Goal: Task Accomplishment & Management: Manage account settings

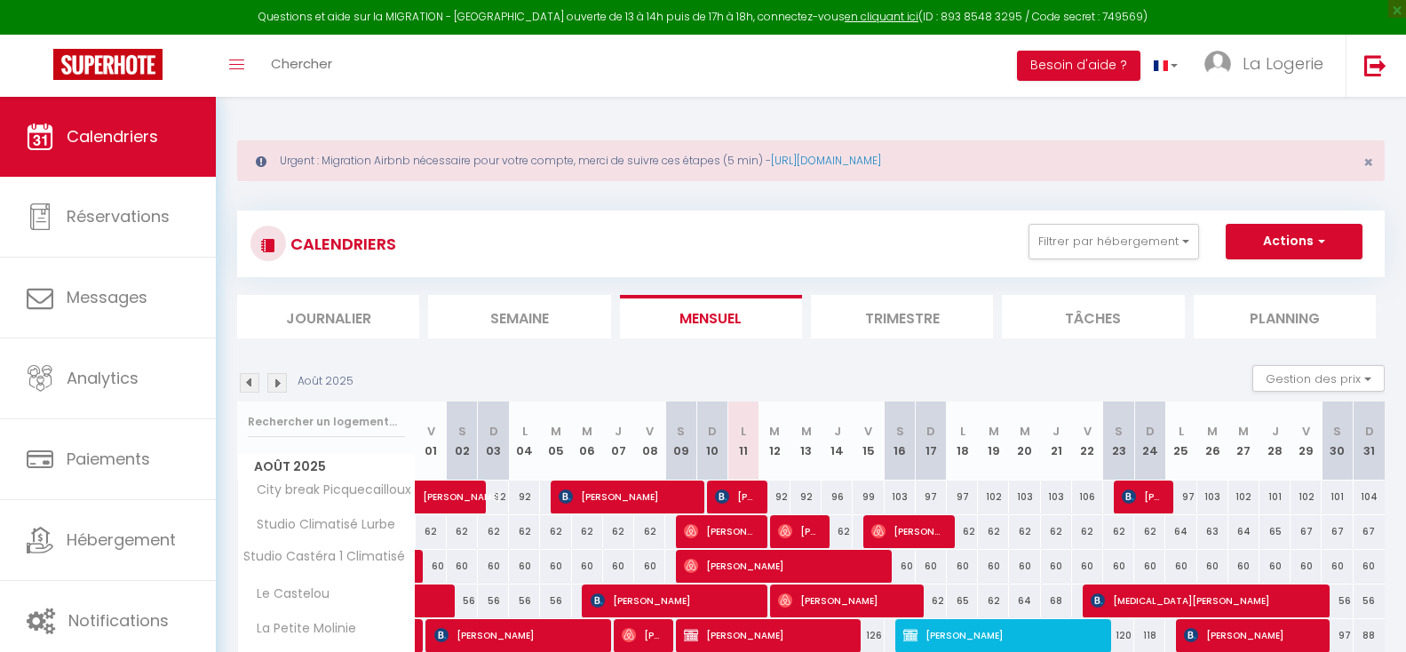
select select
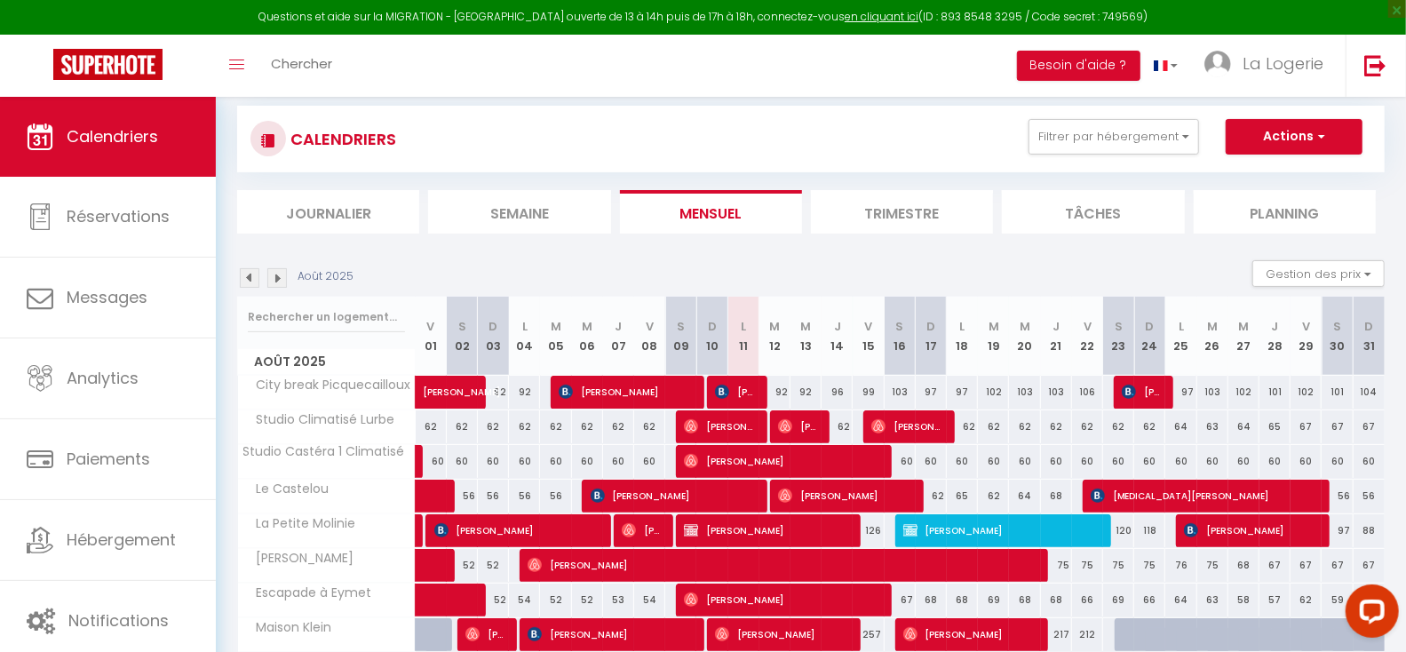
scroll to position [107, 0]
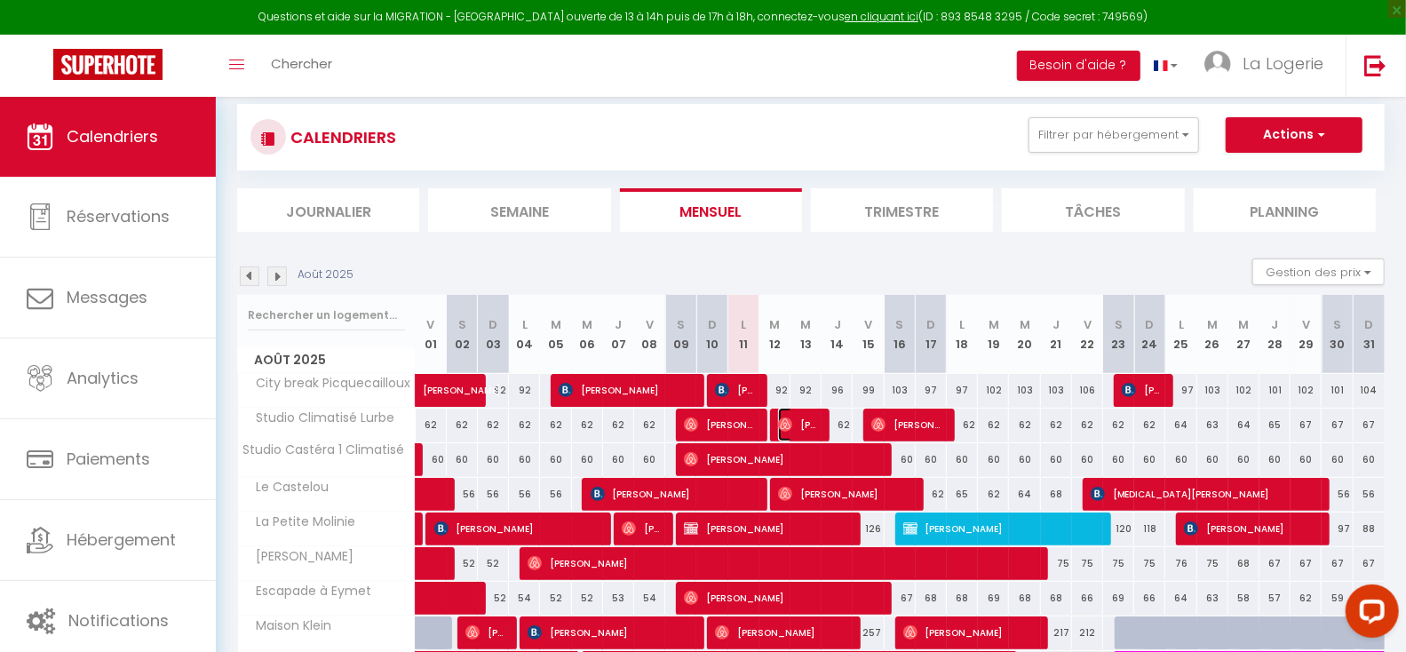
click at [797, 424] on span "[PERSON_NAME]" at bounding box center [799, 425] width 42 height 34
select select "OK"
select select "0"
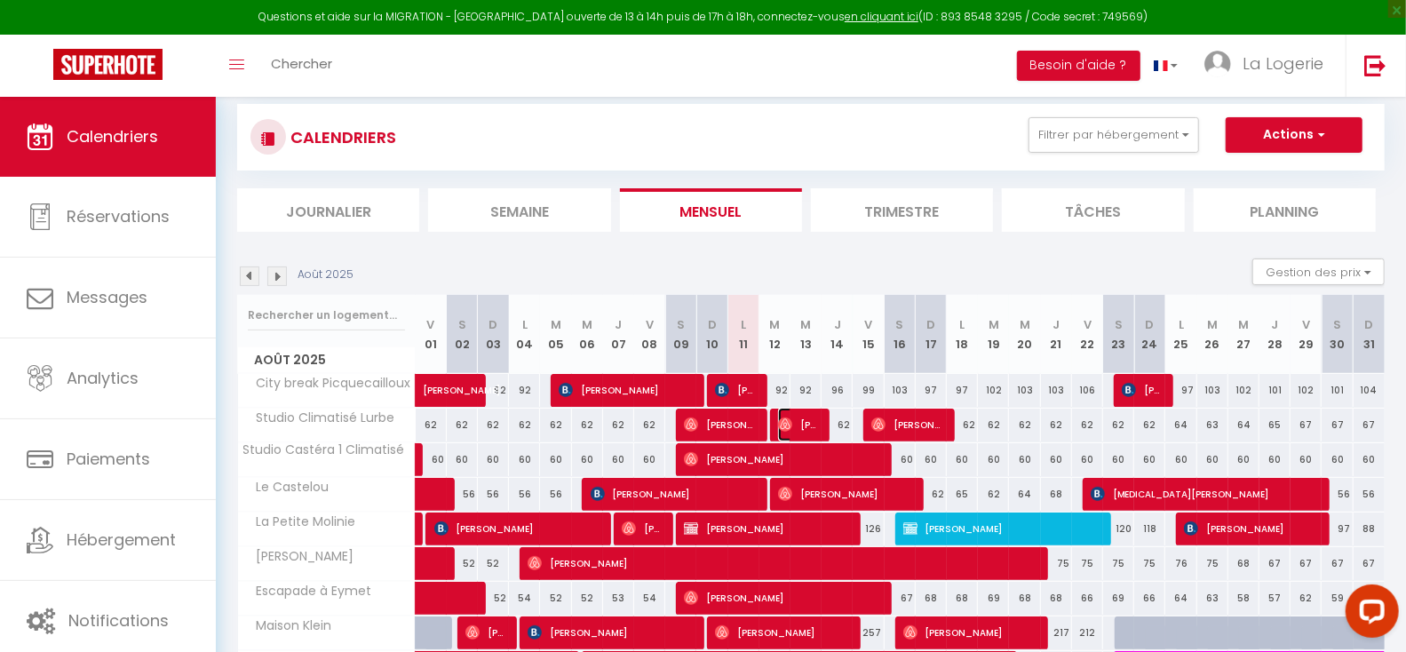
select select "1"
select select
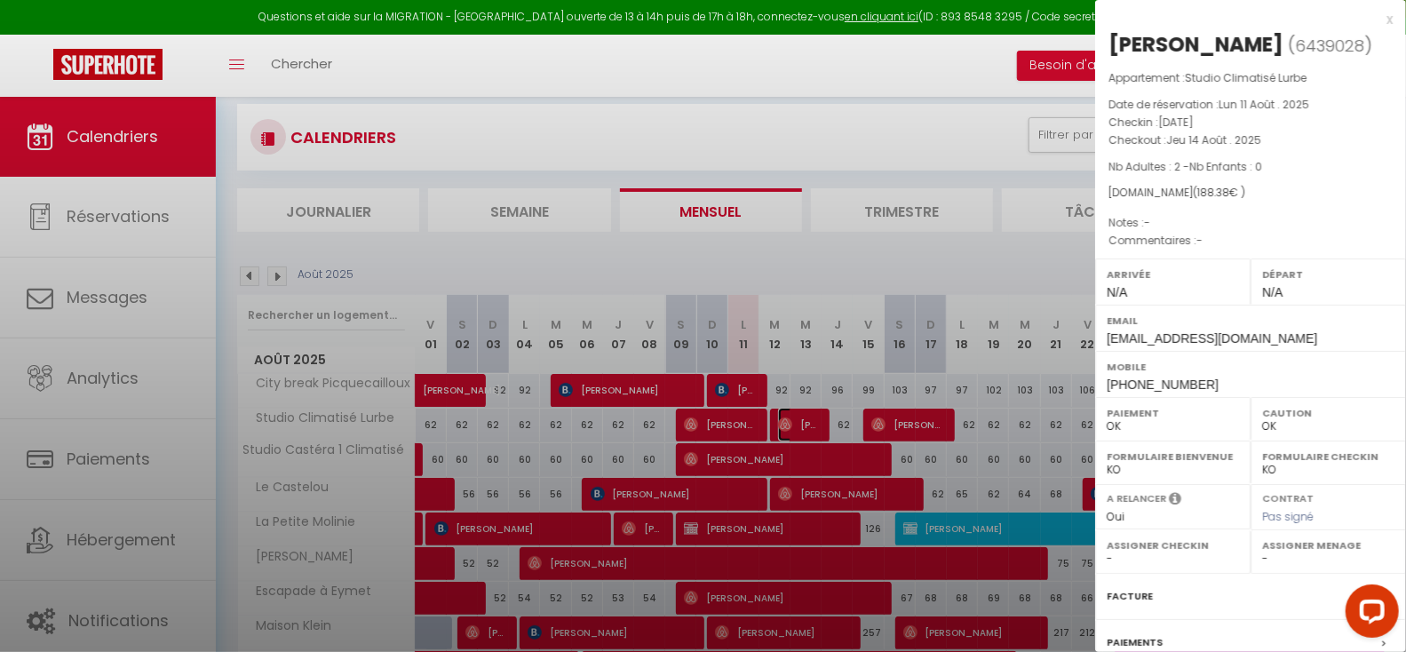
select select "48937"
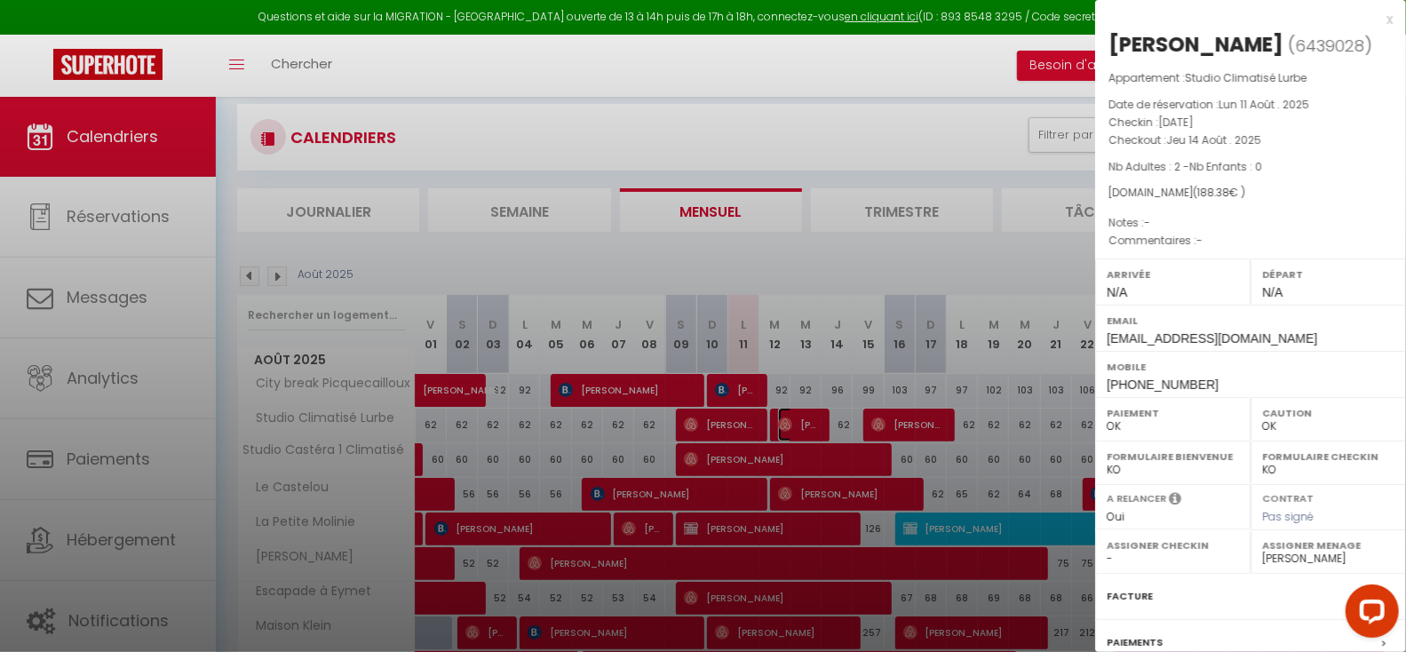
scroll to position [205, 0]
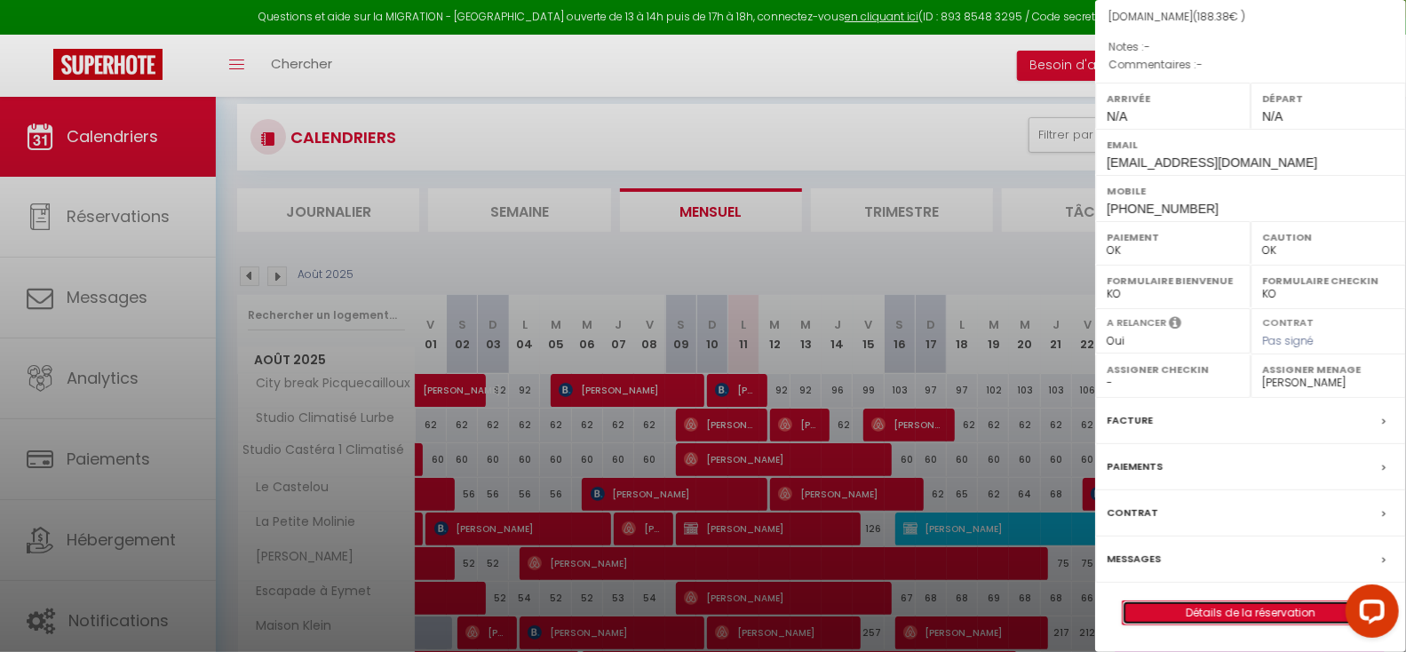
click at [1235, 608] on link "Détails de la réservation" at bounding box center [1251, 612] width 256 height 23
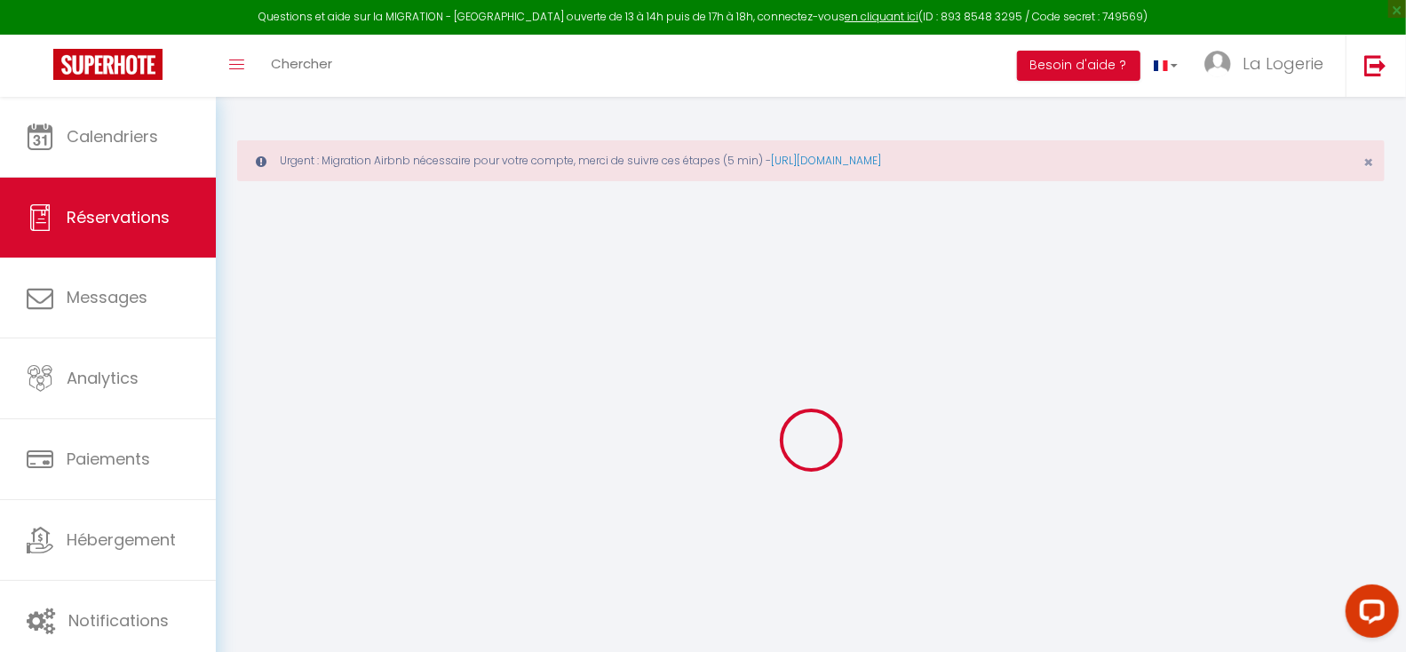
type input "Stéphane"
type input "Grangé"
type input "f7gvvp82q8oslre5hkc098ixrg1g@reply.superhote.com"
type input "+33758873014"
select select
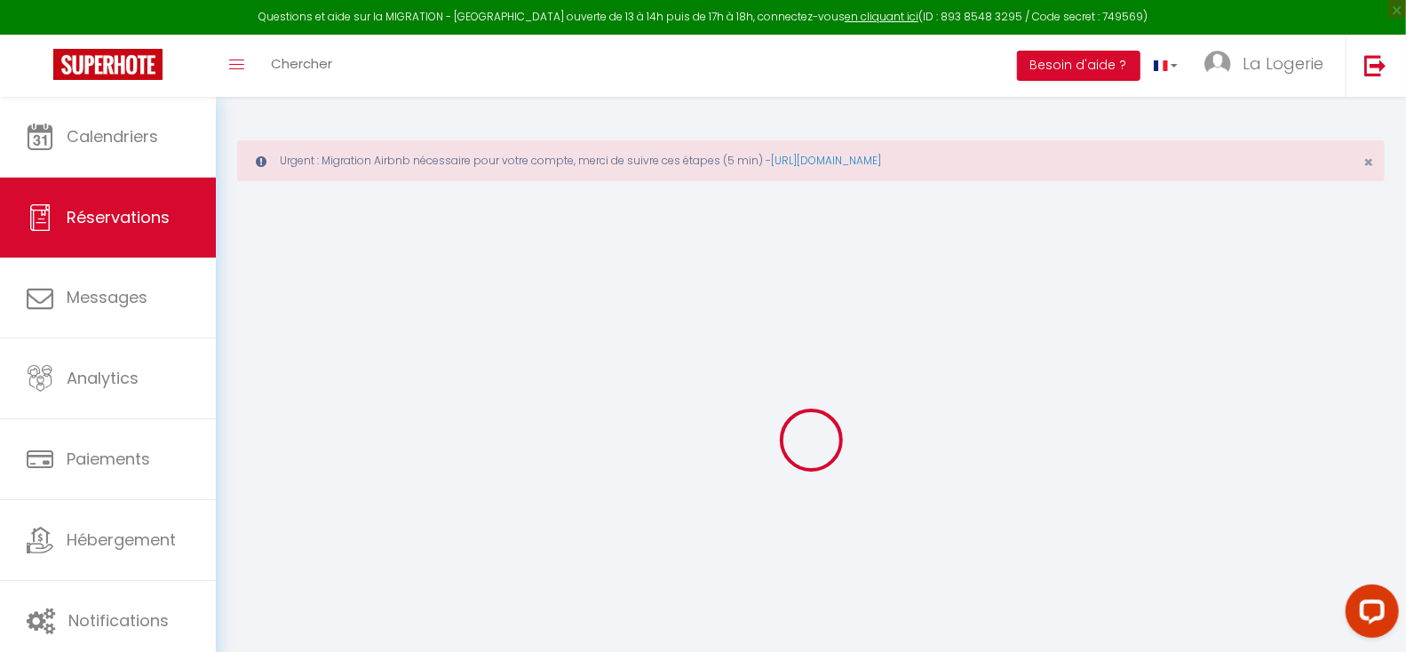
type input "6.44"
select select "74123"
select select "1"
select select
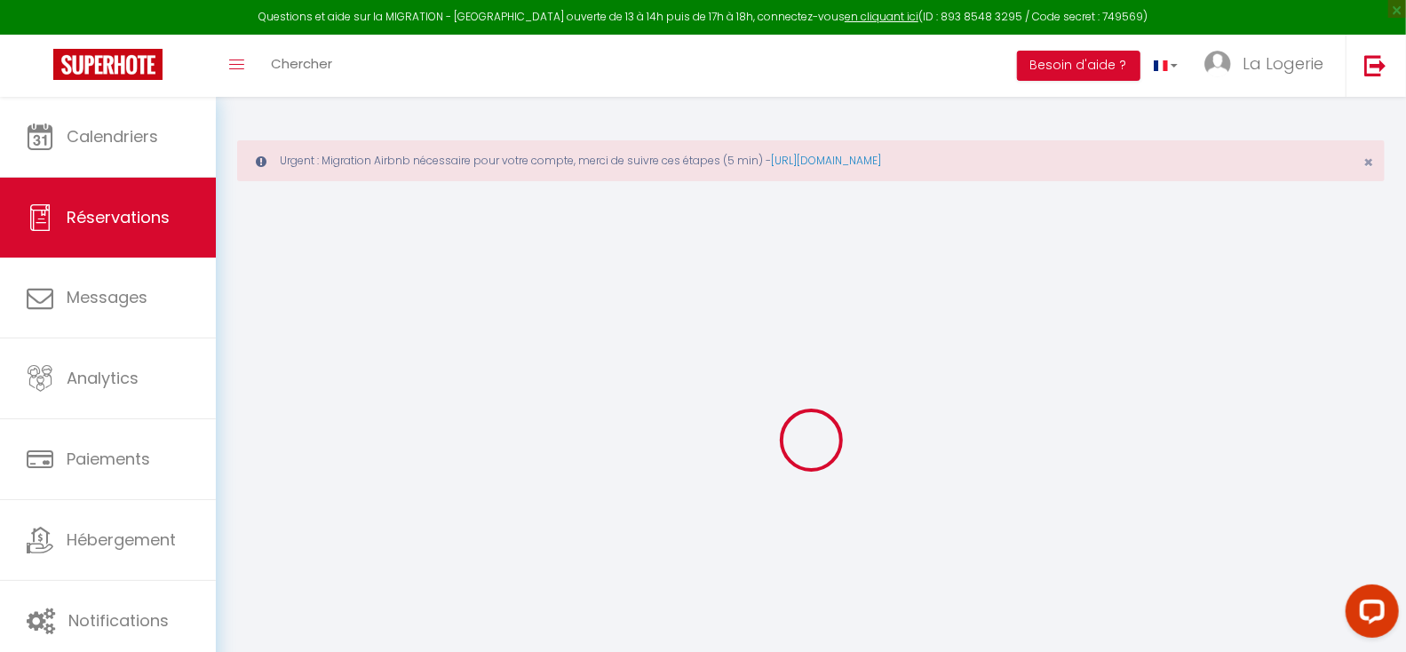
type input "2"
select select "12"
select select
type input "130.02"
checkbox input "false"
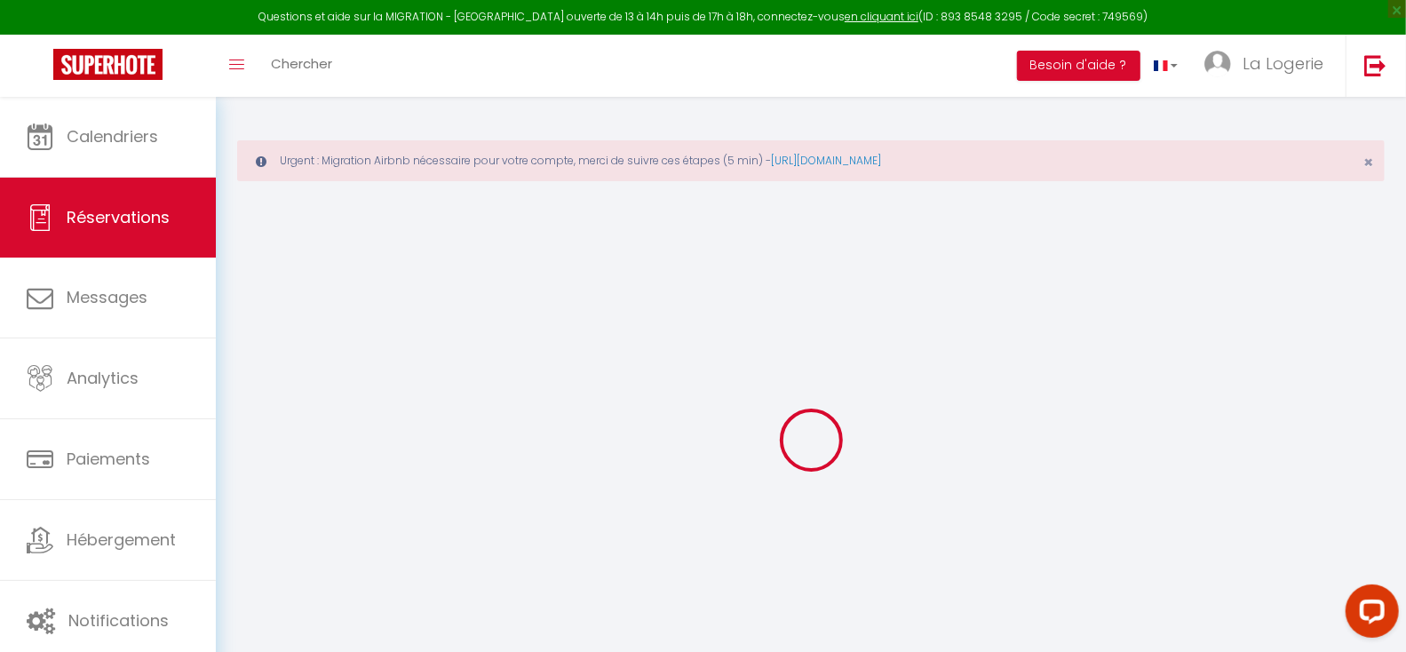
type input "0"
select select "1"
type input "49"
type input "0"
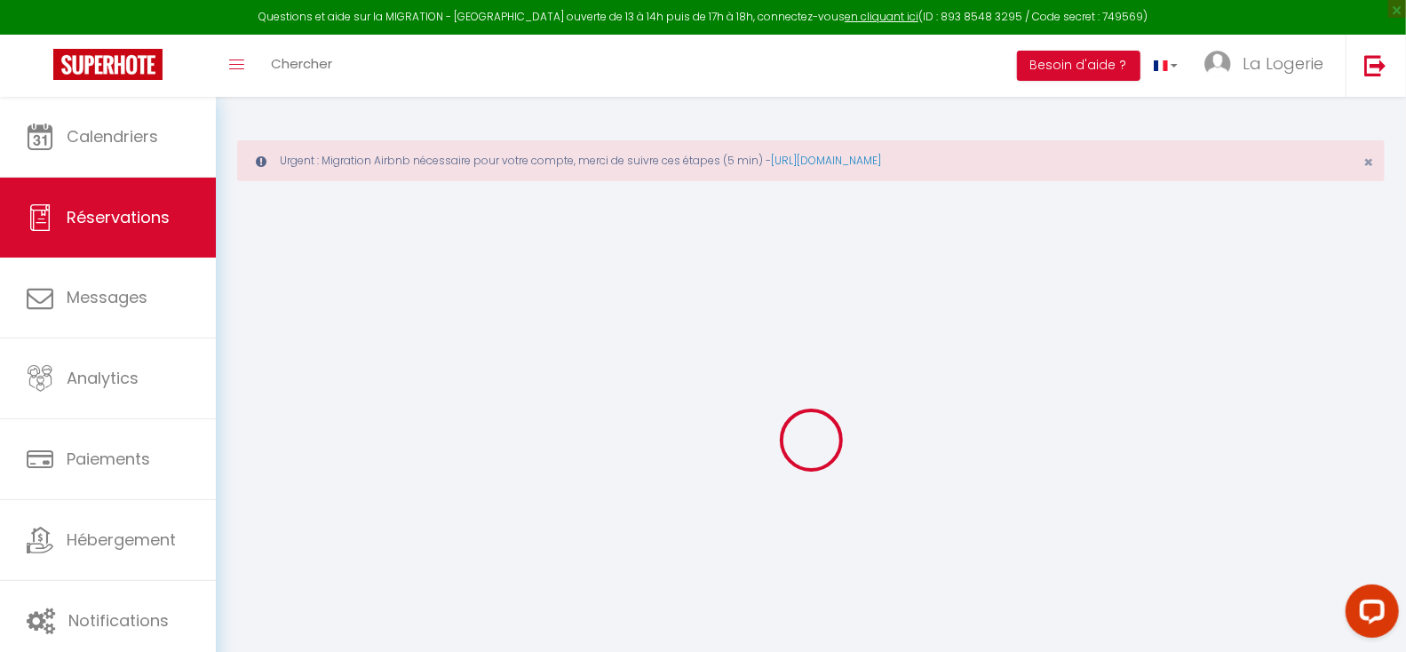
select select
select select "15"
checkbox input "false"
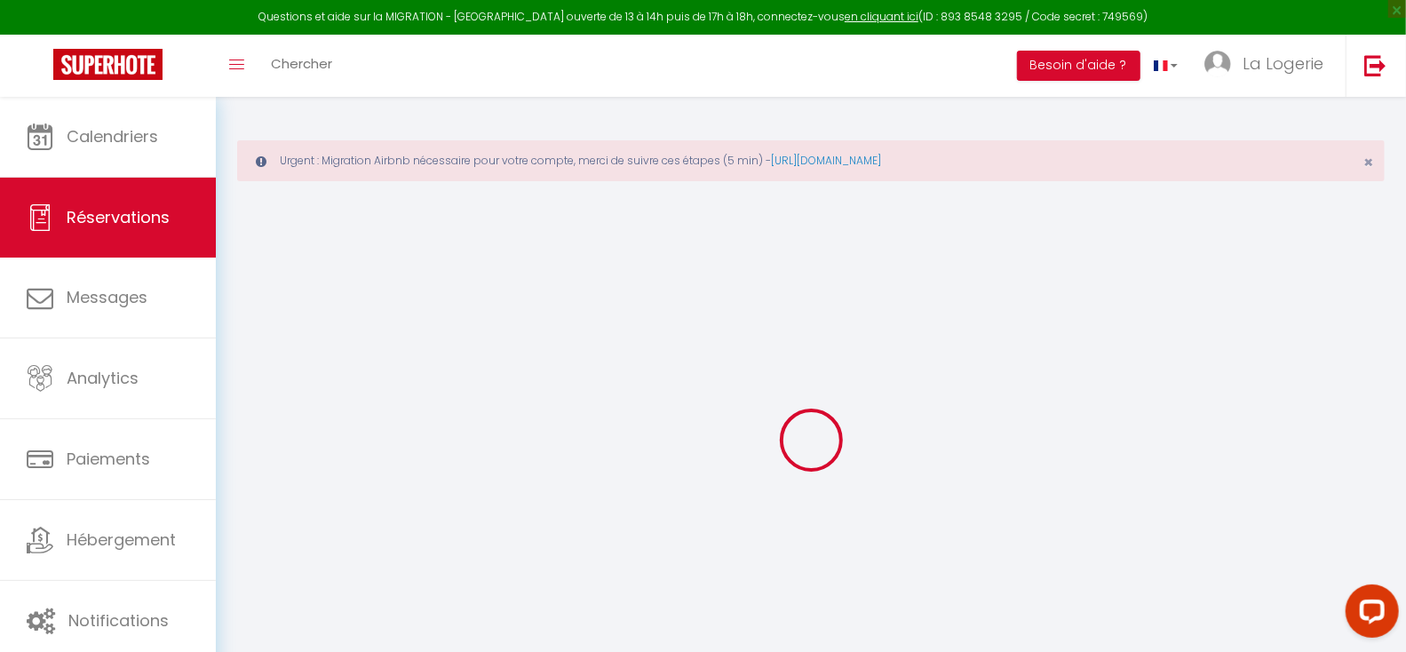
select select
checkbox input "false"
select select
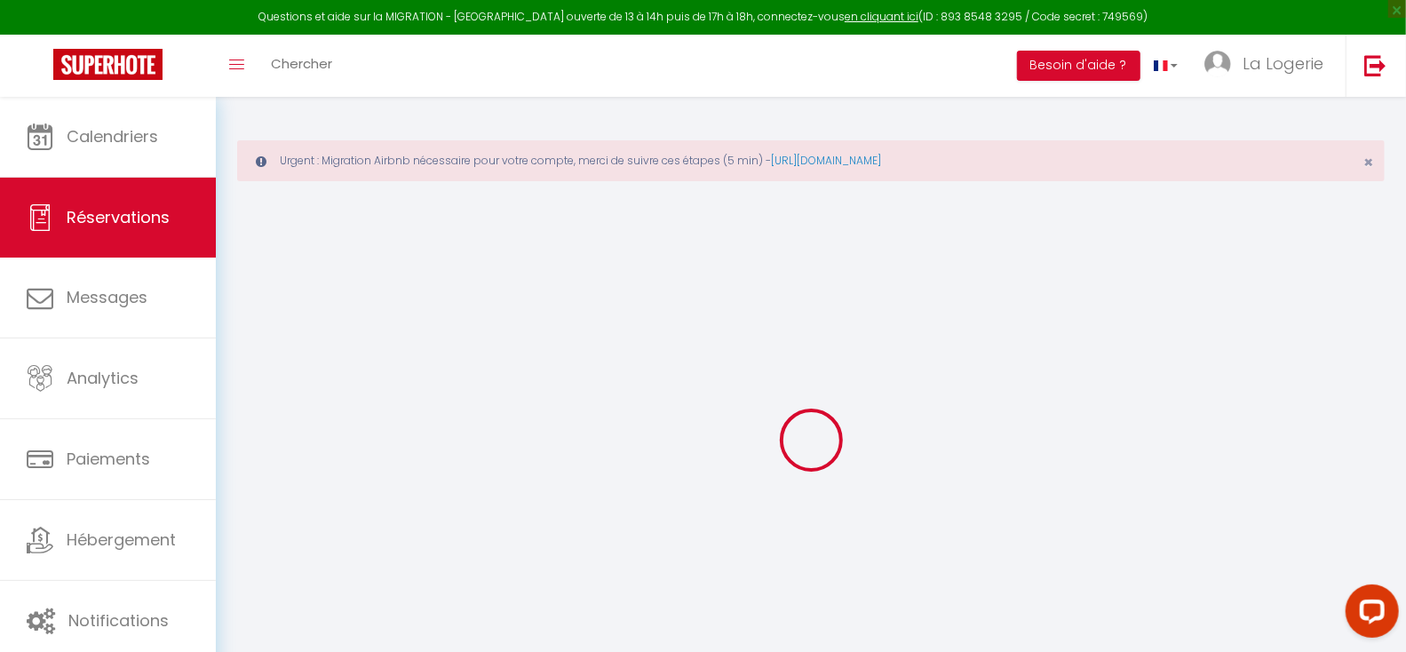
select select
checkbox input "false"
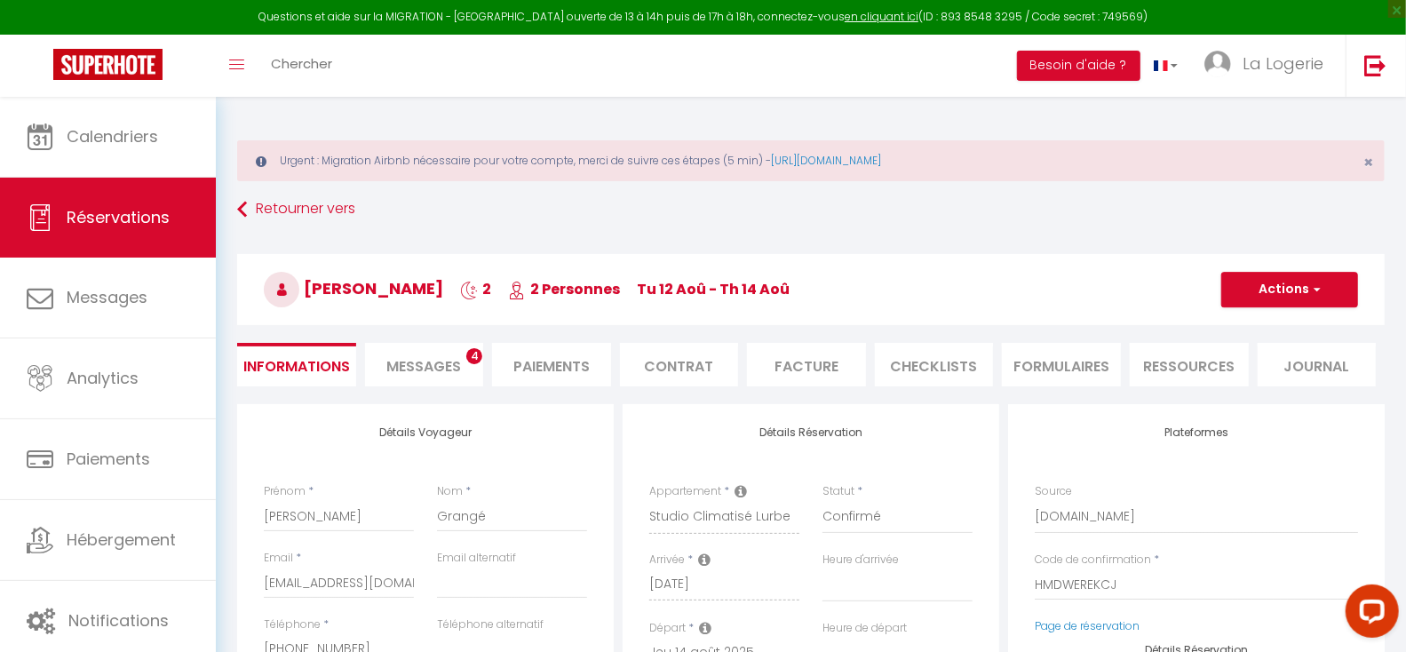
select select
type input "49"
type input "9.36"
select select
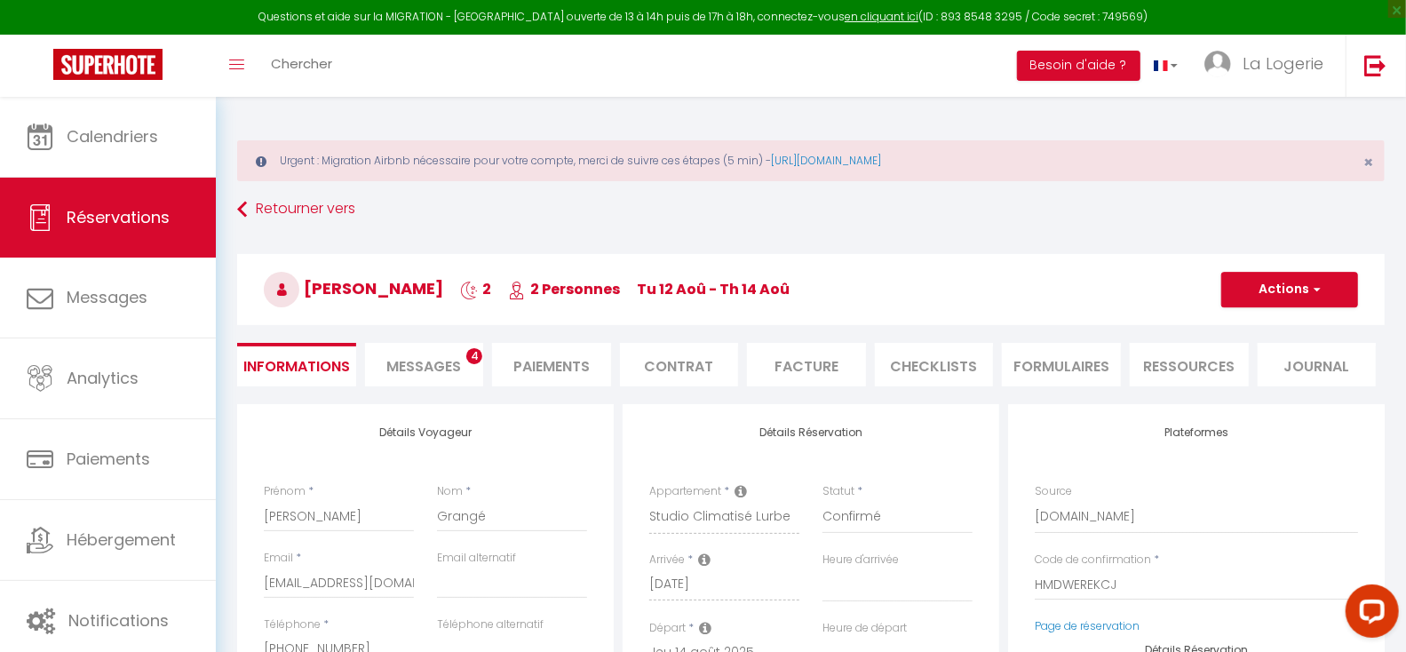
checkbox input "false"
select select
checkbox input "false"
select select
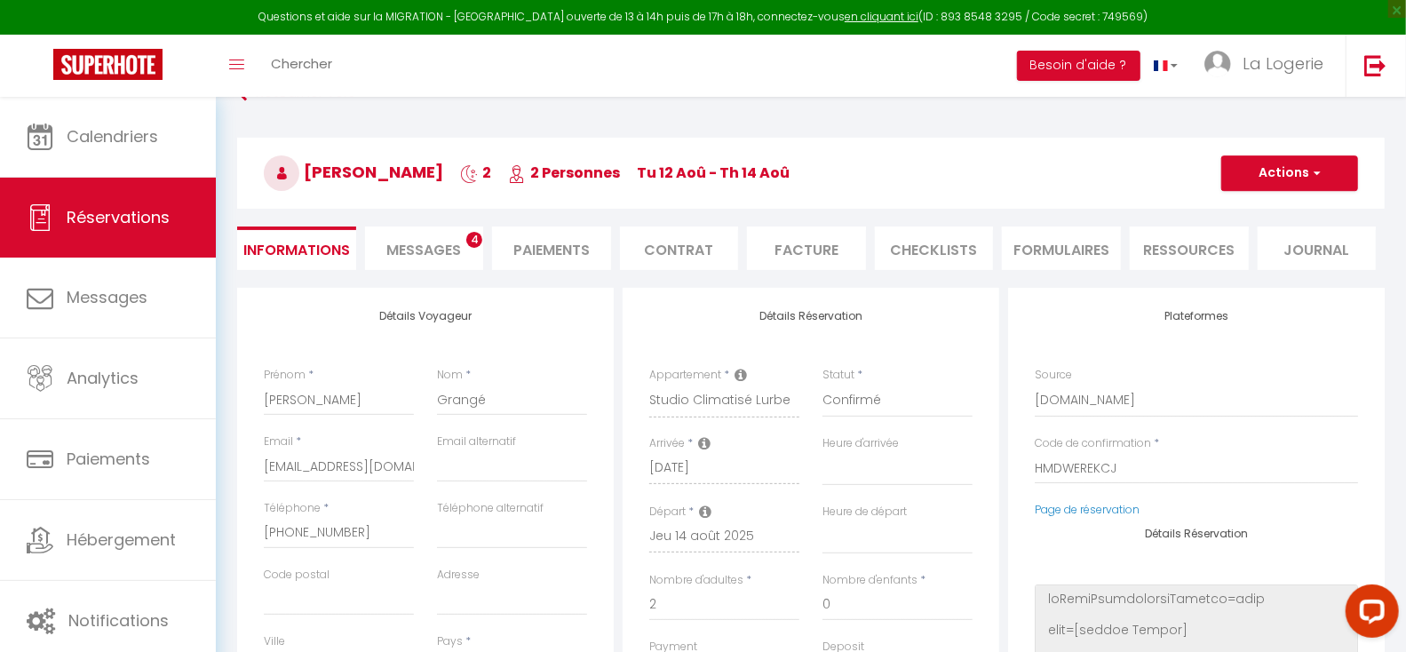
scroll to position [145, 0]
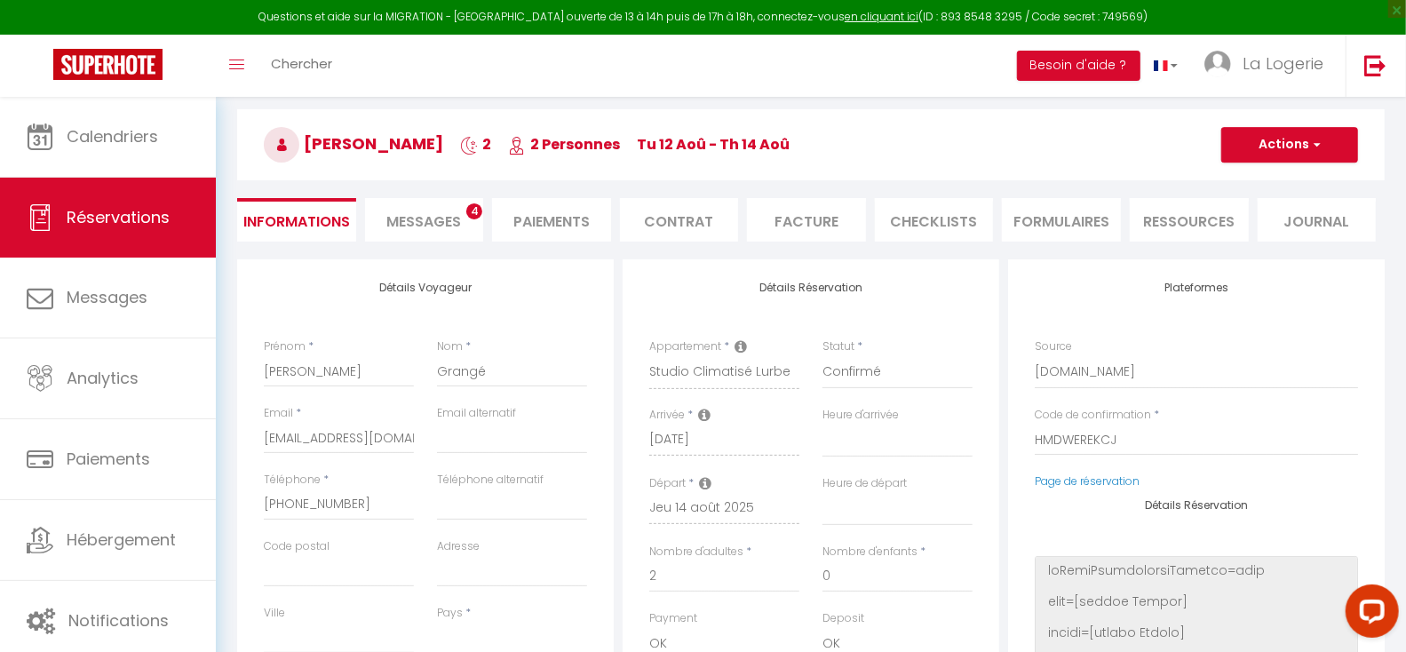
click at [428, 215] on span "Messages" at bounding box center [423, 221] width 75 height 20
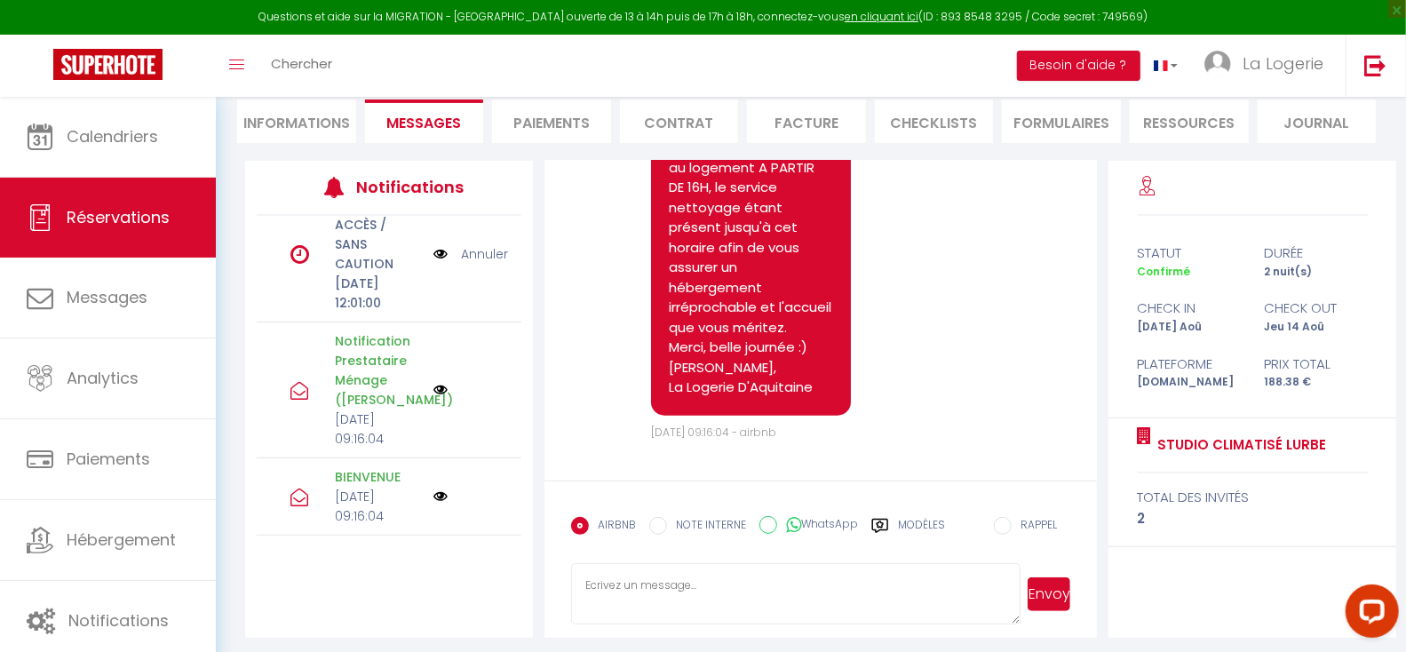
scroll to position [251, 0]
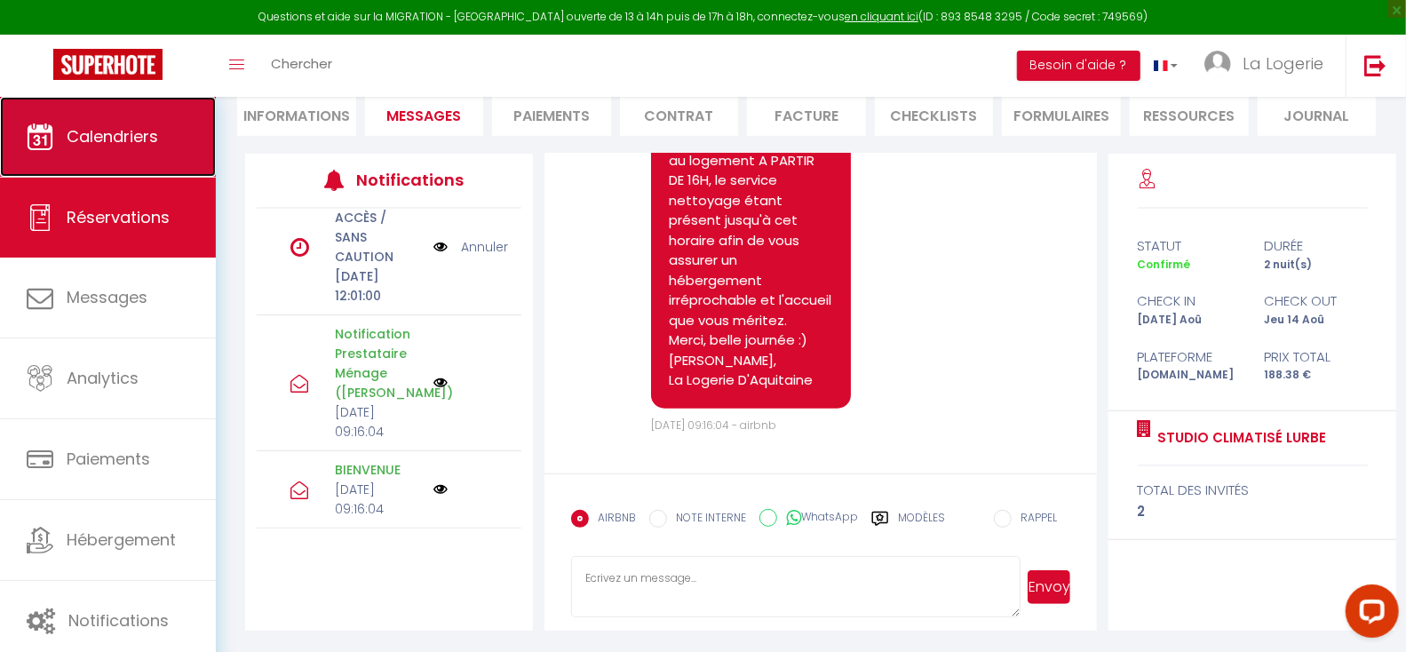
click at [155, 143] on span "Calendriers" at bounding box center [112, 136] width 91 height 22
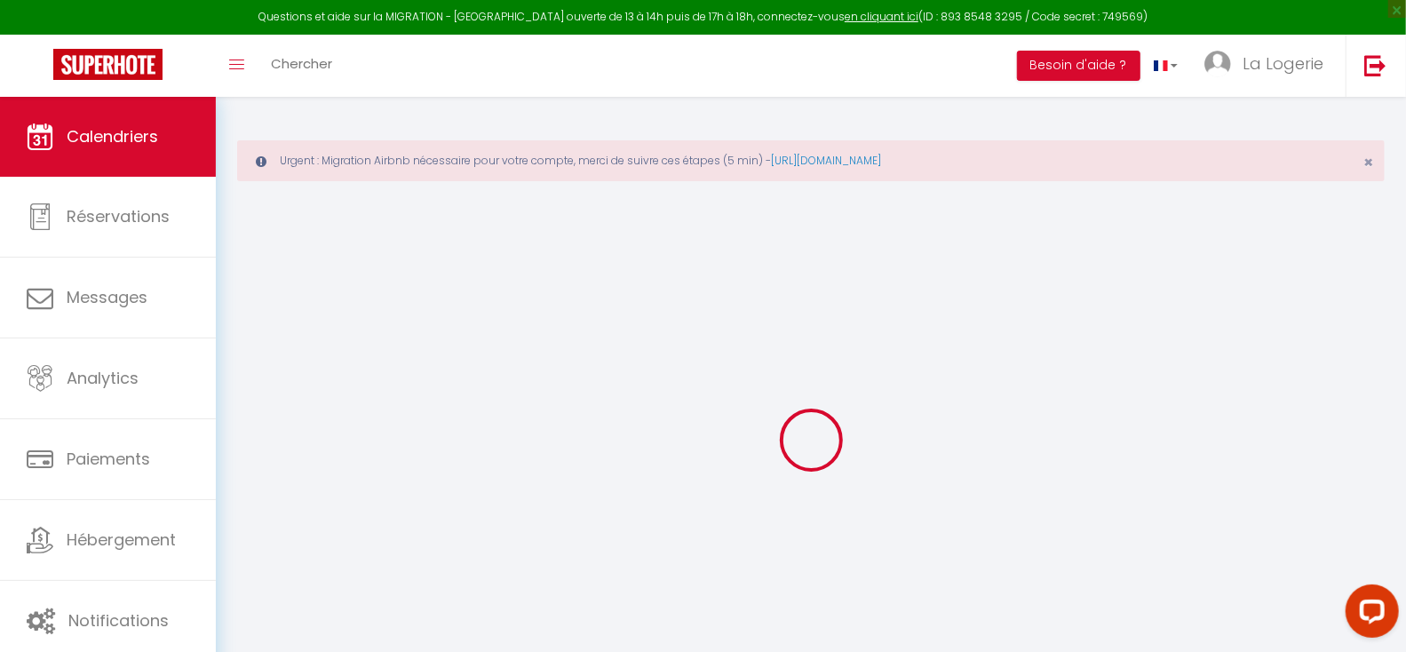
select select
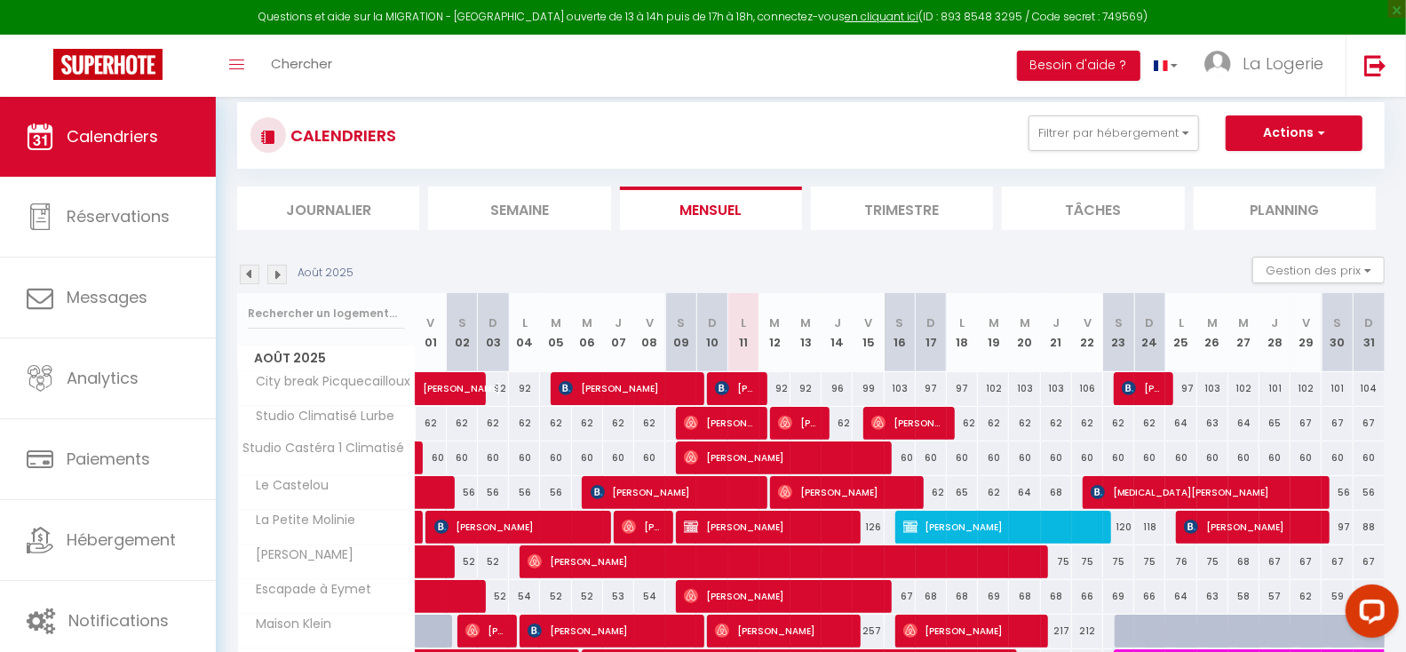
scroll to position [111, 0]
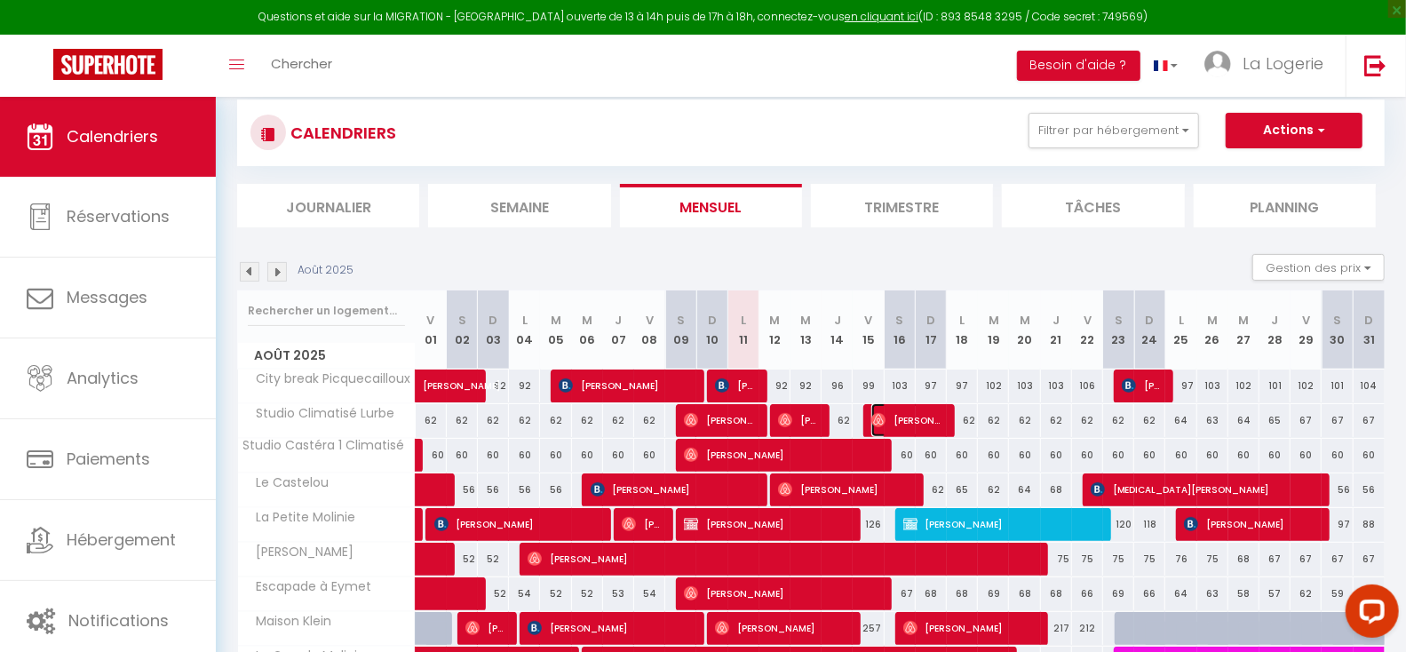
click at [912, 422] on span "[PERSON_NAME]" at bounding box center [907, 420] width 73 height 34
select select "OK"
select select "0"
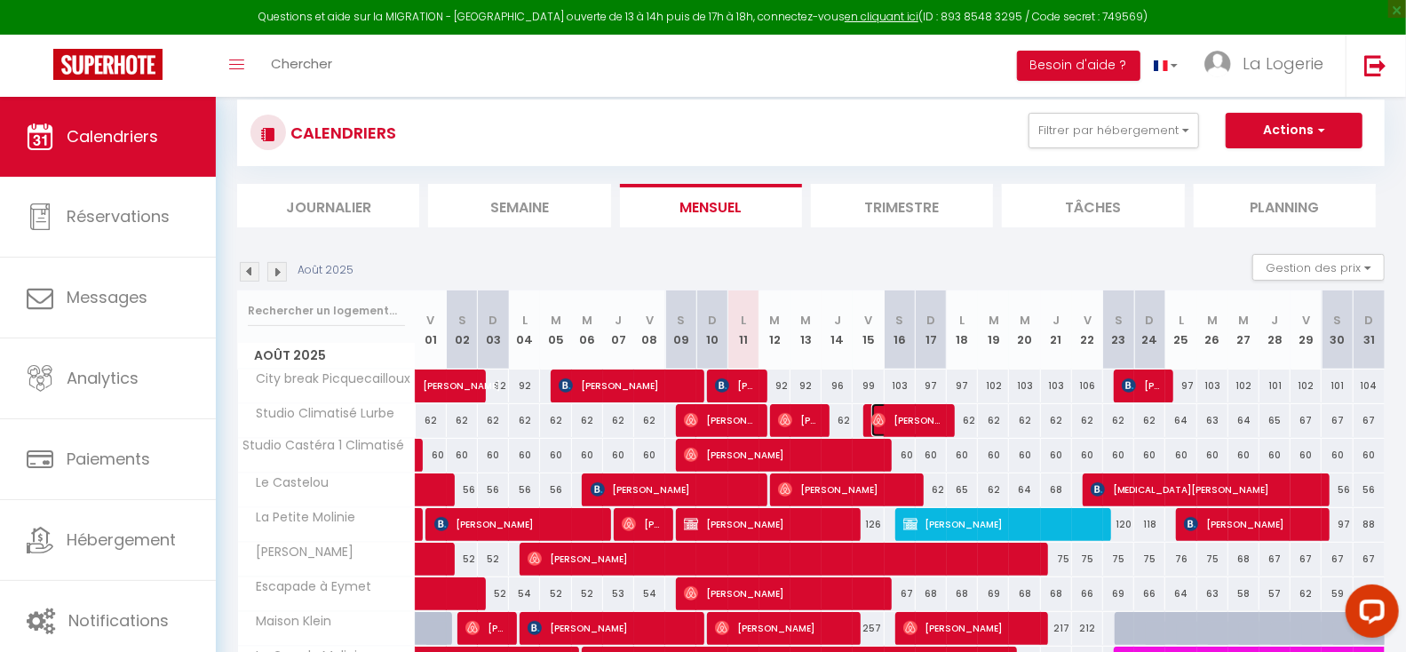
select select "1"
select select
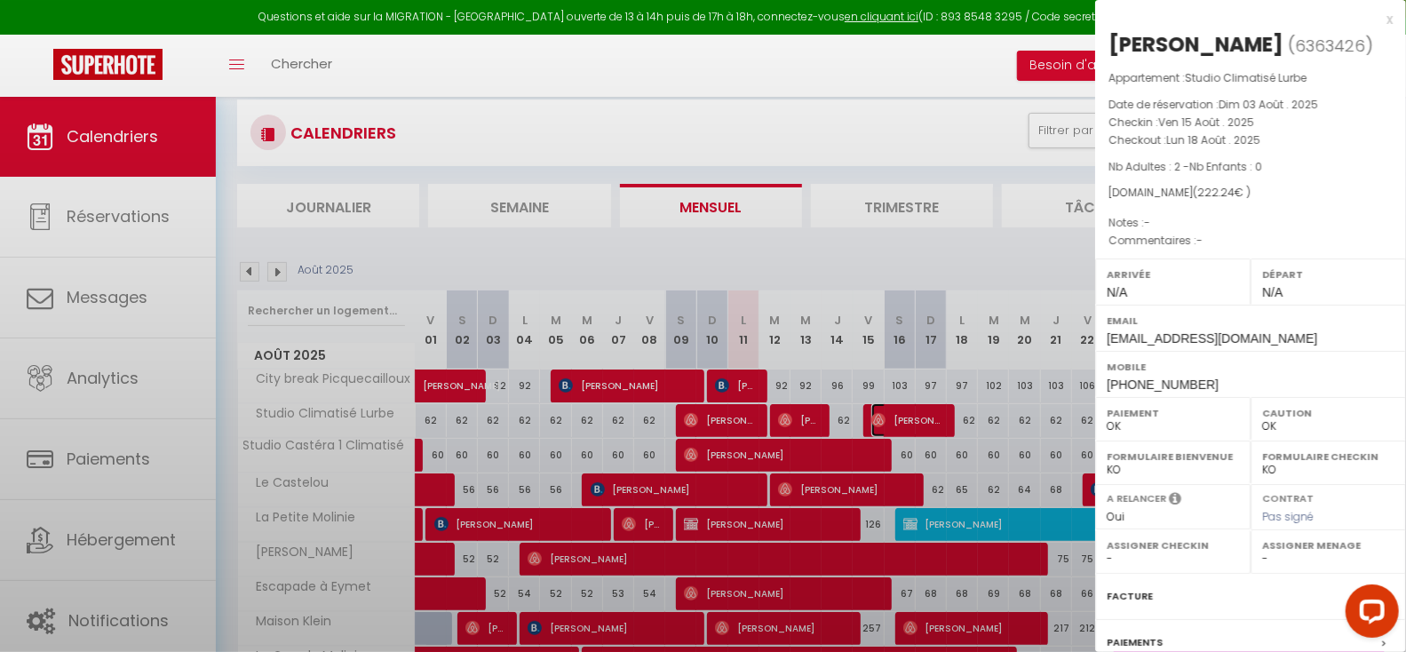
select select "48937"
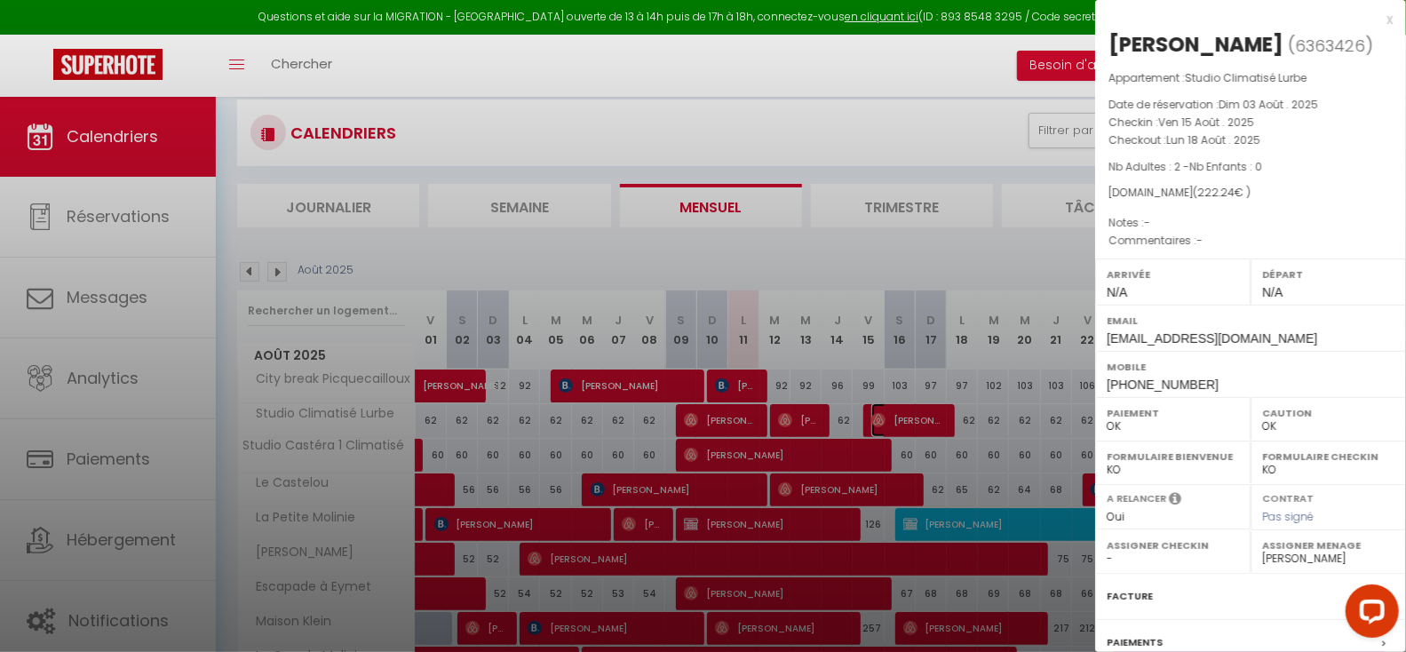
scroll to position [176, 0]
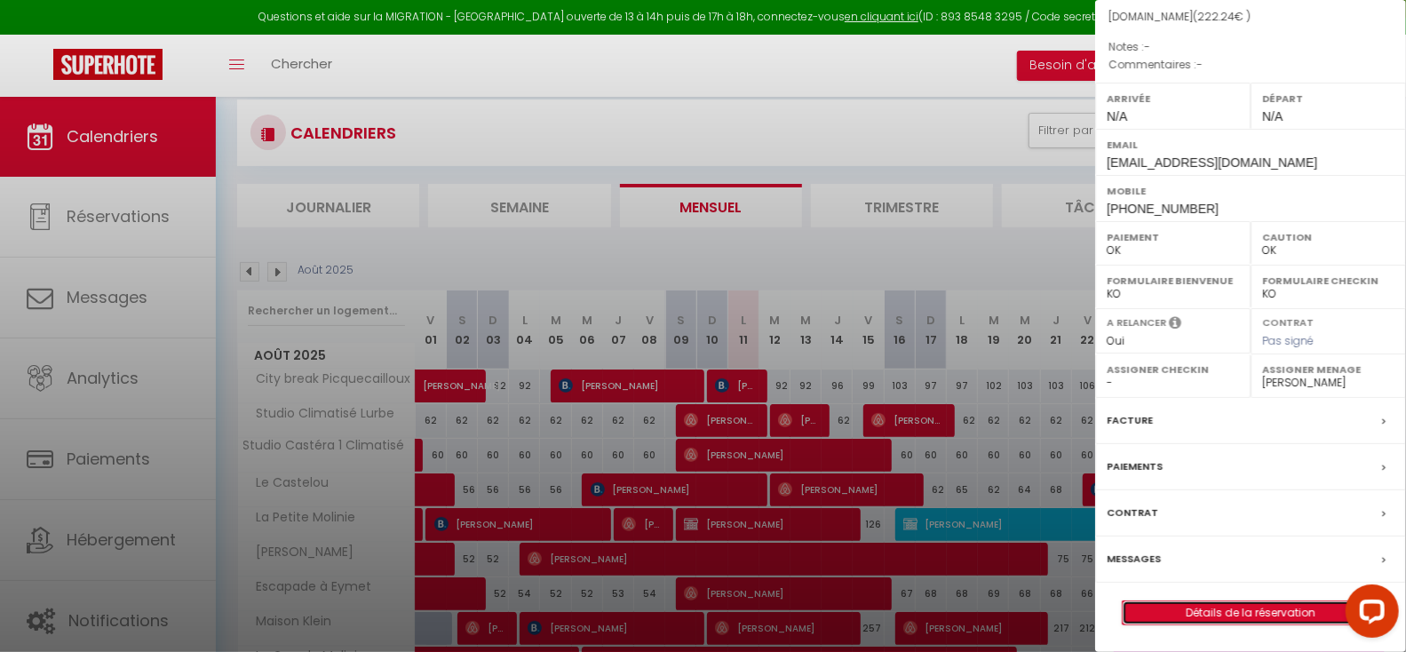
click at [1214, 612] on link "Détails de la réservation" at bounding box center [1251, 612] width 256 height 23
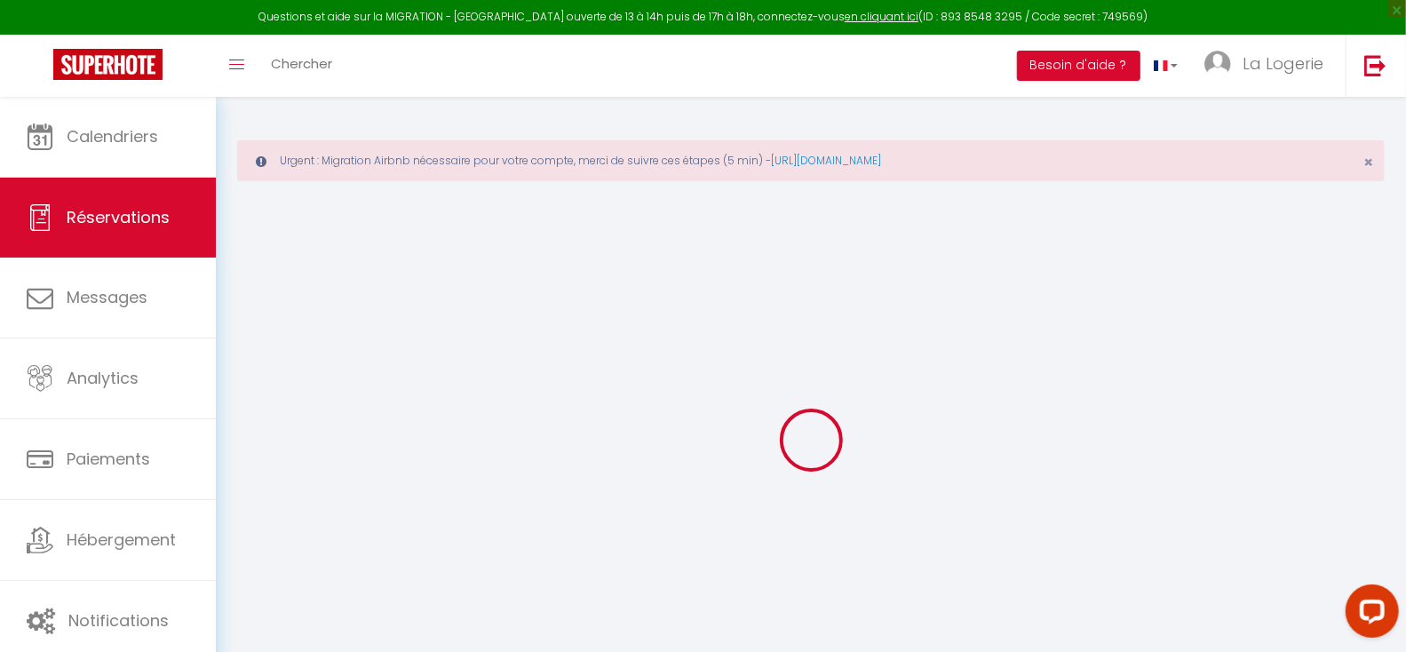
select select
checkbox input "false"
select select
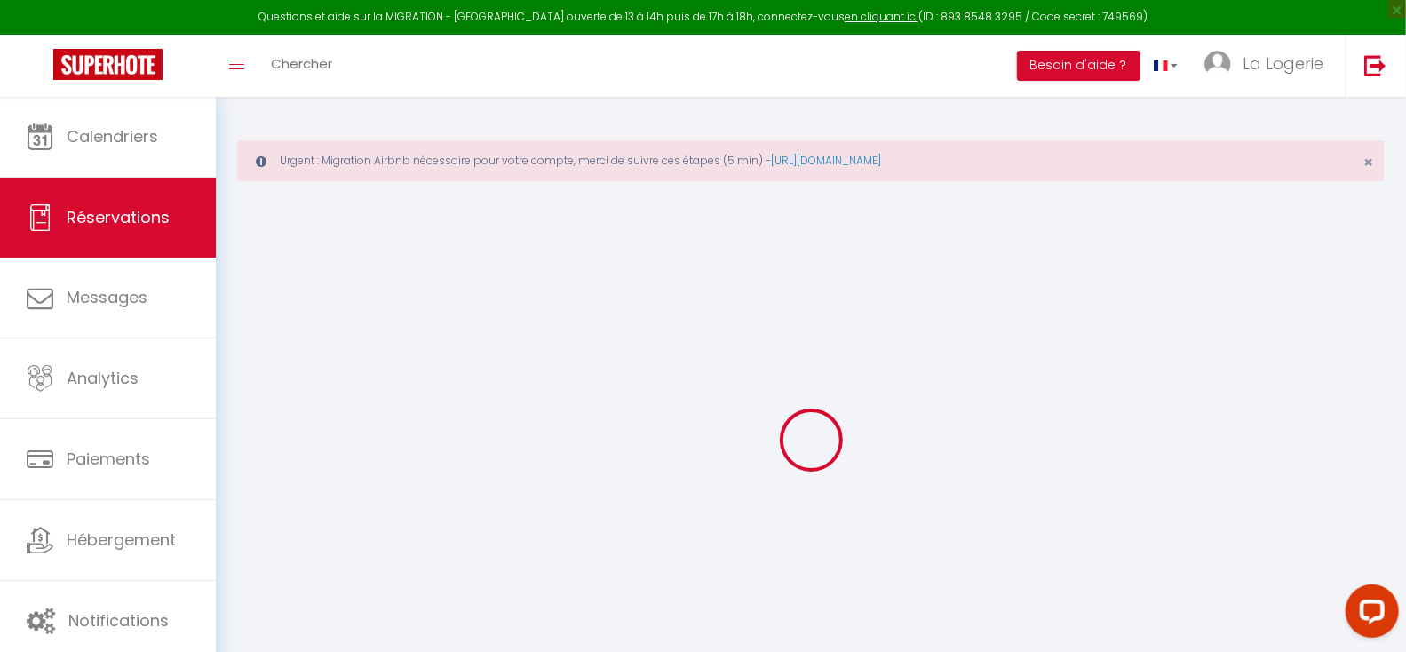
type input "49"
type input "11.64"
select select
checkbox input "false"
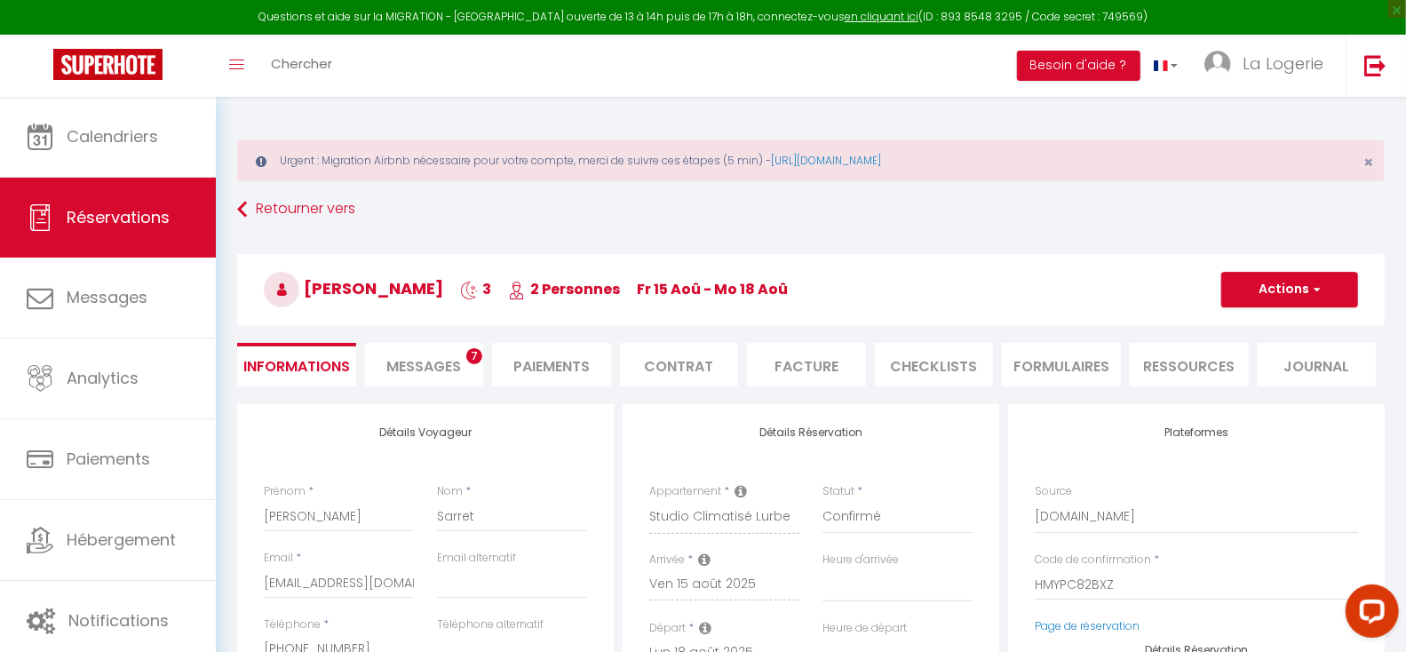
select select
checkbox input "false"
select select
click at [415, 362] on span "Messages" at bounding box center [423, 366] width 75 height 20
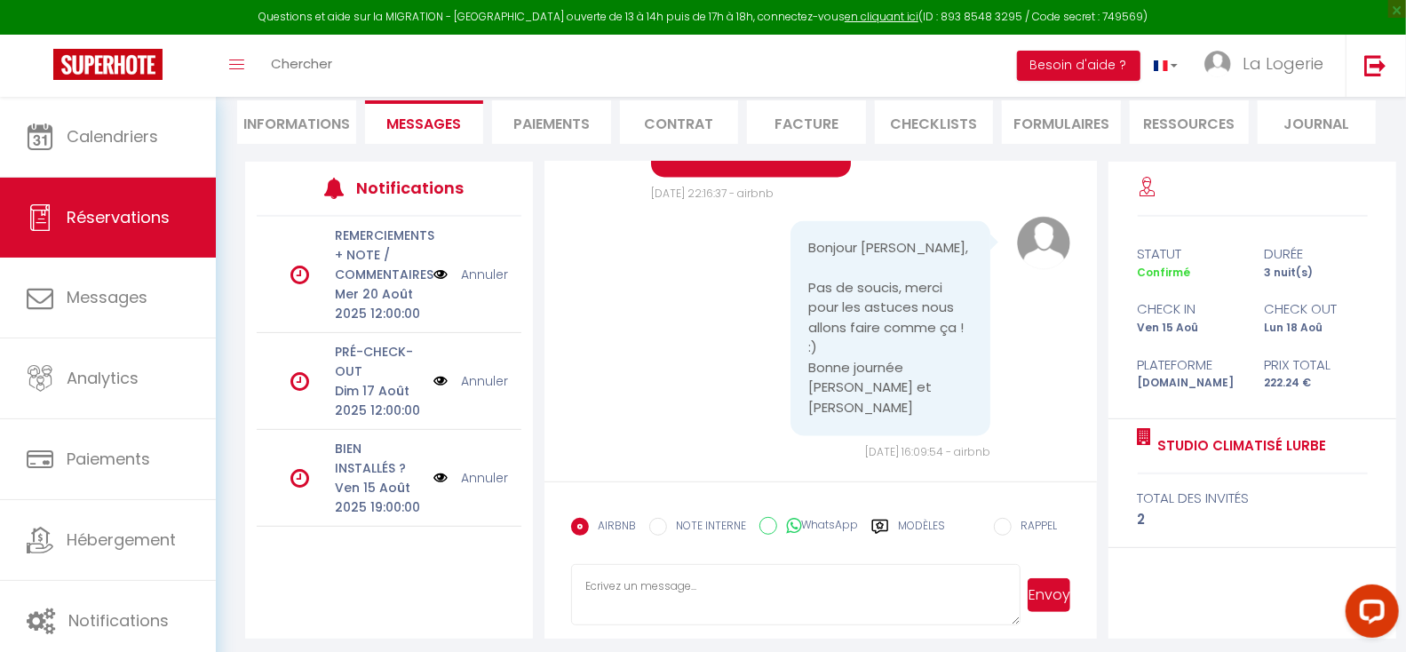
scroll to position [245, 0]
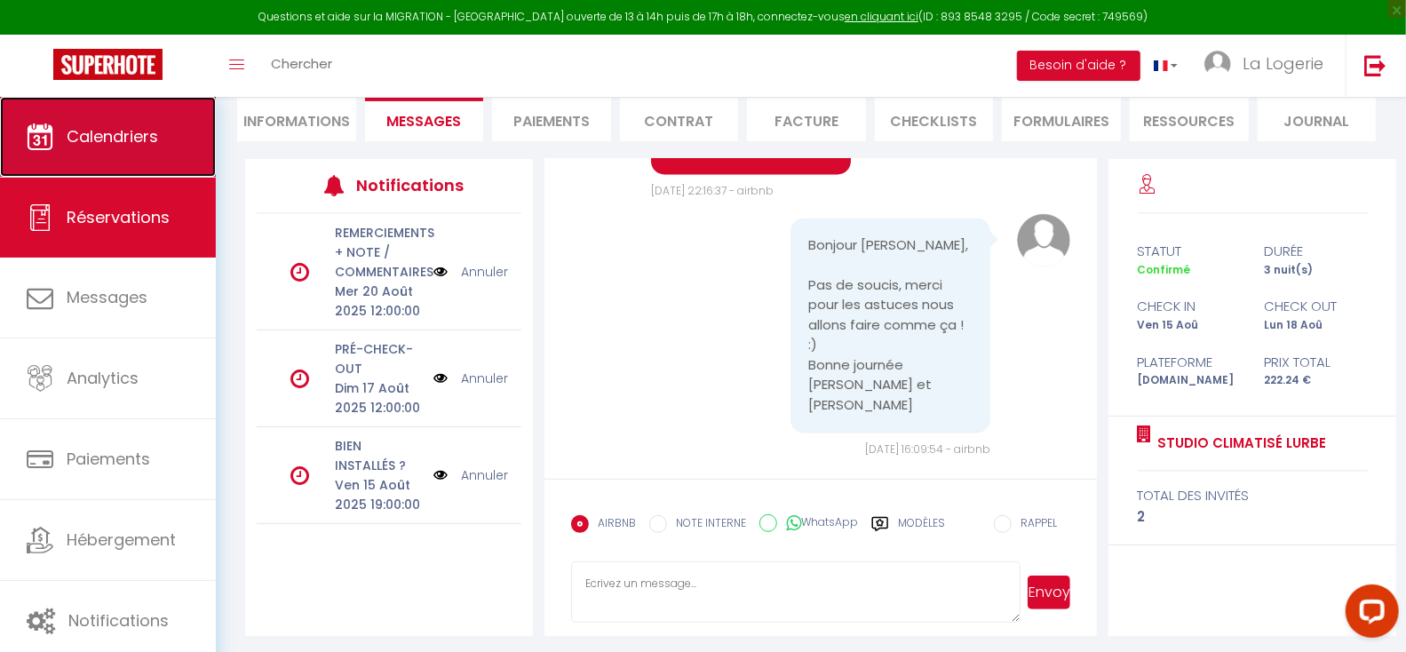
click at [127, 135] on span "Calendriers" at bounding box center [112, 136] width 91 height 22
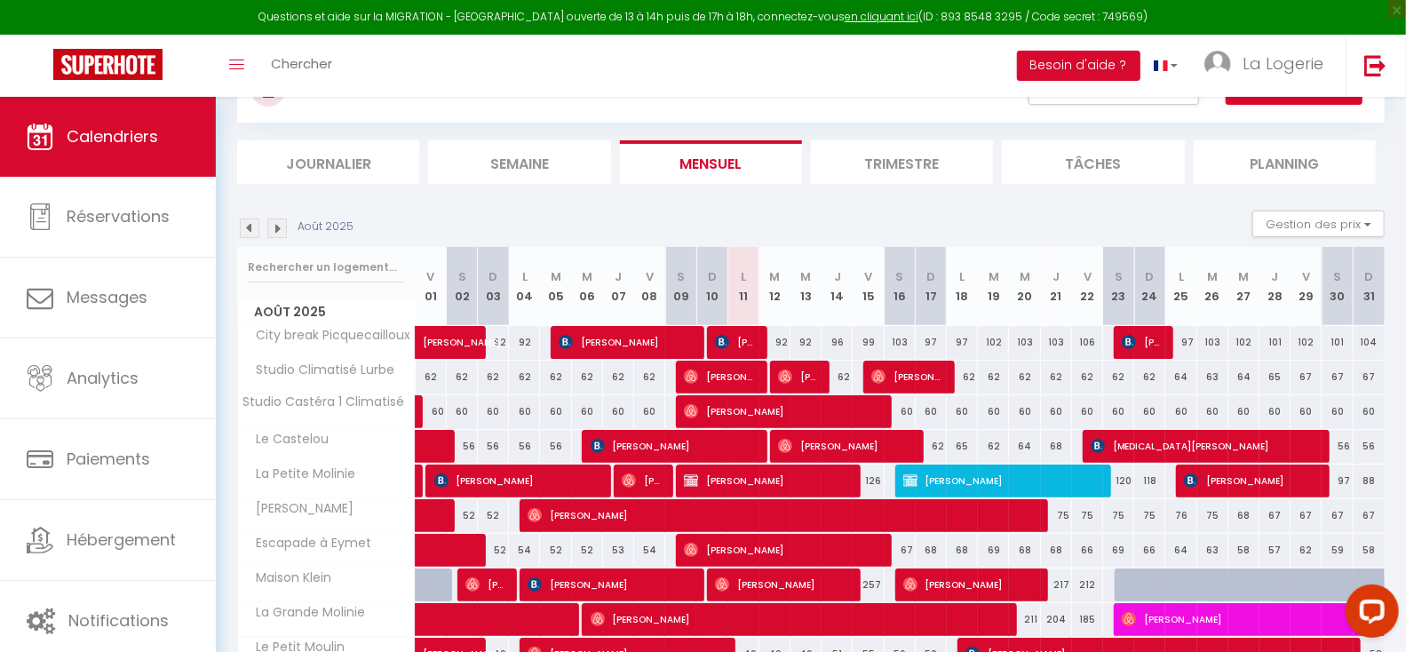
scroll to position [158, 0]
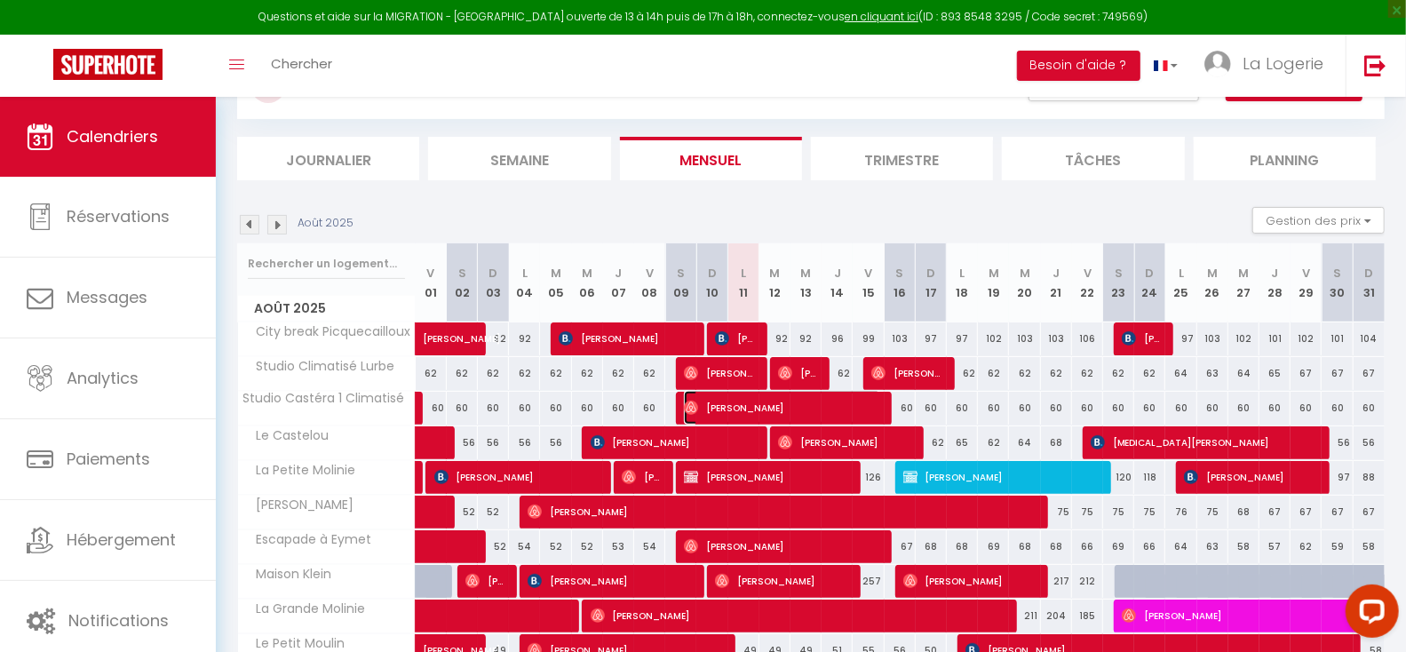
click at [826, 404] on span "[PERSON_NAME]" at bounding box center [782, 408] width 197 height 34
select select "OK"
select select "0"
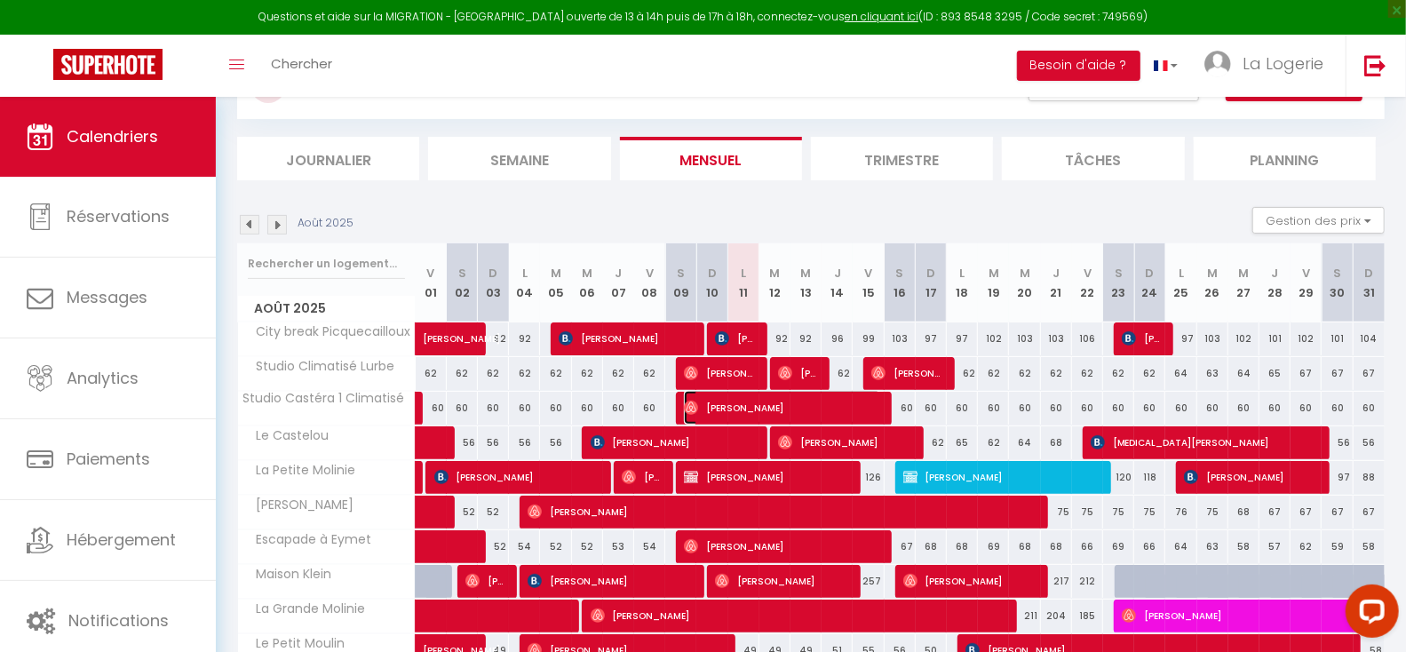
select select "1"
select select
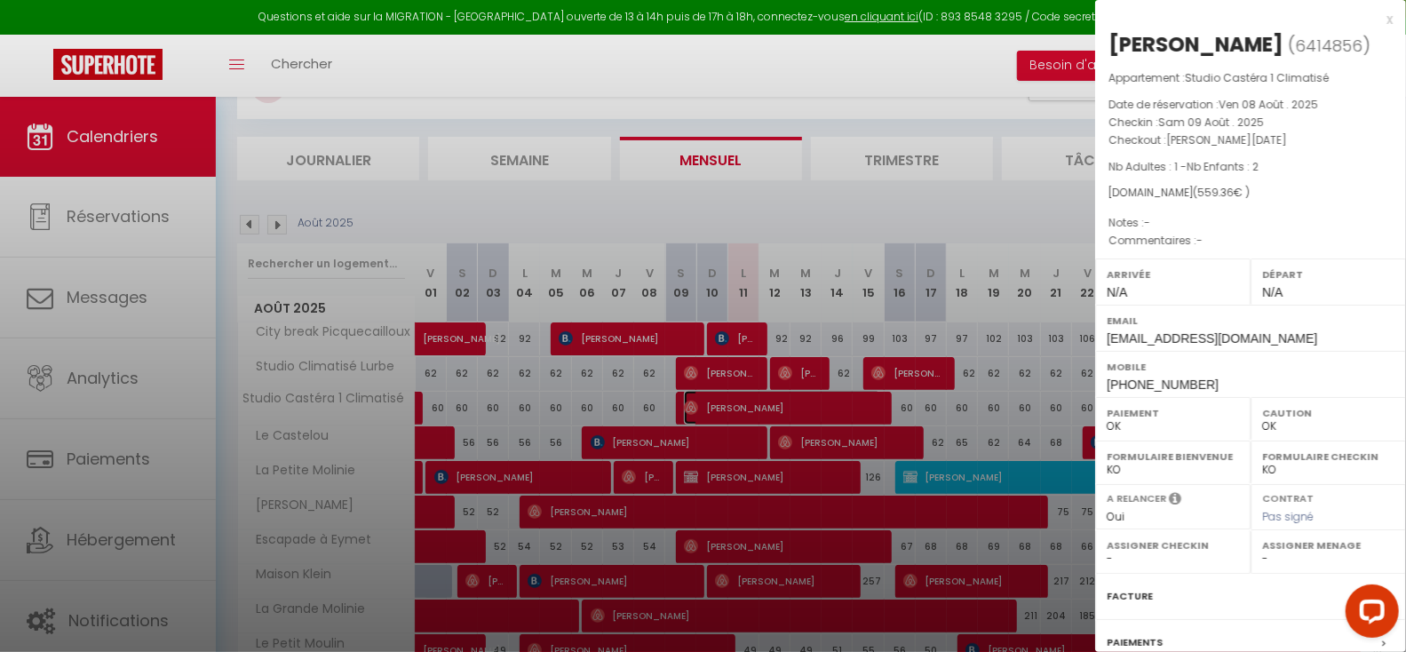
select select "20481"
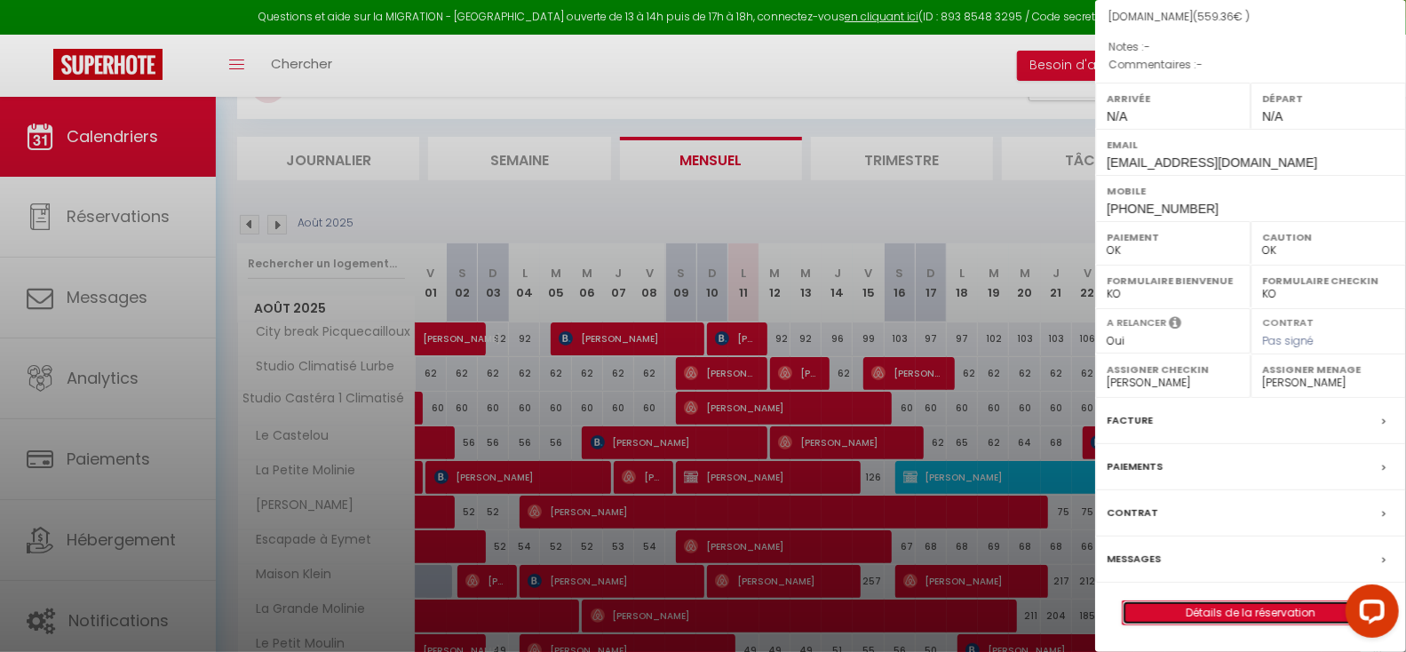
click at [1241, 611] on link "Détails de la réservation" at bounding box center [1251, 612] width 256 height 23
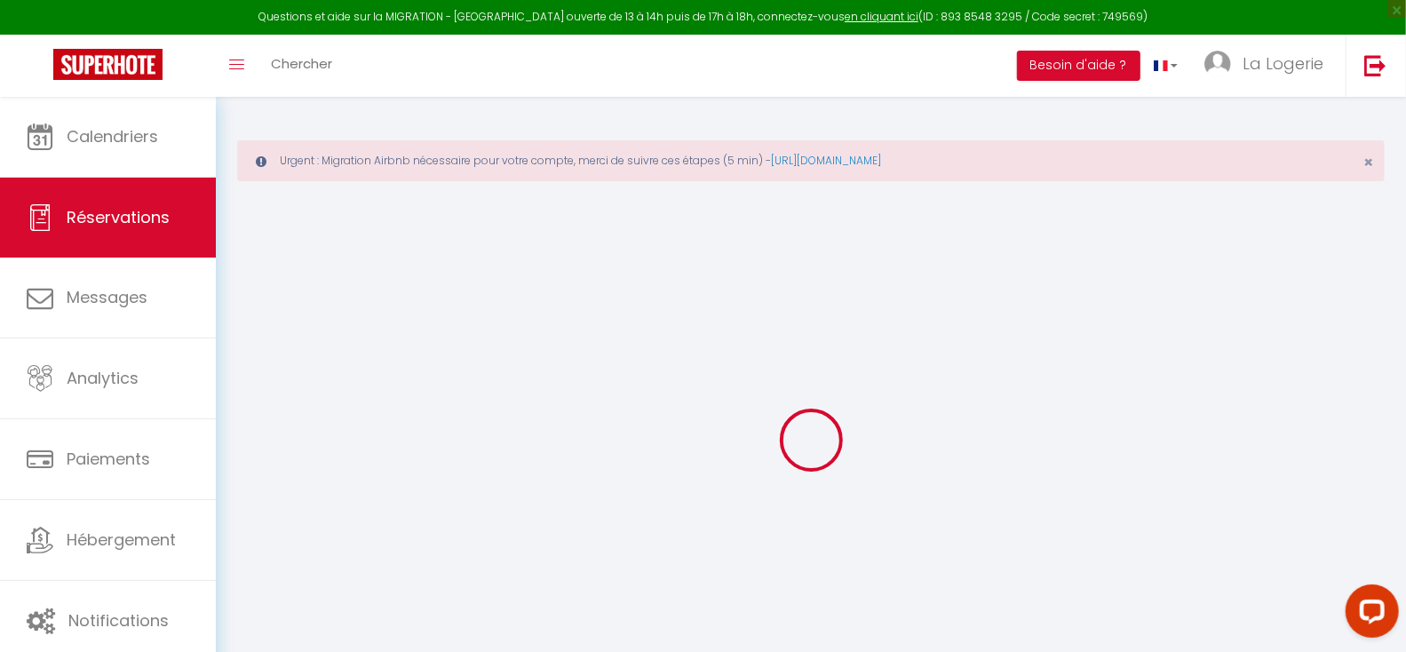
type input "Stephane"
type input "Desverchere"
type input "zxae60xuaweil4yvsbkl5c5nhniw@reply.superhote.com"
type input "+33650929481"
select select
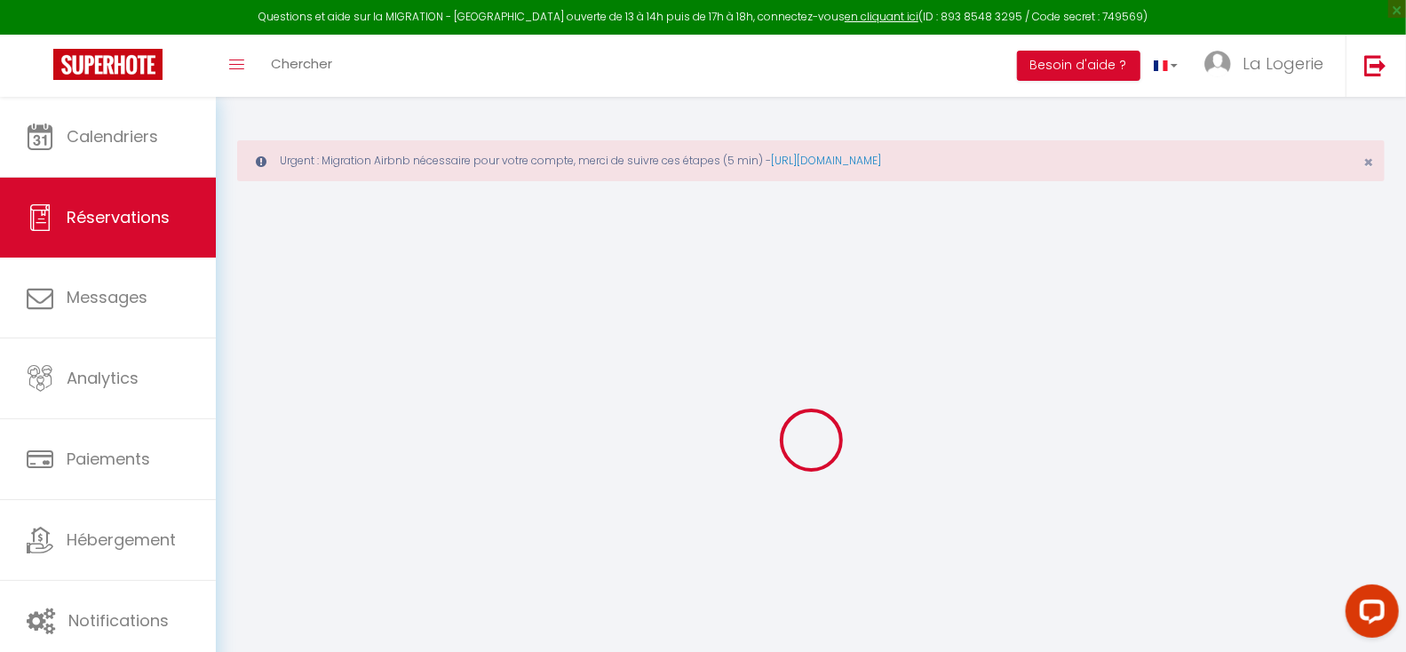
type input "19.7"
select select "74510"
select select "1"
select select
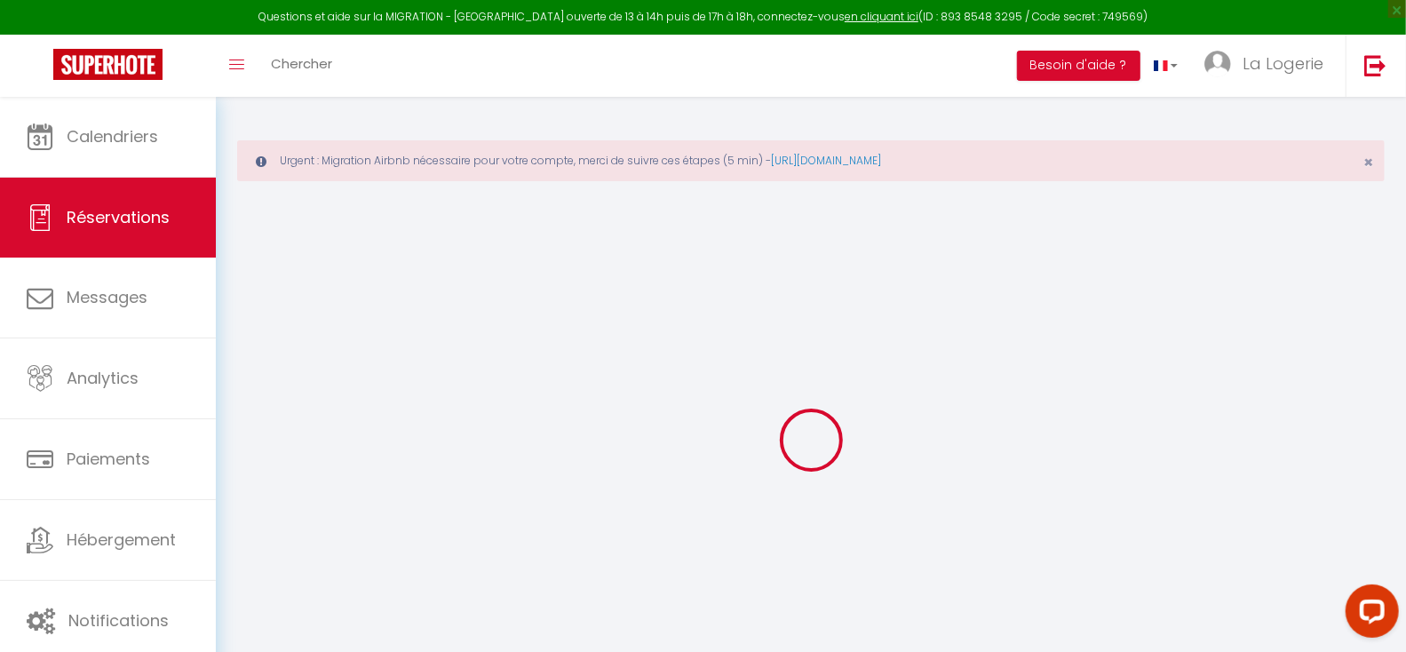
type input "1"
type input "2"
select select "12"
select select
type input "498.4"
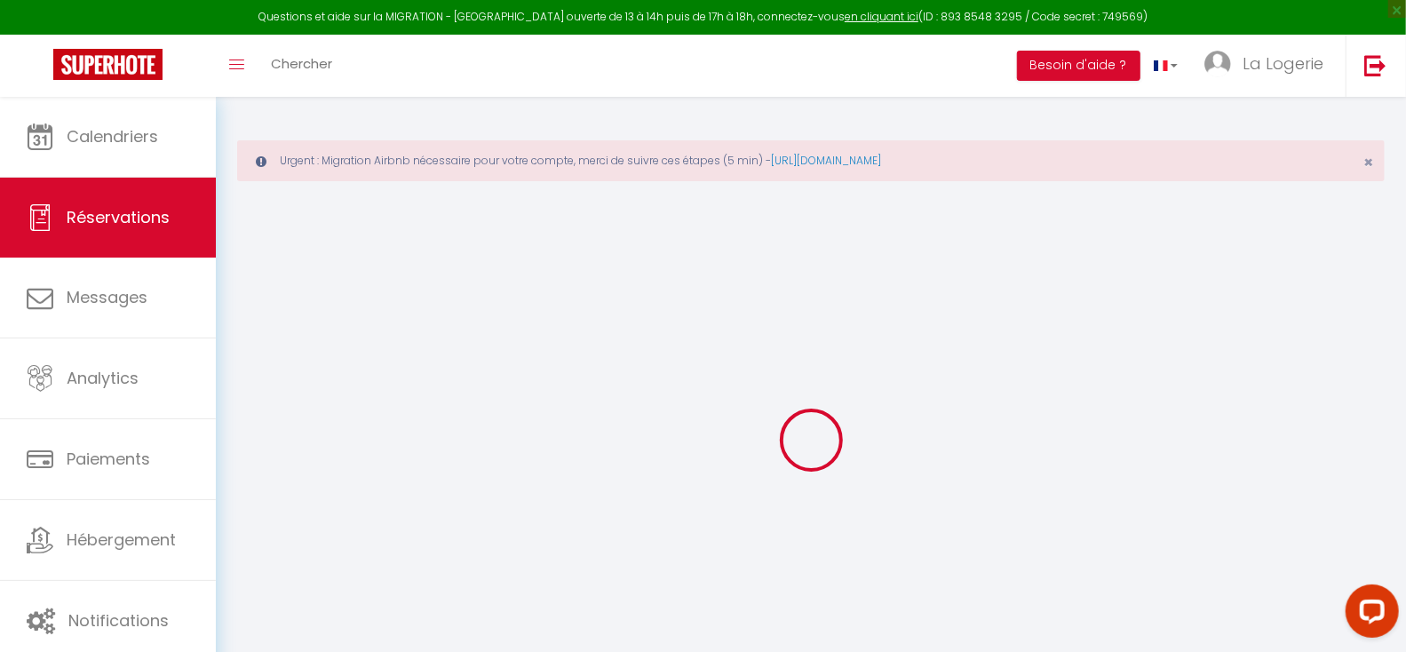
checkbox input "false"
type input "0"
select select "1"
type input "49"
type input "0"
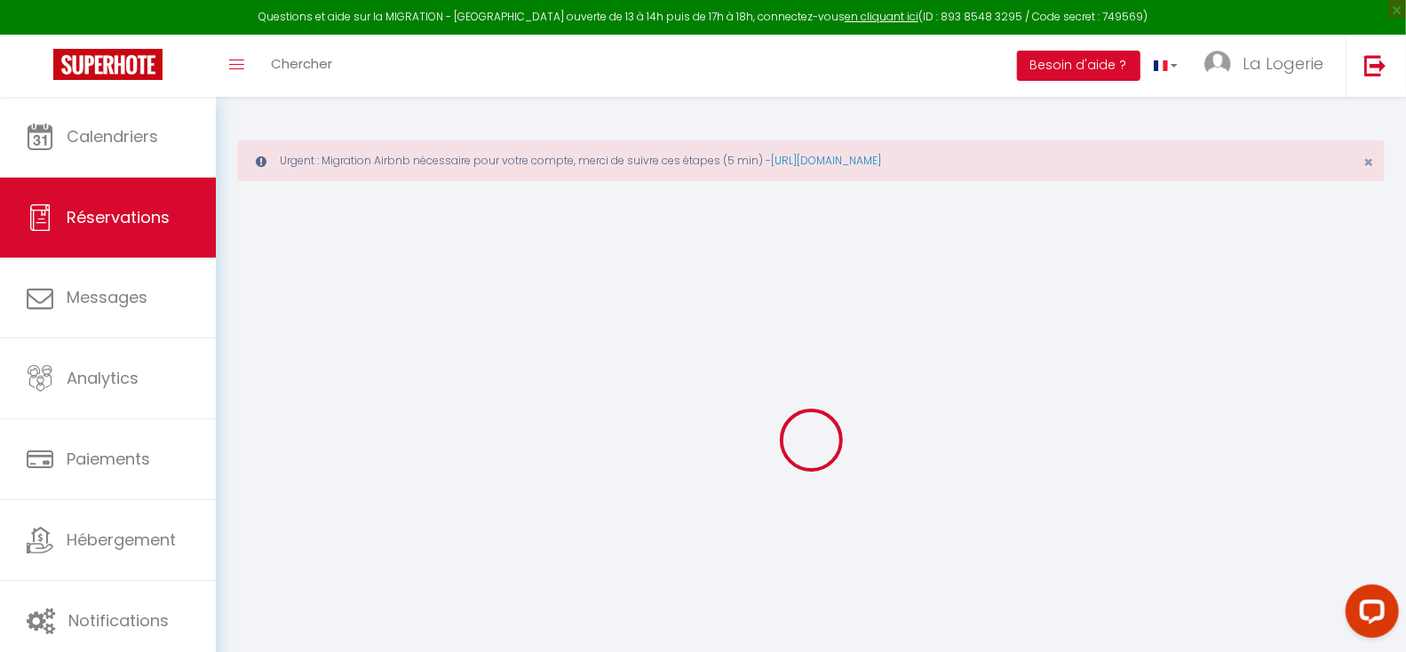
type input "0"
select select
select select "15"
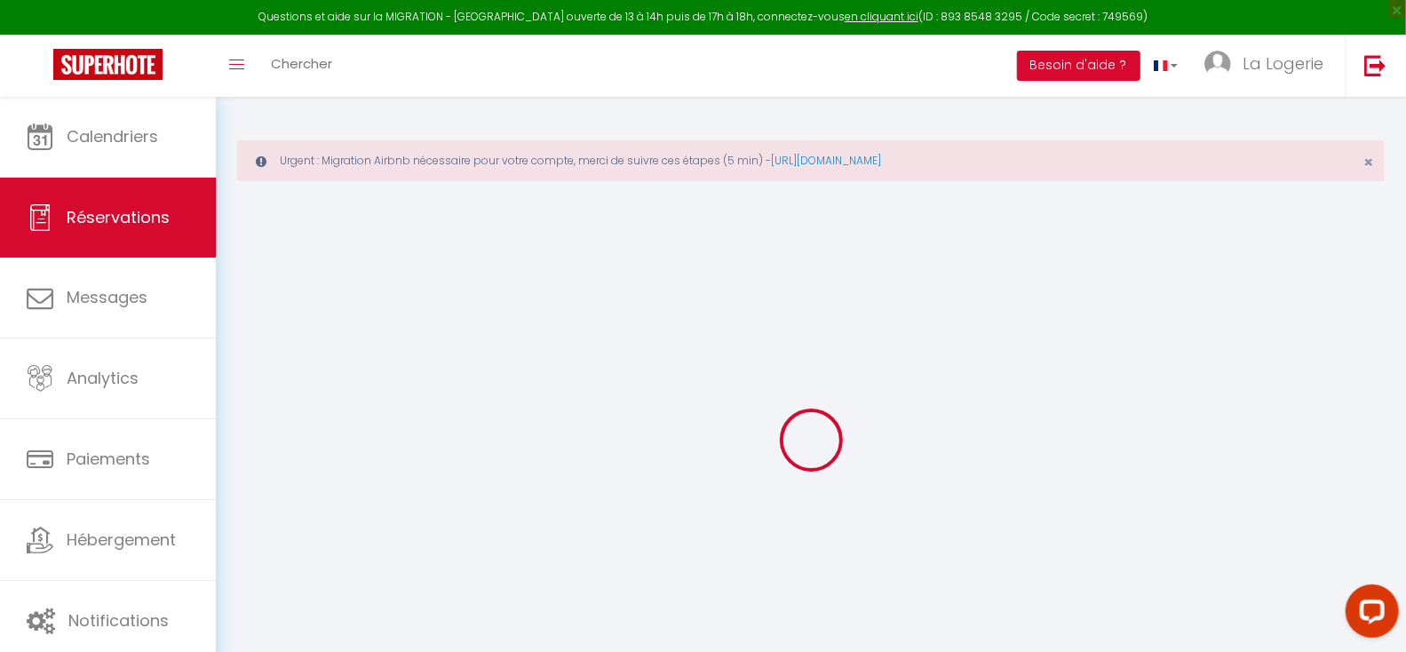
checkbox input "false"
select select
checkbox input "false"
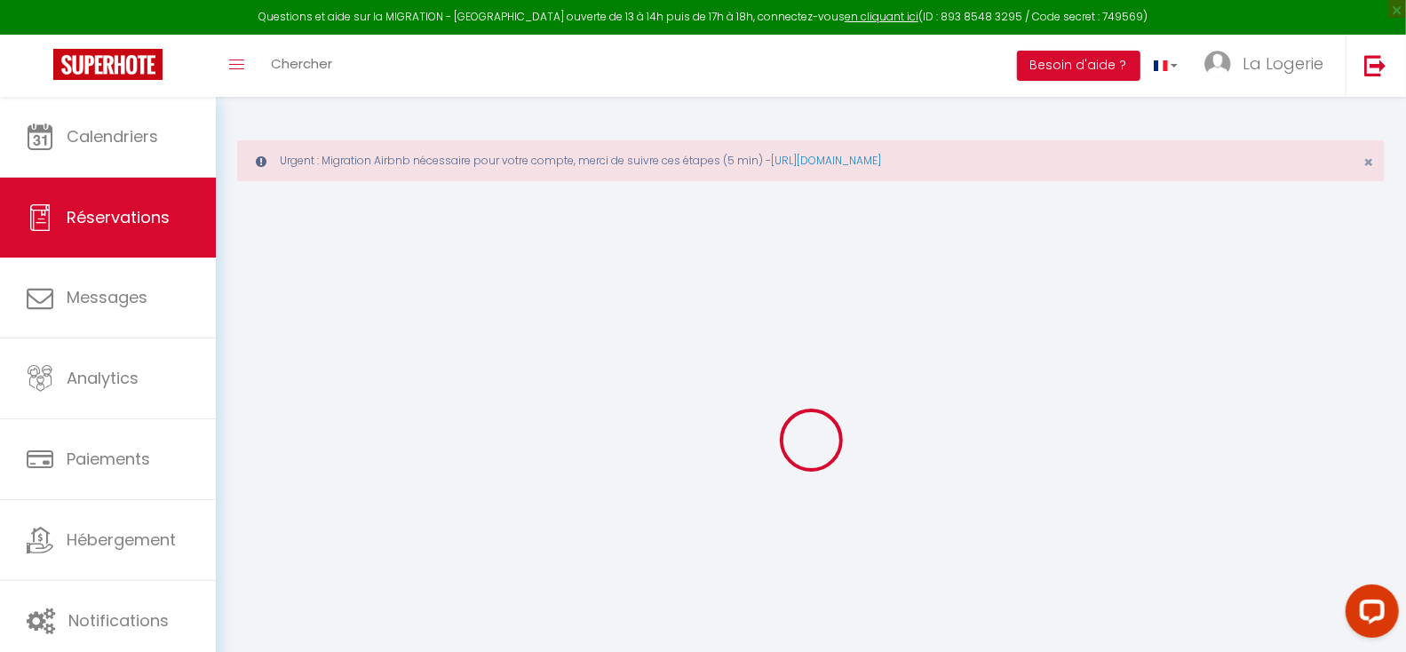
select select
checkbox input "false"
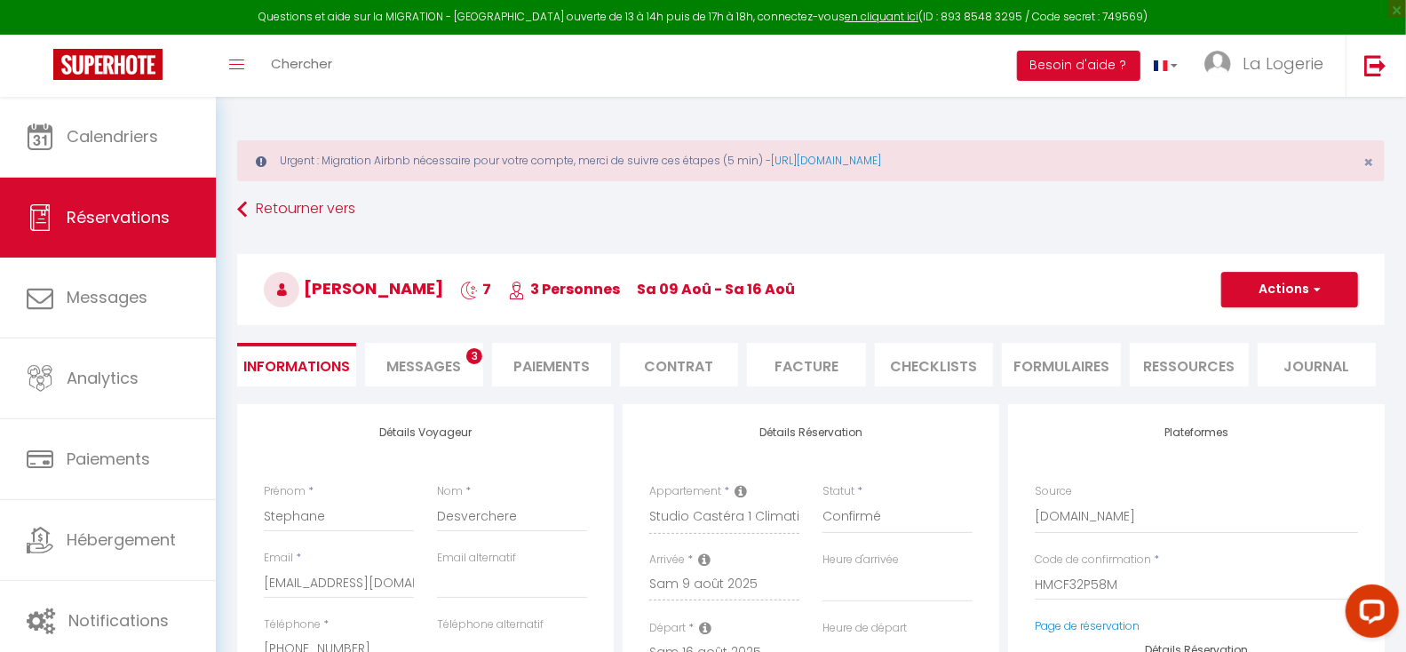
select select
type input "49"
type input "11.96"
select select
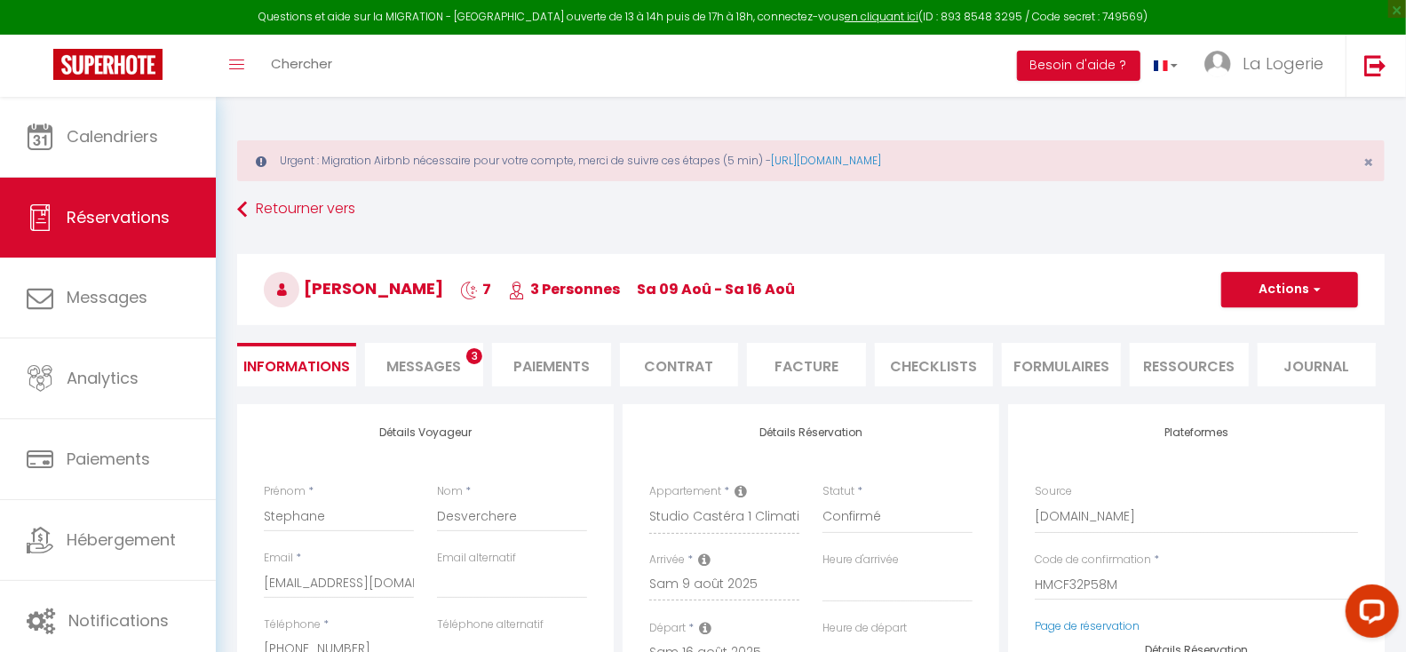
checkbox input "false"
select select
checkbox input "false"
select select
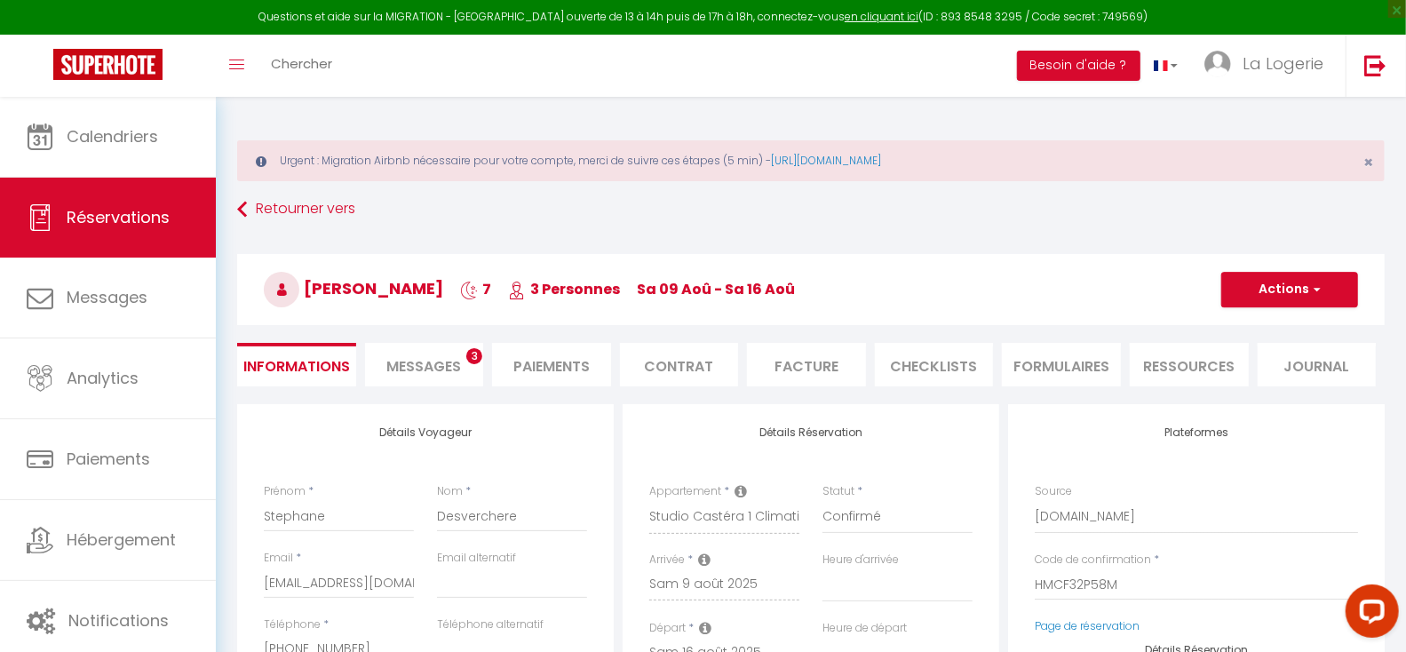
click at [415, 358] on span "Messages" at bounding box center [423, 366] width 75 height 20
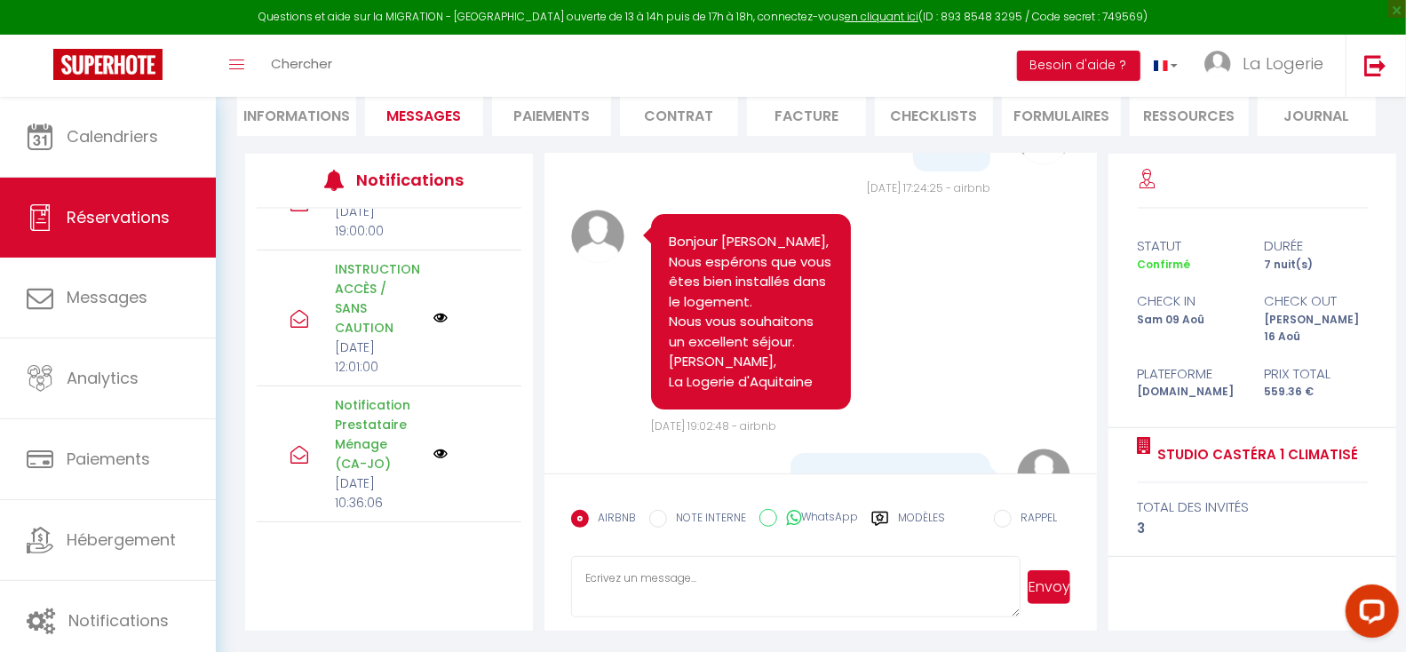
scroll to position [3734, 0]
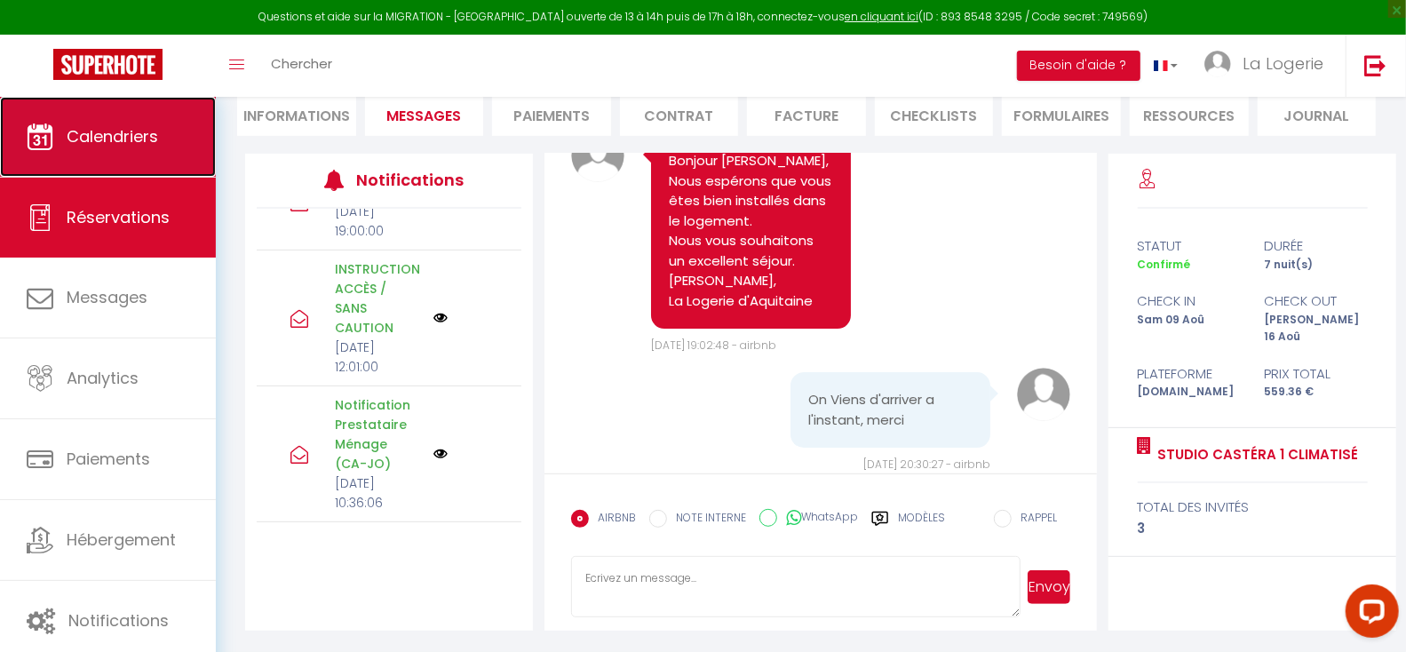
click at [118, 130] on span "Calendriers" at bounding box center [112, 136] width 91 height 22
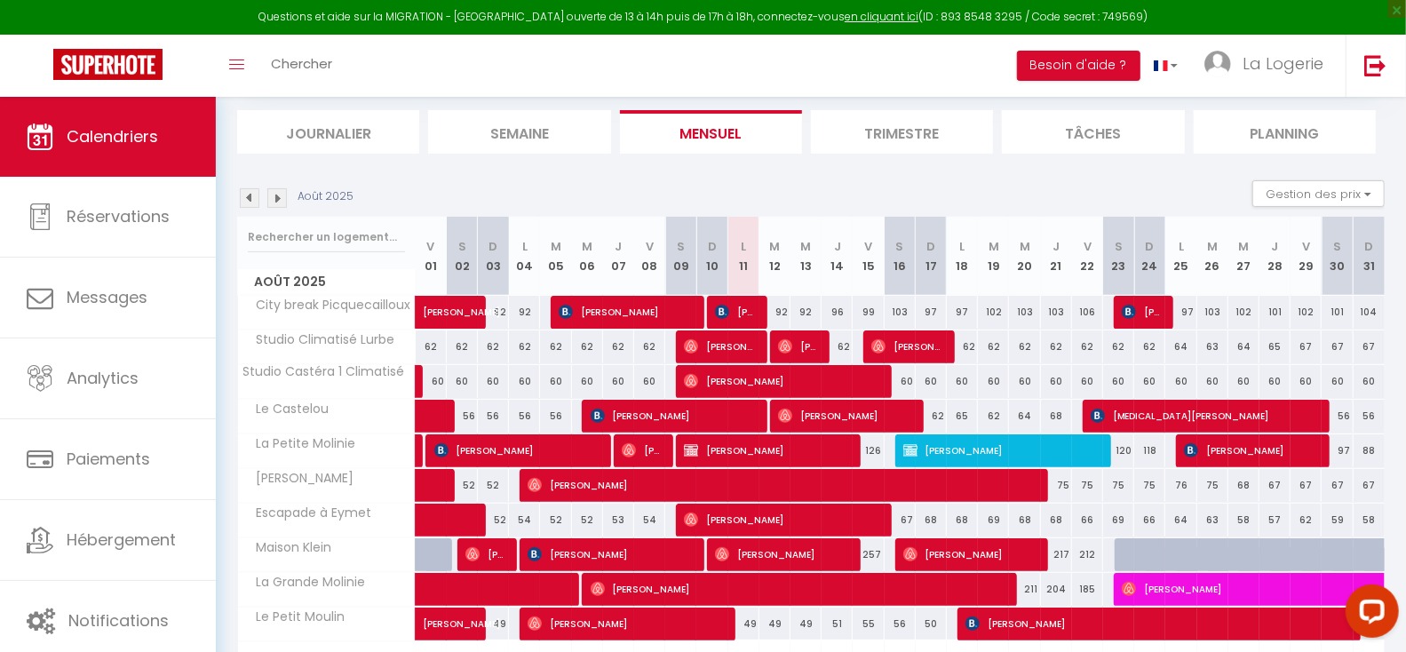
scroll to position [187, 0]
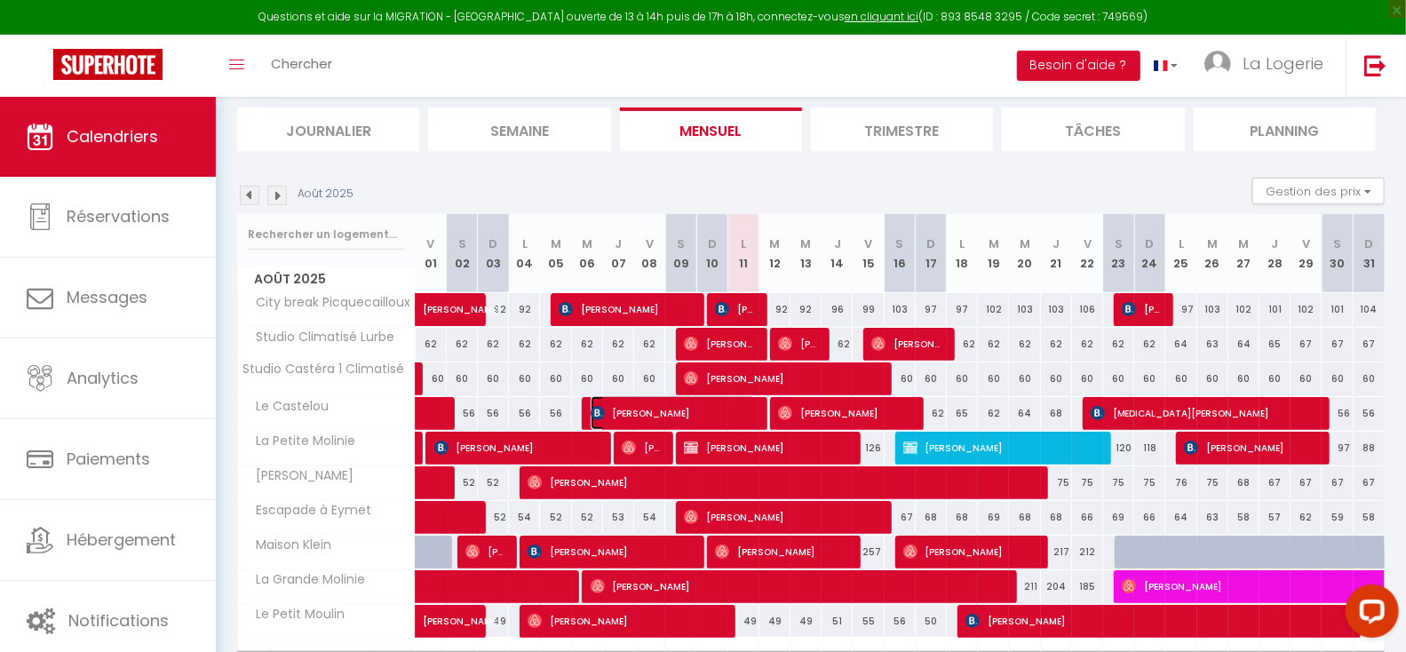
click at [688, 410] on span "[PERSON_NAME]" at bounding box center [674, 413] width 166 height 34
select select "OK"
select select "0"
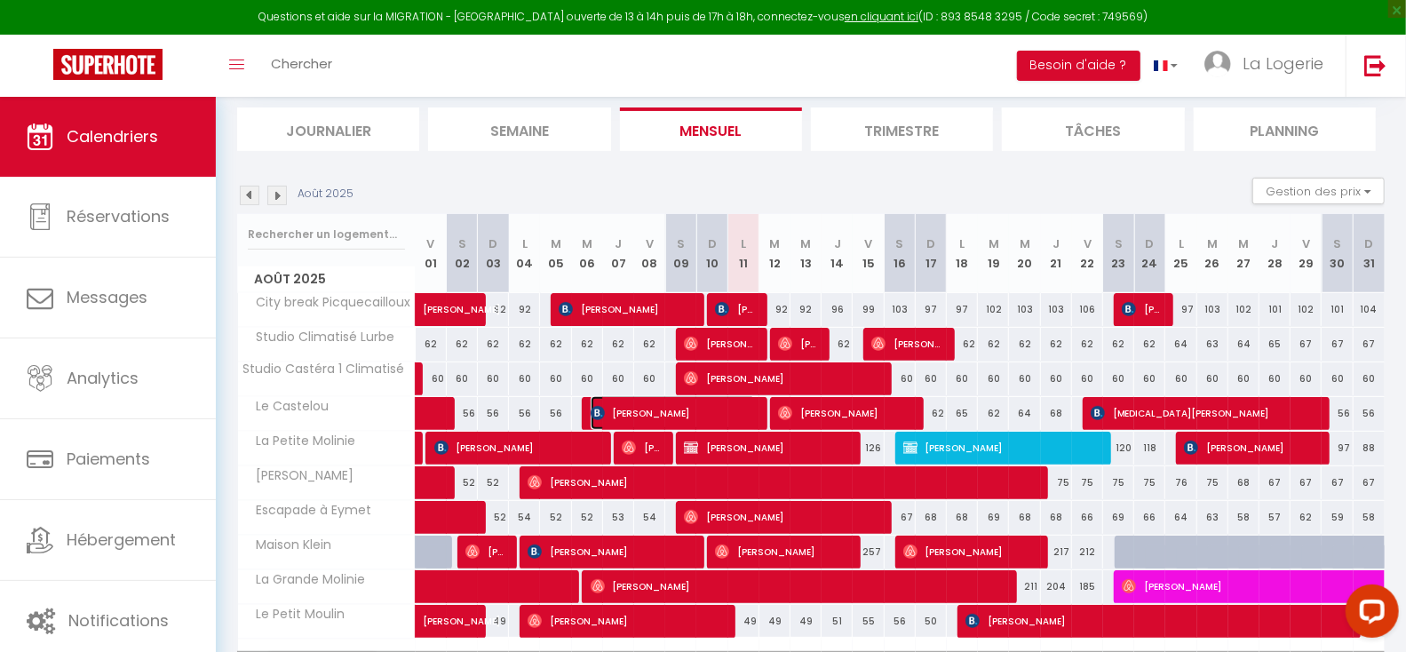
select select "1"
select select
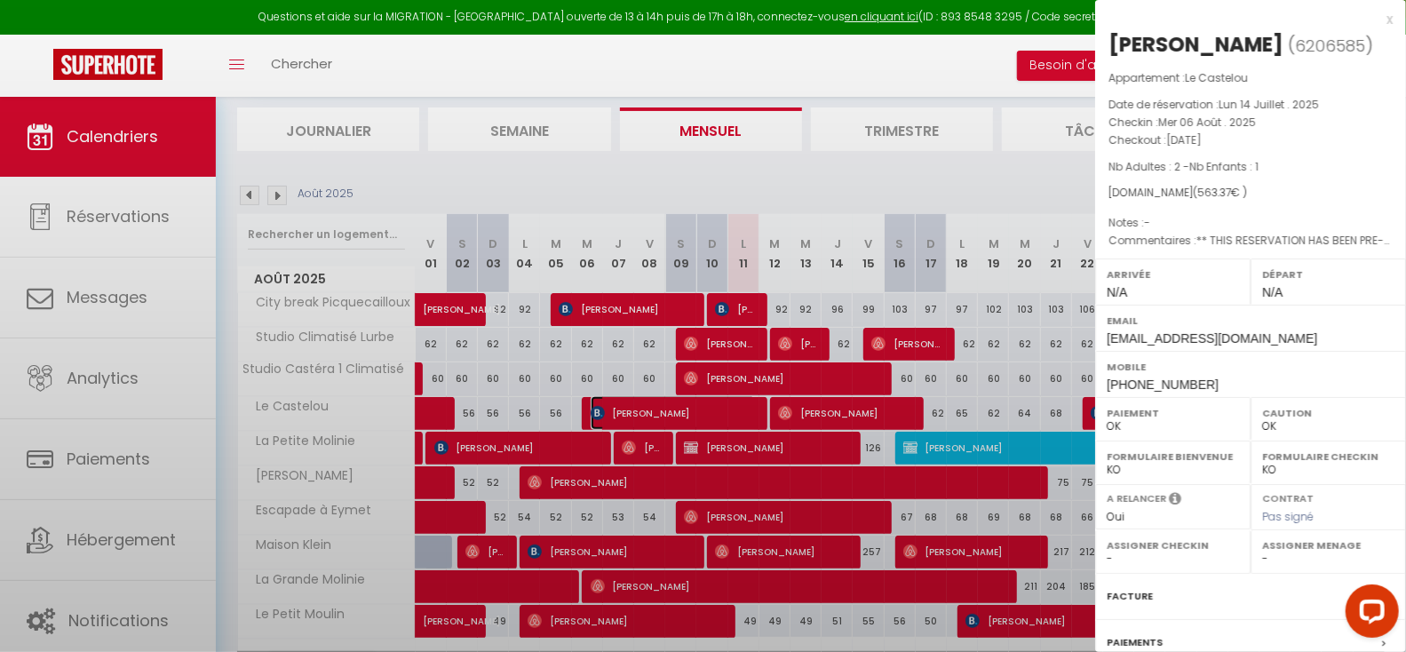
select select "31153"
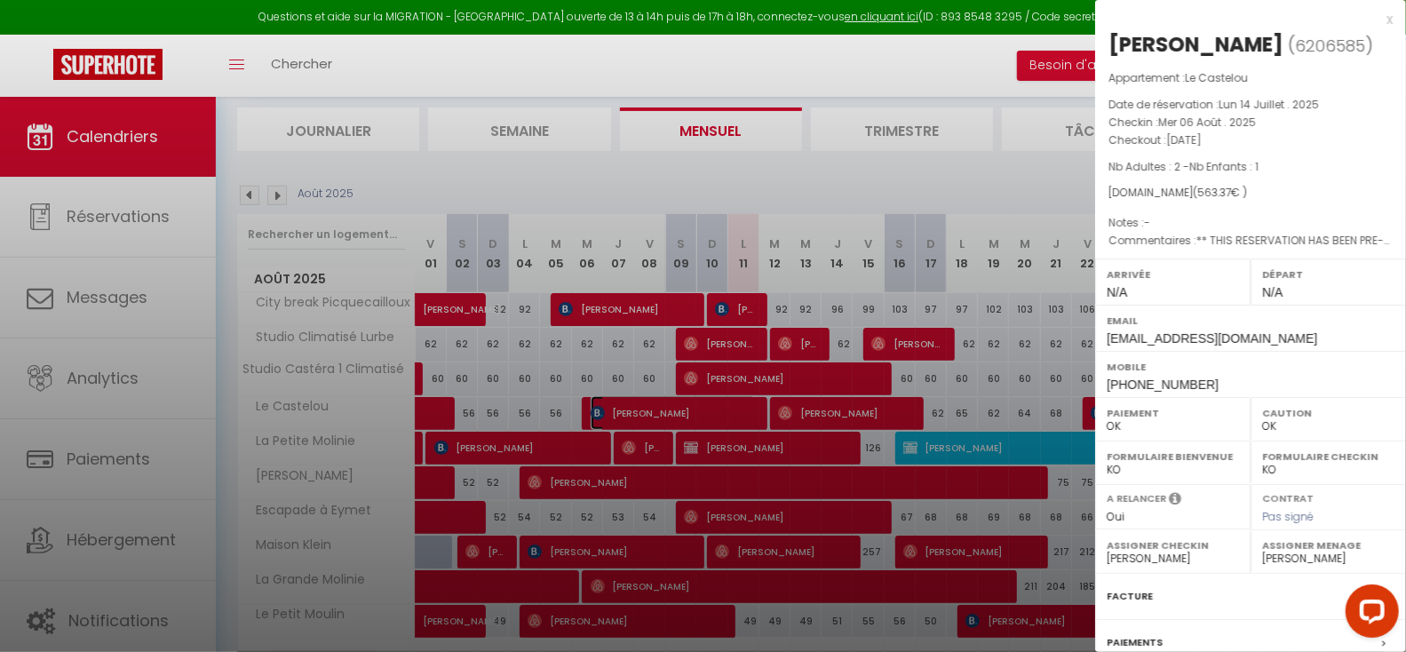
scroll to position [205, 0]
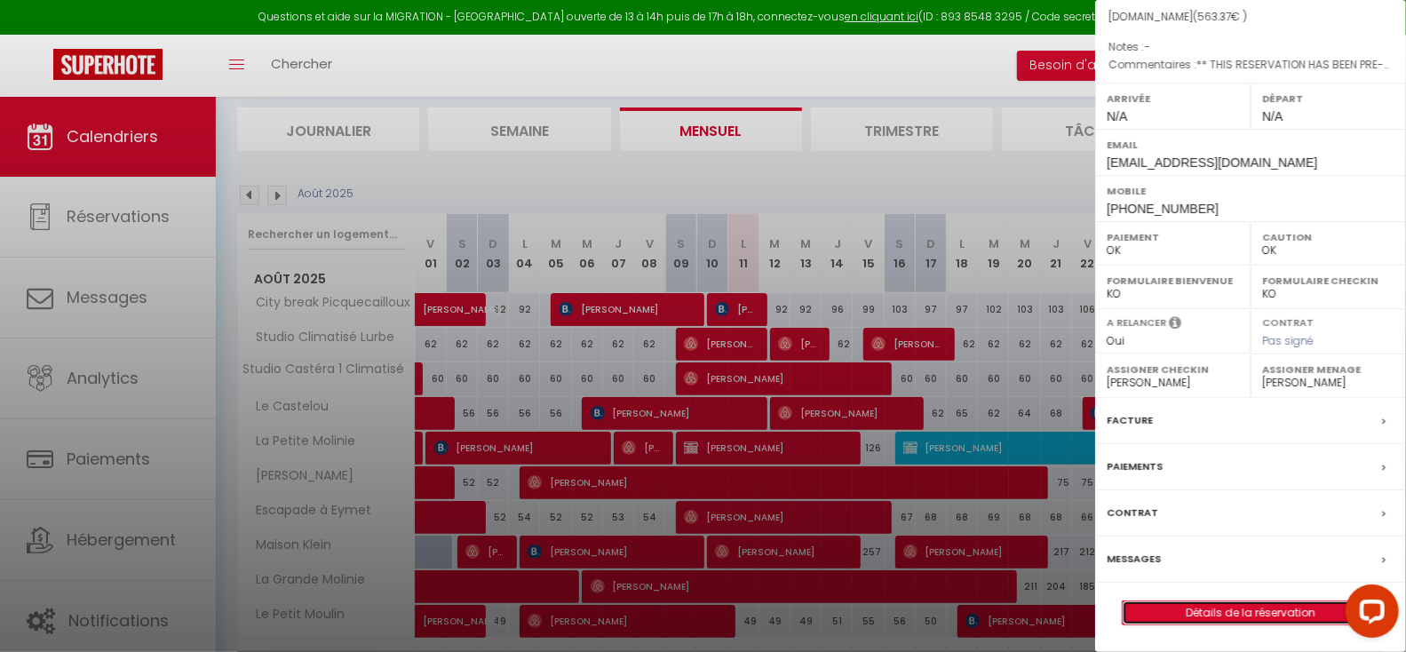
click at [1238, 609] on link "Détails de la réservation" at bounding box center [1251, 612] width 256 height 23
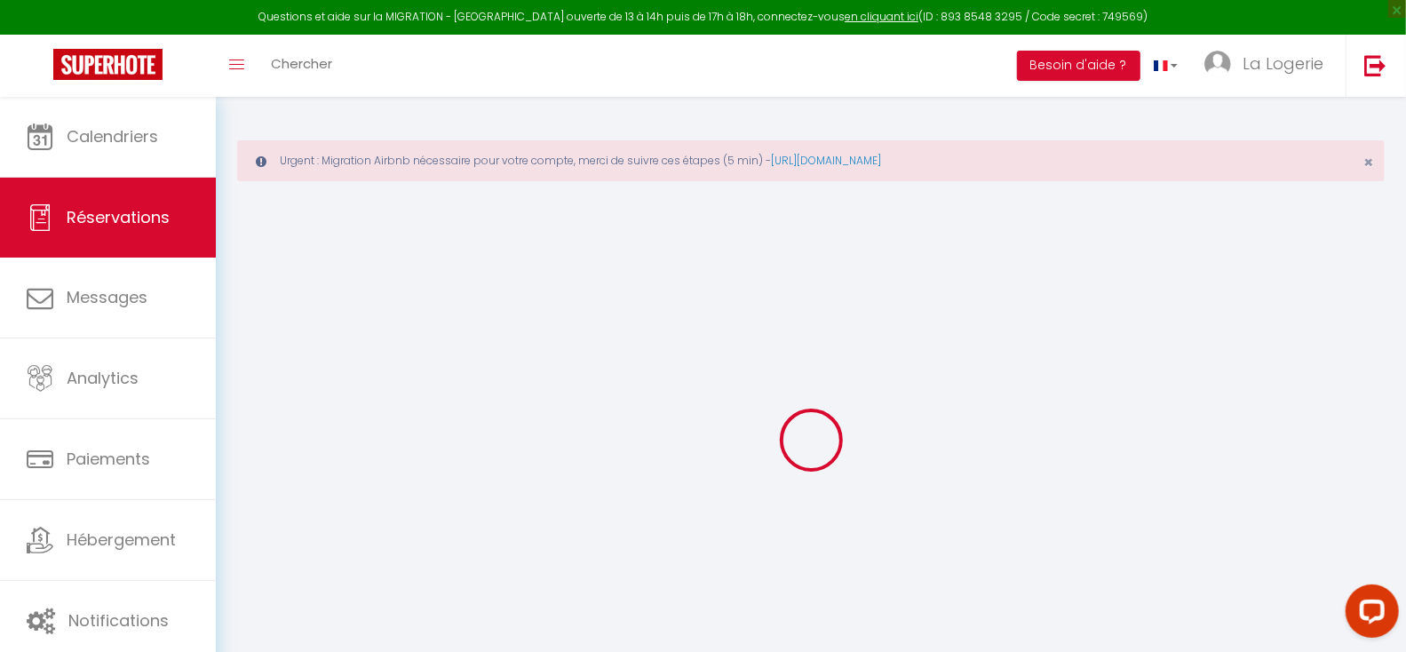
type input "Anne Laurence"
type input "Ramin"
type input "rlaure.584967@guest.booking.com"
type input "+262692006121"
type input "97432"
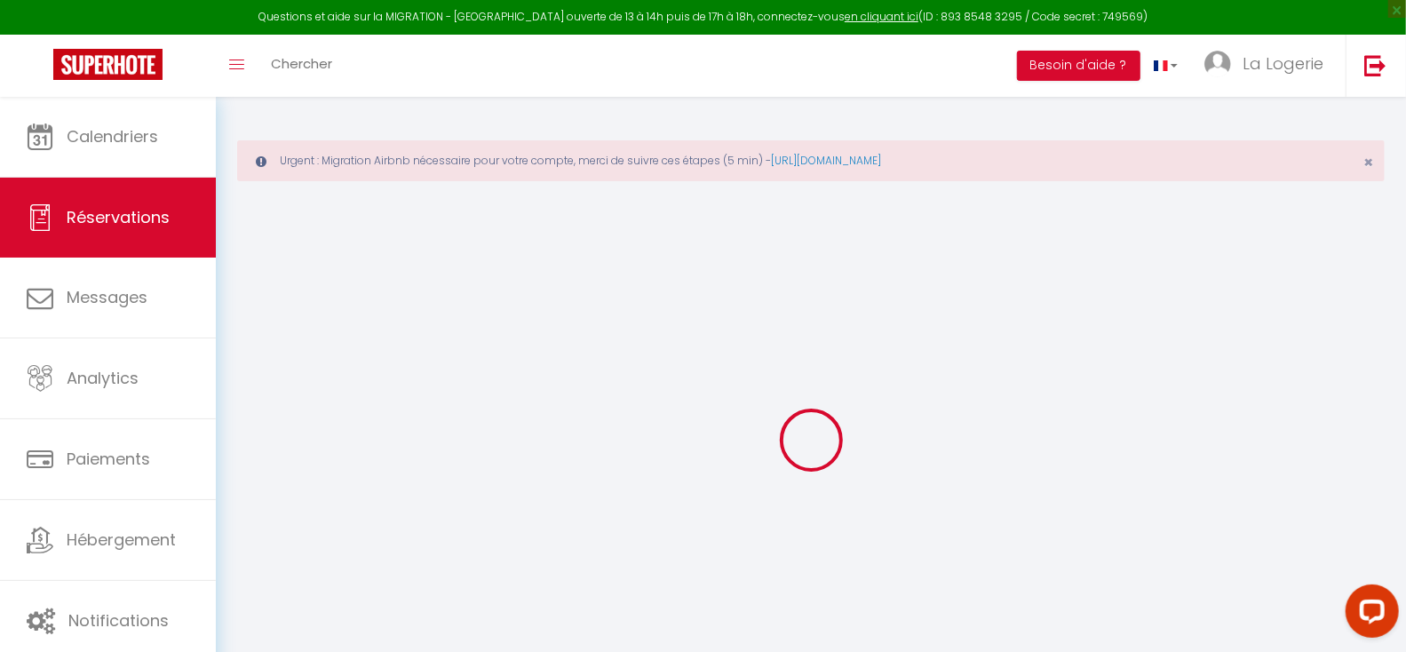
type input "40 Chemin Bernardin Lucie Ravine Des Cabris"
type input "Saint Pierre"
select select "RE"
type input "79.95"
type input "7.89"
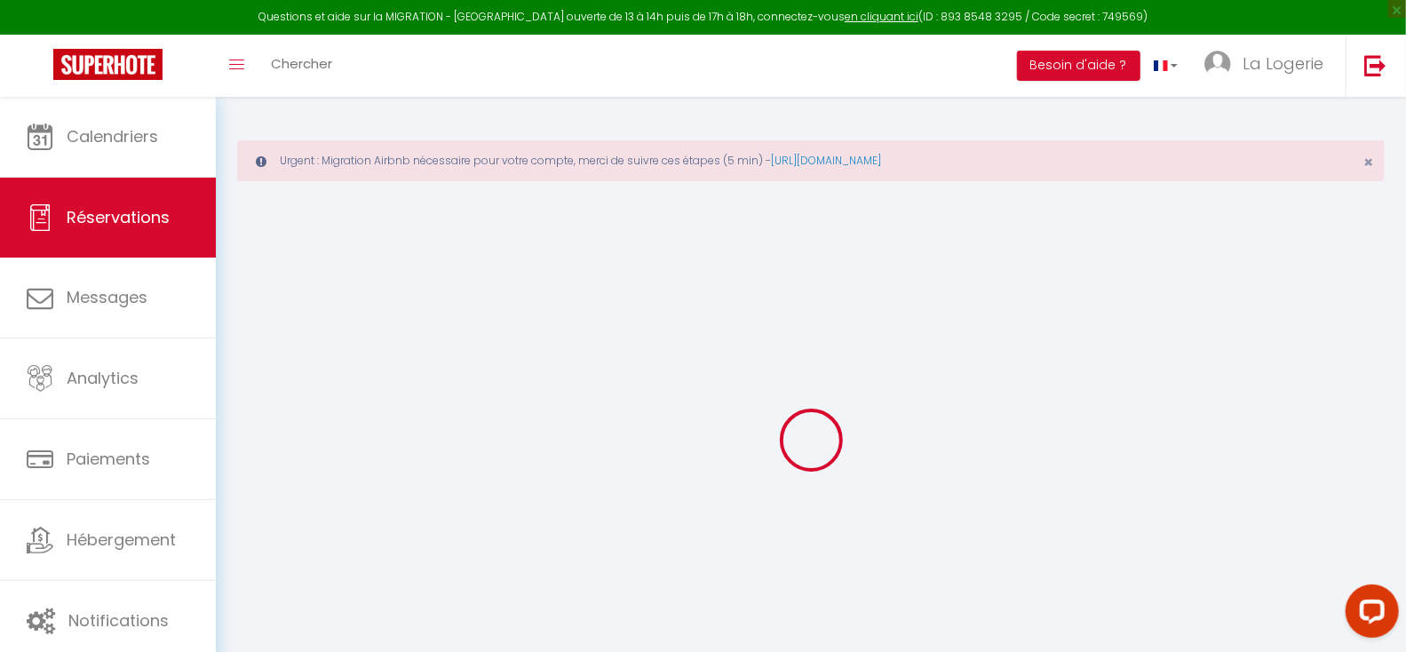
select select "72256"
select select "1"
select select
type input "2"
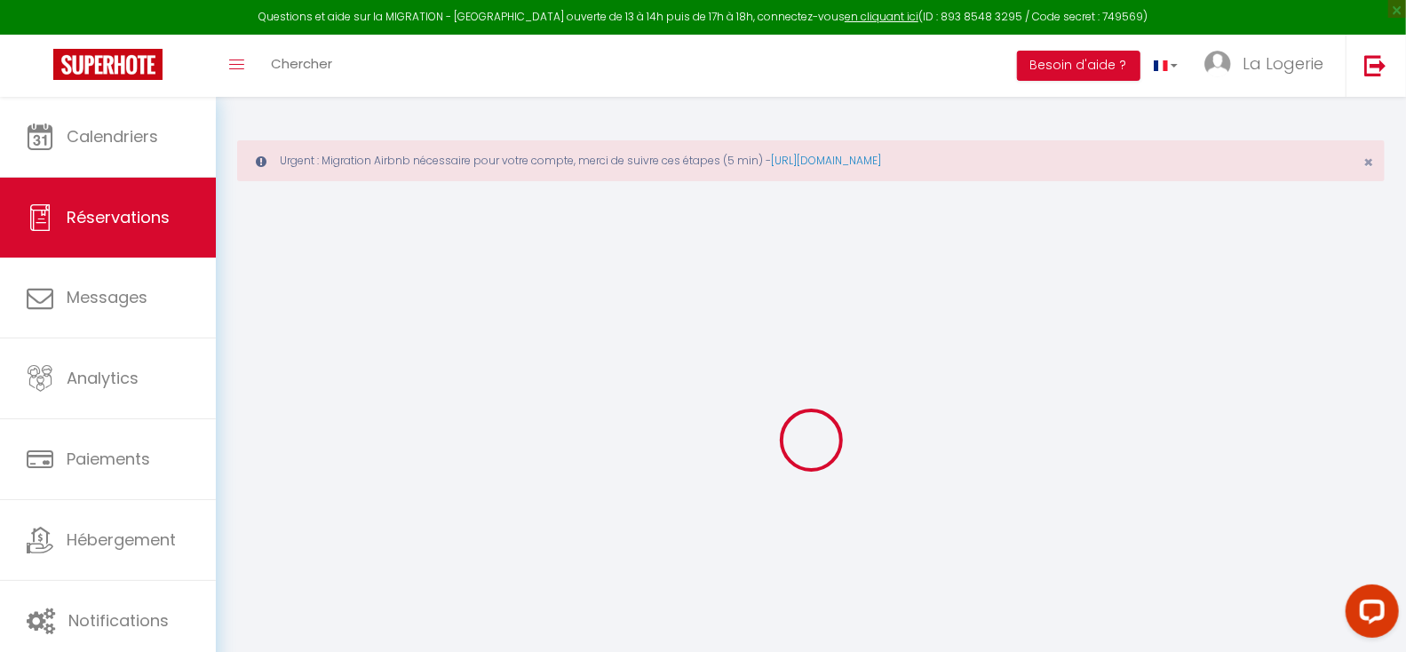
type input "1"
select select "12"
select select
type input "464"
checkbox input "false"
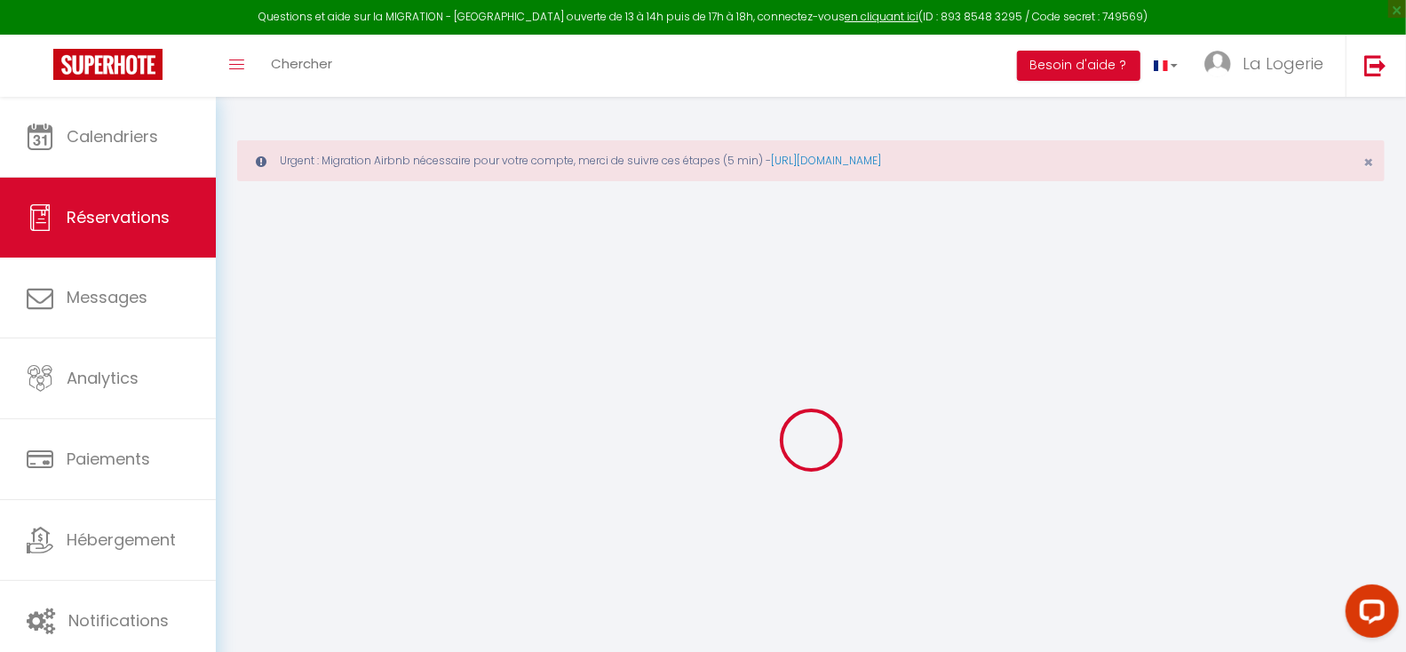
type input "0"
select select "2"
type input "69"
type input "0"
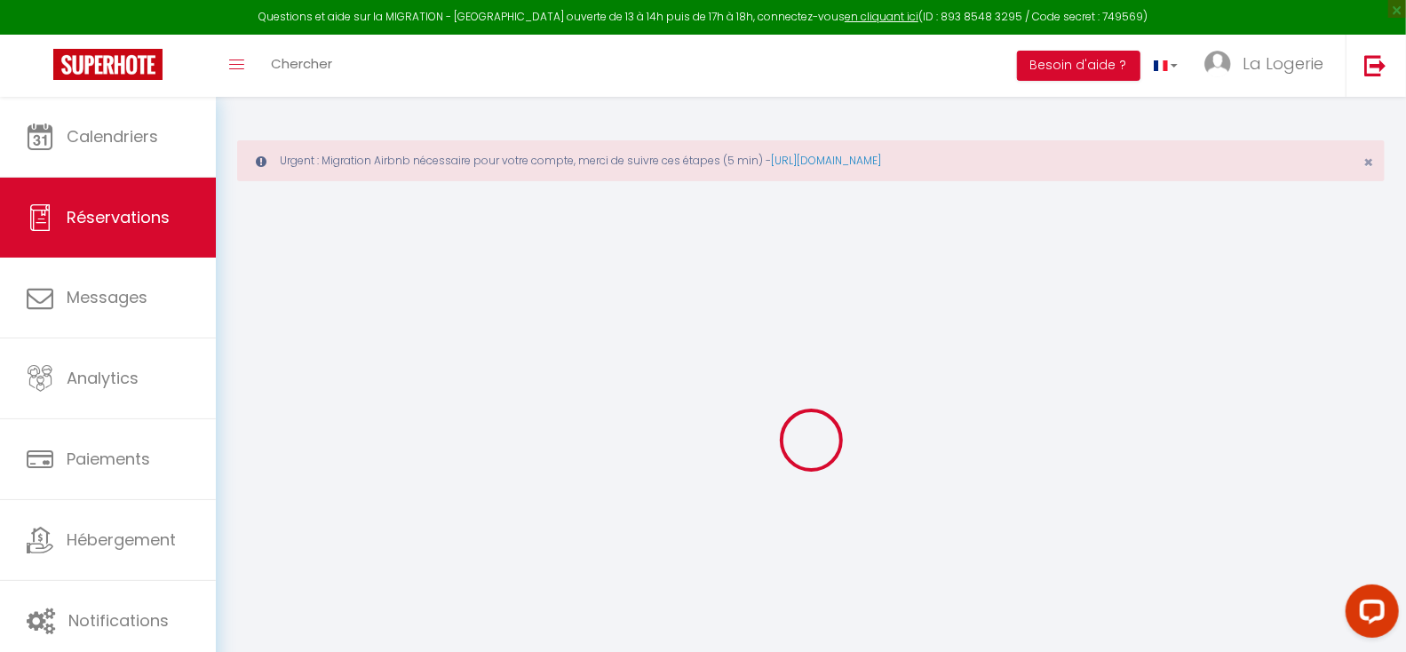
select select
select select "15"
checkbox input "false"
select select
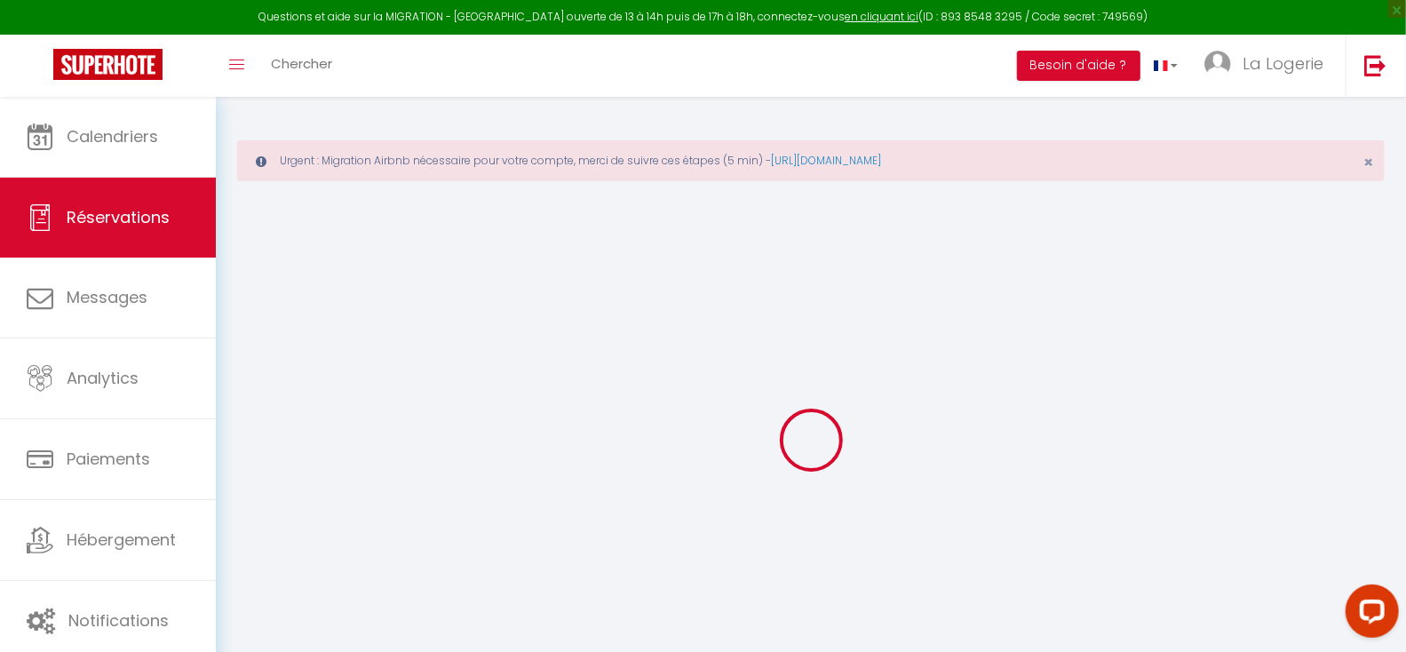
select select
checkbox input "false"
select select
checkbox input "false"
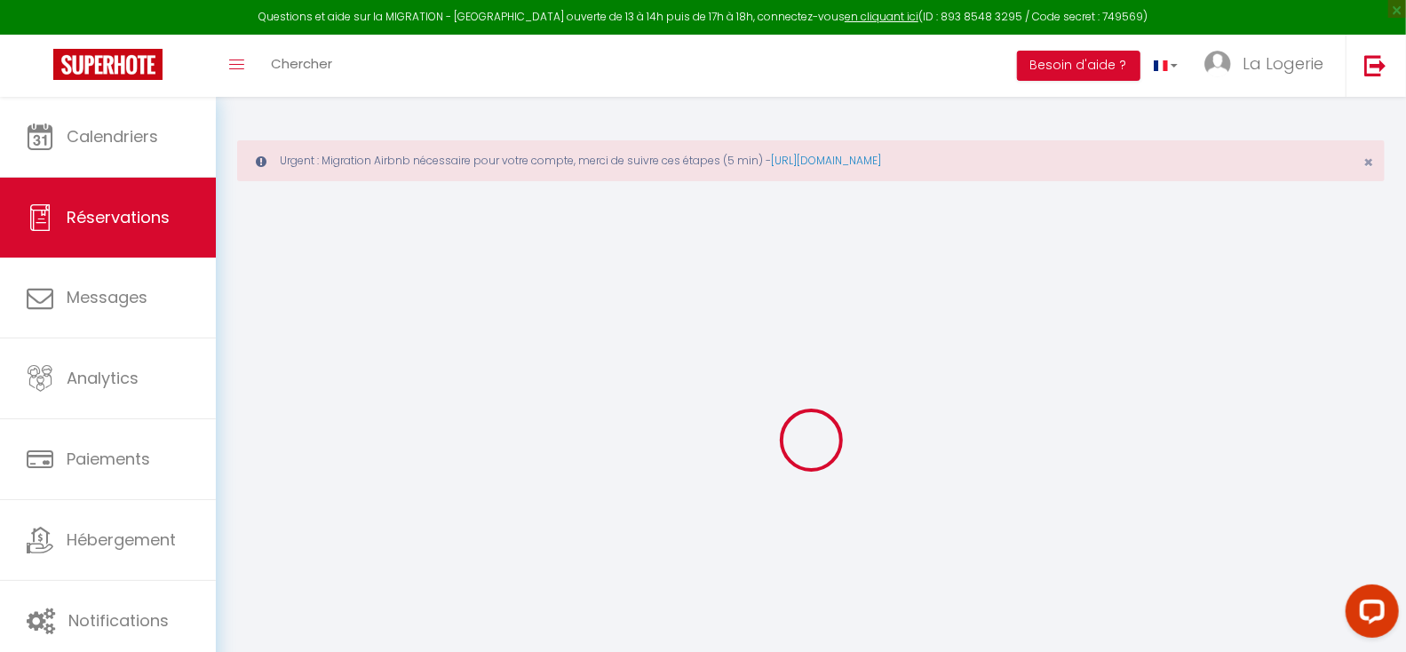
type textarea "** THIS RESERVATION HAS BEEN PRE-PAID ** Approximate time of arrival: between 1…"
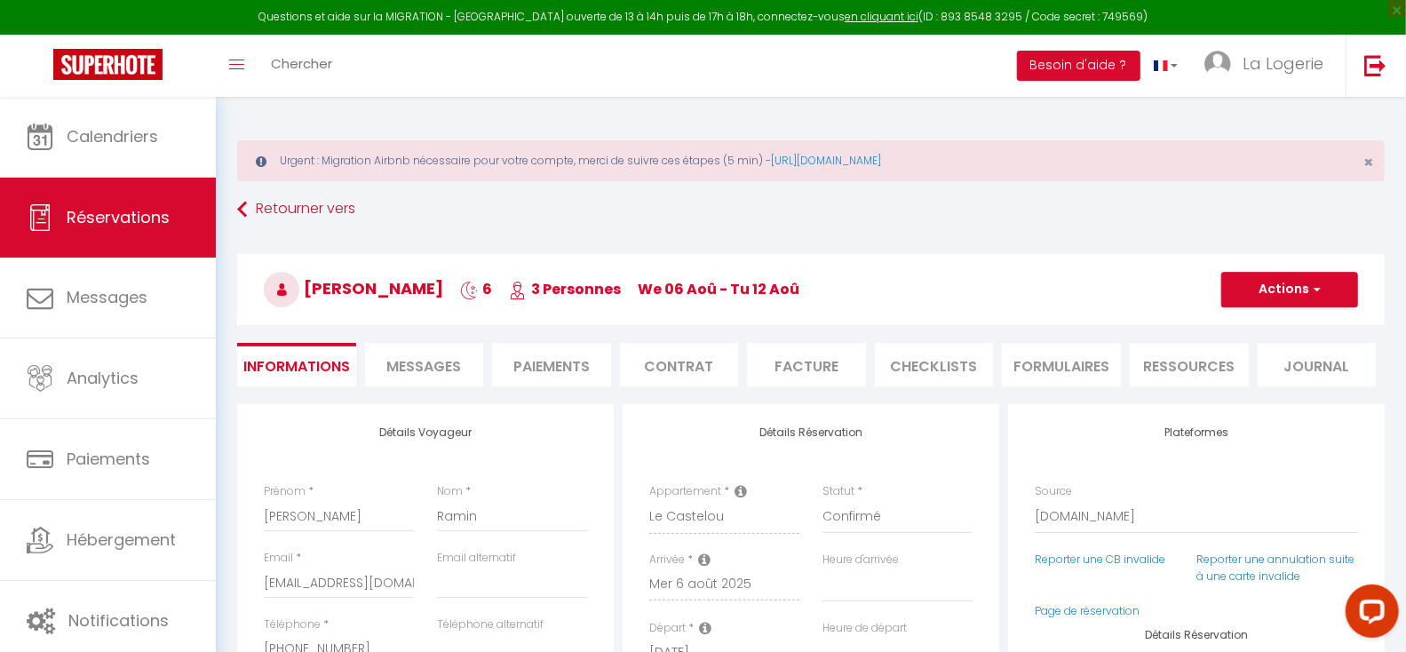
type input "69"
type input "30.37"
select select
checkbox input "false"
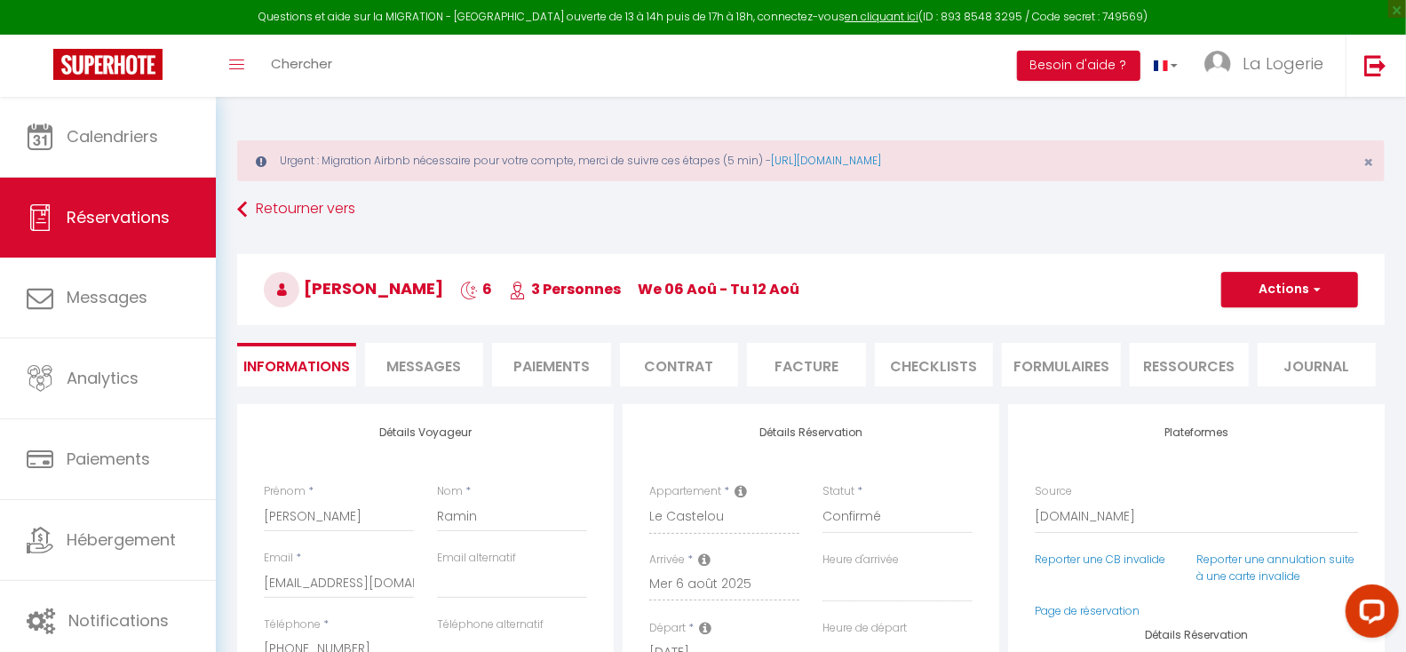
select select
click at [431, 363] on span "Messages" at bounding box center [423, 366] width 75 height 20
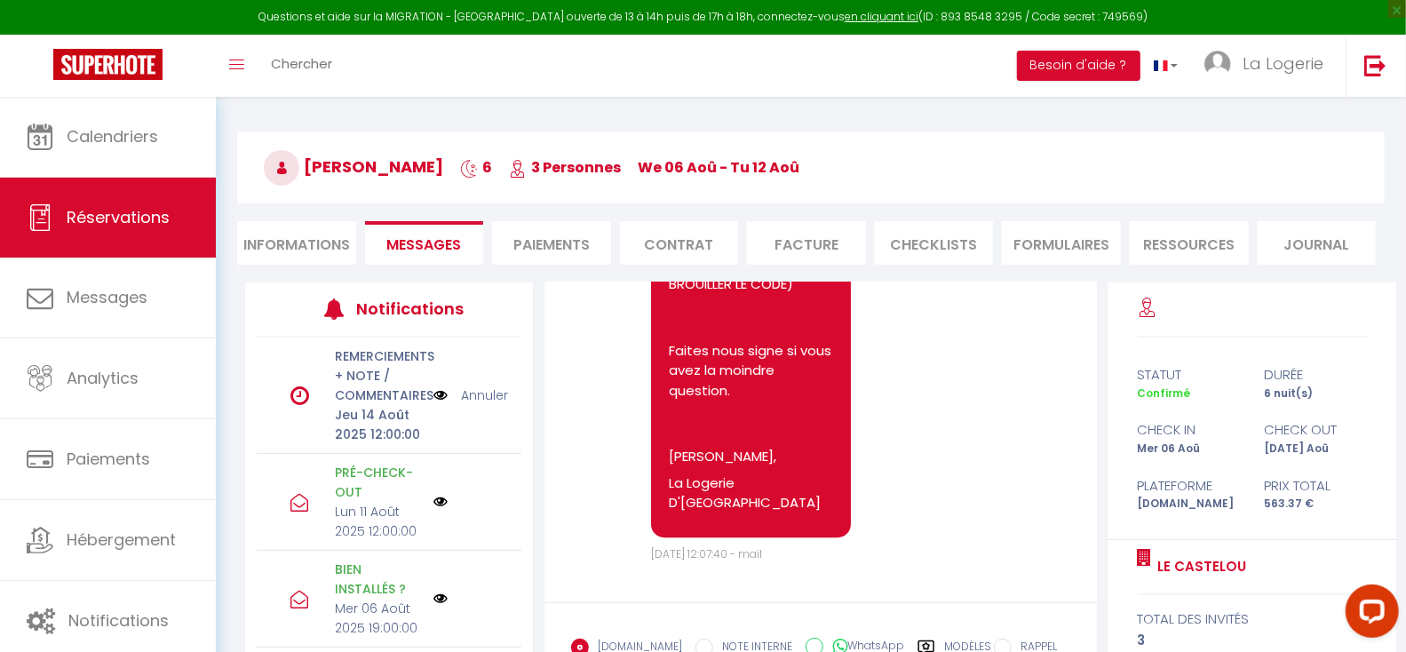
scroll to position [276, 0]
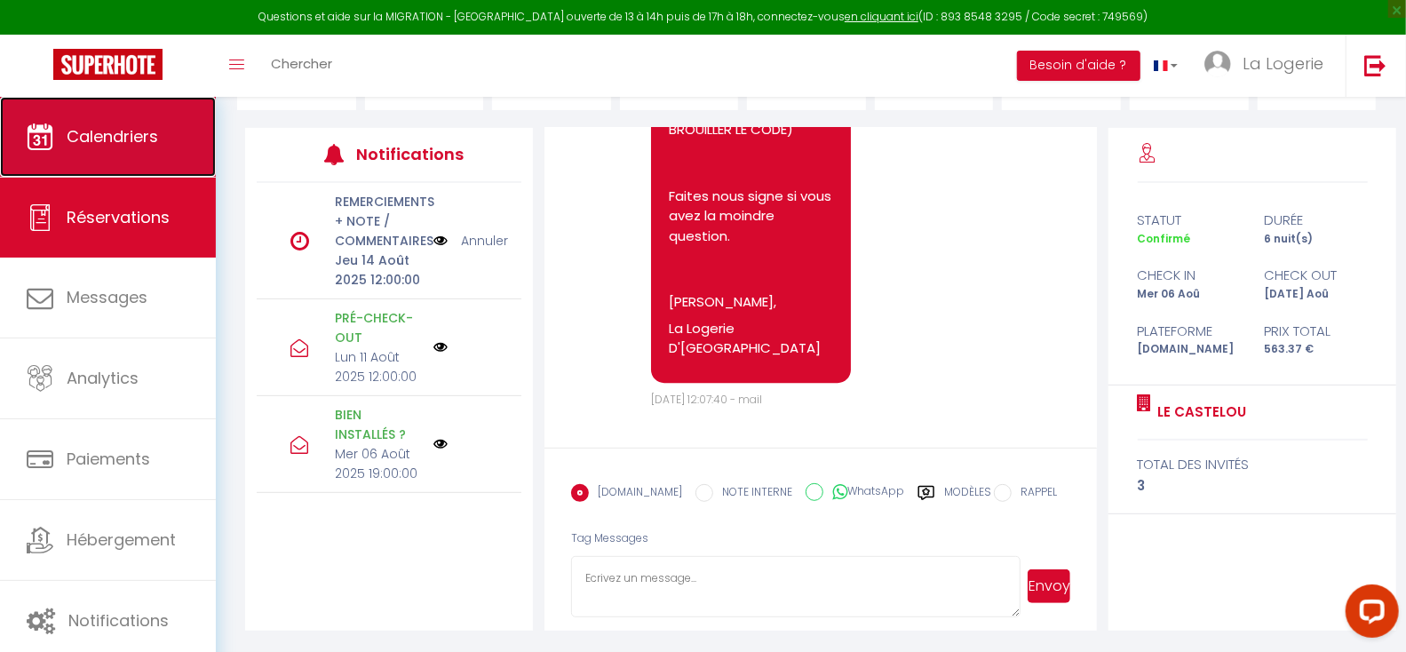
click at [129, 138] on span "Calendriers" at bounding box center [112, 136] width 91 height 22
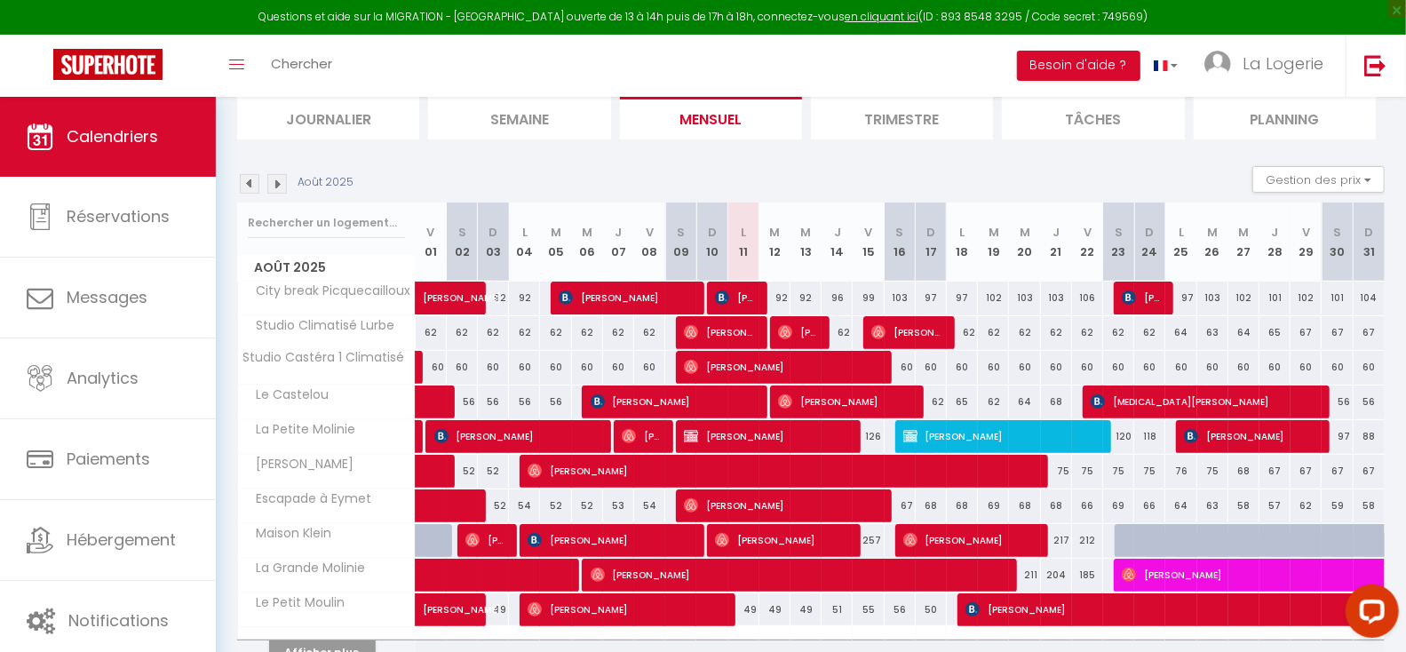
scroll to position [201, 0]
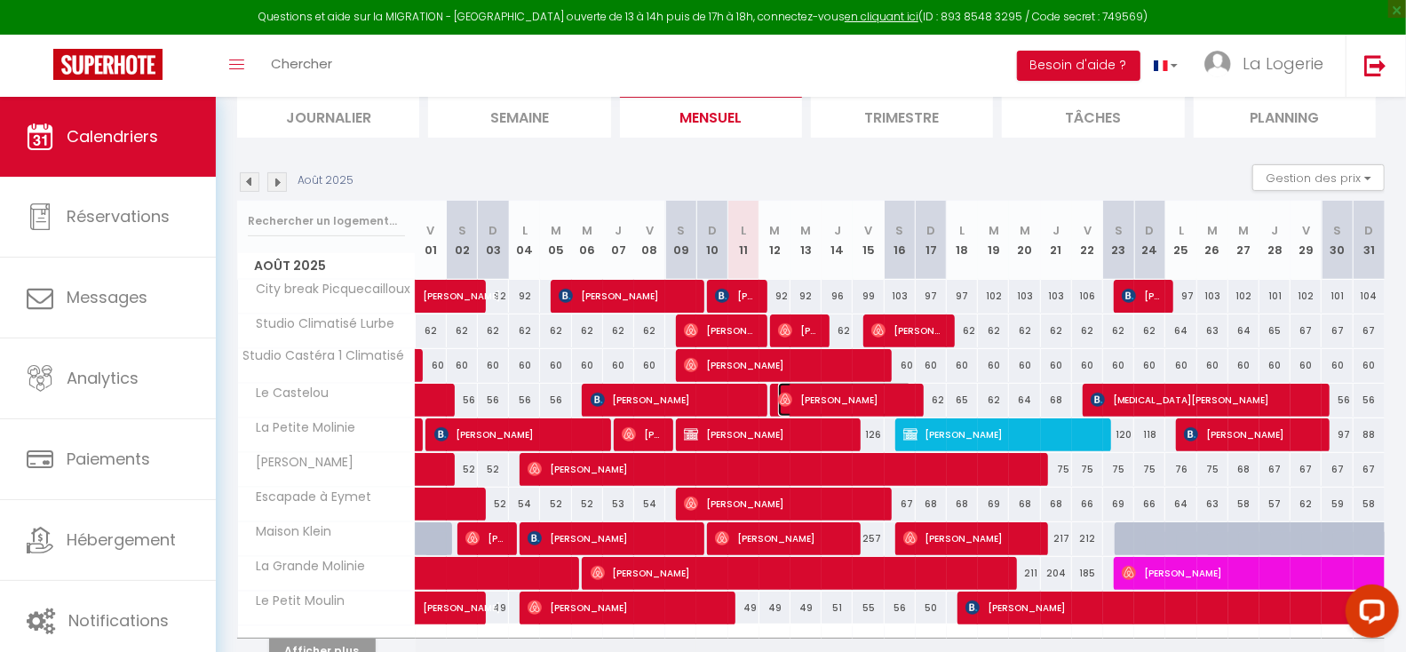
click at [857, 399] on span "[PERSON_NAME]" at bounding box center [845, 400] width 135 height 34
select select "OK"
select select "0"
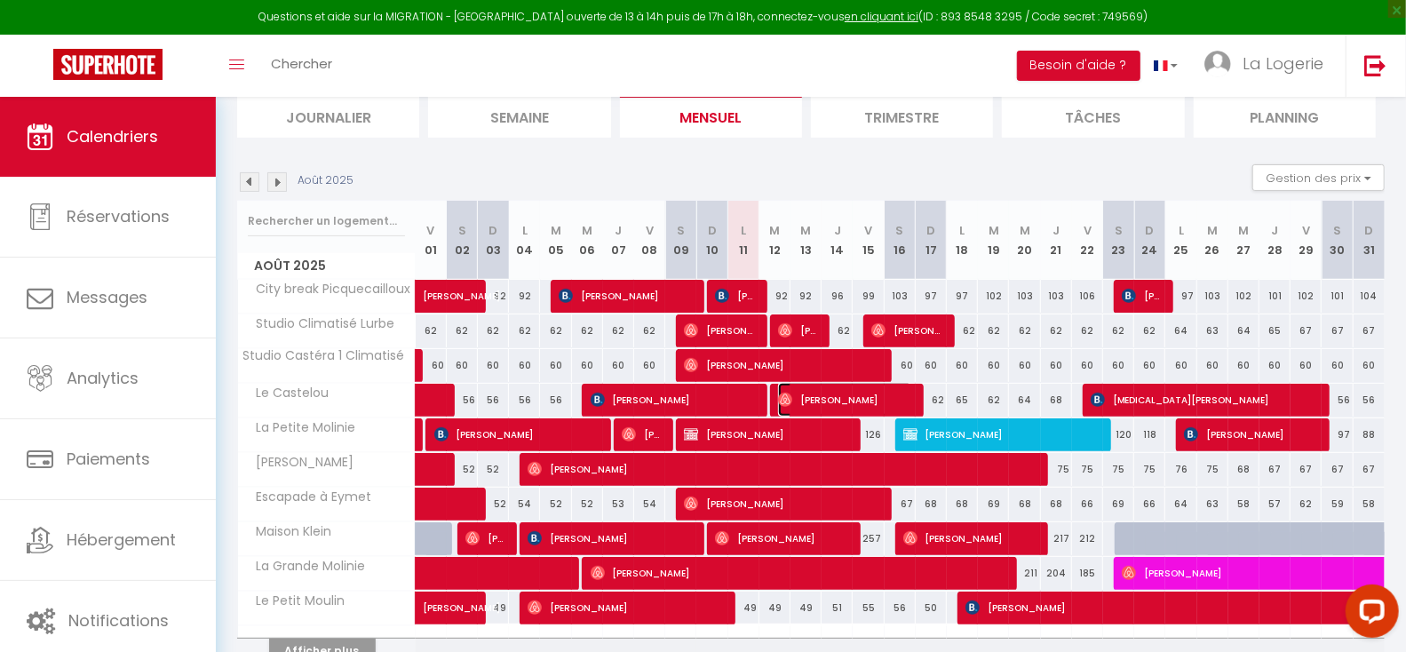
select select "1"
select select
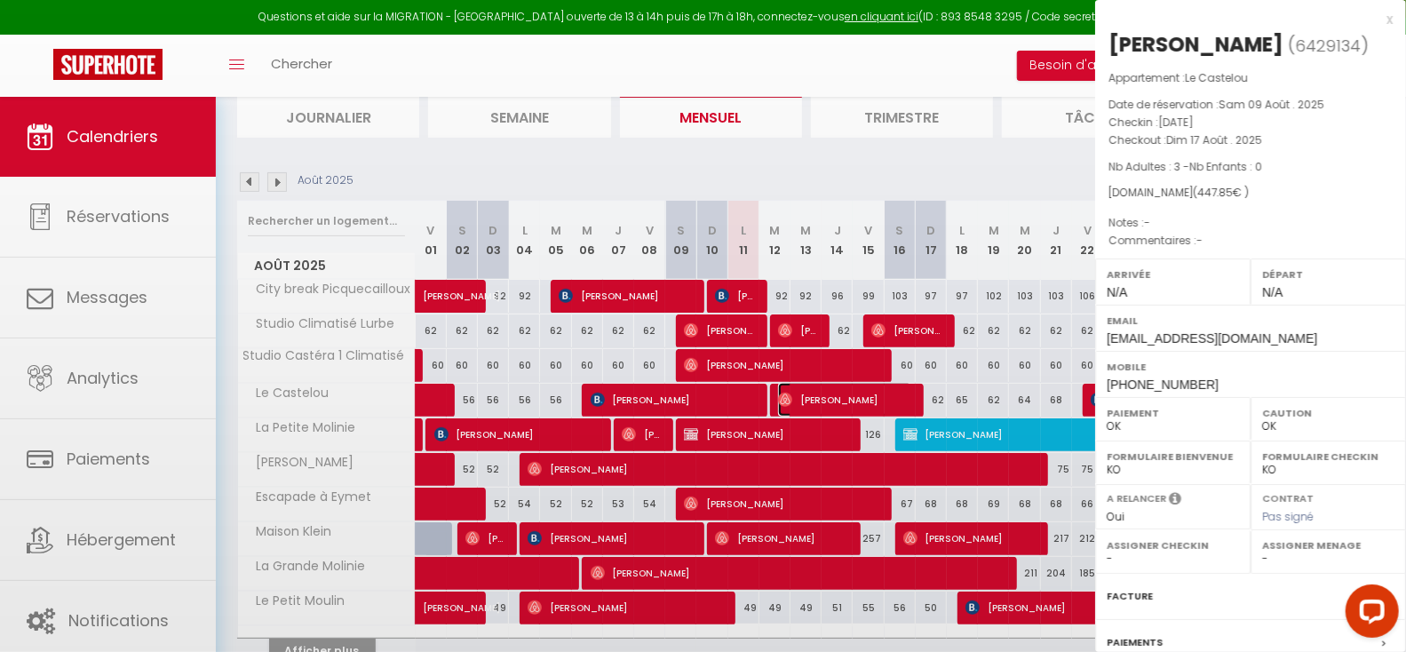
select select "31153"
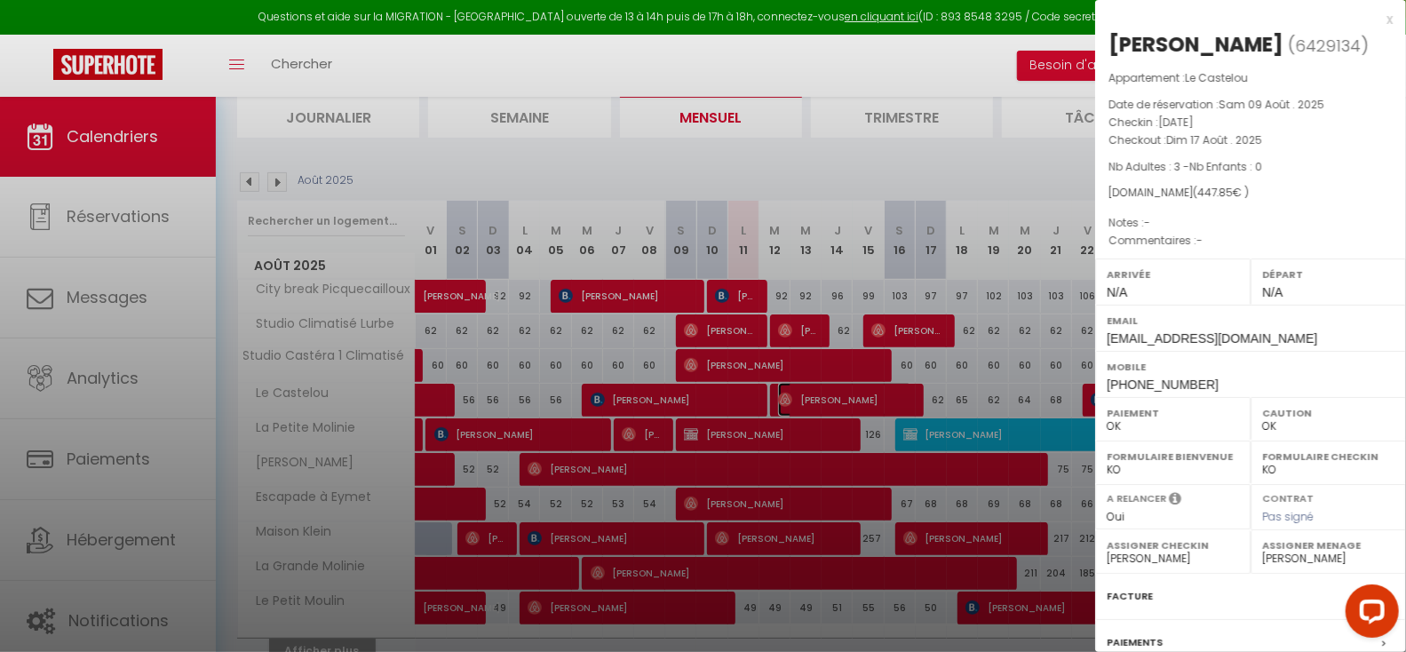
scroll to position [176, 0]
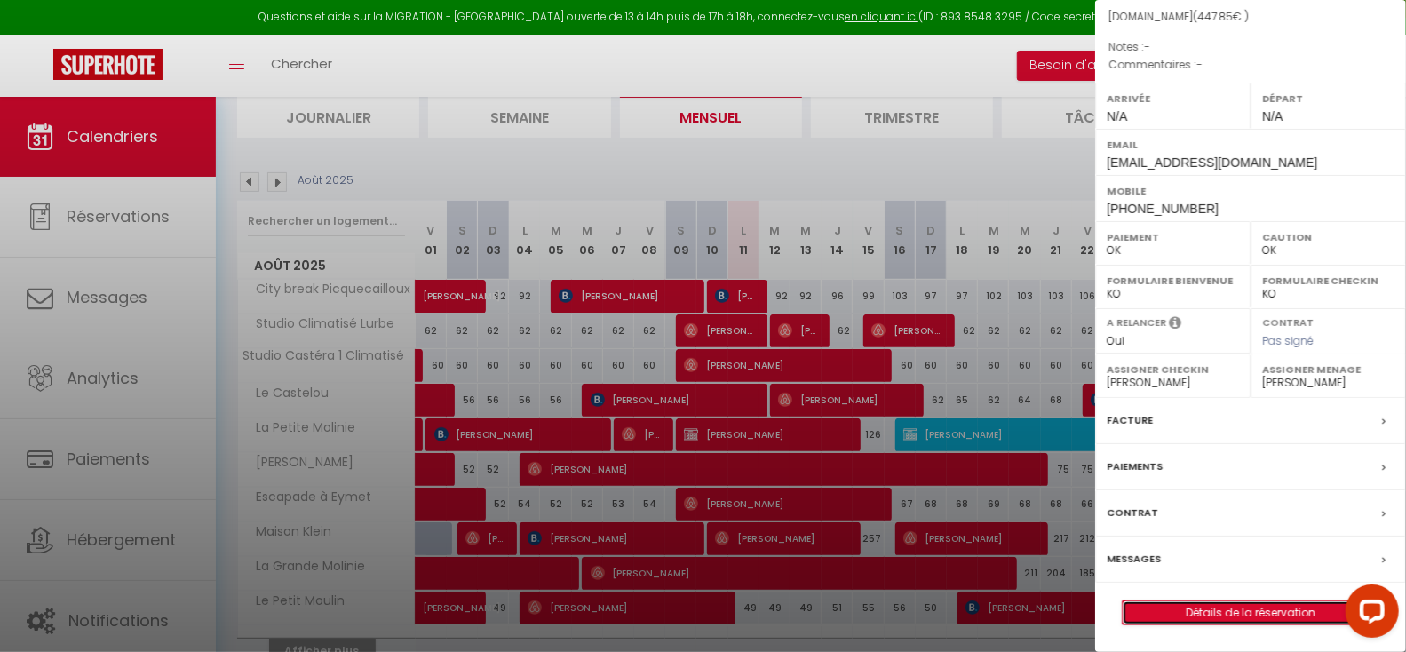
click at [1188, 608] on link "Détails de la réservation" at bounding box center [1251, 612] width 256 height 23
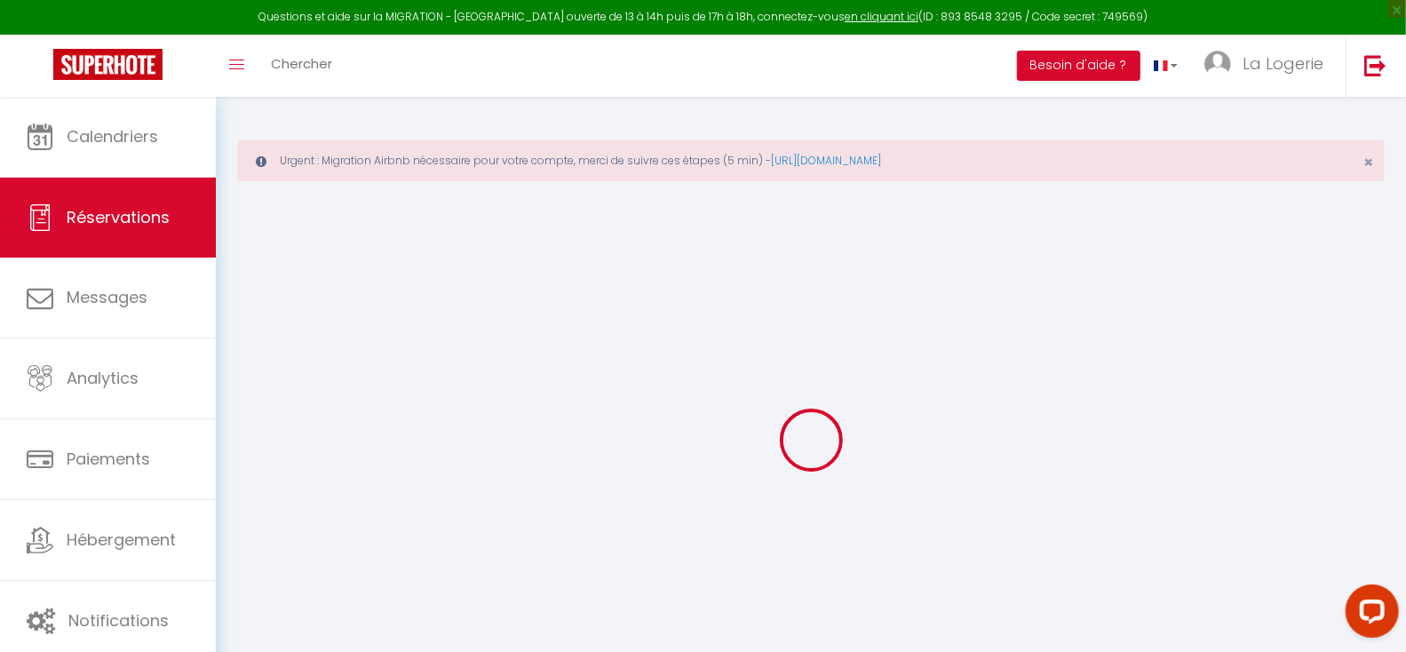
select select
checkbox input "false"
select select
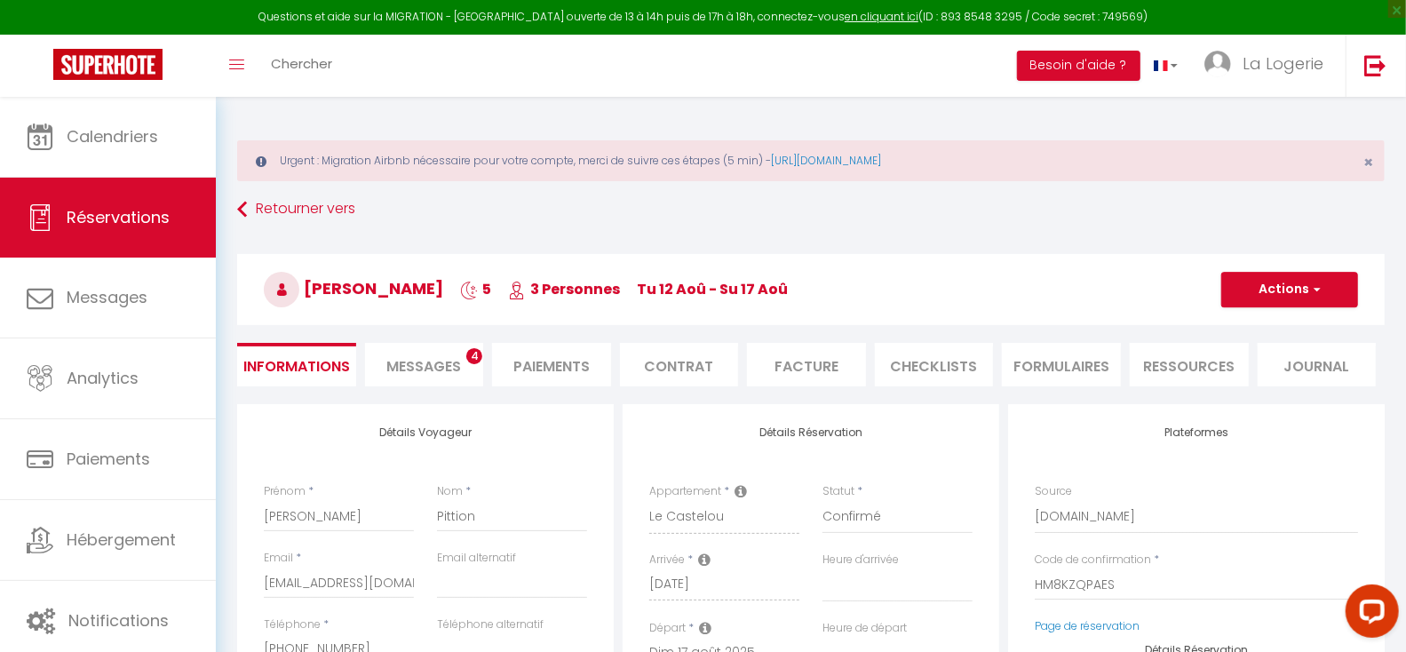
click at [446, 358] on span "Messages" at bounding box center [423, 366] width 75 height 20
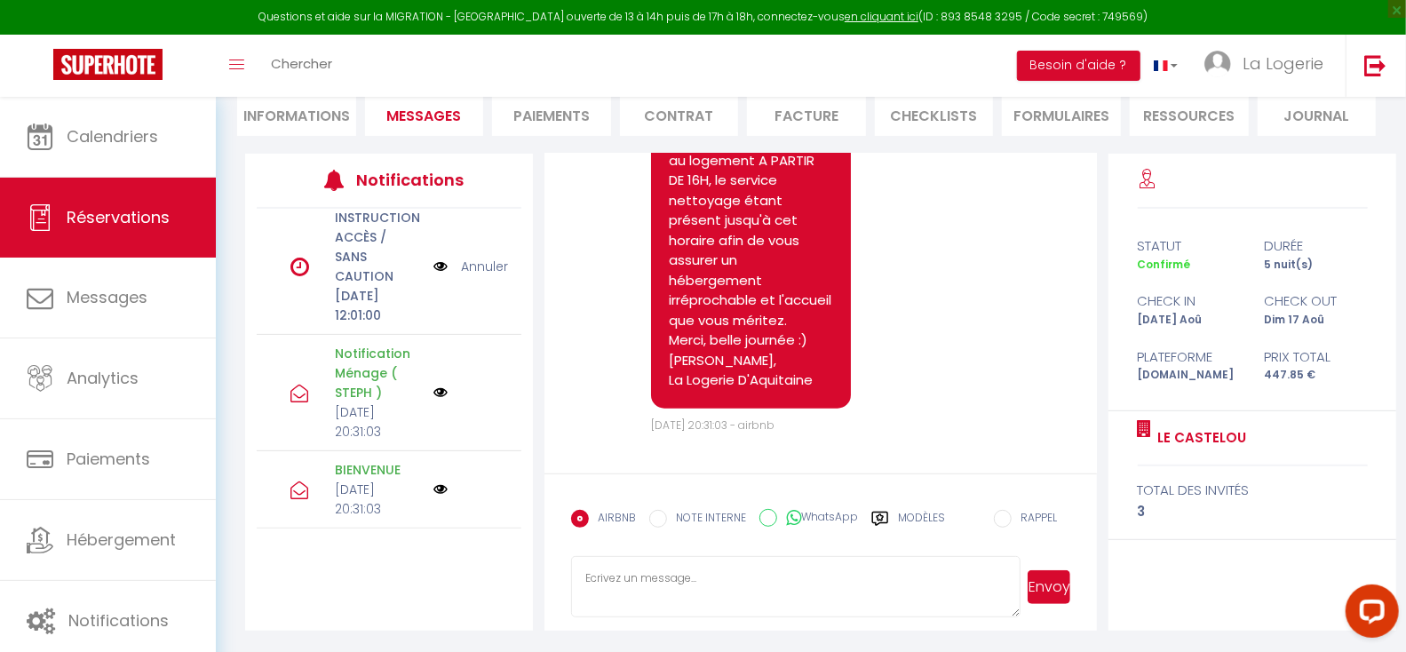
scroll to position [378, 0]
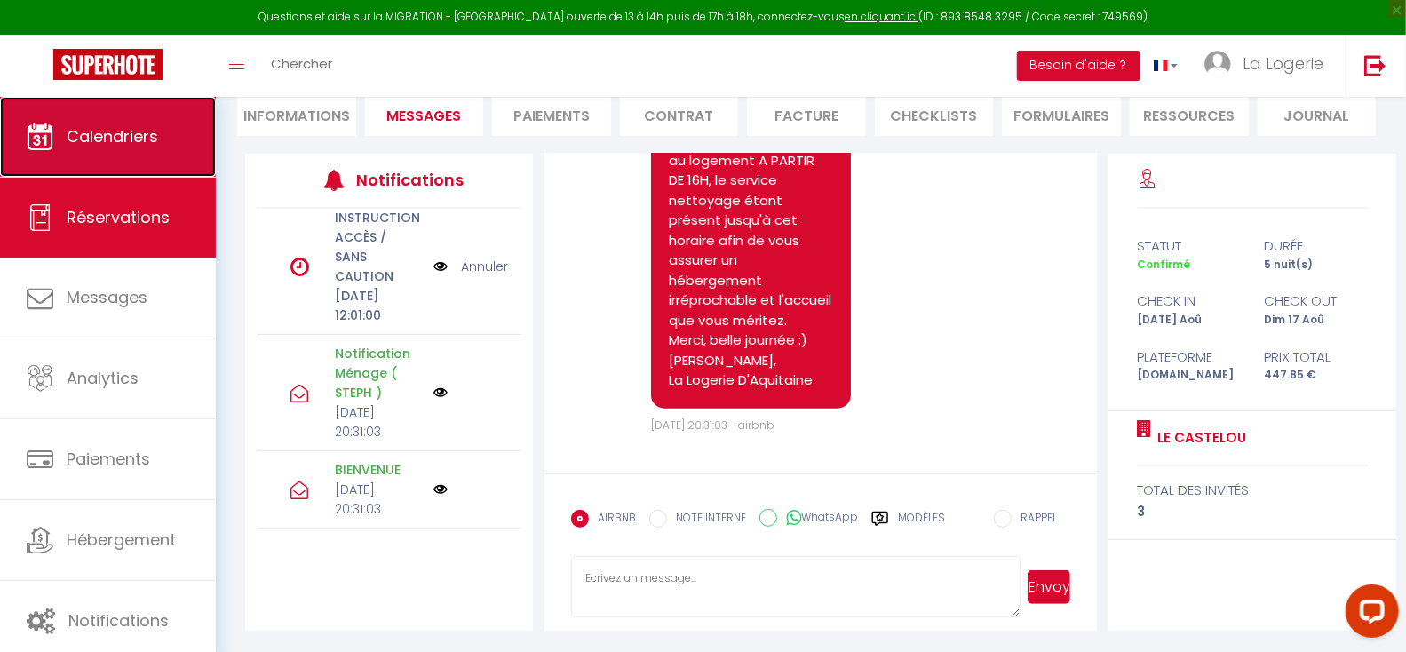
click at [128, 131] on span "Calendriers" at bounding box center [112, 136] width 91 height 22
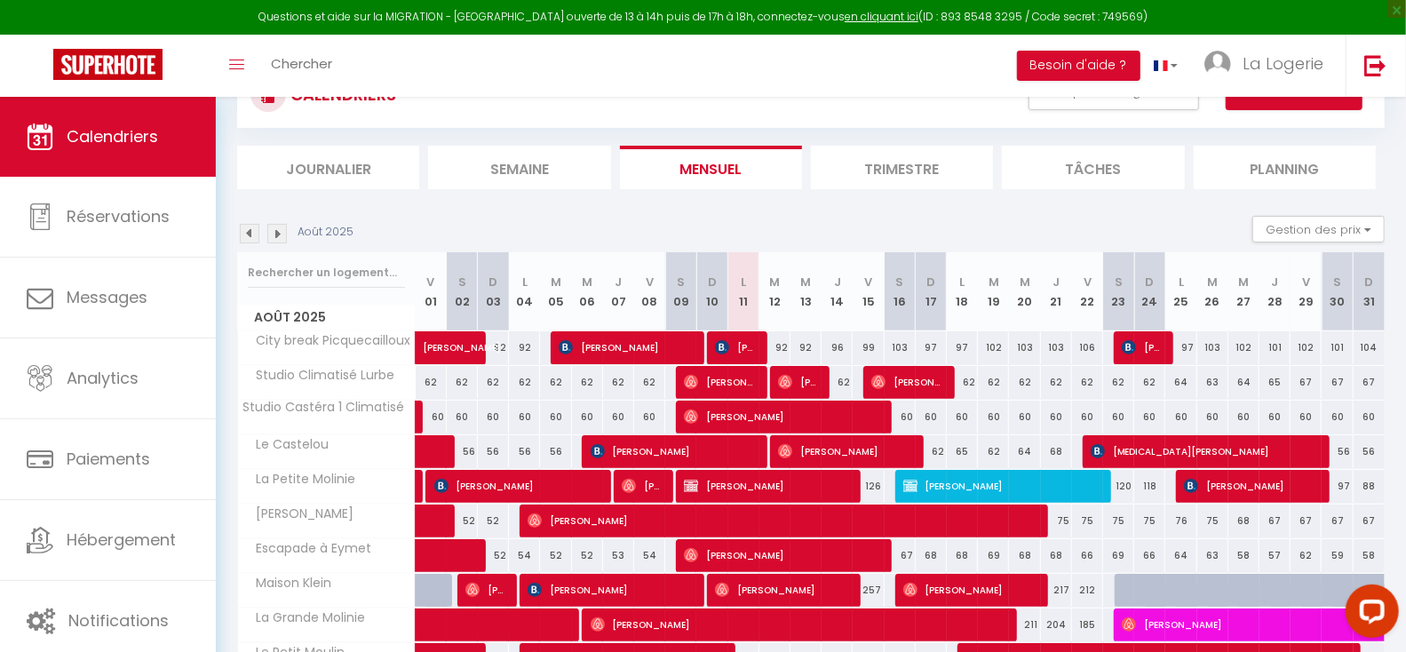
scroll to position [154, 0]
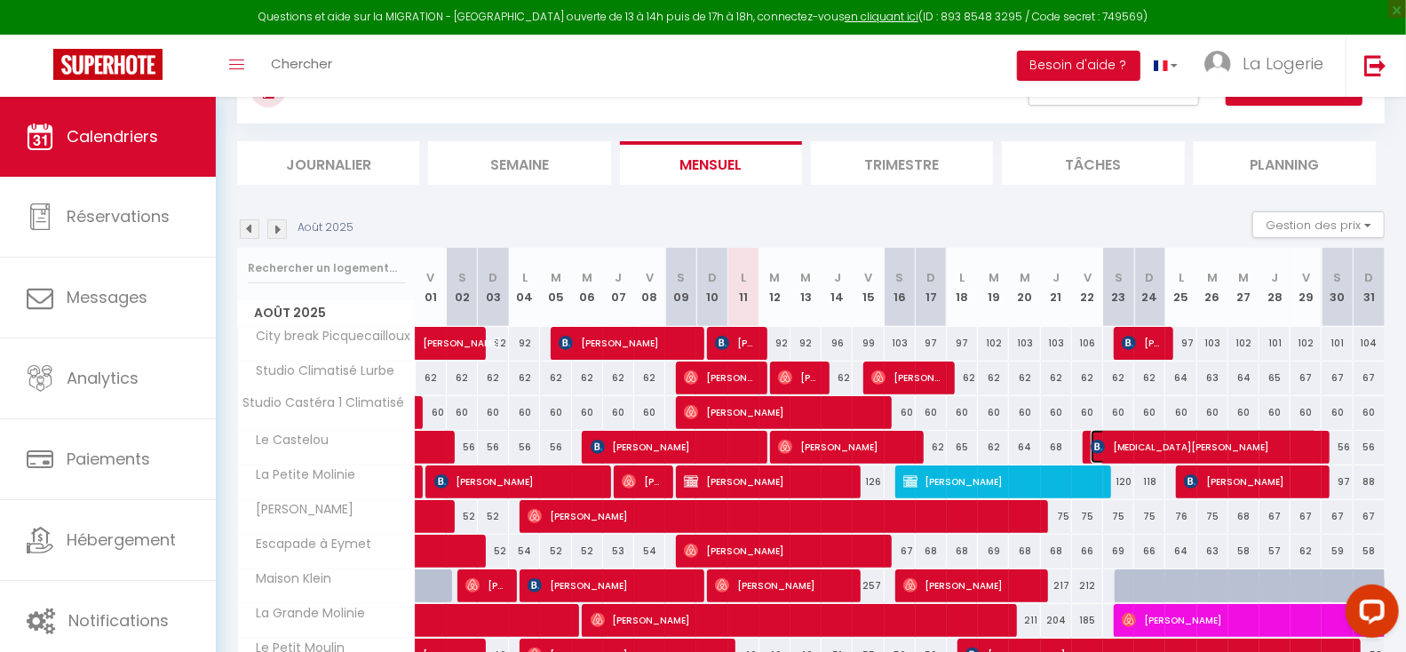
click at [1149, 453] on span "[MEDICAL_DATA][PERSON_NAME]" at bounding box center [1205, 447] width 228 height 34
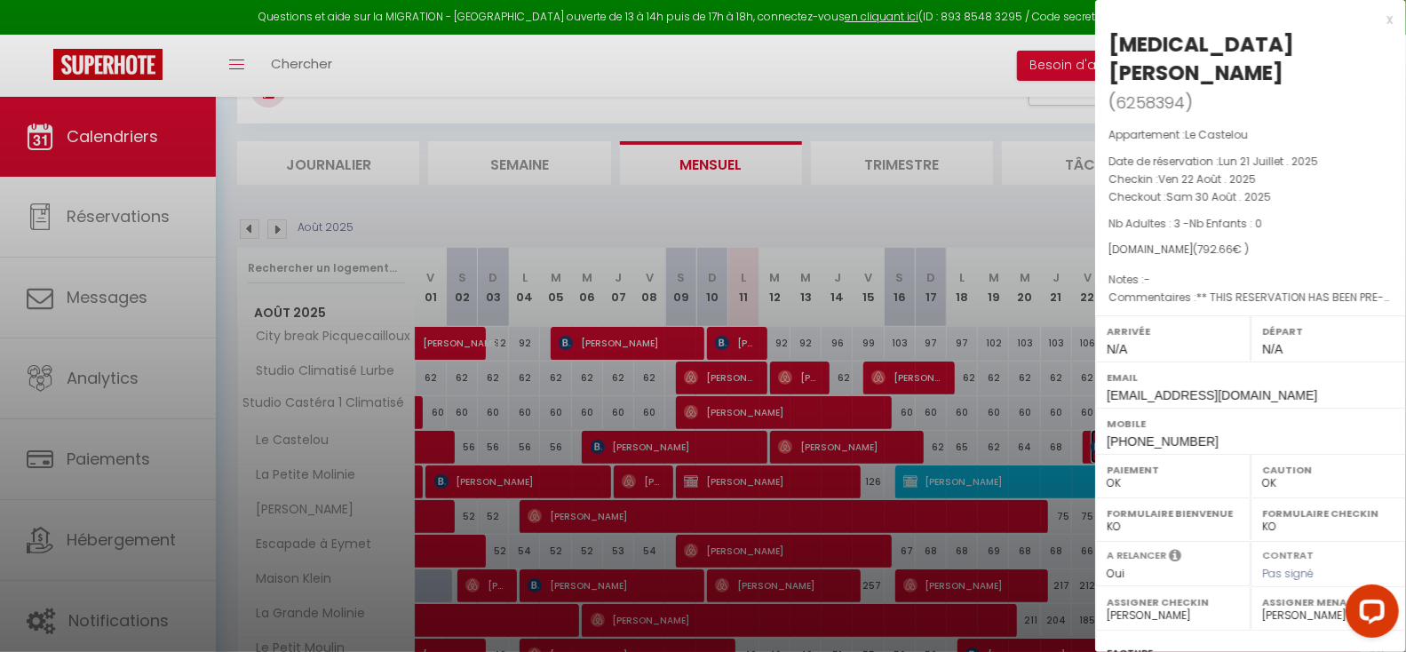
scroll to position [205, 0]
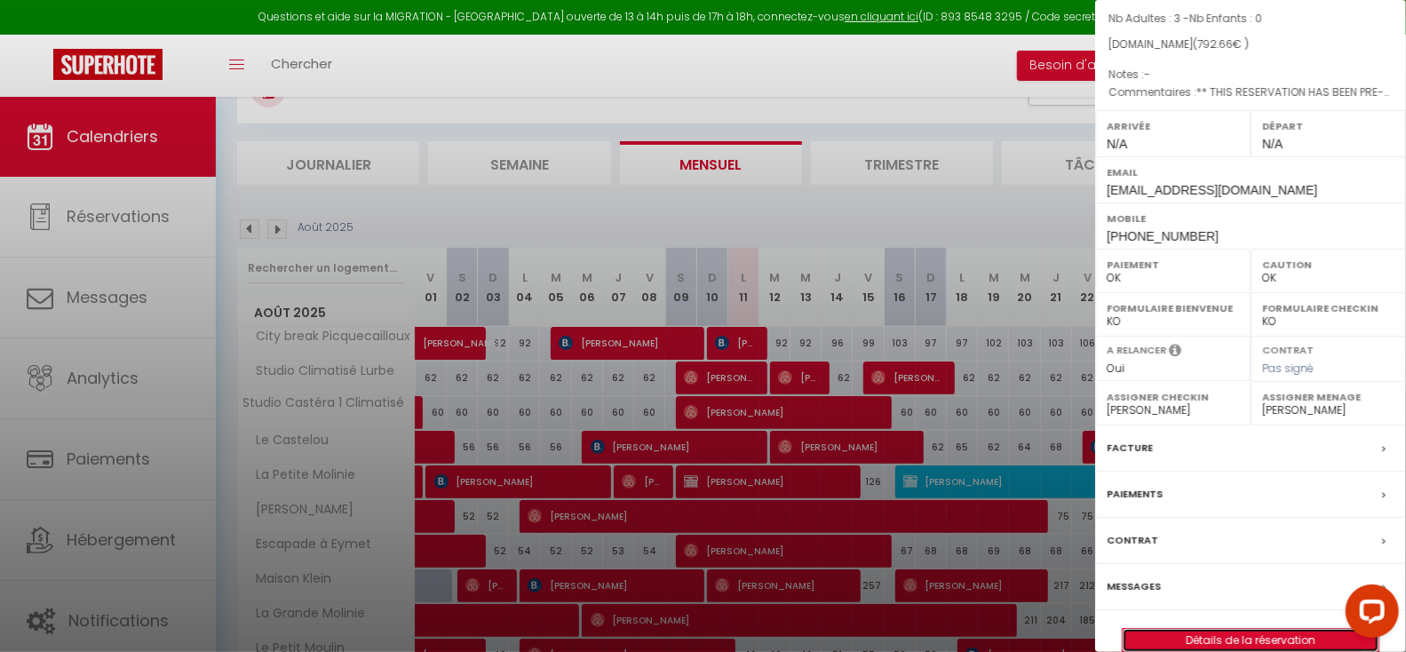
click at [1264, 629] on link "Détails de la réservation" at bounding box center [1251, 640] width 256 height 23
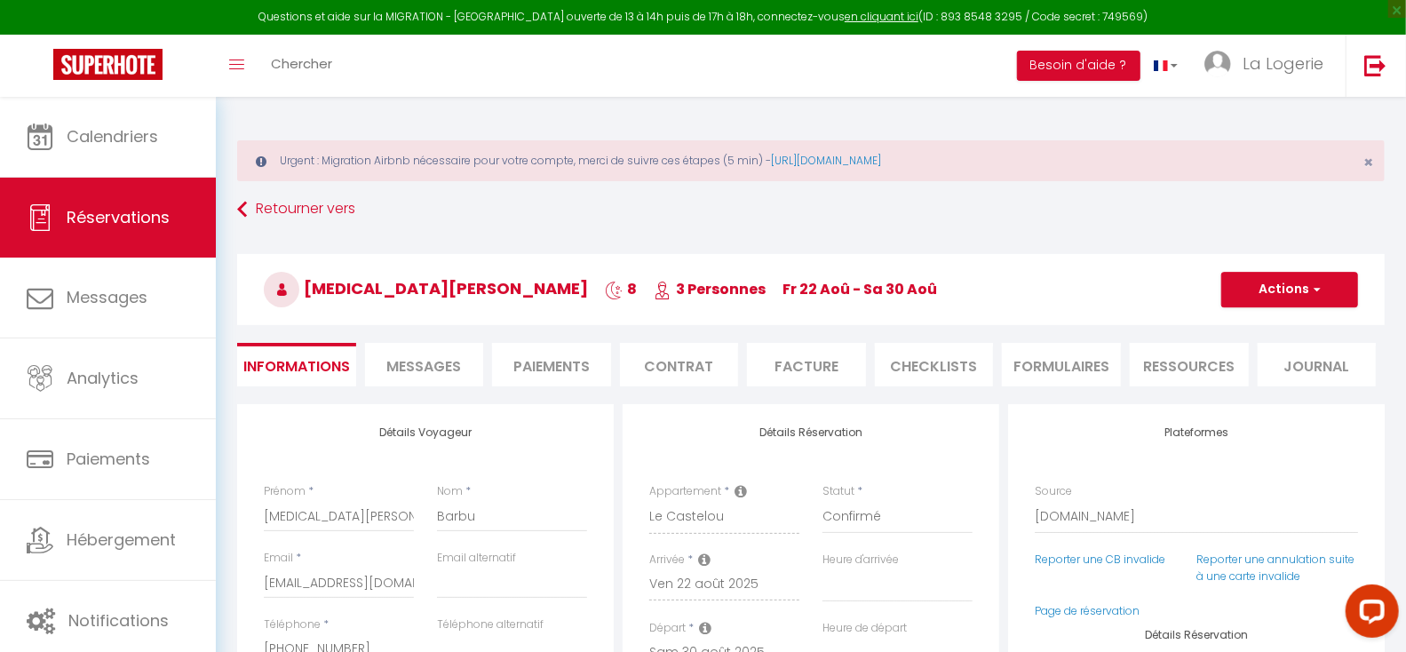
click at [438, 361] on span "Messages" at bounding box center [423, 366] width 75 height 20
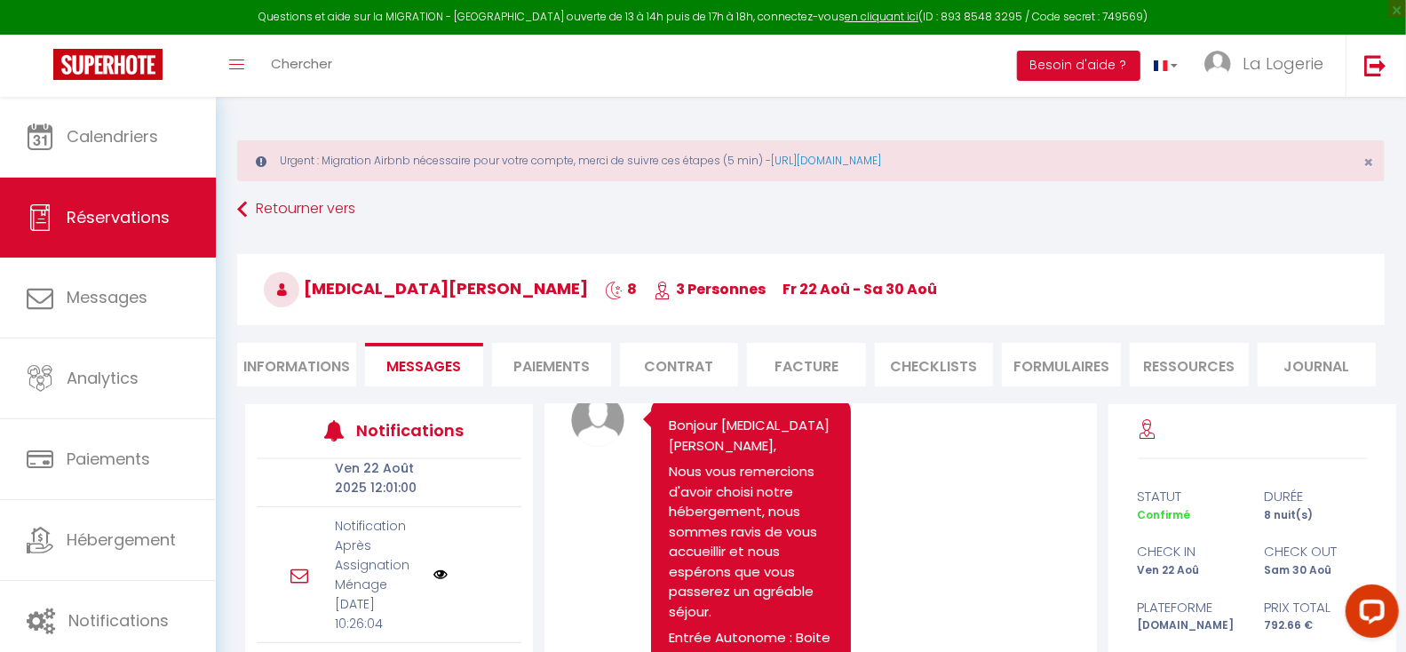
scroll to position [116, 0]
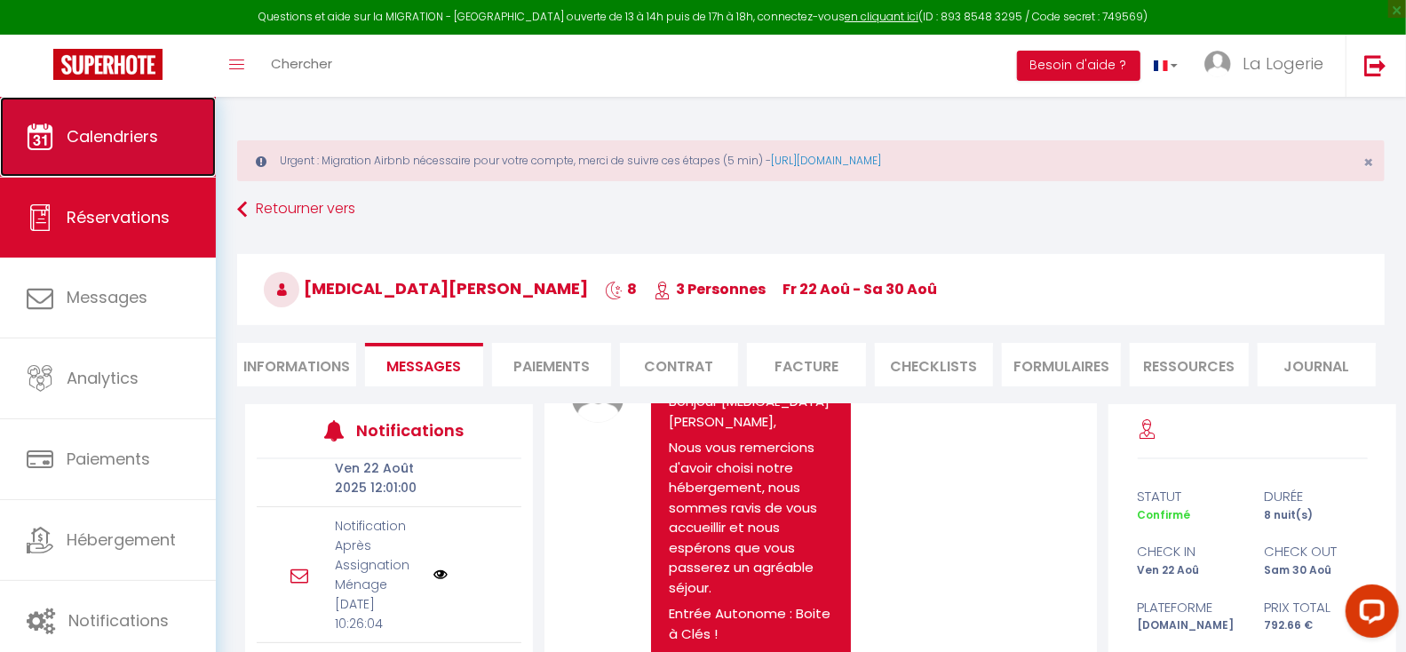
click at [135, 131] on span "Calendriers" at bounding box center [112, 136] width 91 height 22
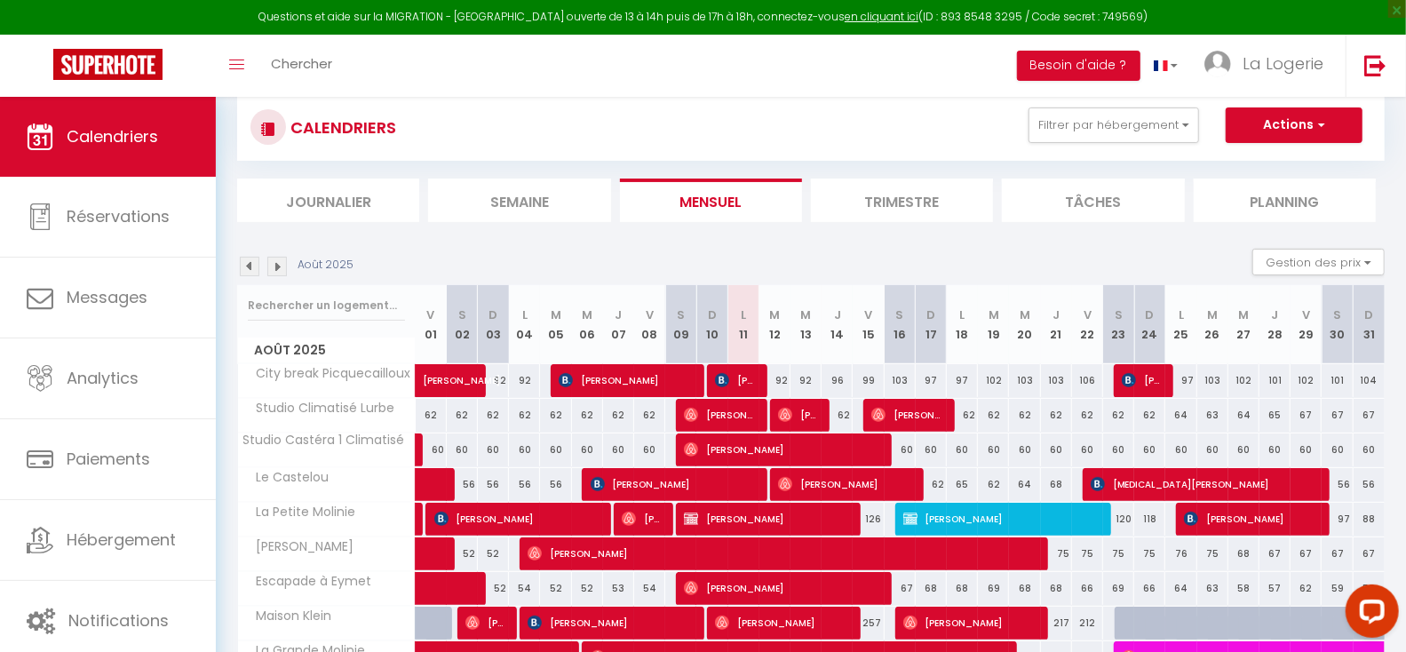
scroll to position [138, 0]
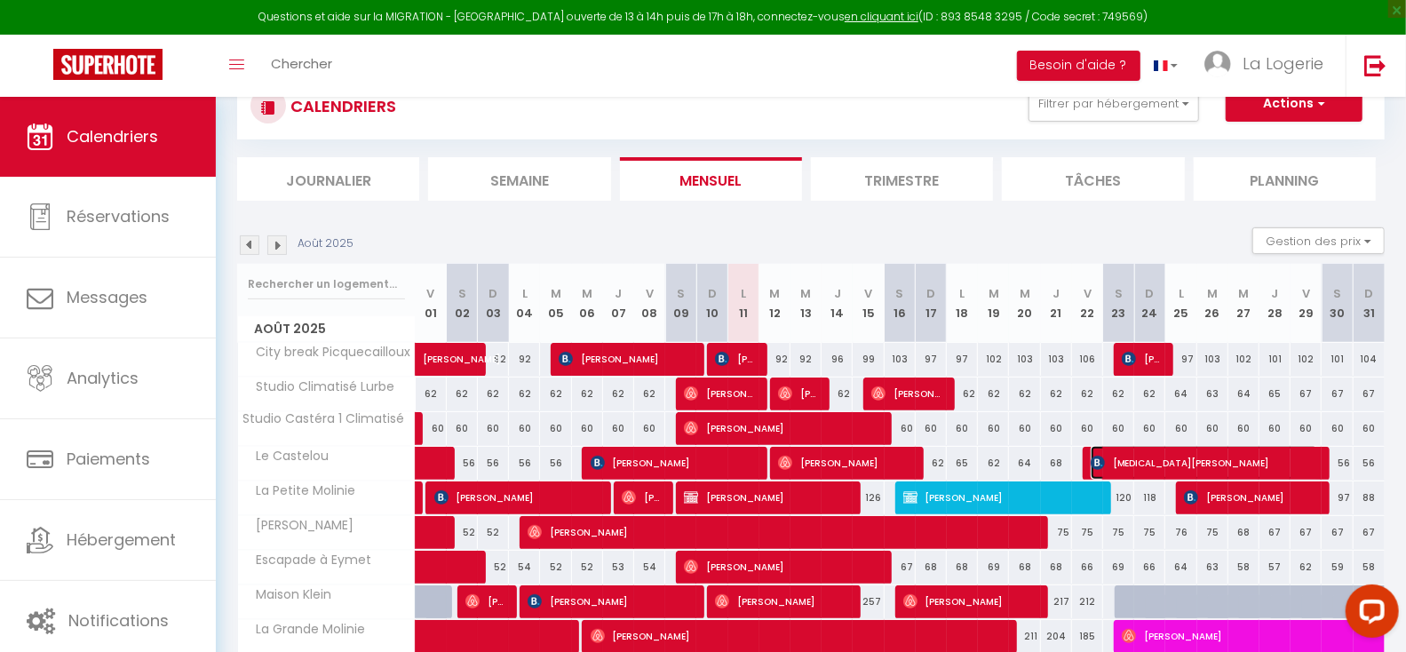
click at [1138, 459] on span "[MEDICAL_DATA][PERSON_NAME]" at bounding box center [1205, 463] width 228 height 34
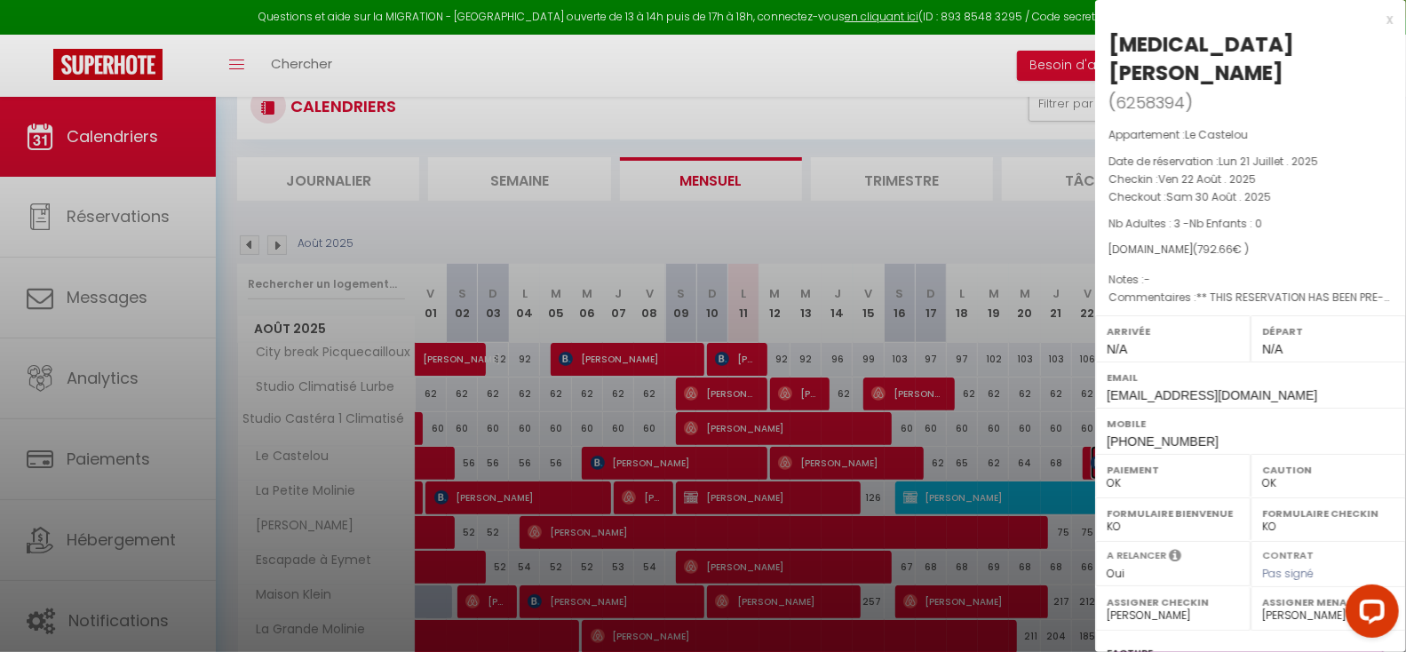
scroll to position [205, 0]
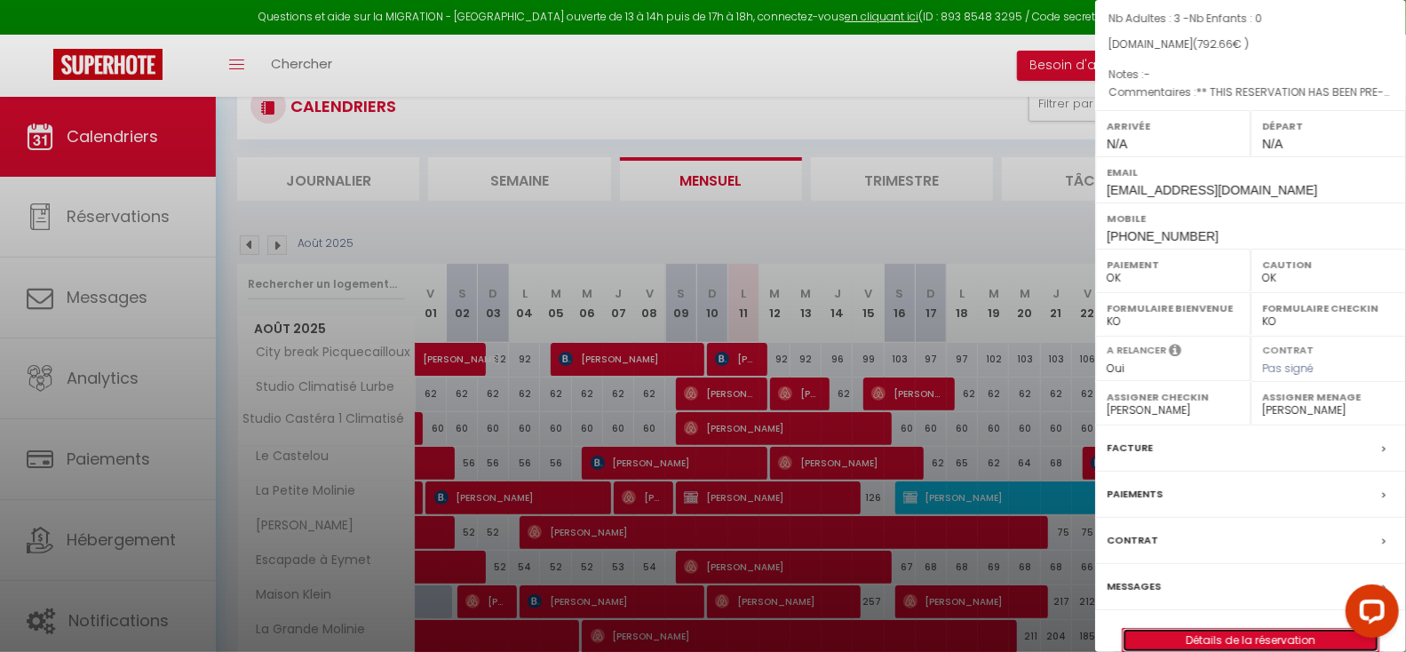
click at [1181, 629] on link "Détails de la réservation" at bounding box center [1251, 640] width 256 height 23
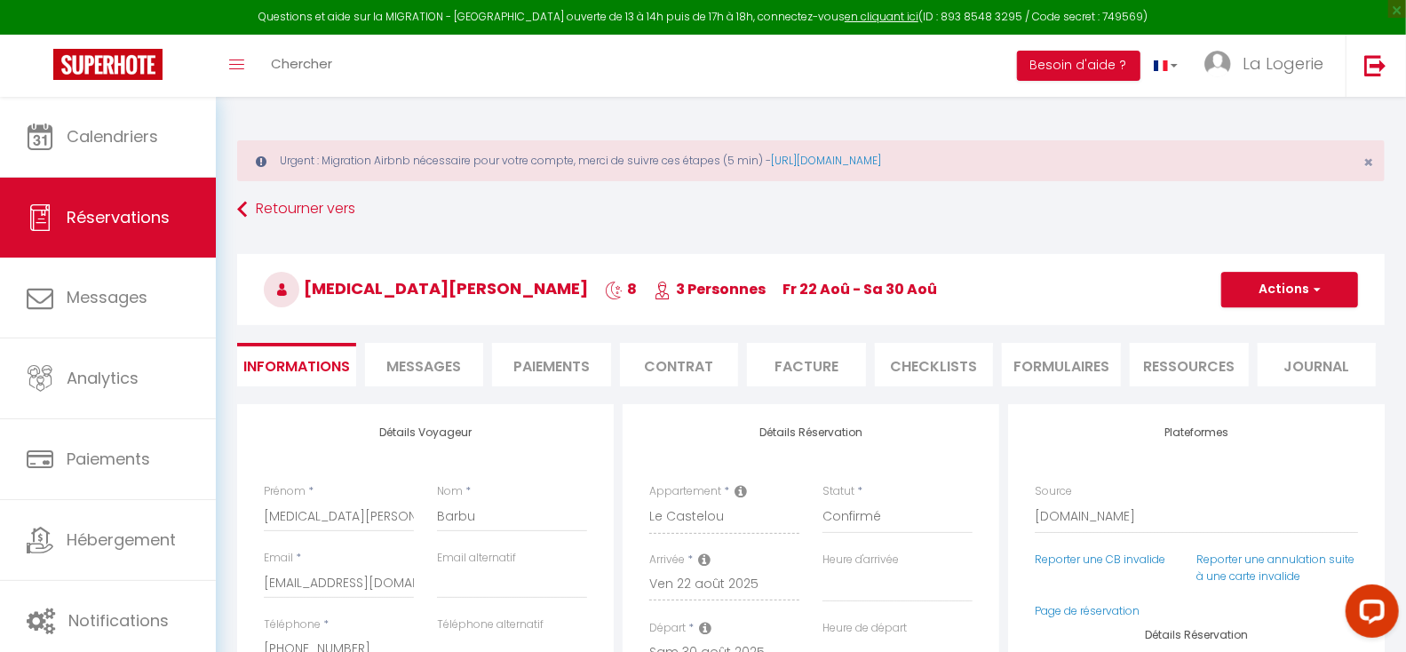
click at [425, 358] on span "Messages" at bounding box center [423, 366] width 75 height 20
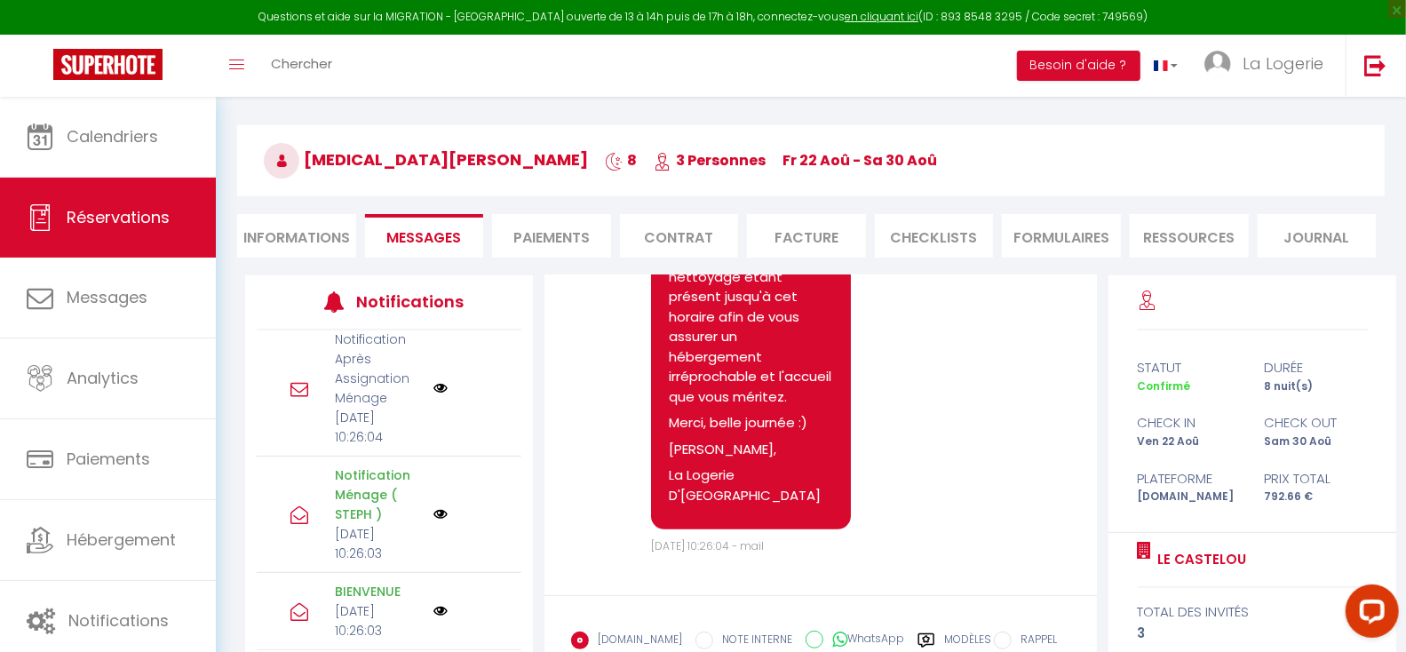
scroll to position [130, 0]
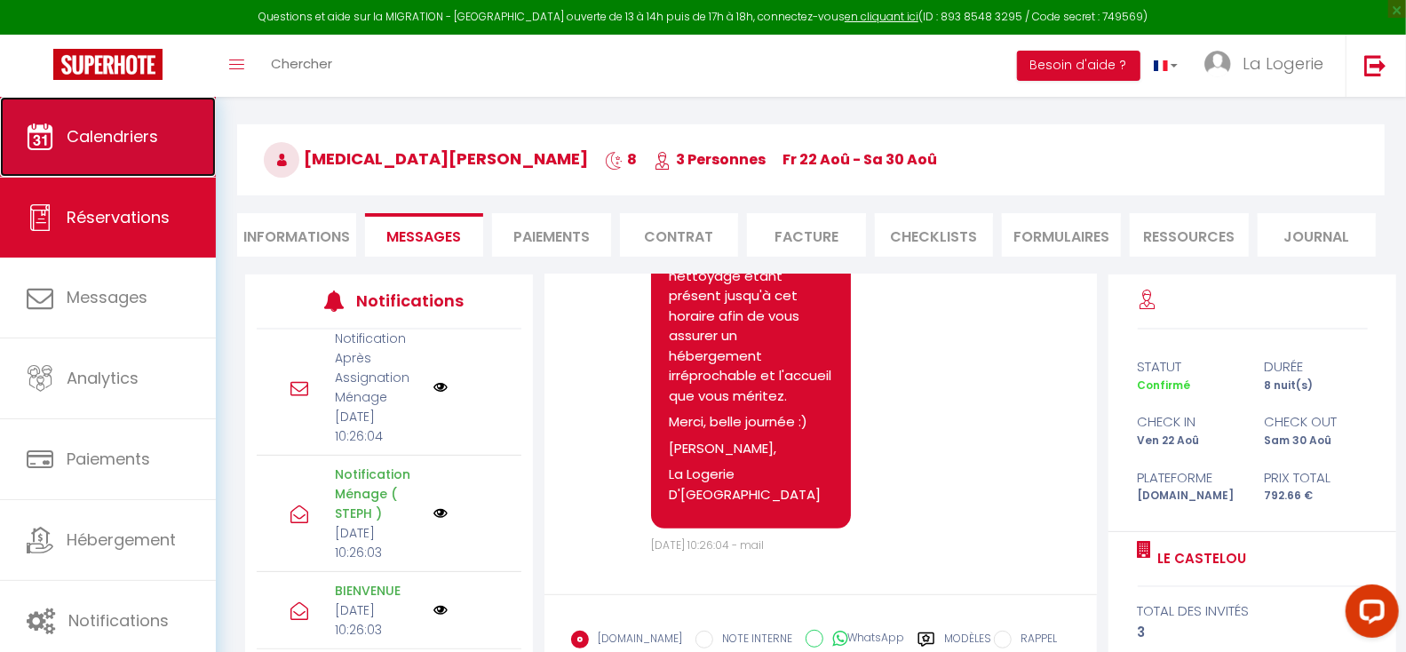
click at [96, 131] on span "Calendriers" at bounding box center [112, 136] width 91 height 22
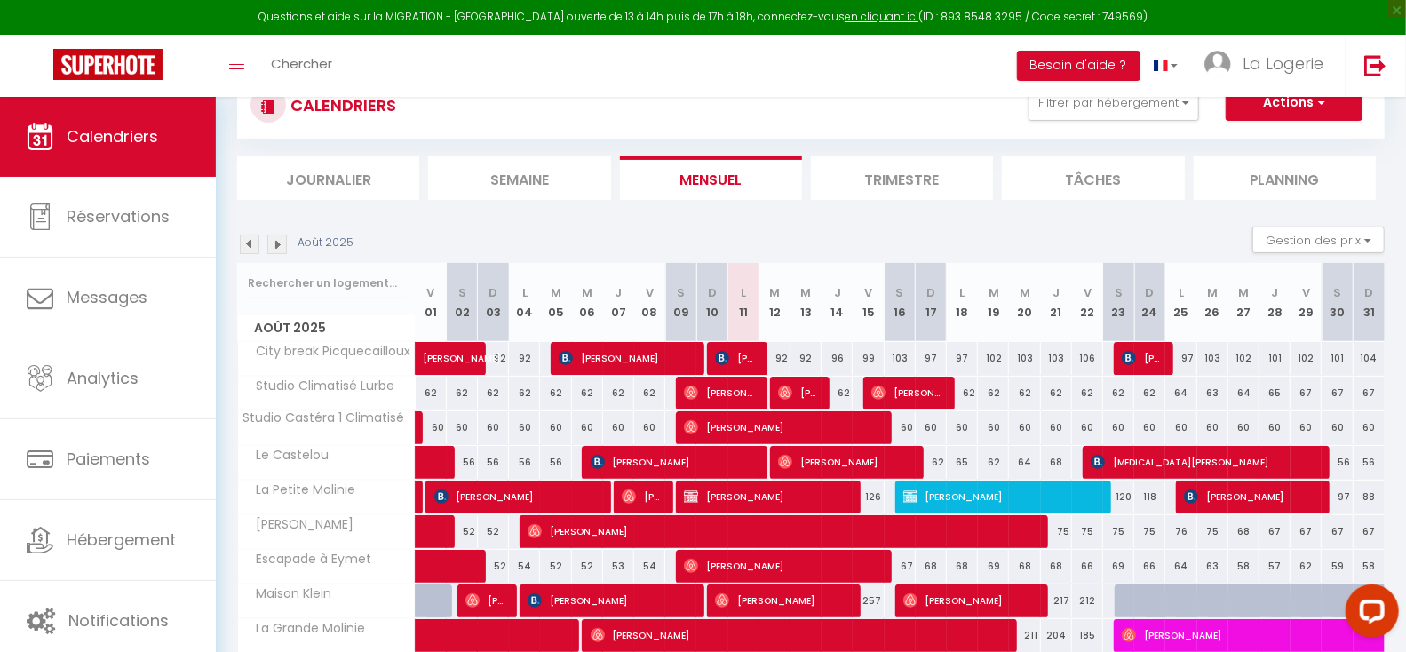
scroll to position [139, 0]
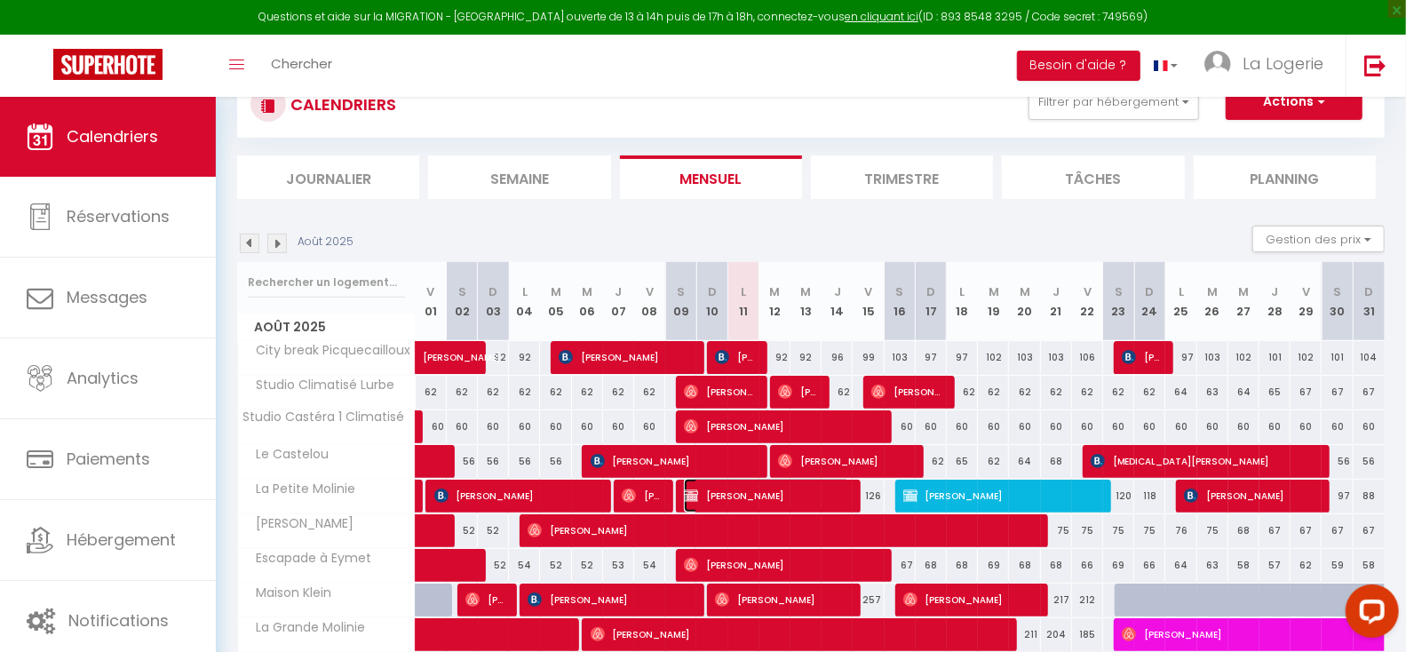
click at [757, 489] on span "[PERSON_NAME]" at bounding box center [767, 496] width 166 height 34
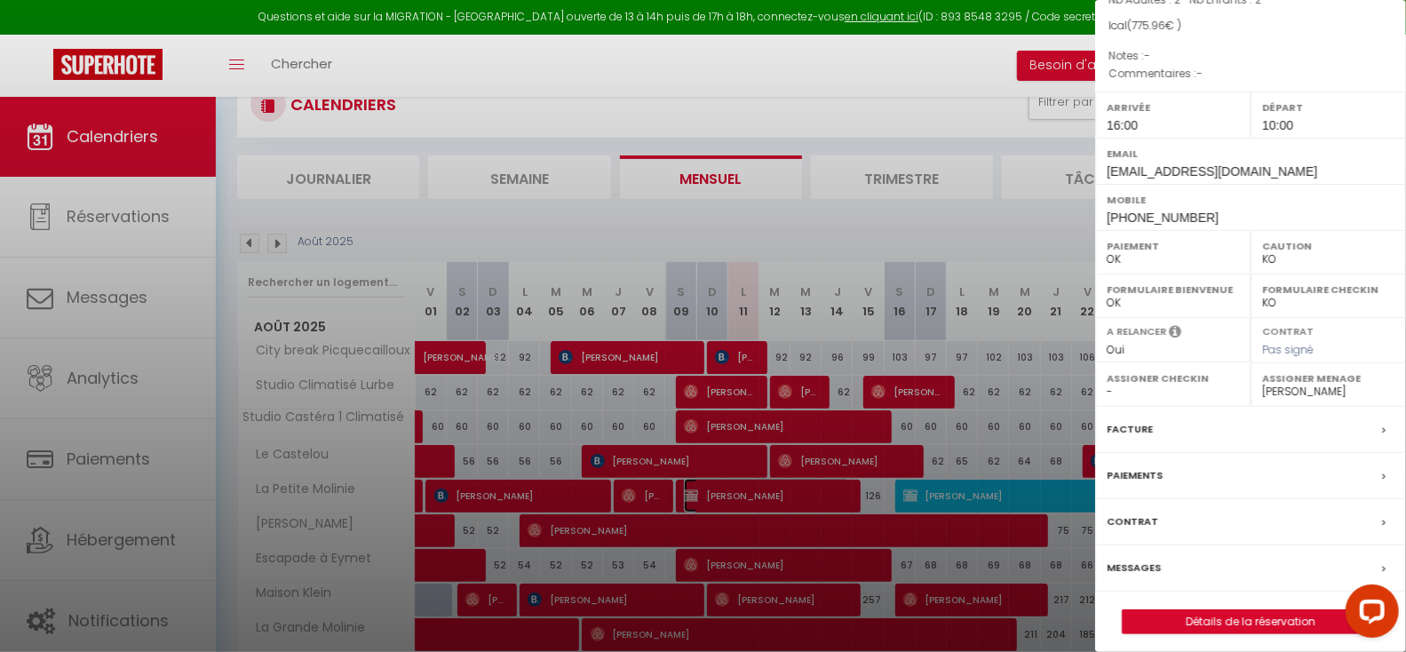
scroll to position [176, 0]
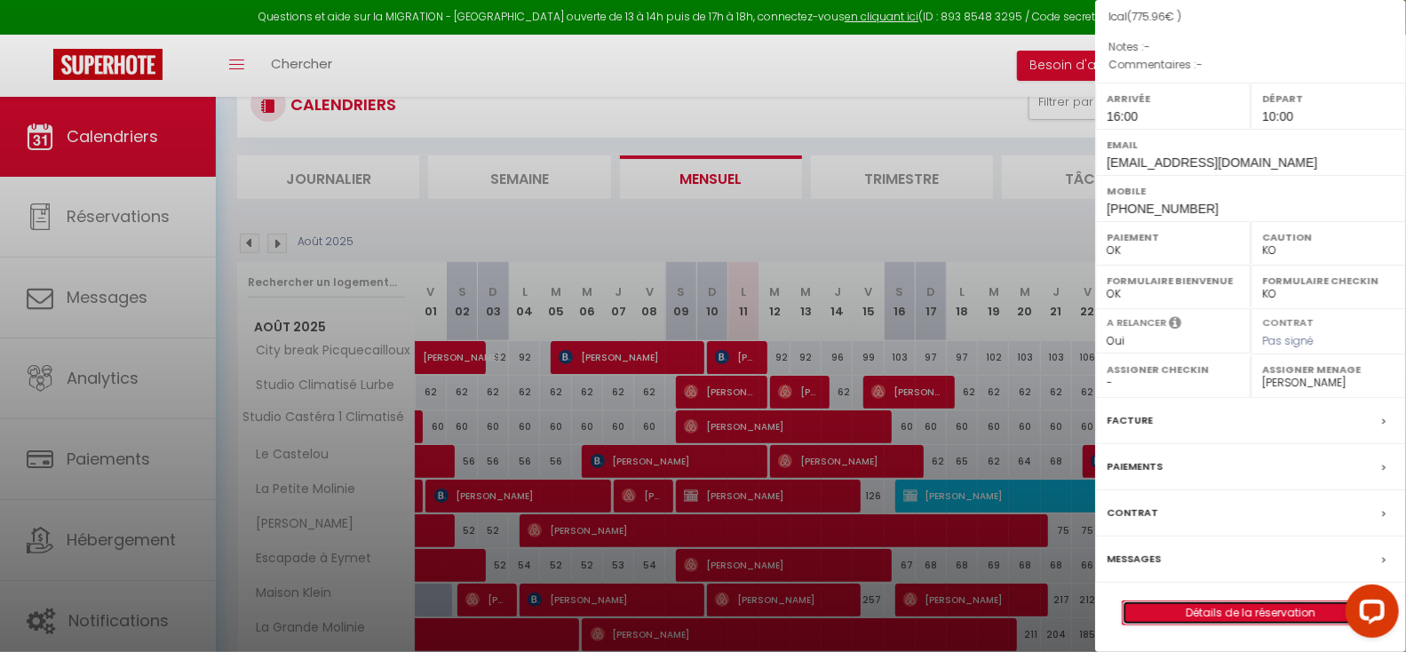
click at [1243, 613] on link "Détails de la réservation" at bounding box center [1251, 612] width 256 height 23
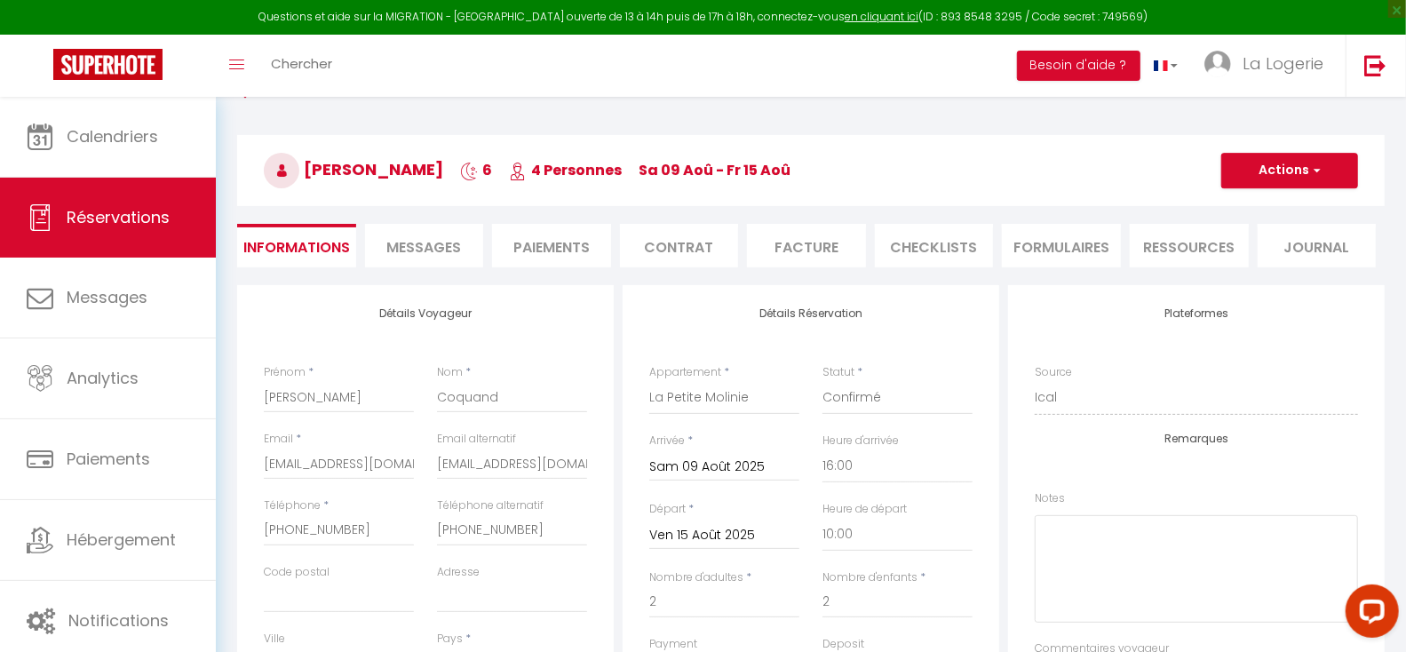
scroll to position [130, 0]
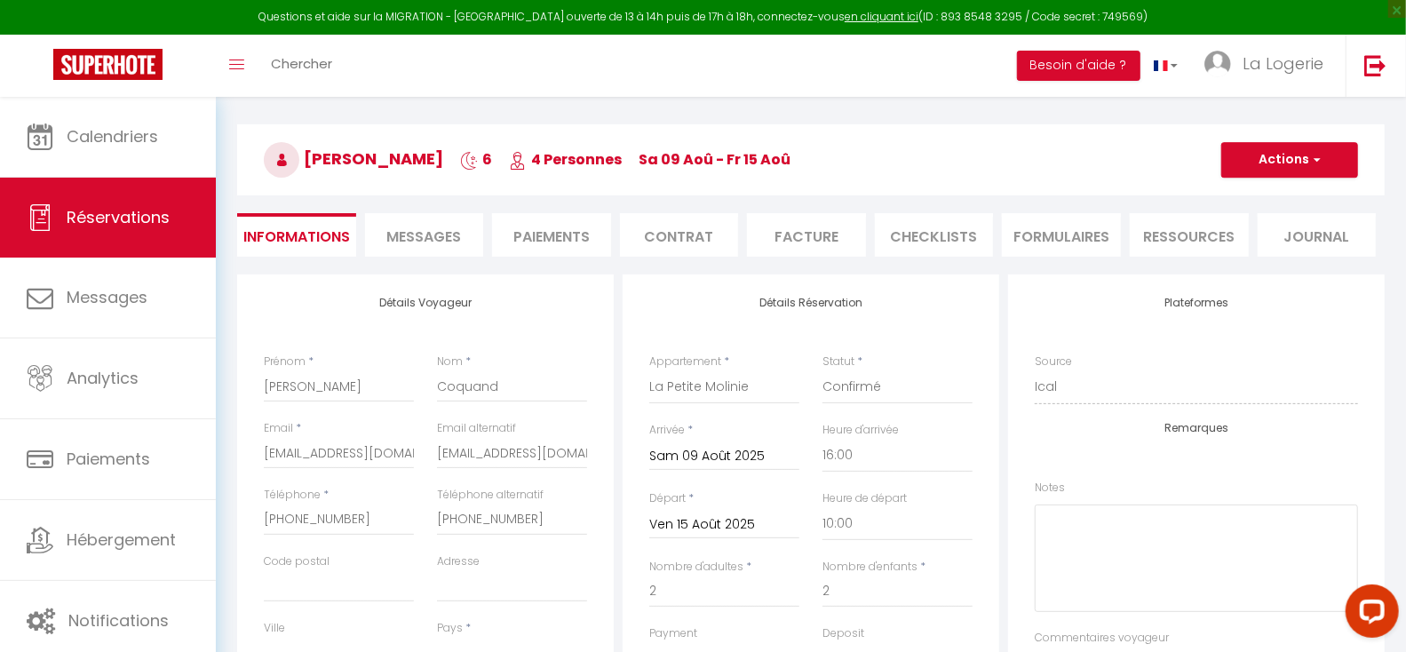
click at [432, 230] on span "Messages" at bounding box center [423, 237] width 75 height 20
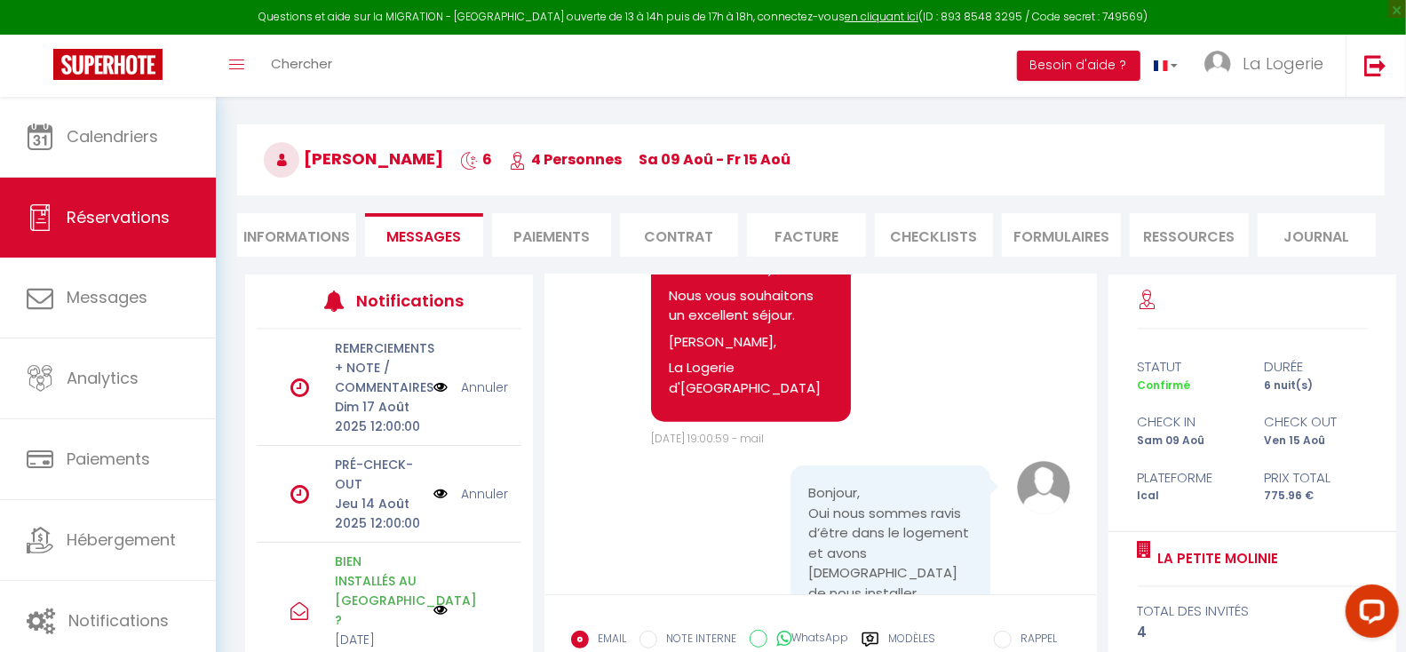
scroll to position [5064, 0]
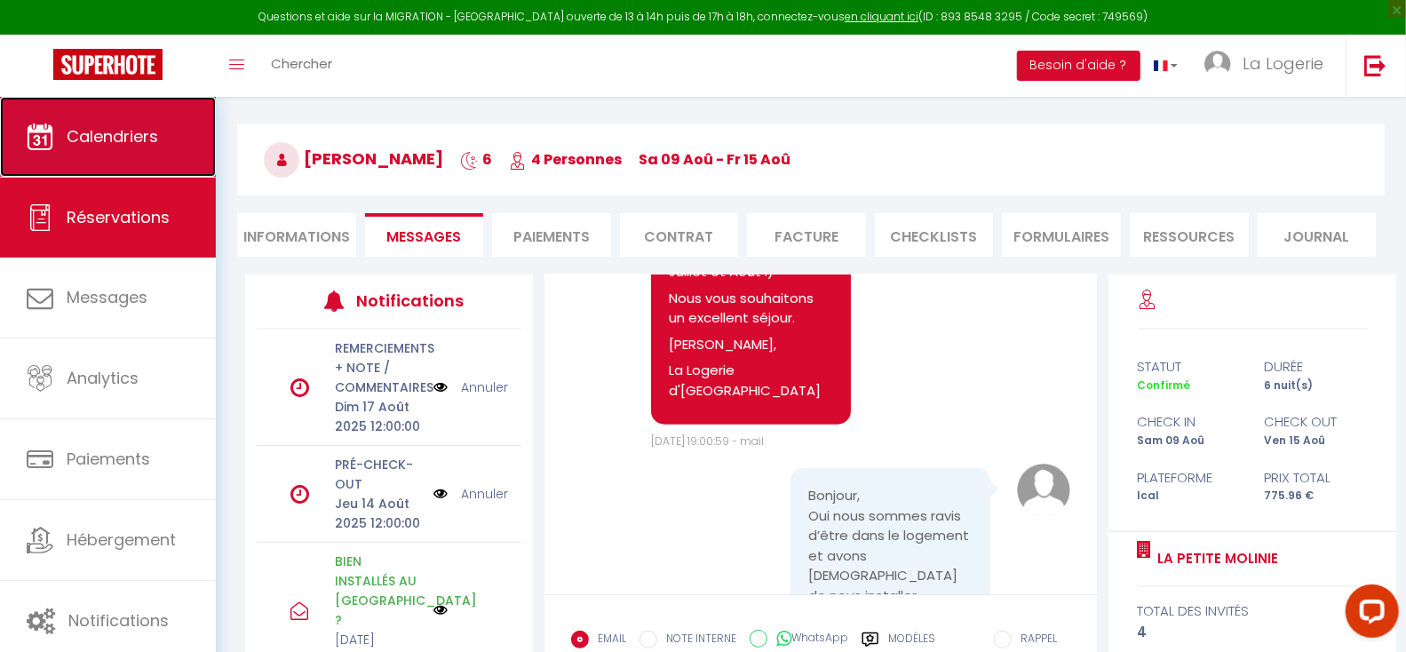
click at [105, 147] on span "Calendriers" at bounding box center [112, 136] width 91 height 22
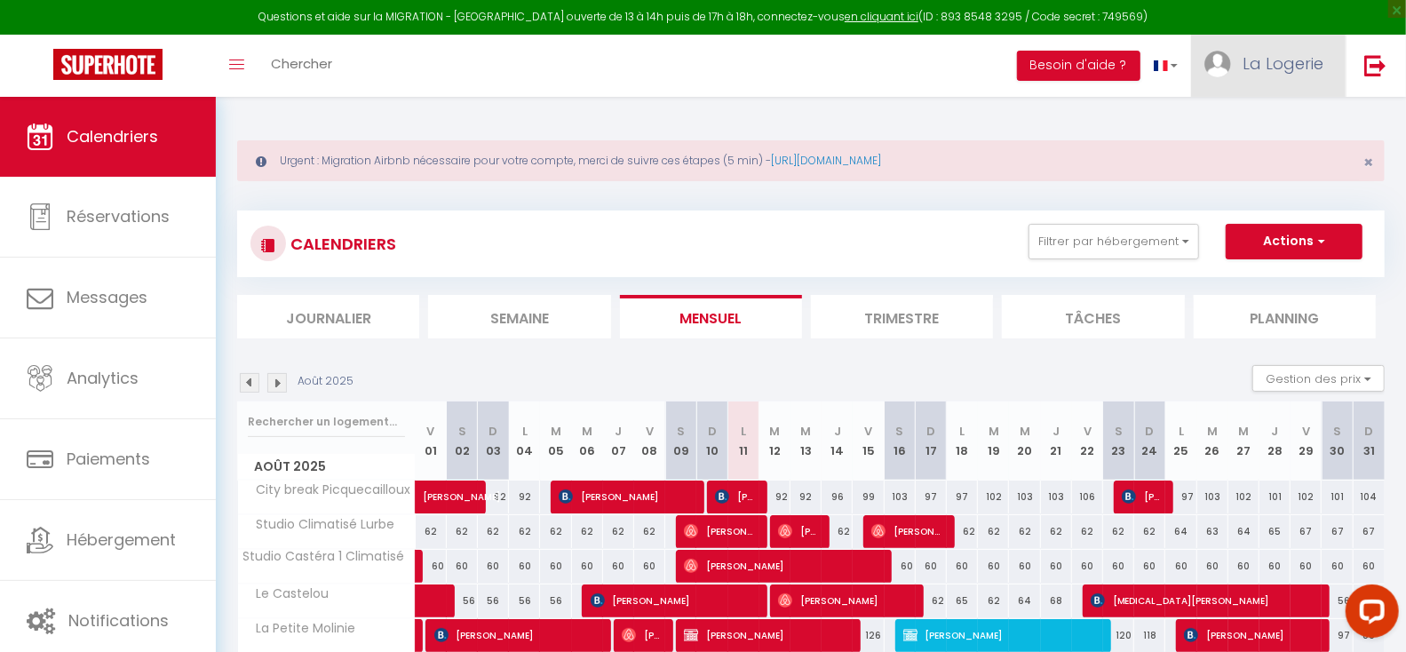
click at [1289, 64] on span "La Logerie" at bounding box center [1283, 63] width 81 height 22
click at [1267, 160] on link "Équipe" at bounding box center [1274, 155] width 131 height 30
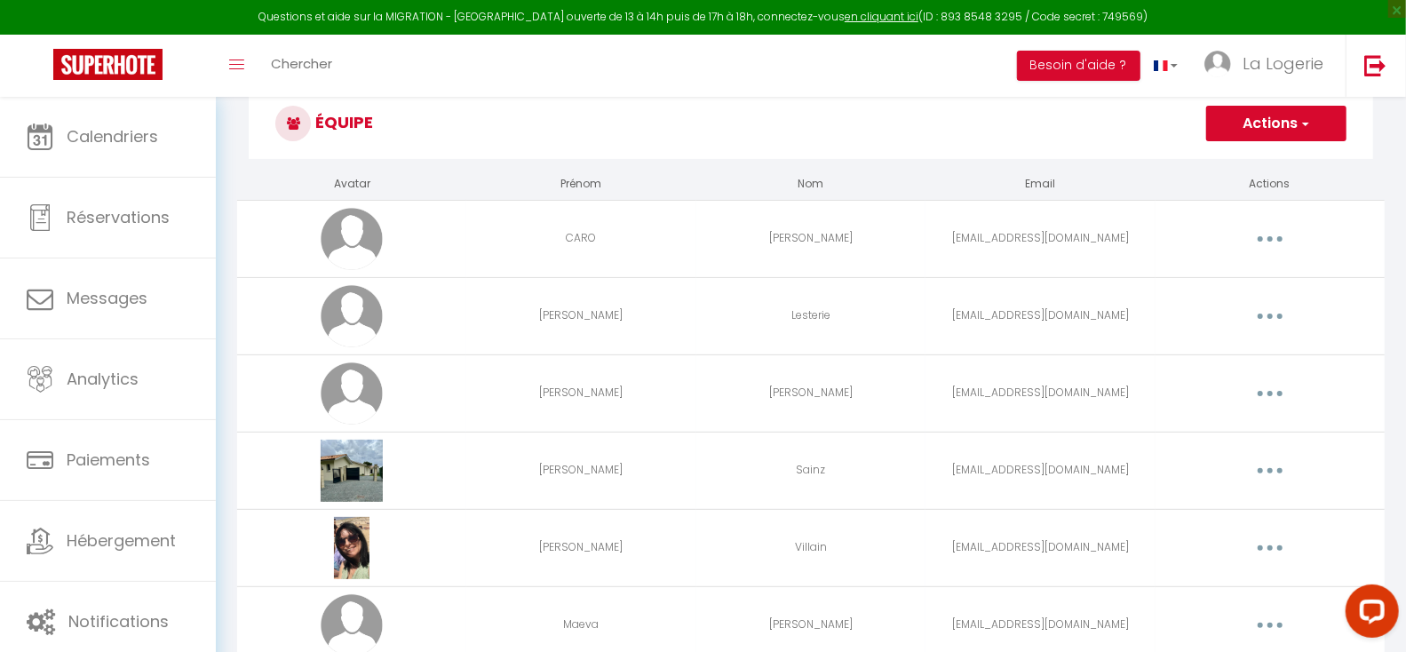
scroll to position [120, 0]
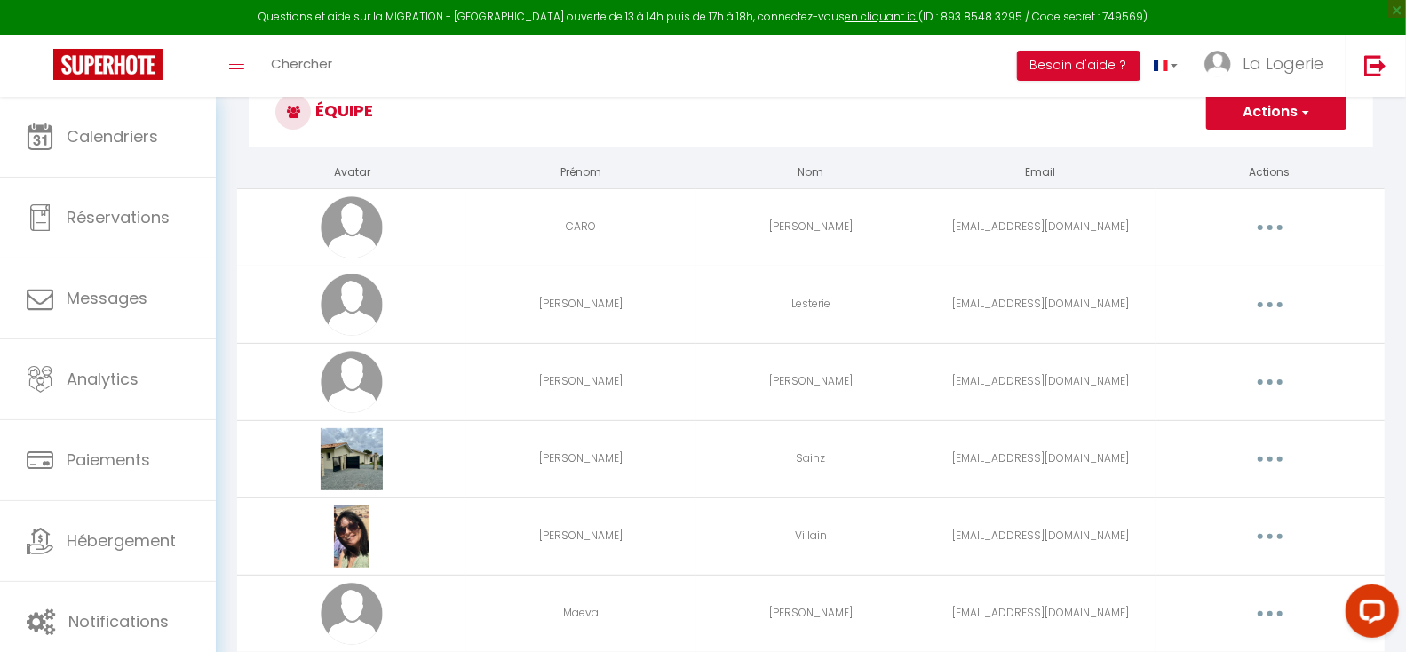
click at [1271, 384] on icon "button" at bounding box center [1270, 381] width 5 height 5
click at [1185, 420] on link "Editer" at bounding box center [1223, 423] width 131 height 30
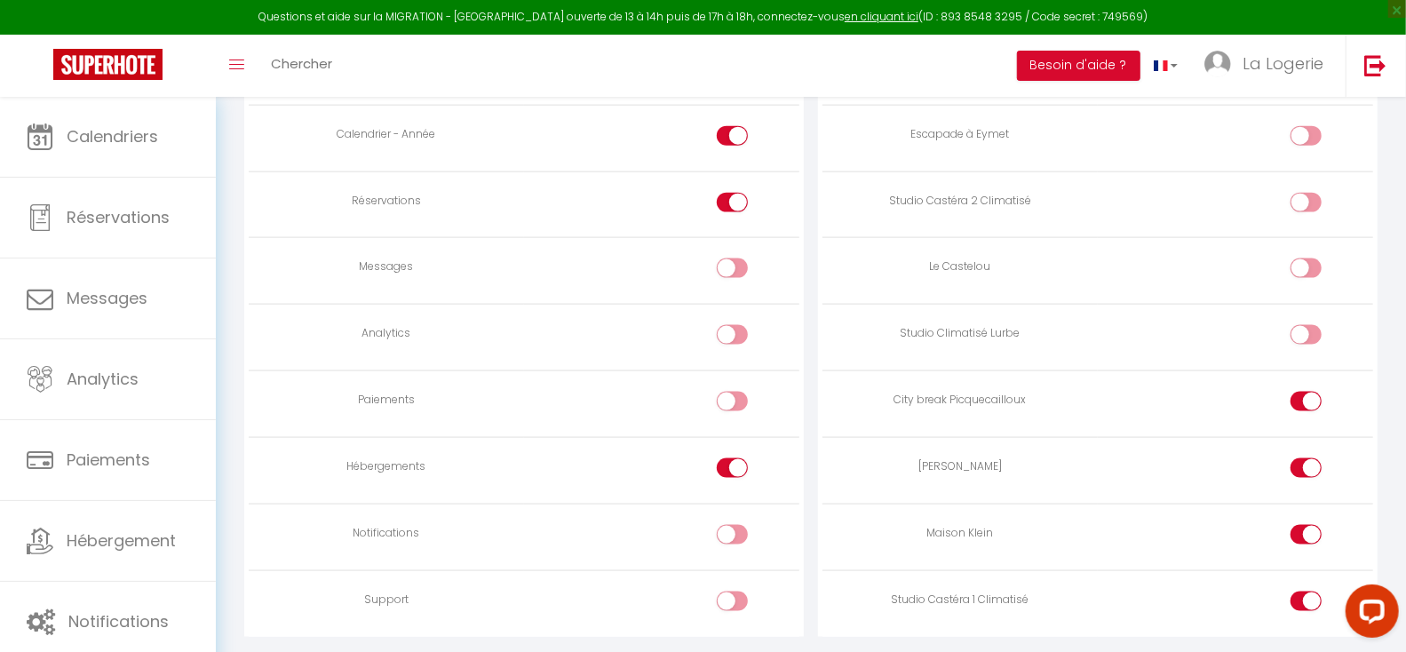
scroll to position [1381, 0]
click at [1302, 347] on div at bounding box center [1306, 340] width 31 height 20
click at [1306, 347] on input "checkbox" at bounding box center [1321, 343] width 31 height 27
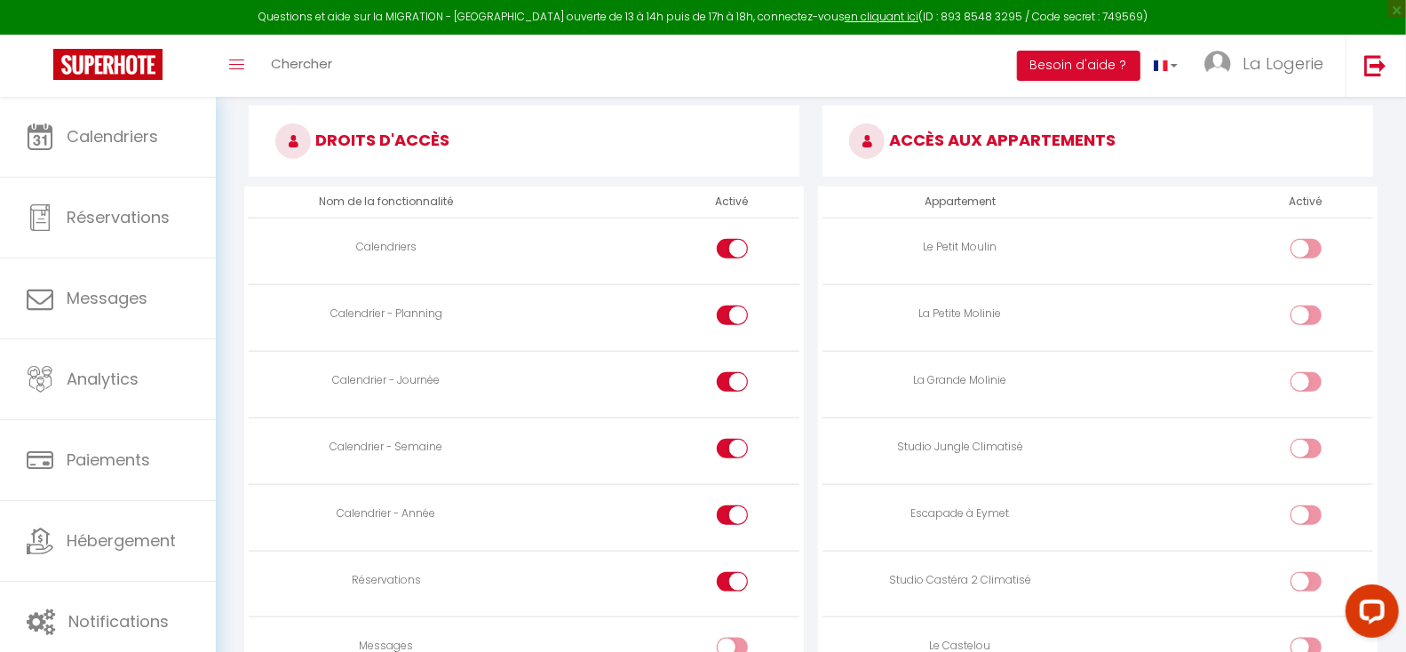
scroll to position [1005, 0]
click at [1304, 385] on div at bounding box center [1306, 384] width 31 height 20
click at [1306, 385] on input "checkbox" at bounding box center [1321, 387] width 31 height 27
click at [1299, 320] on div at bounding box center [1306, 317] width 31 height 20
click at [1306, 320] on input "checkbox" at bounding box center [1321, 320] width 31 height 27
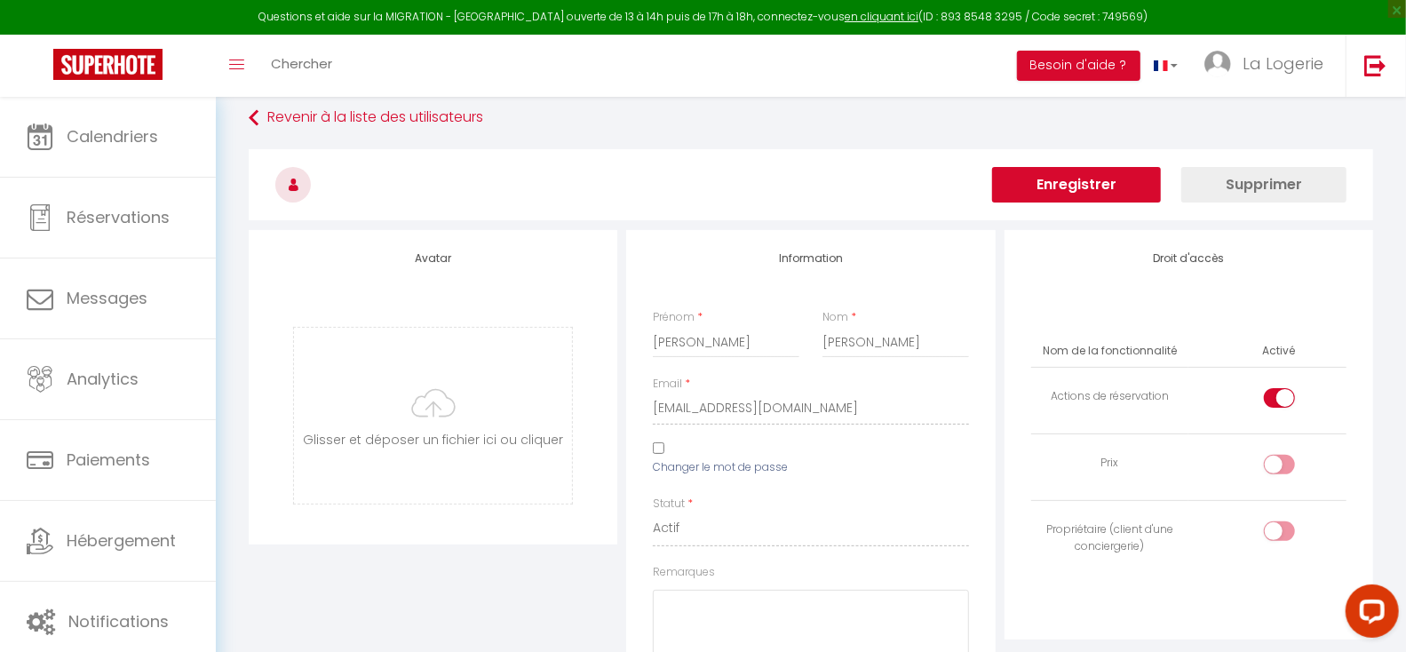
scroll to position [0, 0]
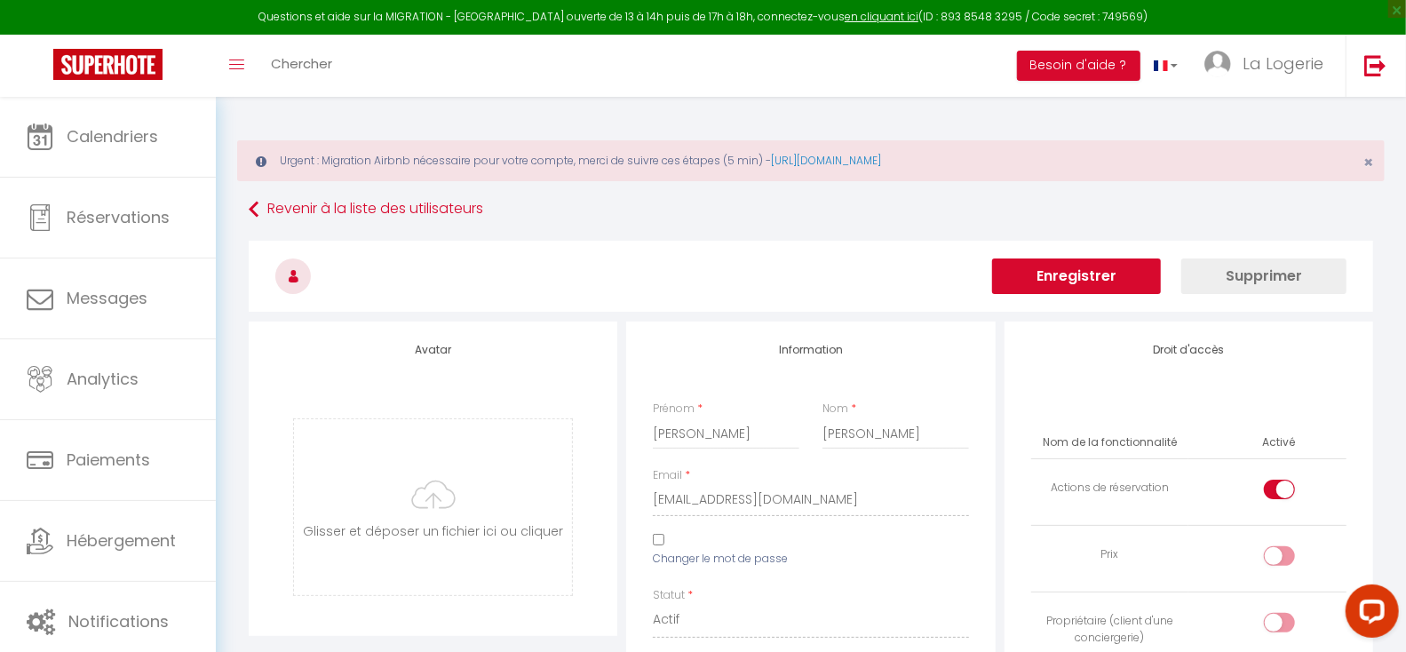
click at [1082, 274] on button "Enregistrer" at bounding box center [1076, 276] width 169 height 36
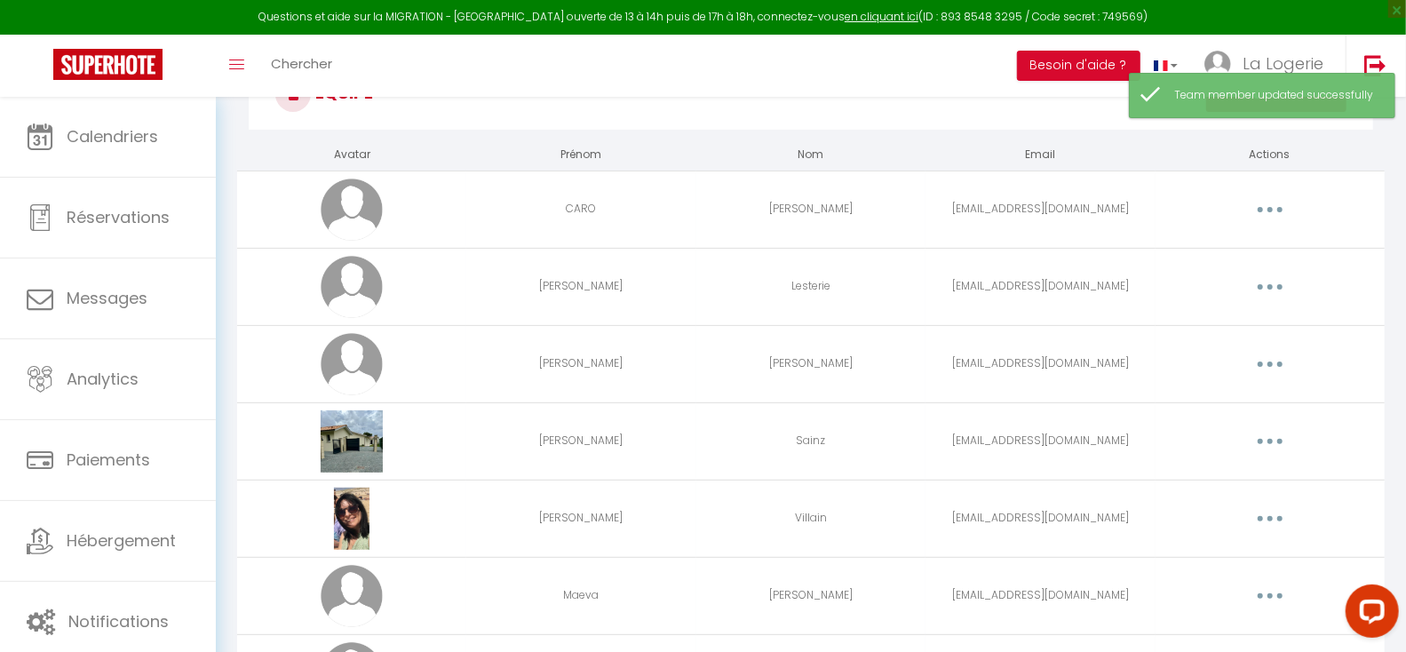
scroll to position [139, 0]
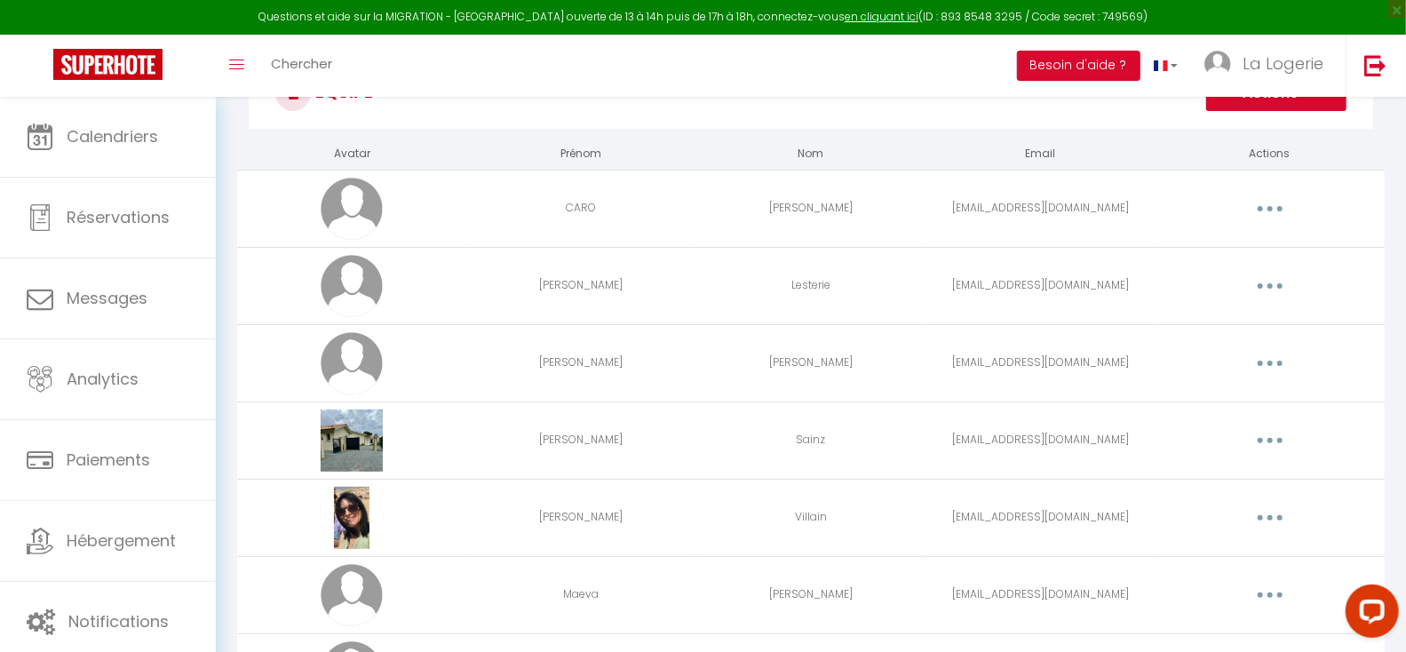
click at [1273, 361] on button "button" at bounding box center [1270, 363] width 50 height 28
click at [1188, 401] on link "Editer" at bounding box center [1223, 404] width 131 height 30
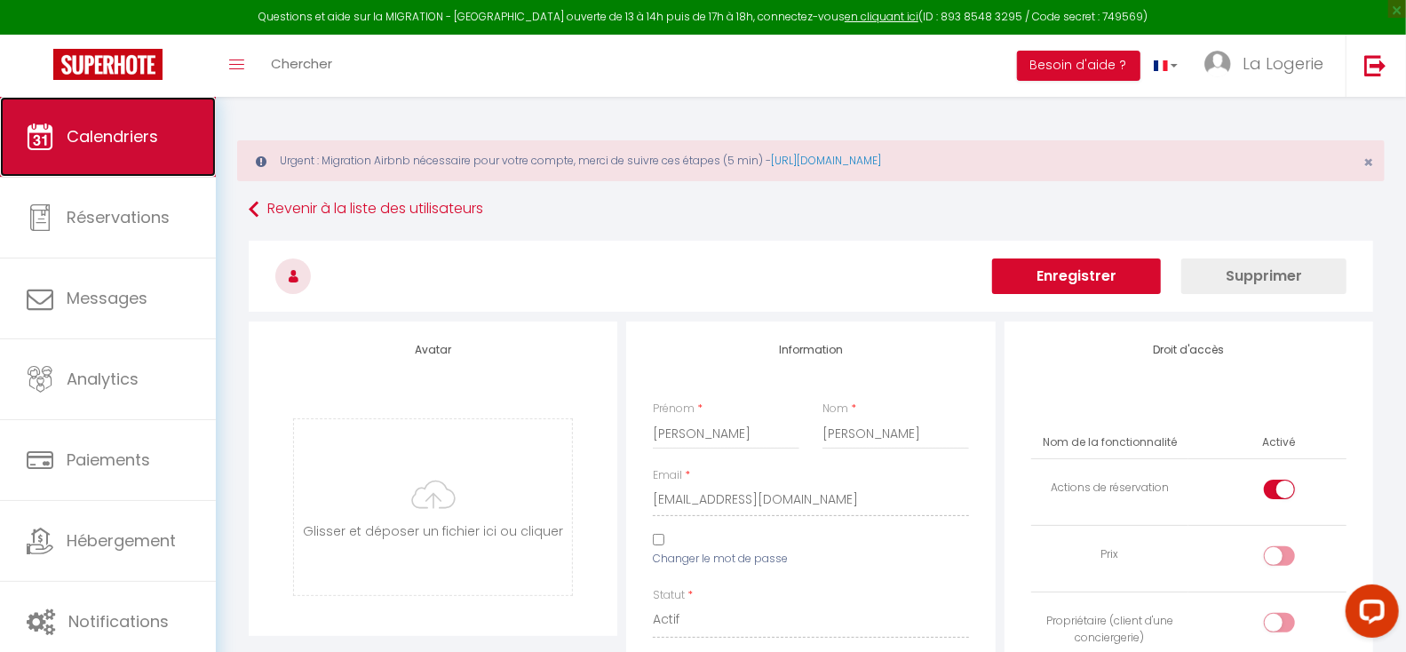
click at [116, 136] on span "Calendriers" at bounding box center [112, 136] width 91 height 22
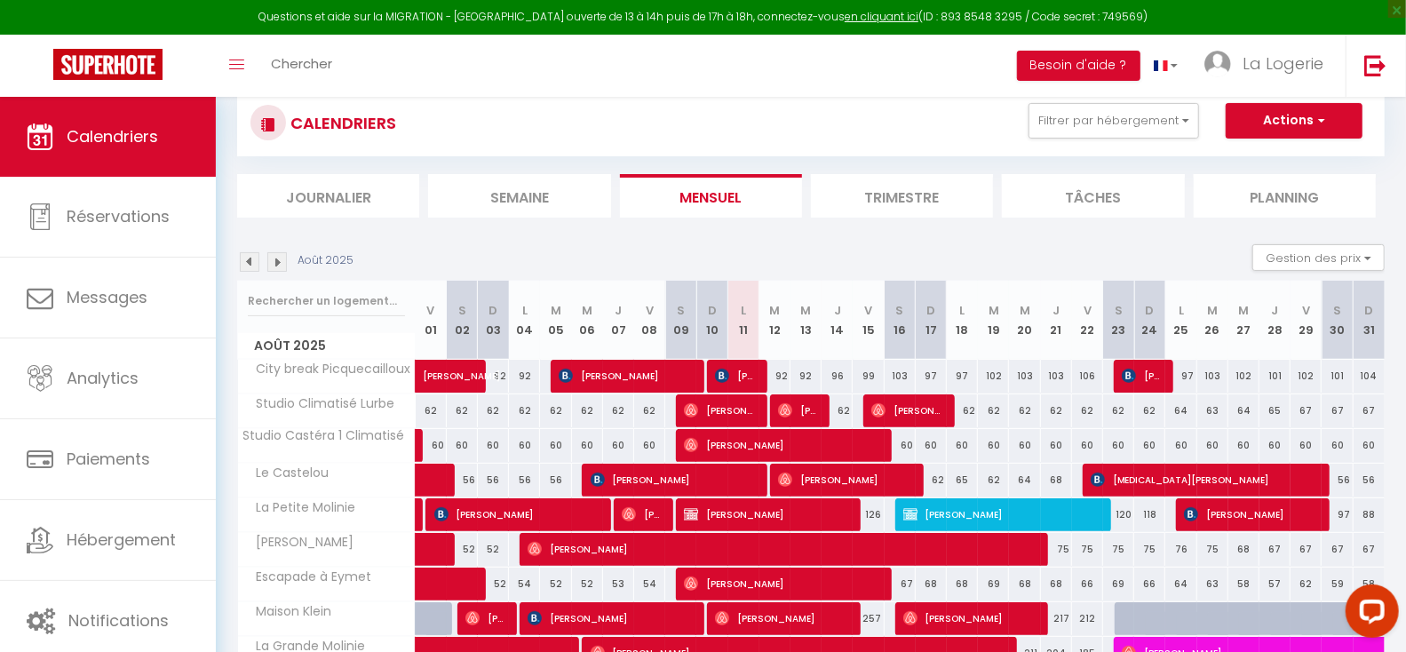
scroll to position [155, 0]
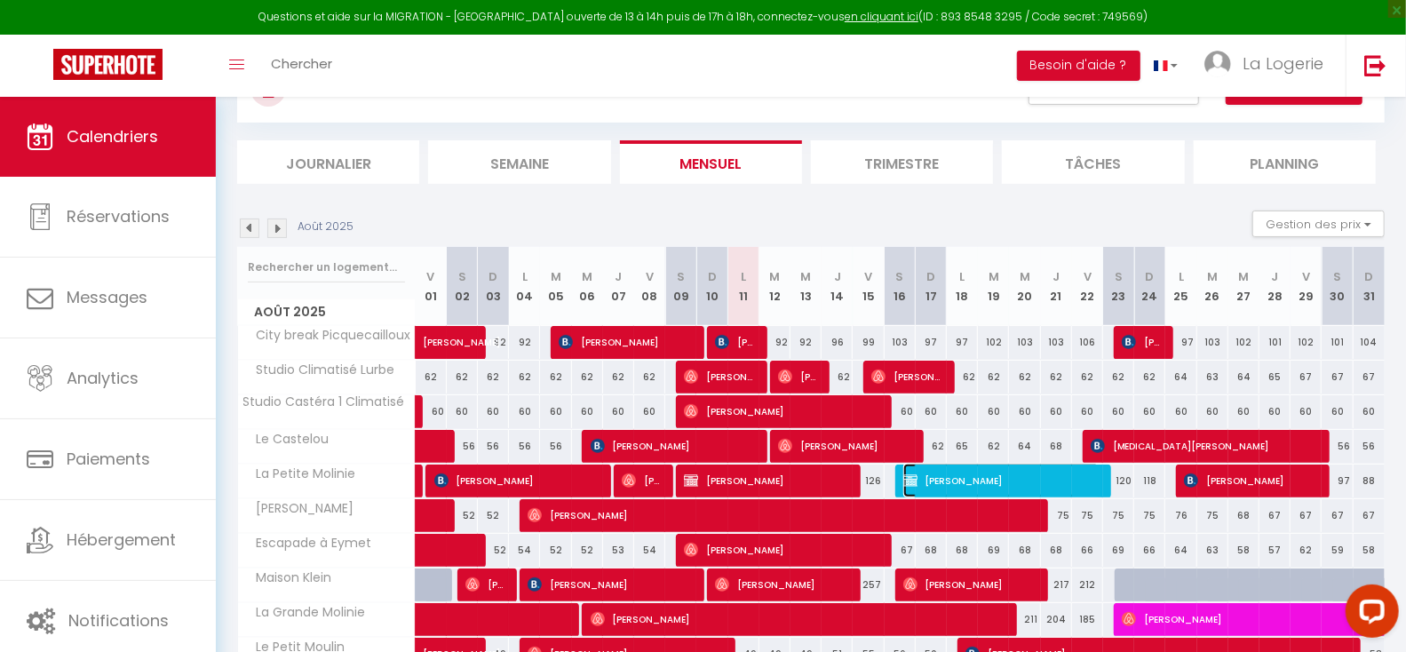
click at [1016, 473] on span "[PERSON_NAME]" at bounding box center [1001, 481] width 197 height 34
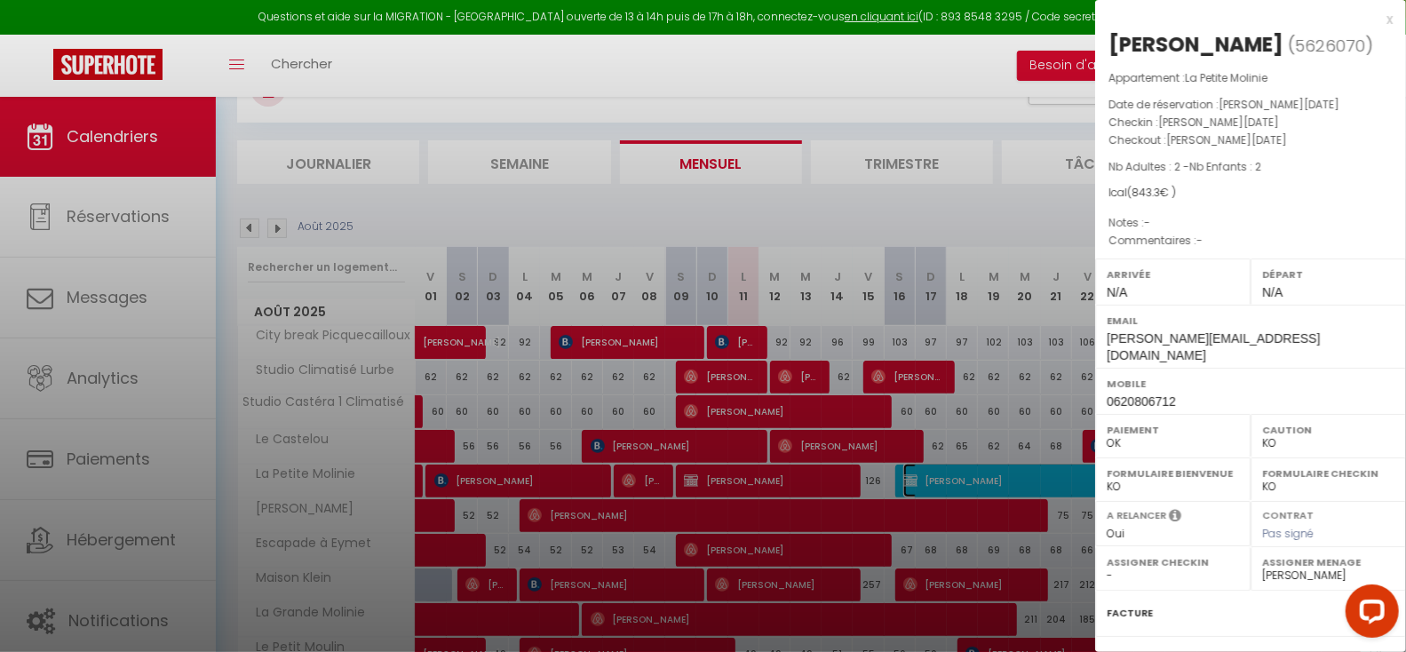
scroll to position [176, 0]
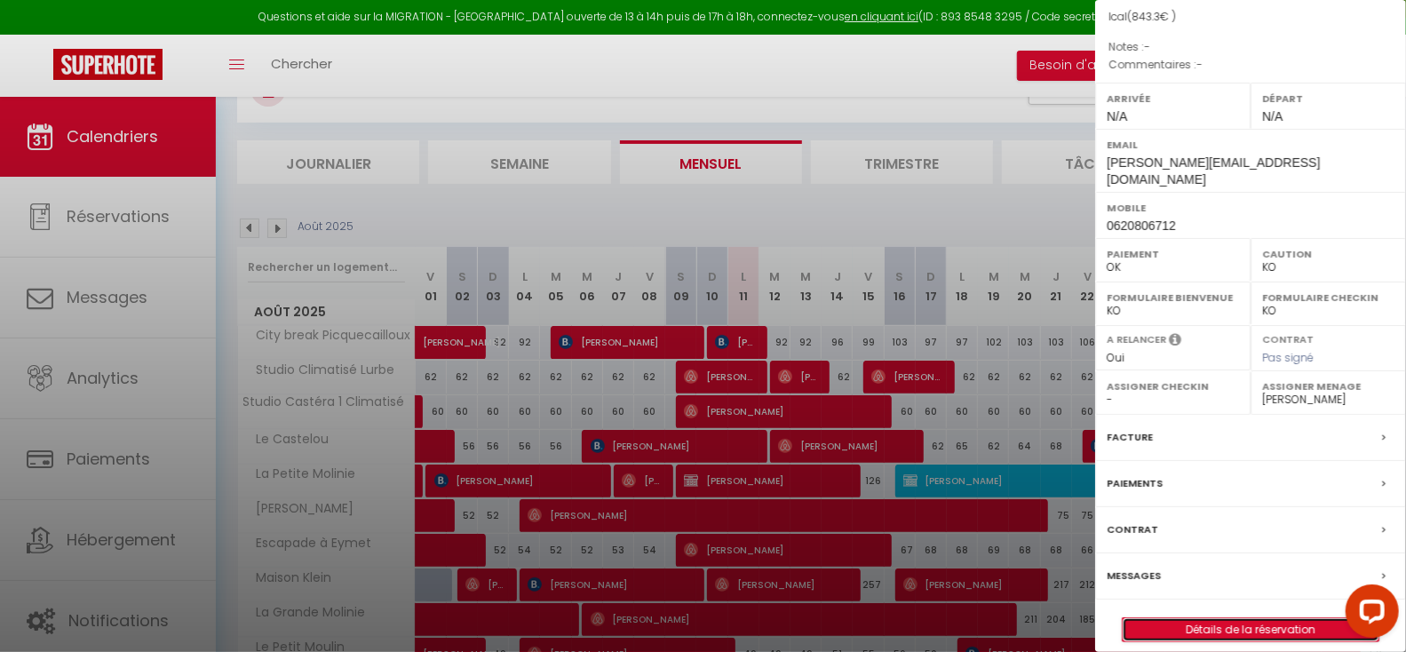
click at [1243, 618] on link "Détails de la réservation" at bounding box center [1251, 629] width 256 height 23
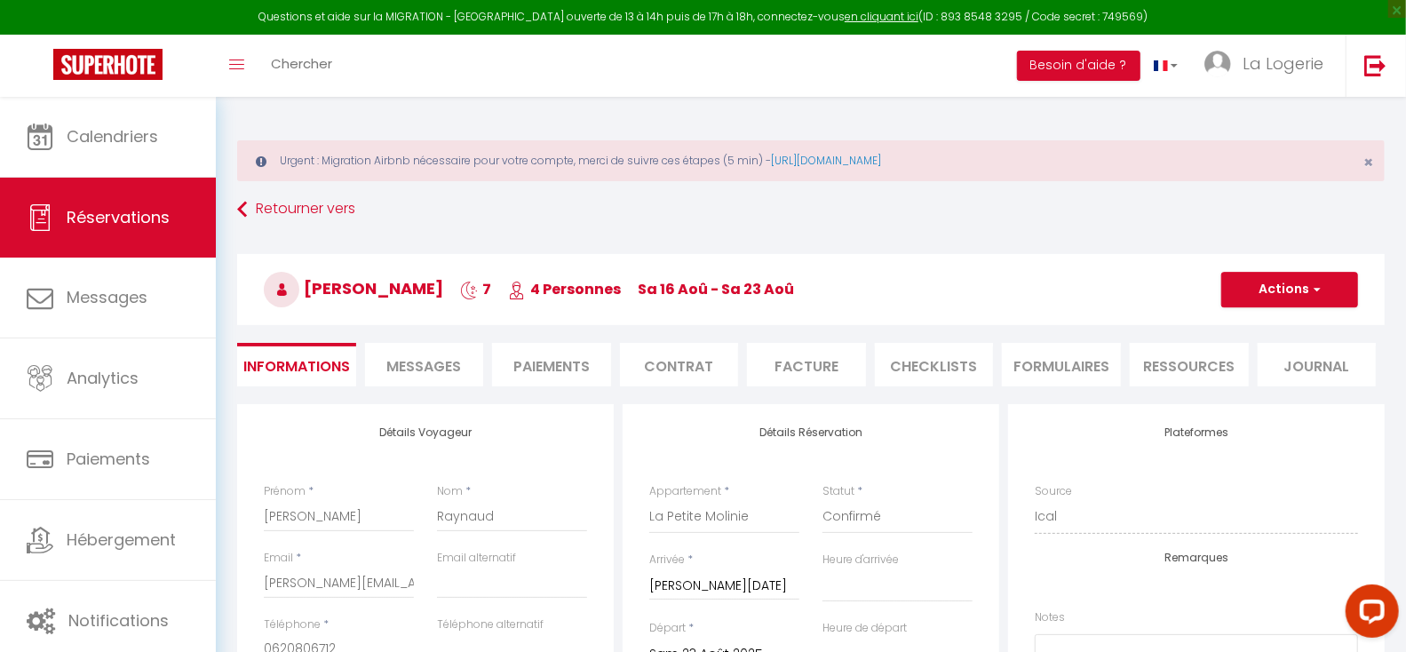
click at [438, 366] on span "Messages" at bounding box center [423, 366] width 75 height 20
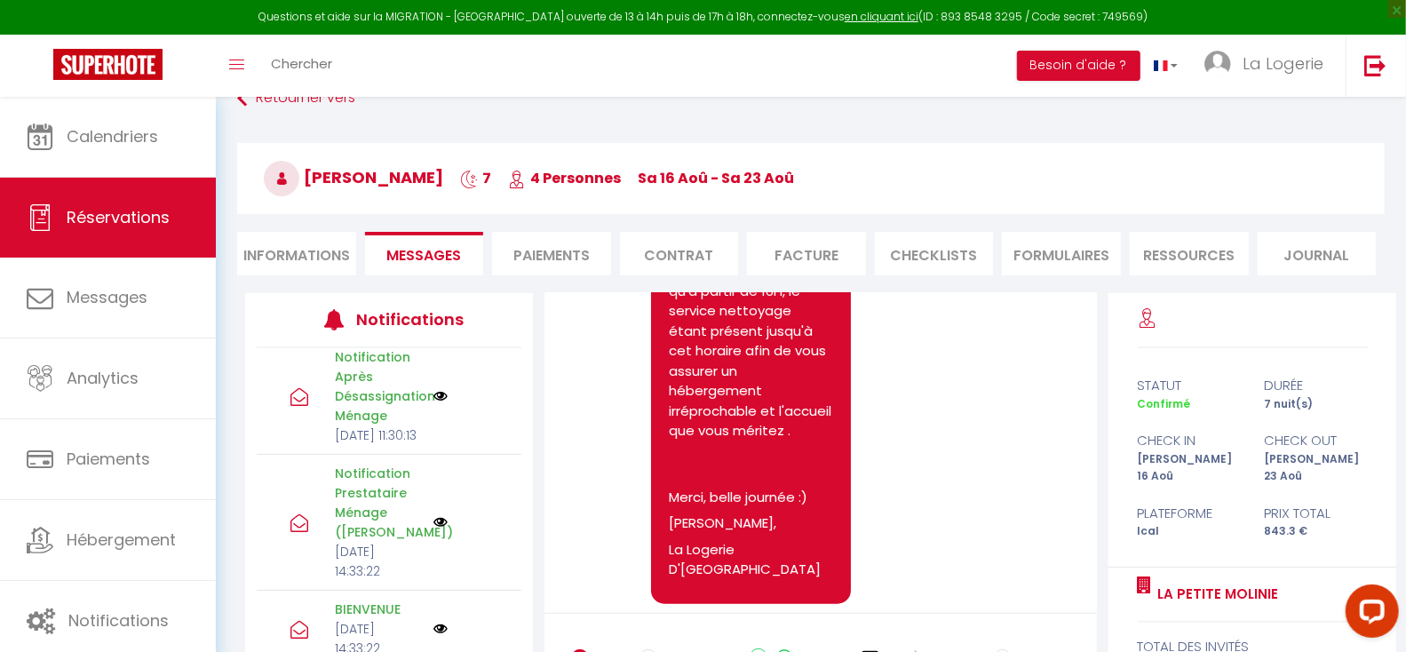
scroll to position [922, 0]
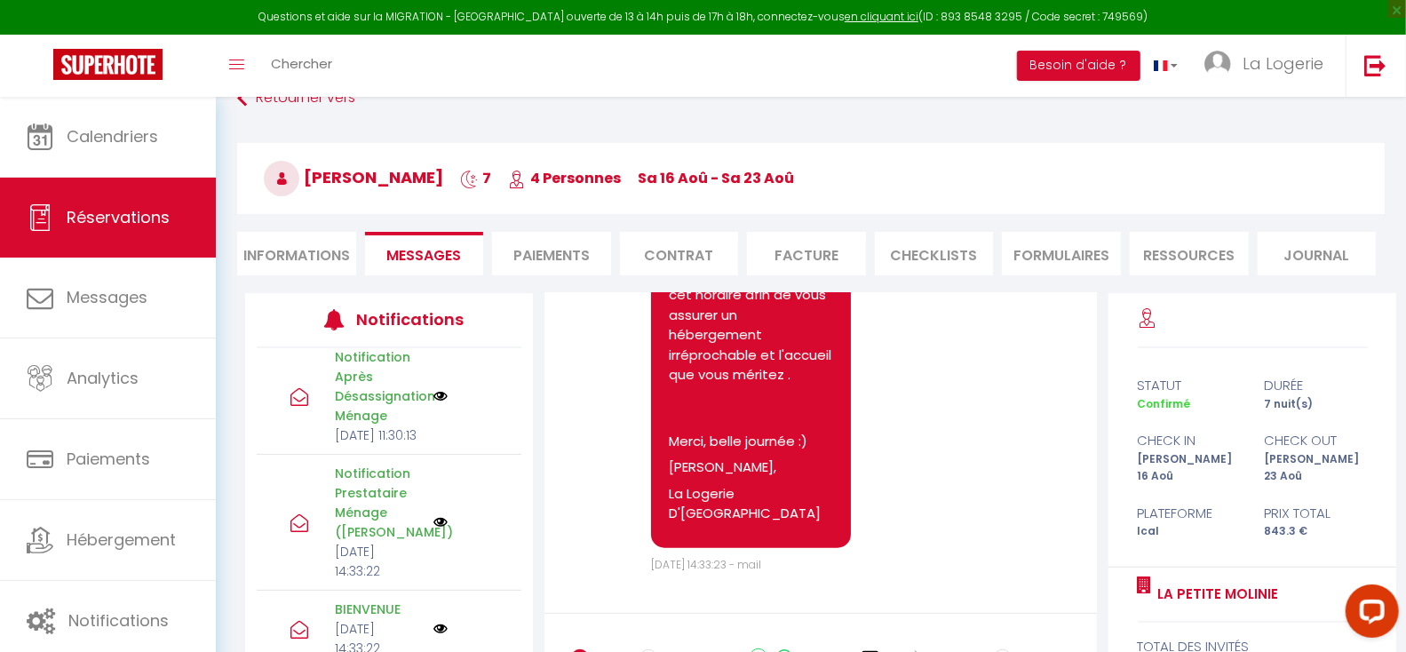
click at [290, 251] on li "Informations" at bounding box center [296, 254] width 119 height 44
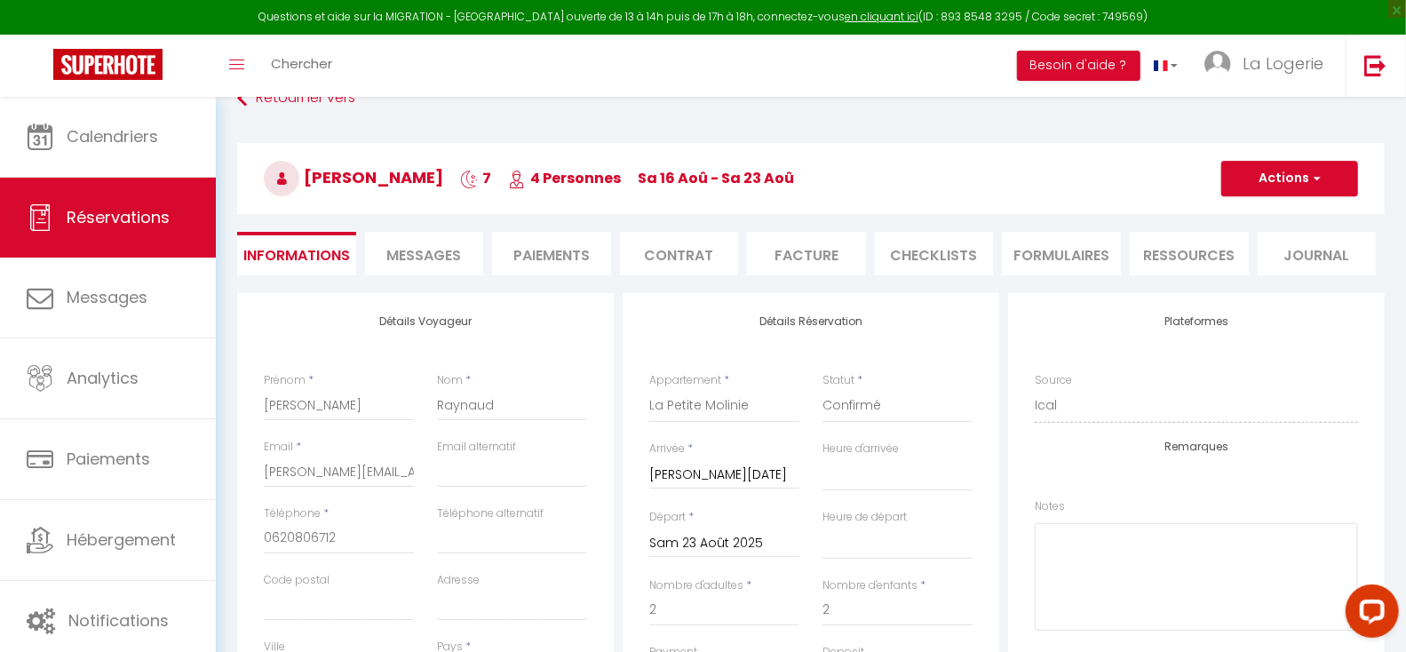
click at [422, 250] on span "Messages" at bounding box center [423, 255] width 75 height 20
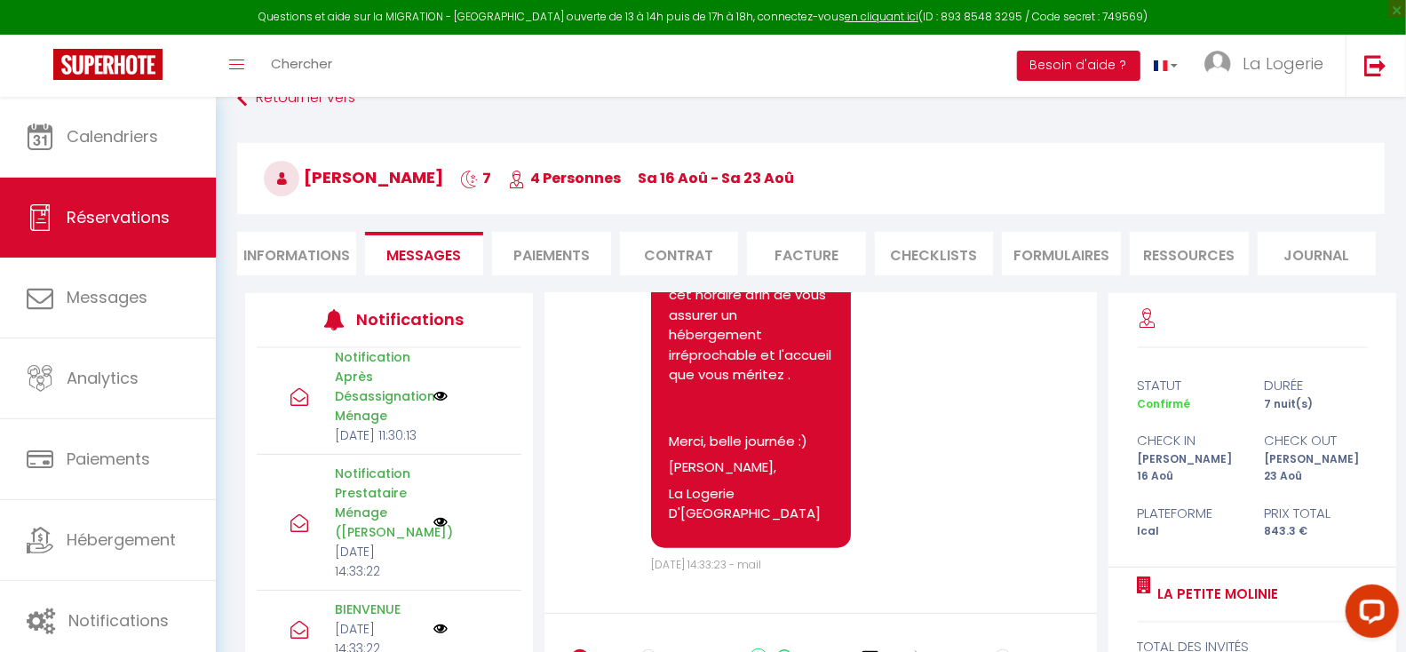
scroll to position [251, 0]
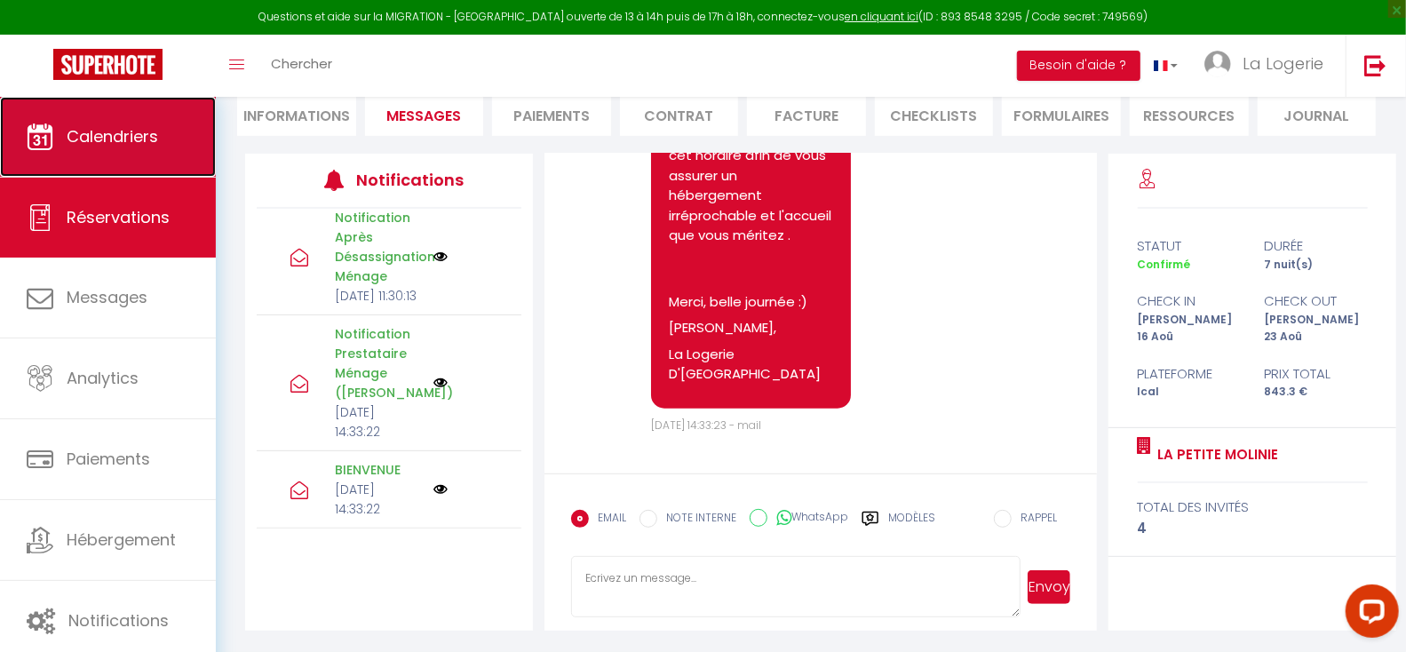
click at [101, 135] on span "Calendriers" at bounding box center [112, 136] width 91 height 22
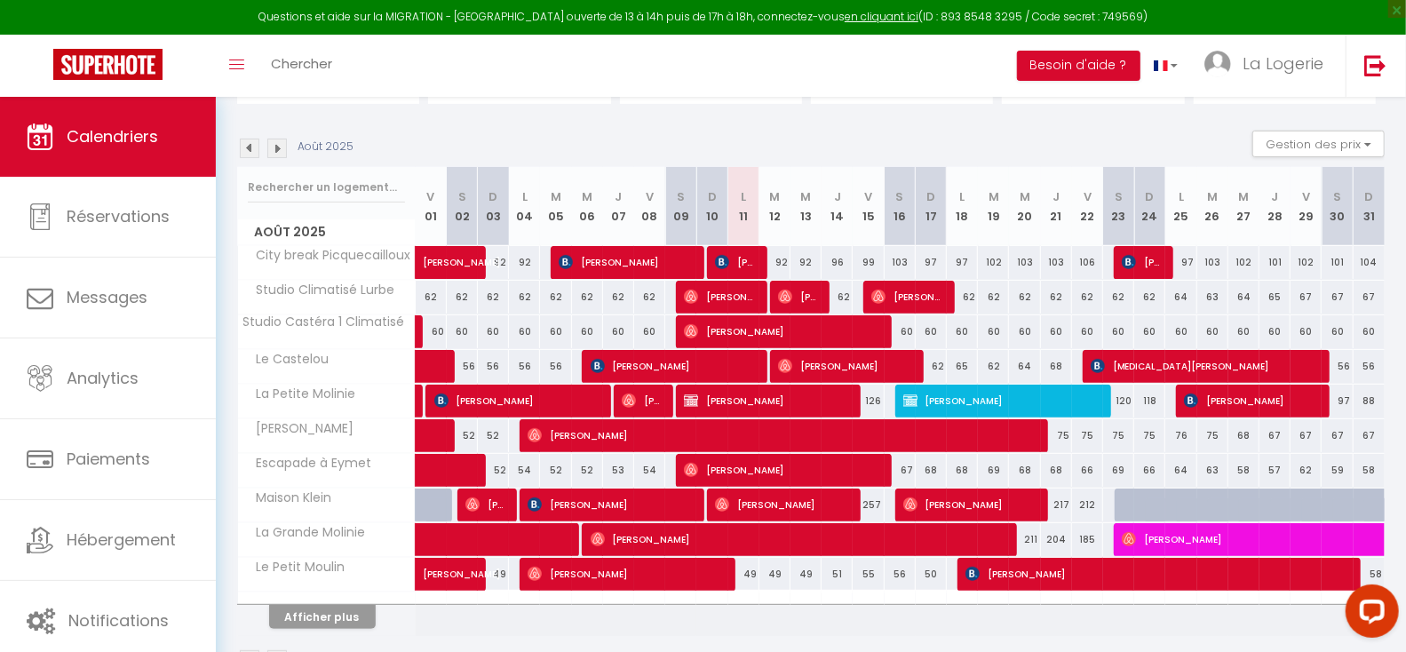
scroll to position [240, 0]
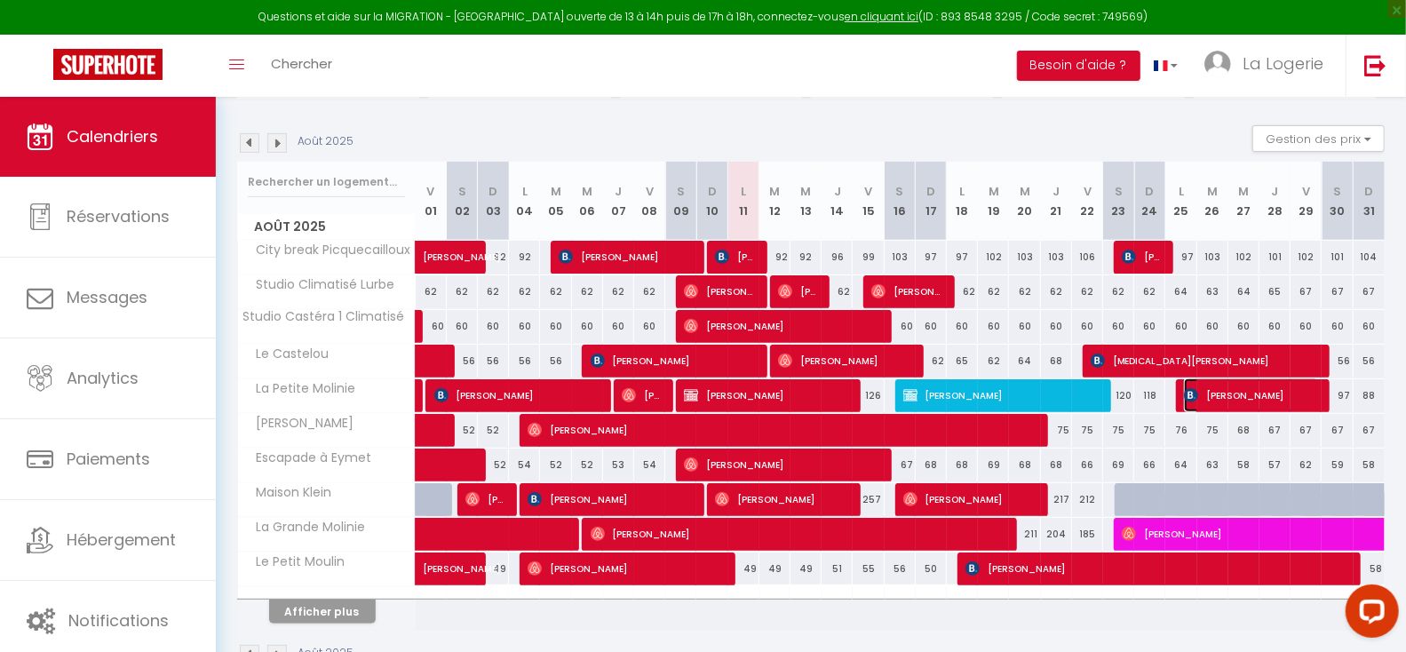
click at [1229, 391] on span "[PERSON_NAME]" at bounding box center [1251, 395] width 135 height 34
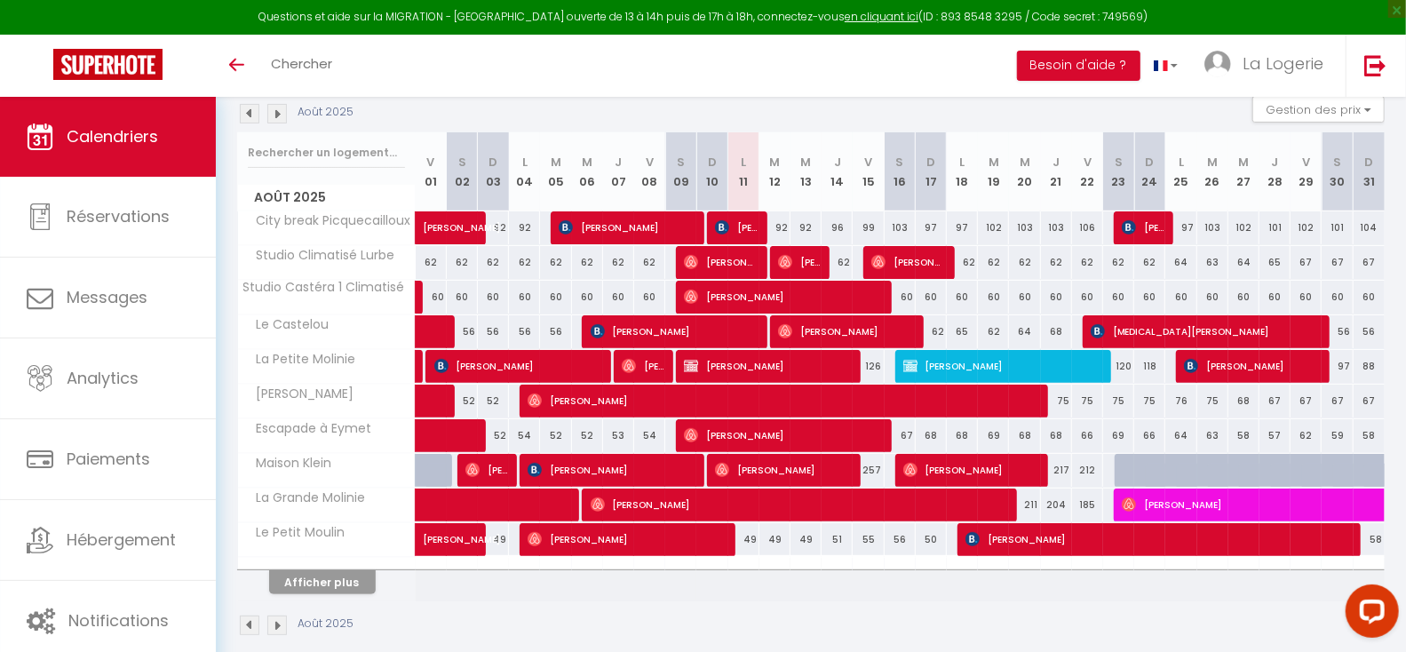
scroll to position [198, 0]
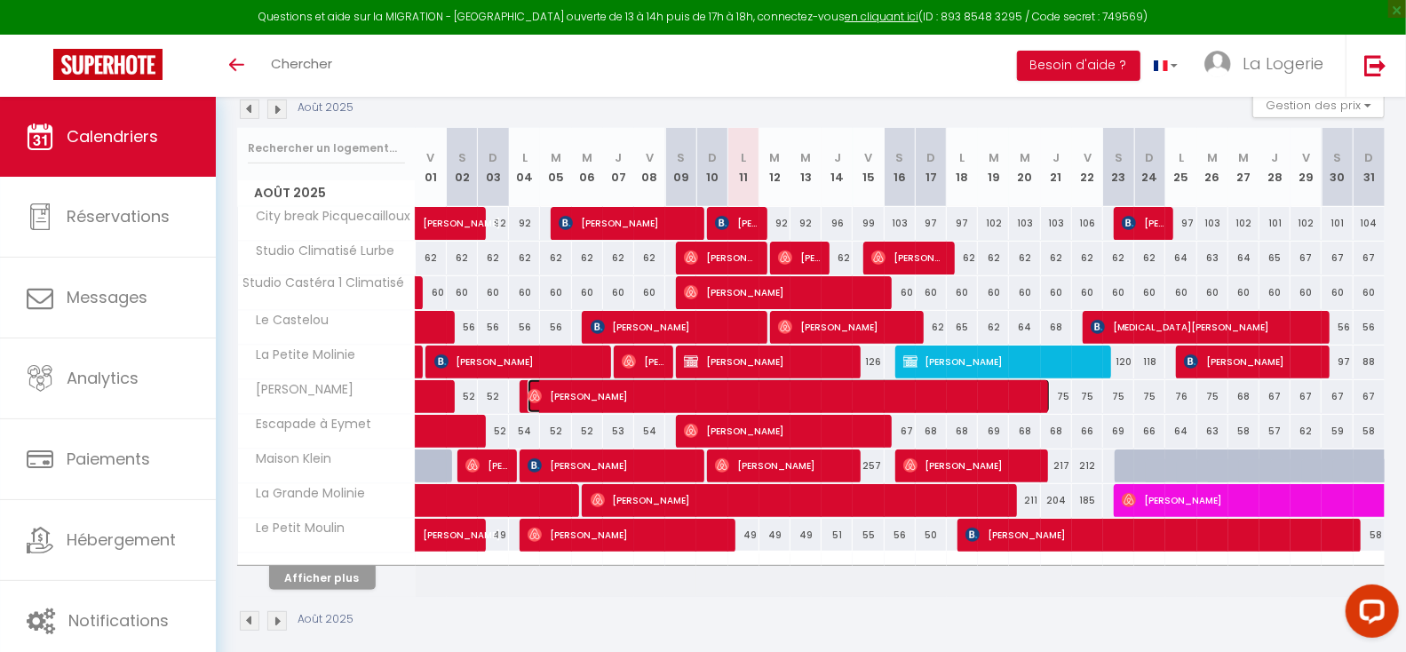
click at [819, 395] on span "[PERSON_NAME]" at bounding box center [789, 396] width 522 height 34
select select "OK"
select select "0"
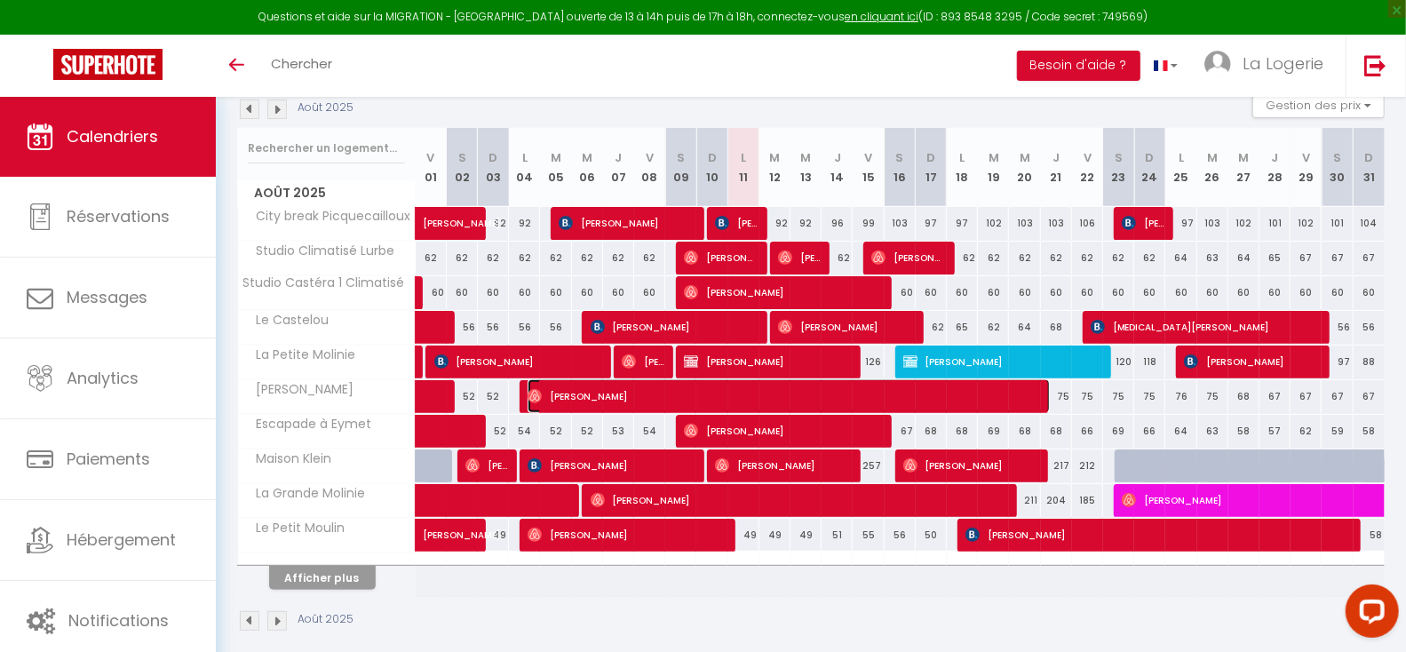
select select "1"
select select
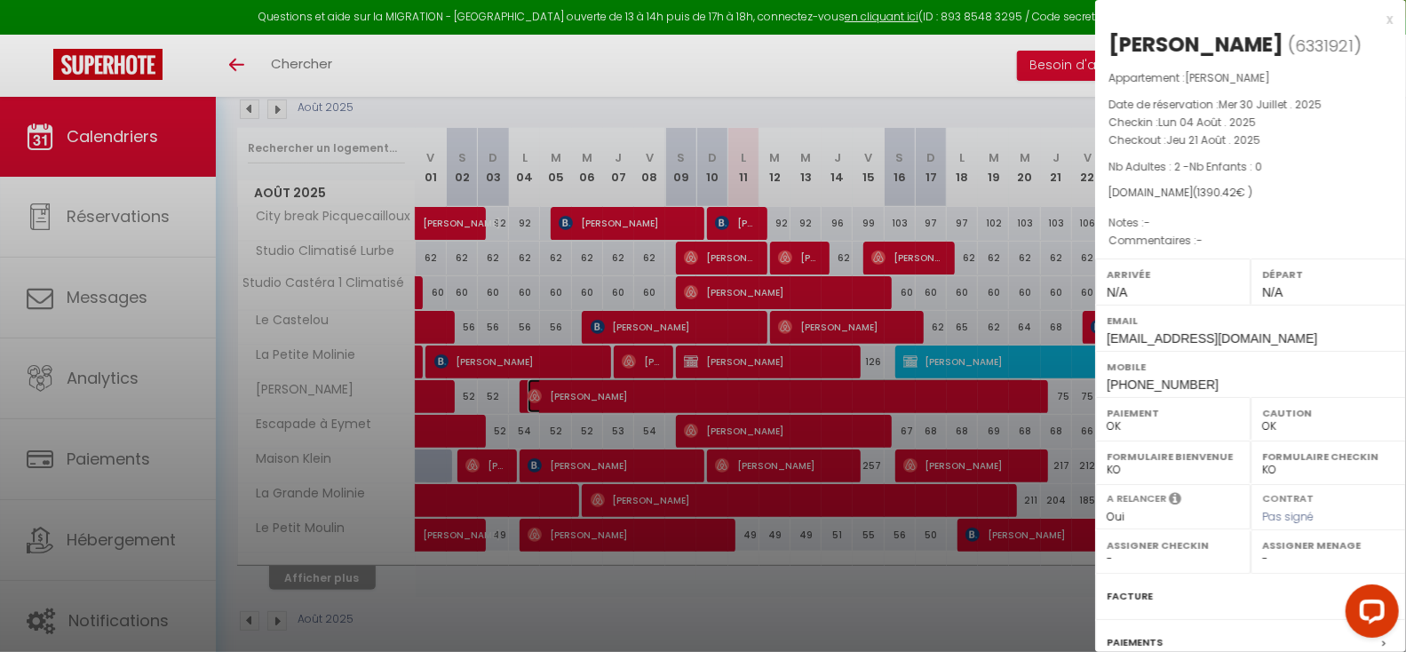
select select "20481"
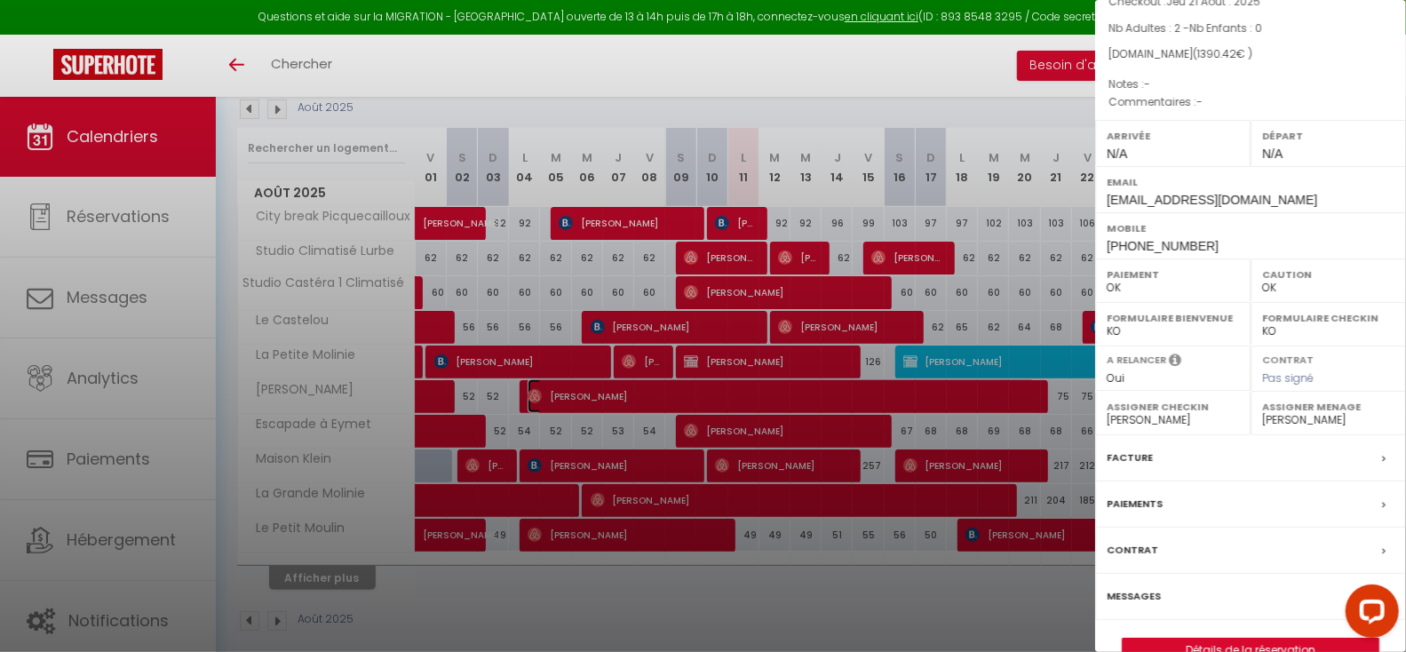
scroll to position [176, 0]
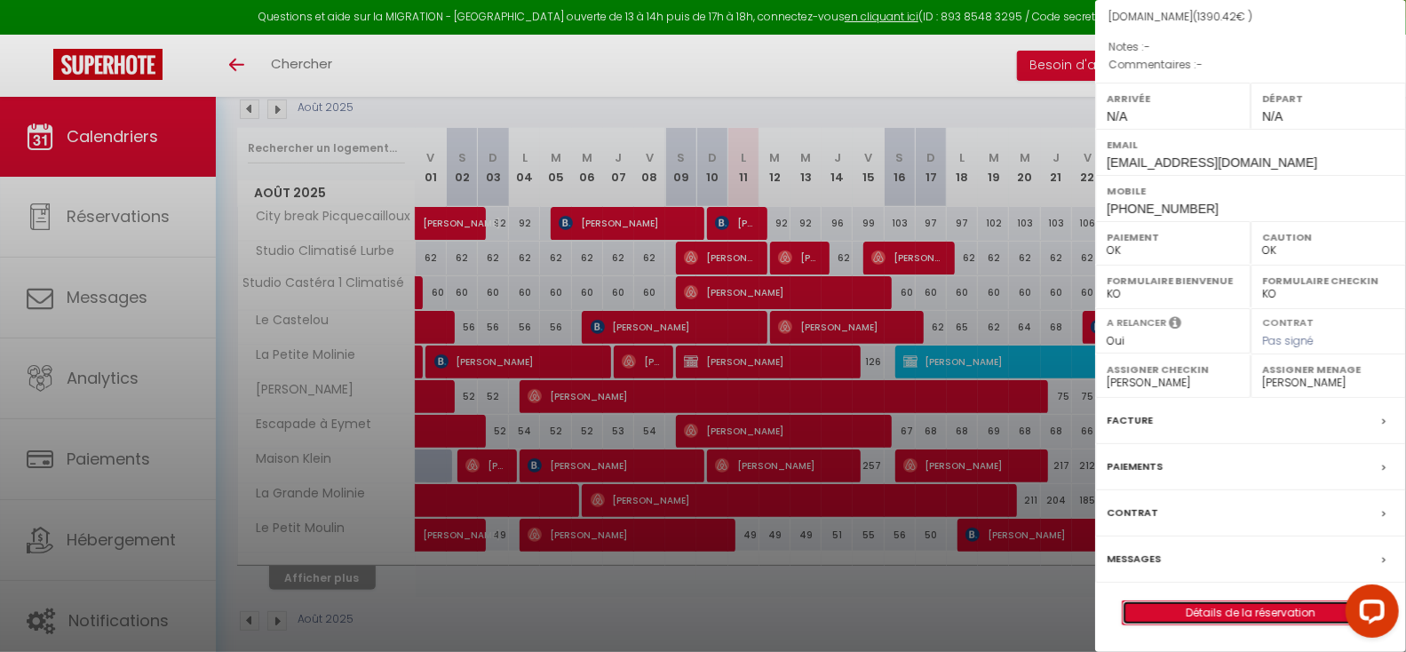
click at [1191, 612] on link "Détails de la réservation" at bounding box center [1251, 612] width 256 height 23
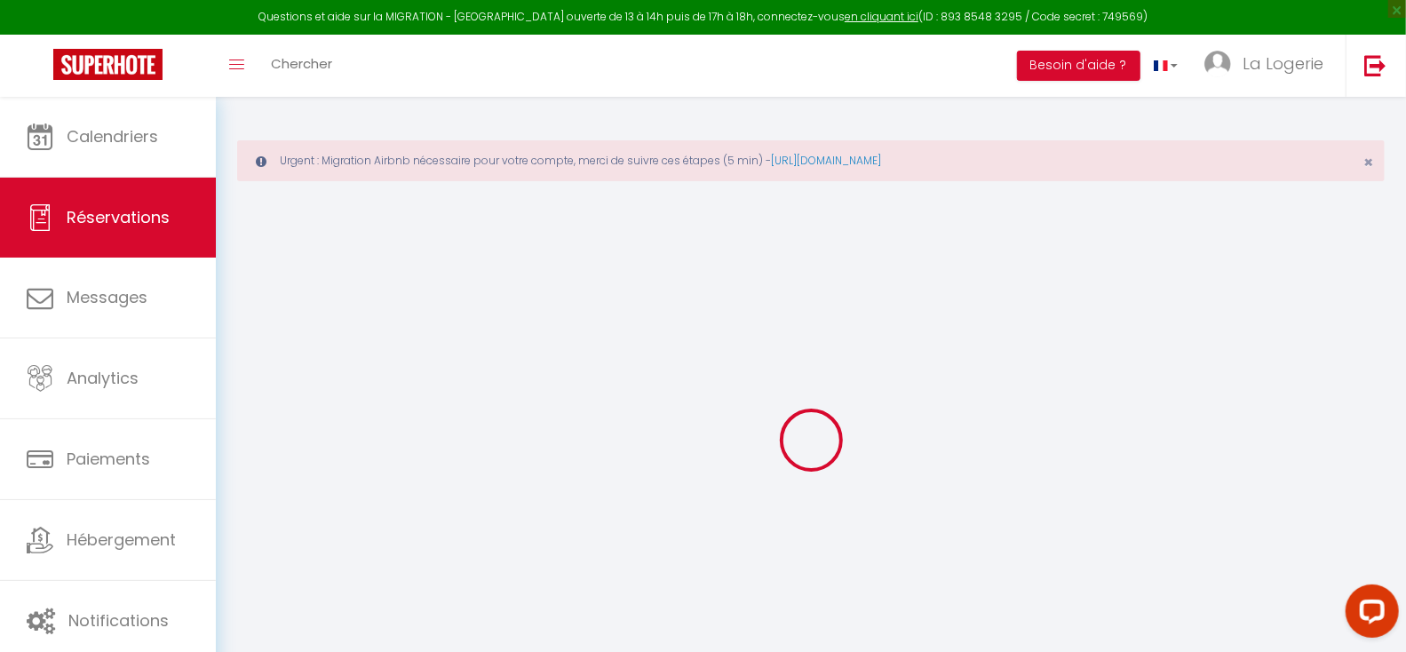
type input "Anja"
type input "Storch"
type input "[EMAIL_ADDRESS][DOMAIN_NAME]"
type input "[PHONE_NUMBER]"
select select
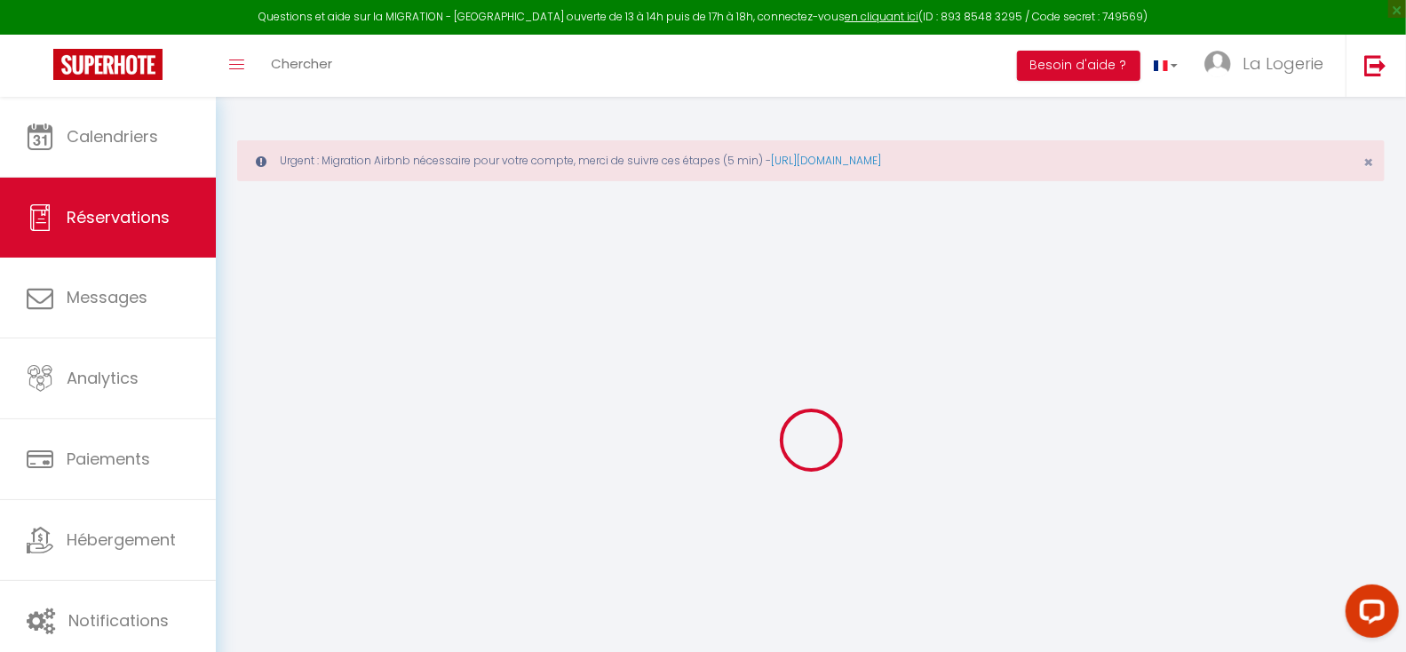
type input "46.84"
select select "47989"
select select "1"
select select
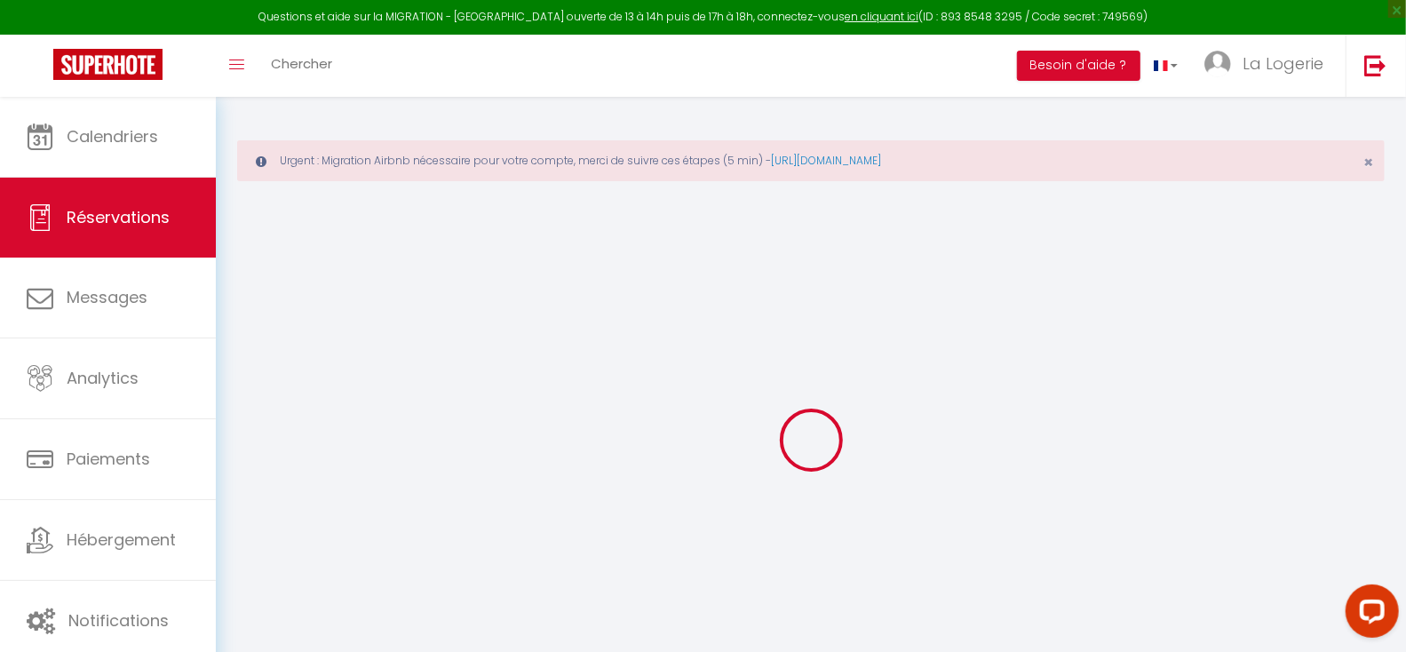
type input "2"
select select "12"
select select
type input "1242"
checkbox input "false"
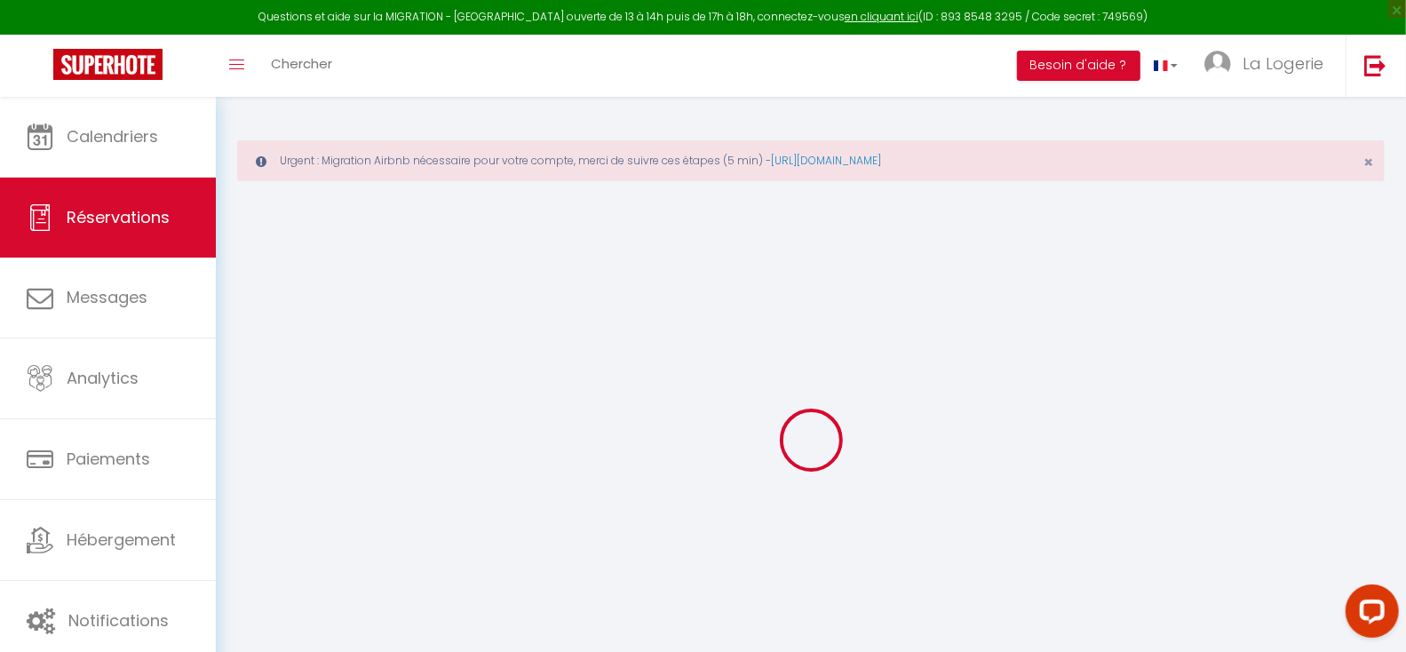
type input "0"
select select "1"
type input "59"
type input "0"
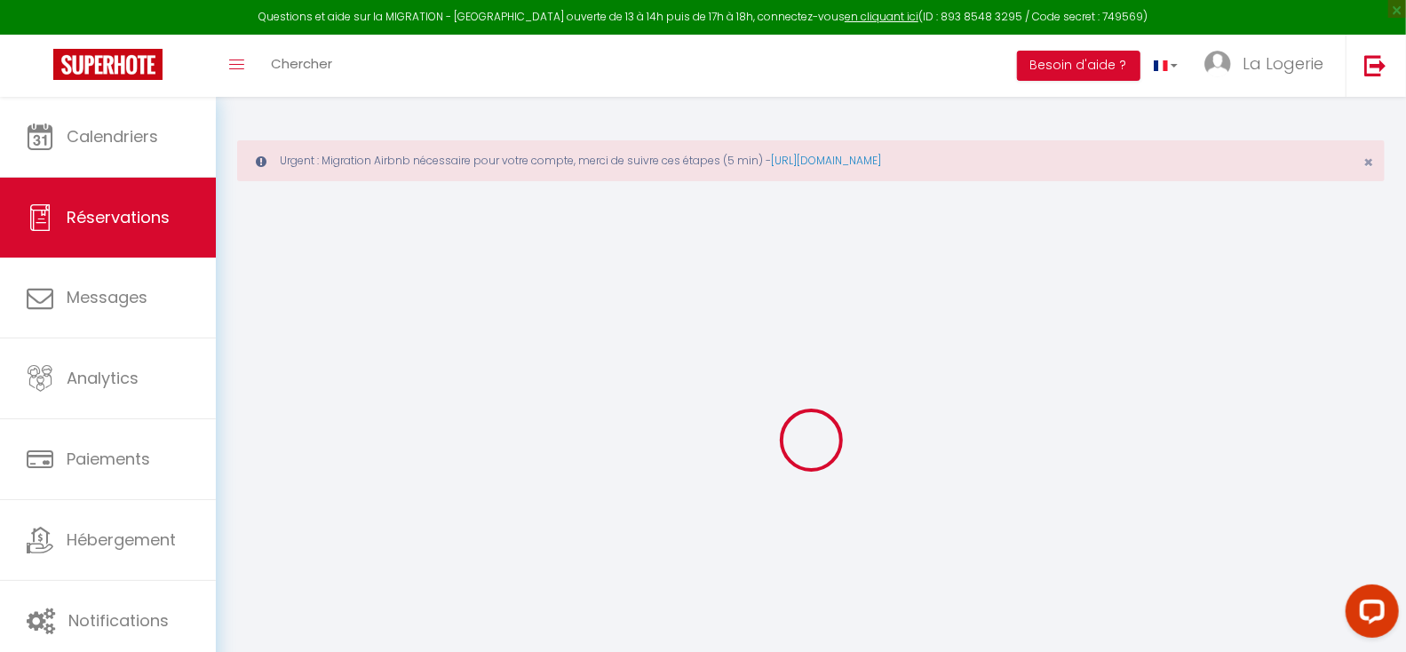
select select
select select "15"
checkbox input "false"
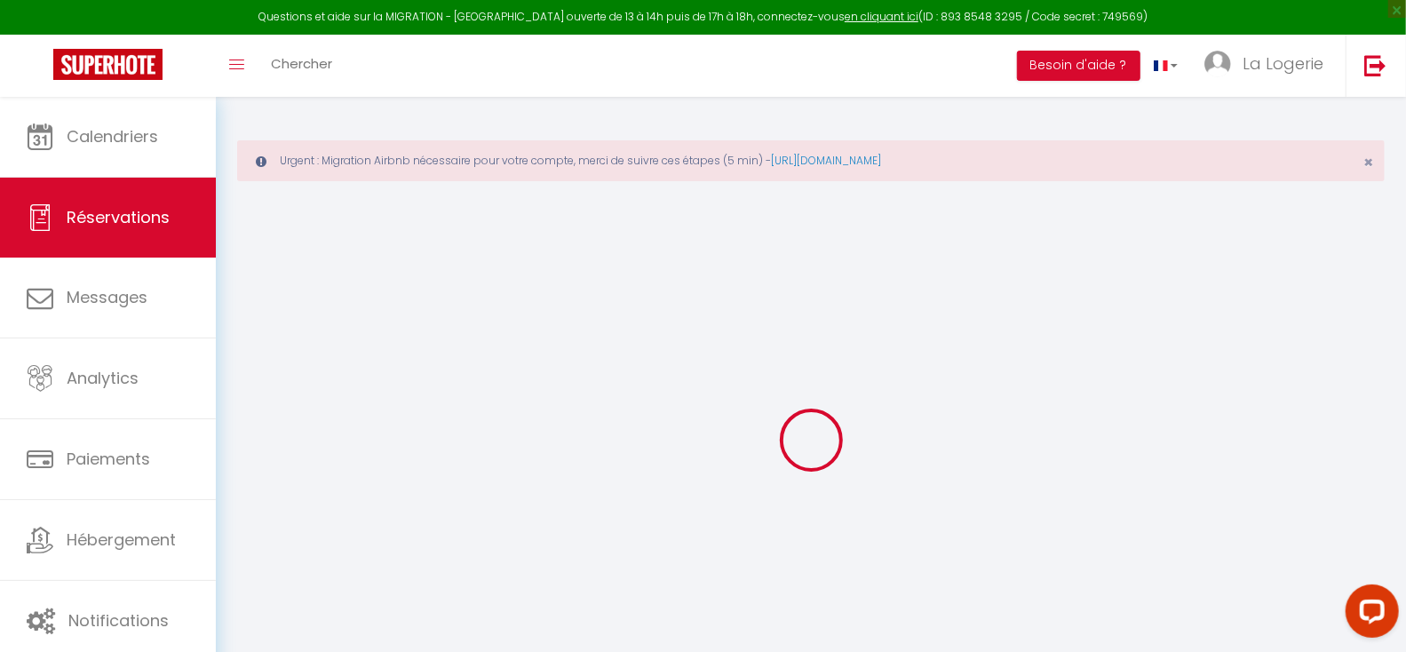
select select
checkbox input "false"
select select
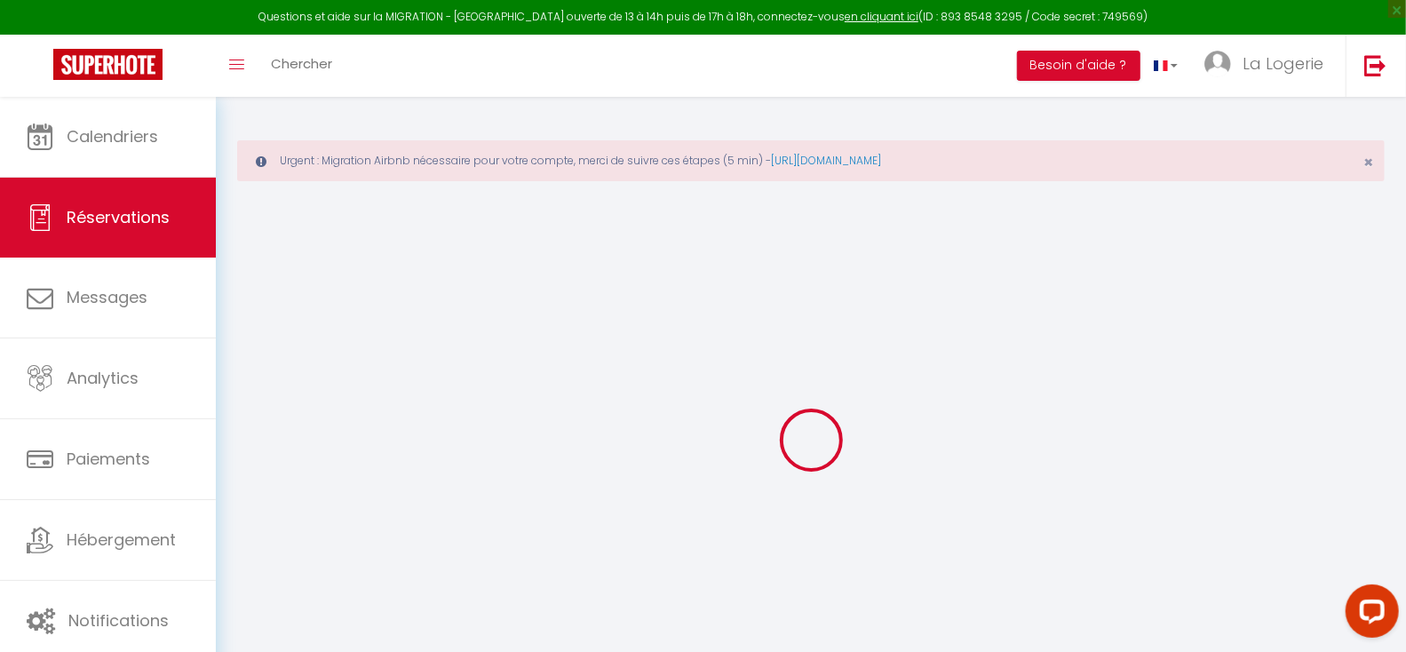
select select
checkbox input "false"
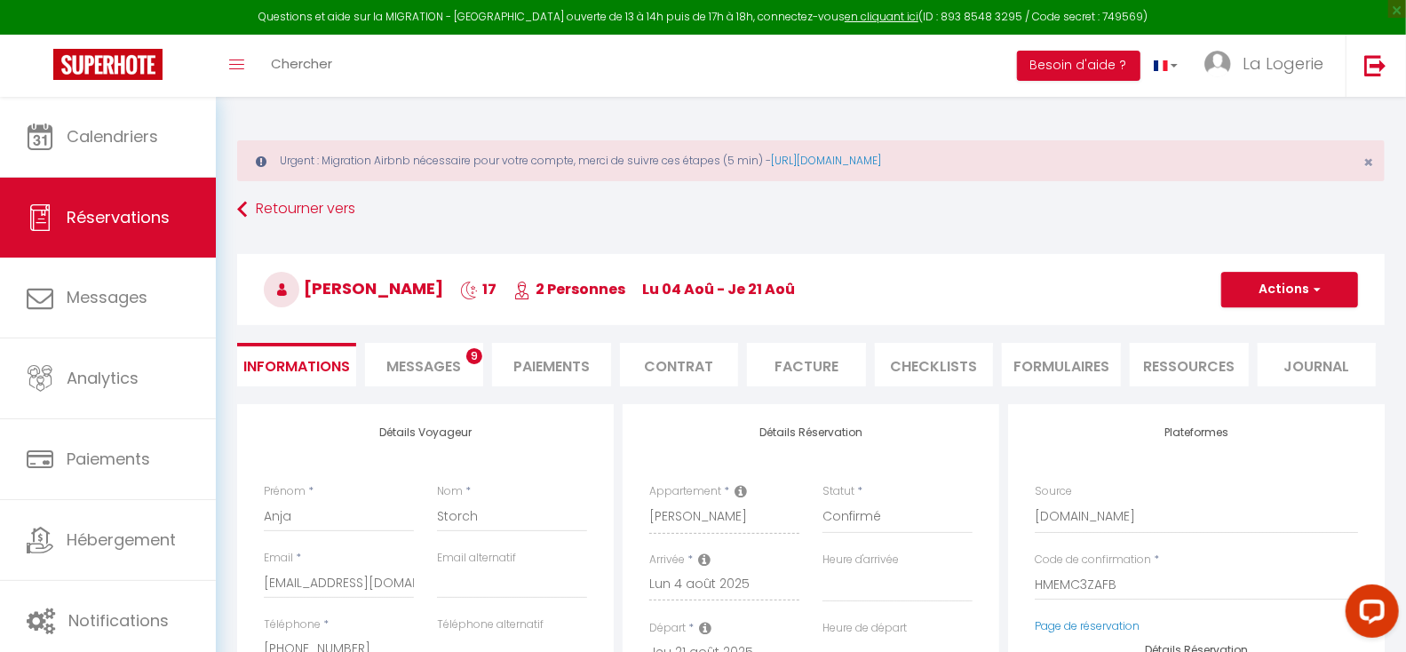
select select
type input "59"
type input "89.42"
select select
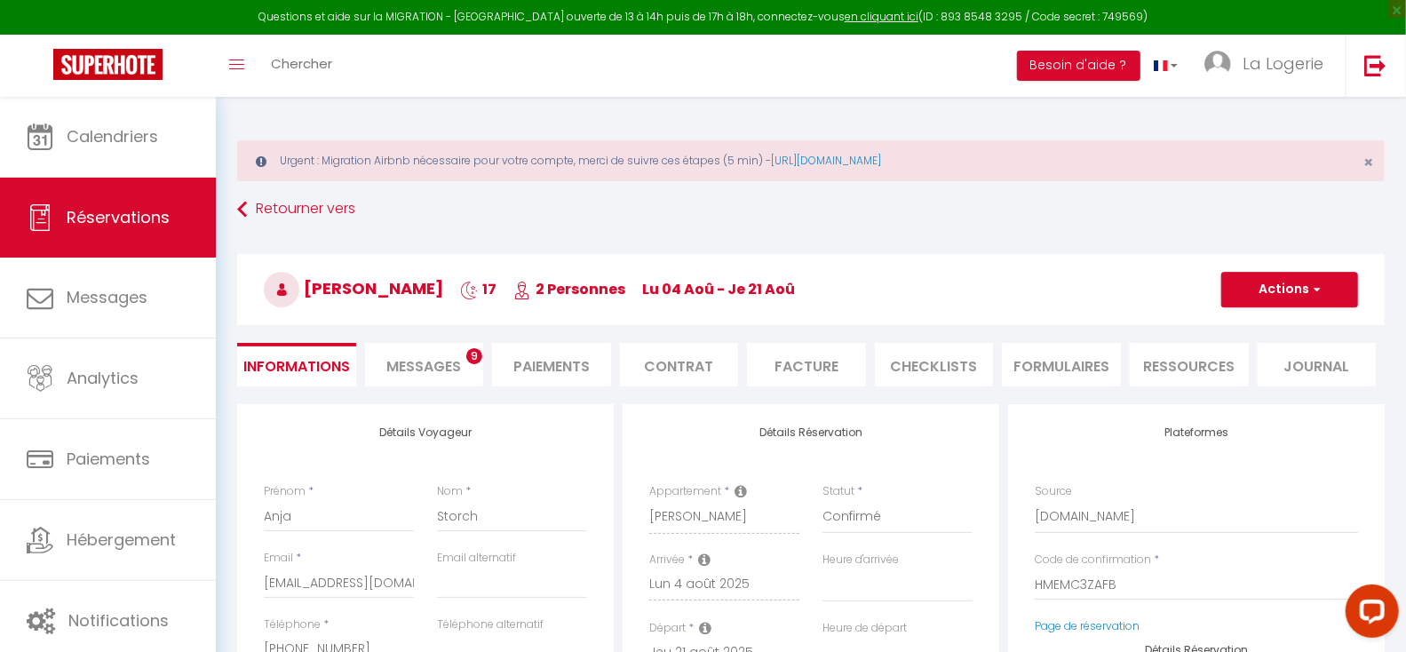
checkbox input "false"
select select
checkbox input "false"
select select
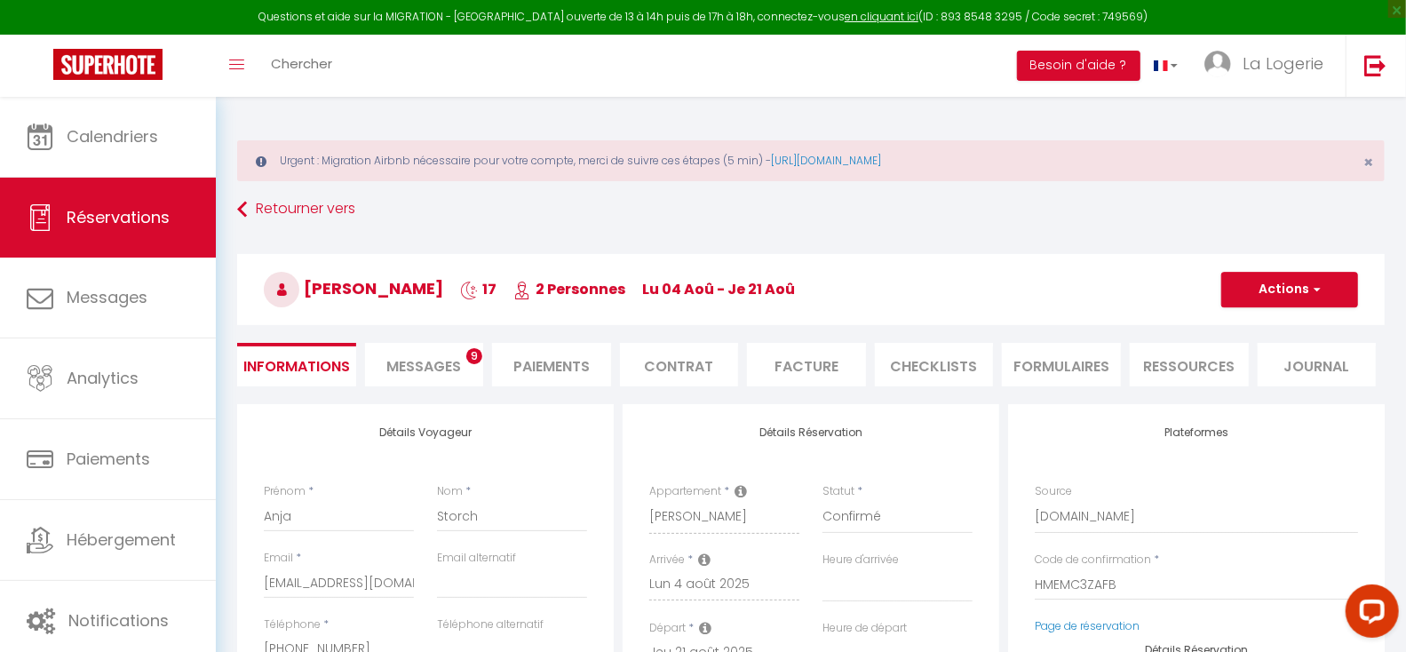
click at [413, 356] on span "Messages" at bounding box center [423, 366] width 75 height 20
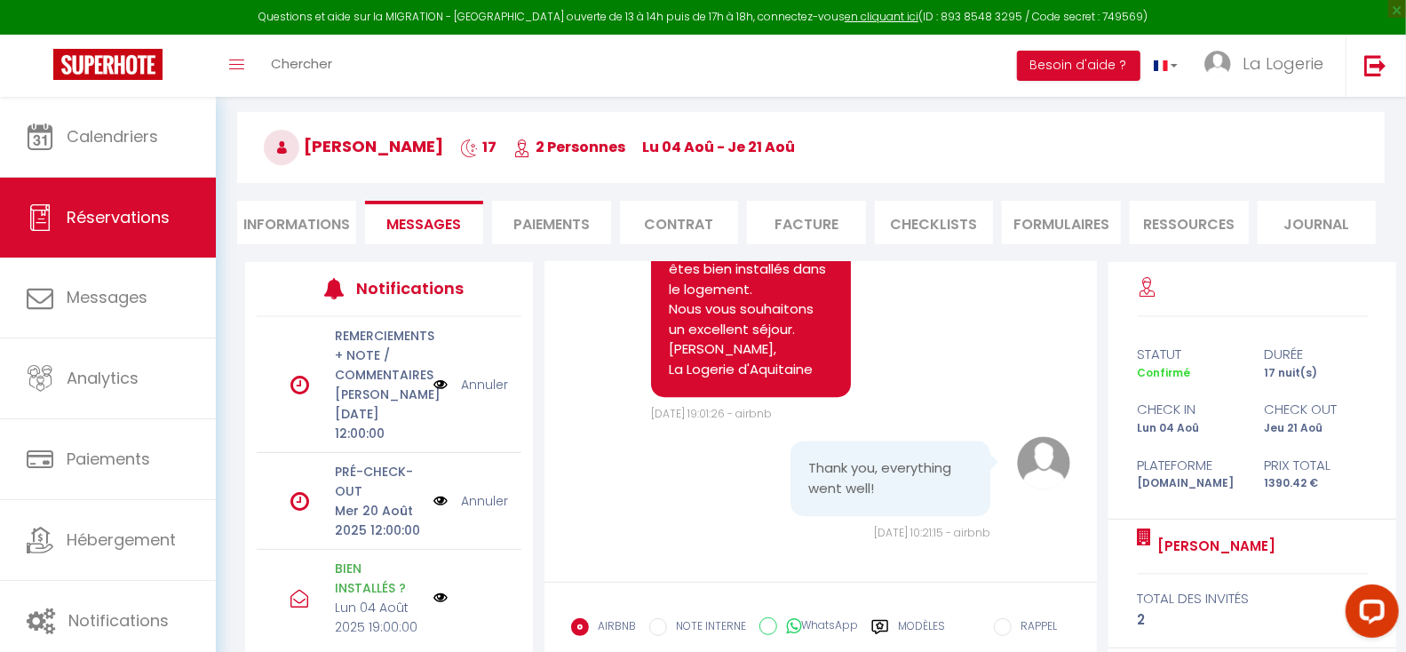
scroll to position [143, 0]
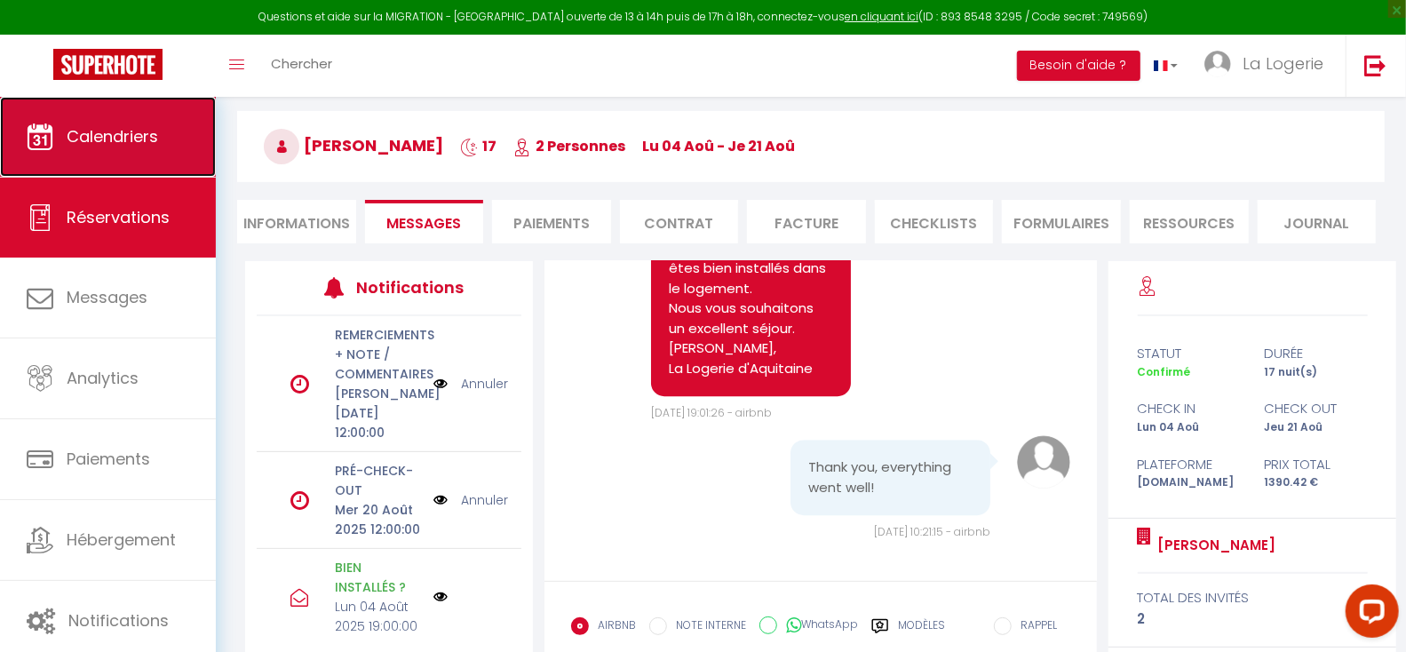
click at [101, 133] on span "Calendriers" at bounding box center [112, 136] width 91 height 22
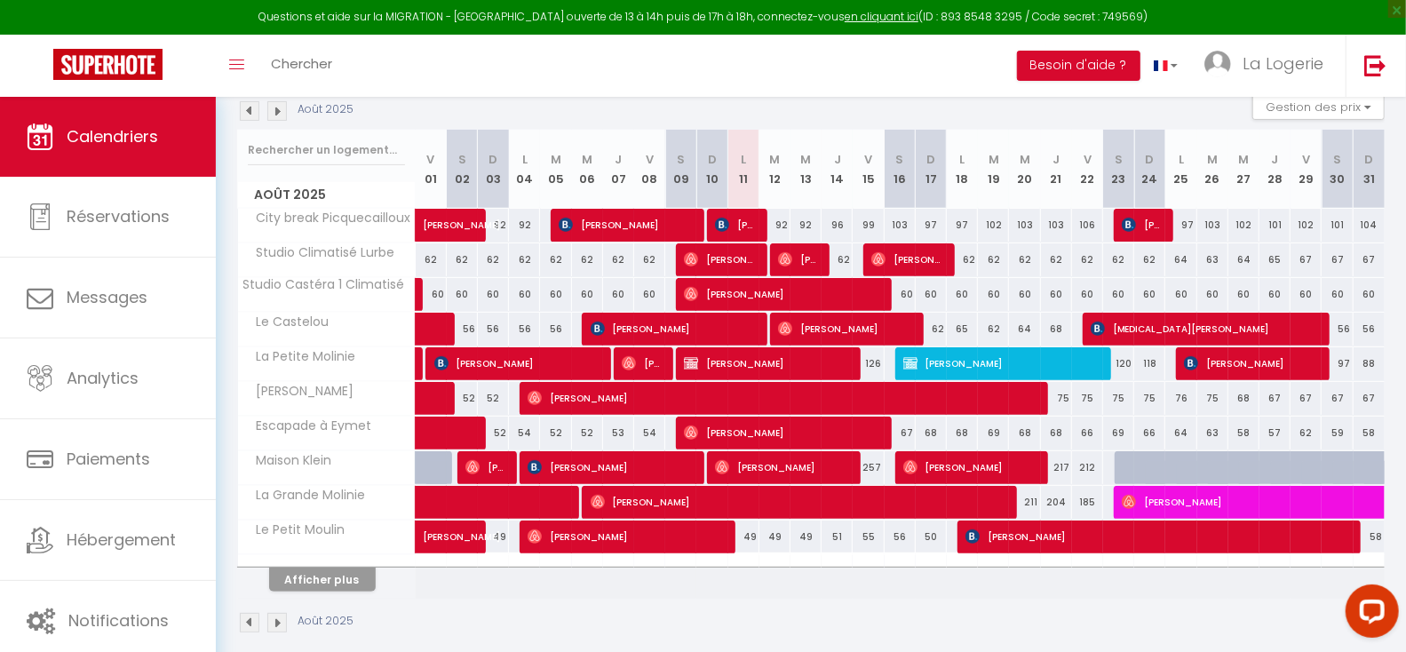
scroll to position [276, 0]
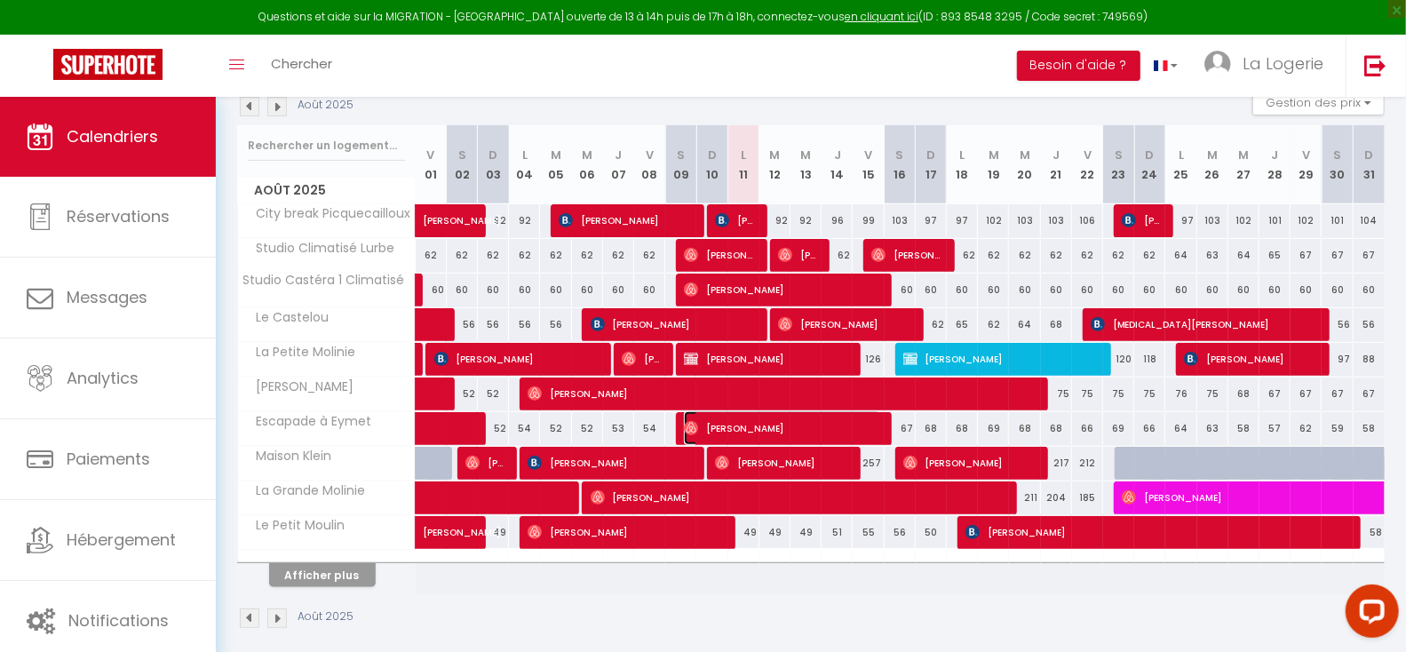
click at [845, 424] on span "[PERSON_NAME]" at bounding box center [782, 428] width 197 height 34
select select "OK"
select select "1"
select select "0"
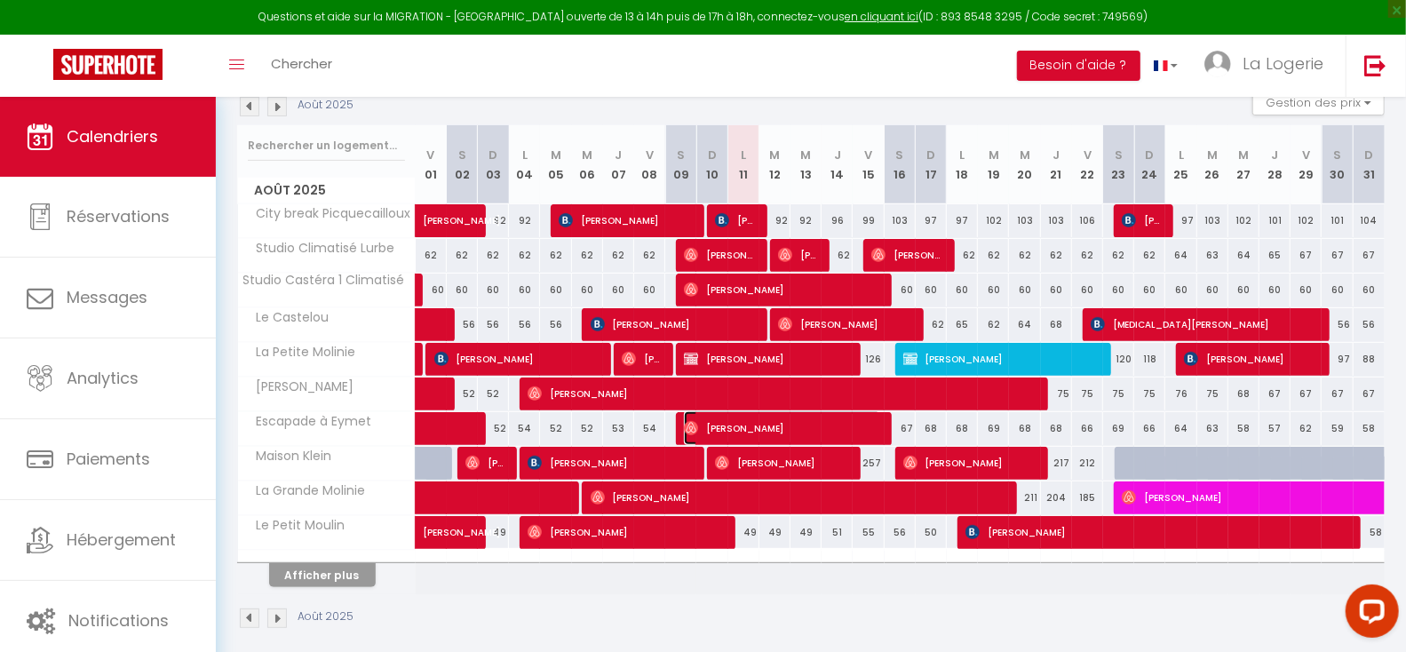
select select "1"
select select
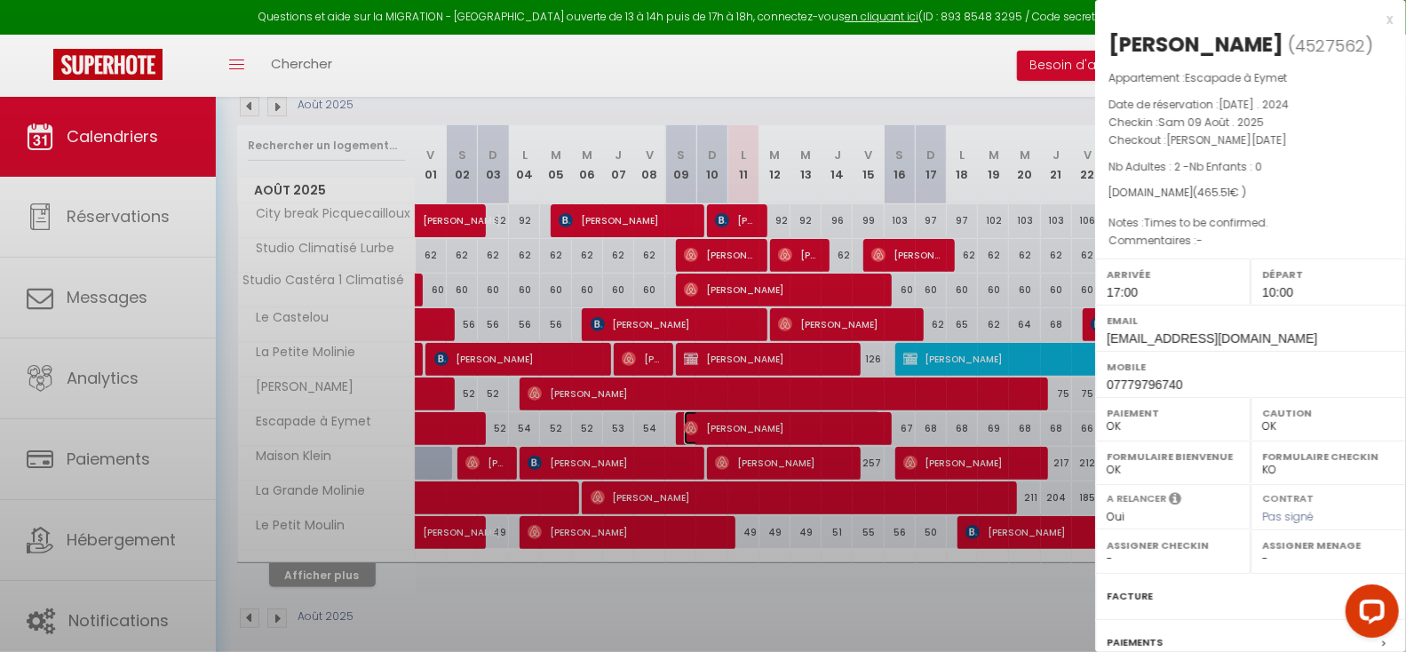
select select "35127"
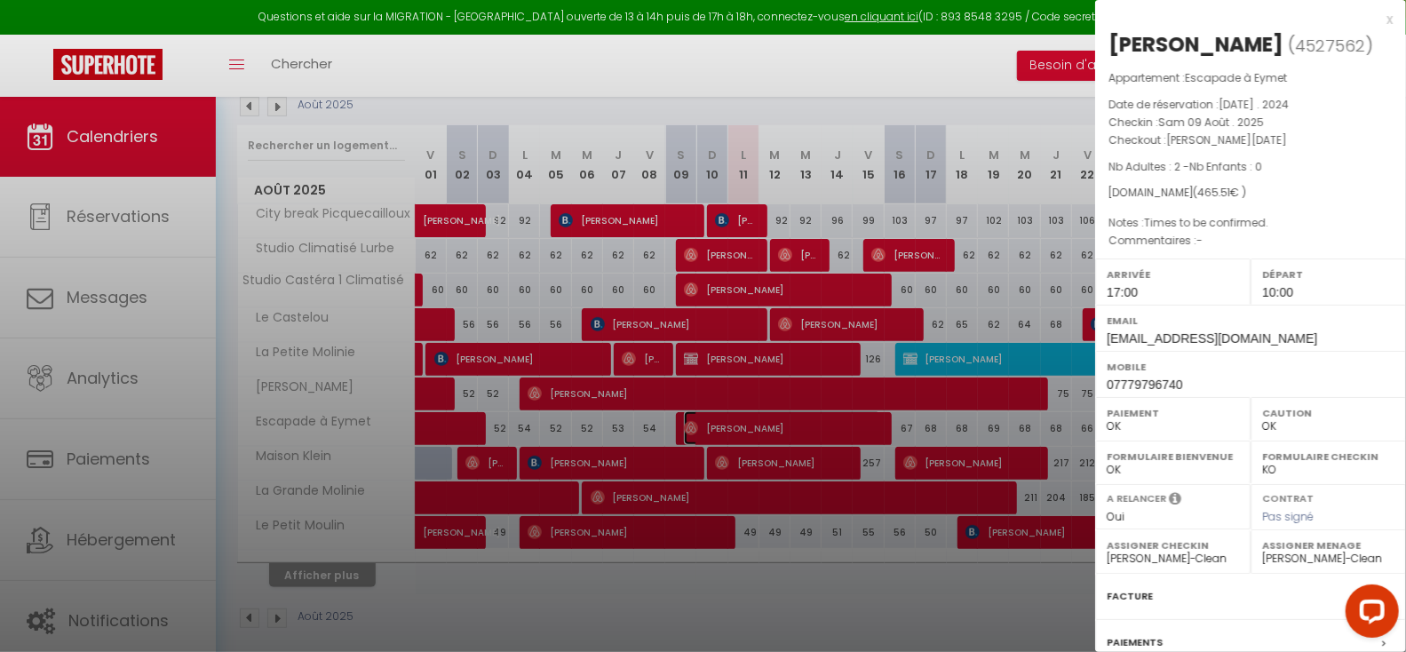
scroll to position [205, 0]
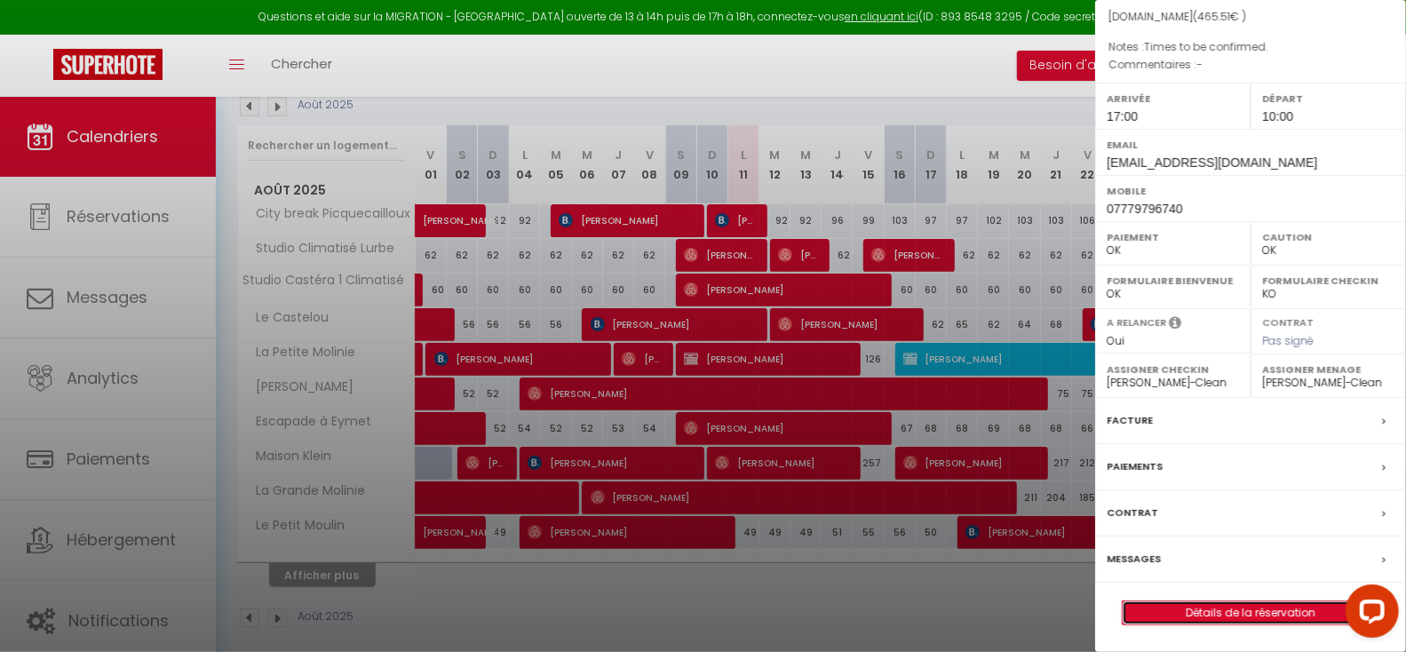
click at [1227, 610] on link "Détails de la réservation" at bounding box center [1251, 612] width 256 height 23
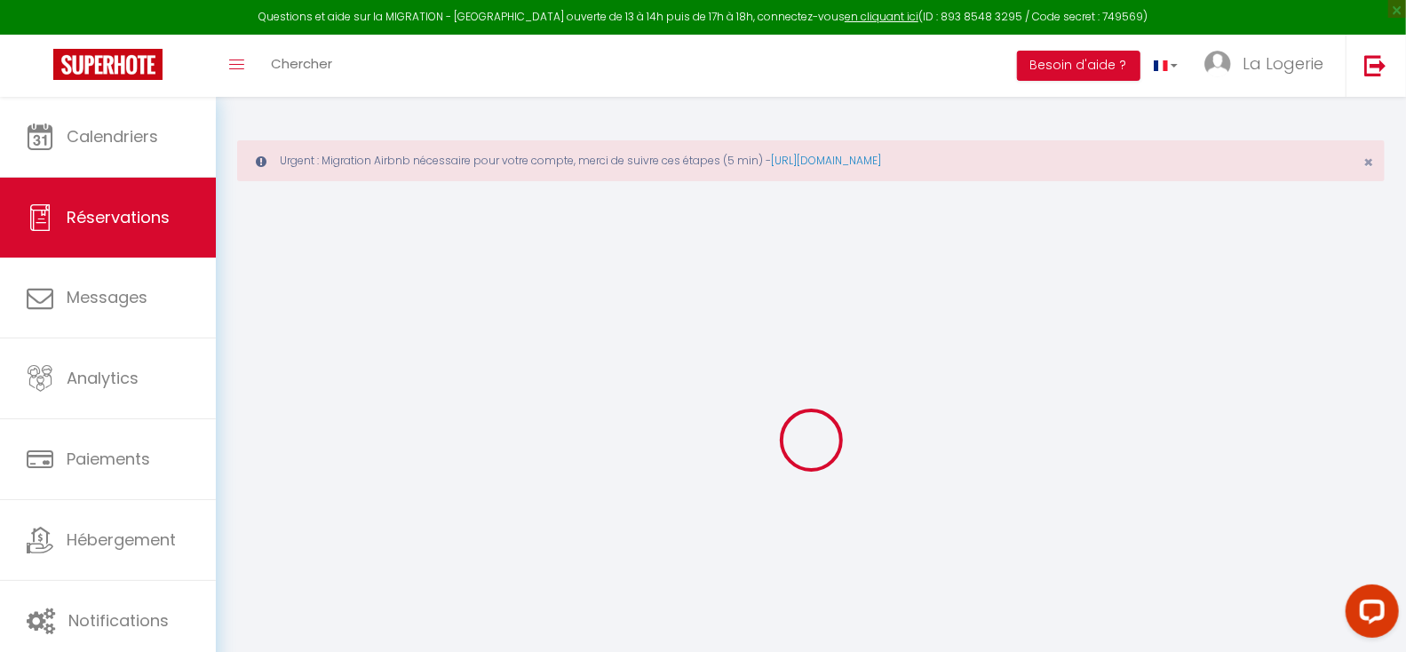
type input "[PERSON_NAME]"
type input "[EMAIL_ADDRESS][DOMAIN_NAME]"
type input "[PERSON_NAME][EMAIL_ADDRESS][PERSON_NAME][DOMAIN_NAME]"
type input "07779796740"
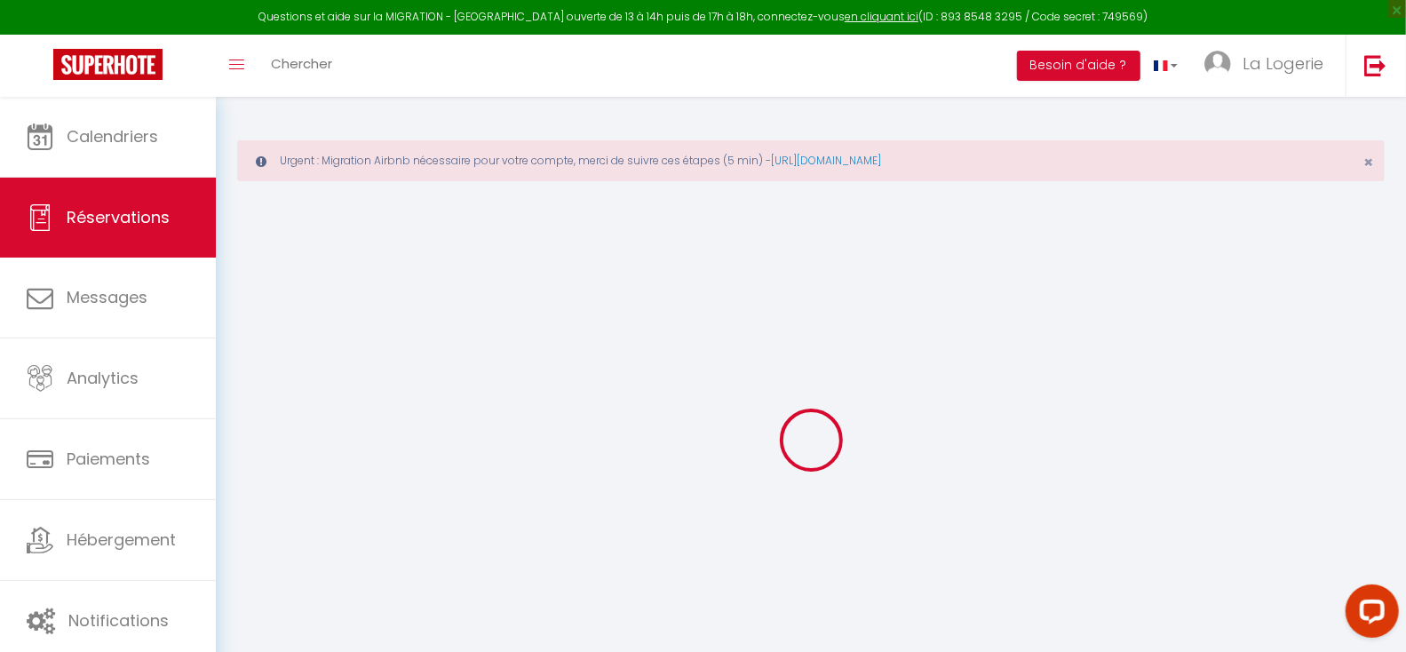
type input "07779796740"
select select
type input "16.28"
select select "52605"
select select "1"
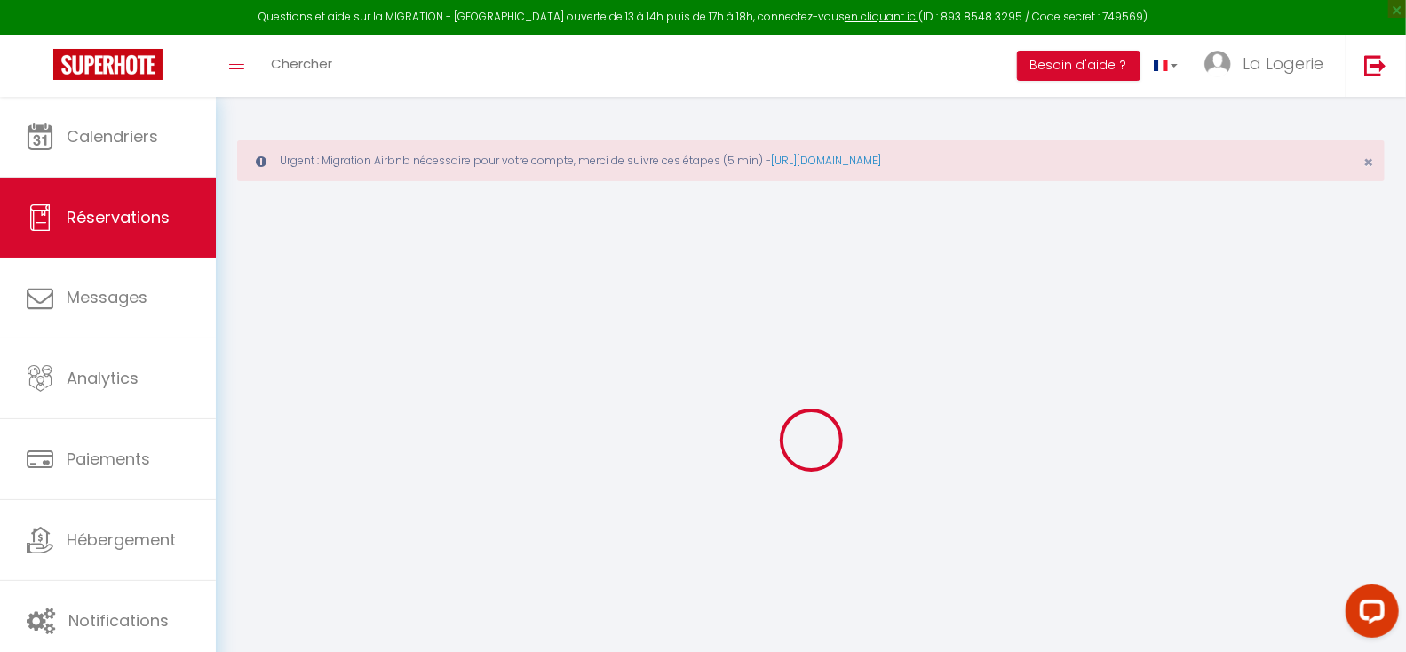
select select
type input "2"
select select "12"
select select
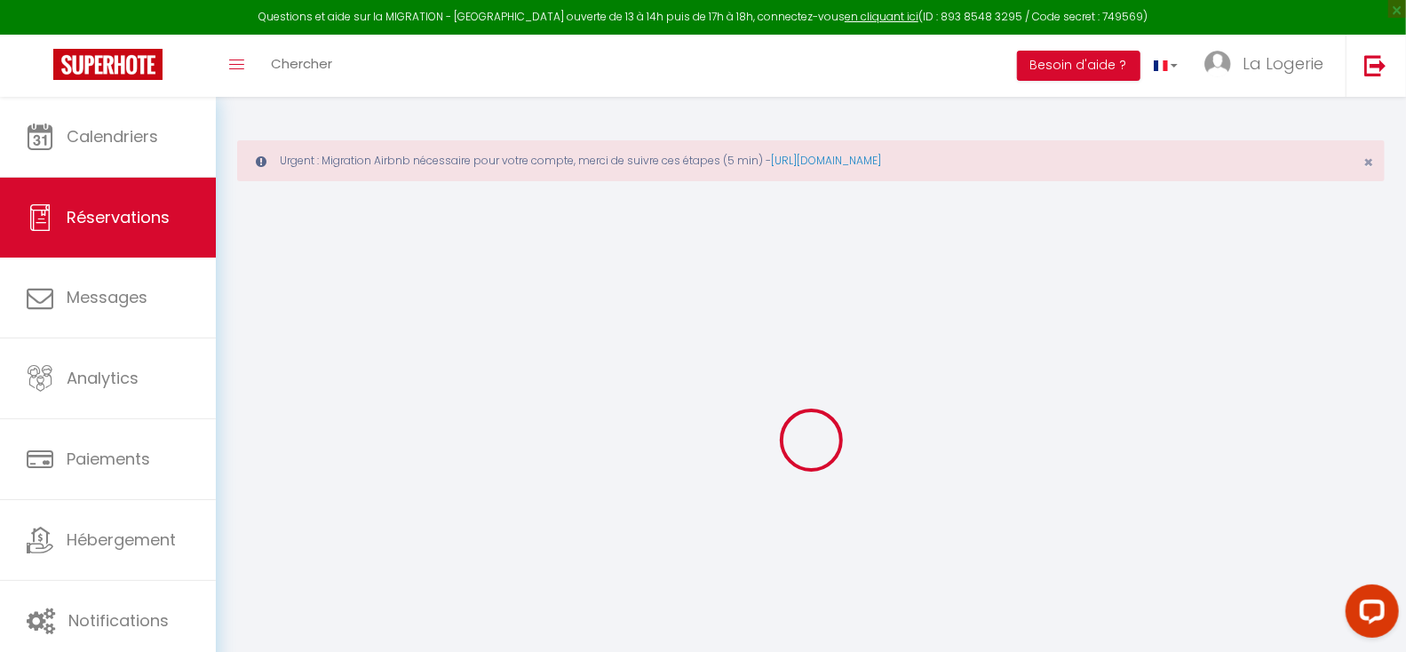
type input "403.2"
checkbox input "true"
type input "0"
select select "1"
type input "49"
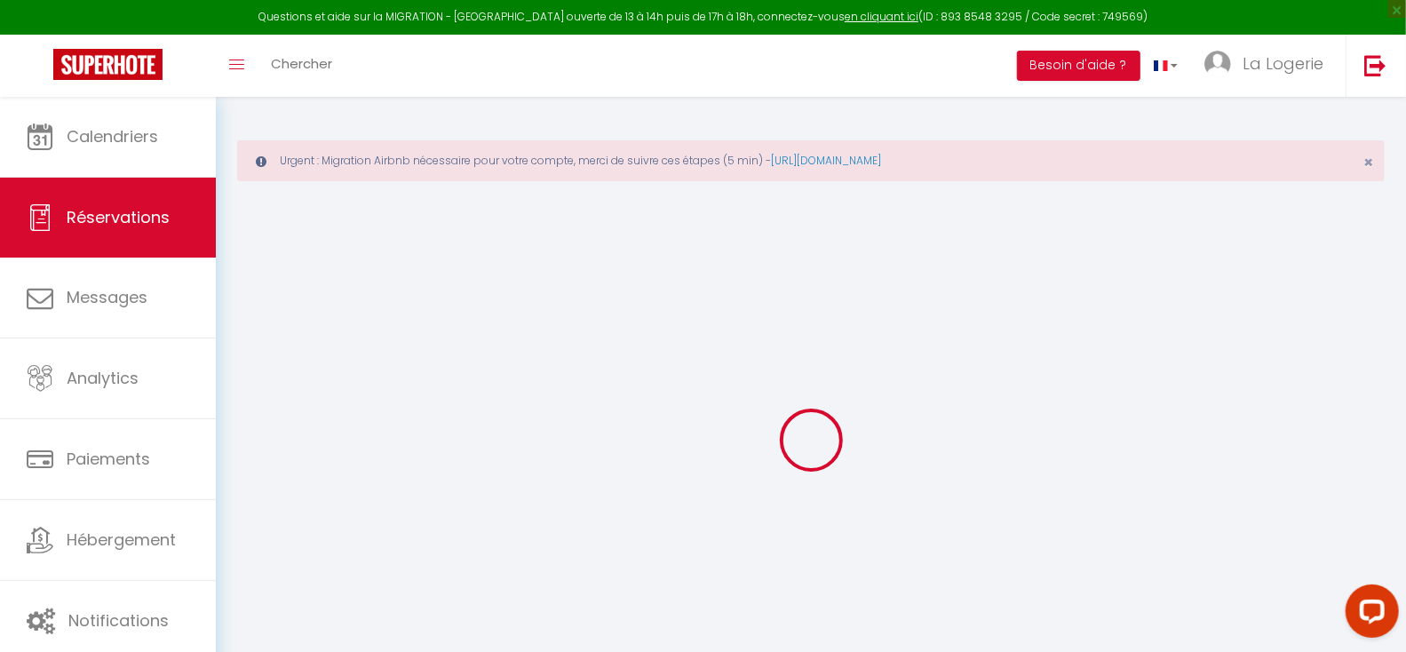
type input "0"
select select
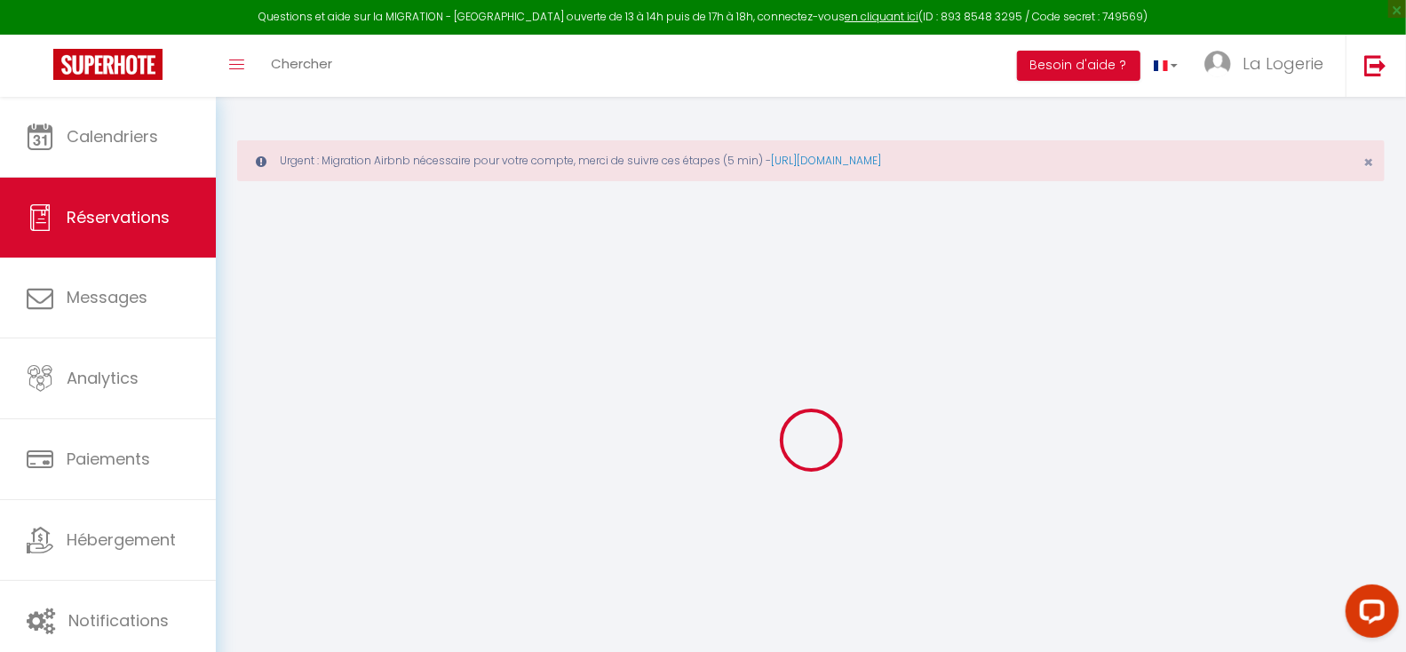
select select "15"
checkbox input "true"
select select
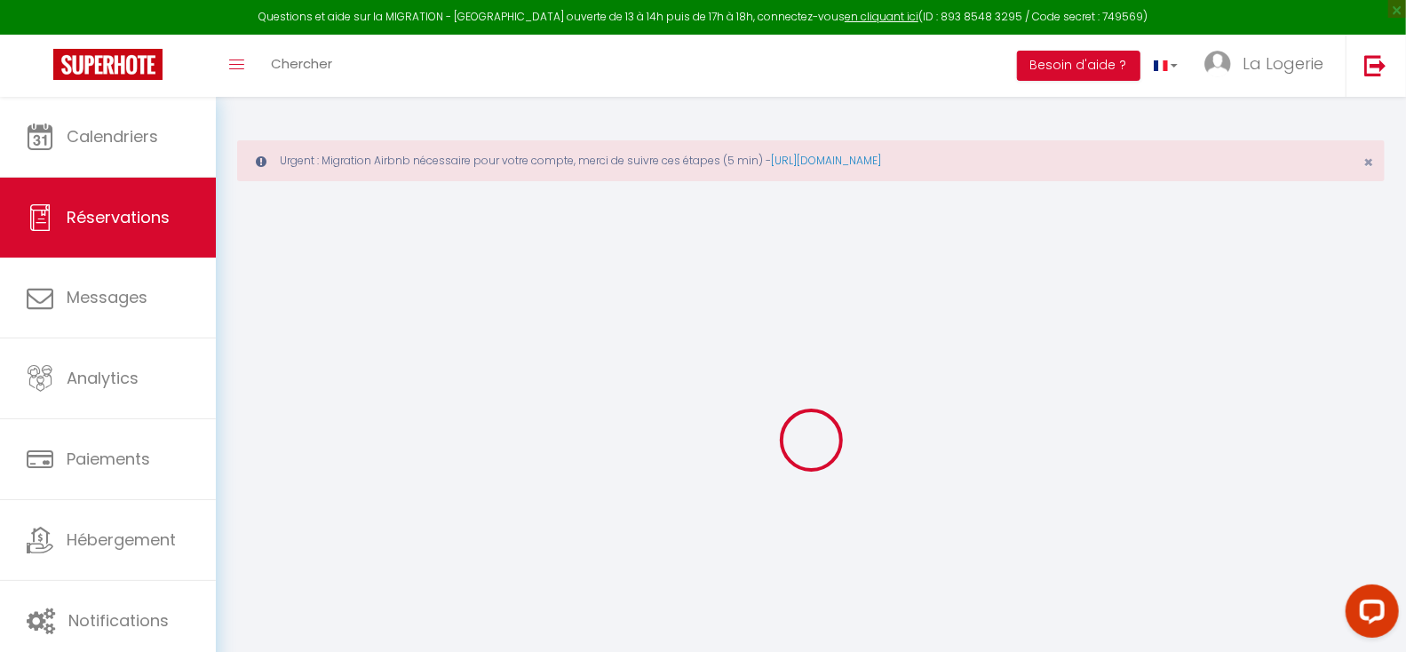
checkbox input "true"
select select
checkbox input "true"
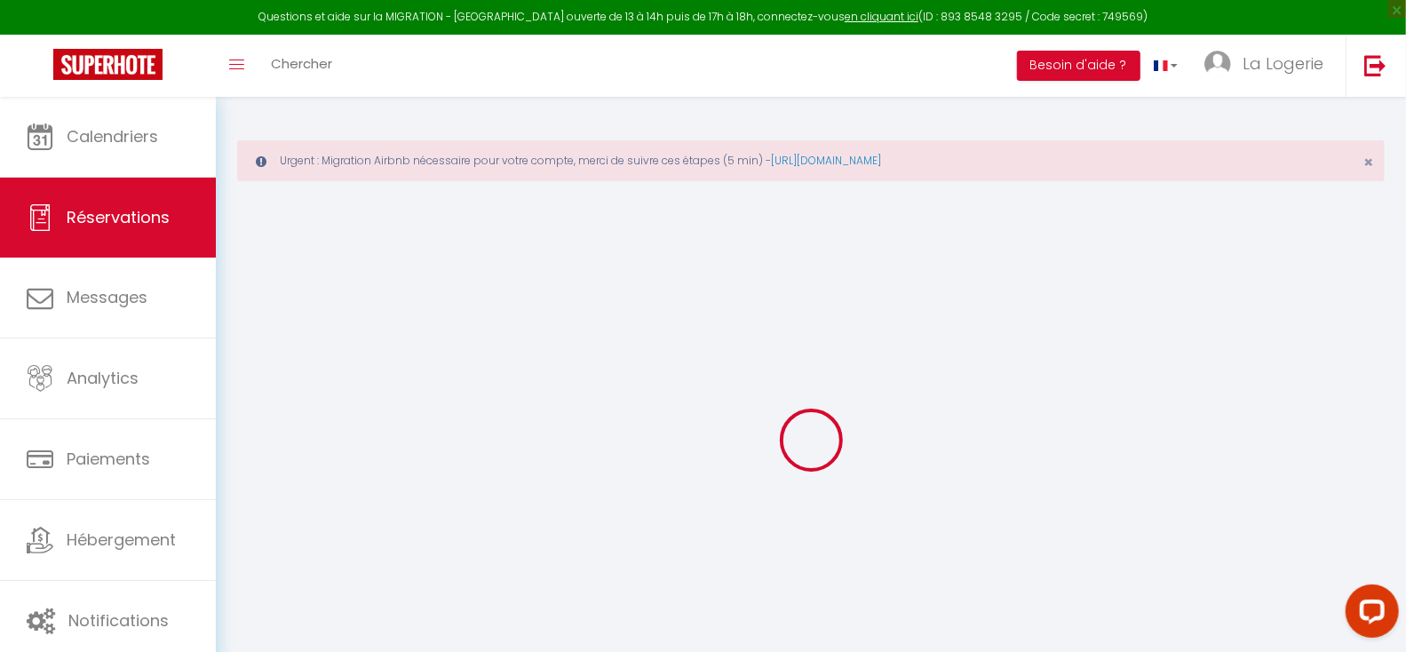
type textarea "Times to be confirmed."
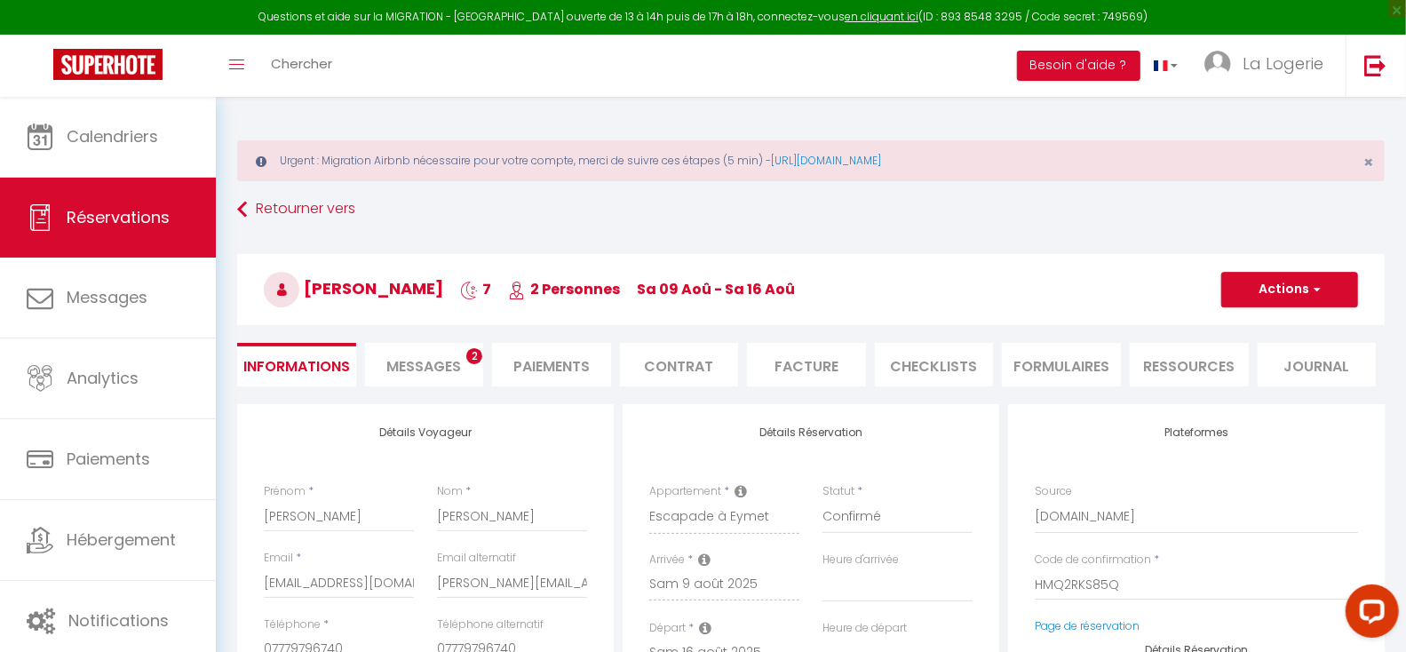
select select
type input "49"
type input "13.31"
select select
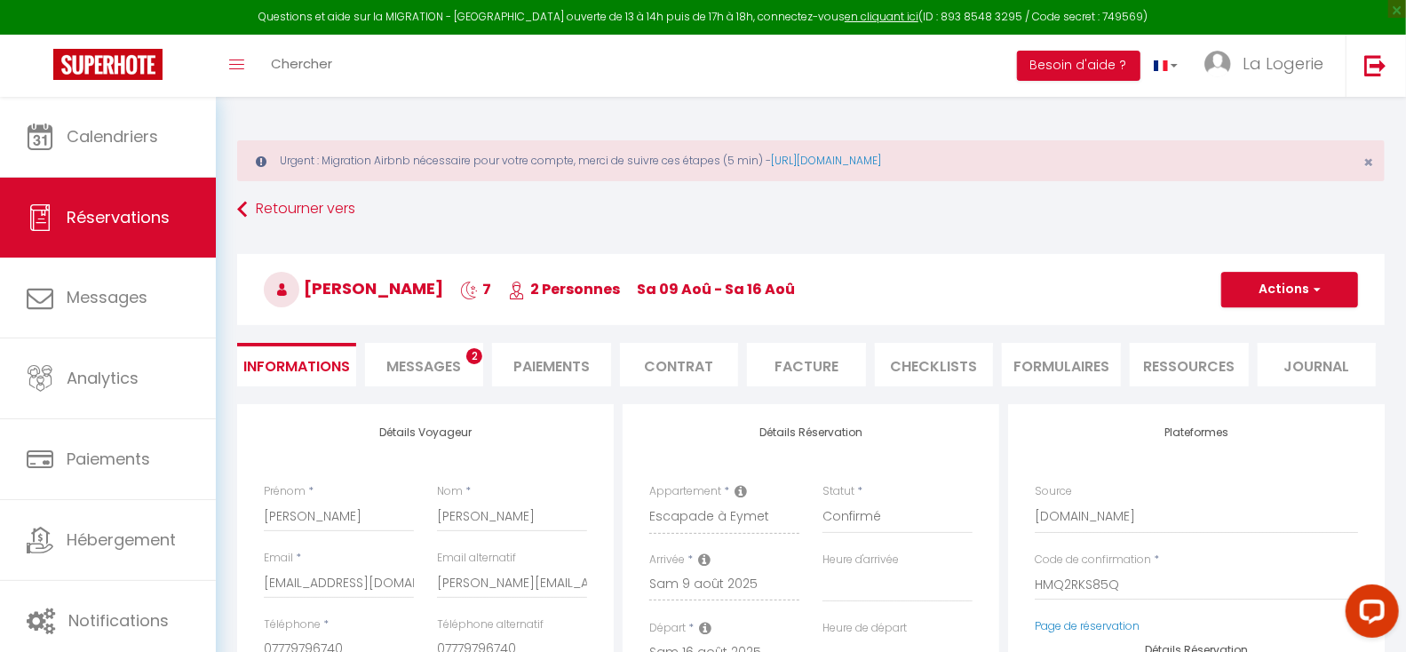
checkbox input "true"
select select
checkbox input "true"
select select "17:00"
select select "10:00"
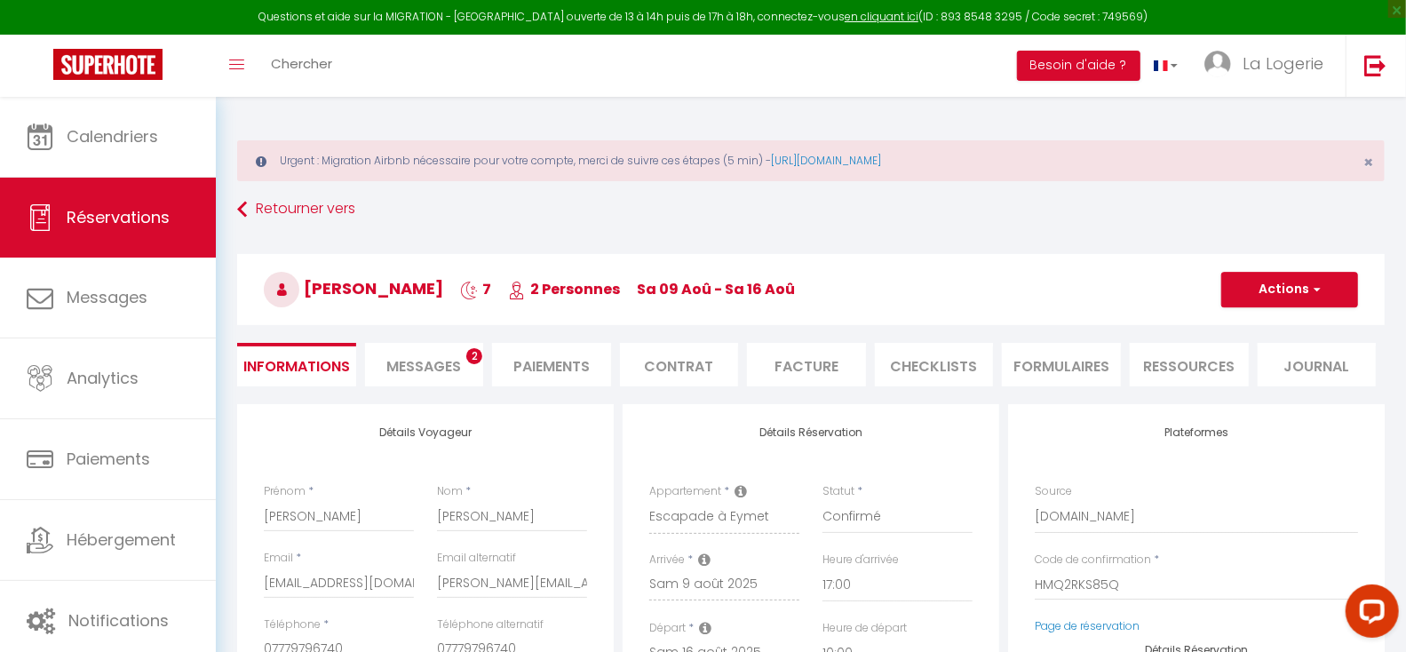
click at [440, 362] on span "Messages" at bounding box center [423, 366] width 75 height 20
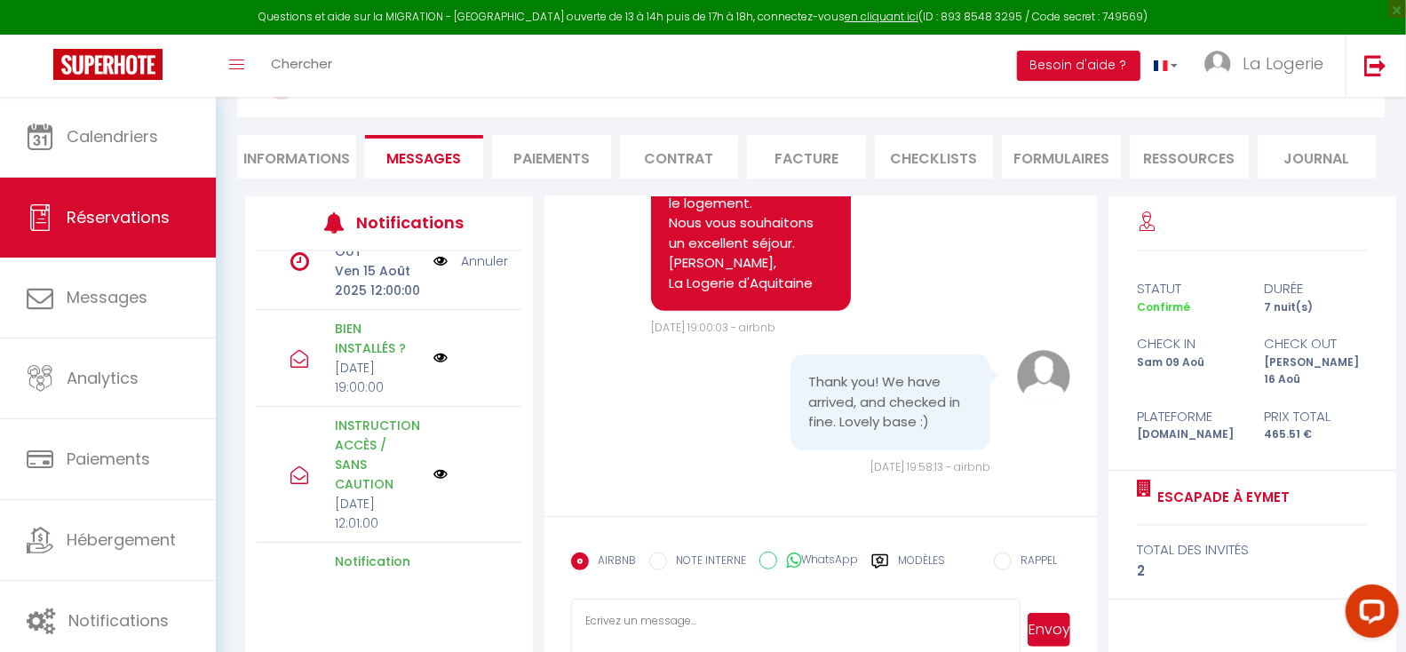
scroll to position [251, 0]
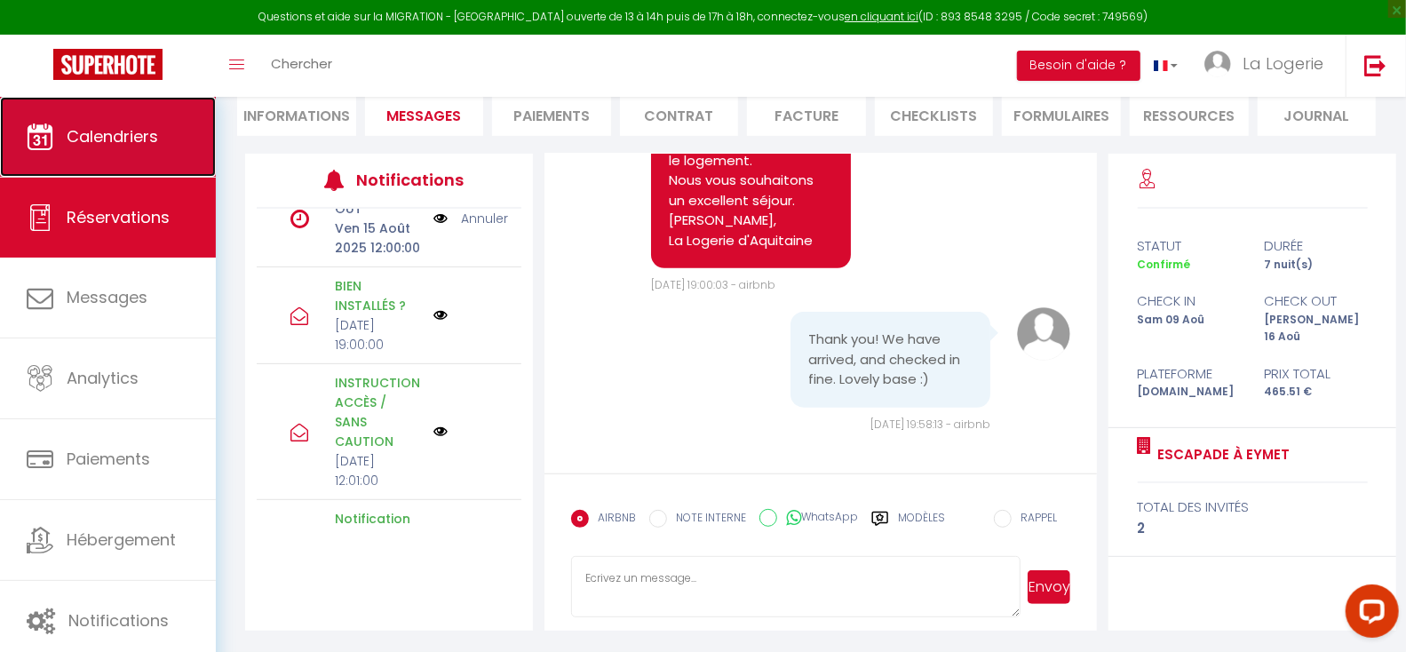
click at [117, 131] on span "Calendriers" at bounding box center [112, 136] width 91 height 22
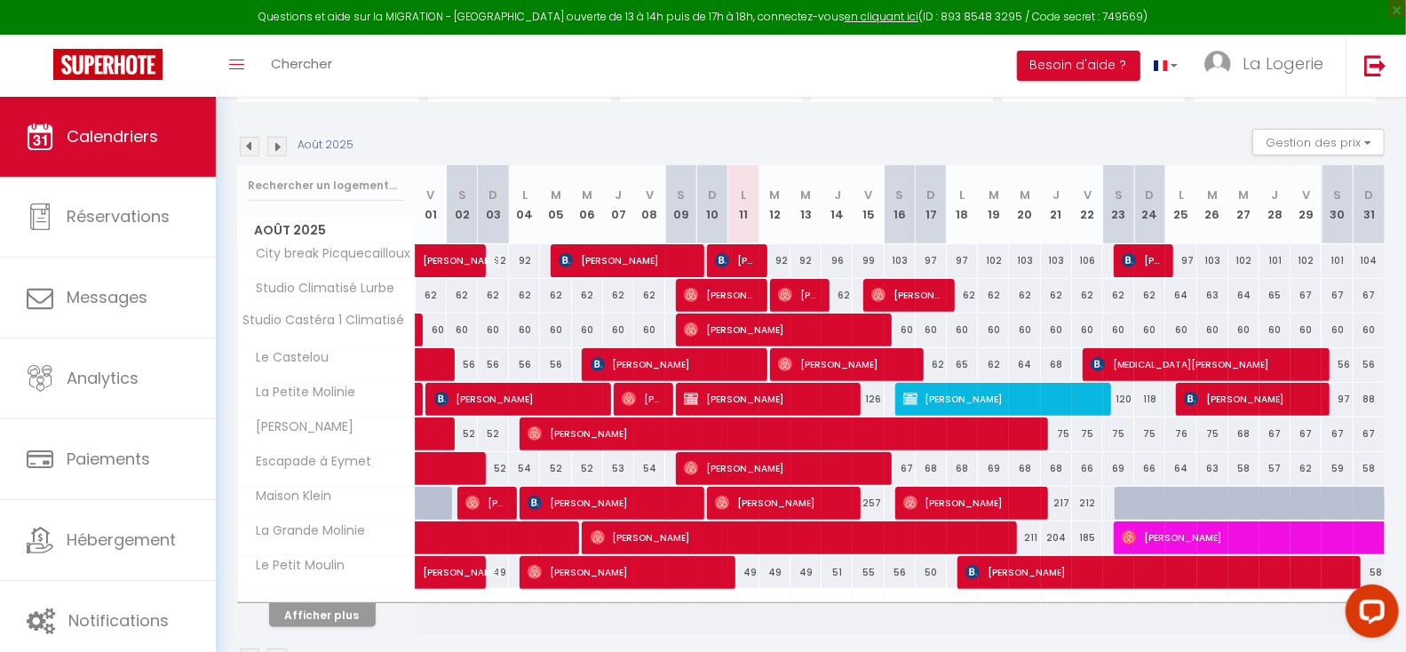
scroll to position [293, 0]
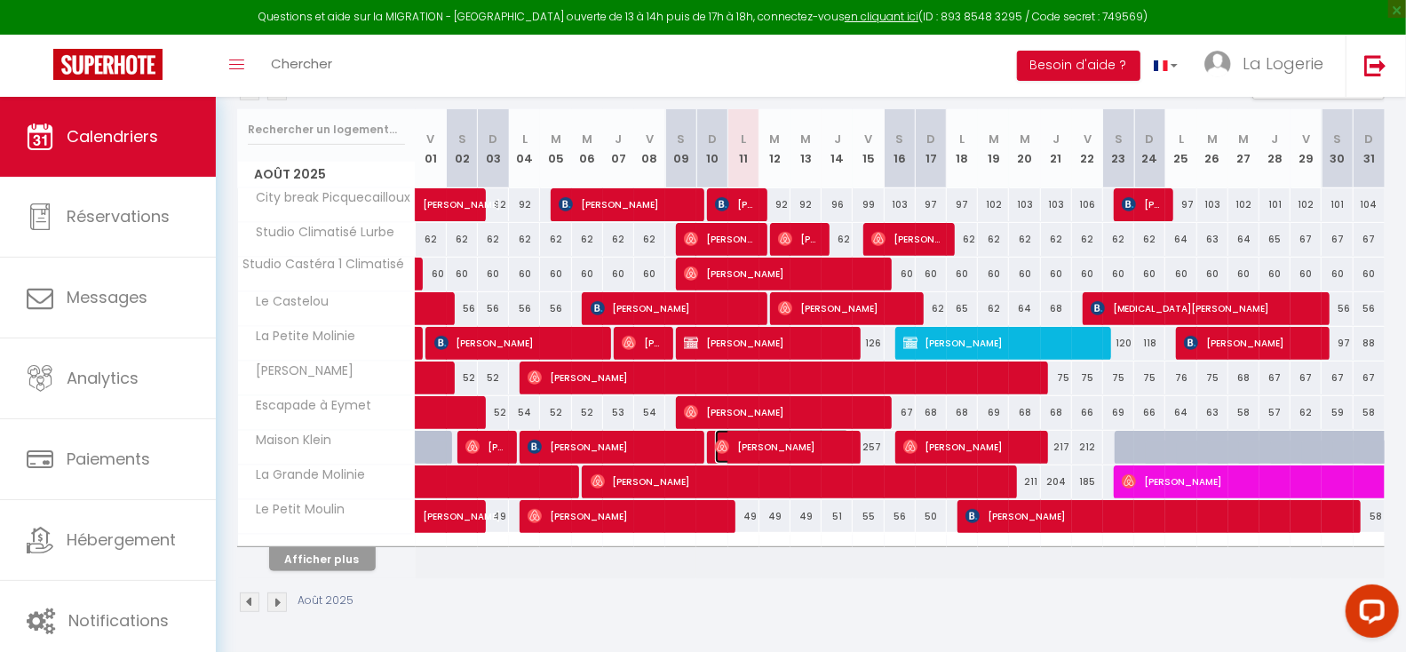
click at [811, 443] on span "[PERSON_NAME]" at bounding box center [782, 447] width 135 height 34
select select "OK"
select select "0"
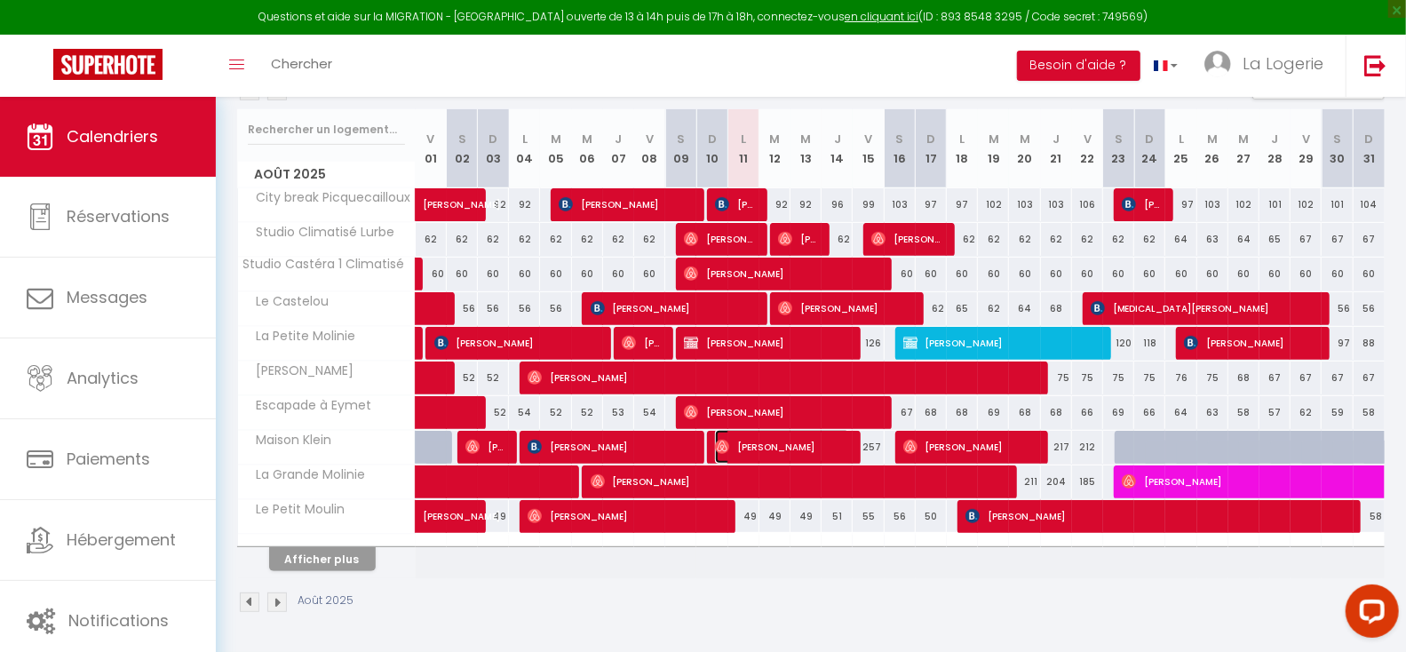
select select "1"
select select
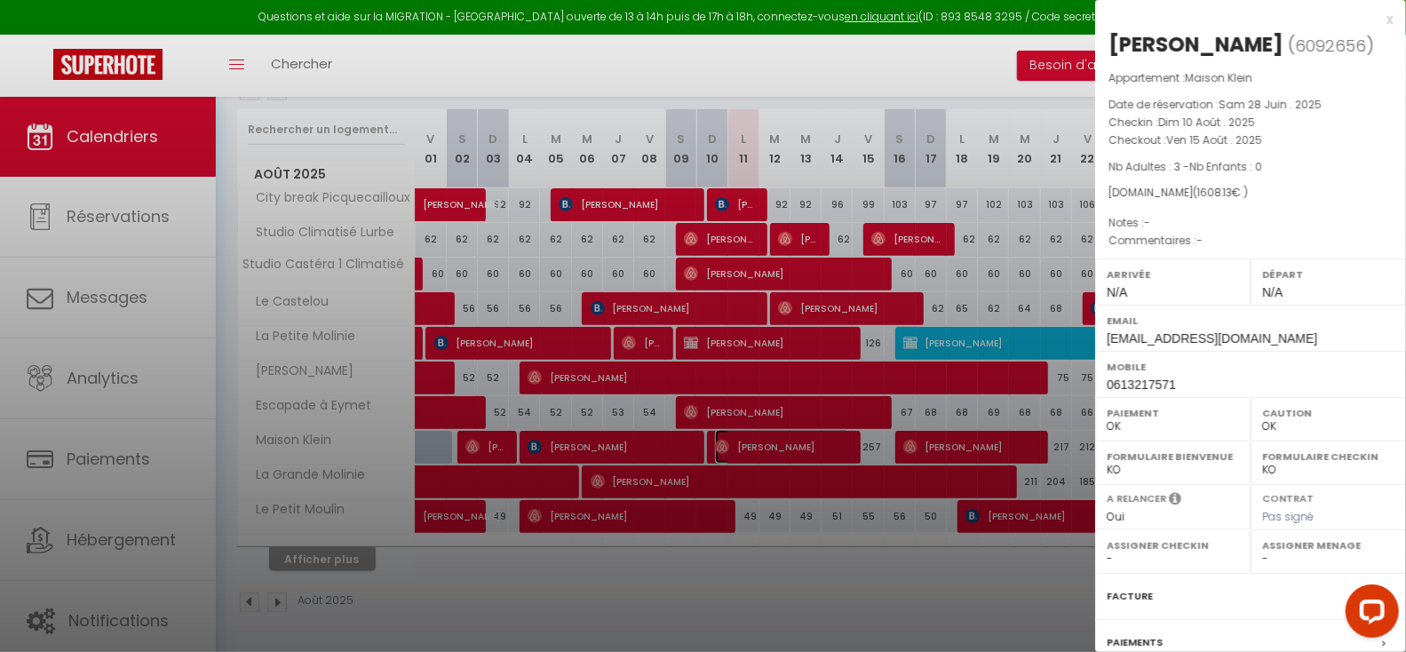
select select "20360"
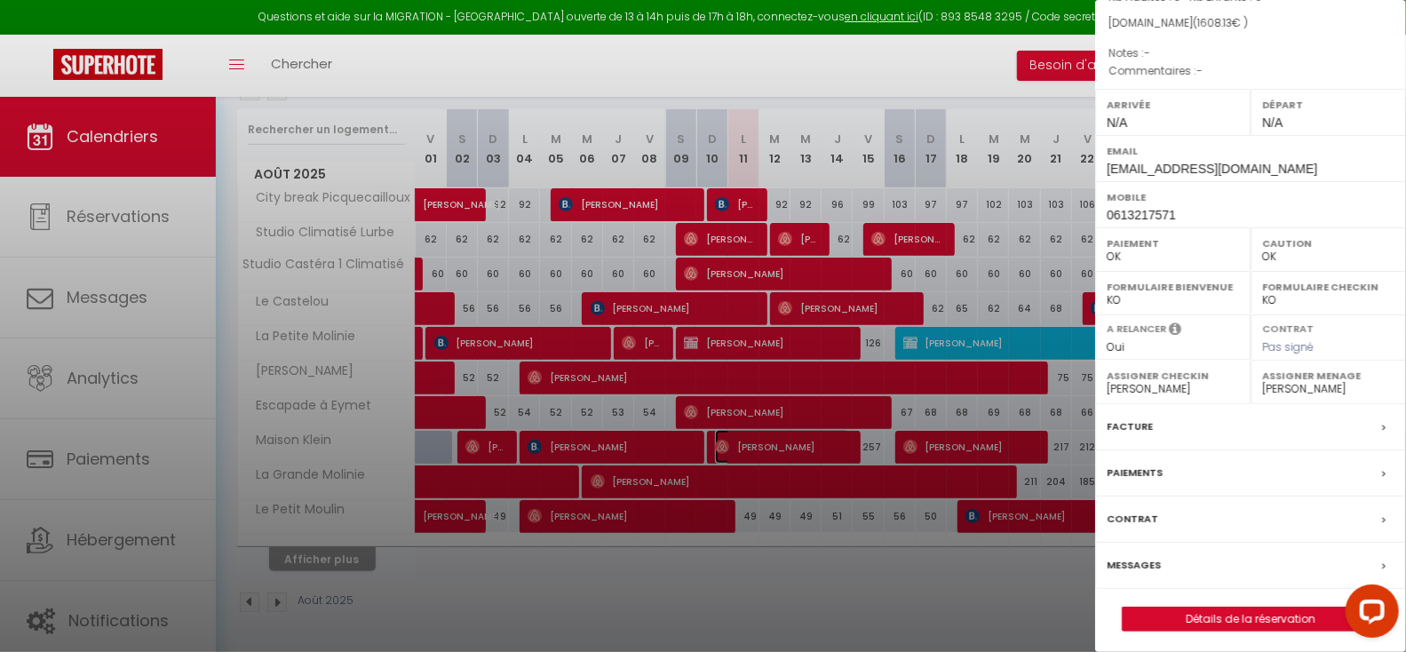
scroll to position [234, 0]
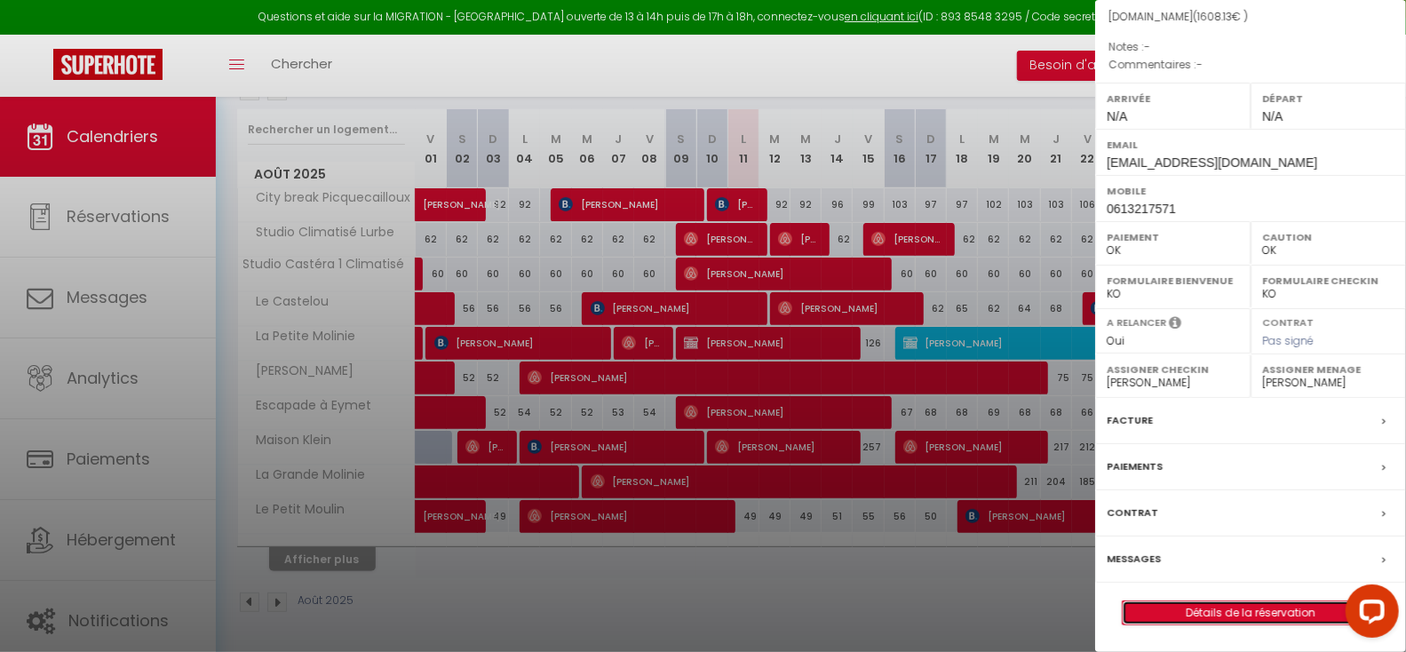
click at [1239, 608] on link "Détails de la réservation" at bounding box center [1251, 612] width 256 height 23
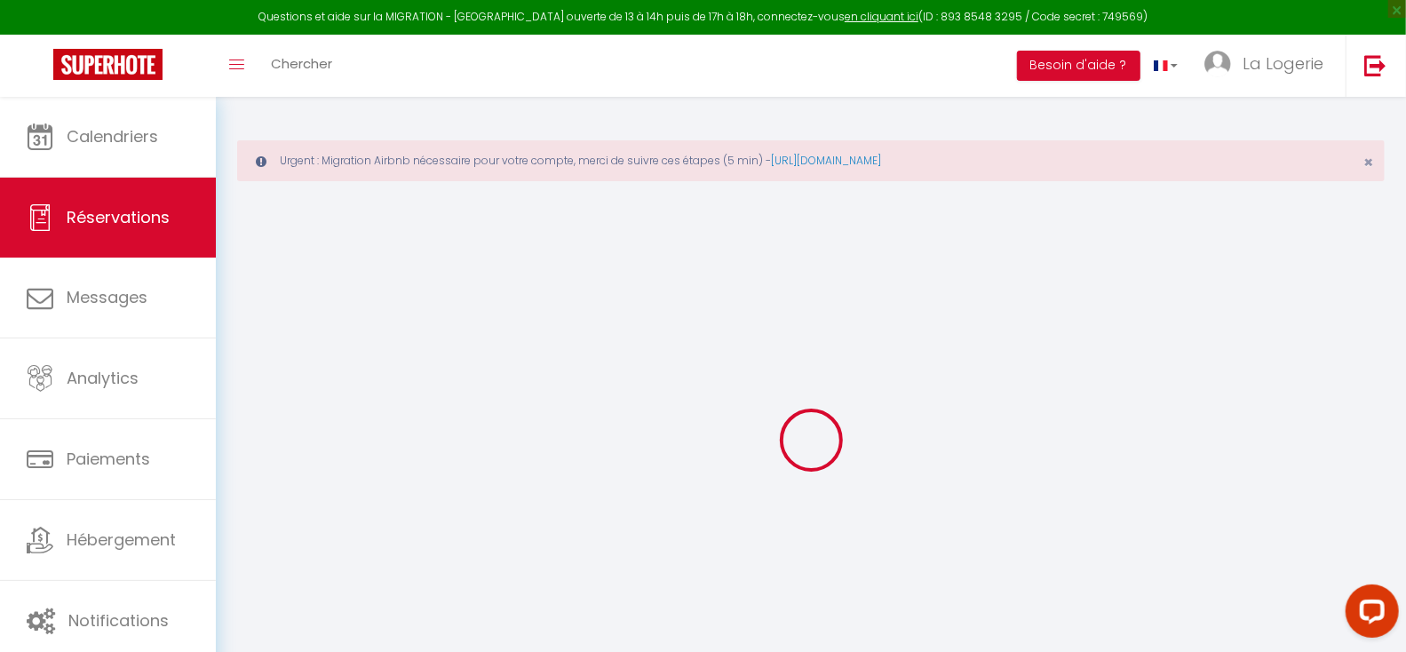
select select
select select "15"
checkbox input "true"
select select
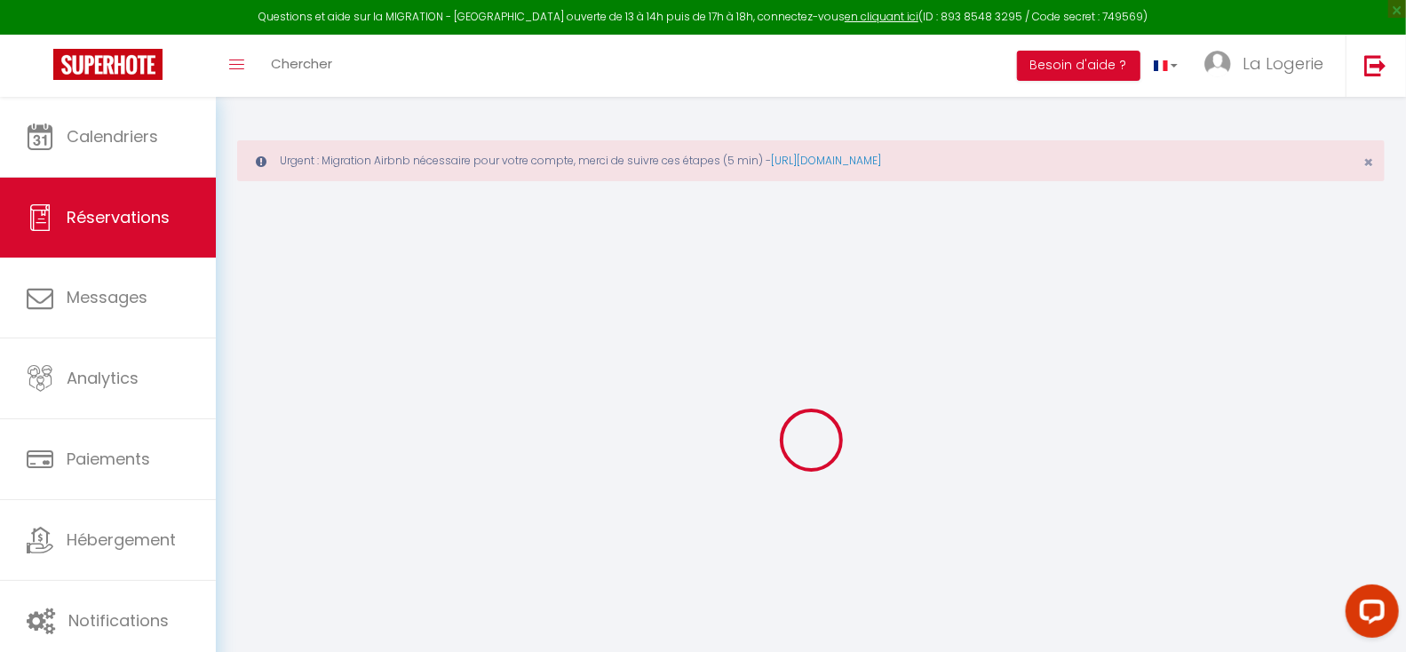
select select
checkbox input "true"
type textarea "loRemiPsumdolorsiTametco=adip elit=[seddoe Tempor] incidi=[utlabo Etdolo] magna…"
select select
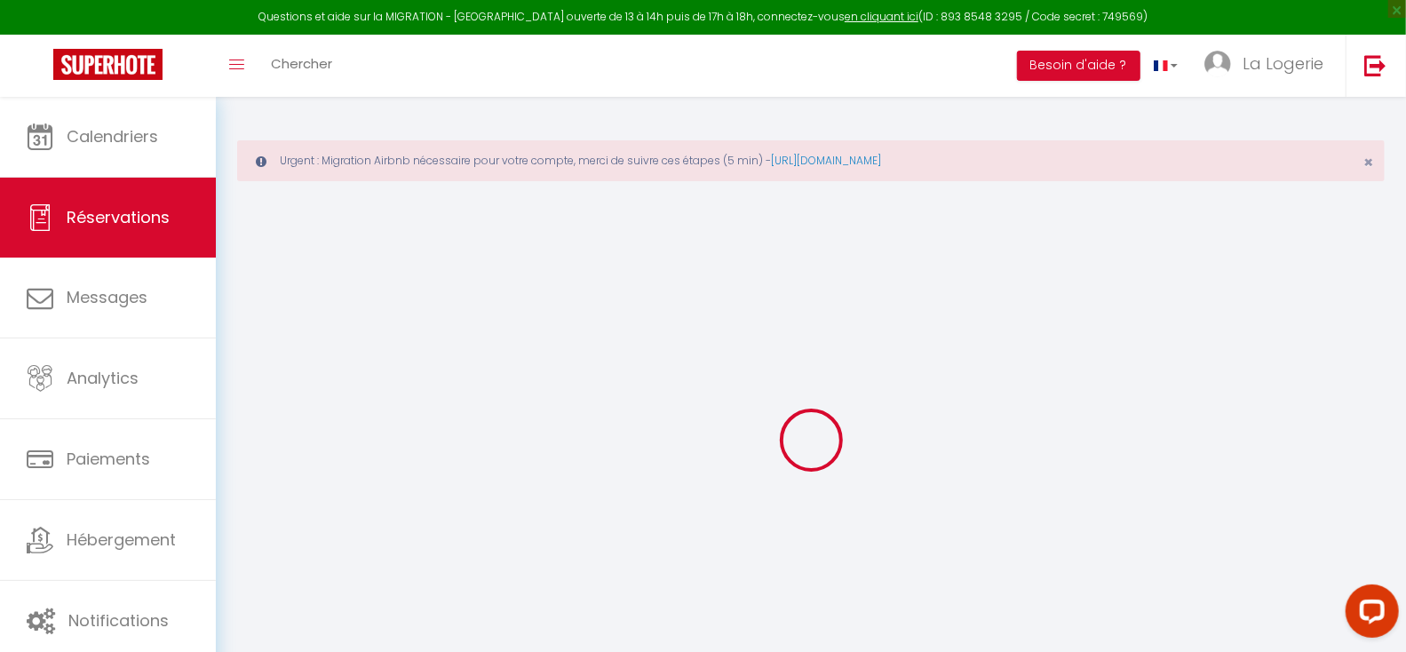
checkbox input "true"
type textarea "loRemiPsumdolorsiTametco=adip elit=[seddoe Tempor] incidi=[utlabo Etdolo] magna…"
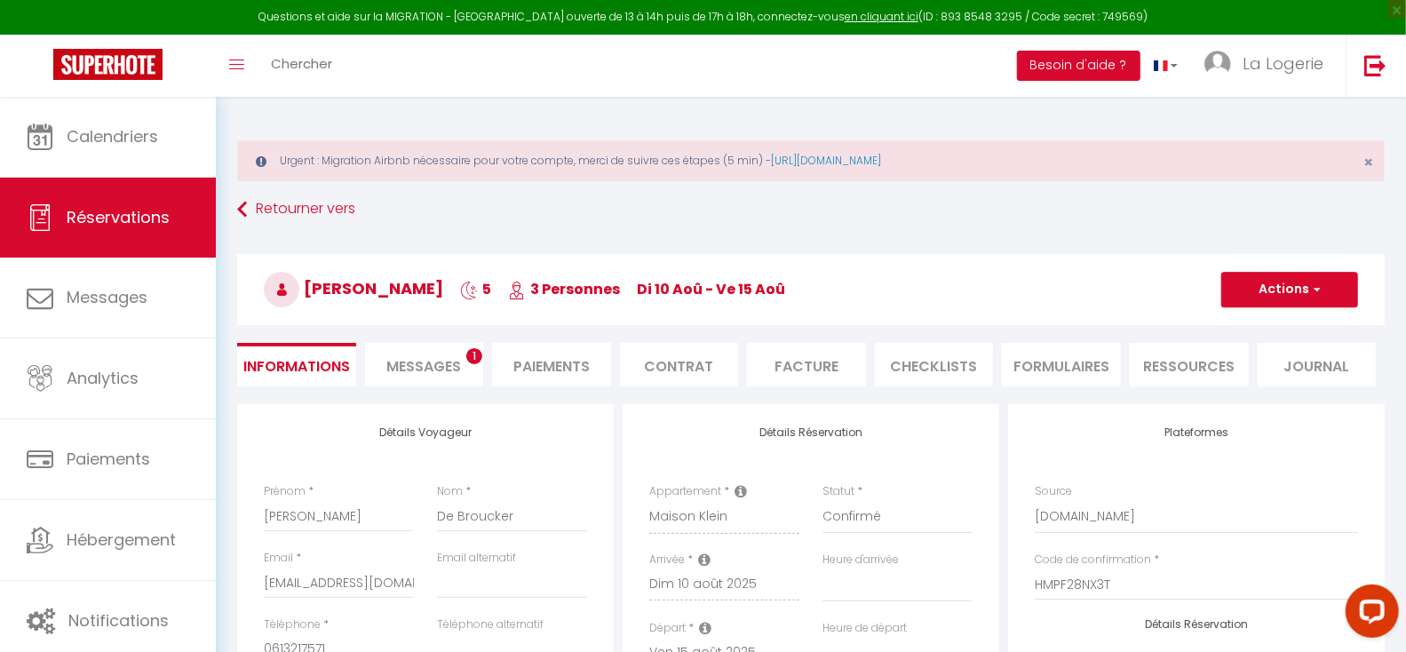
type input "180"
type input "96.93"
select select
checkbox input "true"
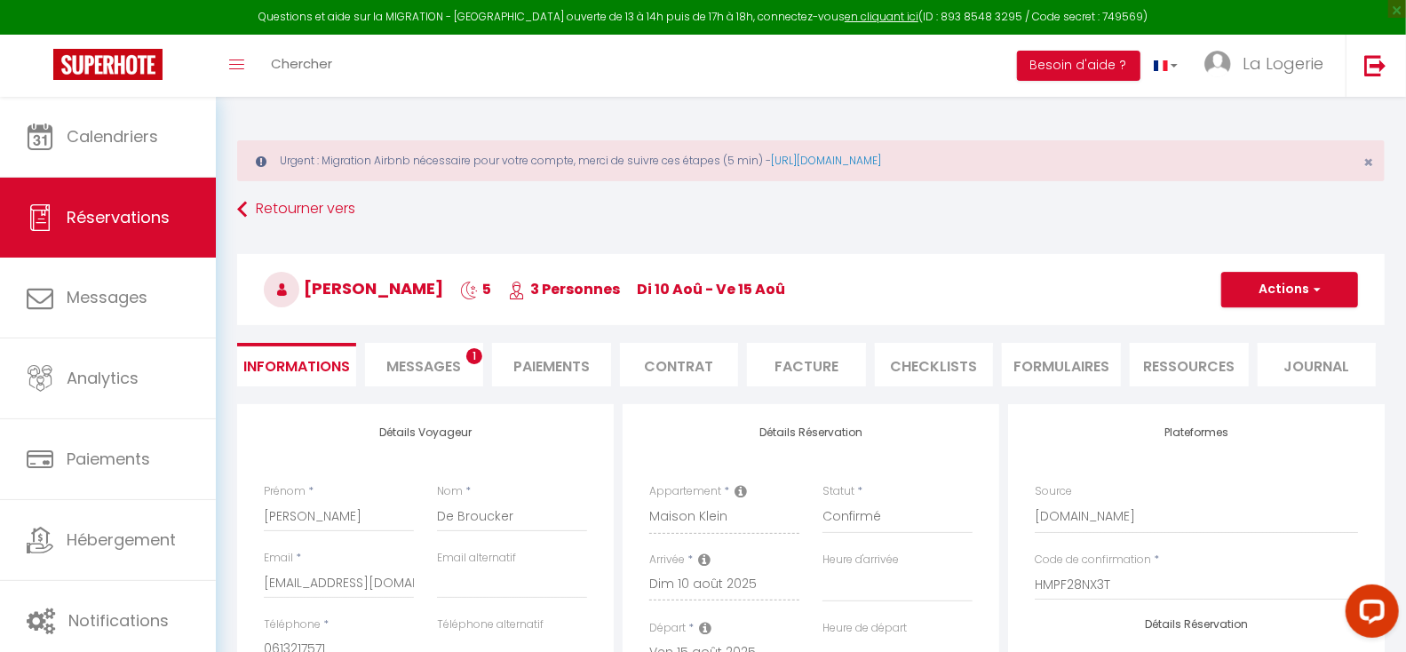
type textarea "loRemiPsumdolorsiTametco=adip elit=[seddoe Tempor] incidi=[utlabo Etdolo] magna…"
checkbox input "true"
type textarea "loRemiPsumdolorsiTametco=adip elit=[seddoe Tempor] incidi=[utlabo Etdolo] magna…"
select select
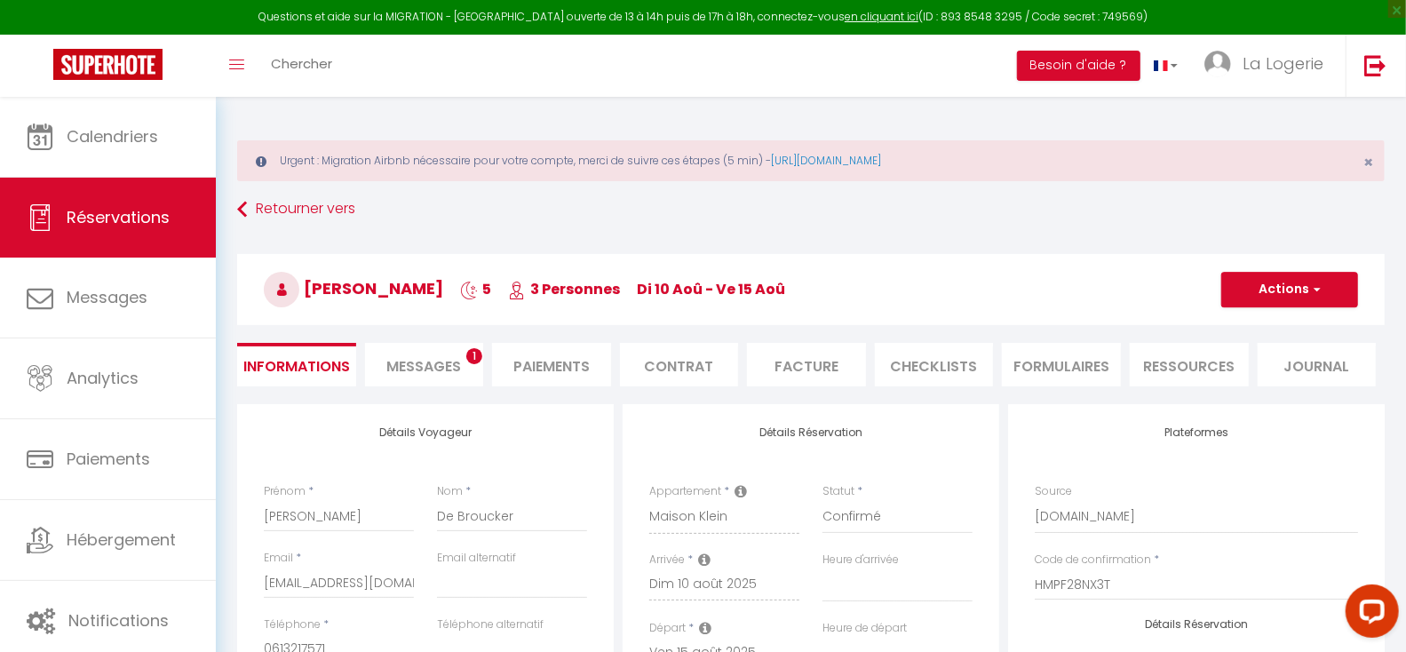
click at [436, 364] on span "Messages" at bounding box center [423, 366] width 75 height 20
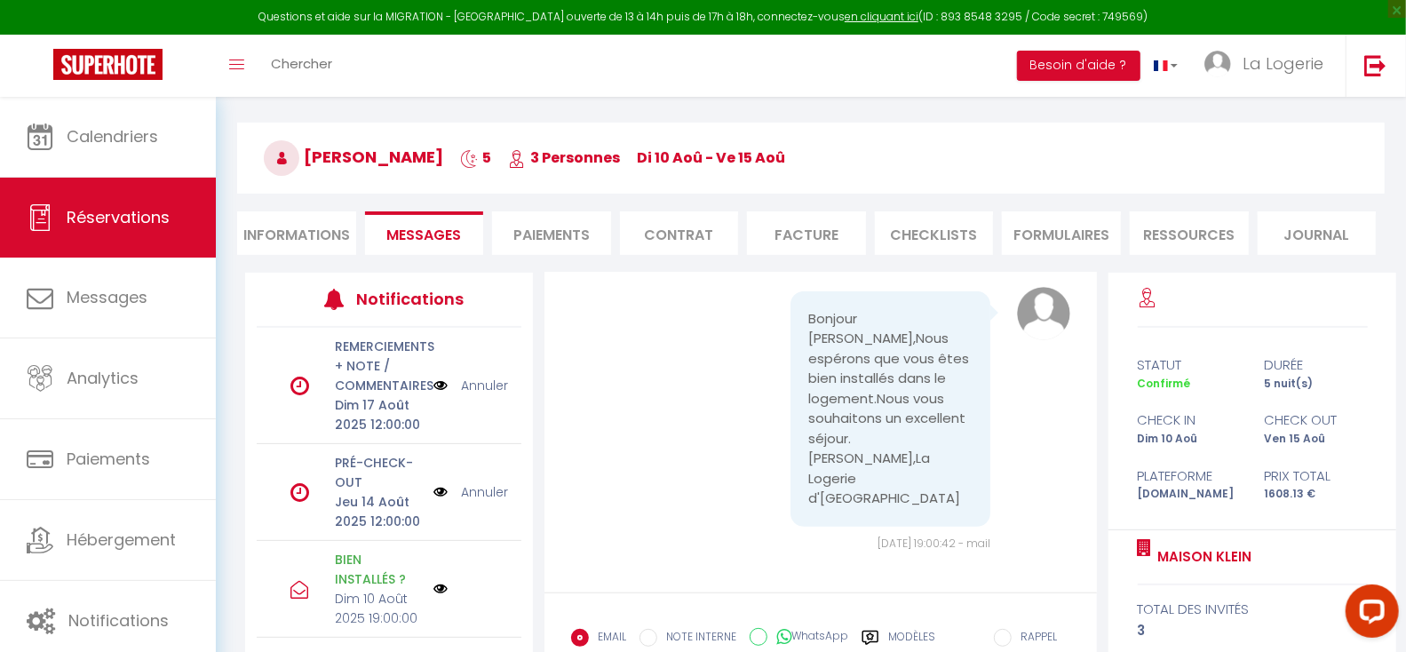
scroll to position [135, 0]
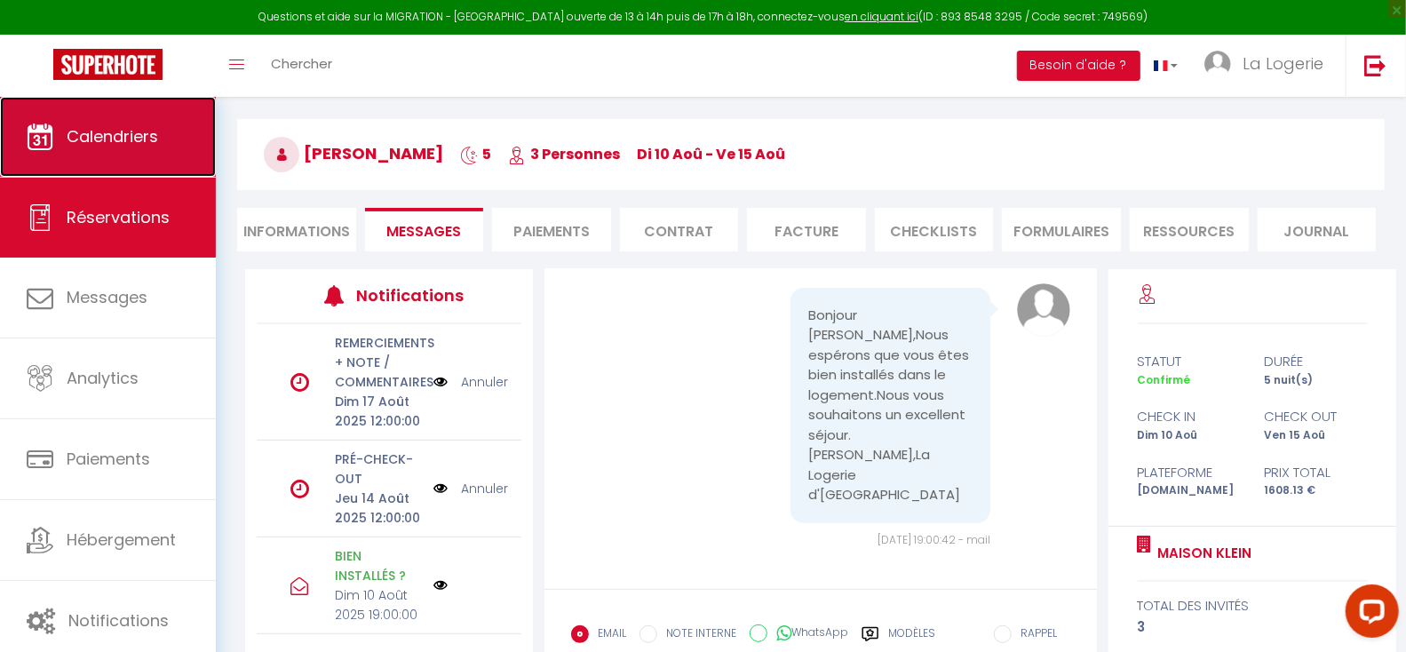
click at [103, 128] on span "Calendriers" at bounding box center [112, 136] width 91 height 22
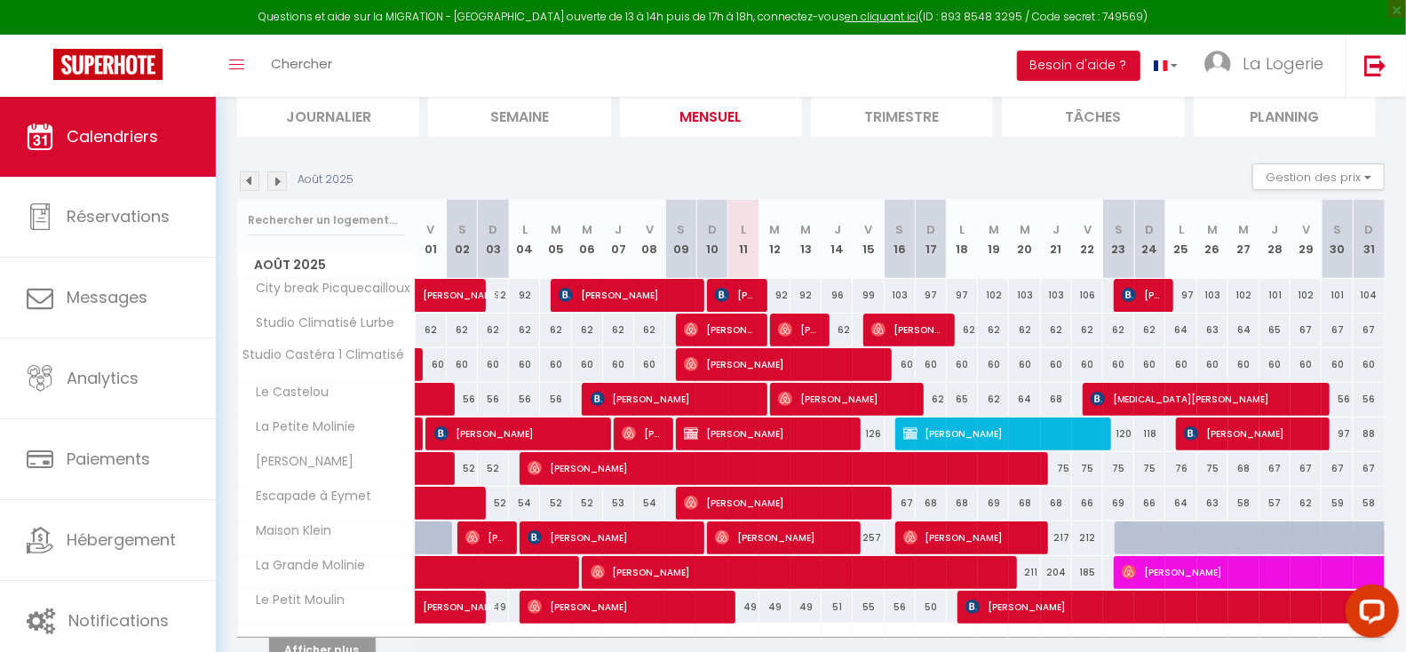
scroll to position [293, 0]
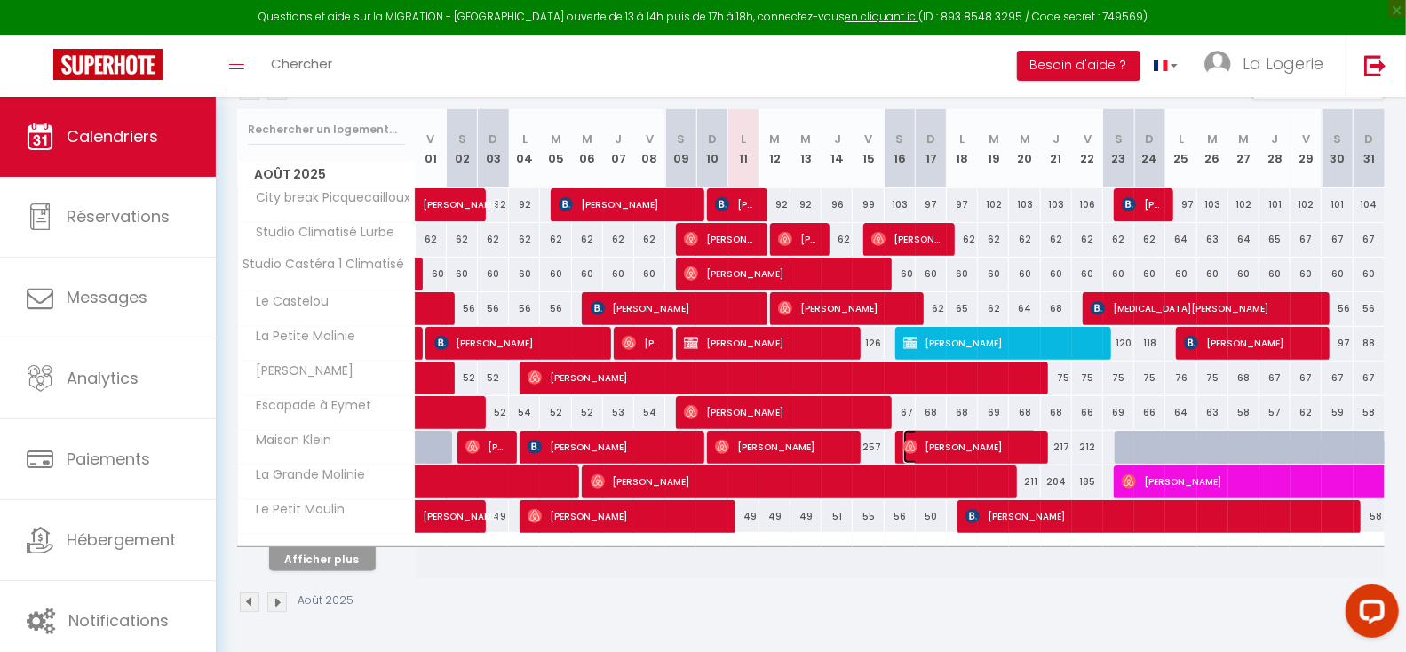
click at [977, 441] on span "[PERSON_NAME]" at bounding box center [970, 447] width 135 height 34
select select "OK"
select select "0"
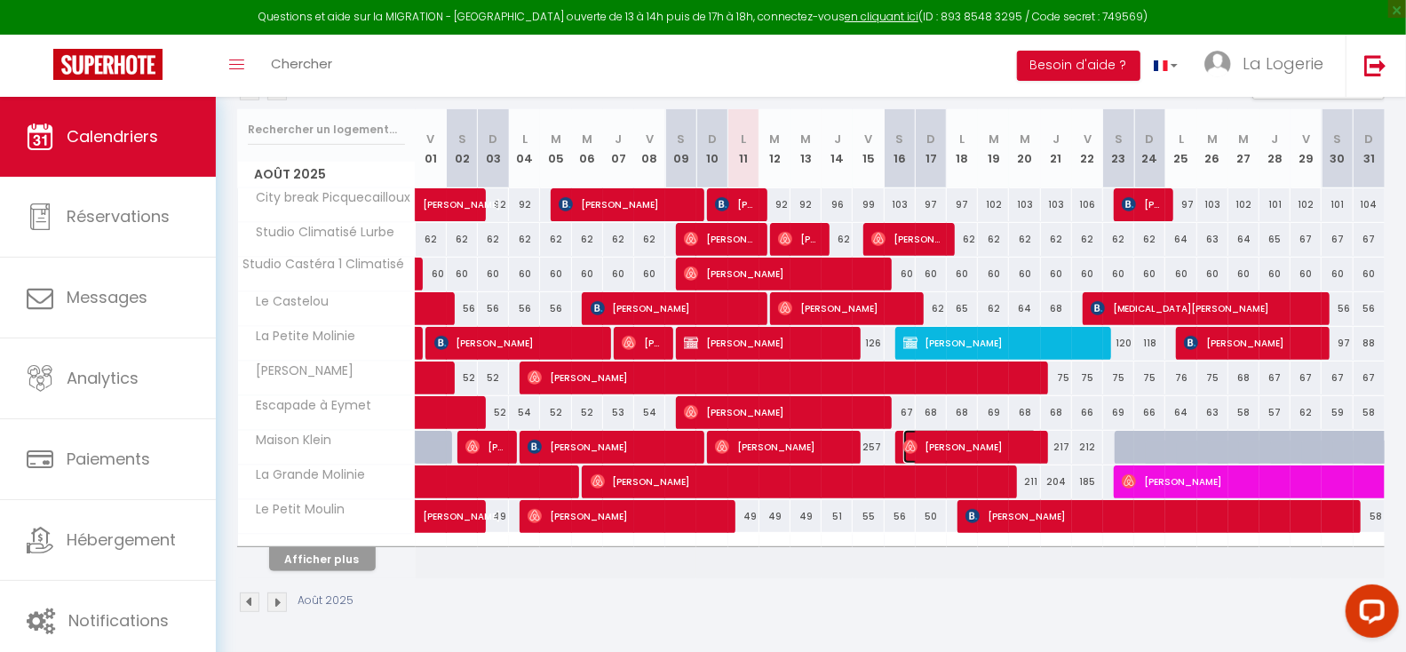
select select "1"
select select
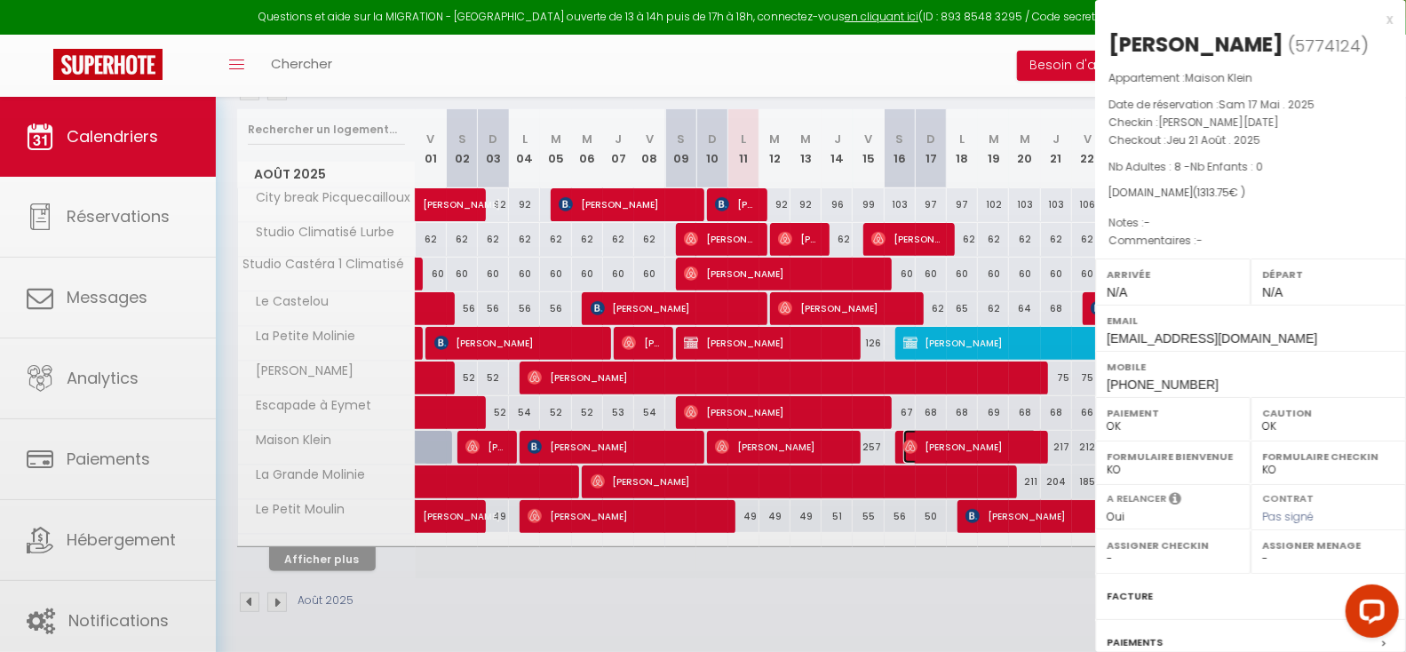
select select "20360"
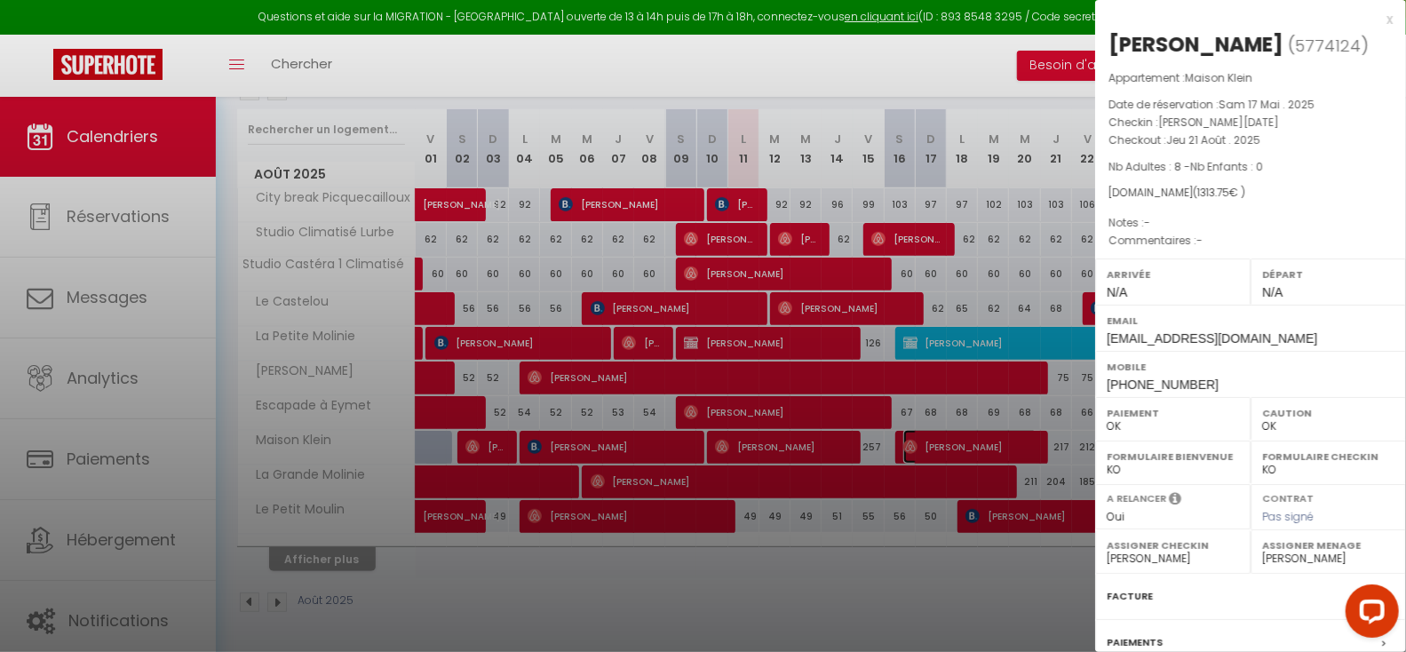
scroll to position [205, 0]
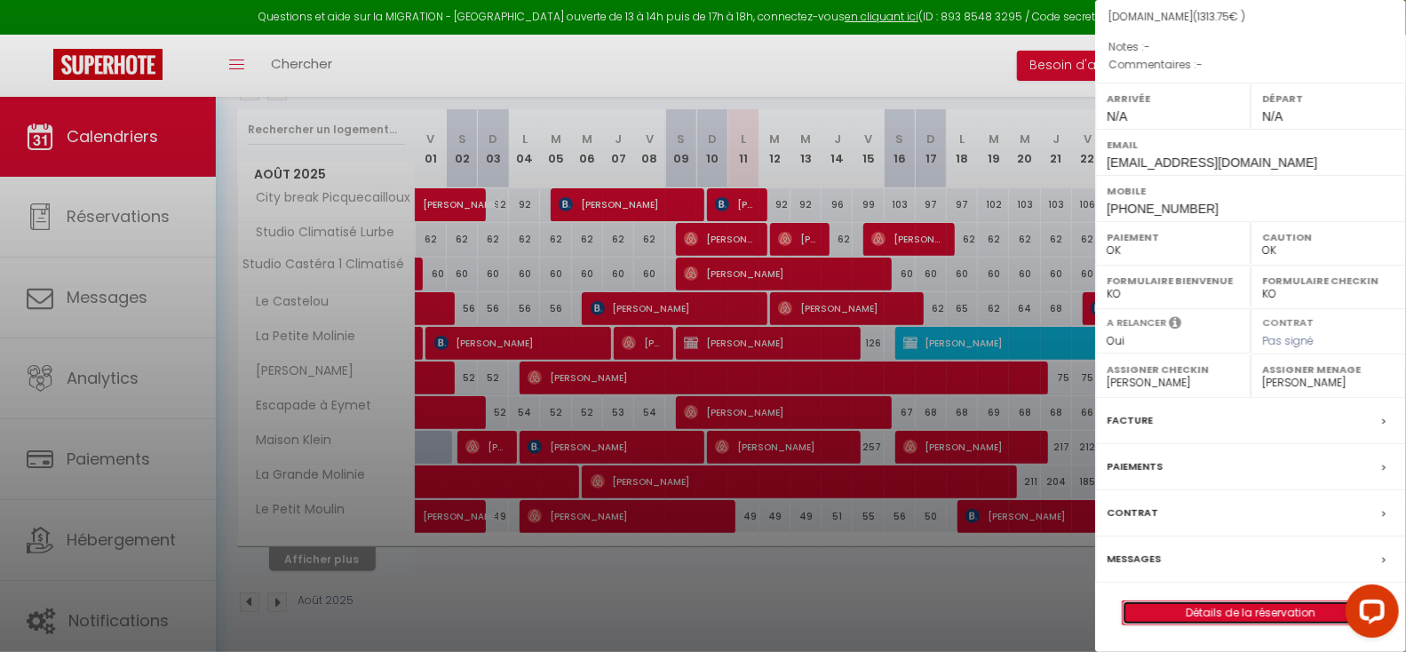
click at [1246, 609] on link "Détails de la réservation" at bounding box center [1251, 612] width 256 height 23
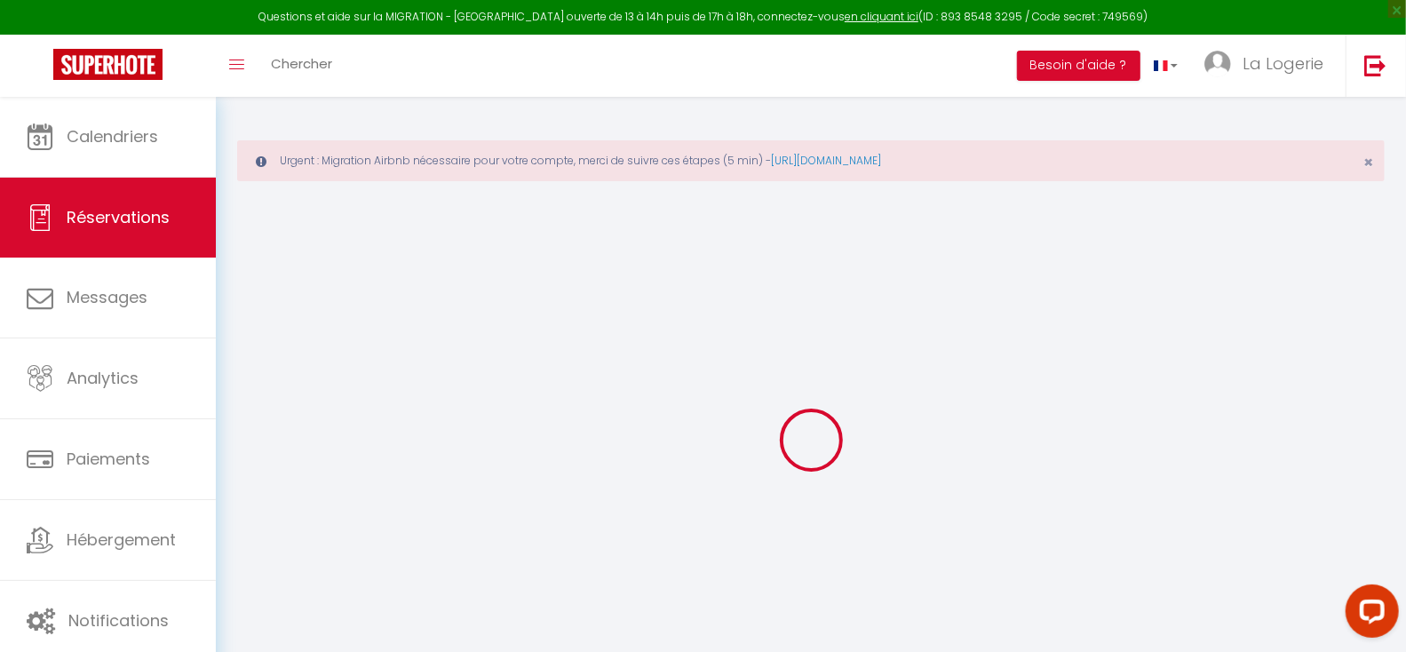
type input "[PERSON_NAME]"
type input "Jougla"
type input "[EMAIL_ADDRESS][DOMAIN_NAME]"
type input "[PHONE_NUMBER]"
select select "FR"
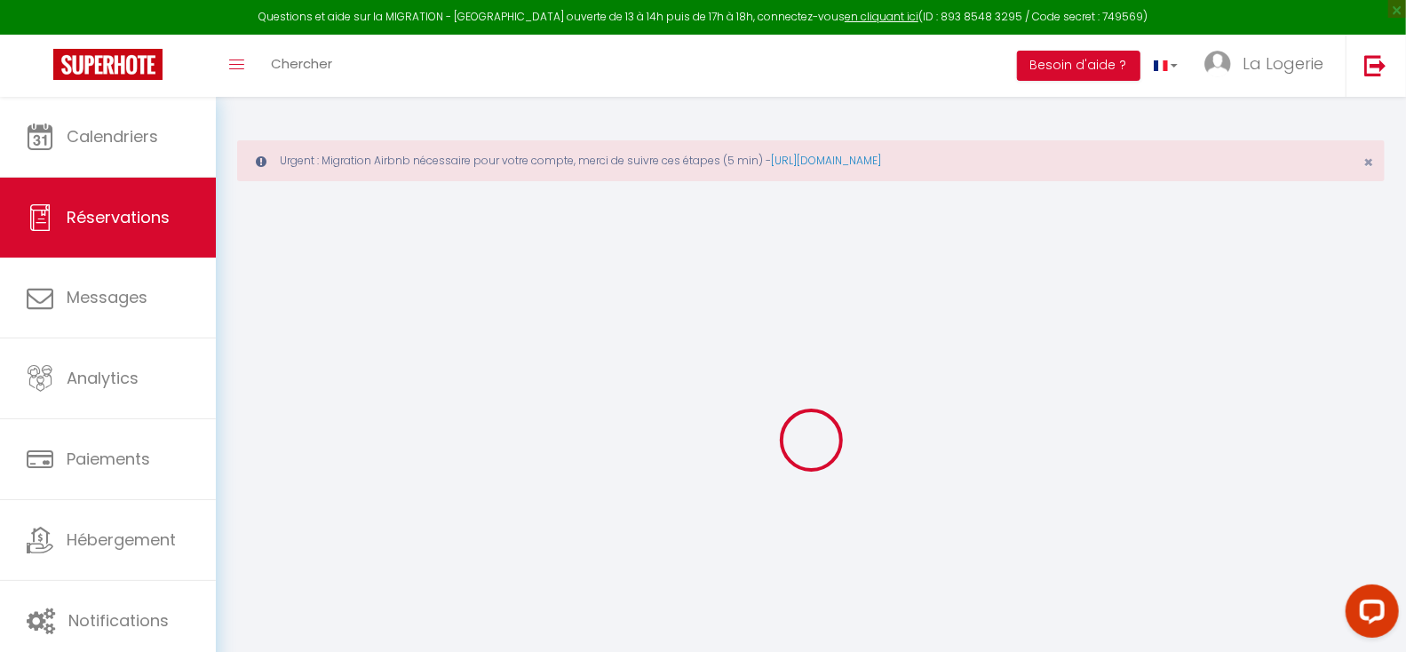
type input "44.56"
select select "55953"
select select "1"
select select
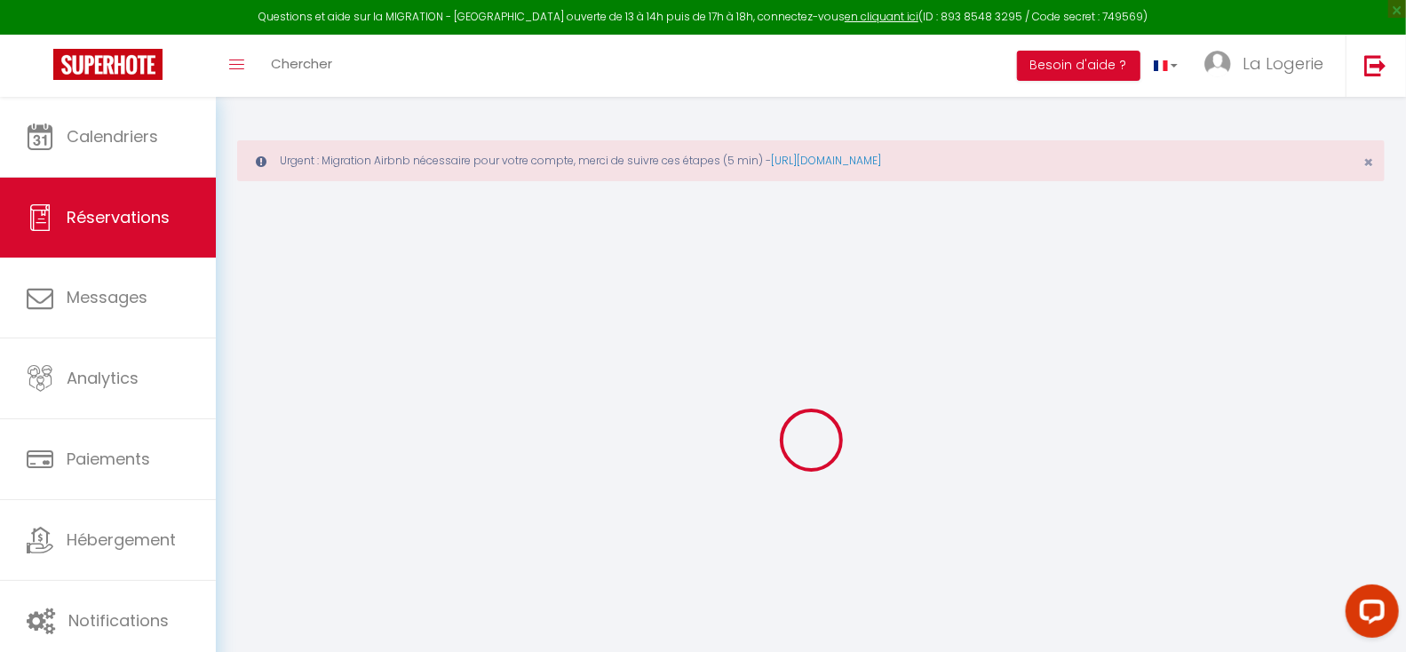
type input "8"
select select "12"
select select
type input "1057.6"
checkbox input "true"
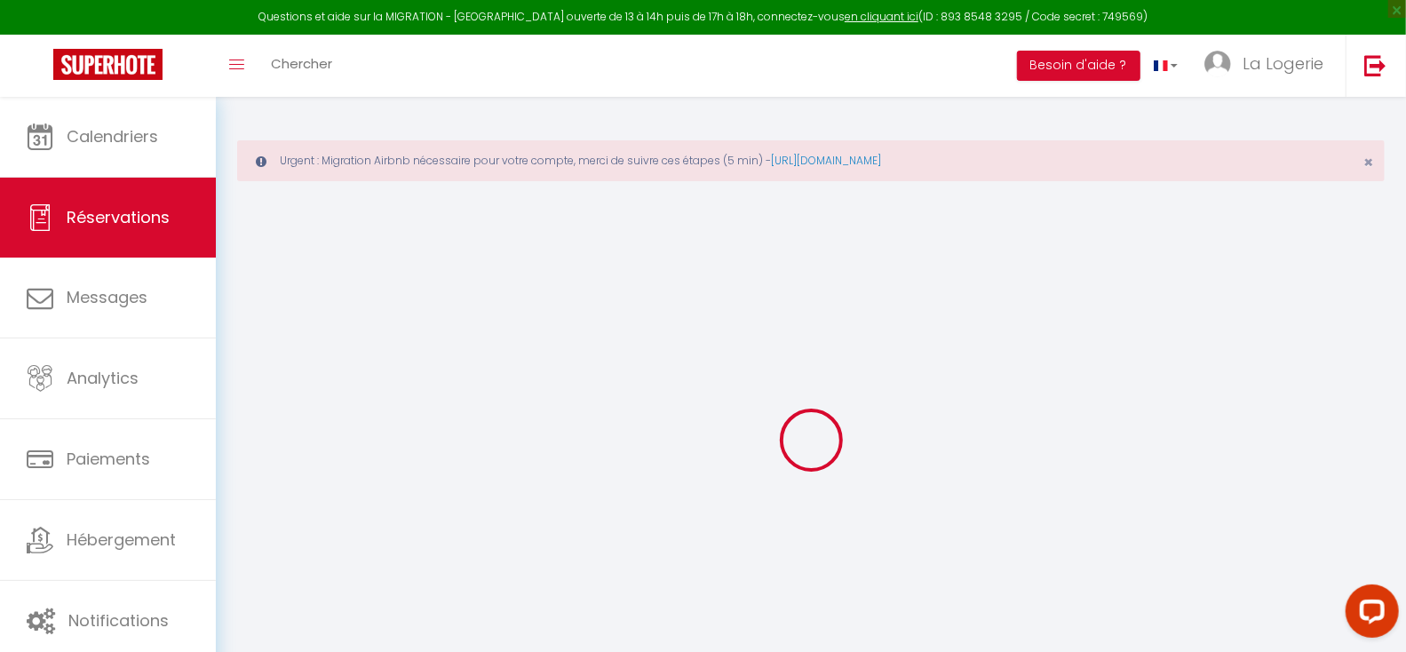
type input "0"
select select "1"
type input "180"
type input "0"
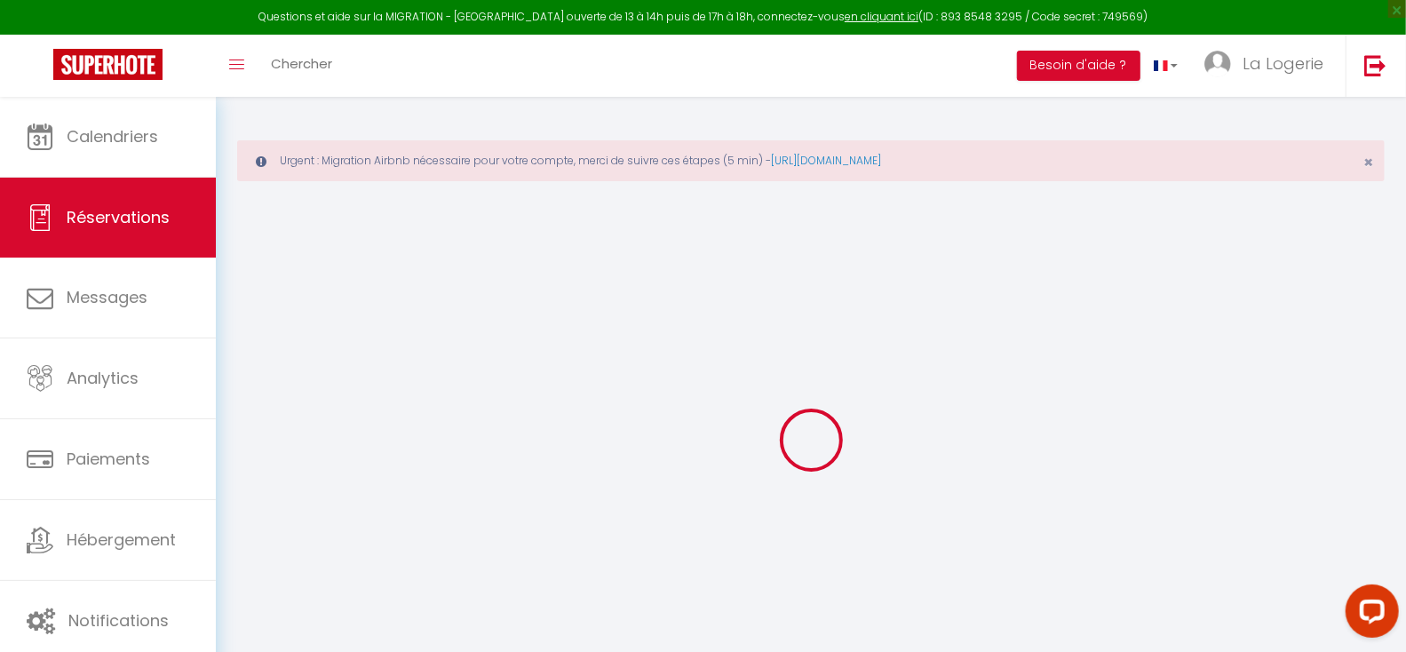
select select
select select "15"
checkbox input "true"
select select
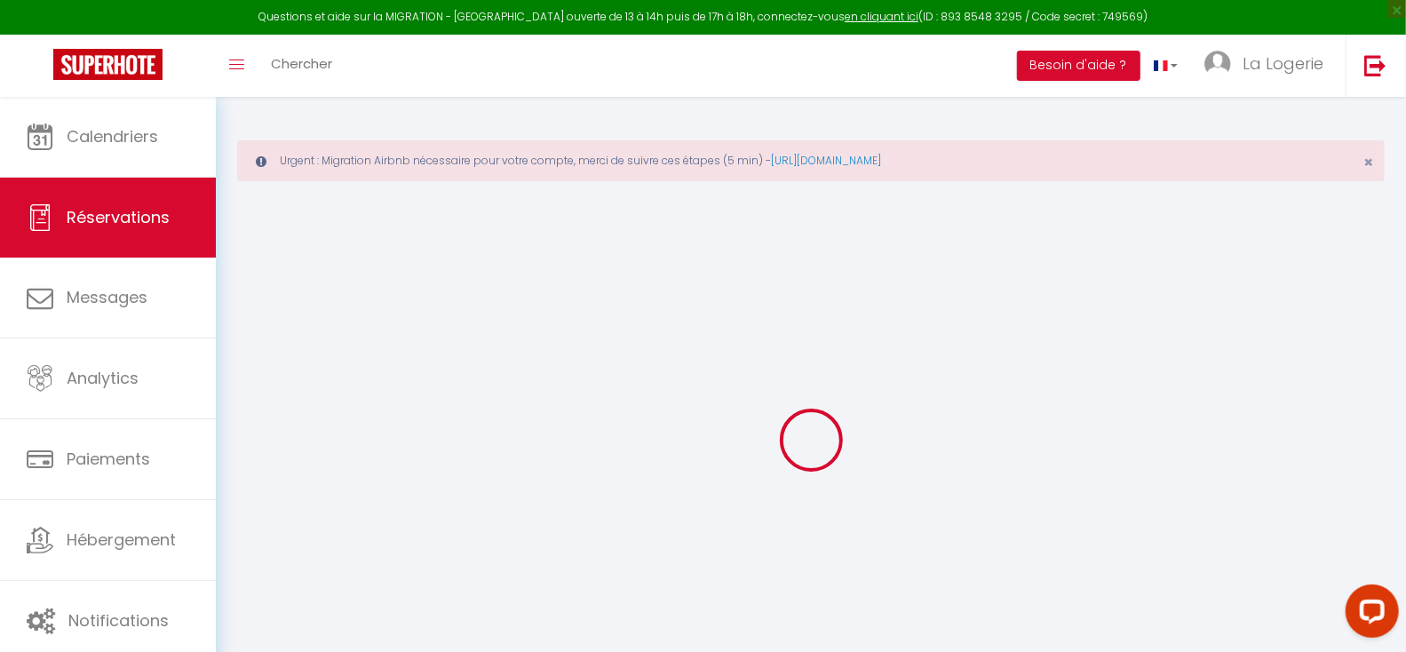
select select
checkbox input "true"
select select
checkbox input "true"
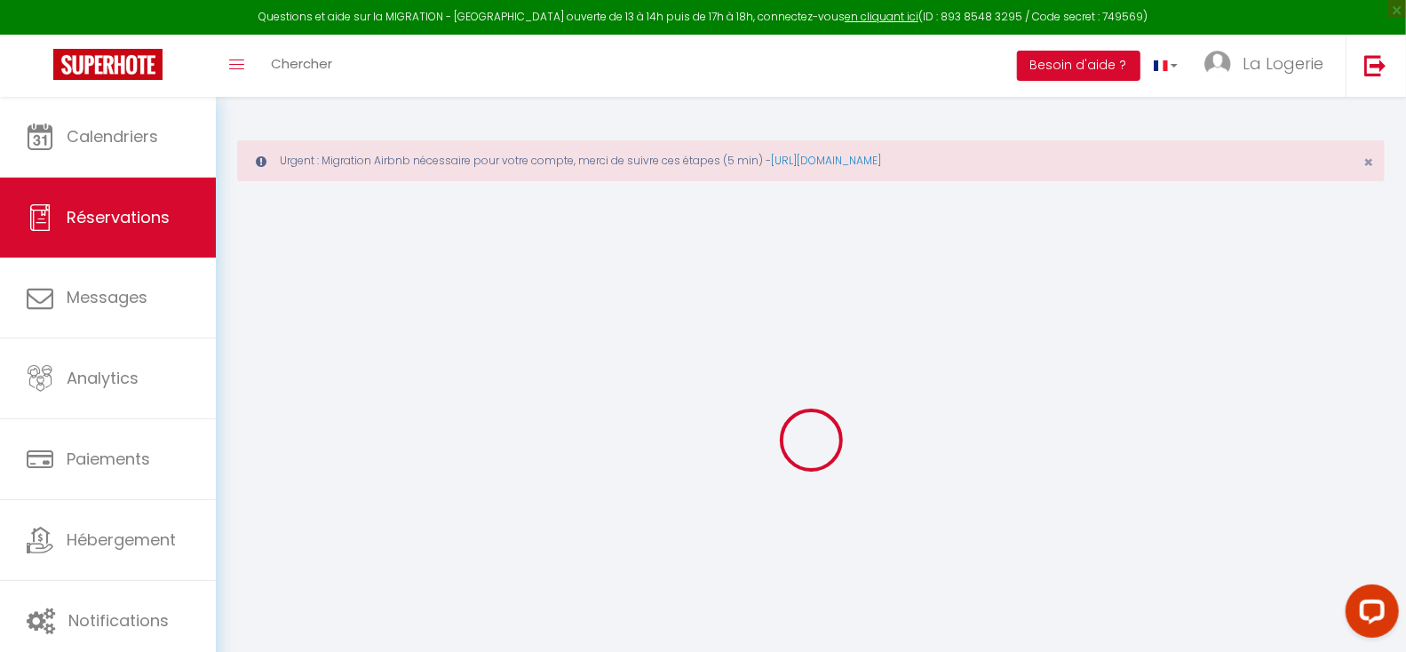
type input "180"
type input "76.15"
select select
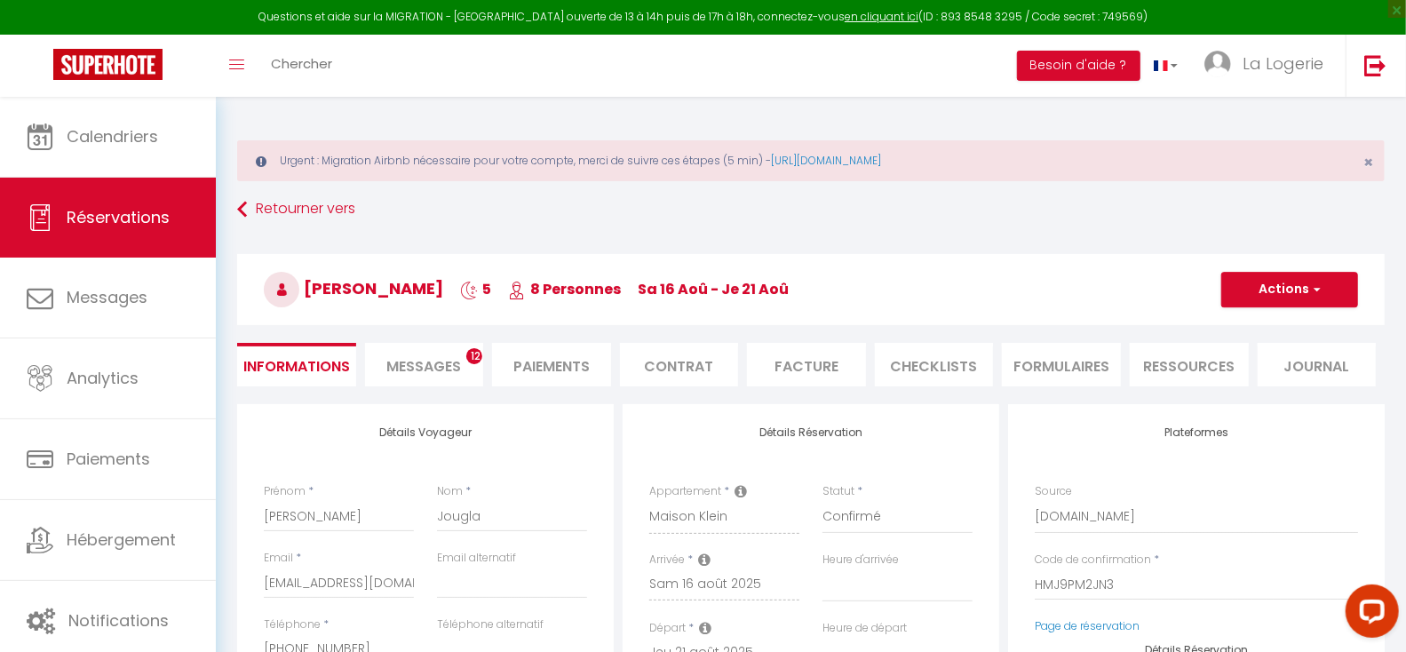
checkbox input "true"
select select
click at [421, 362] on span "Messages" at bounding box center [423, 366] width 75 height 20
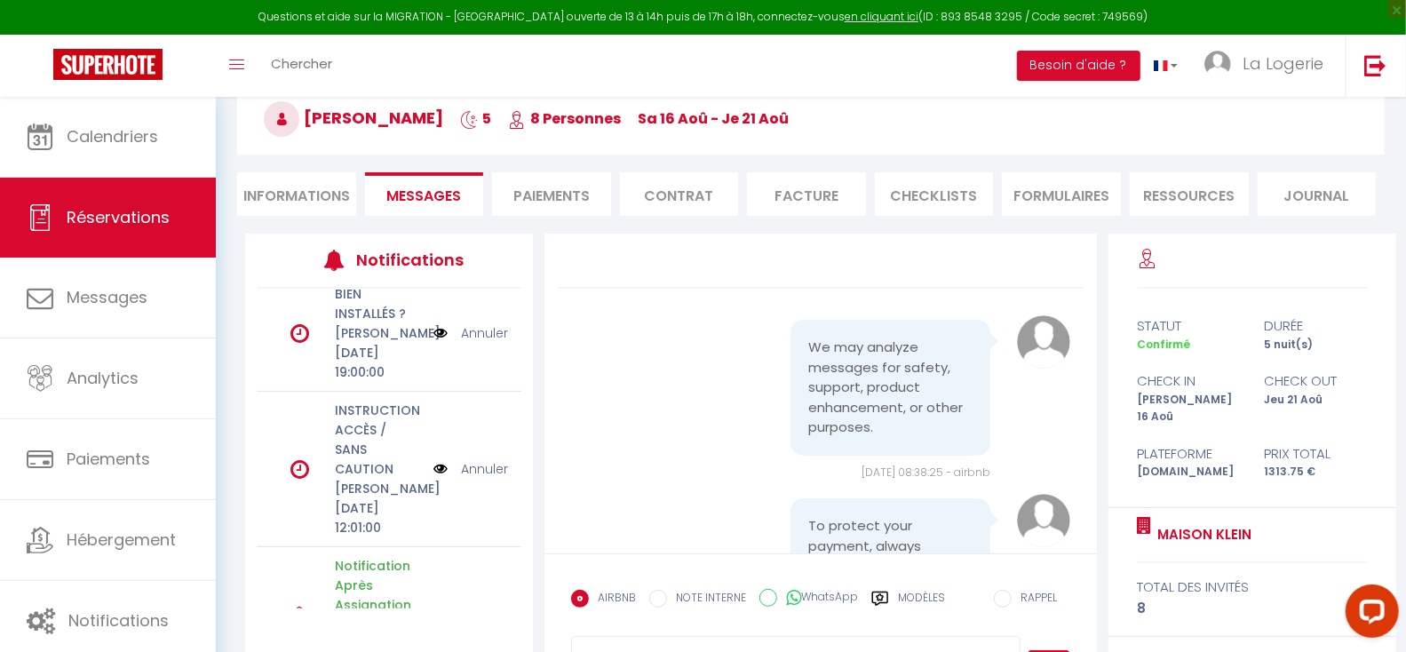
scroll to position [245, 0]
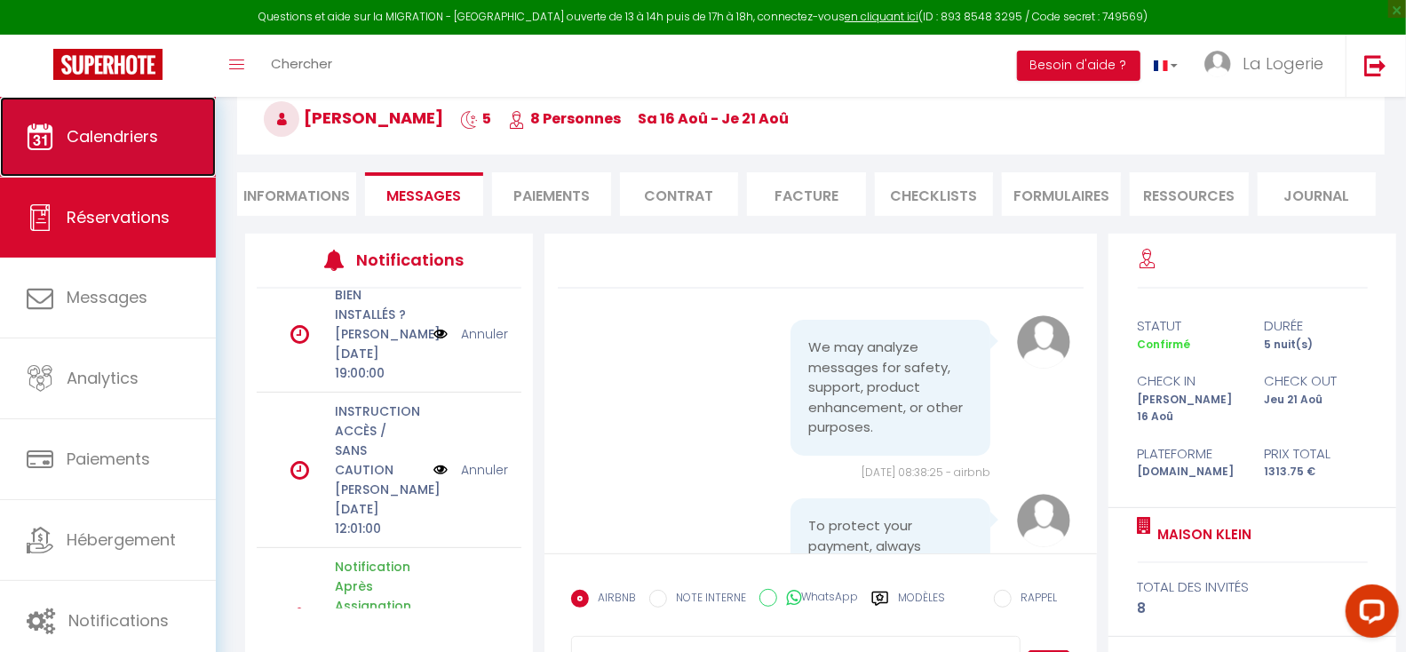
click at [115, 132] on span "Calendriers" at bounding box center [112, 136] width 91 height 22
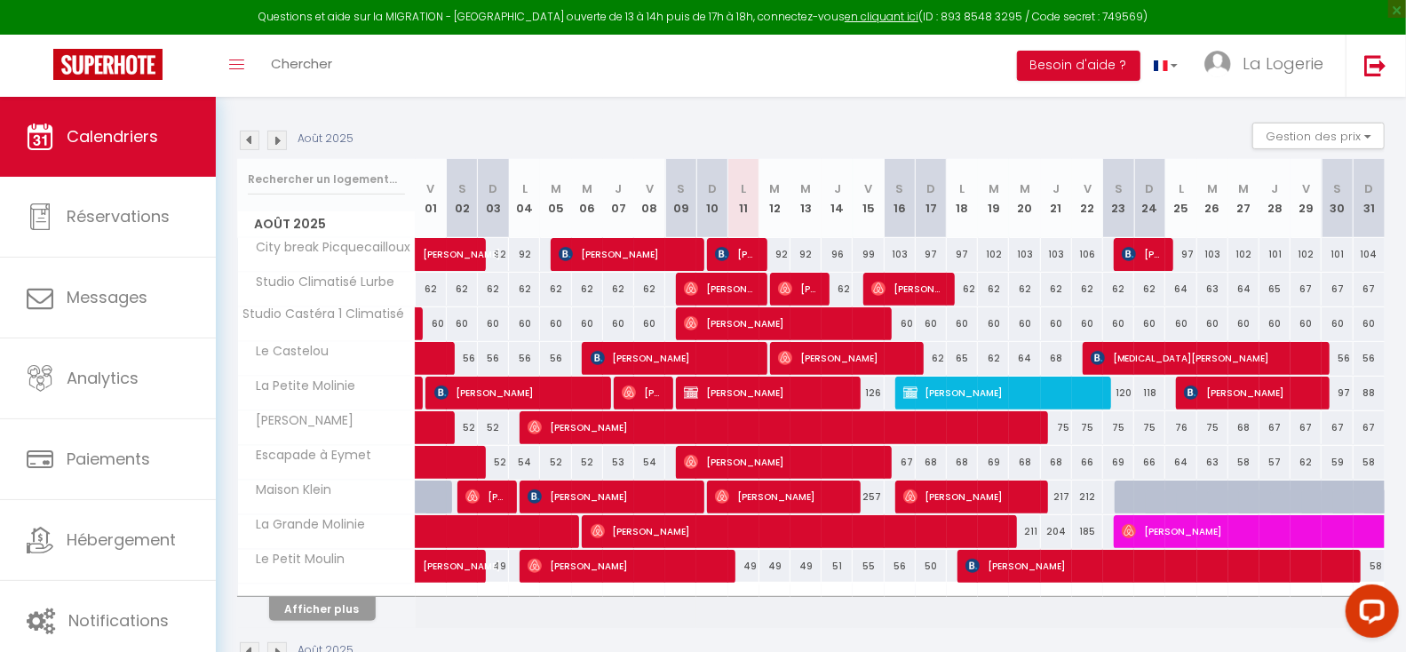
scroll to position [293, 0]
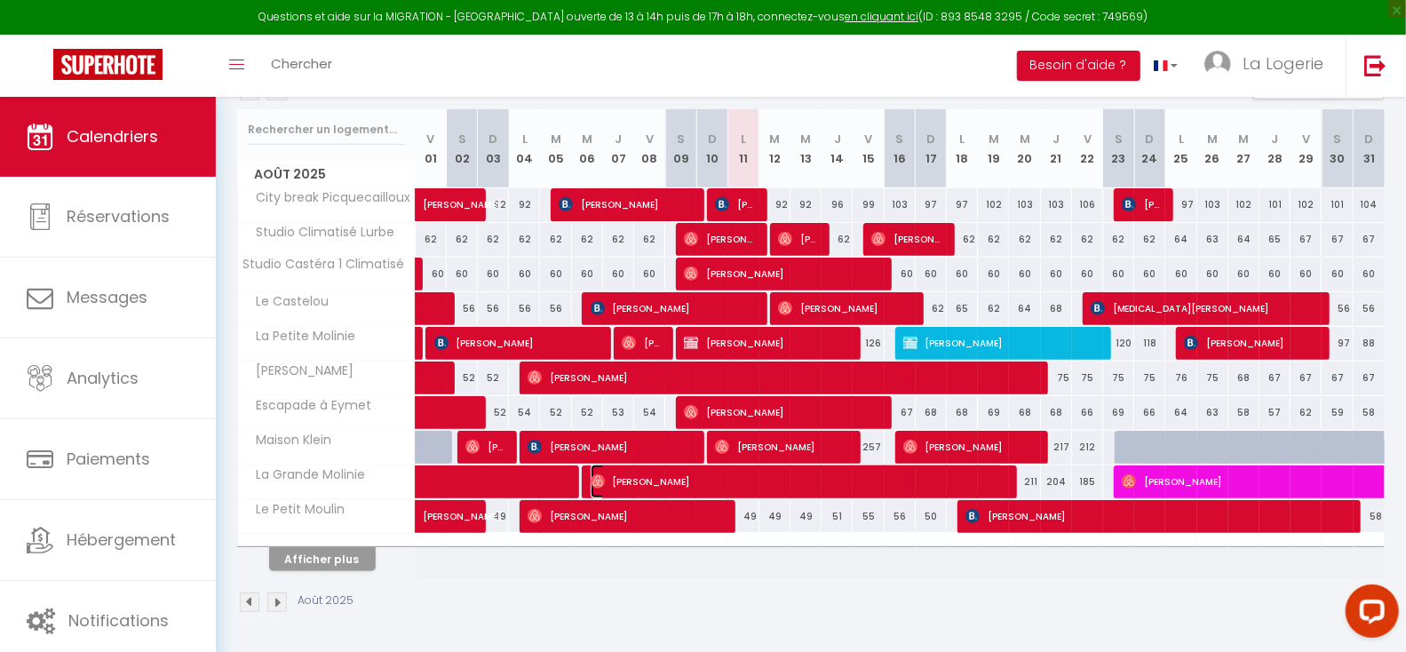
click at [762, 480] on span "[PERSON_NAME]" at bounding box center [798, 482] width 415 height 34
select select "OK"
select select "0"
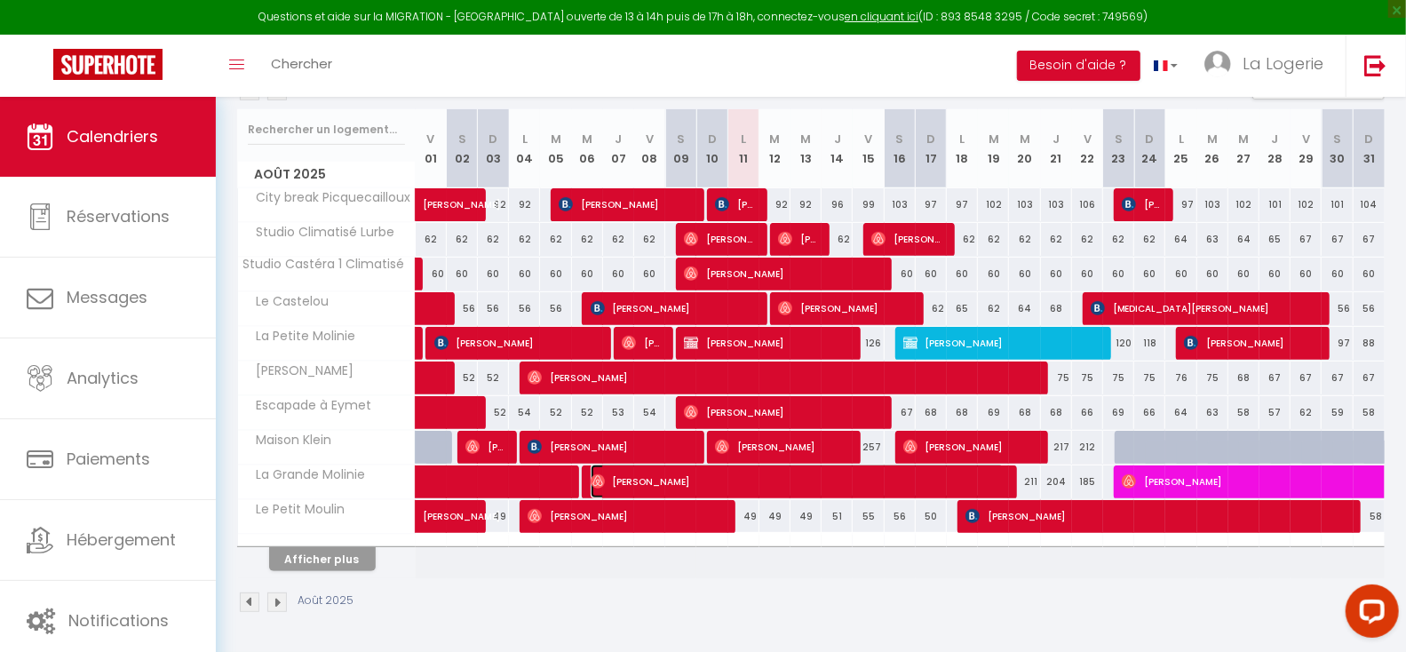
select select "1"
select select
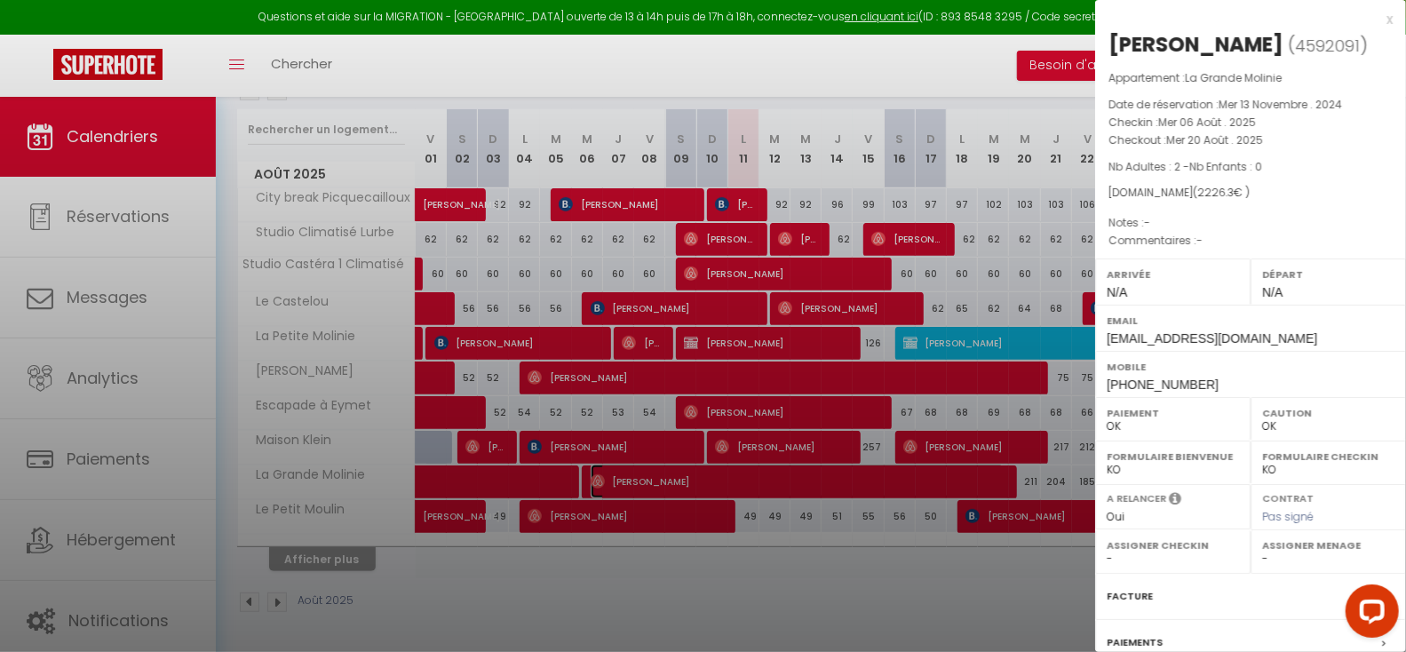
select select "48937"
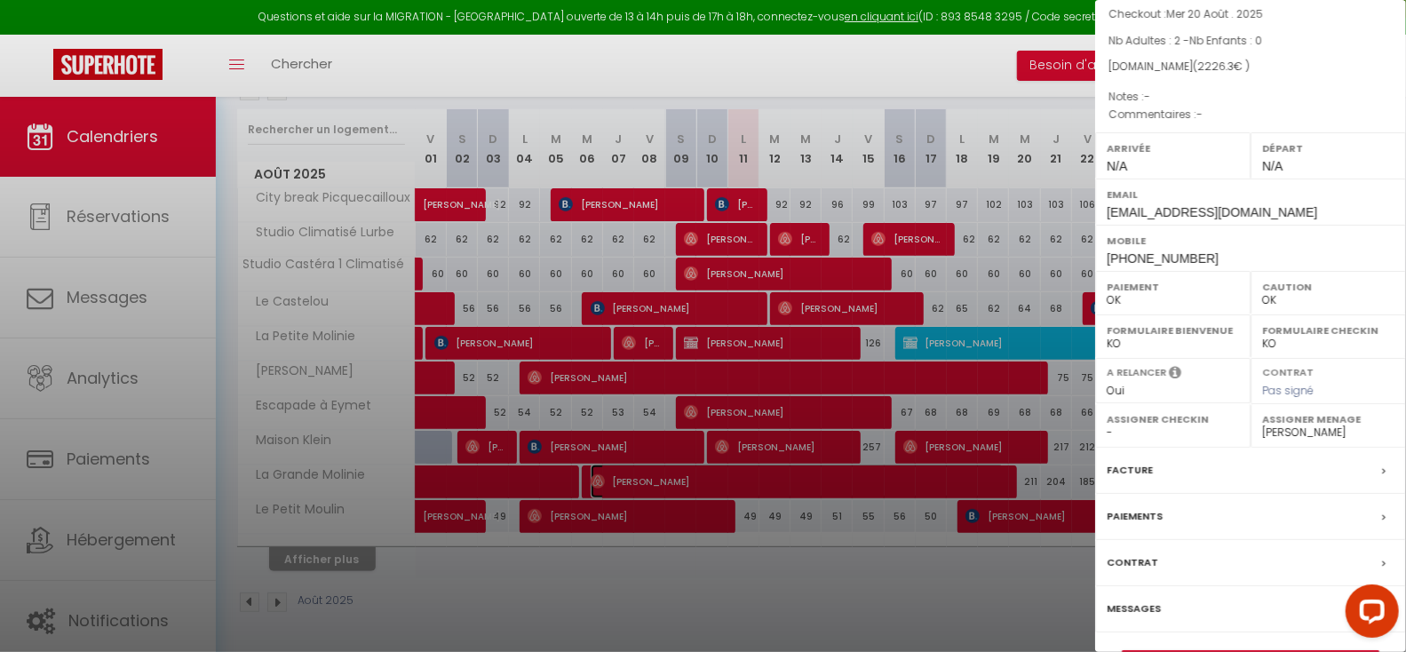
scroll to position [176, 0]
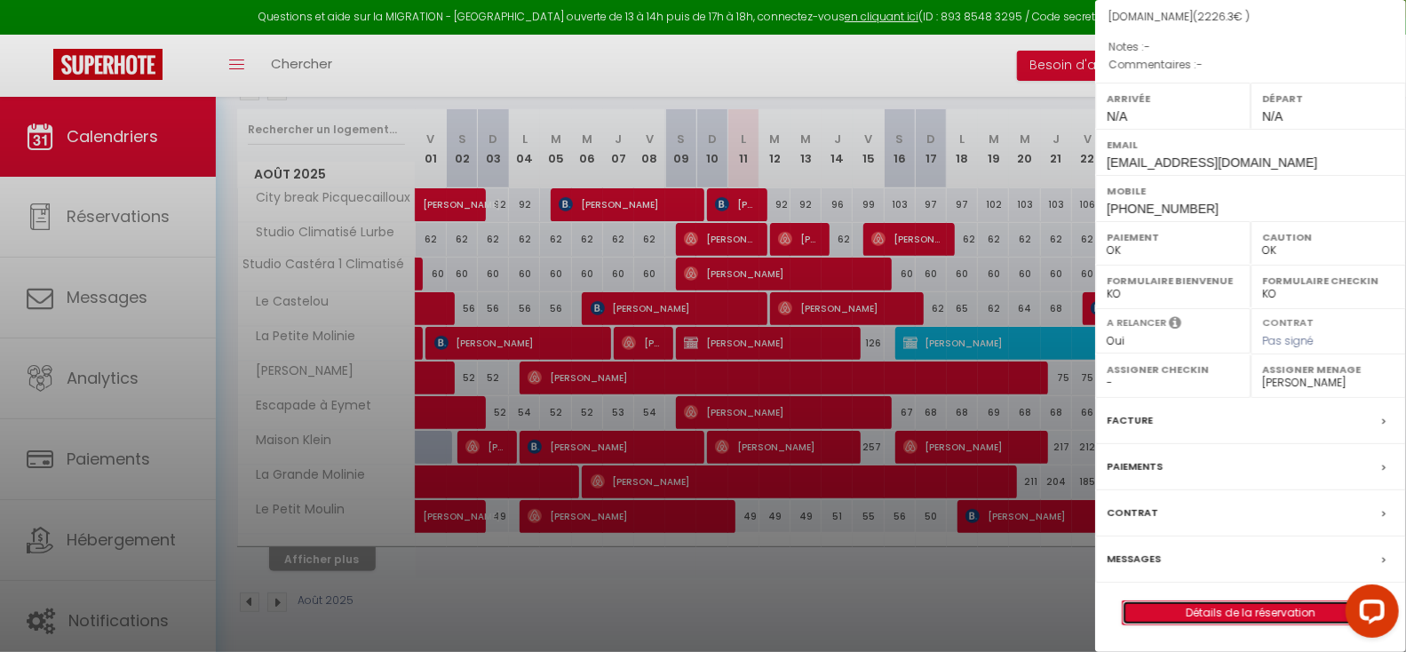
click at [1247, 614] on link "Détails de la réservation" at bounding box center [1251, 612] width 256 height 23
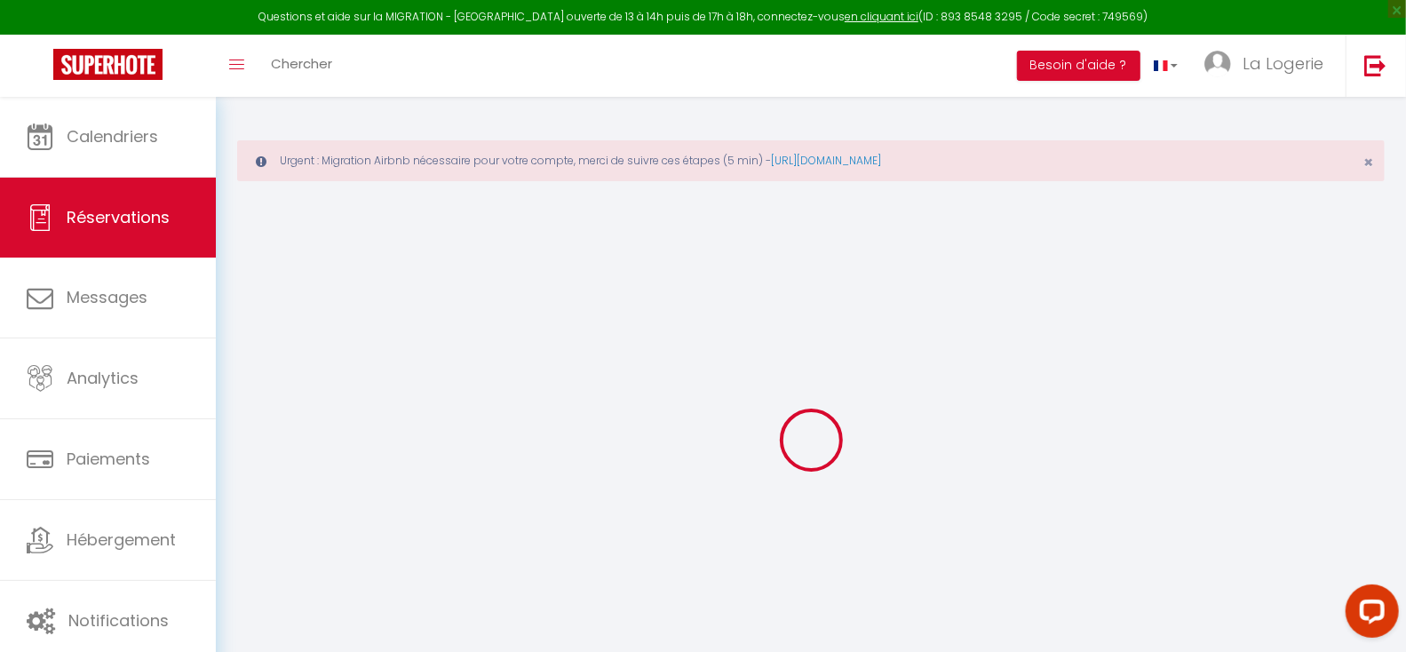
type input "[PERSON_NAME]"
type input "Niemer"
type input "[EMAIL_ADDRESS][DOMAIN_NAME]"
type input "[PHONE_NUMBER]"
select select "DE"
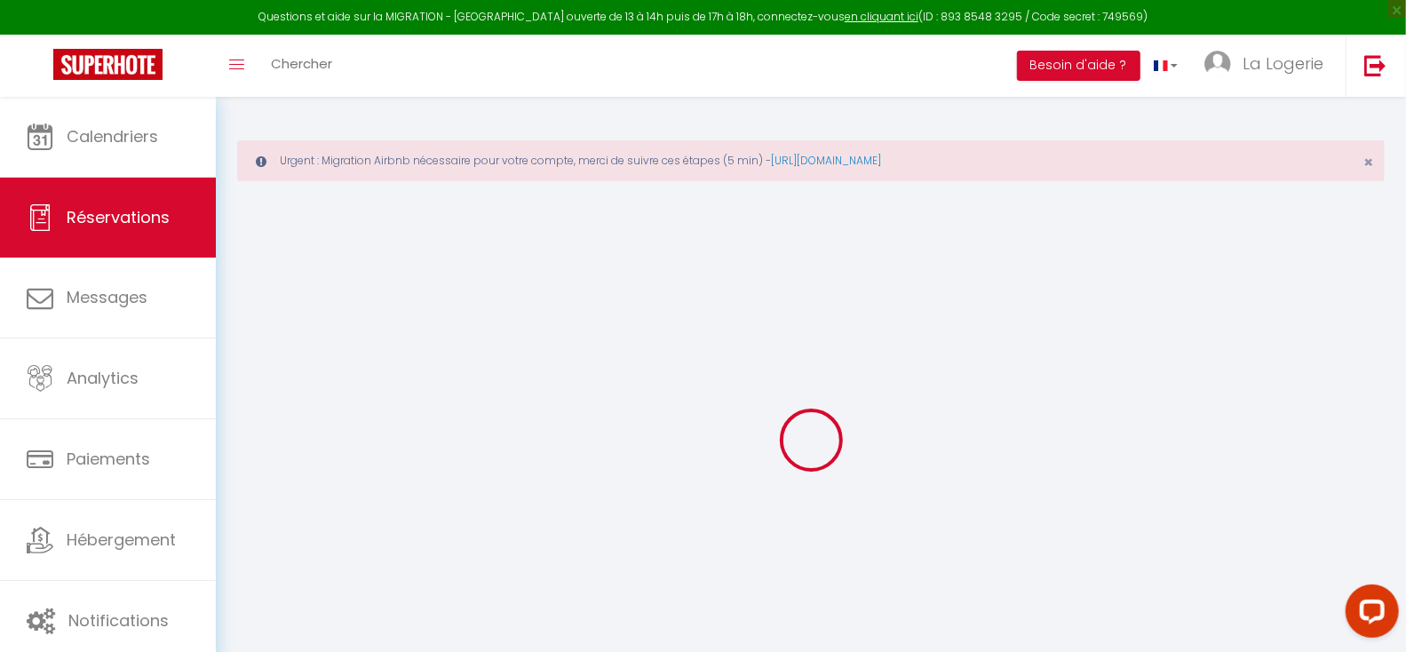
type input "77.89"
select select "47517"
select select "1"
select select
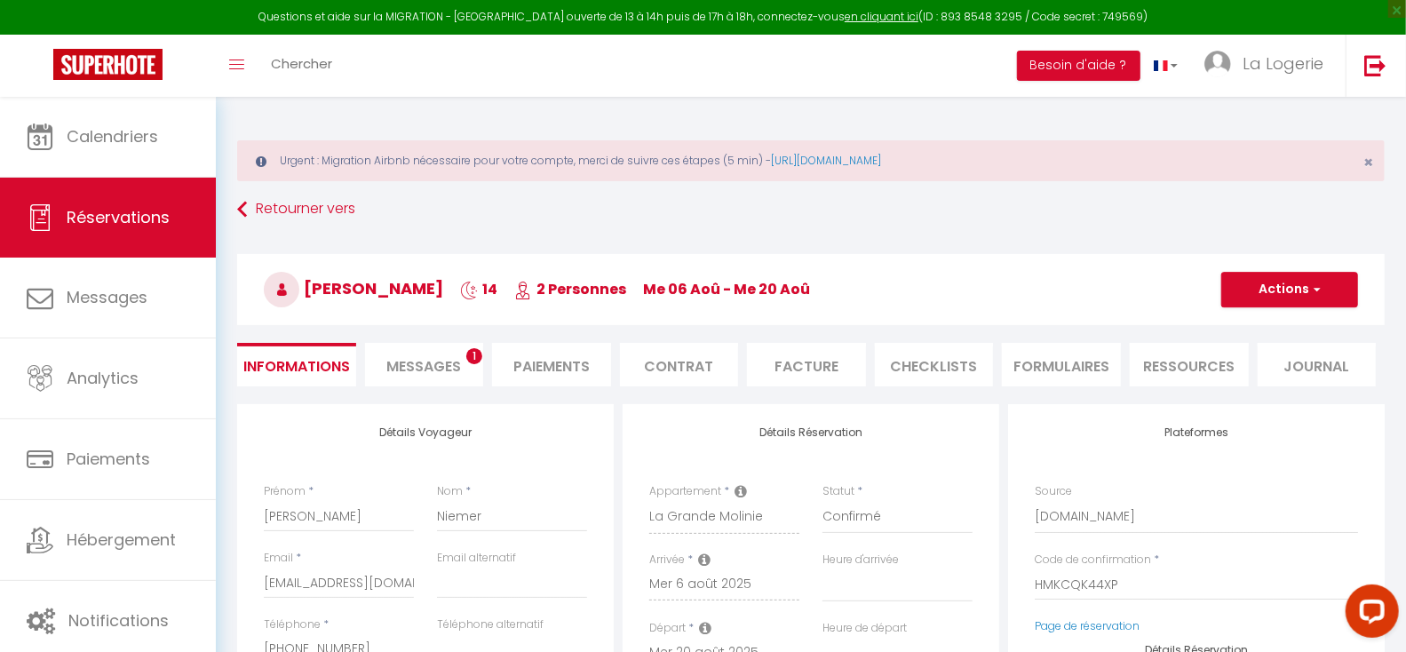
click at [422, 368] on span "Messages" at bounding box center [423, 366] width 75 height 20
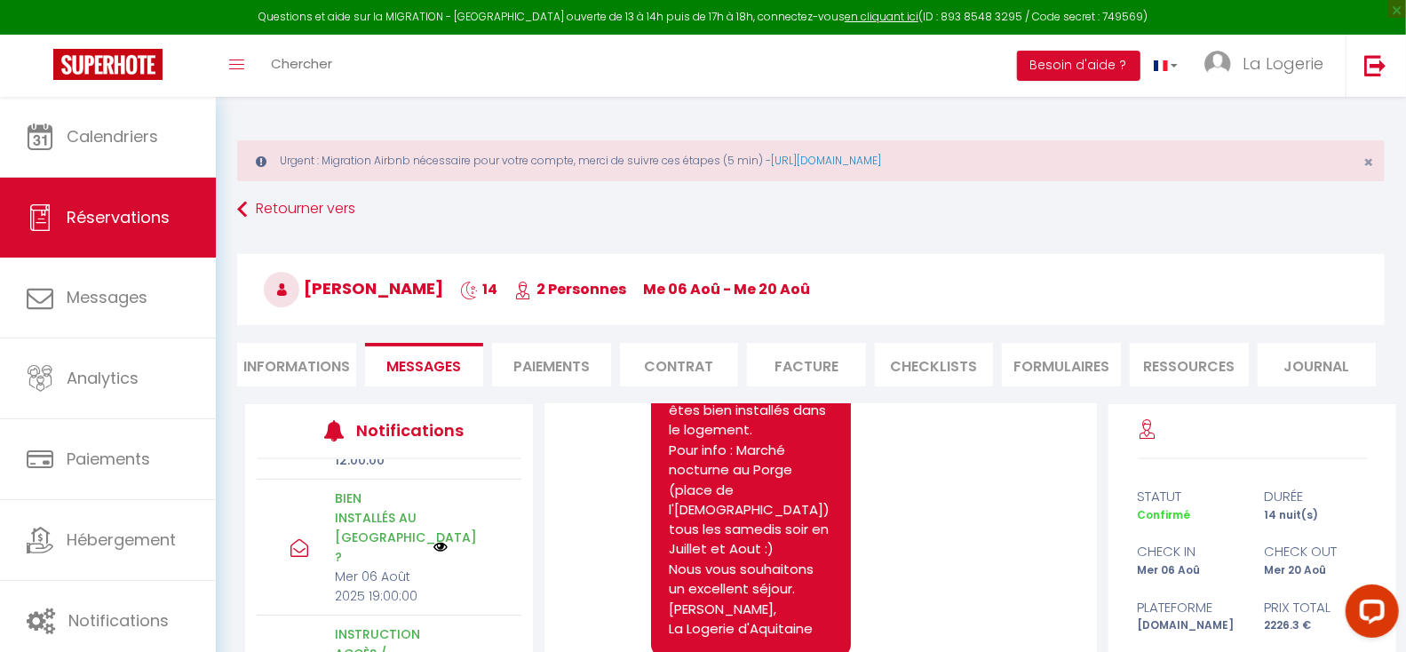
scroll to position [251, 0]
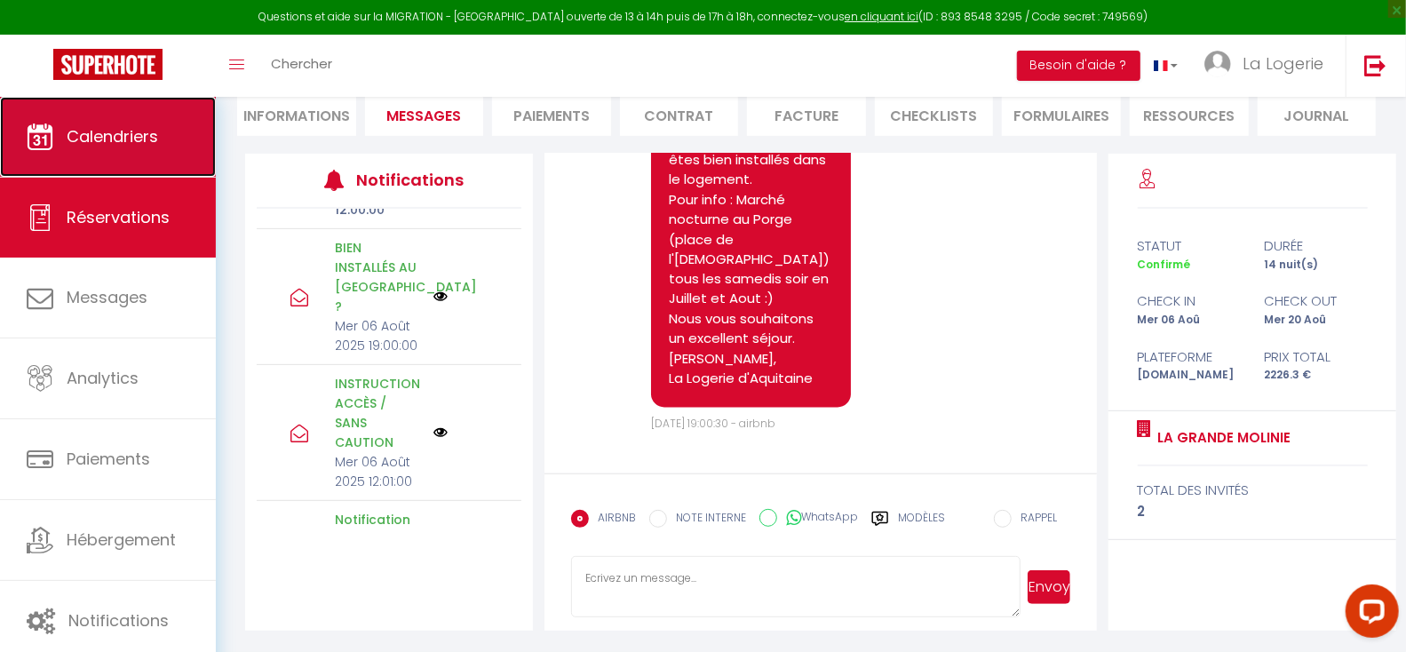
click at [128, 134] on span "Calendriers" at bounding box center [112, 136] width 91 height 22
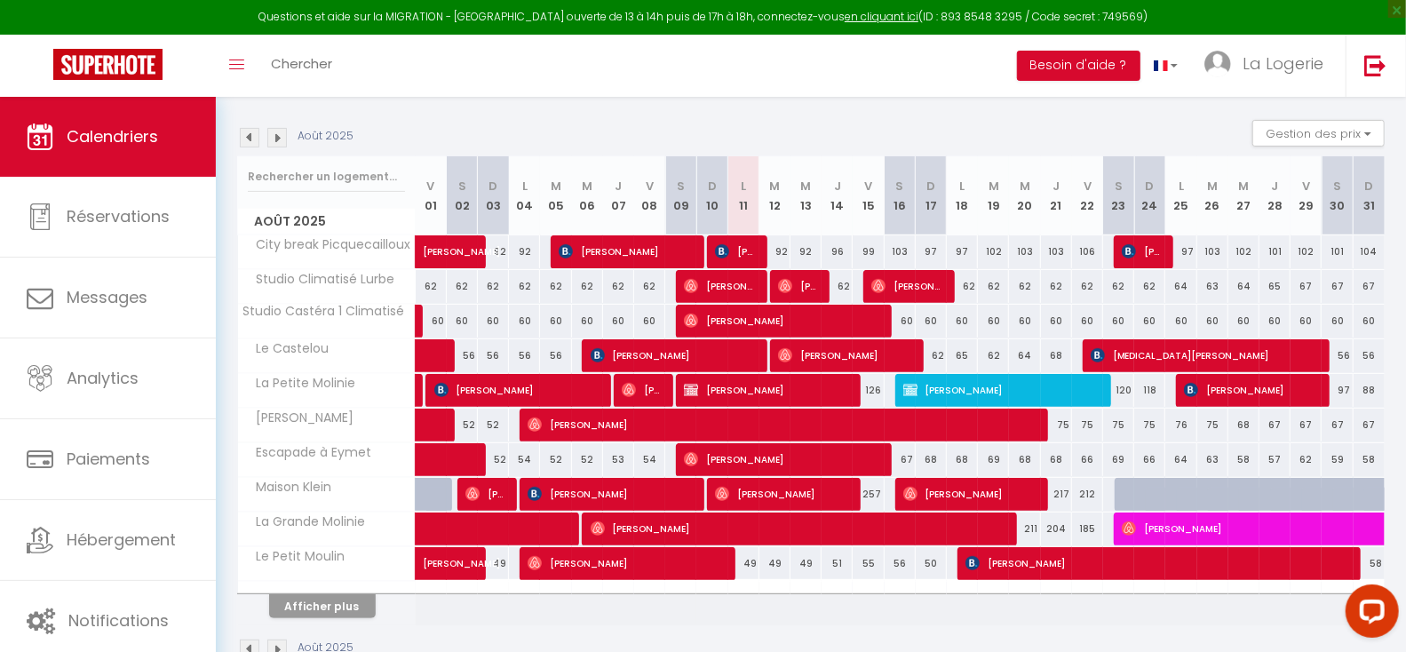
scroll to position [293, 0]
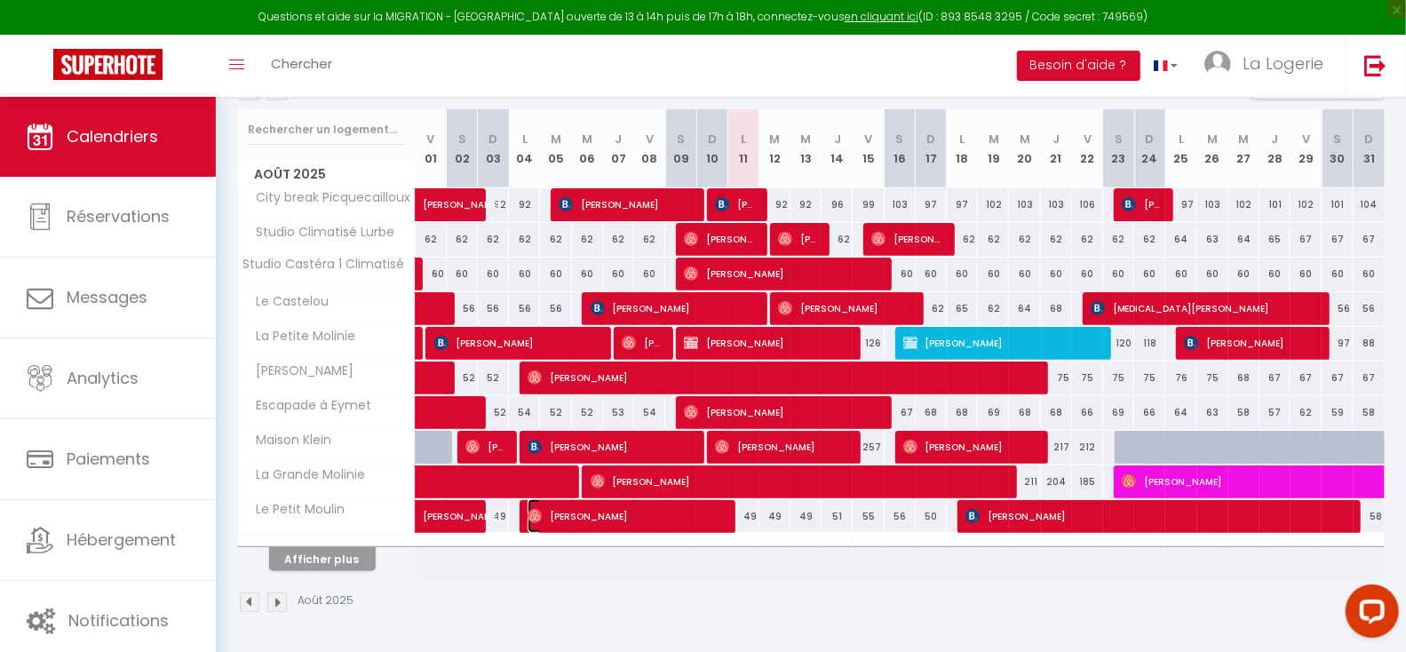
click at [681, 510] on span "[PERSON_NAME]" at bounding box center [626, 516] width 197 height 34
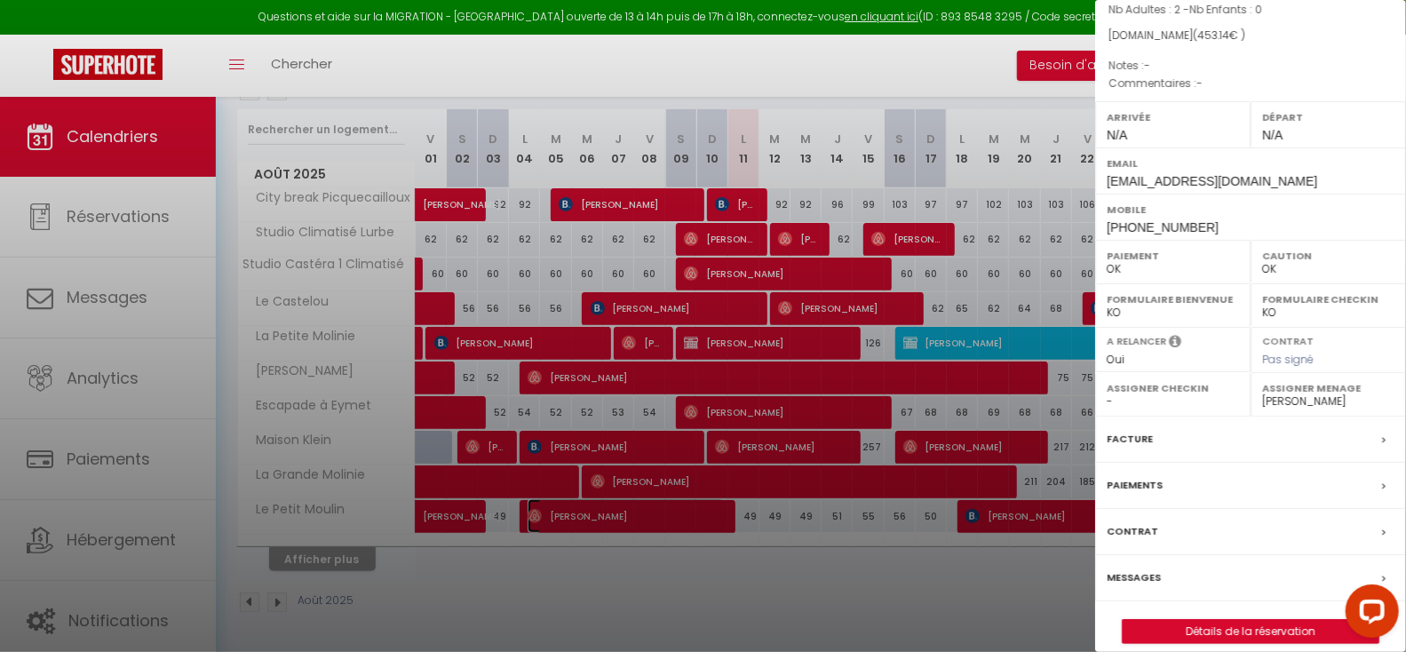
scroll to position [176, 0]
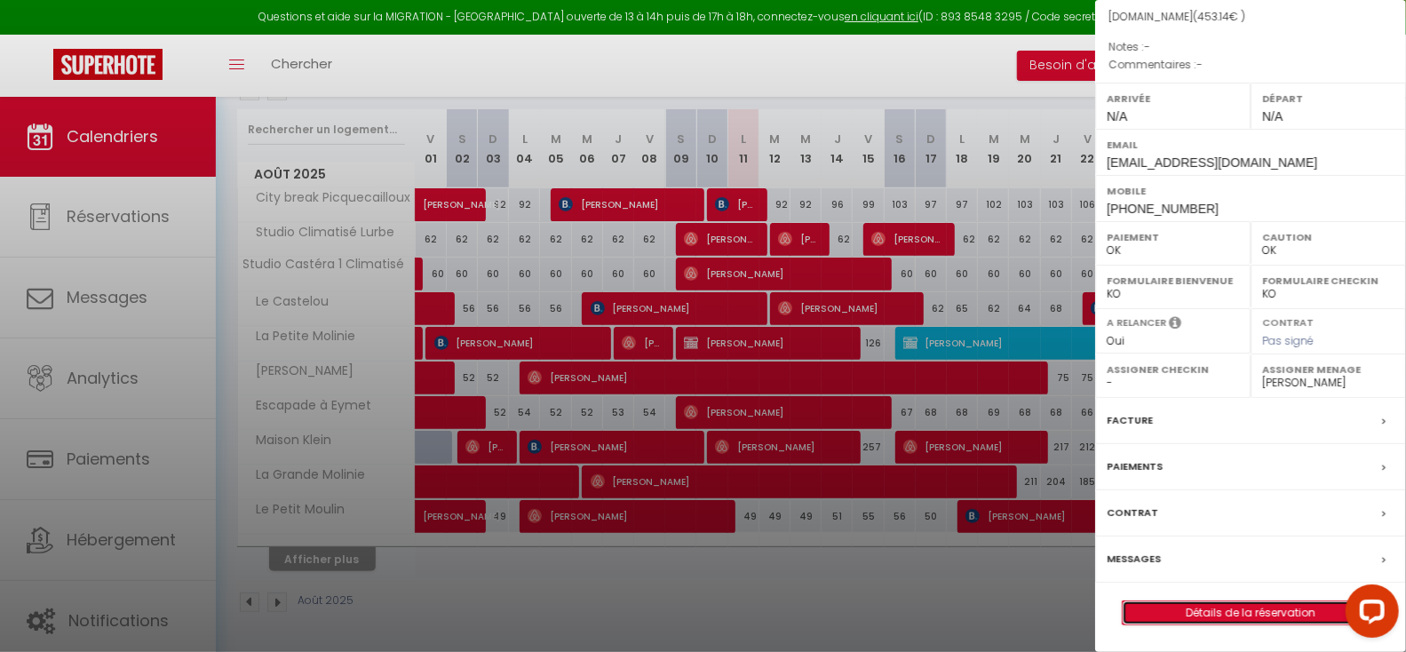
click at [1245, 609] on link "Détails de la réservation" at bounding box center [1251, 612] width 256 height 23
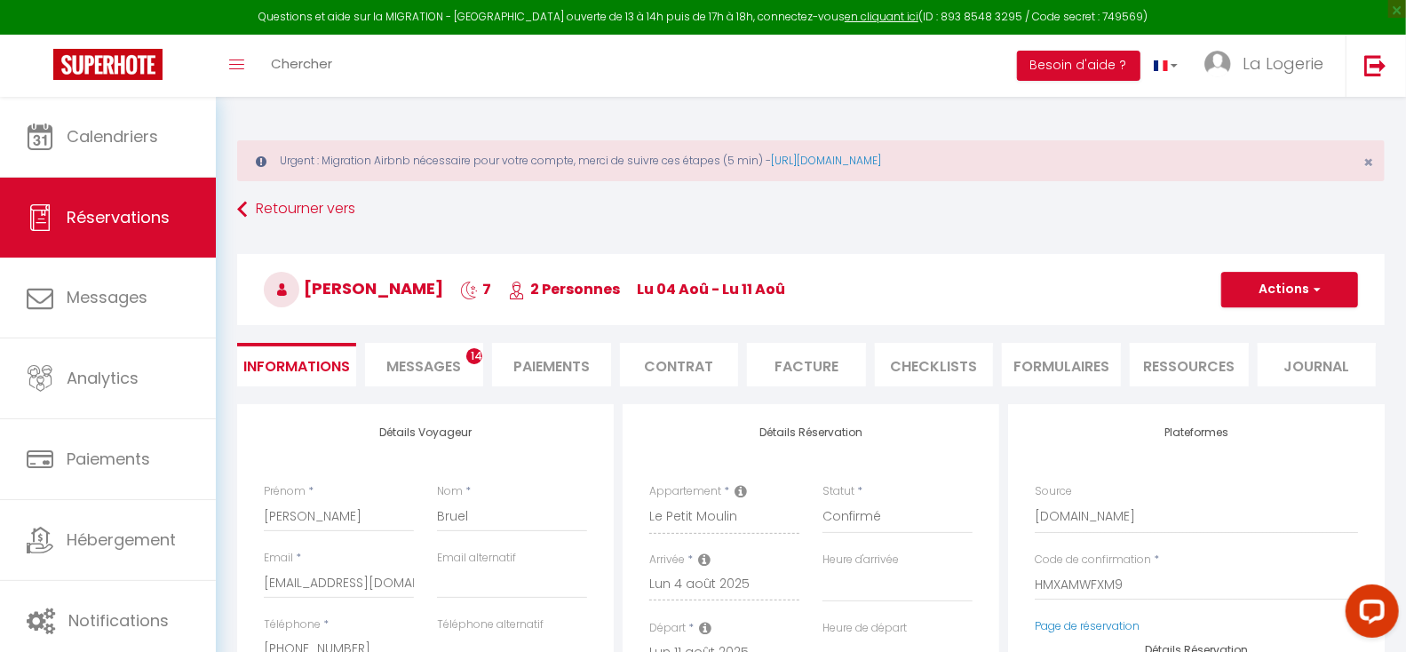
click at [421, 362] on span "Messages" at bounding box center [423, 366] width 75 height 20
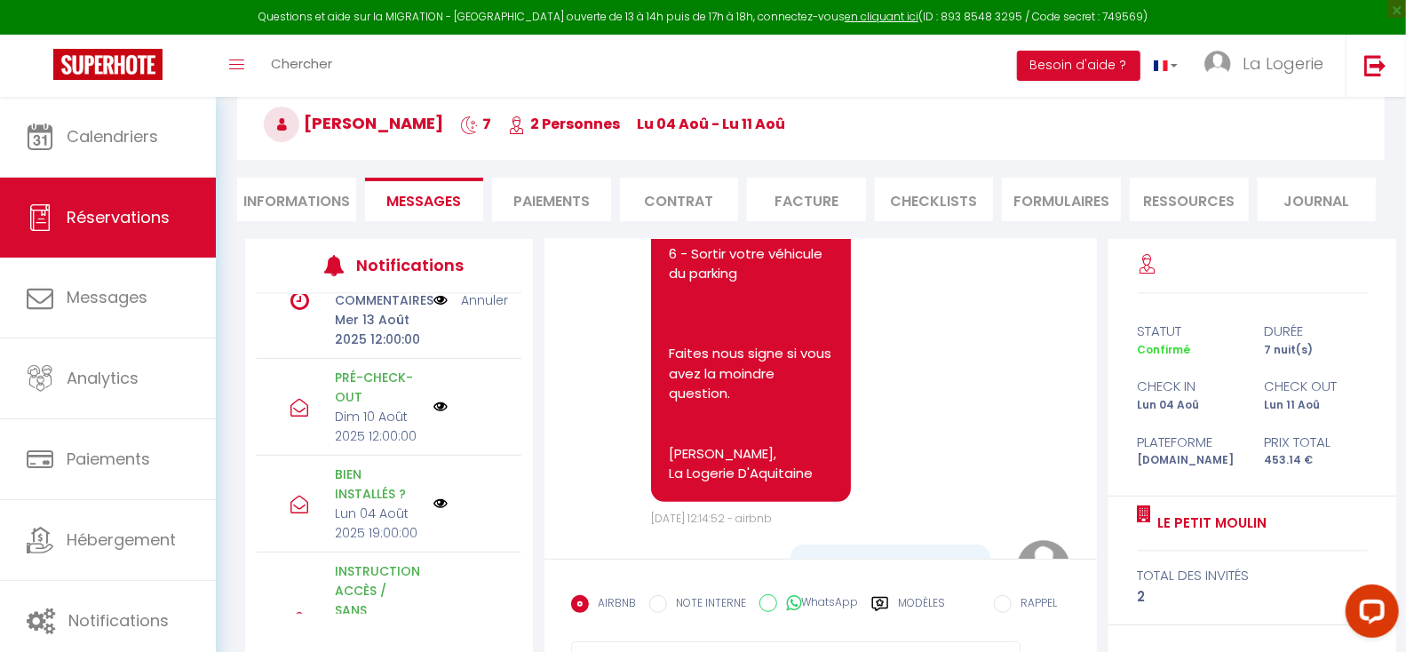
scroll to position [5210, 0]
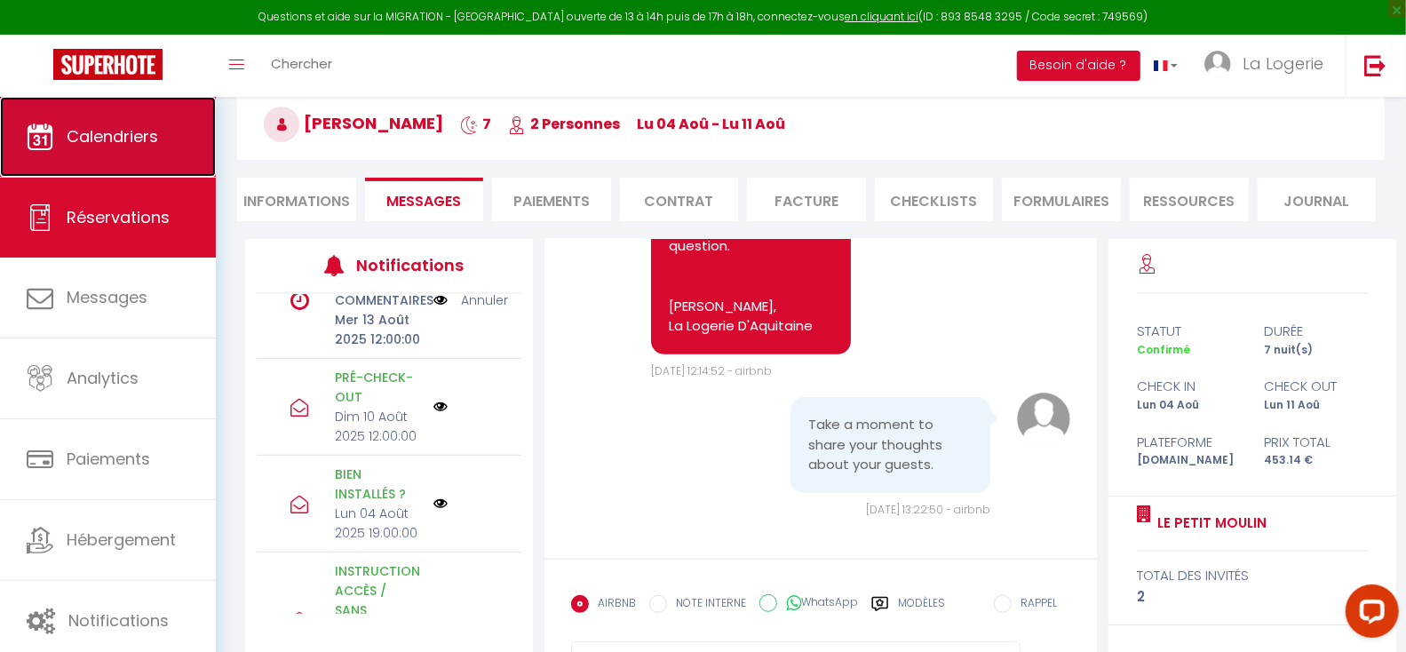
click at [91, 139] on span "Calendriers" at bounding box center [112, 136] width 91 height 22
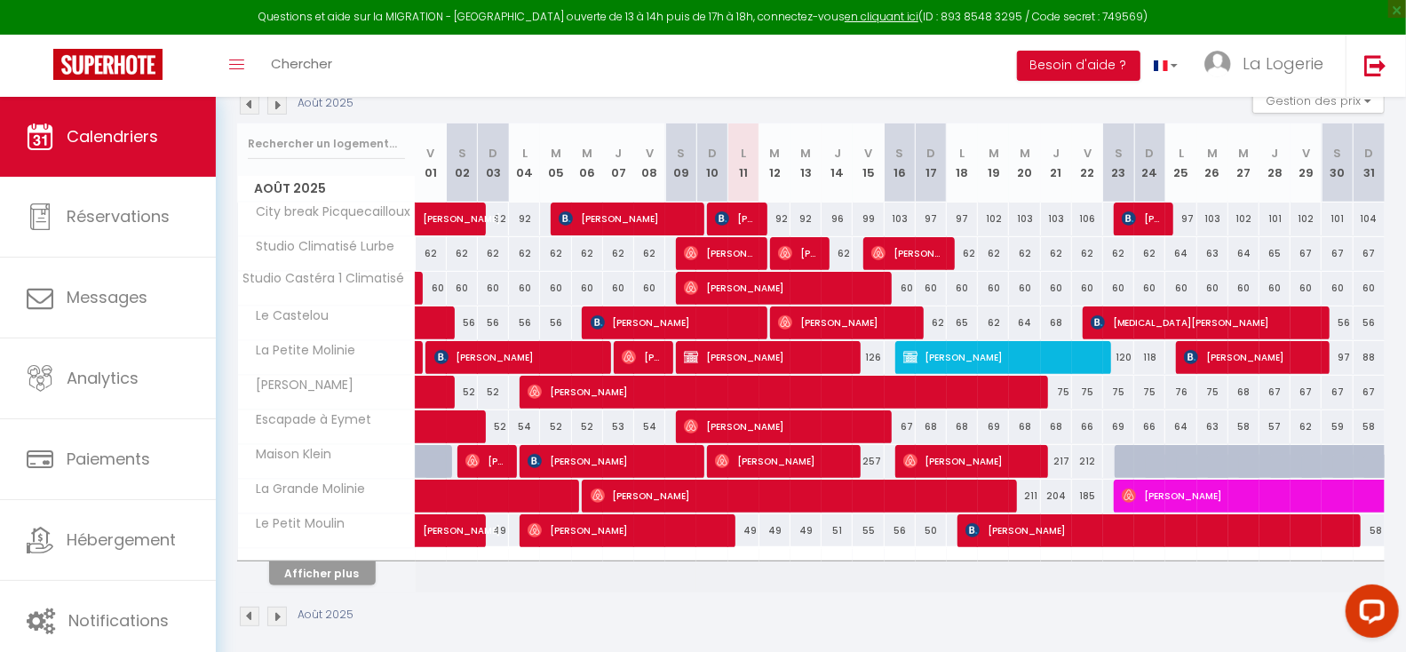
scroll to position [293, 0]
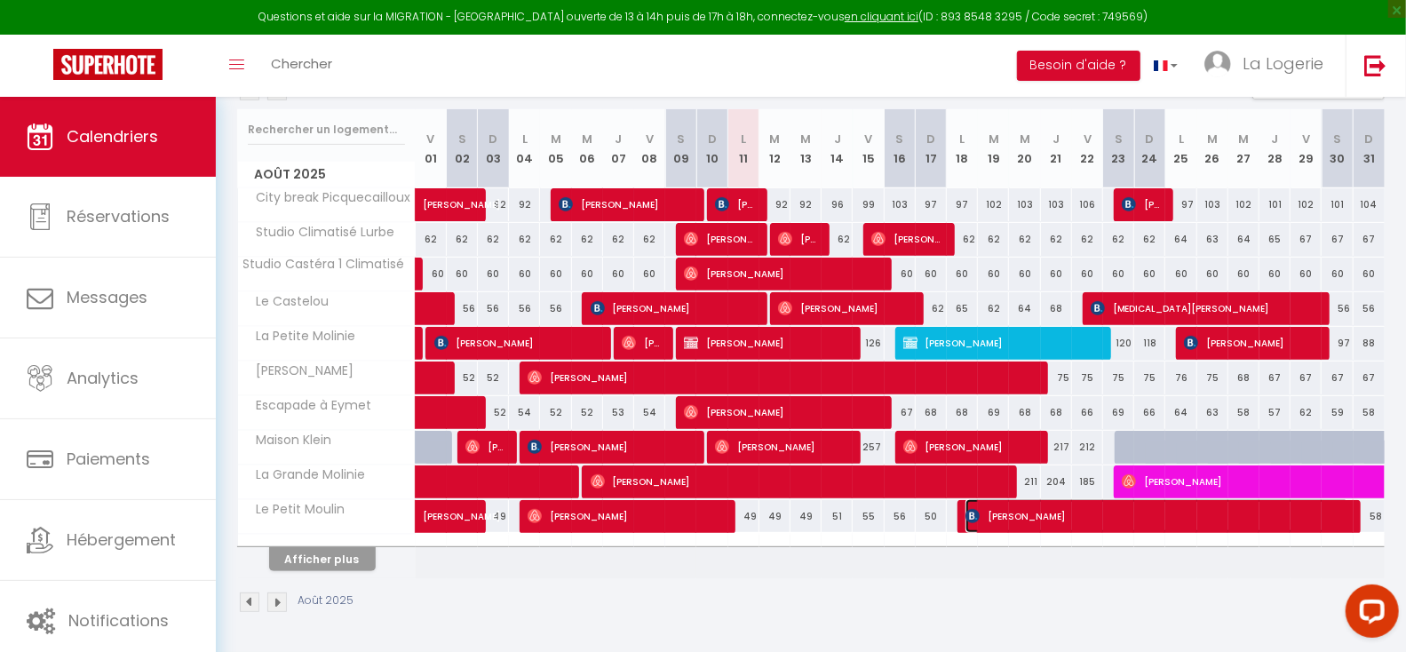
click at [1103, 515] on span "[PERSON_NAME]" at bounding box center [1158, 516] width 384 height 34
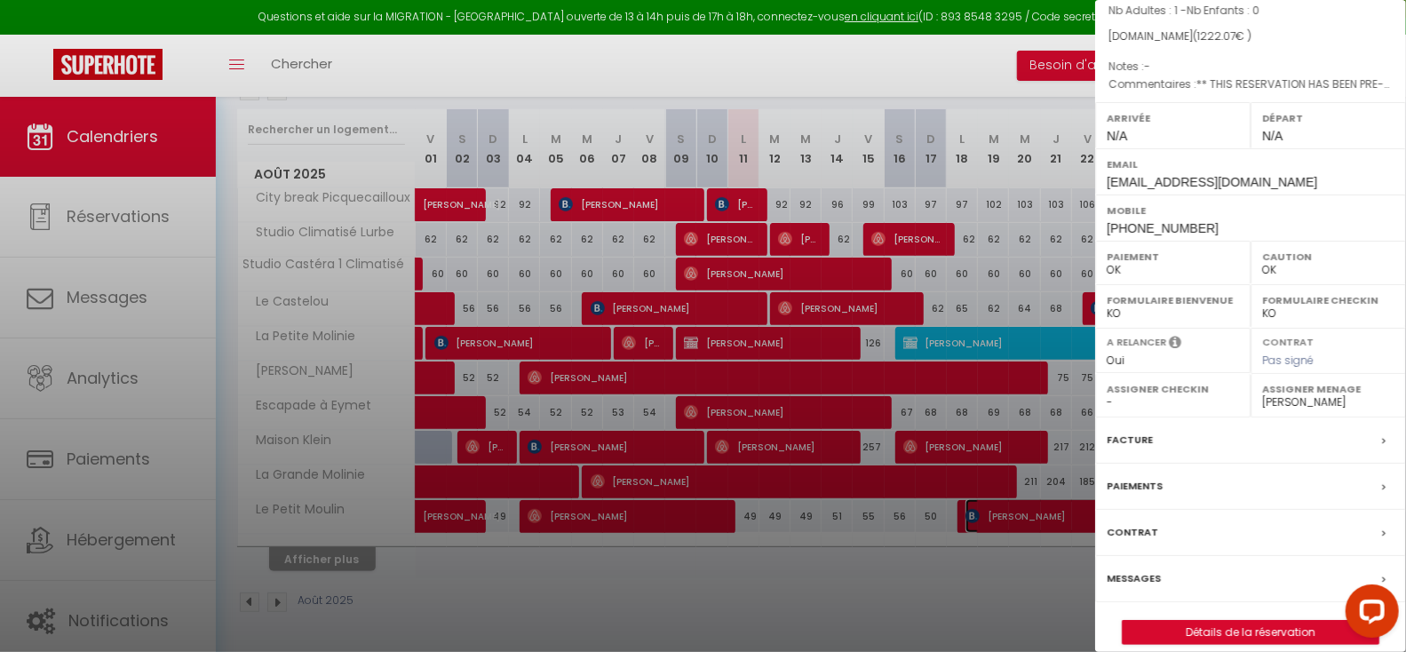
scroll to position [205, 0]
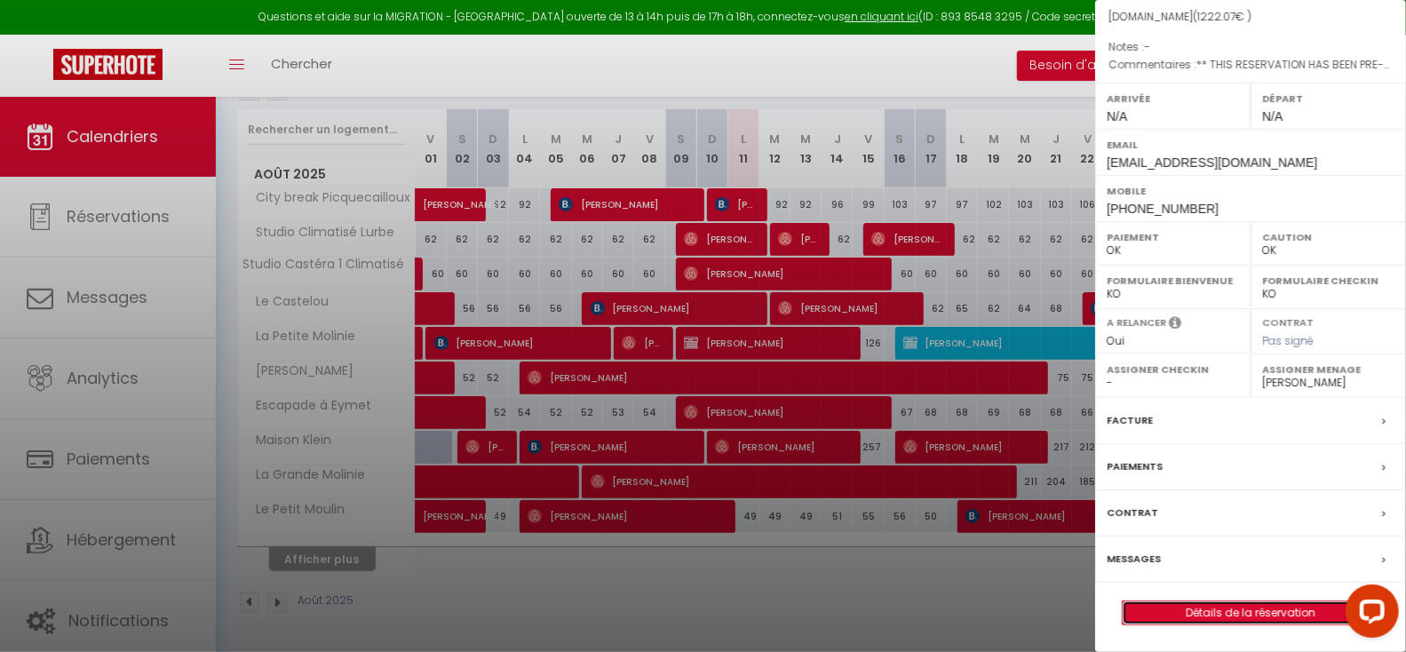
click at [1230, 608] on link "Détails de la réservation" at bounding box center [1251, 612] width 256 height 23
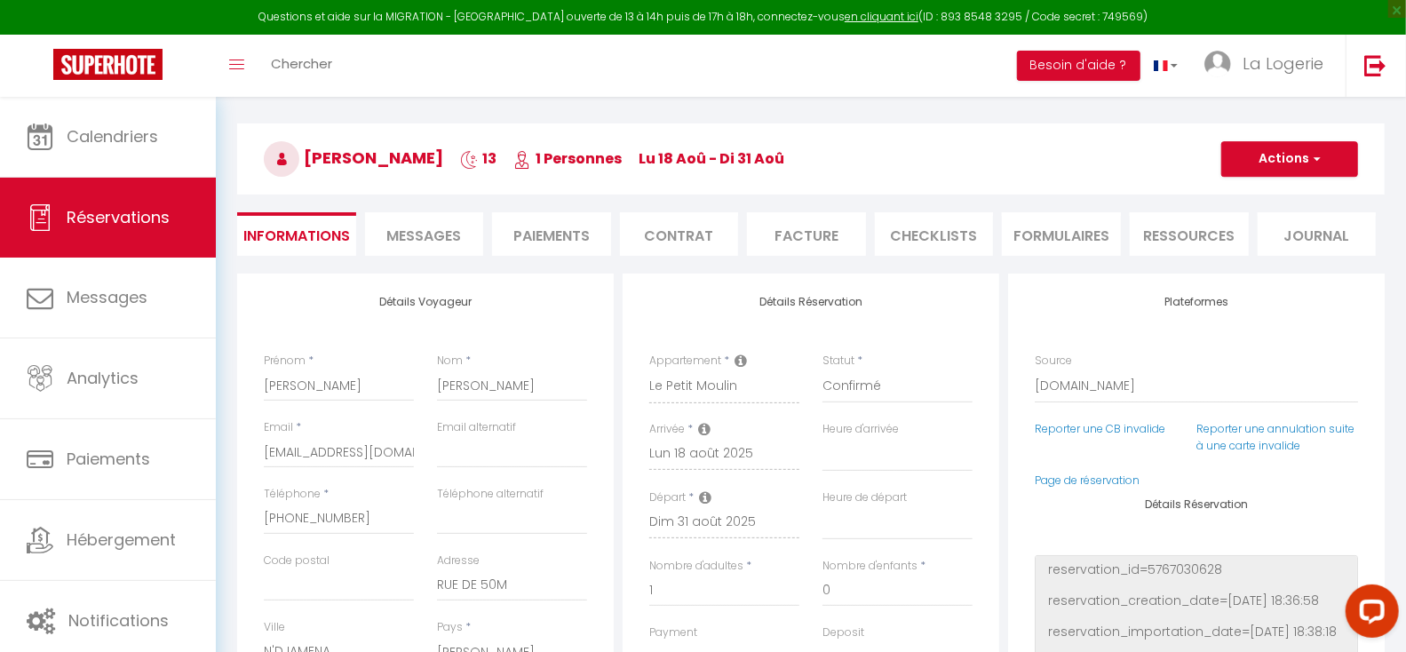
scroll to position [136, 0]
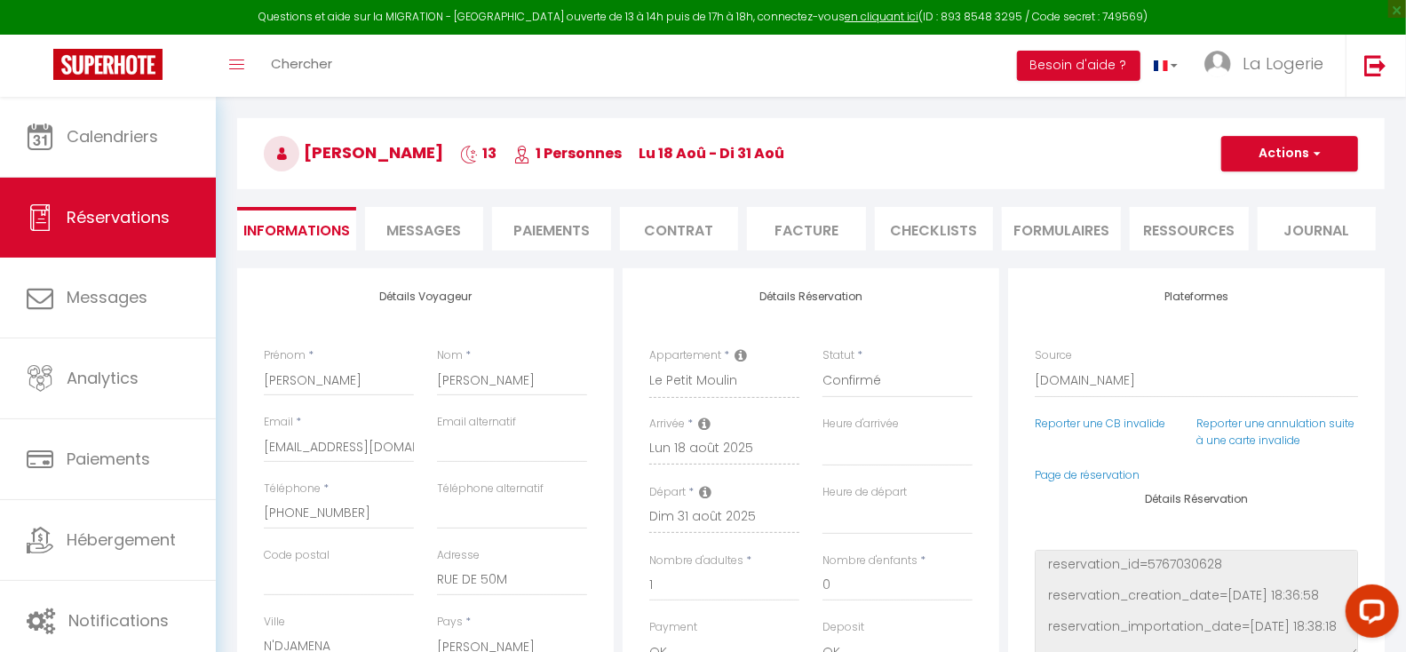
click at [426, 227] on span "Messages" at bounding box center [423, 230] width 75 height 20
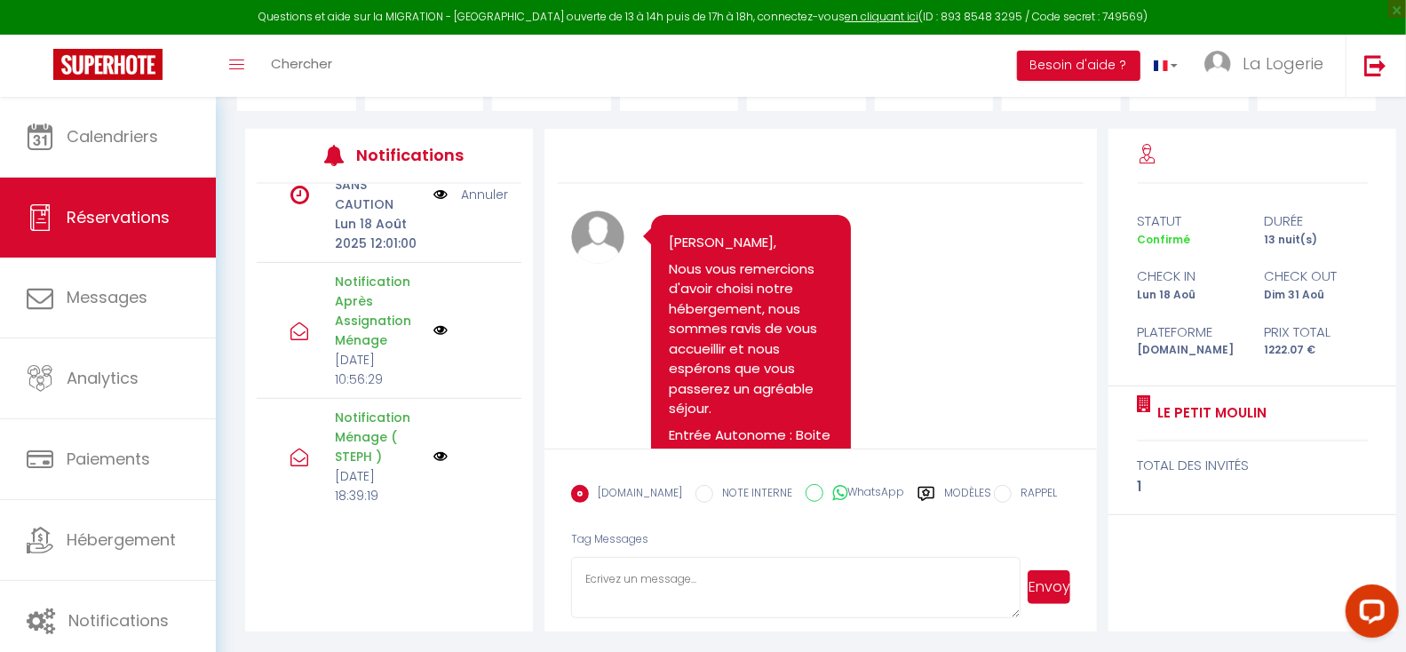
scroll to position [276, 0]
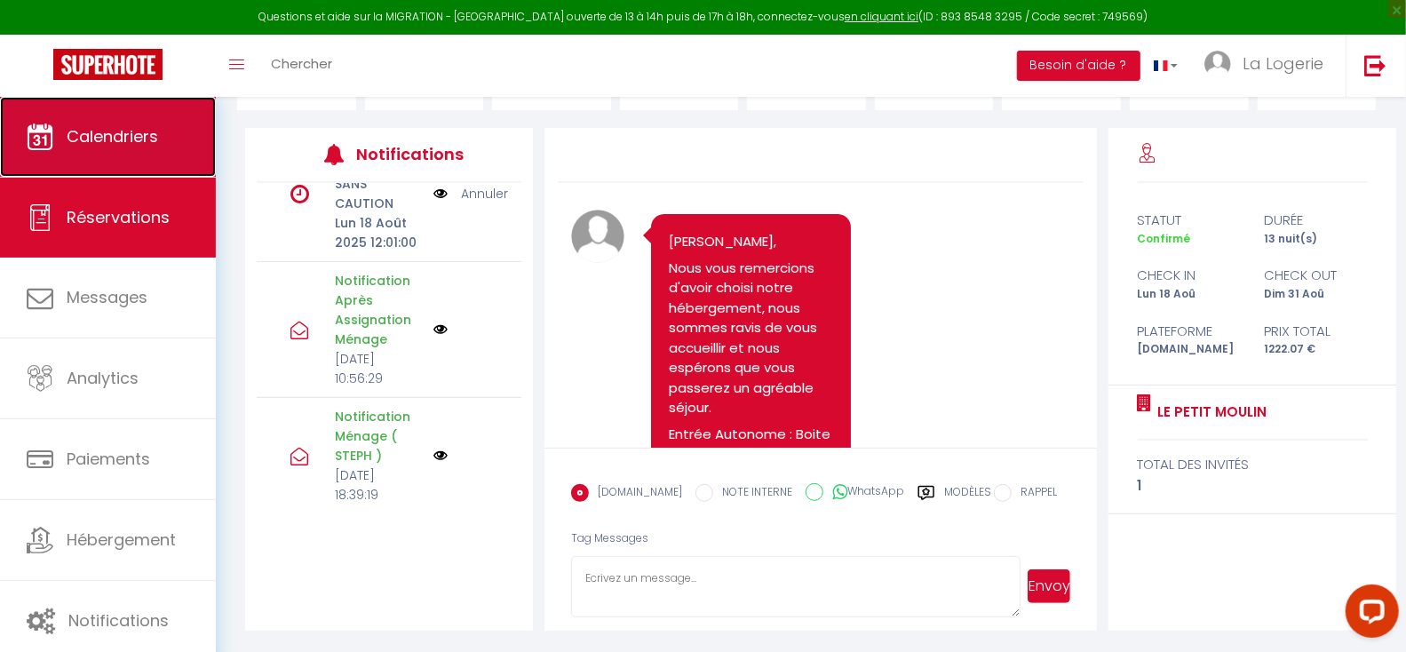
click at [96, 137] on span "Calendriers" at bounding box center [112, 136] width 91 height 22
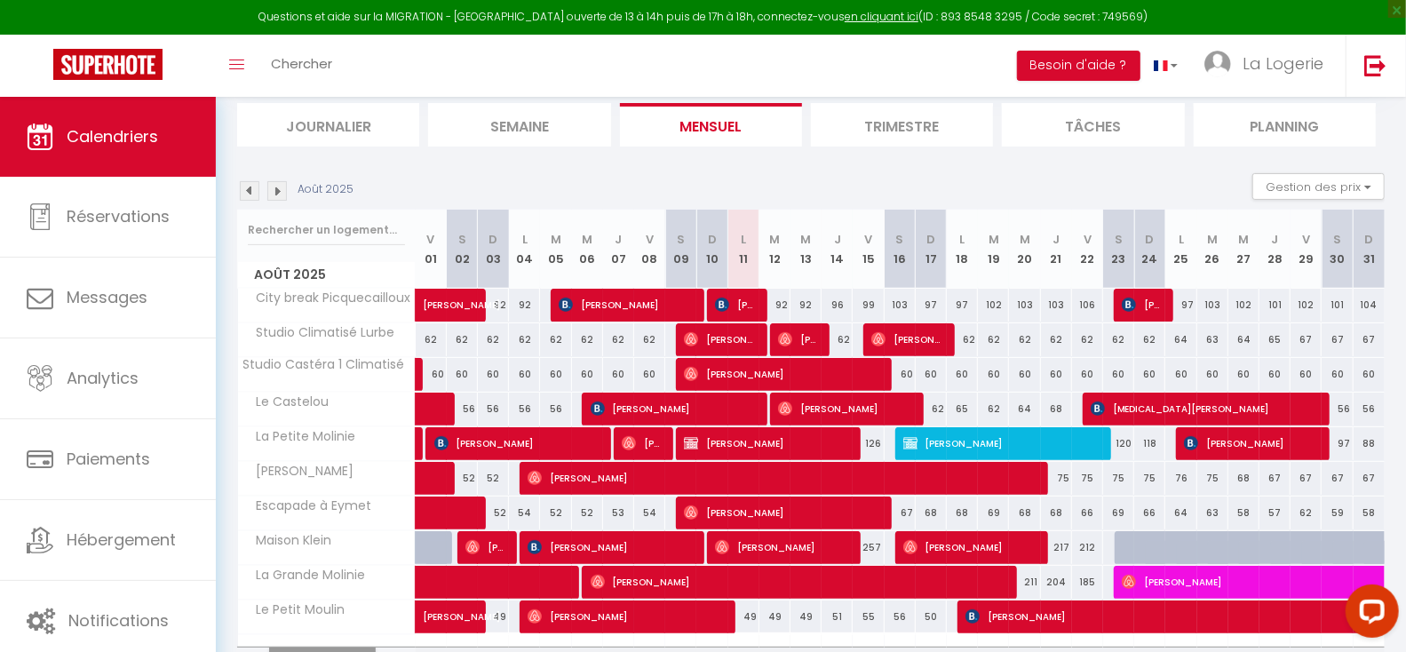
scroll to position [293, 0]
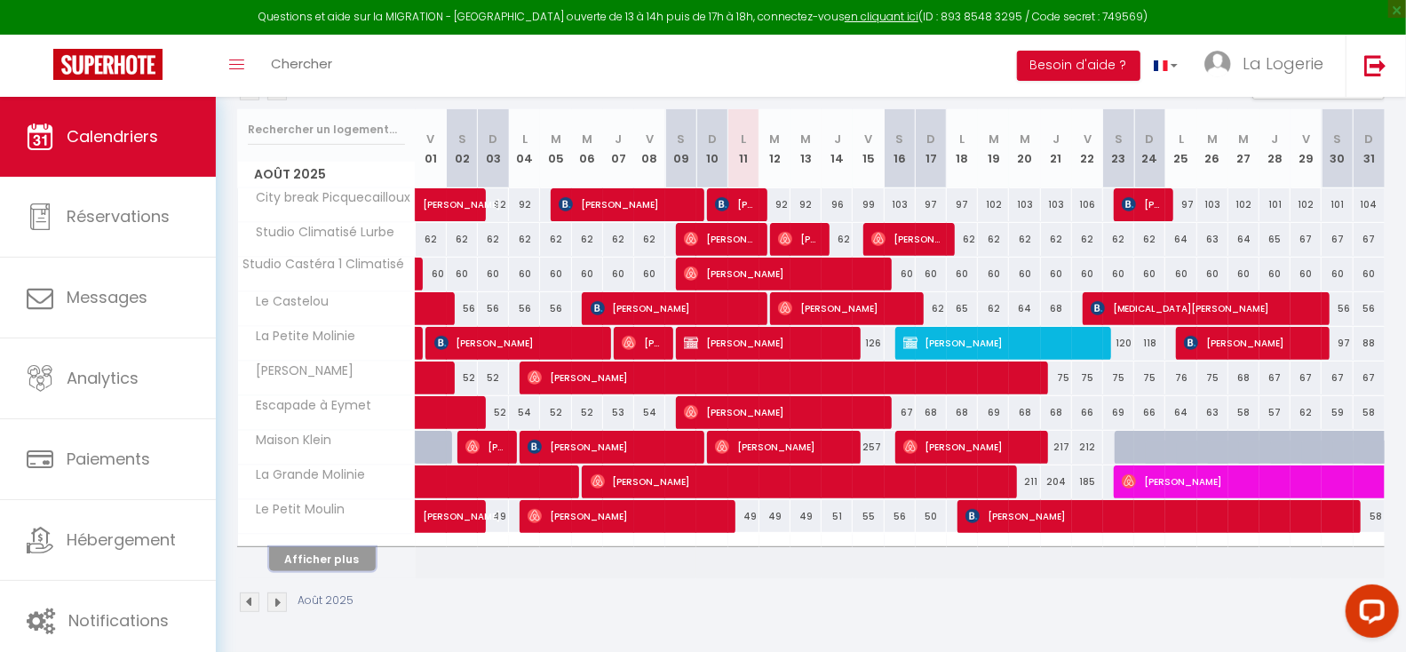
click at [329, 567] on button "Afficher plus" at bounding box center [322, 559] width 107 height 24
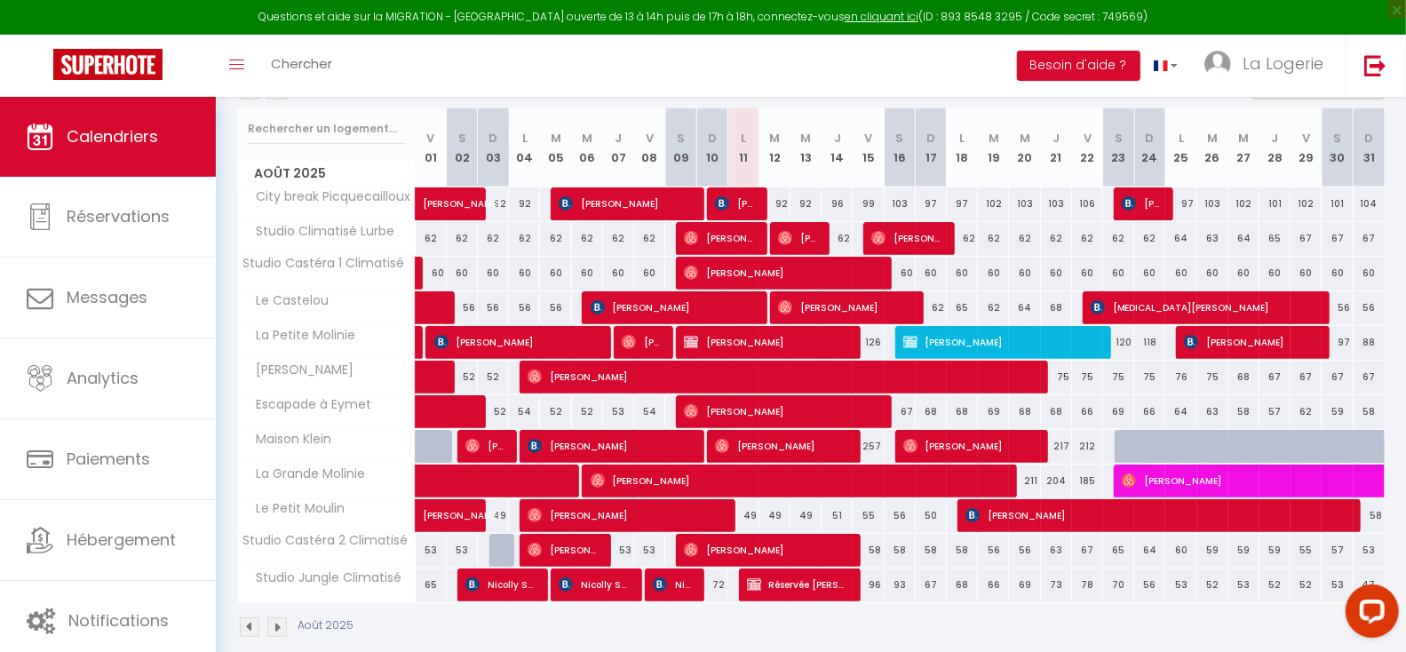
scroll to position [318, 0]
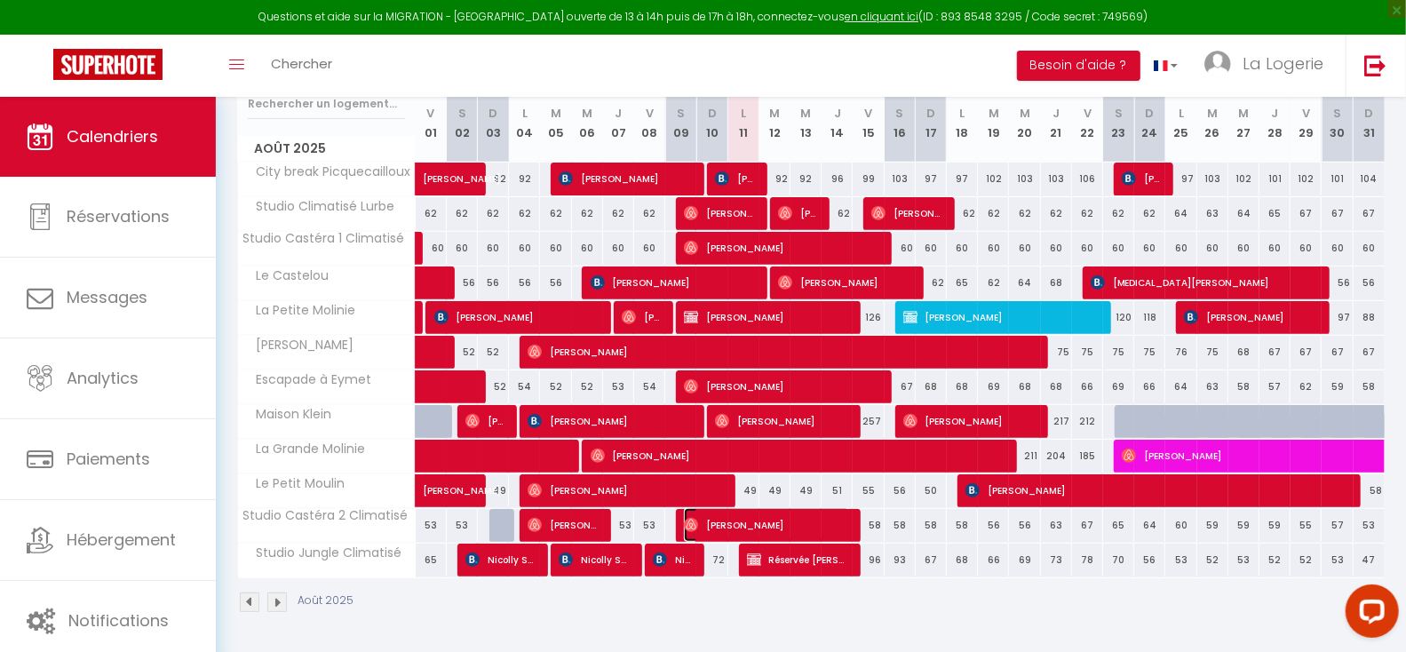
click at [766, 522] on span "[PERSON_NAME]" at bounding box center [767, 525] width 166 height 34
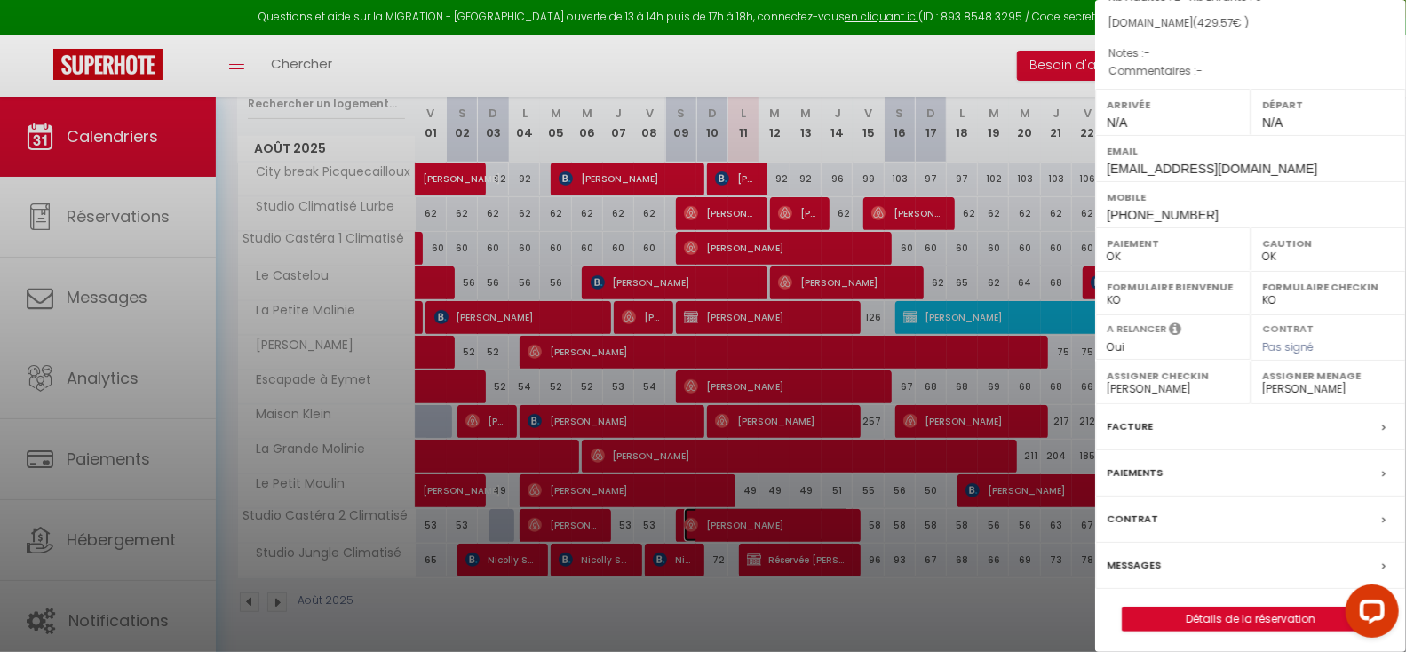
scroll to position [176, 0]
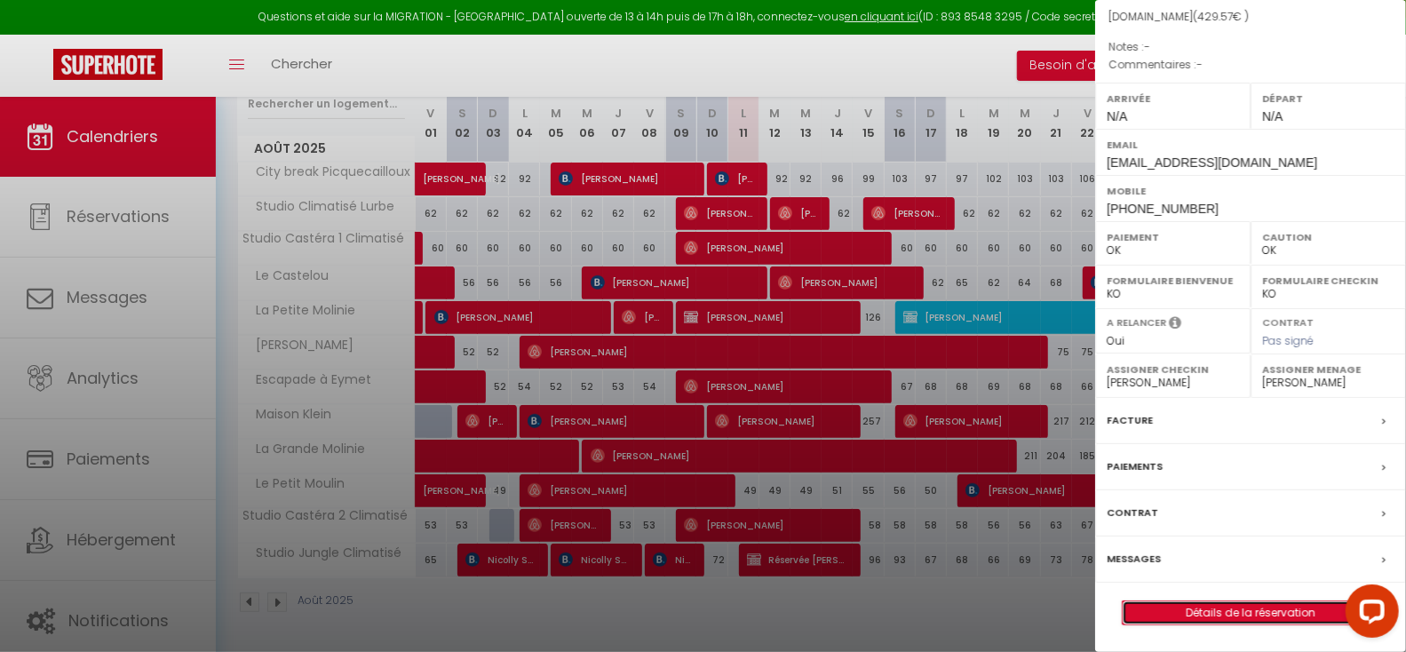
click at [1229, 613] on link "Détails de la réservation" at bounding box center [1251, 612] width 256 height 23
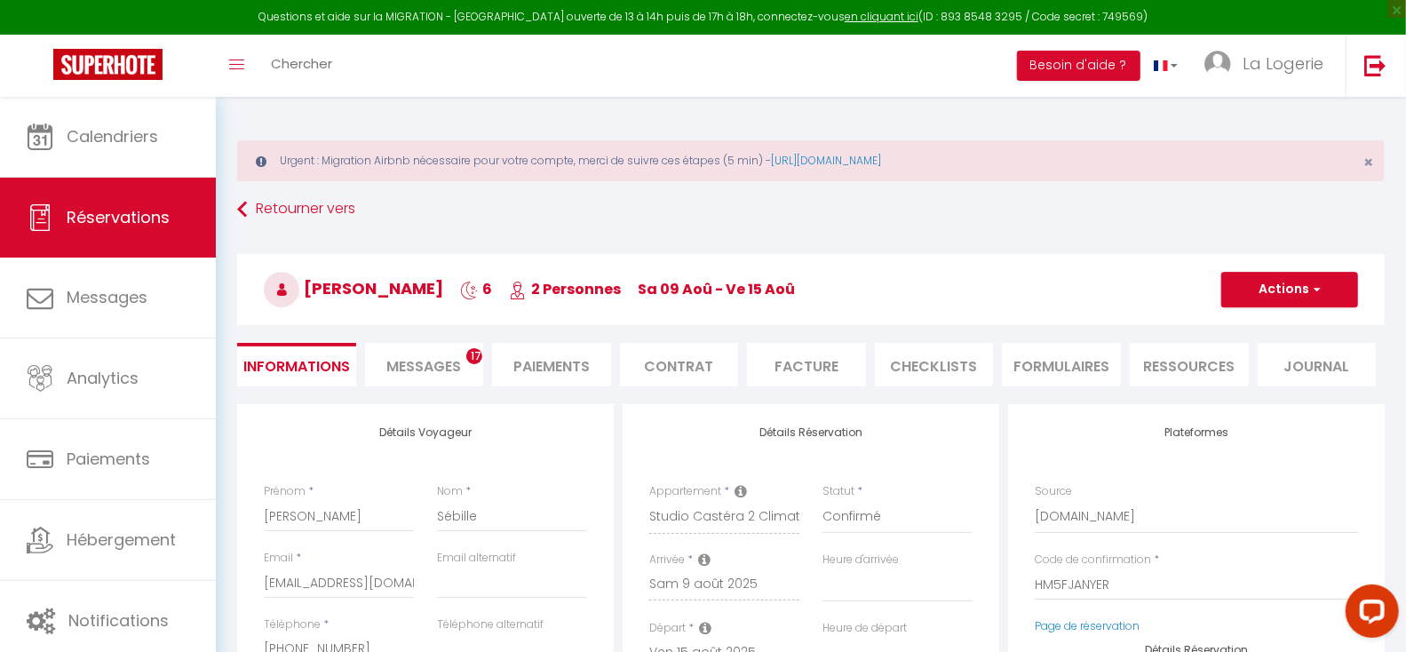
click at [413, 363] on span "Messages" at bounding box center [423, 366] width 75 height 20
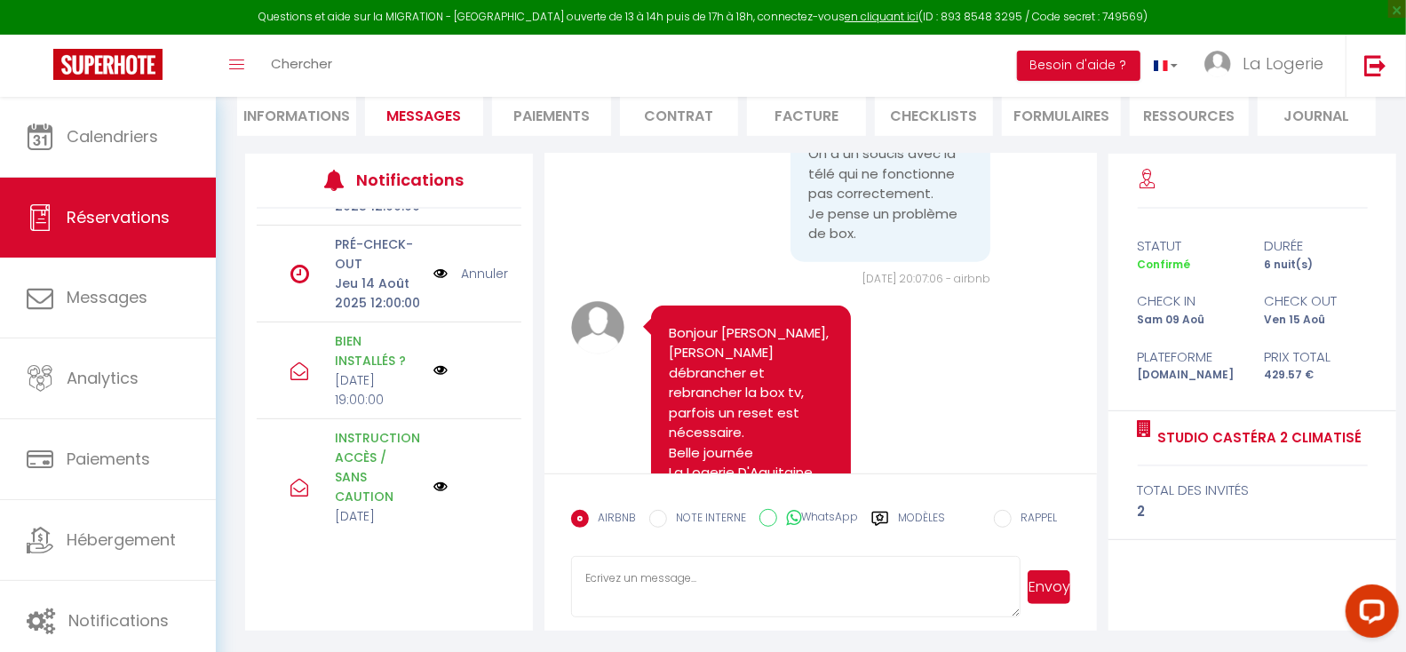
scroll to position [5707, 0]
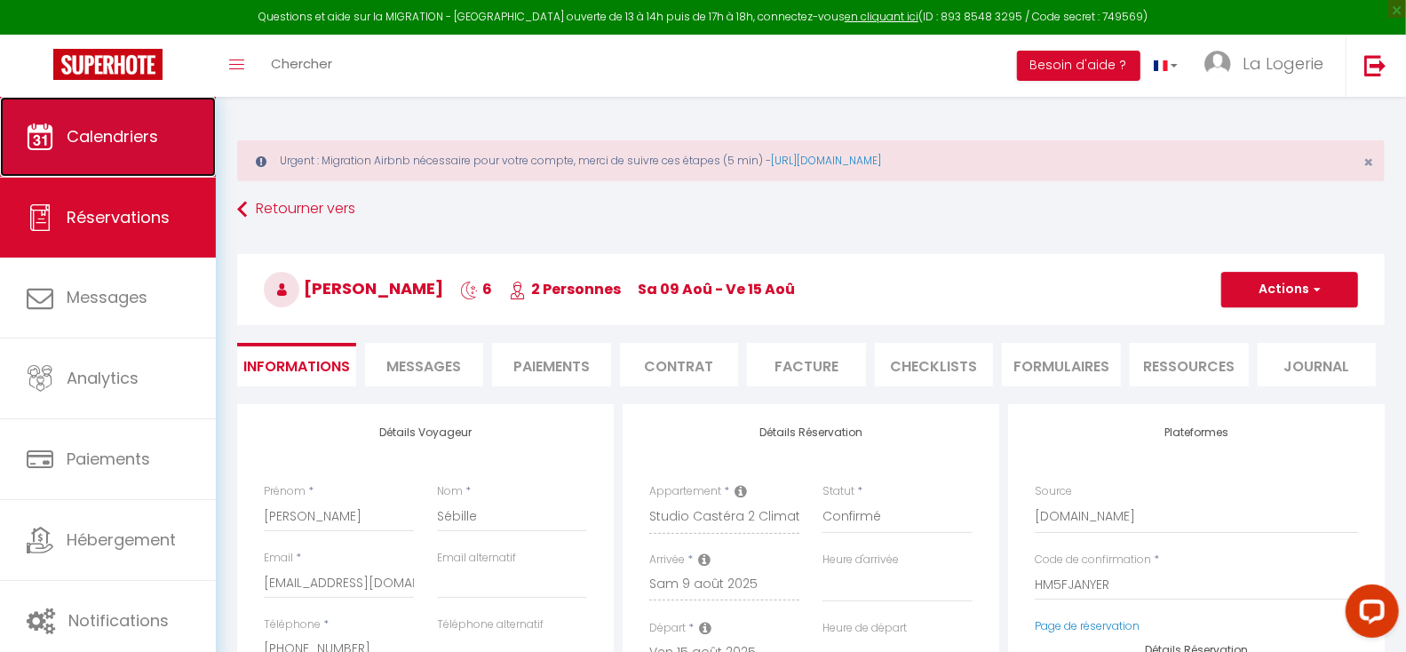
click at [126, 128] on span "Calendriers" at bounding box center [112, 136] width 91 height 22
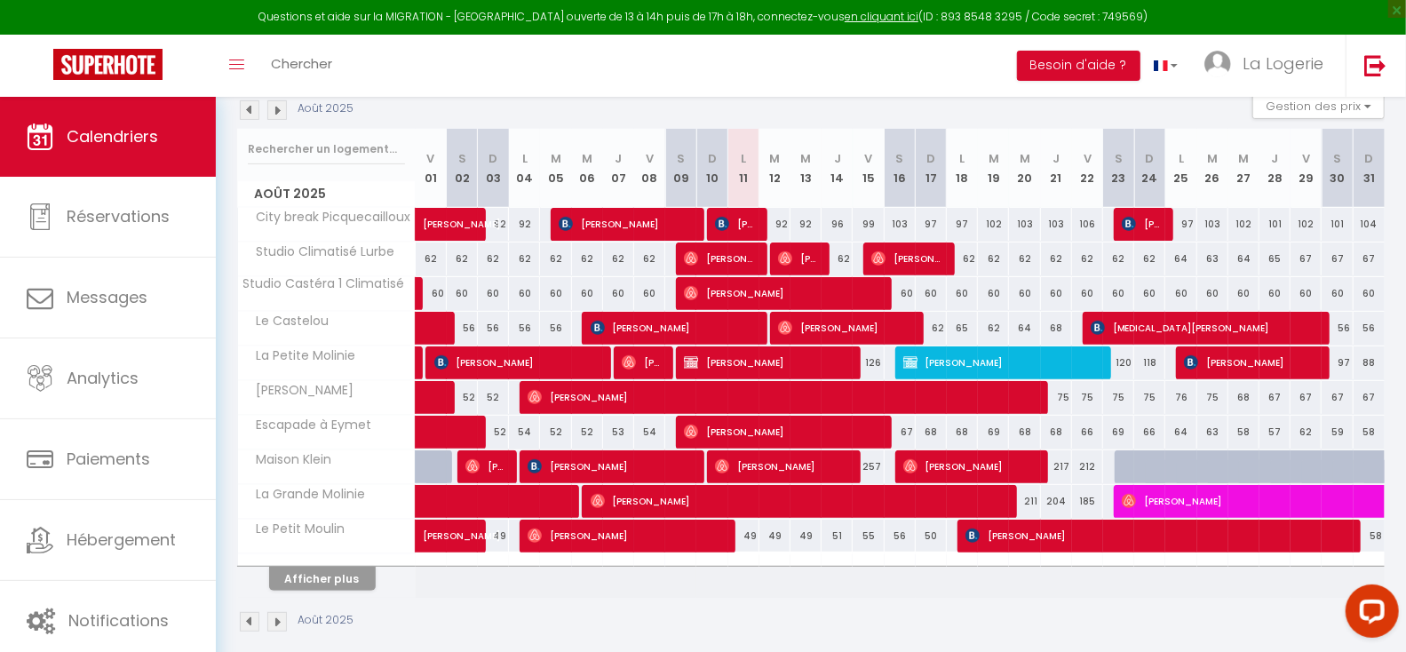
scroll to position [293, 0]
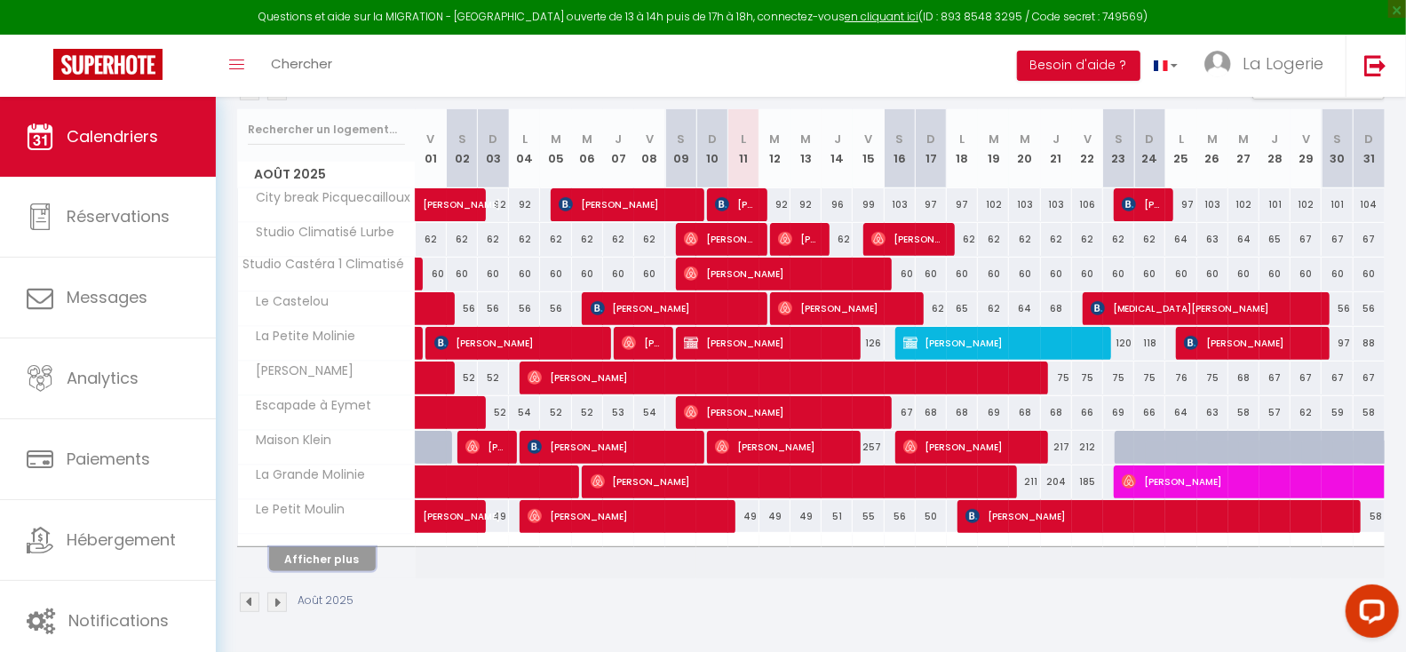
click at [340, 560] on button "Afficher plus" at bounding box center [322, 559] width 107 height 24
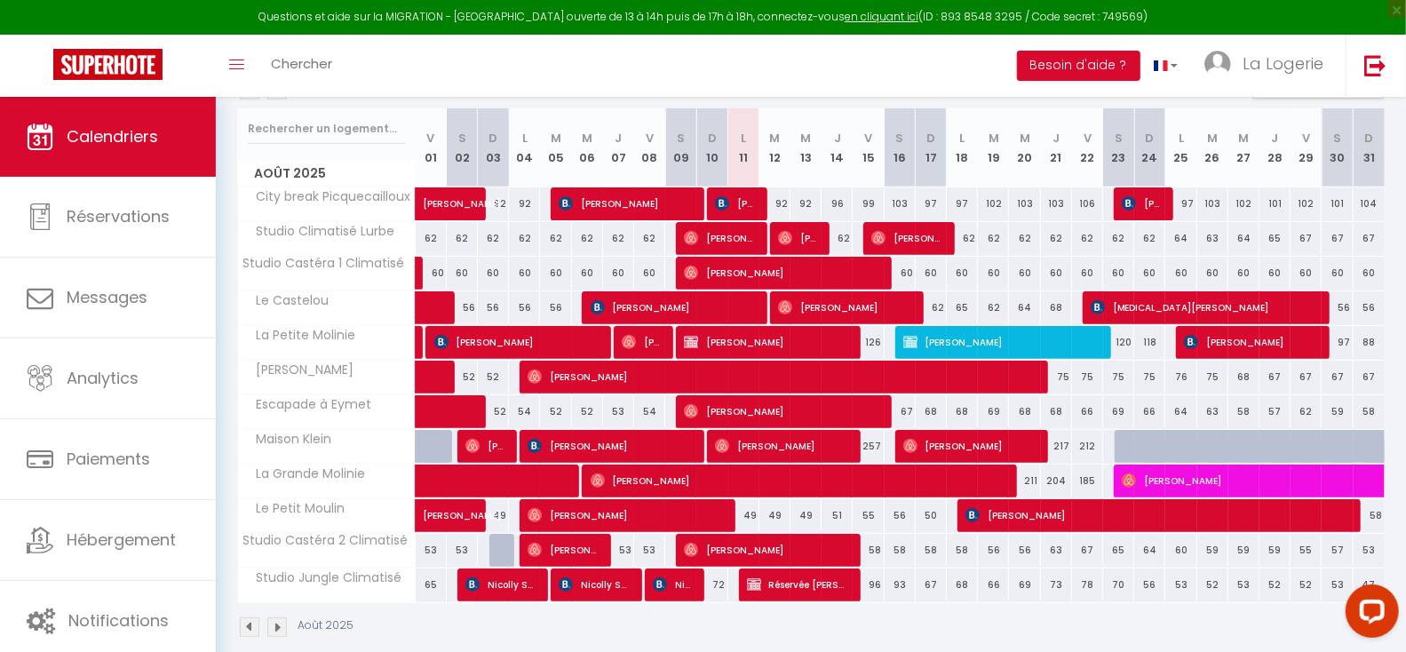
scroll to position [318, 0]
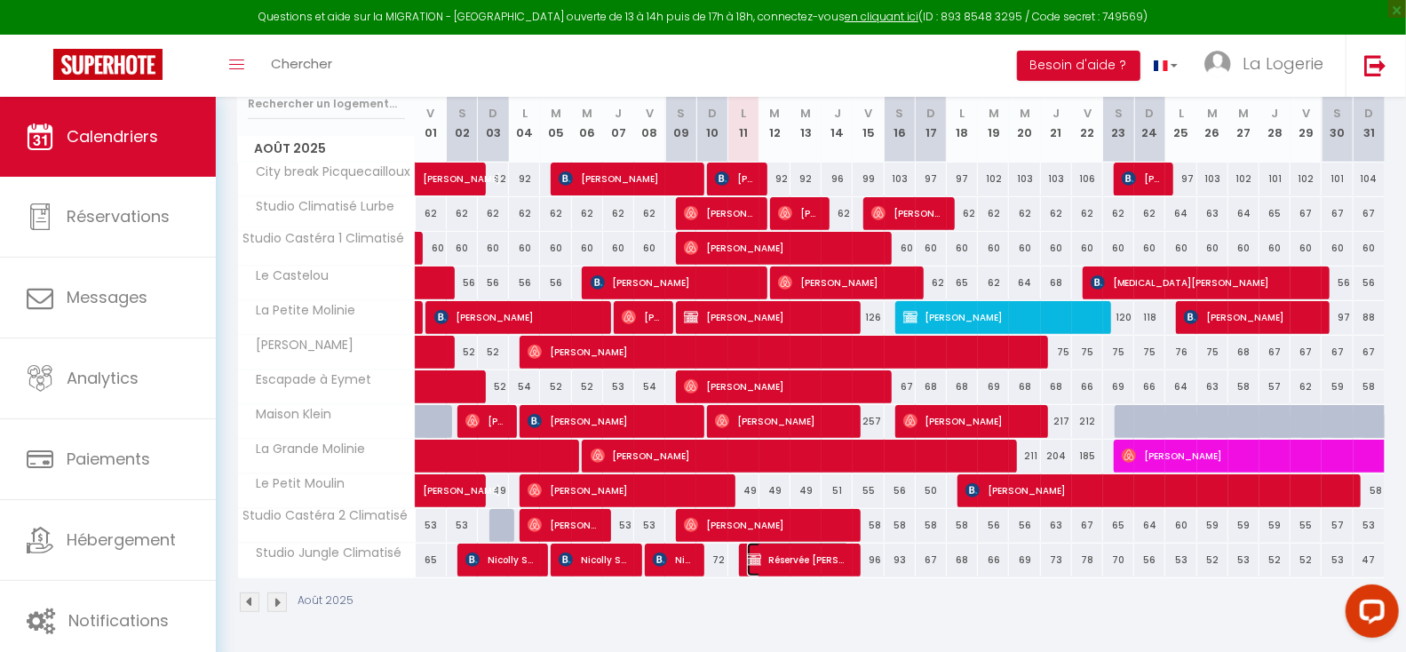
click at [798, 562] on span "Réservée [PERSON_NAME]" at bounding box center [799, 560] width 104 height 34
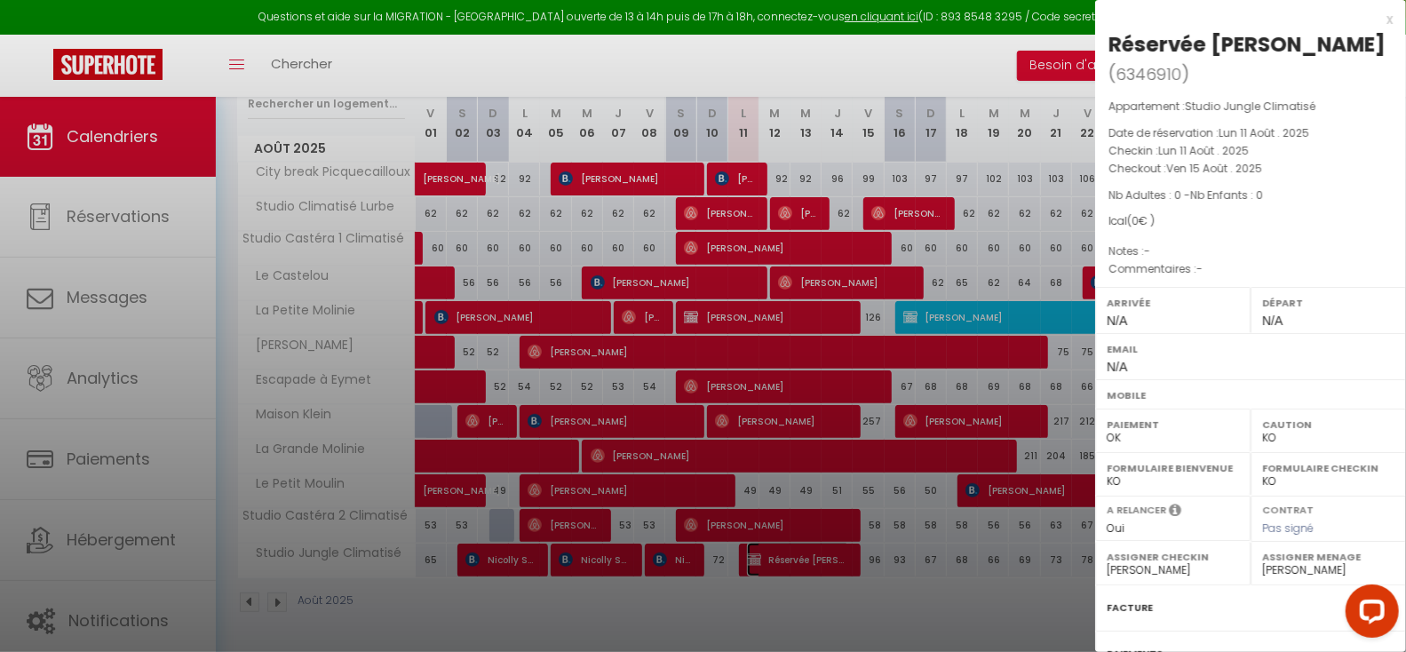
scroll to position [160, 0]
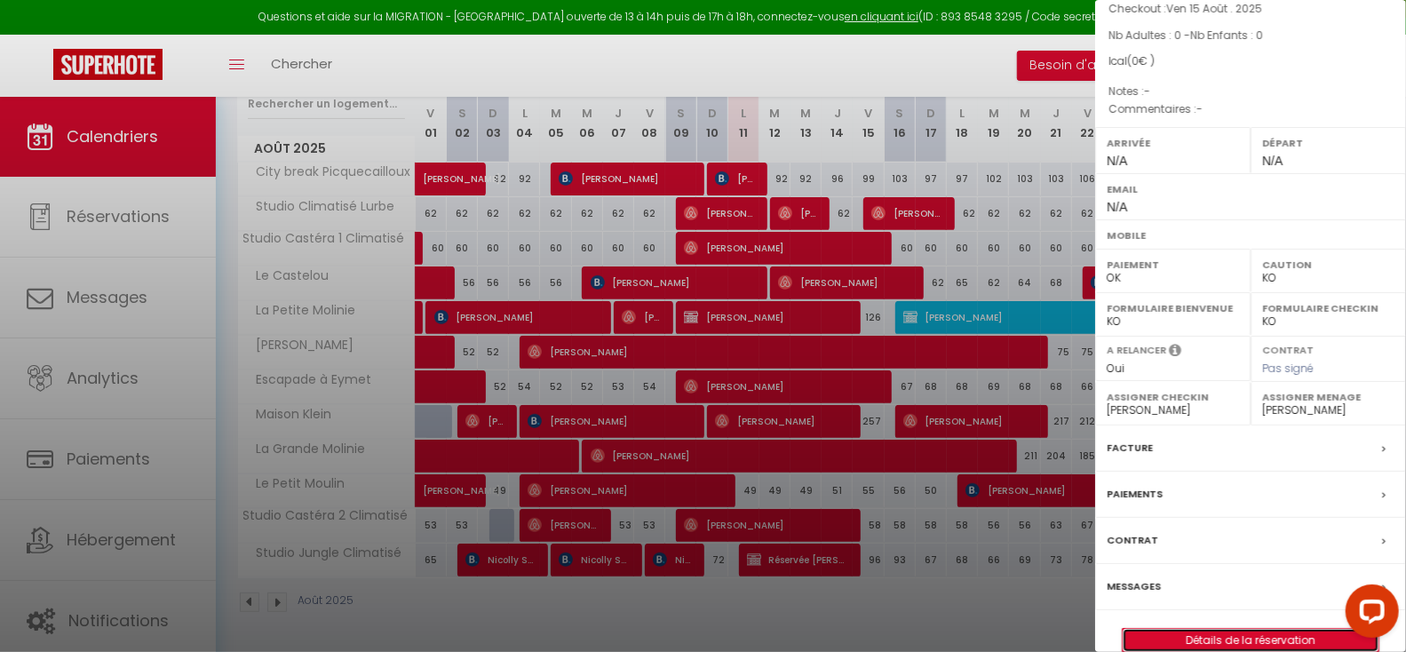
click at [1229, 629] on link "Détails de la réservation" at bounding box center [1251, 640] width 256 height 23
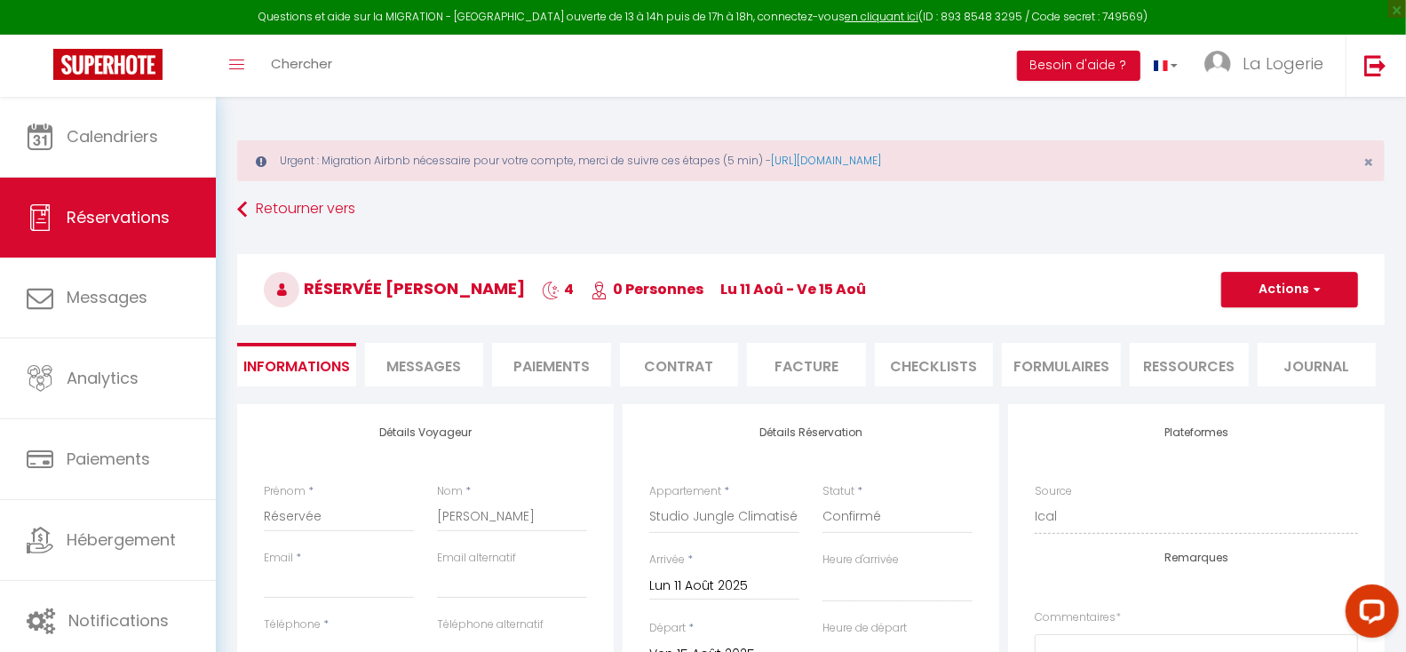
click at [431, 363] on span "Messages" at bounding box center [423, 366] width 75 height 20
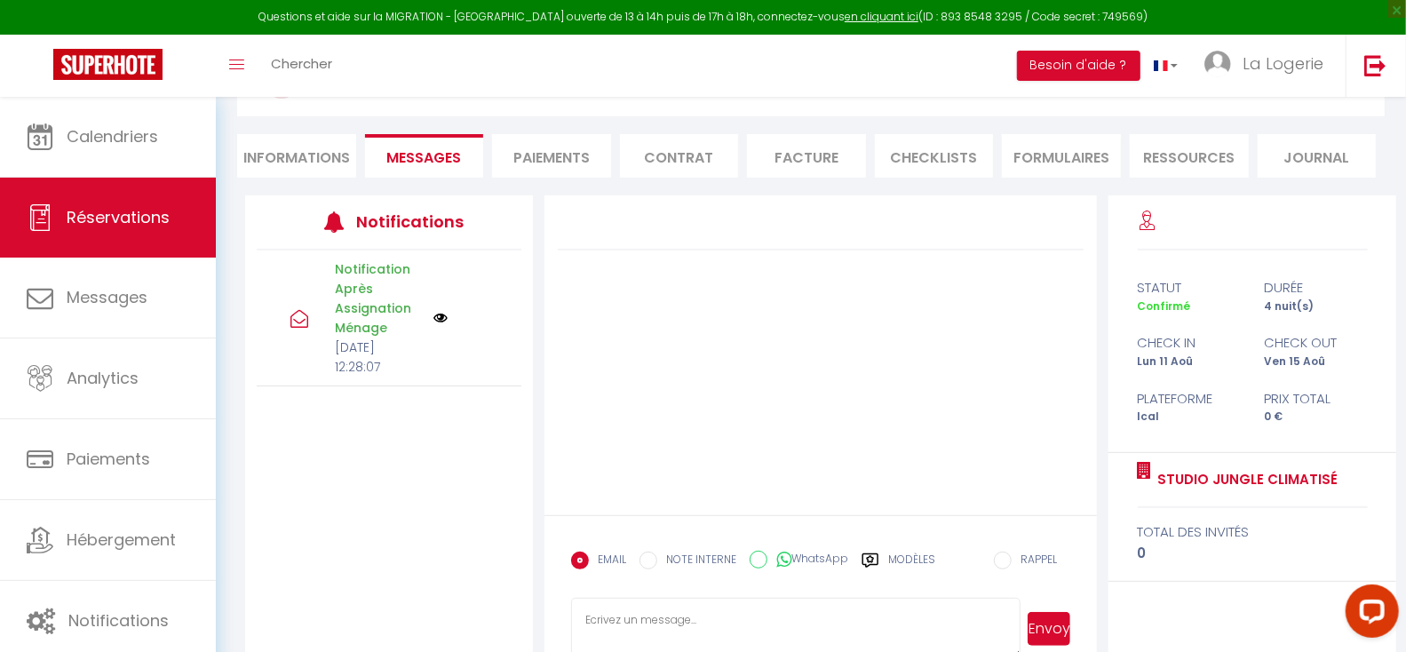
scroll to position [251, 0]
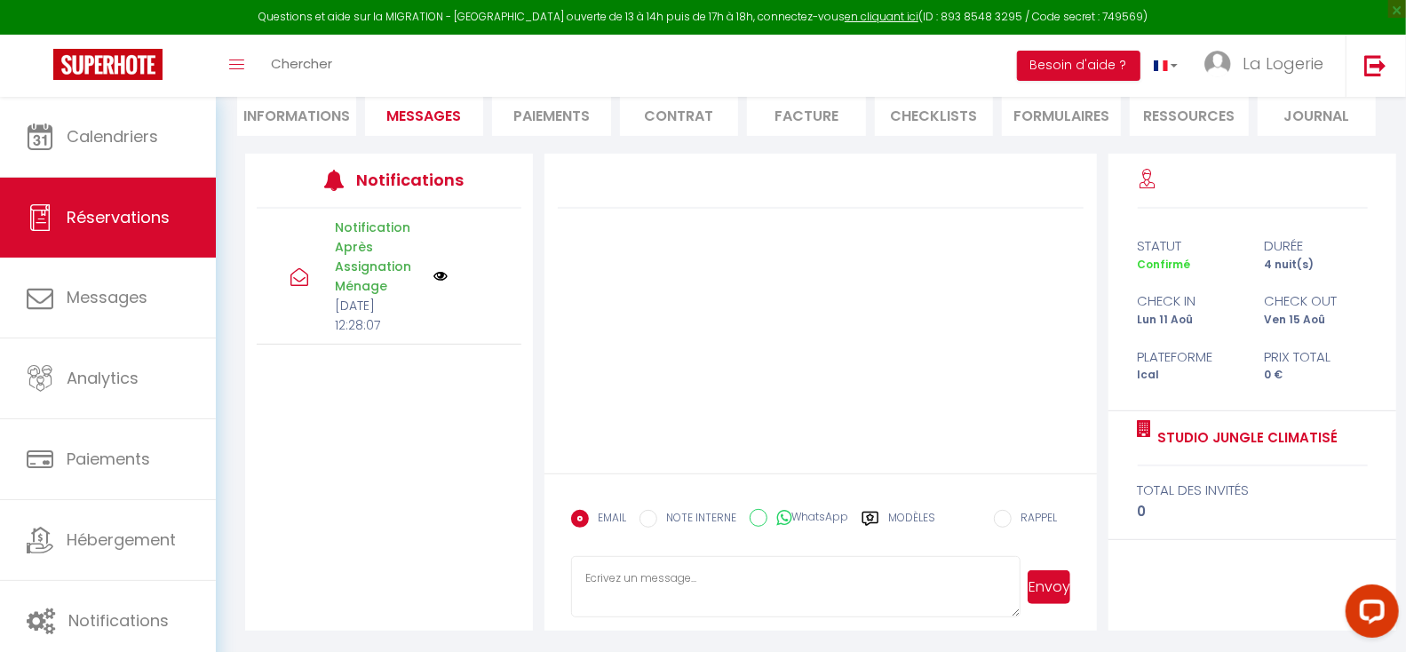
click at [407, 393] on div "Notification Après Assignation Ménage [DATE] 12:28:07" at bounding box center [389, 369] width 288 height 320
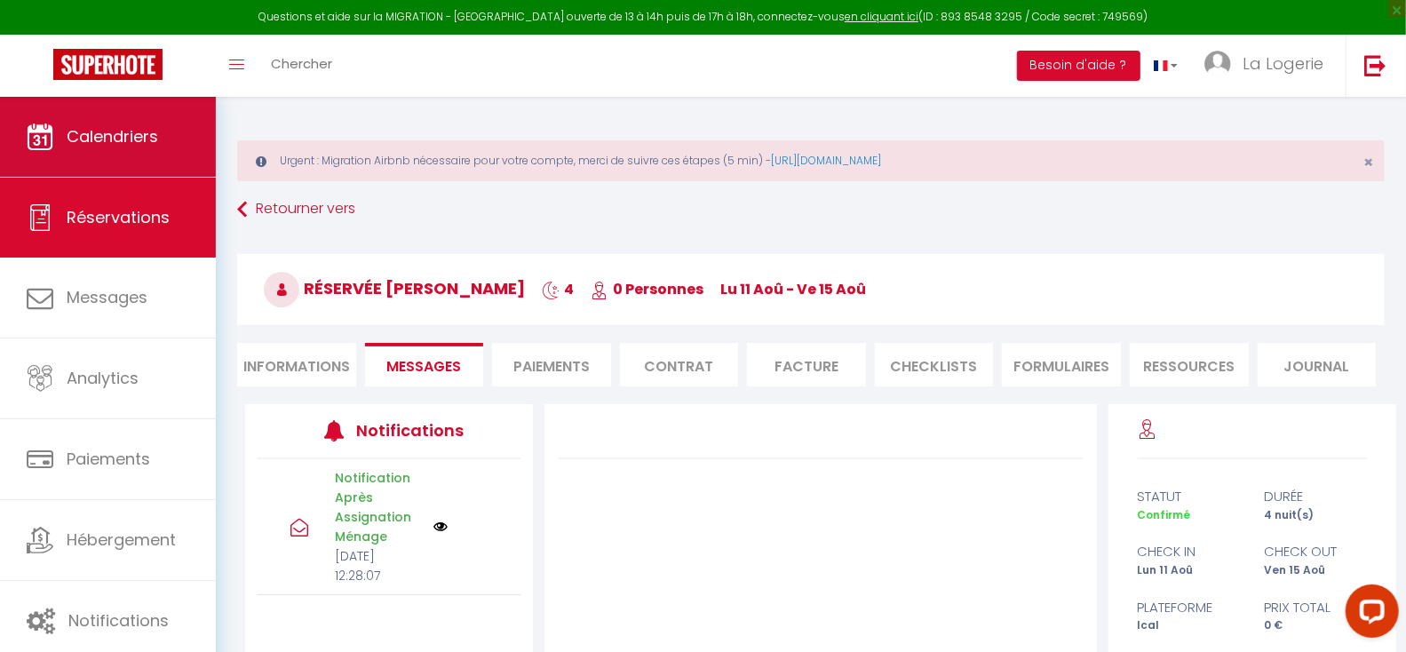
scroll to position [3, 0]
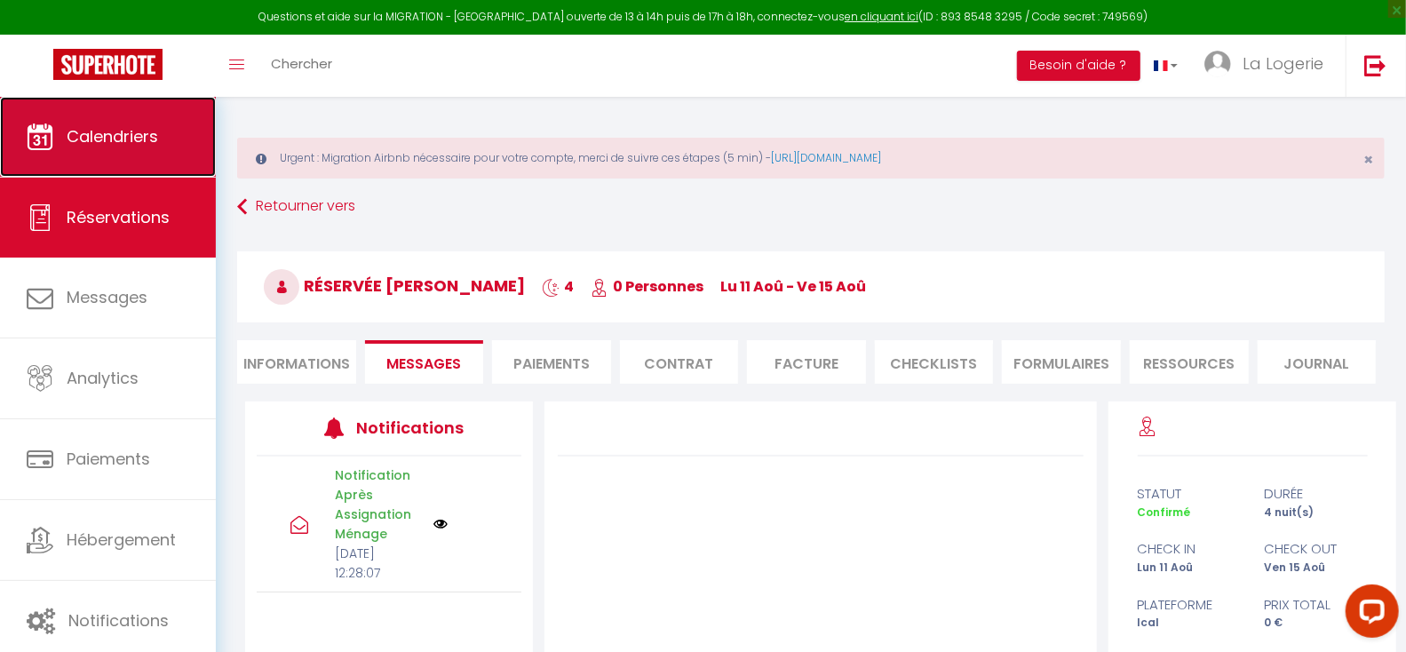
click at [99, 147] on link "Calendriers" at bounding box center [108, 137] width 216 height 80
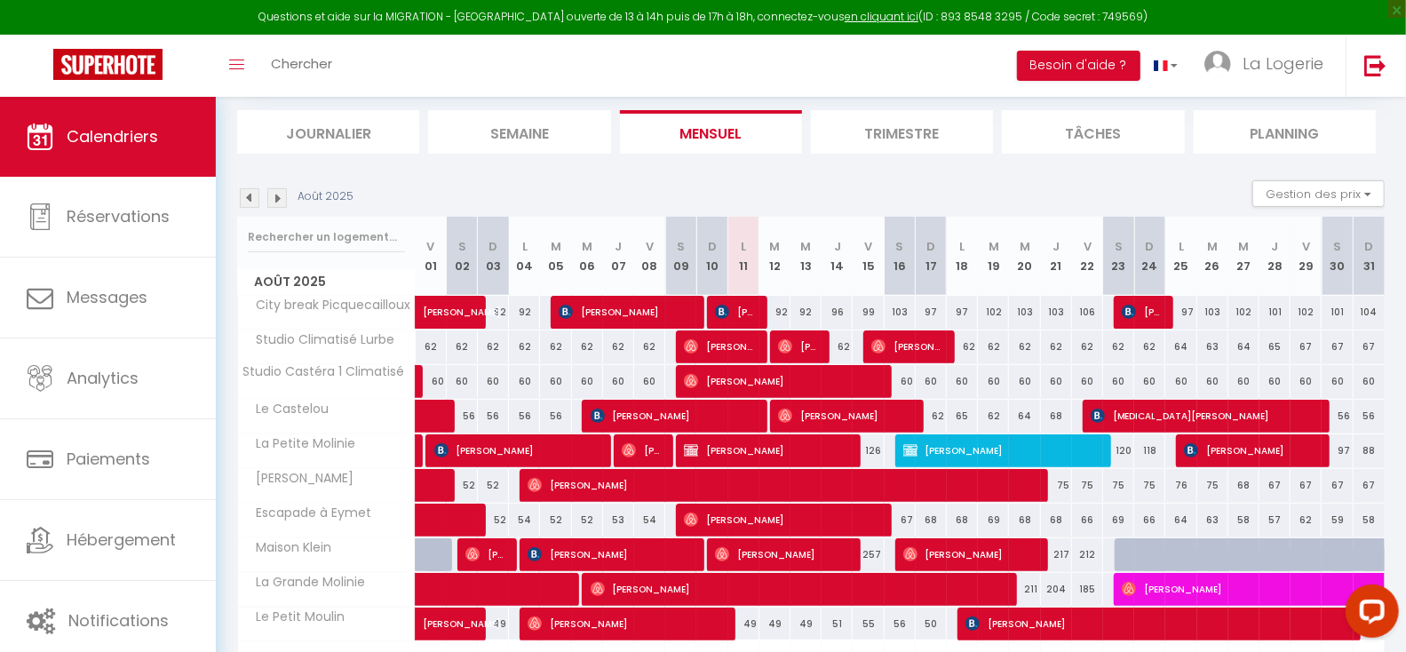
scroll to position [293, 0]
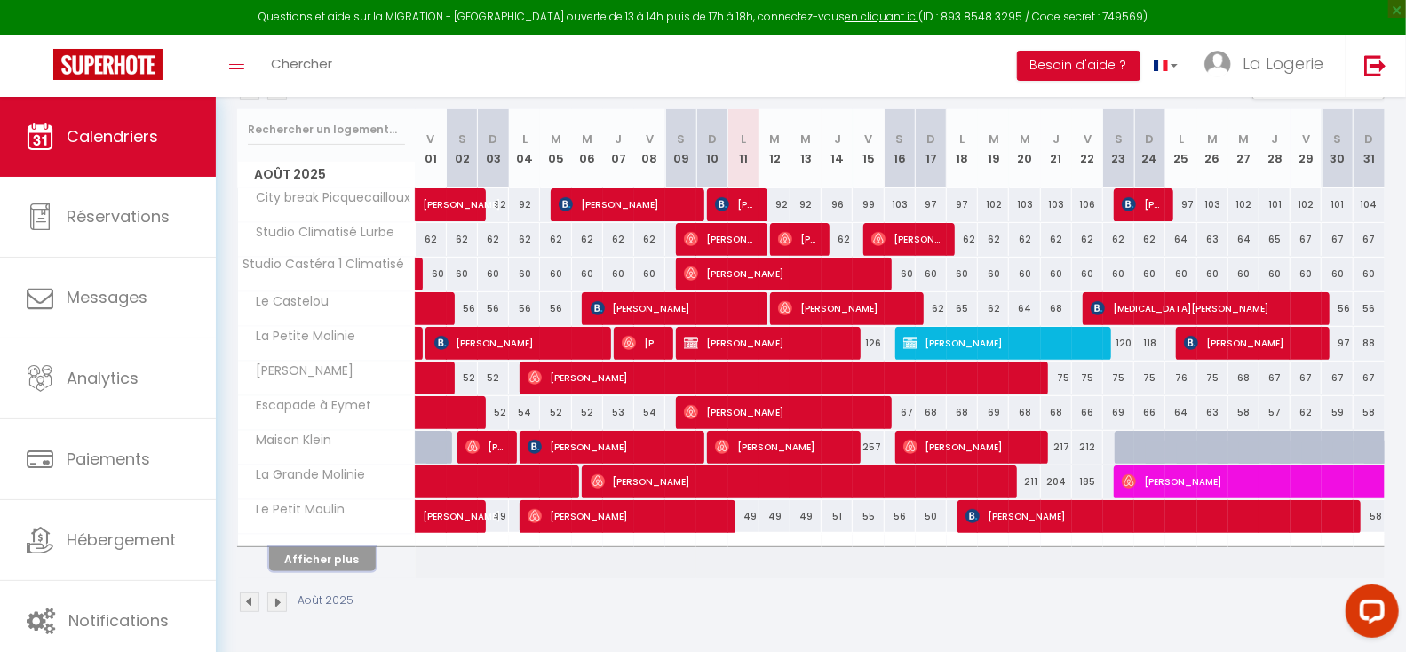
click at [334, 561] on button "Afficher plus" at bounding box center [322, 559] width 107 height 24
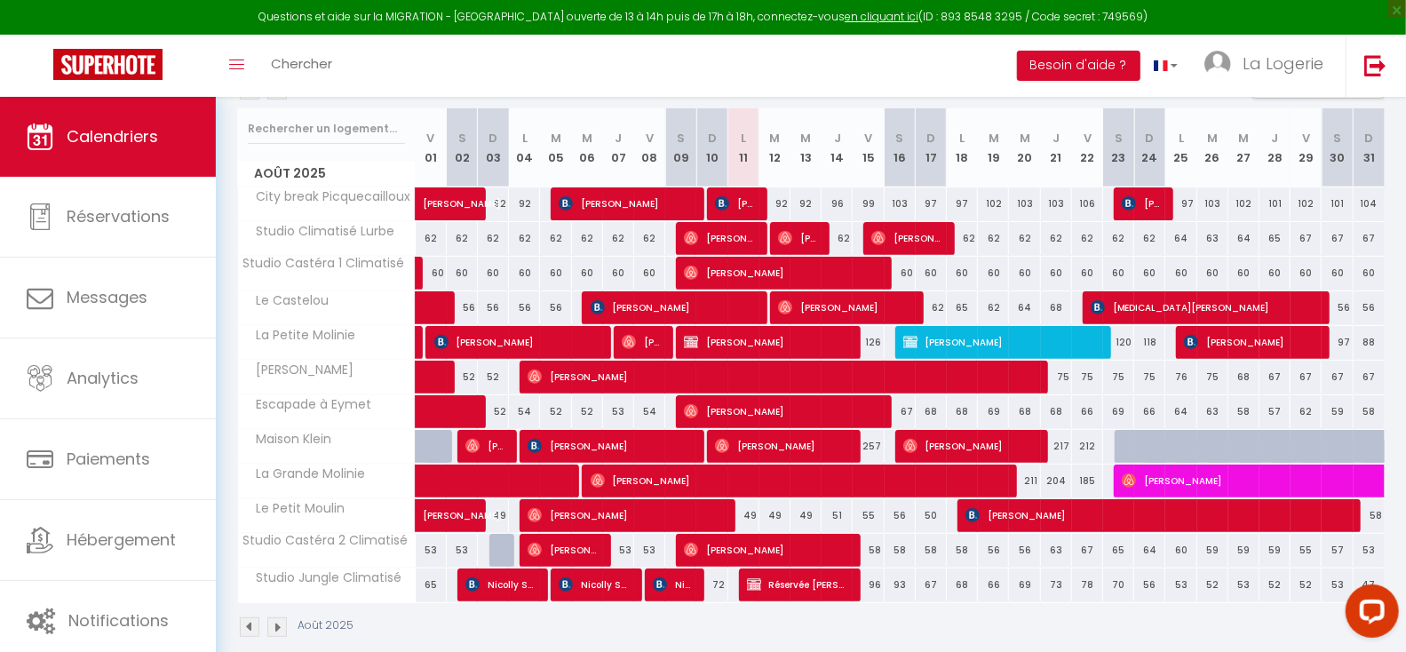
scroll to position [318, 0]
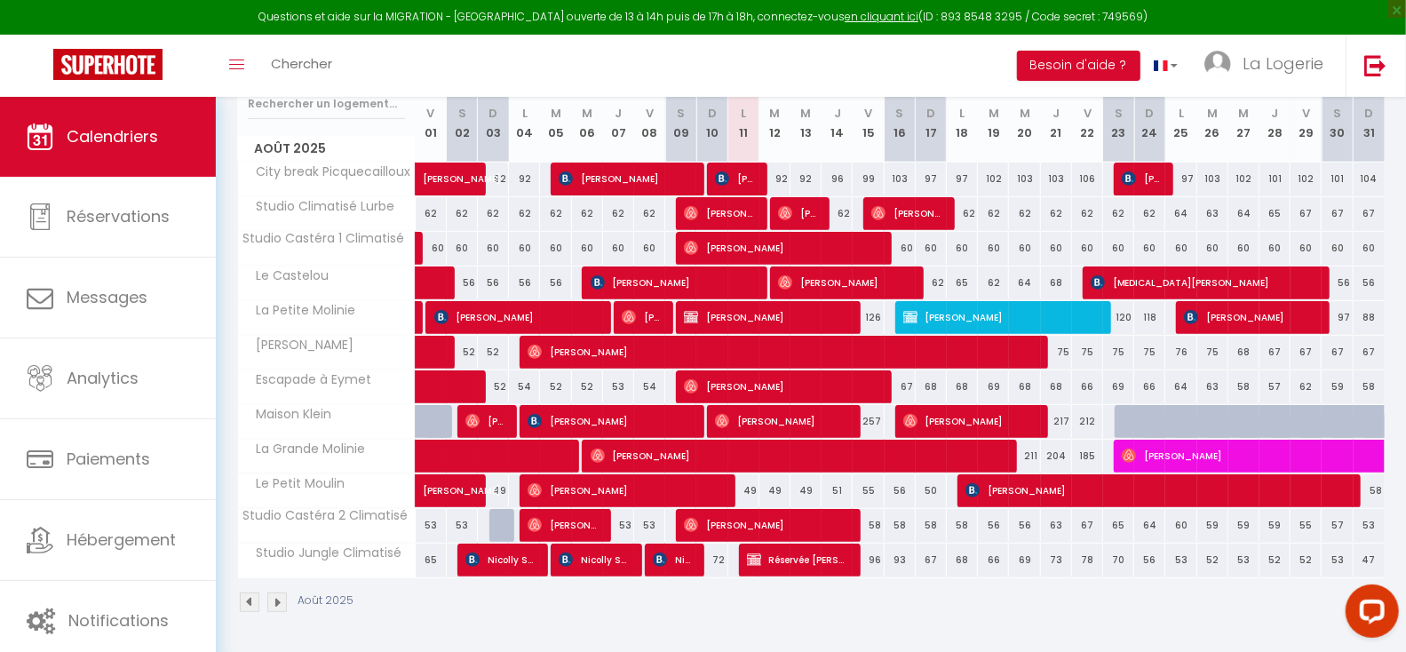
click at [807, 597] on div "Août 2025" at bounding box center [811, 604] width 1148 height 52
click at [805, 560] on span "Réservée [PERSON_NAME]" at bounding box center [799, 560] width 104 height 34
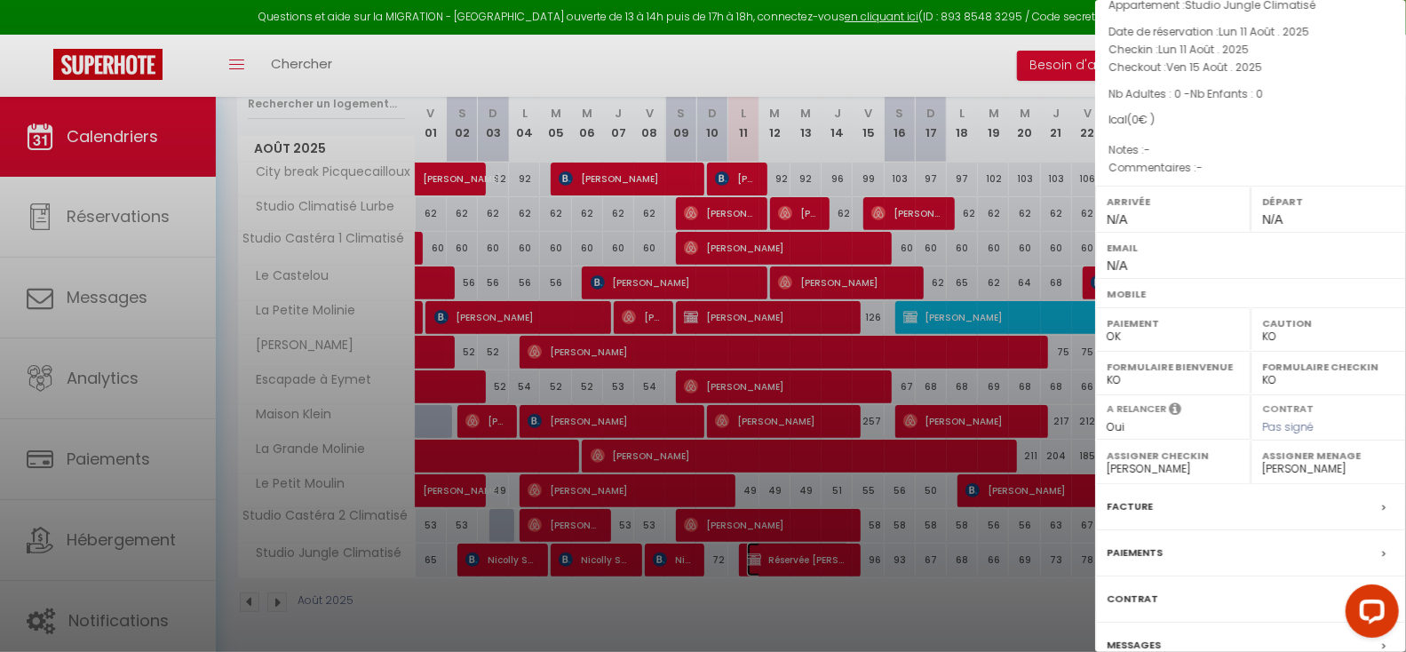
scroll to position [160, 0]
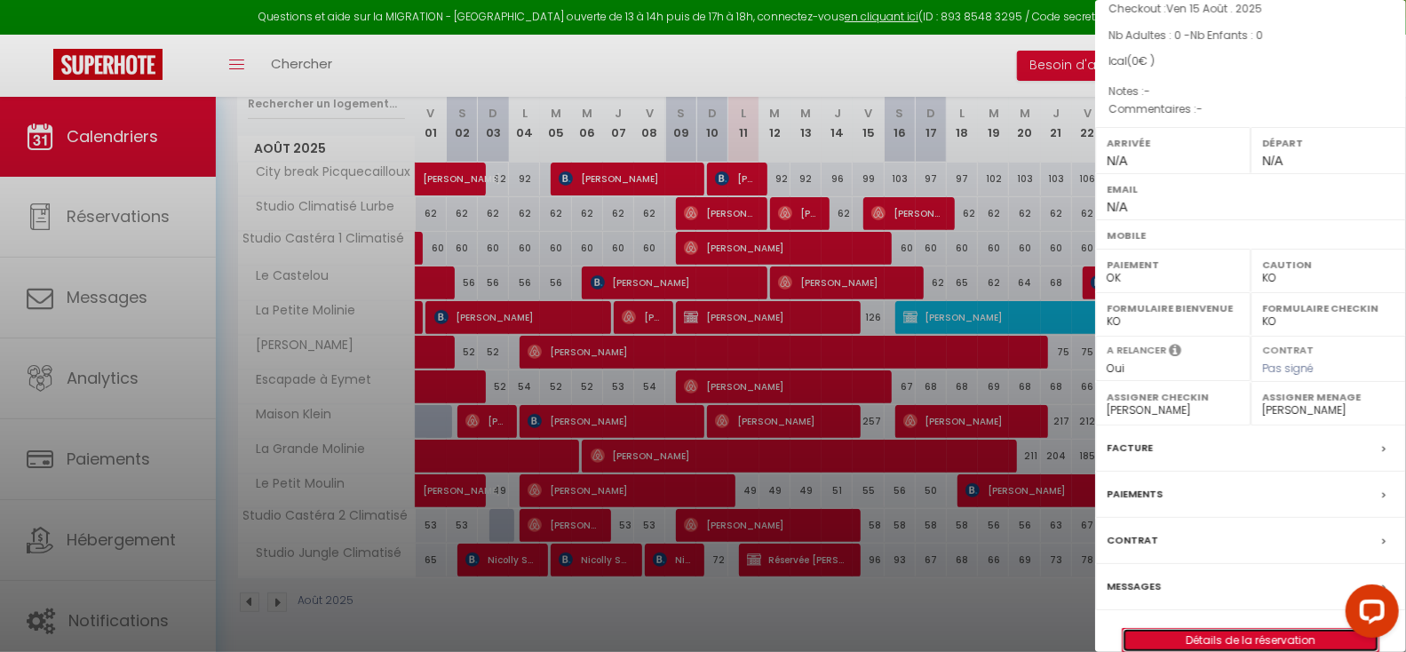
click at [1226, 629] on link "Détails de la réservation" at bounding box center [1251, 640] width 256 height 23
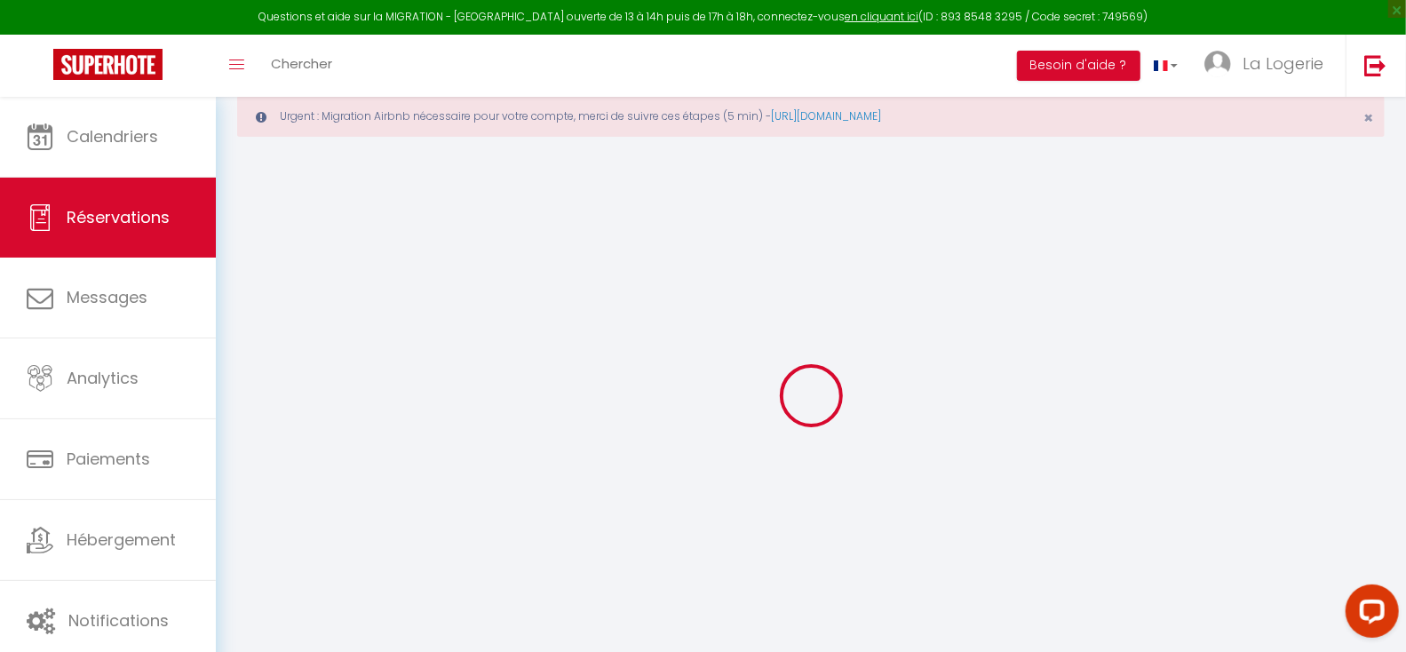
scroll to position [96, 0]
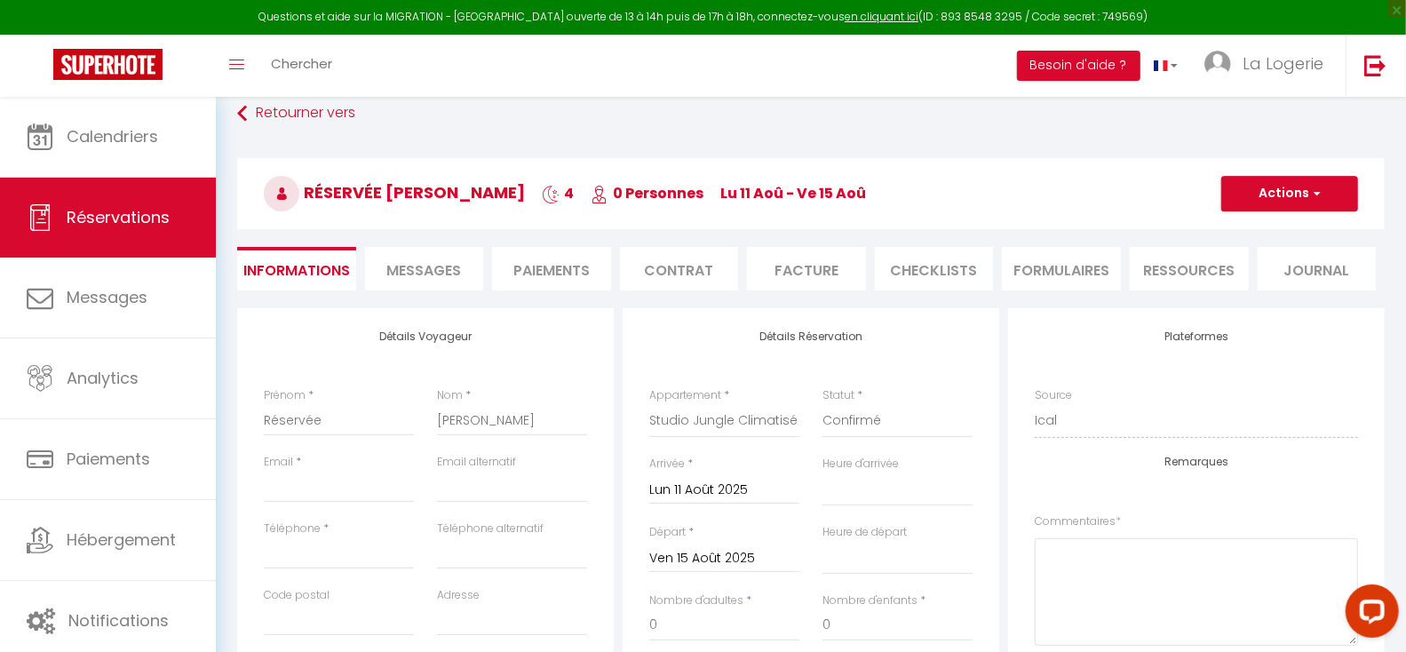
click at [423, 277] on span "Messages" at bounding box center [423, 270] width 75 height 20
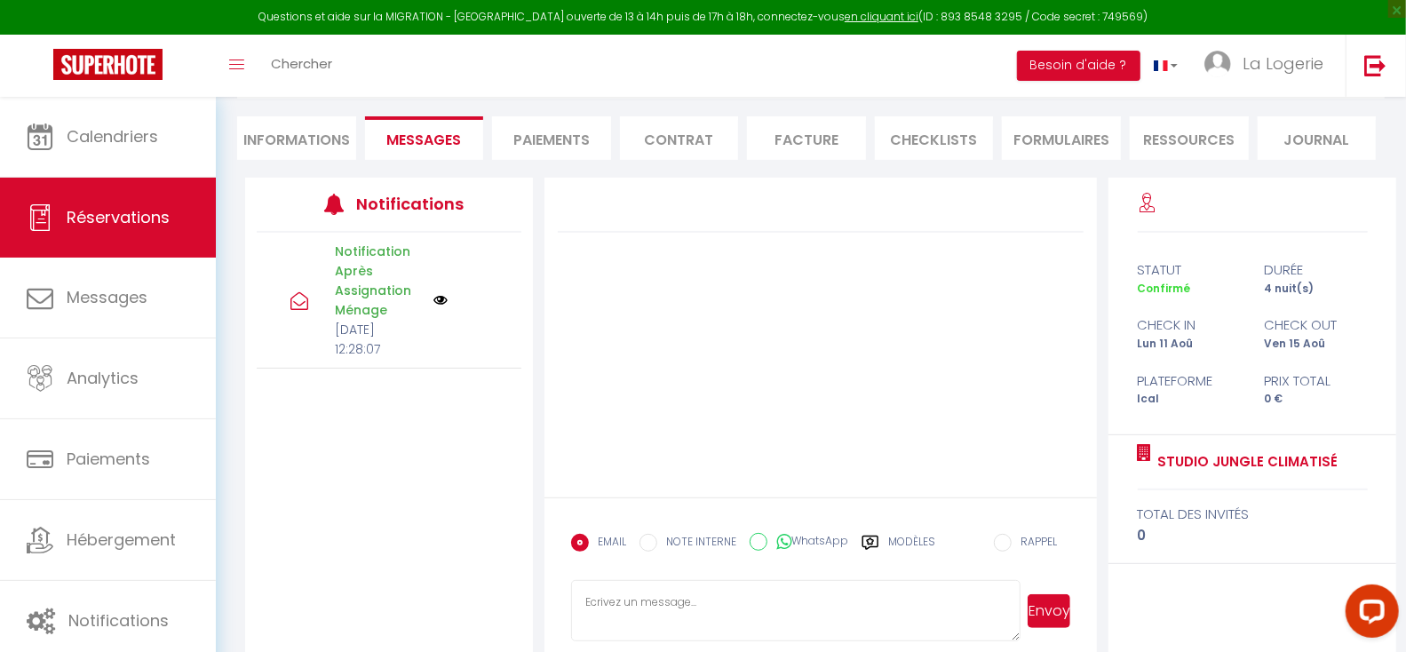
scroll to position [251, 0]
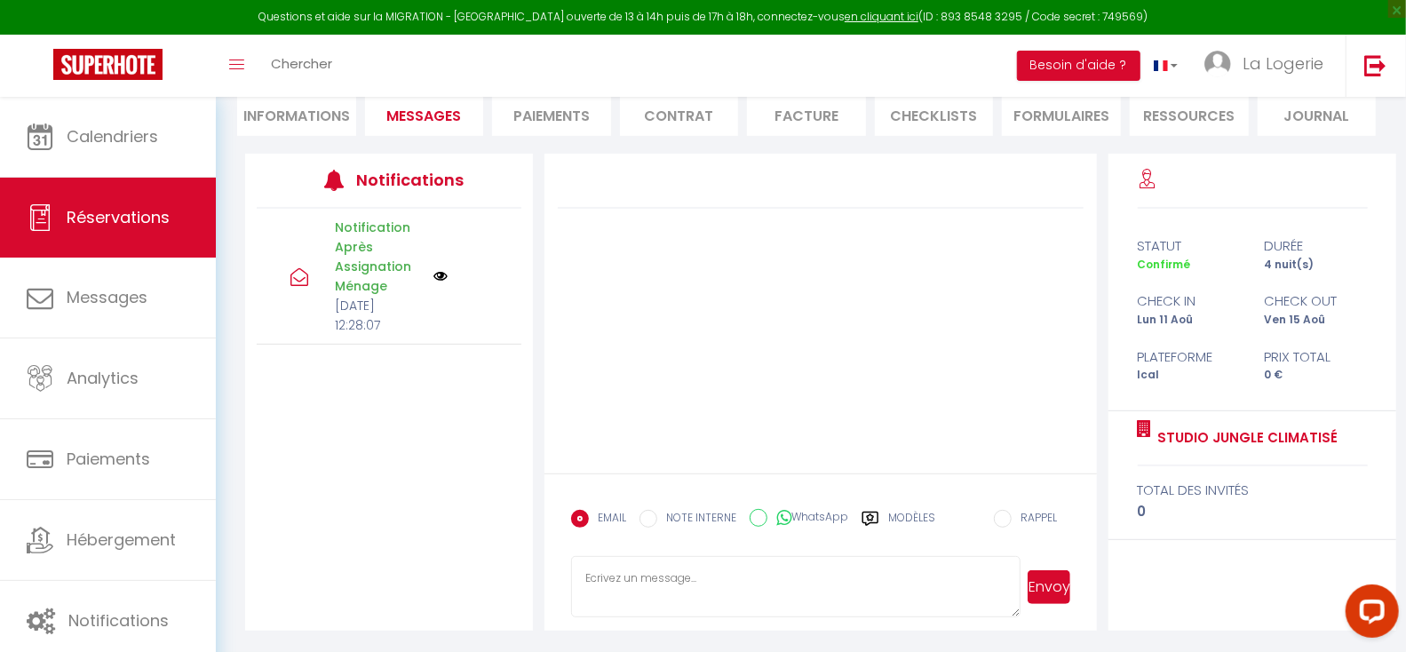
click at [910, 515] on label "Modèles" at bounding box center [911, 525] width 47 height 31
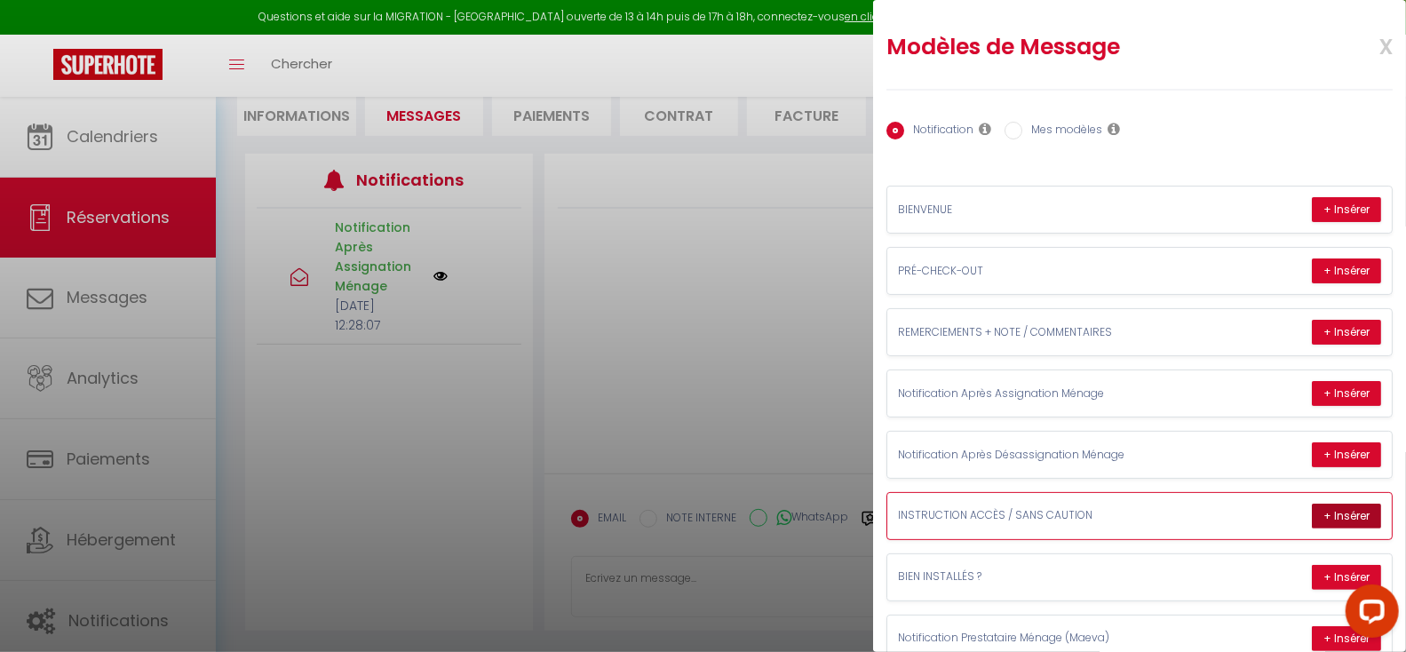
click at [1312, 513] on button "+ Insérer" at bounding box center [1346, 516] width 69 height 25
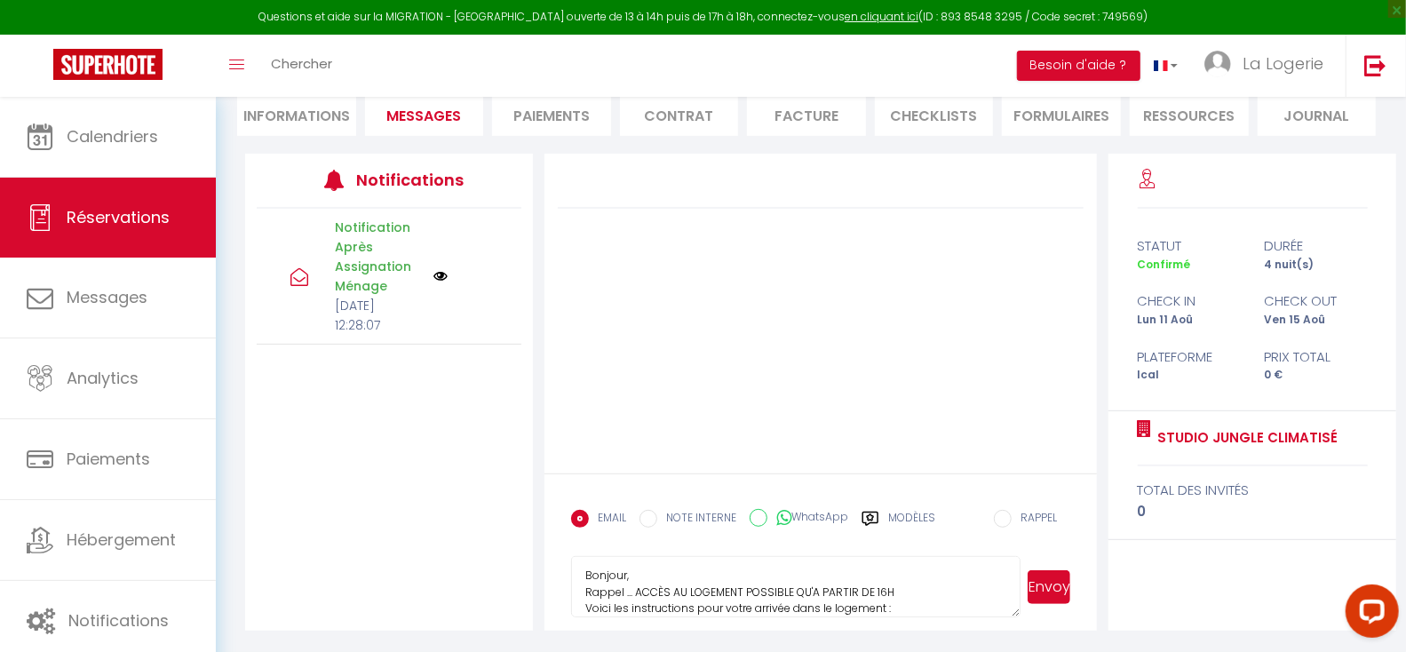
scroll to position [0, 0]
drag, startPoint x: 709, startPoint y: 599, endPoint x: 597, endPoint y: 564, distance: 117.2
click at [597, 564] on textarea "Bonjour, Rappel ... ACCÈS AU LOGEMENT POSSIBLE QU'A PARTIR DE 16H Voici les ins…" at bounding box center [795, 587] width 449 height 62
click at [1048, 582] on button "Envoyer" at bounding box center [1049, 587] width 43 height 34
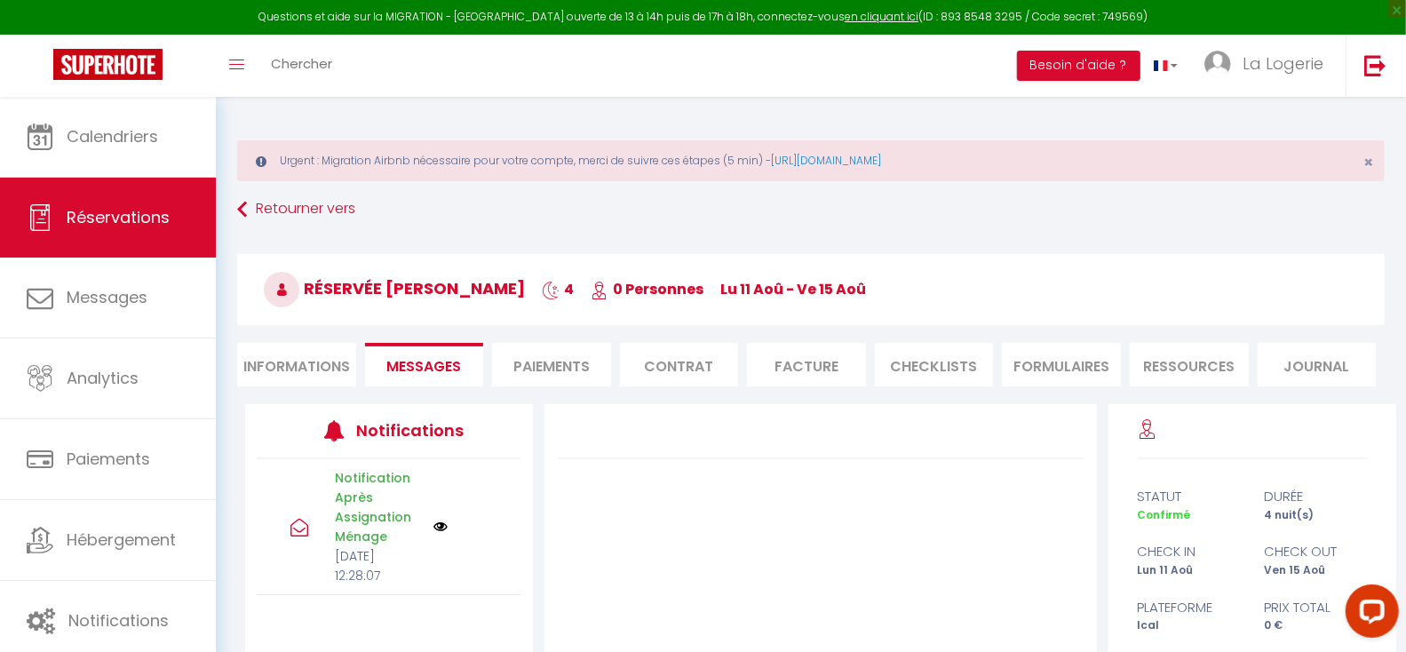
scroll to position [251, 0]
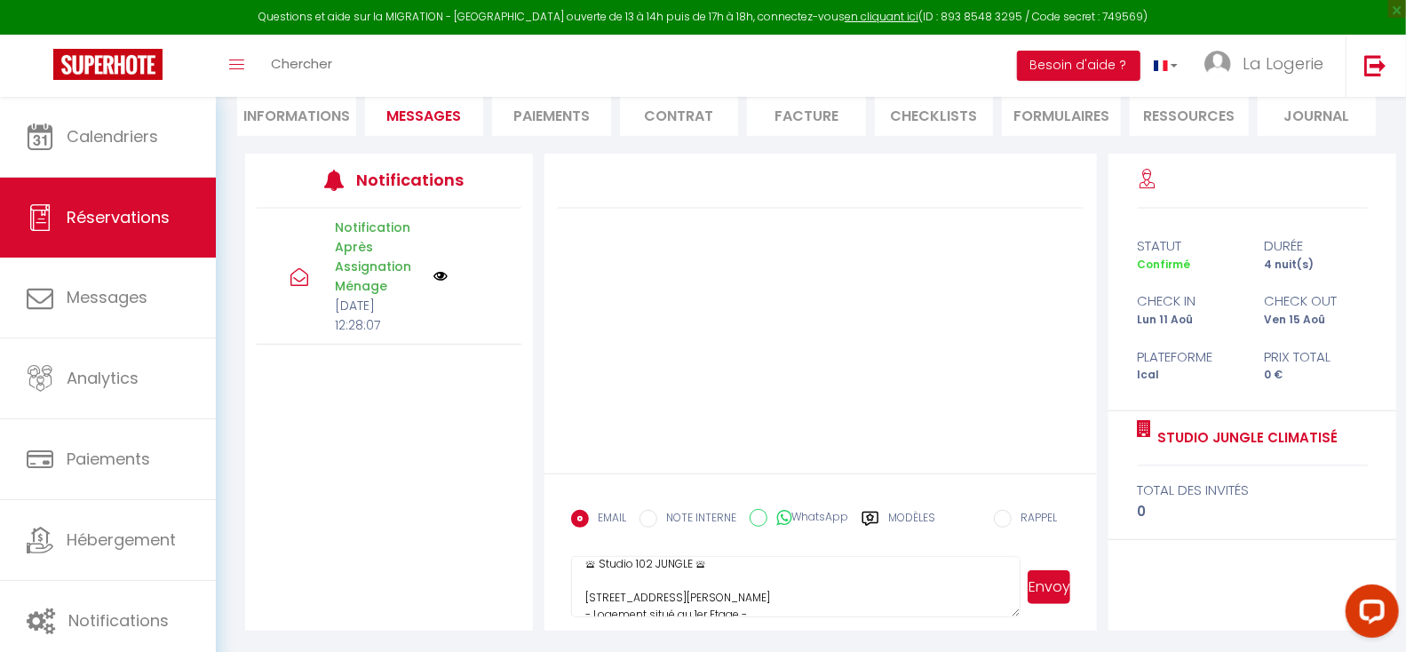
click at [1050, 585] on button "Envoyer" at bounding box center [1049, 587] width 43 height 34
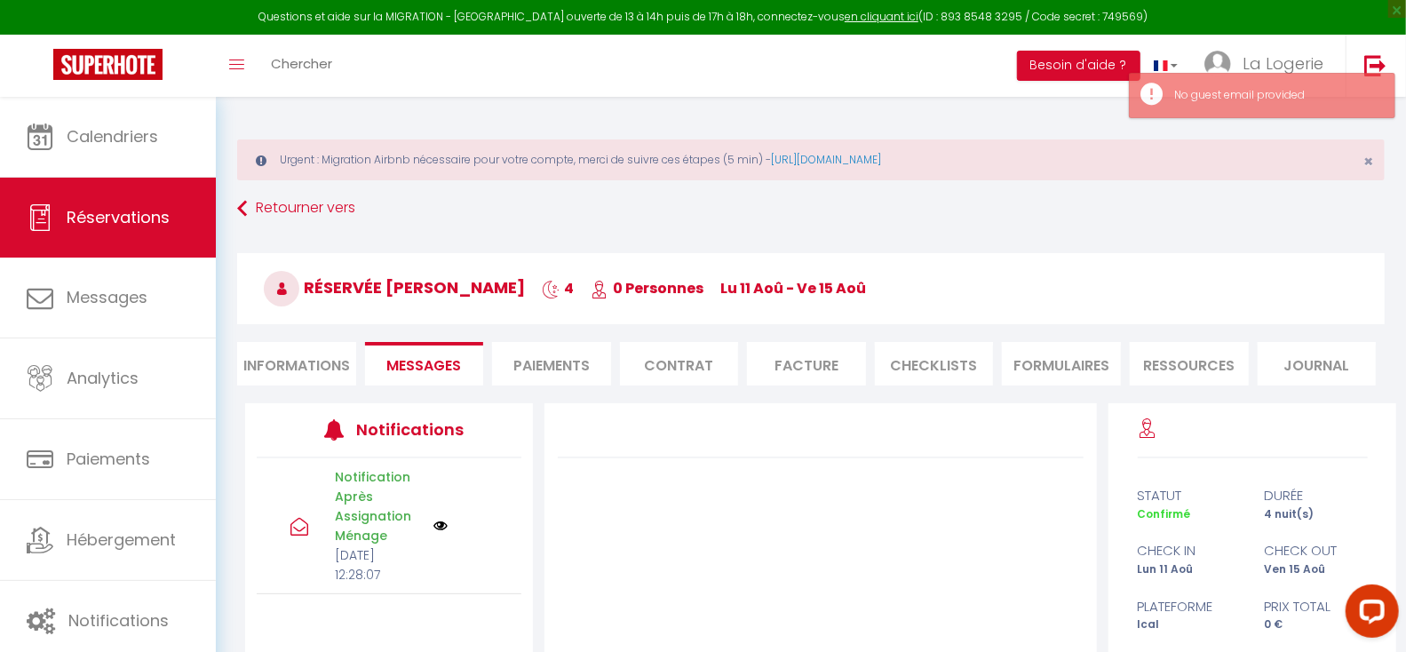
scroll to position [0, 0]
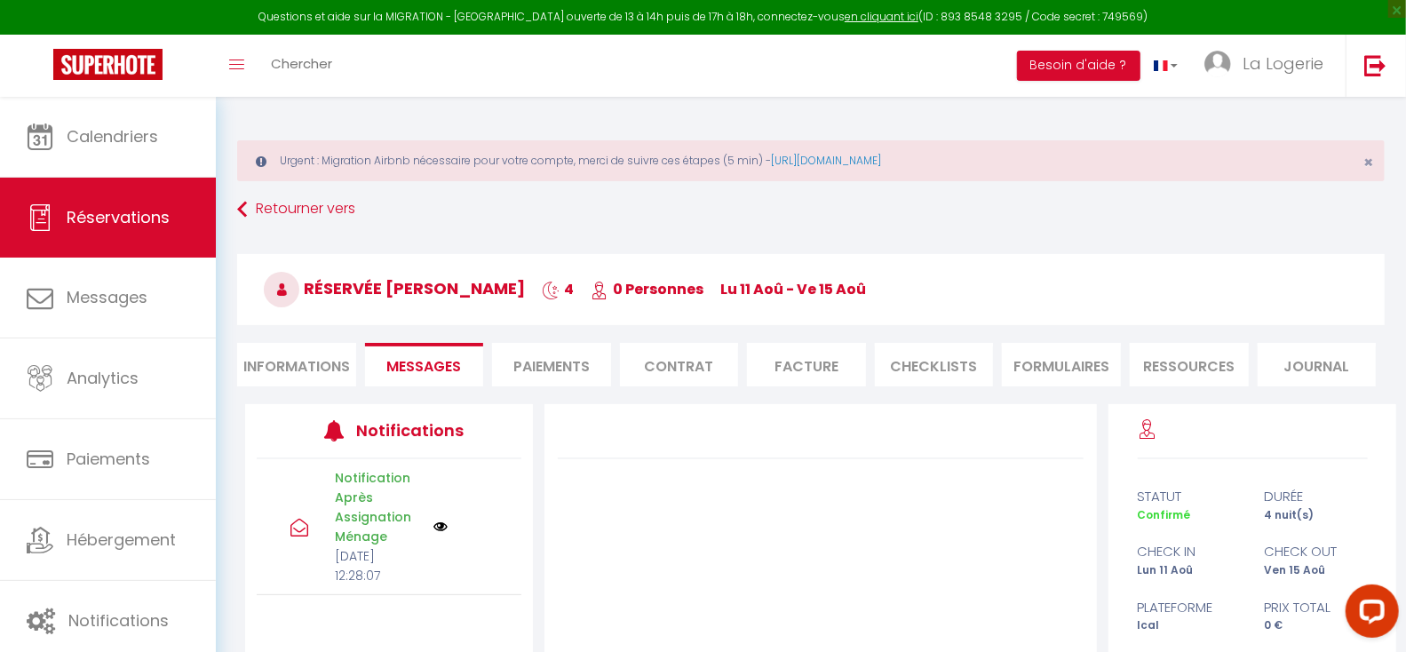
click at [306, 365] on li "Informations" at bounding box center [296, 365] width 119 height 44
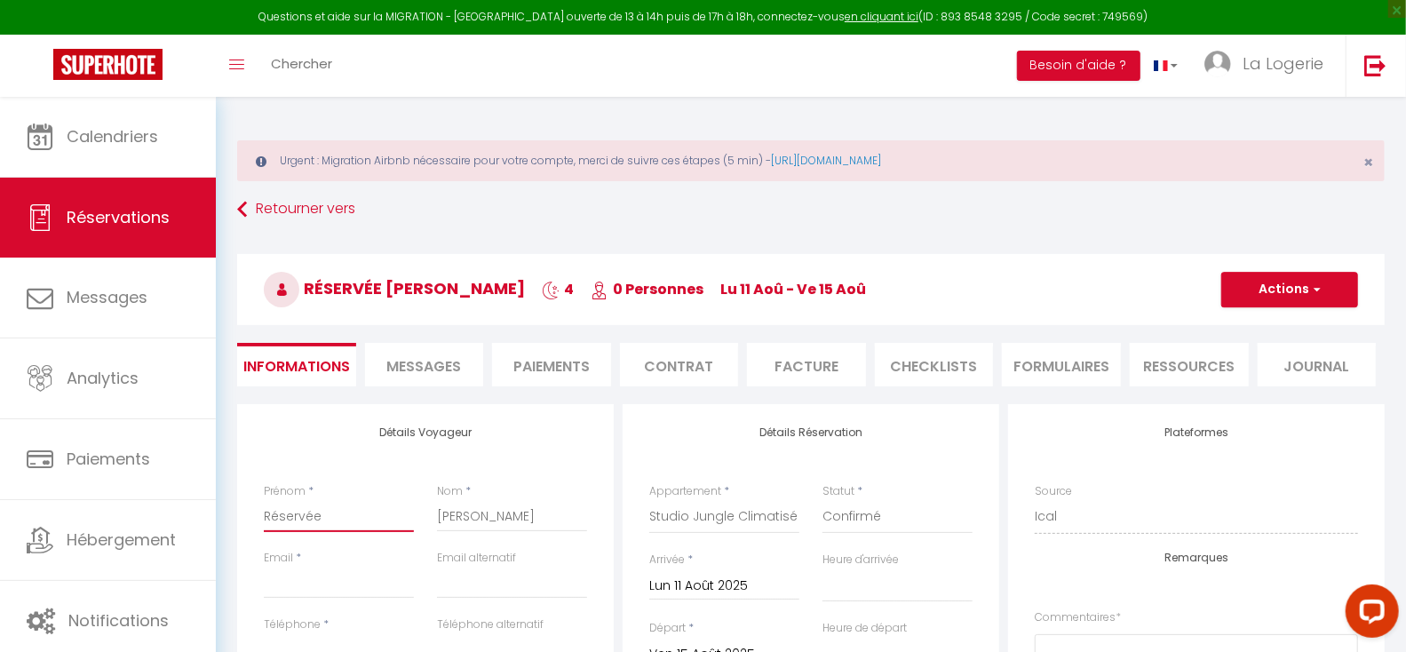
click at [327, 513] on input "Réservée" at bounding box center [339, 516] width 150 height 32
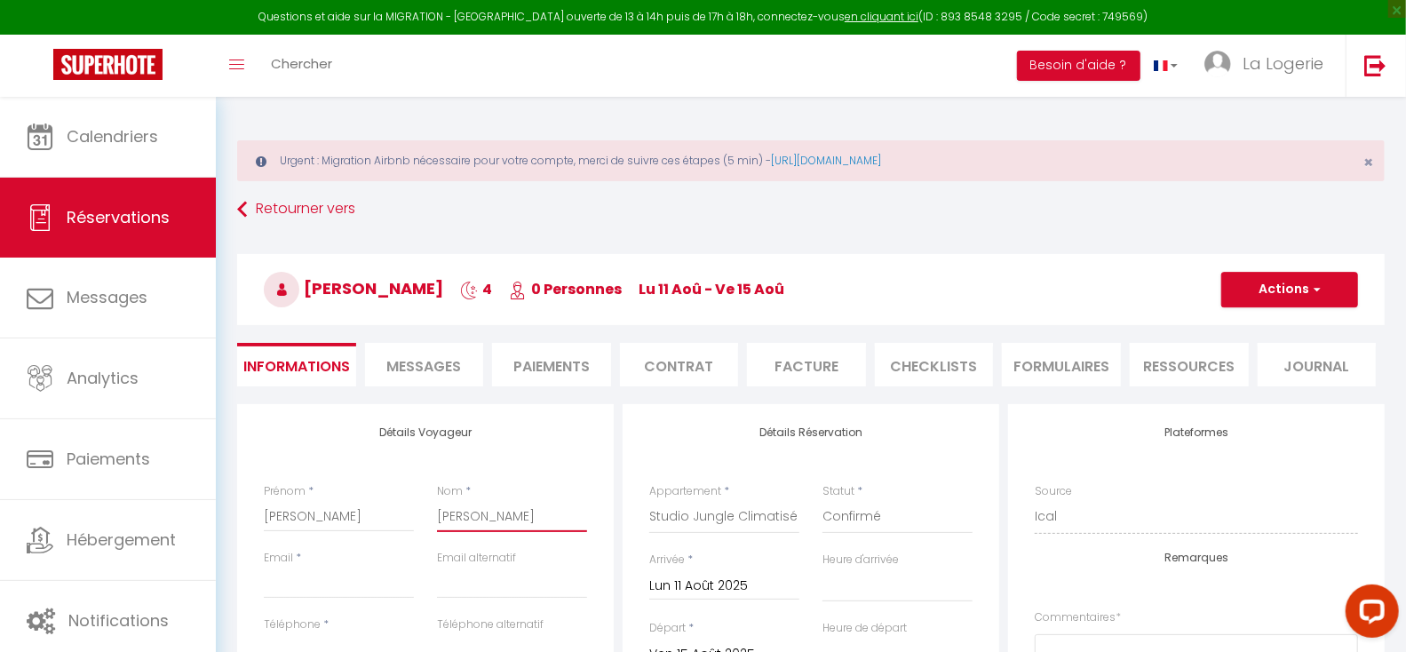
click at [492, 520] on input "[PERSON_NAME]" at bounding box center [512, 516] width 150 height 32
click at [372, 558] on div "Email *" at bounding box center [339, 574] width 150 height 49
click at [322, 585] on input "Email client" at bounding box center [339, 583] width 150 height 32
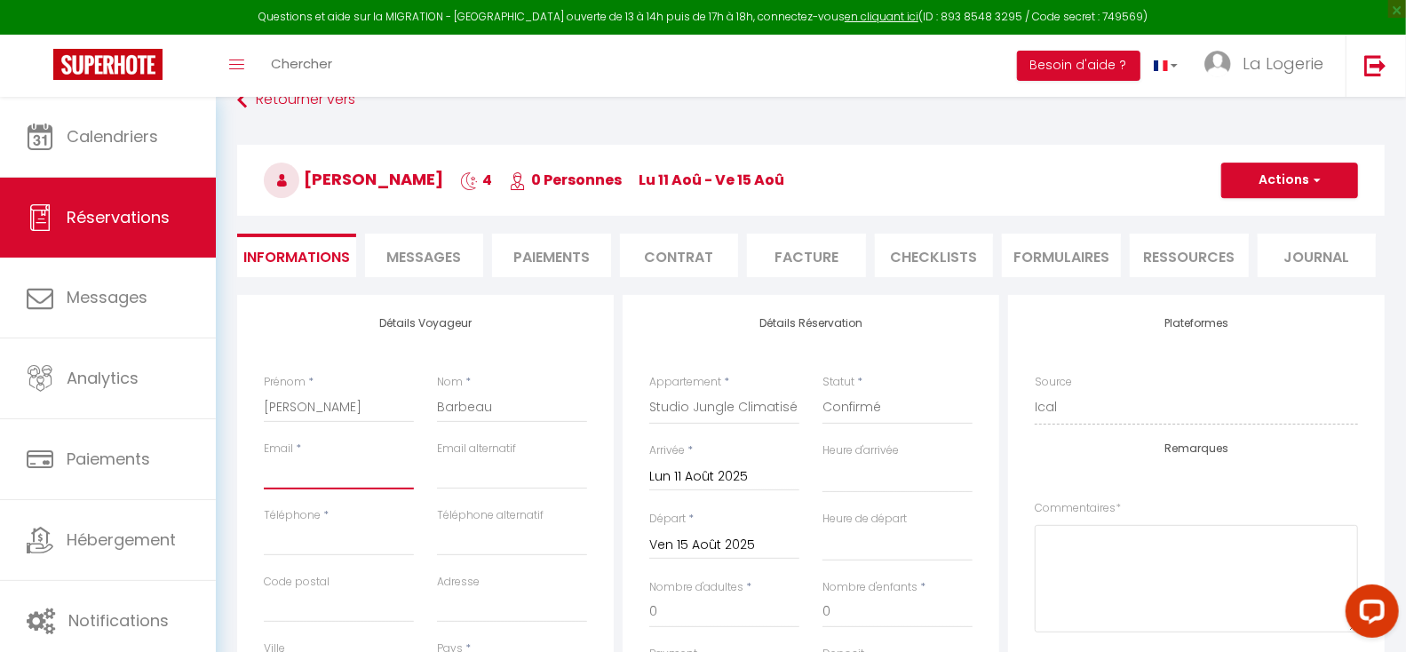
scroll to position [122, 0]
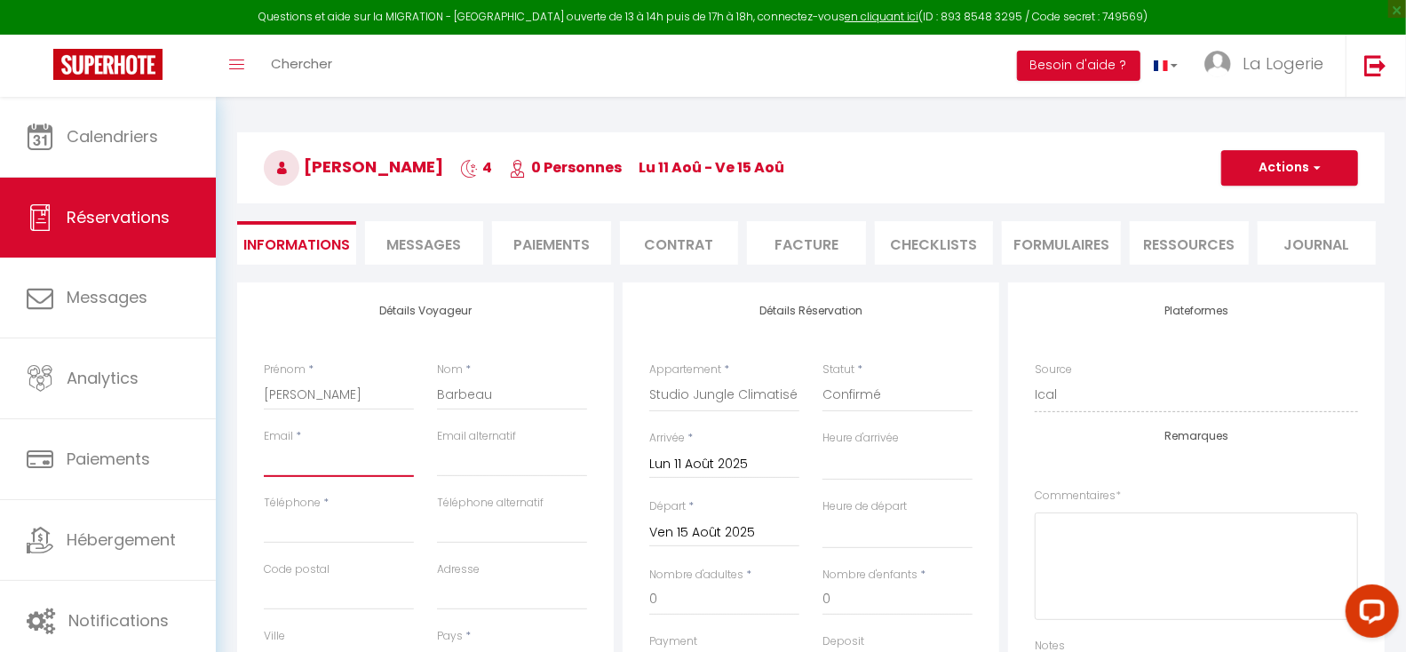
click at [322, 449] on input "Email client" at bounding box center [339, 461] width 150 height 32
paste input "[PERSON_NAME][EMAIL_ADDRESS][DOMAIN_NAME]"
click at [336, 523] on input "Téléphone" at bounding box center [339, 528] width 150 height 32
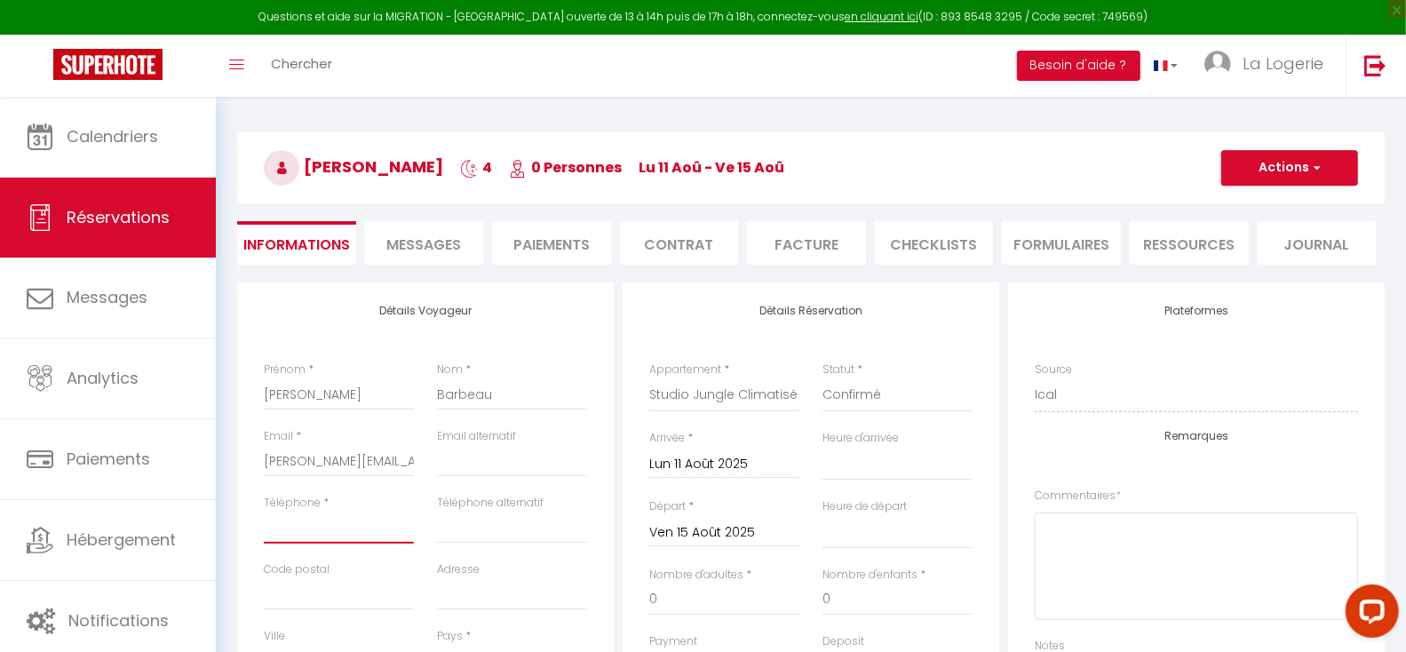
click at [314, 529] on input "Téléphone" at bounding box center [339, 528] width 150 height 32
paste input "[PHONE_NUMBER]"
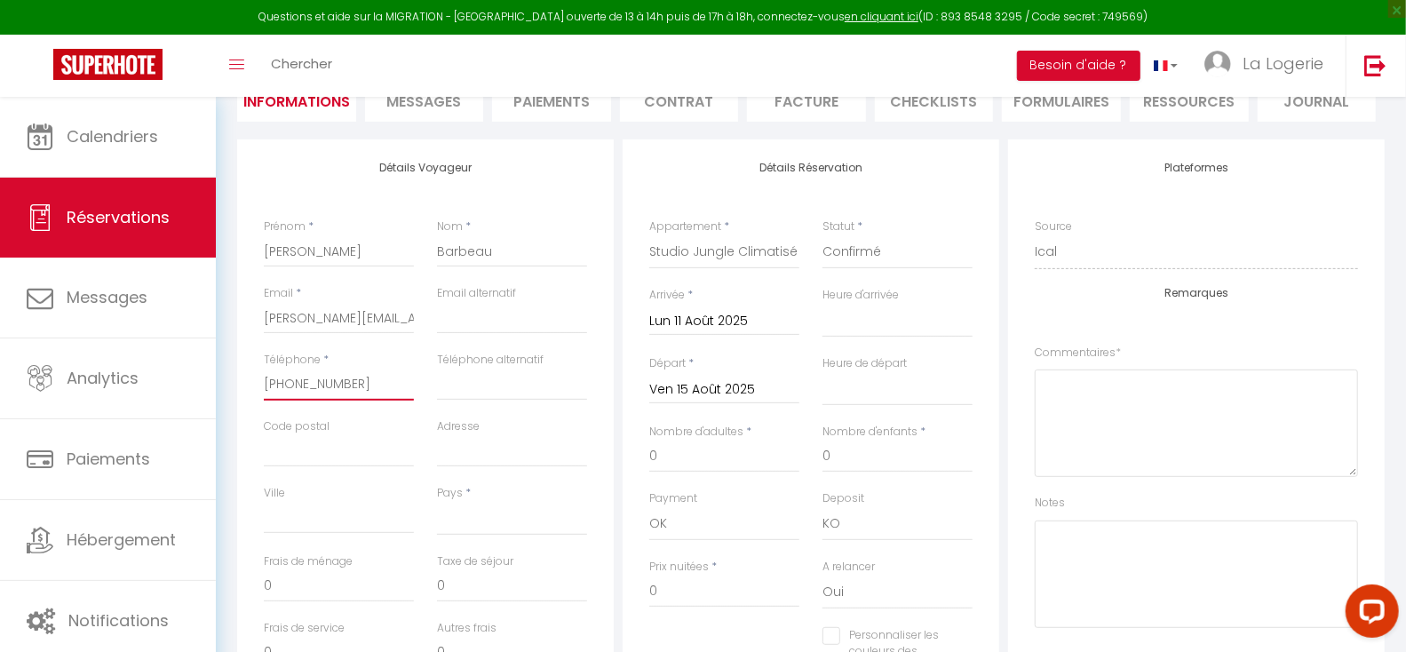
scroll to position [266, 0]
click at [473, 511] on select "[GEOGRAPHIC_DATA] [GEOGRAPHIC_DATA] [GEOGRAPHIC_DATA] [GEOGRAPHIC_DATA] [GEOGRA…" at bounding box center [512, 517] width 150 height 34
click at [665, 455] on input "0" at bounding box center [724, 455] width 150 height 32
click at [893, 323] on select "00:00 00:30 01:00 01:30 02:00 02:30 03:00 03:30 04:00 04:30 05:00 05:30 06:00 0…" at bounding box center [898, 319] width 150 height 34
click at [880, 379] on select "00:00 00:30 01:00 01:30 02:00 02:30 03:00 03:30 04:00 04:30 05:00 05:30 06:00 0…" at bounding box center [898, 387] width 150 height 34
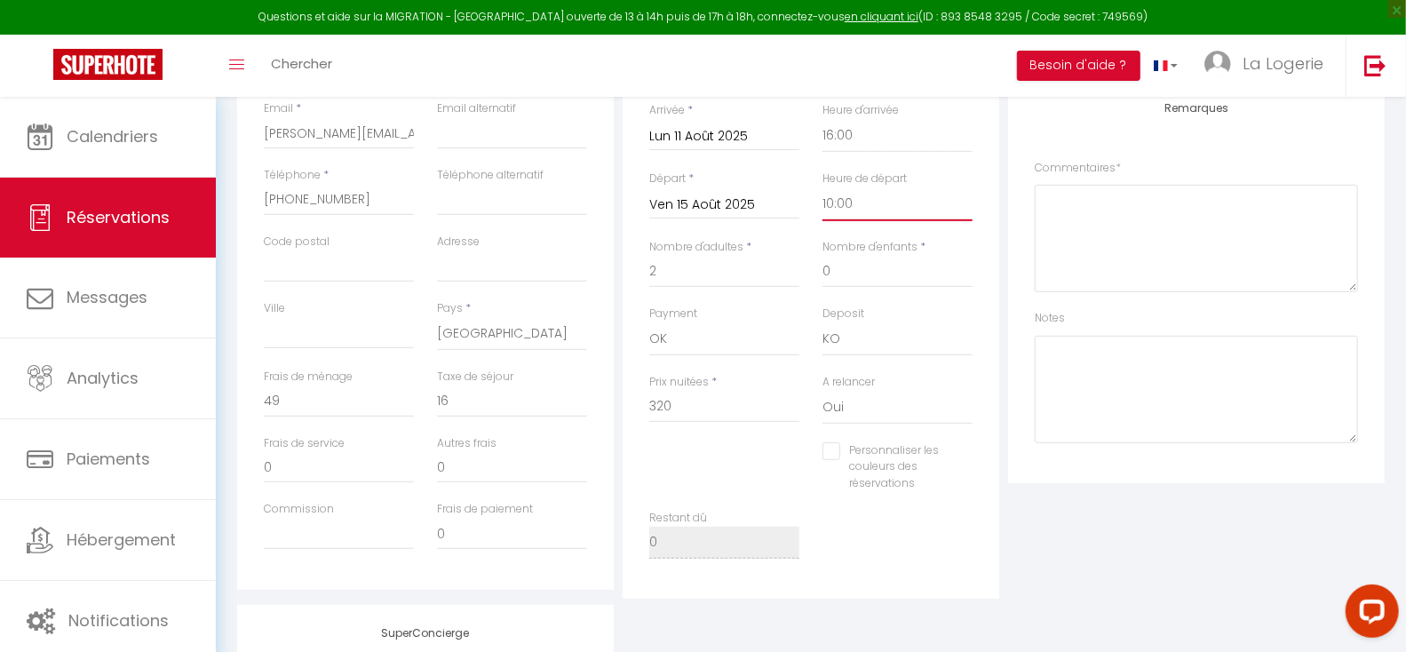
scroll to position [457, 0]
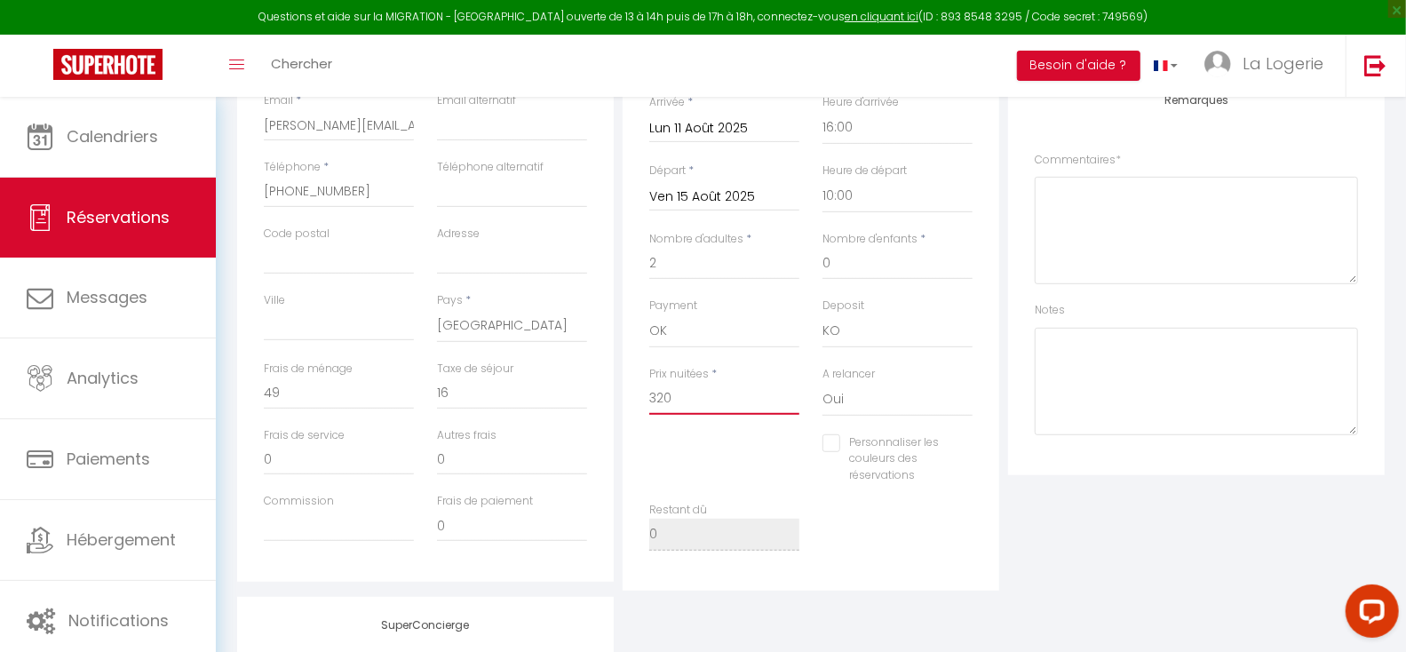
click at [672, 394] on input "320" at bounding box center [724, 399] width 150 height 32
click at [702, 447] on div "Personnaliser les couleurs des réservations #D7092E" at bounding box center [811, 468] width 346 height 68
click at [283, 393] on input "0" at bounding box center [339, 394] width 150 height 32
click at [500, 402] on input "0" at bounding box center [512, 394] width 150 height 32
click at [738, 465] on div "Personnaliser les couleurs des réservations #D7092E" at bounding box center [811, 468] width 346 height 68
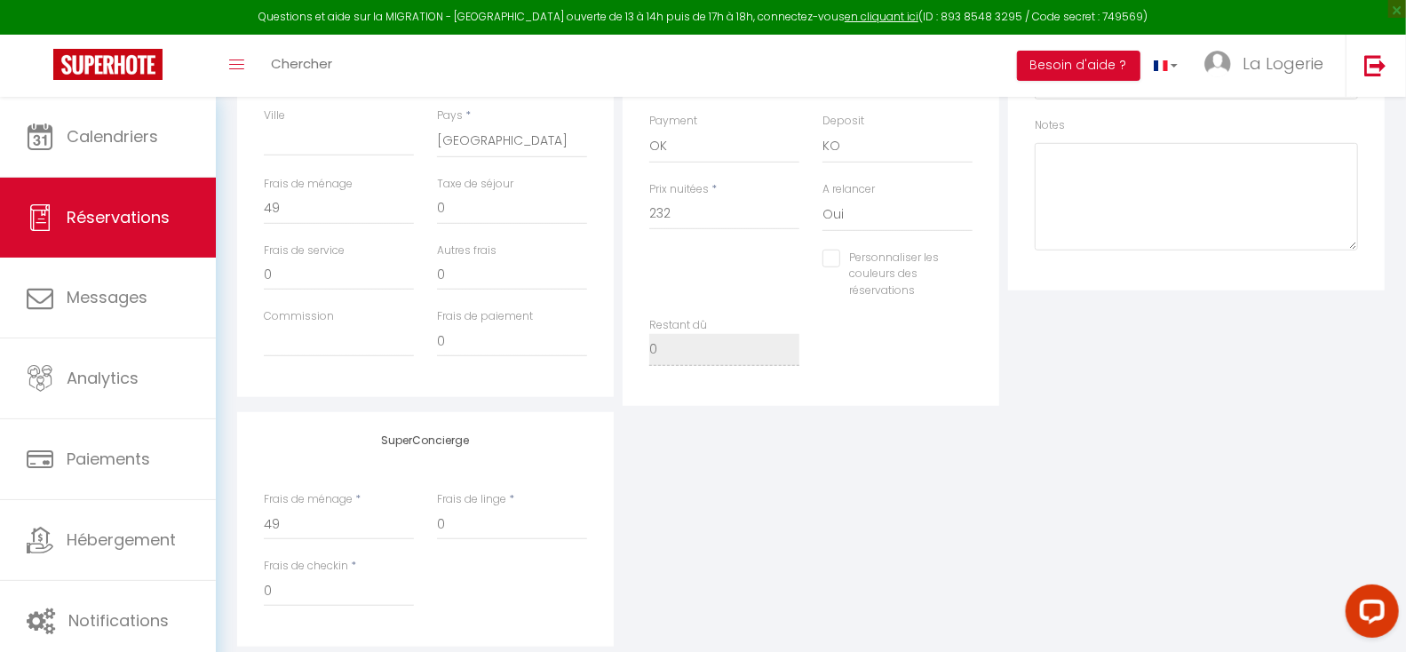
scroll to position [635, 0]
click at [674, 222] on input "232" at bounding box center [724, 221] width 150 height 32
click at [644, 512] on div "SuperConcierge Frais de ménage * 49 Frais de linge * 0 Frais de checkin * 0" at bounding box center [811, 536] width 1157 height 235
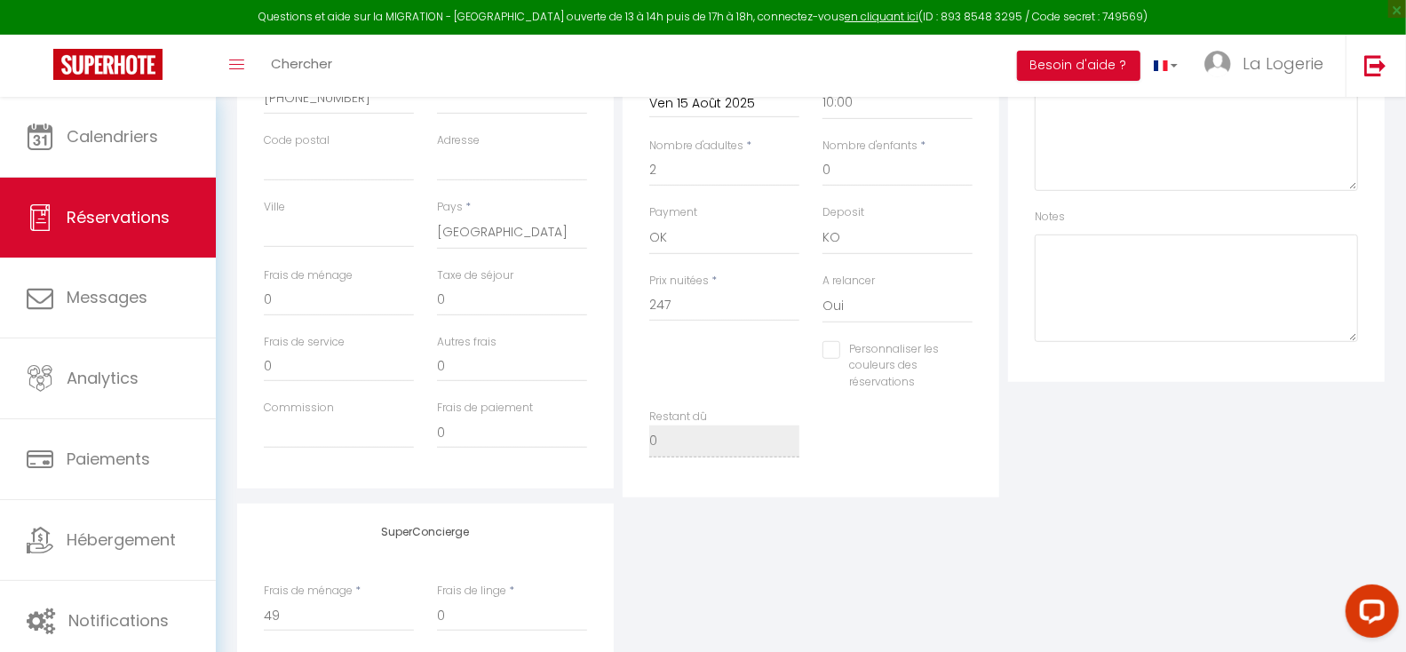
scroll to position [549, 0]
click at [461, 302] on input "0" at bounding box center [512, 302] width 150 height 32
click at [301, 298] on input "0" at bounding box center [339, 302] width 150 height 32
click at [716, 541] on div "SuperConcierge Frais de ménage * 49 Frais de linge * 0 Frais de checkin * 0" at bounding box center [811, 622] width 1157 height 235
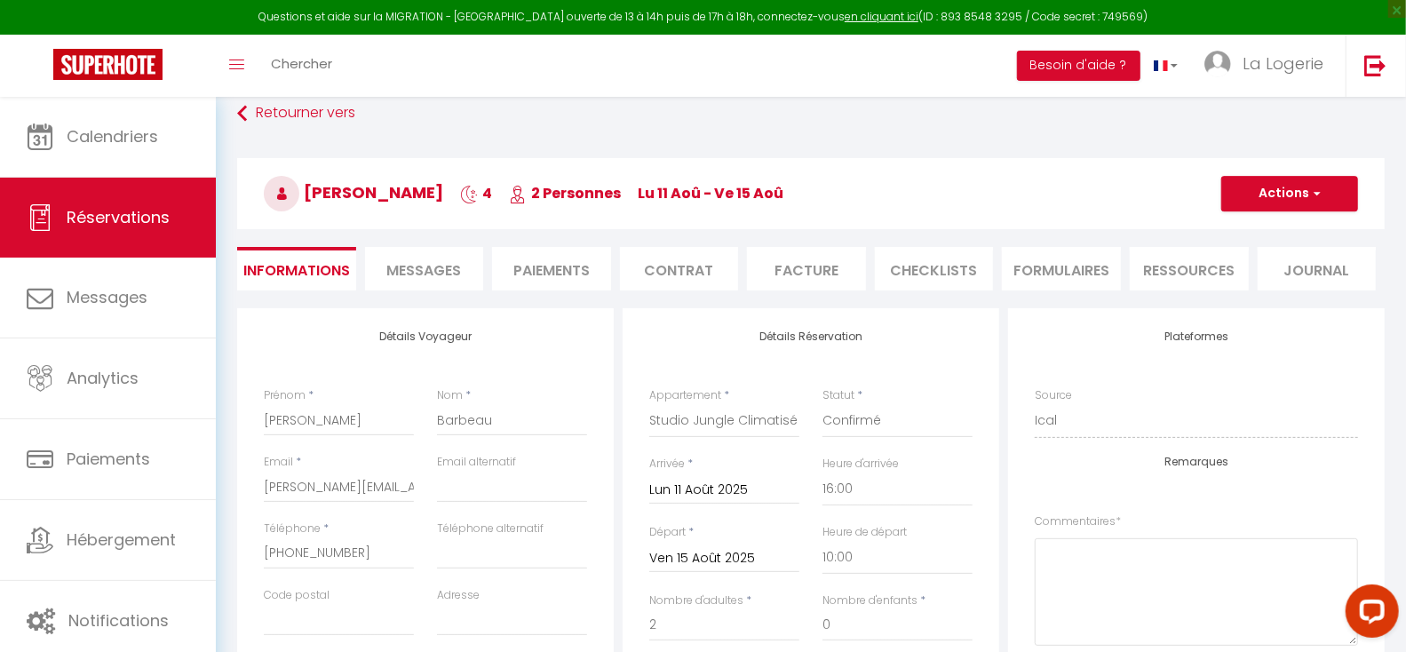
scroll to position [50, 0]
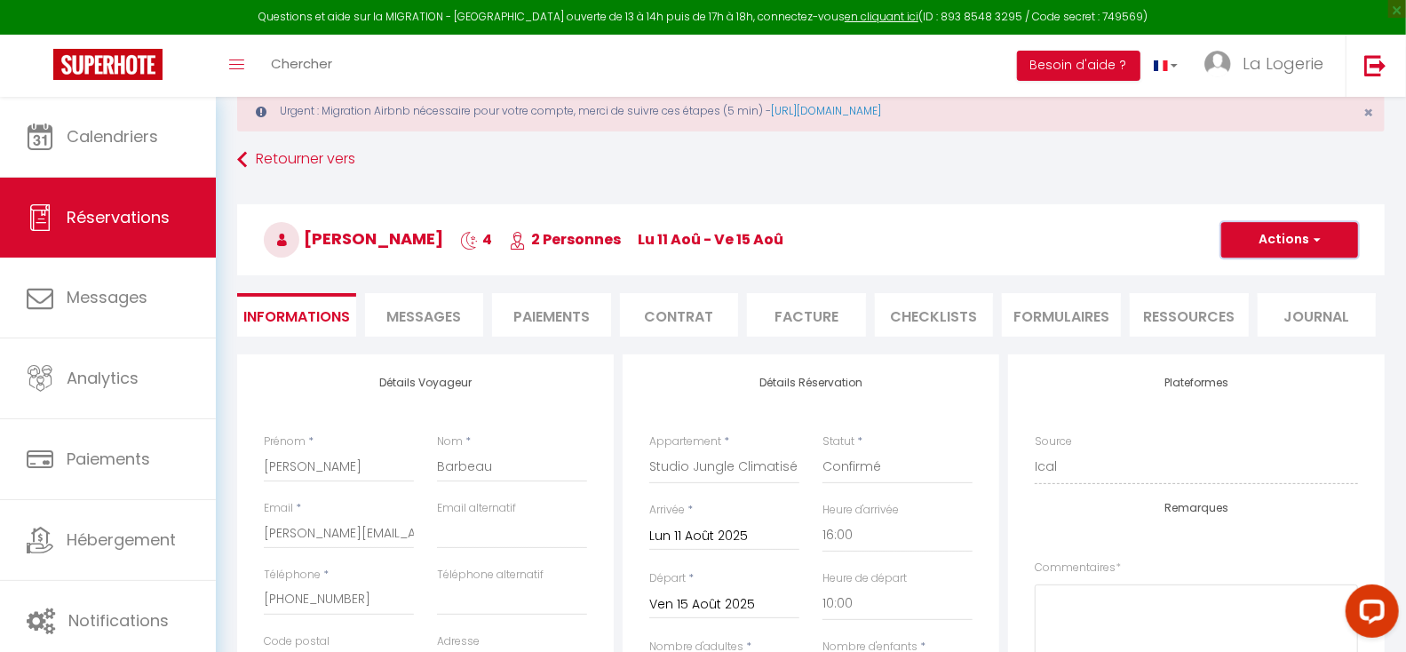
click at [1282, 235] on button "Actions" at bounding box center [1289, 240] width 137 height 36
click at [1253, 277] on link "Enregistrer" at bounding box center [1272, 278] width 140 height 23
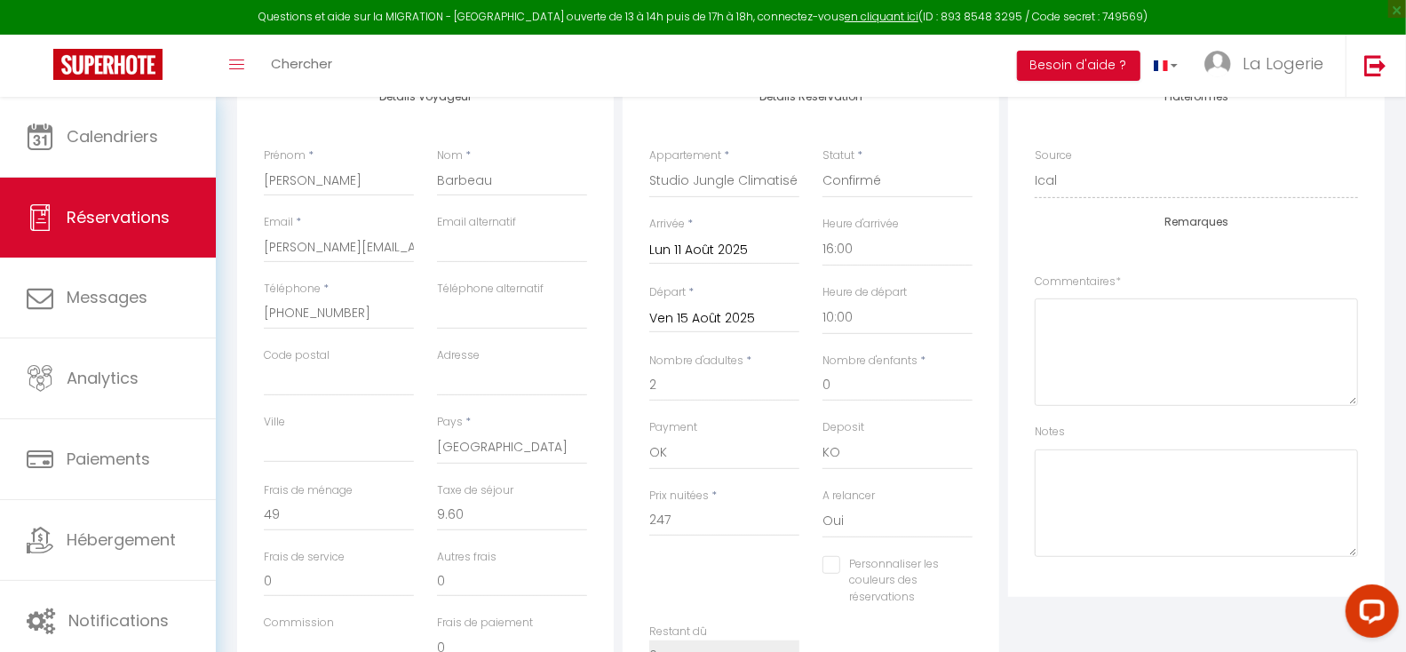
scroll to position [338, 0]
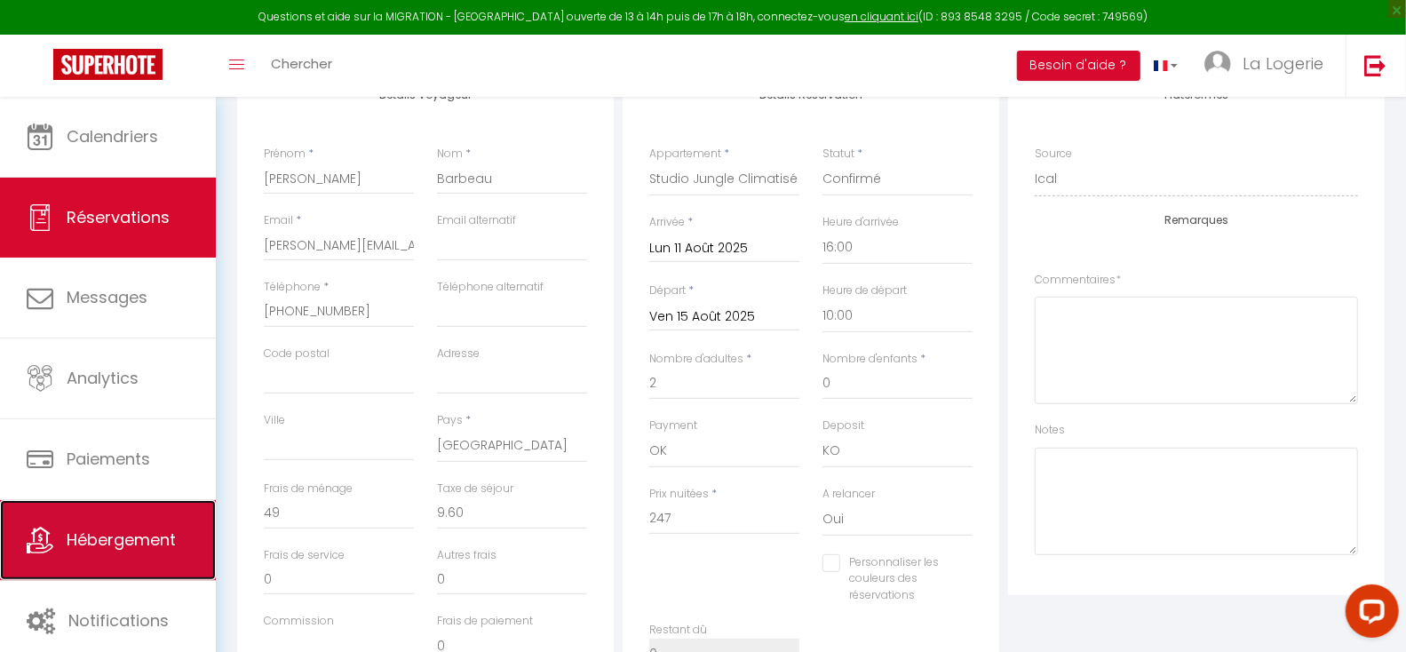
click at [140, 542] on span "Hébergement" at bounding box center [121, 540] width 109 height 22
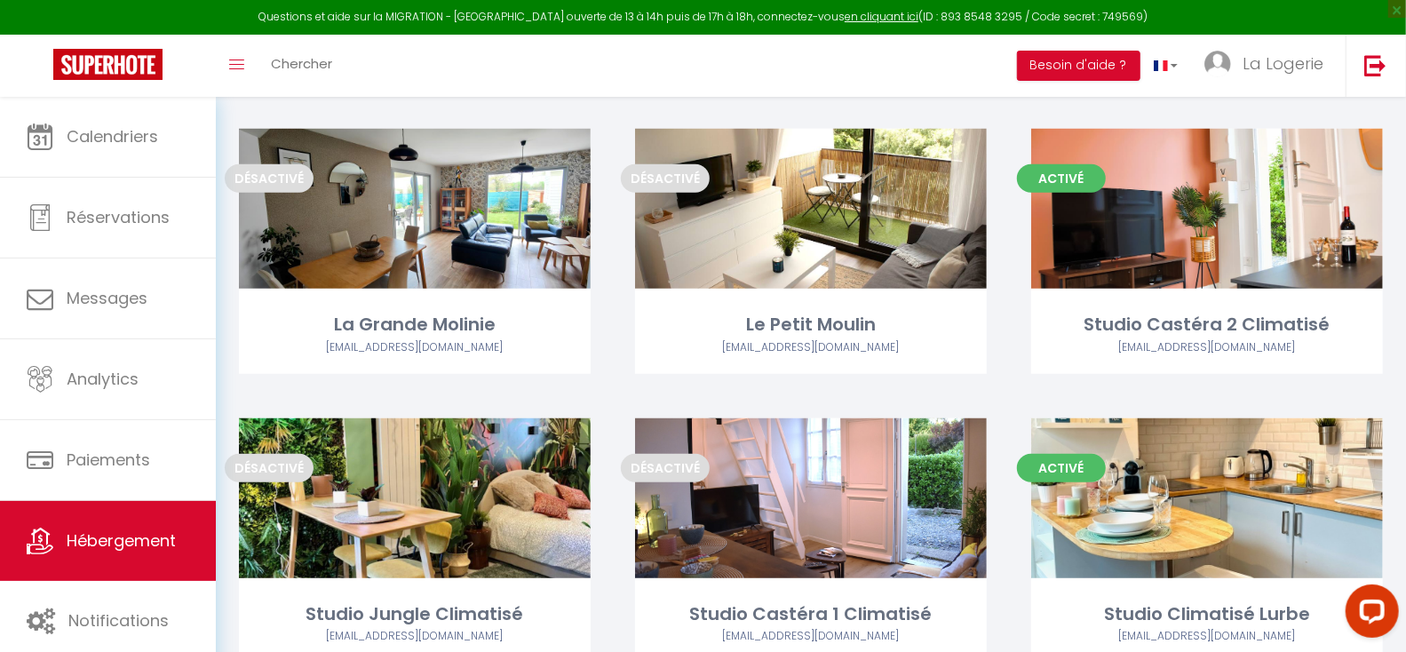
scroll to position [828, 0]
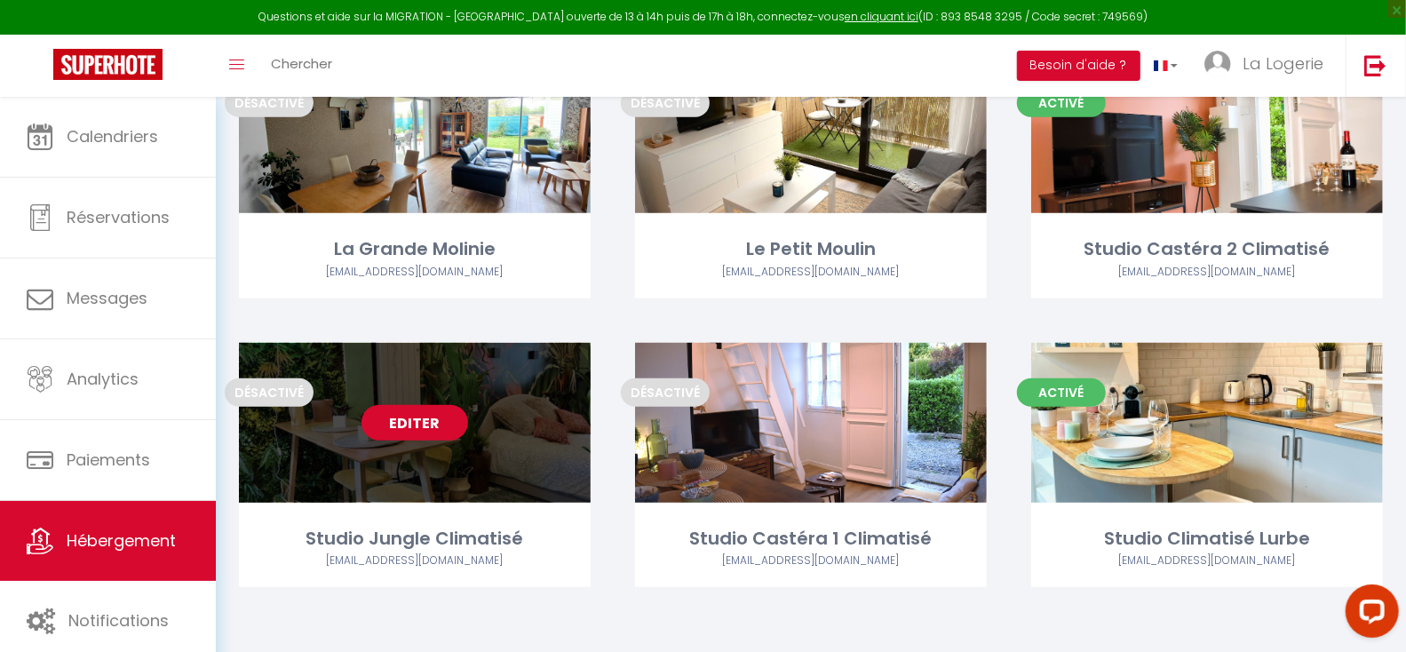
click at [406, 421] on link "Editer" at bounding box center [415, 423] width 107 height 36
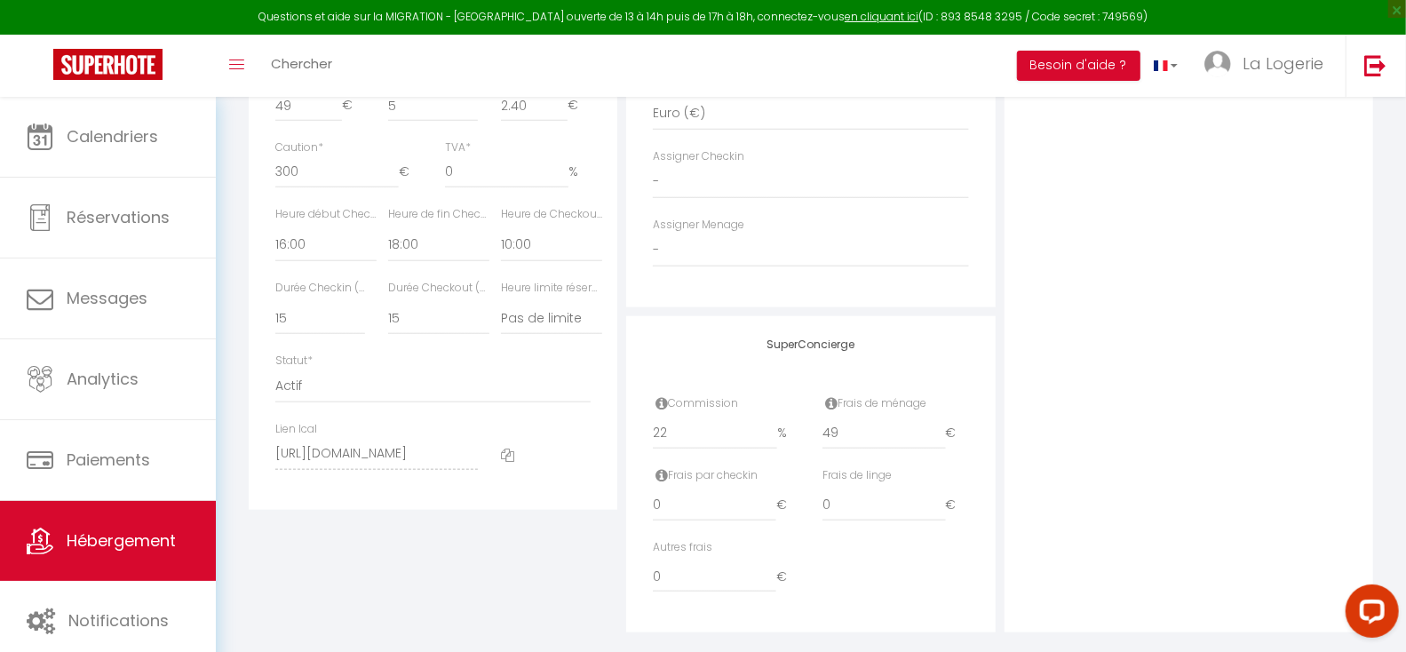
scroll to position [1005, 0]
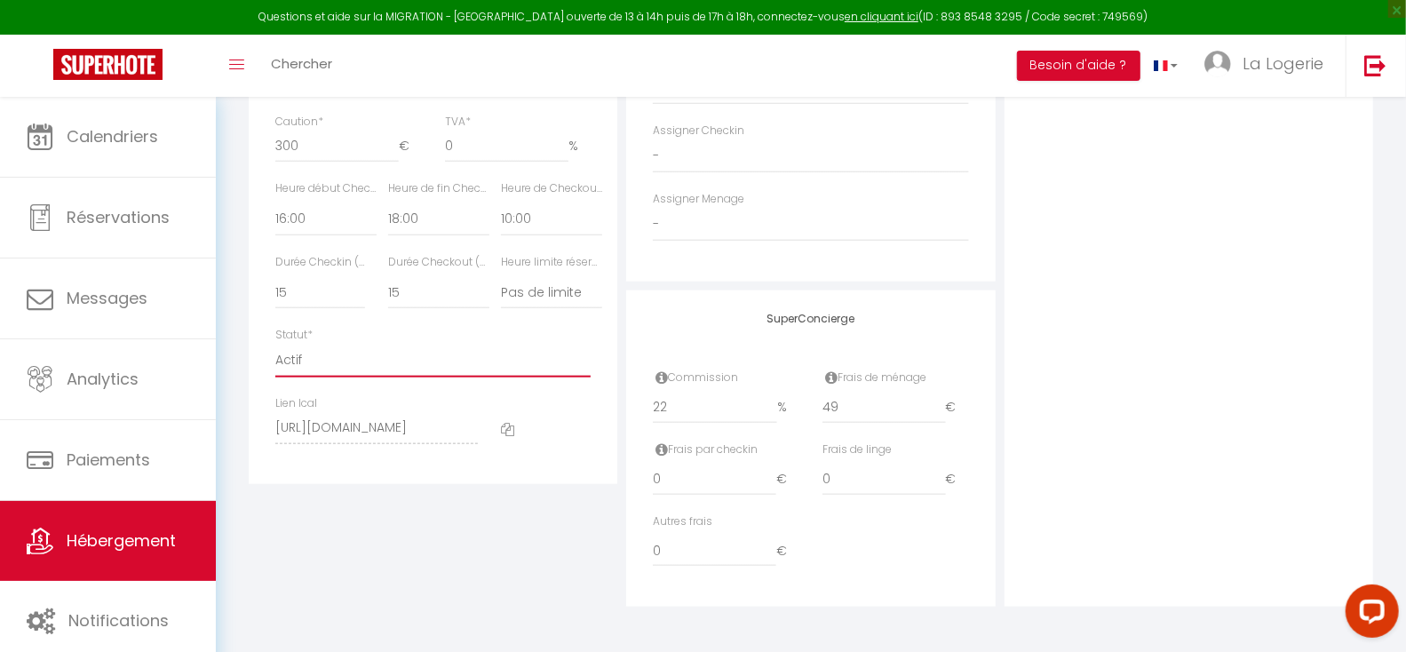
click at [309, 356] on select "Actif Pas actif" at bounding box center [432, 361] width 315 height 34
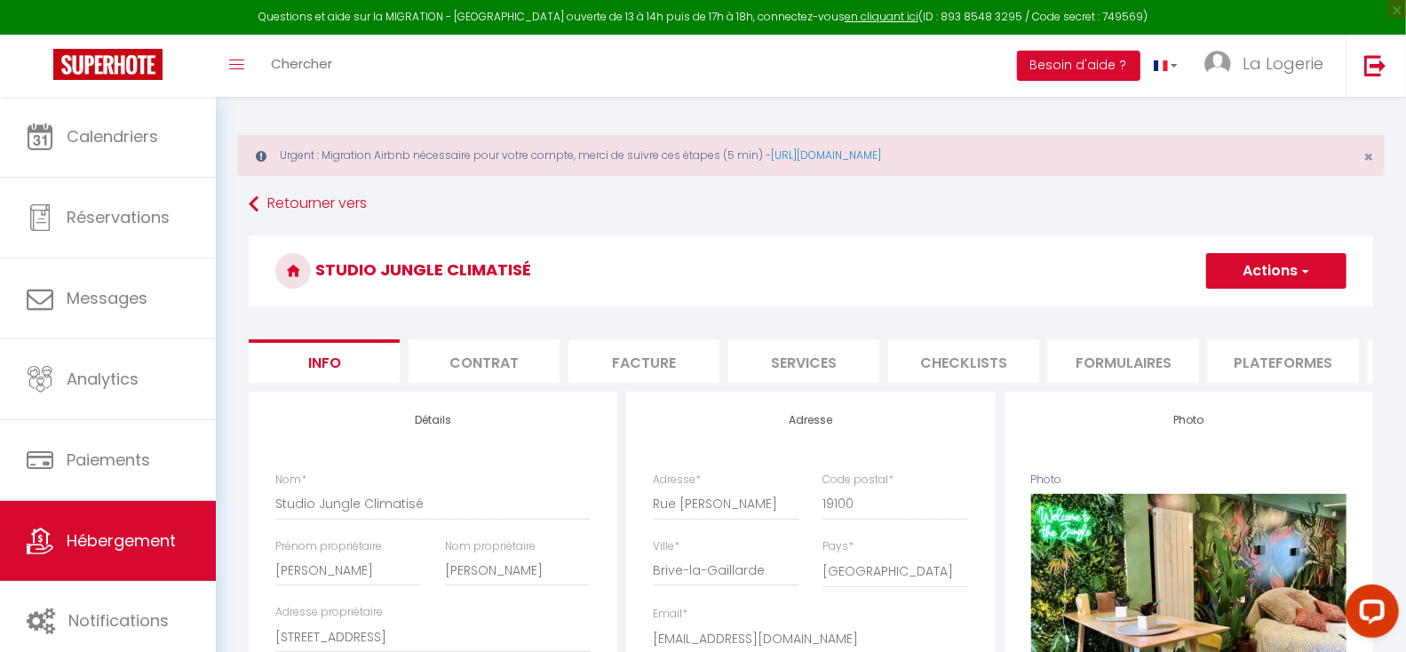
scroll to position [0, 0]
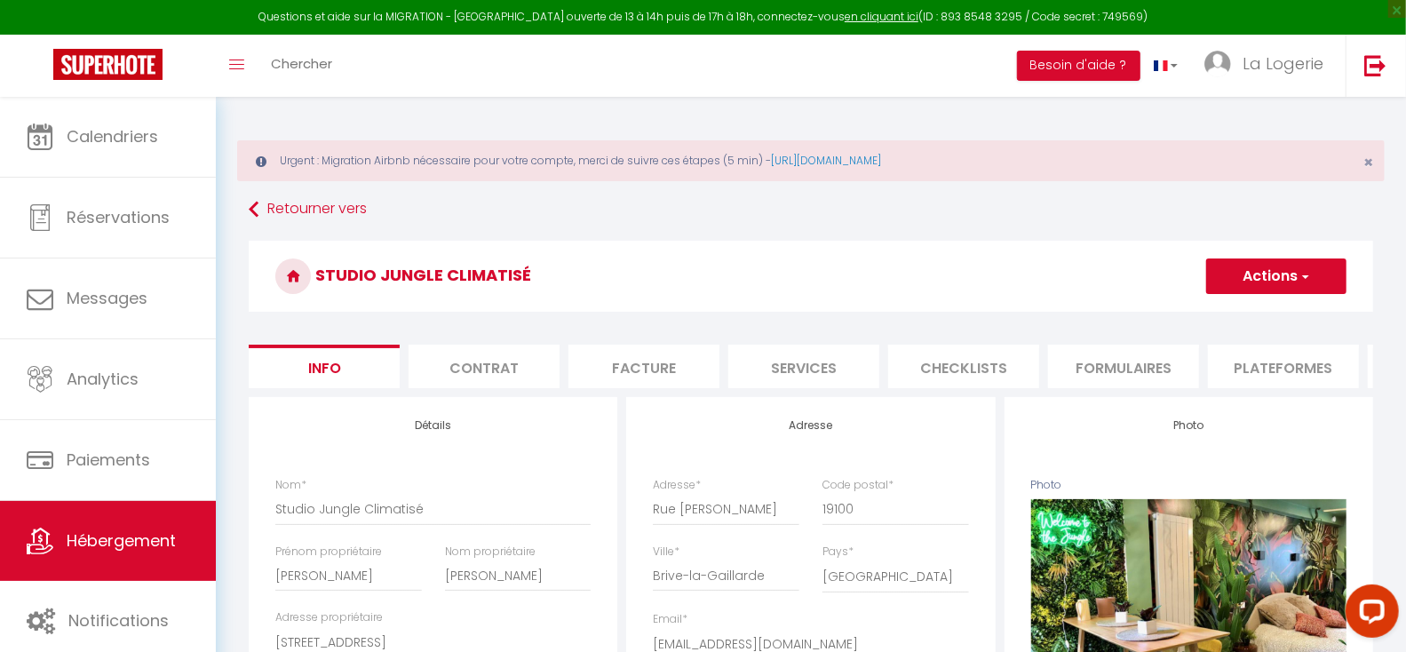
click at [1283, 276] on button "Actions" at bounding box center [1276, 276] width 140 height 36
click at [1207, 314] on input "Enregistrer" at bounding box center [1206, 315] width 66 height 18
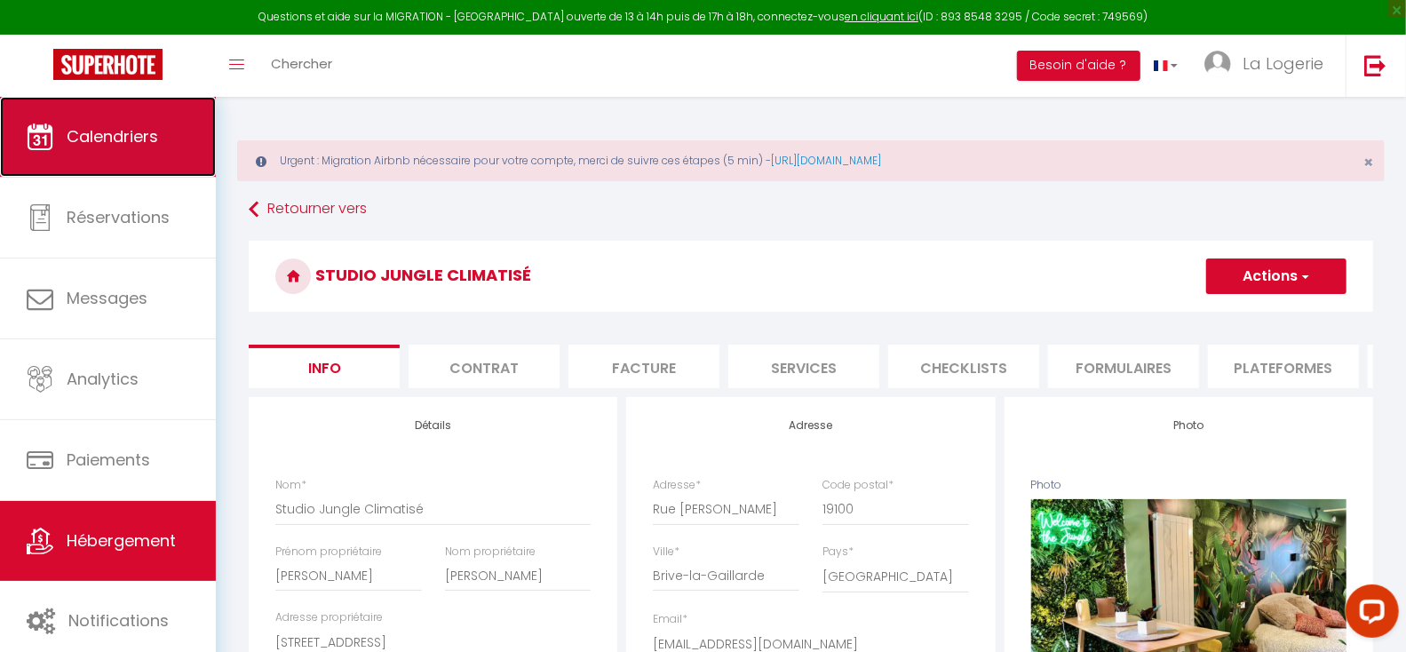
click at [106, 136] on span "Calendriers" at bounding box center [112, 136] width 91 height 22
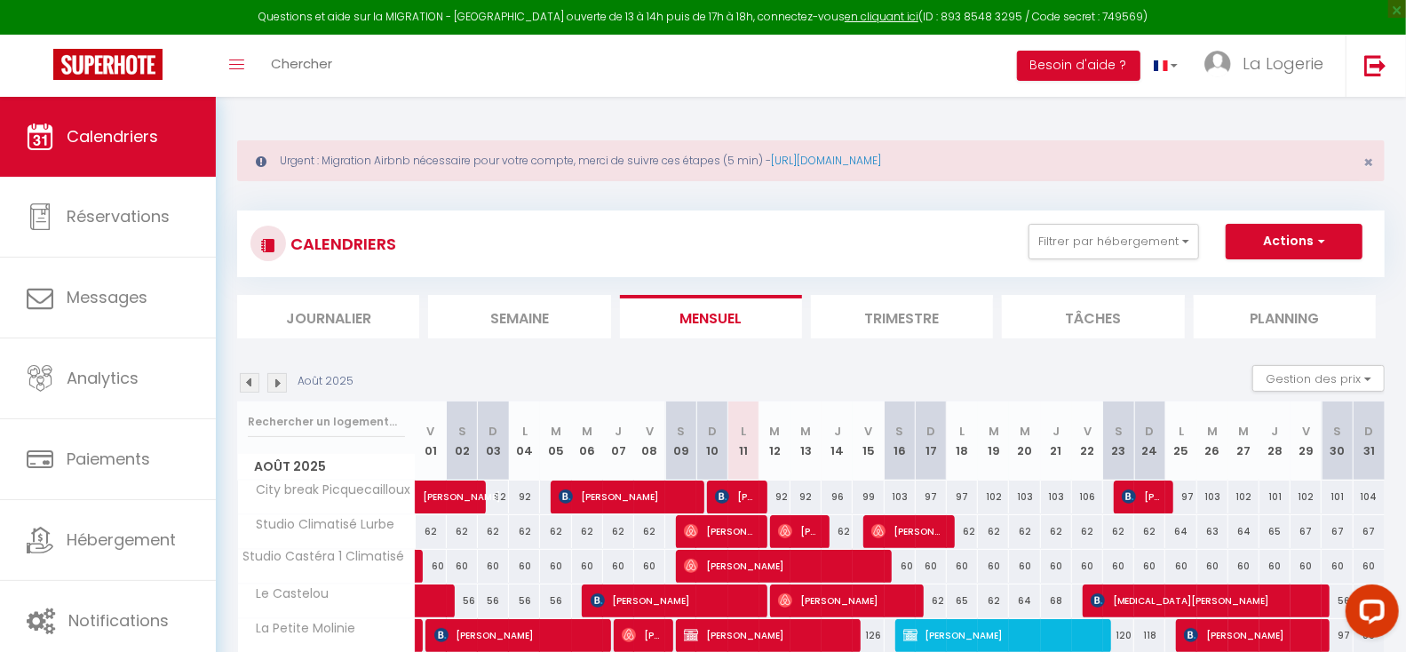
scroll to position [293, 0]
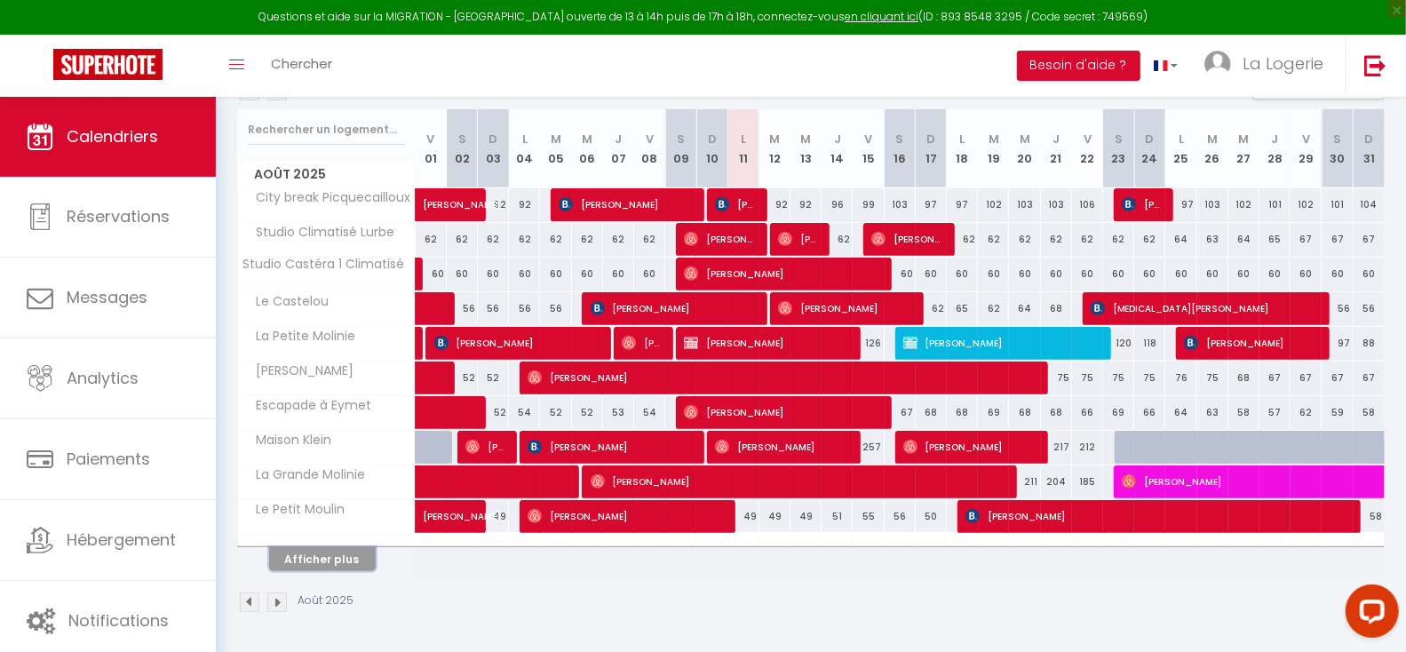
click at [345, 554] on button "Afficher plus" at bounding box center [322, 559] width 107 height 24
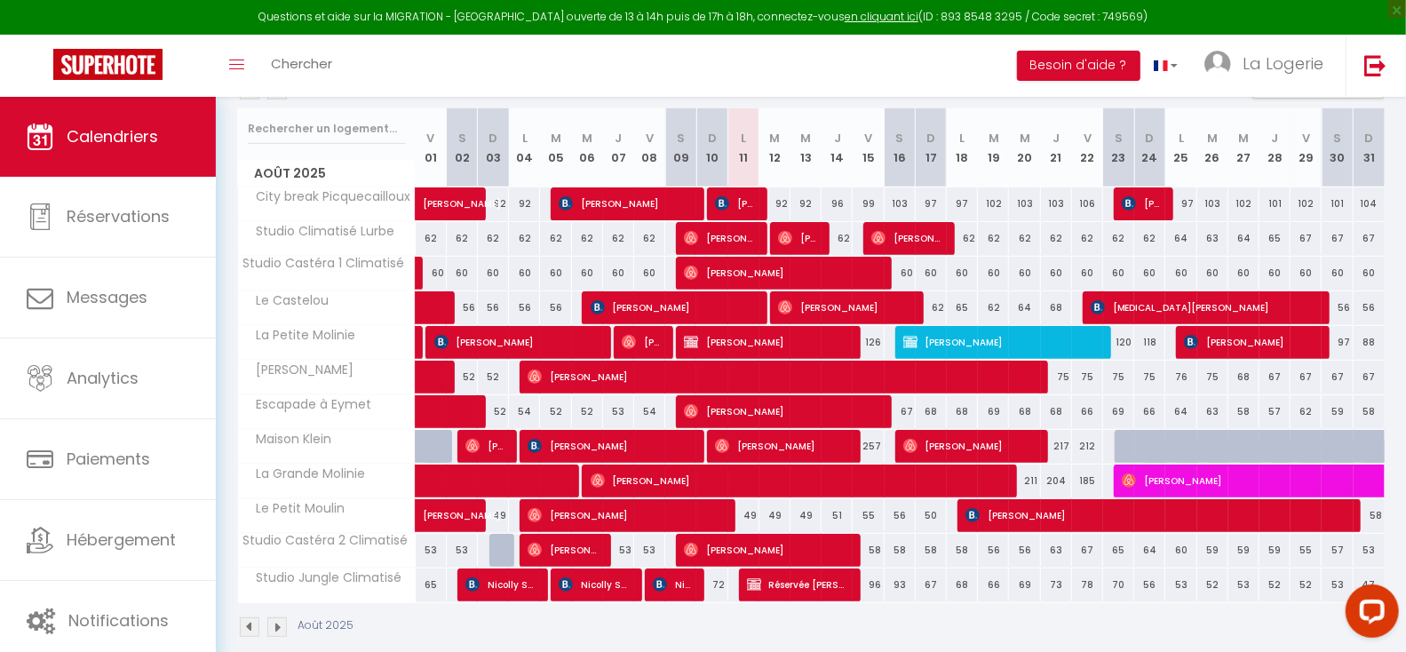
scroll to position [318, 0]
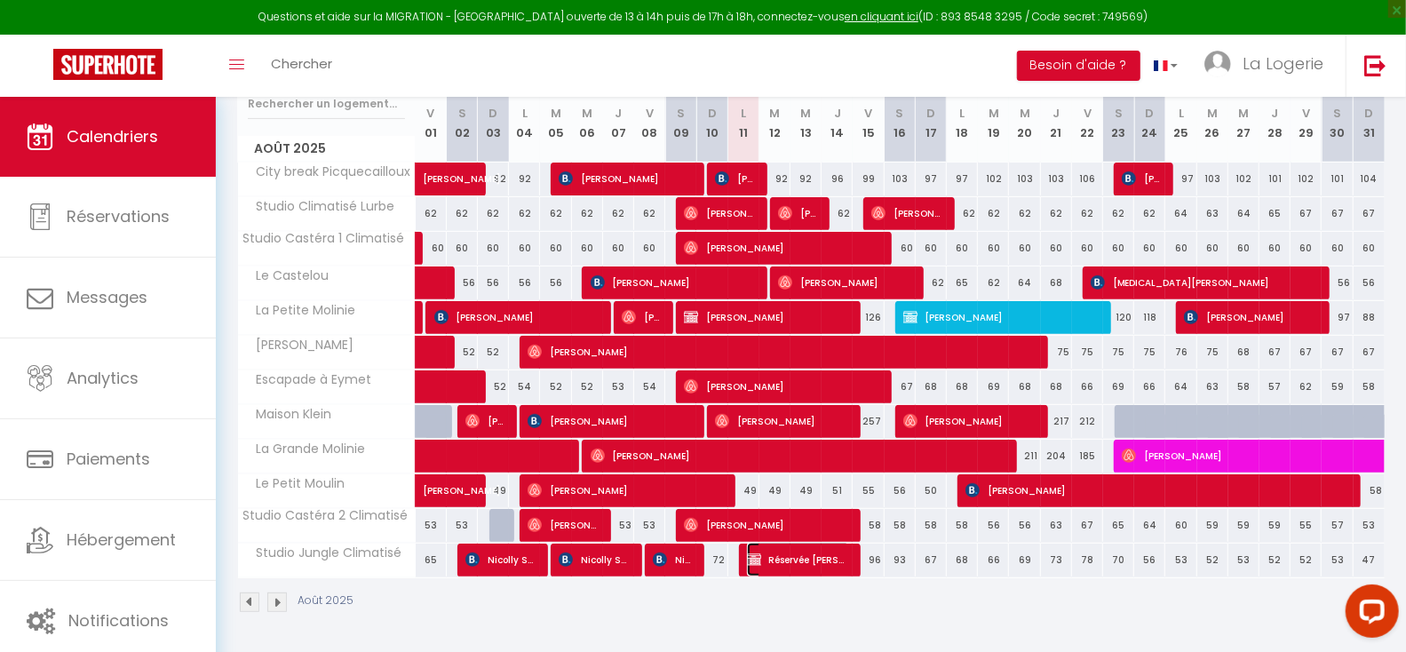
click at [811, 560] on span "Réservée [PERSON_NAME]" at bounding box center [799, 560] width 104 height 34
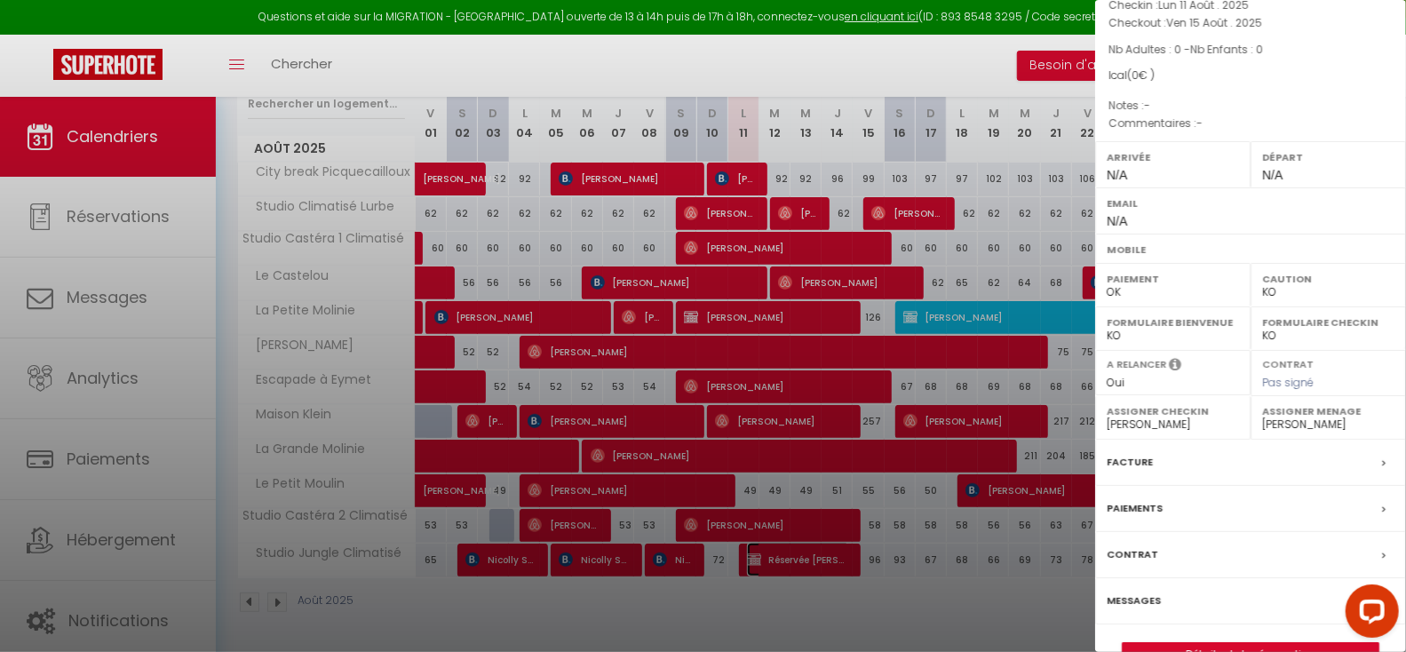
scroll to position [160, 0]
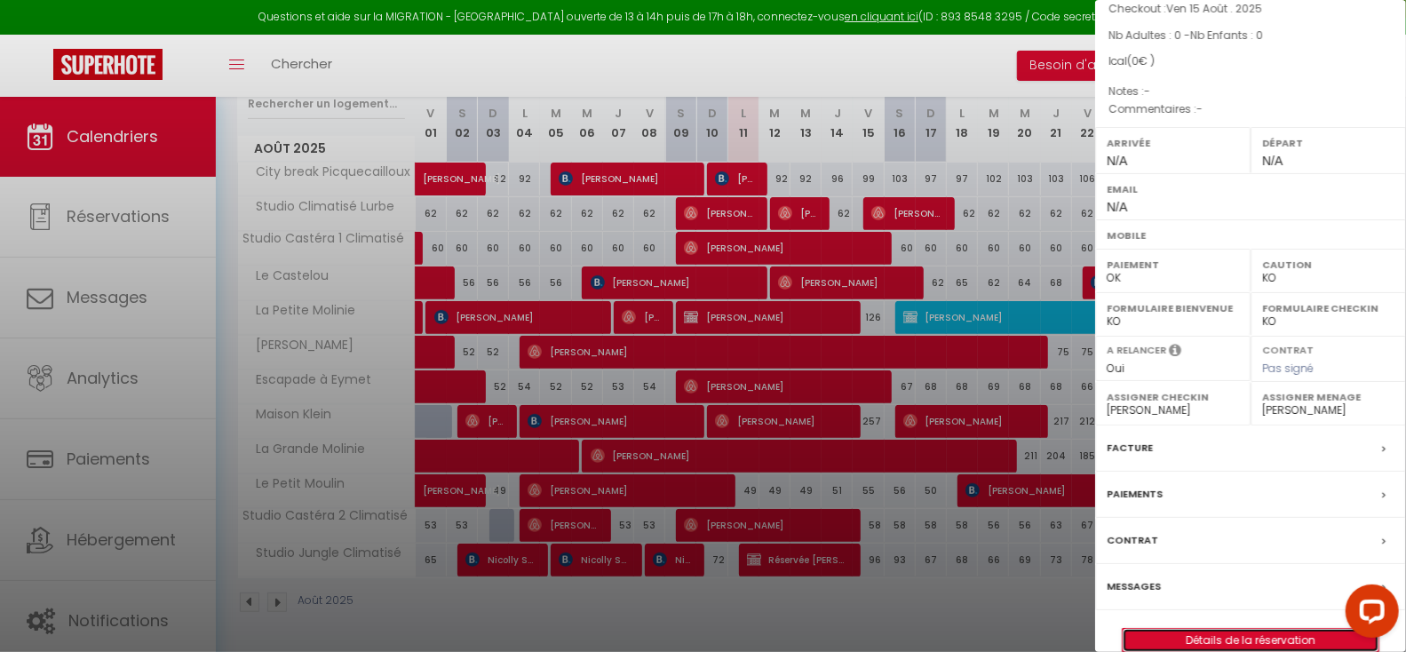
click at [1232, 629] on link "Détails de la réservation" at bounding box center [1251, 640] width 256 height 23
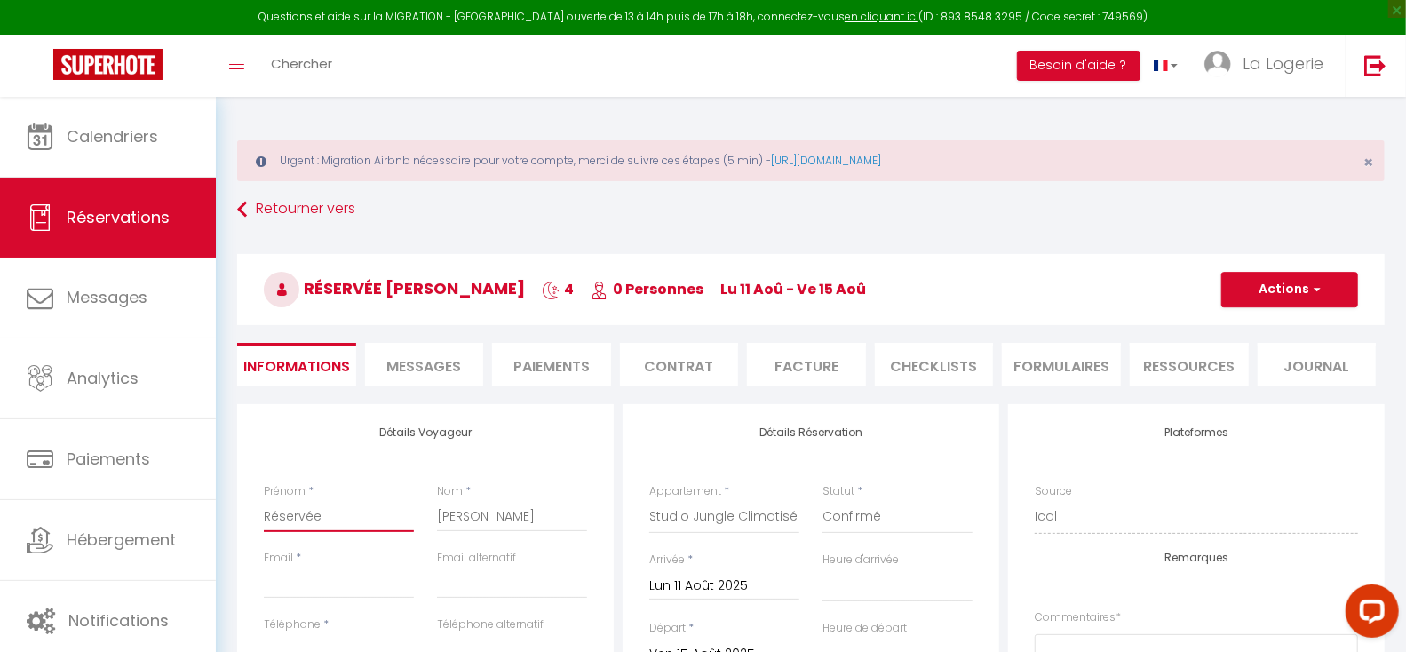
click at [328, 518] on input "Réservée" at bounding box center [339, 516] width 150 height 32
click at [352, 519] on input "Barbeau" at bounding box center [339, 516] width 150 height 32
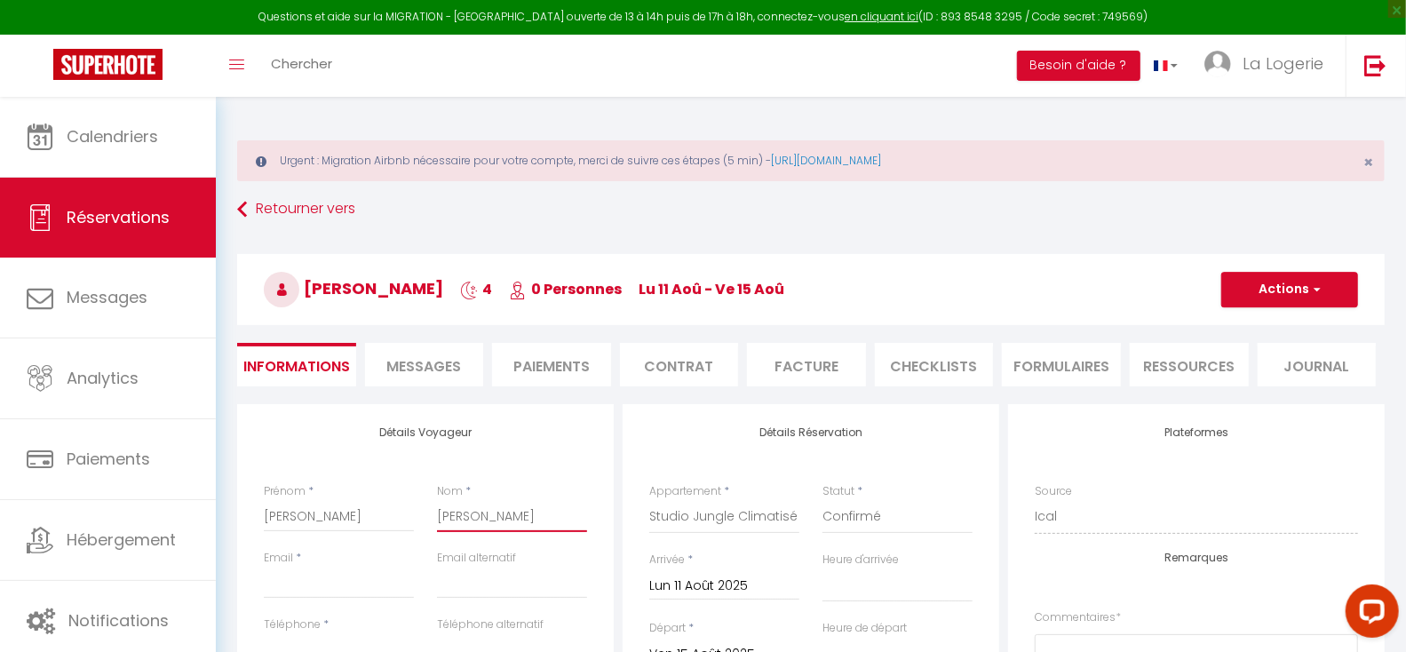
click at [500, 521] on input "[PERSON_NAME]" at bounding box center [512, 516] width 150 height 32
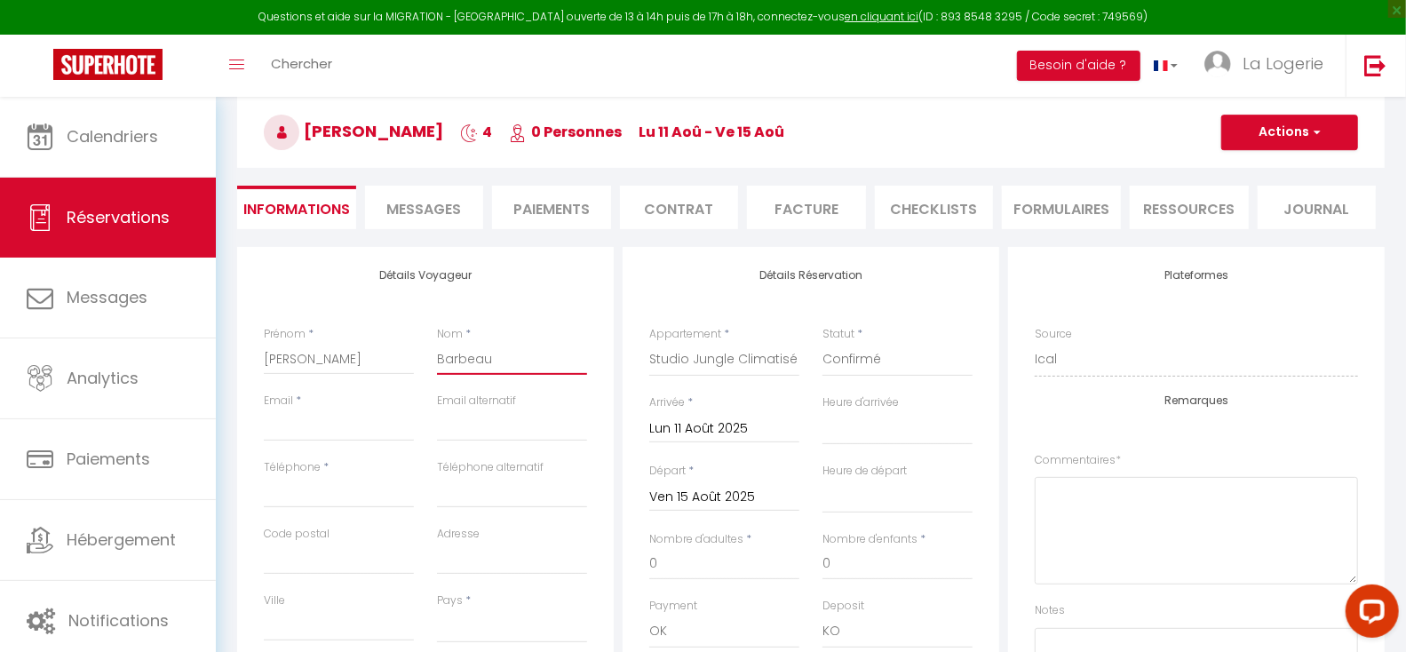
scroll to position [163, 0]
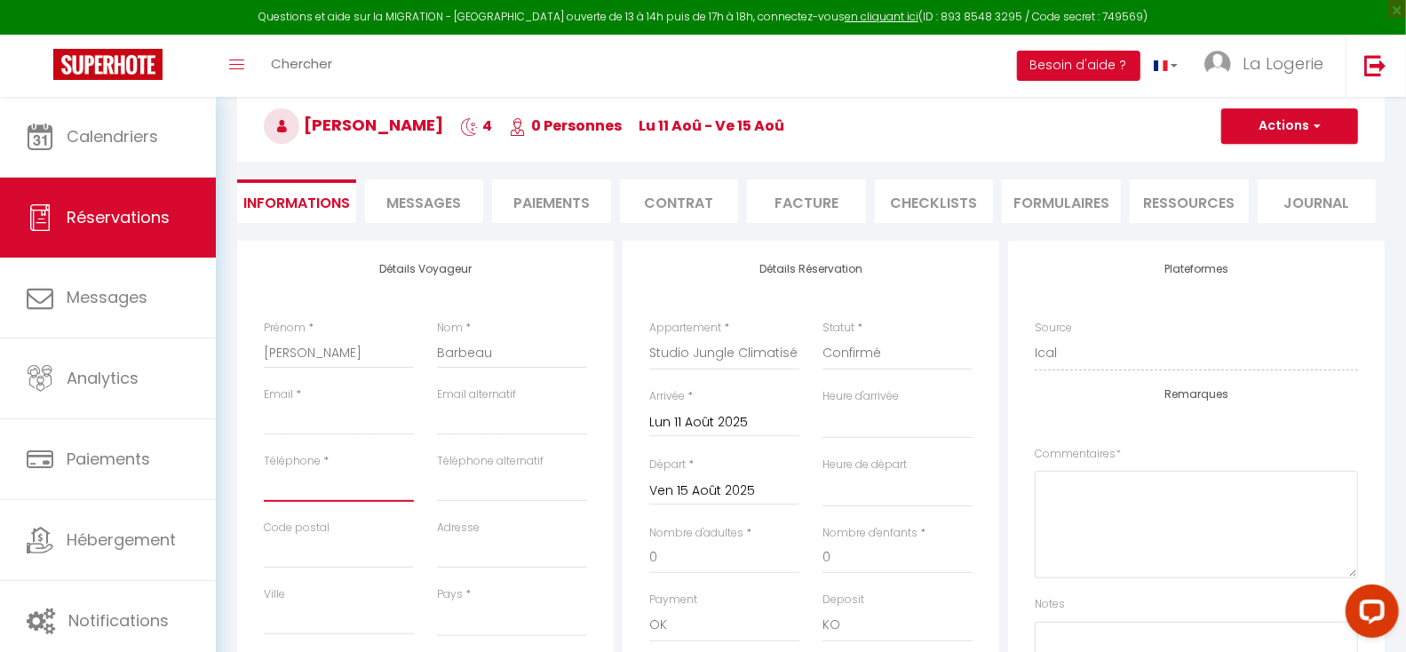
click at [336, 481] on input "Téléphone" at bounding box center [339, 486] width 150 height 32
paste input "[PHONE_NUMBER]"
click at [340, 414] on input "Email client" at bounding box center [339, 419] width 150 height 32
click at [688, 88] on div "Toggle menubar Chercher BUTTON Besoin d'aide ? La Logerie Paramètres Équipe" at bounding box center [761, 66] width 1264 height 62
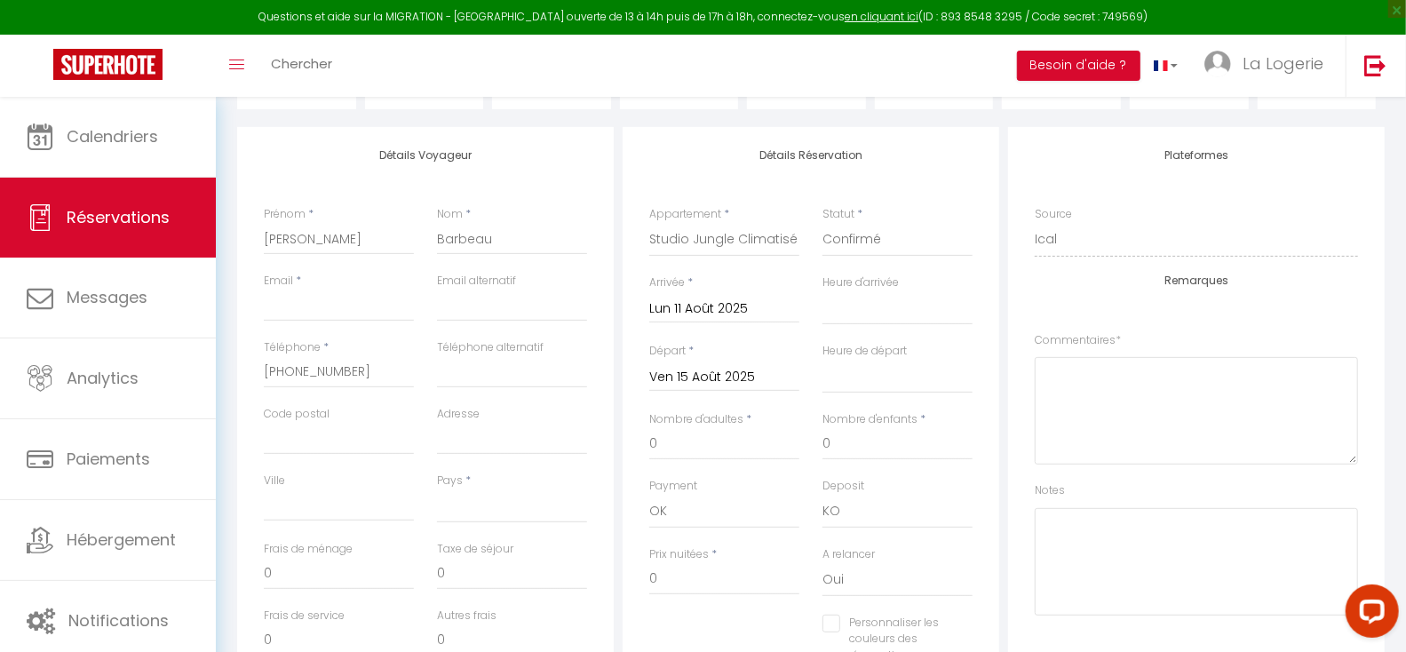
scroll to position [223, 0]
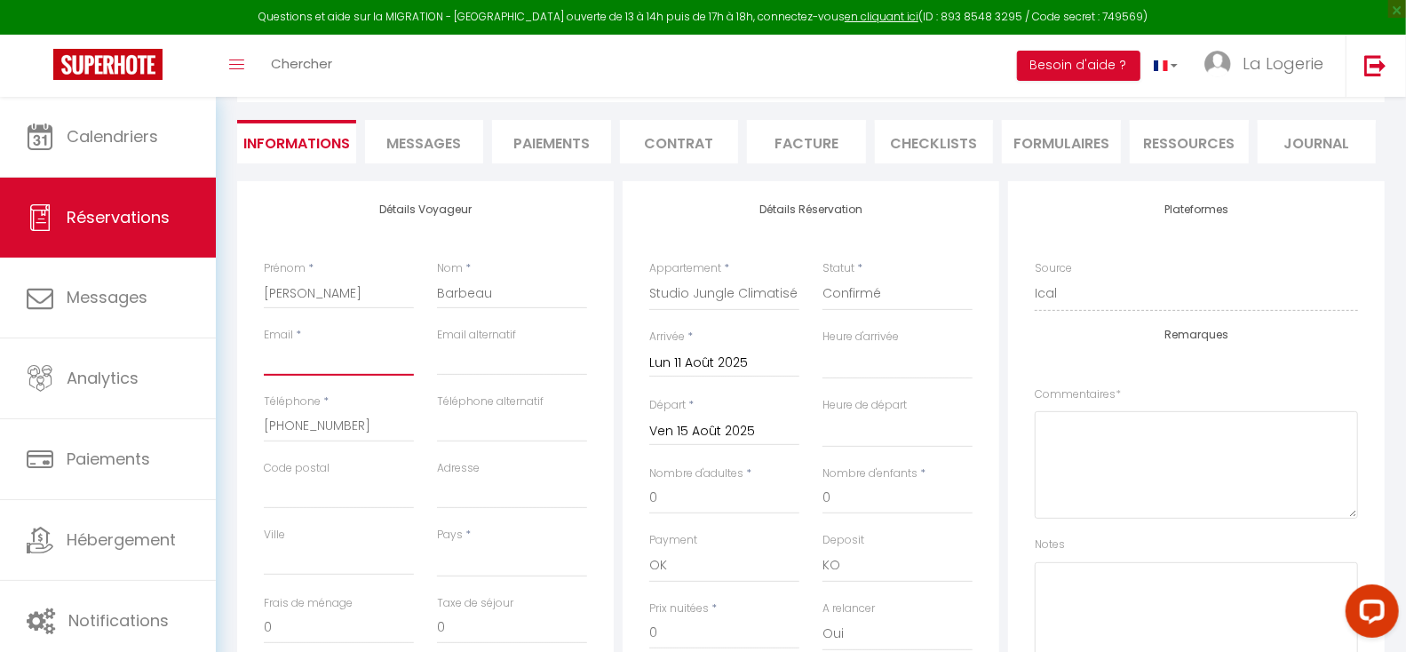
click at [326, 363] on input "Email client" at bounding box center [339, 360] width 150 height 32
paste input "[PERSON_NAME][EMAIL_ADDRESS][DOMAIN_NAME]"
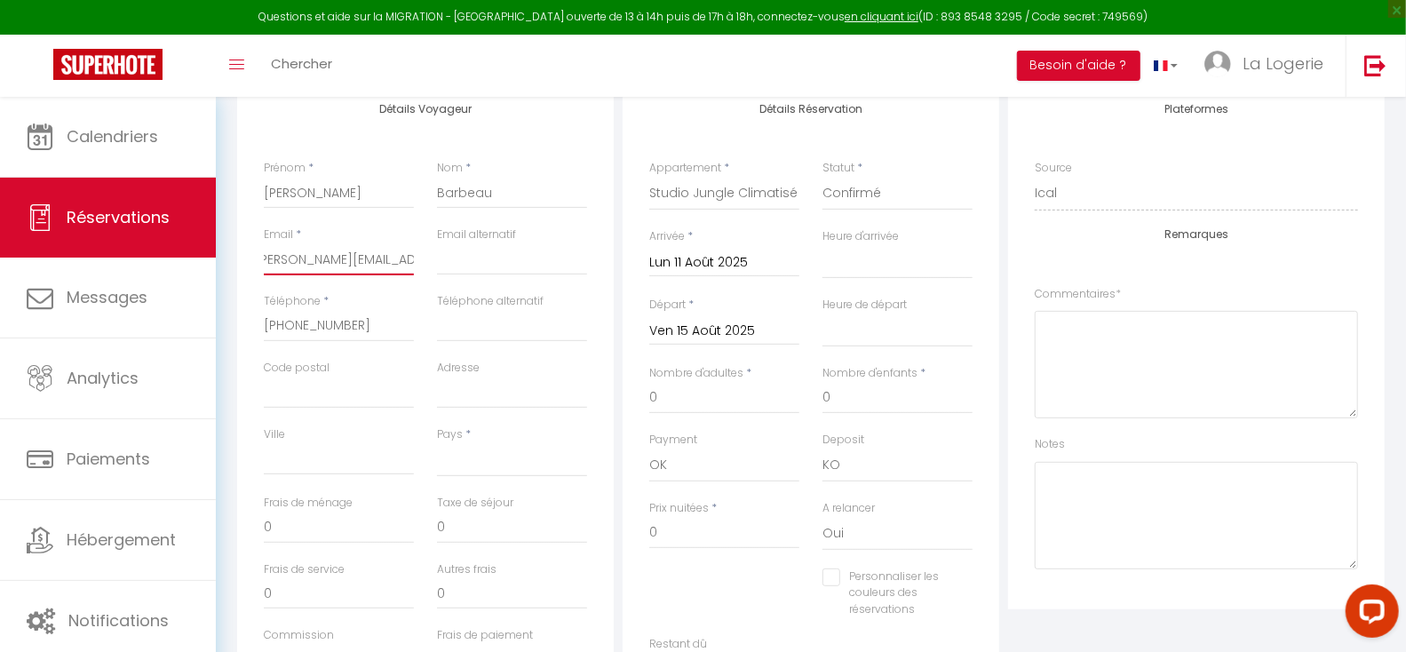
scroll to position [340, 0]
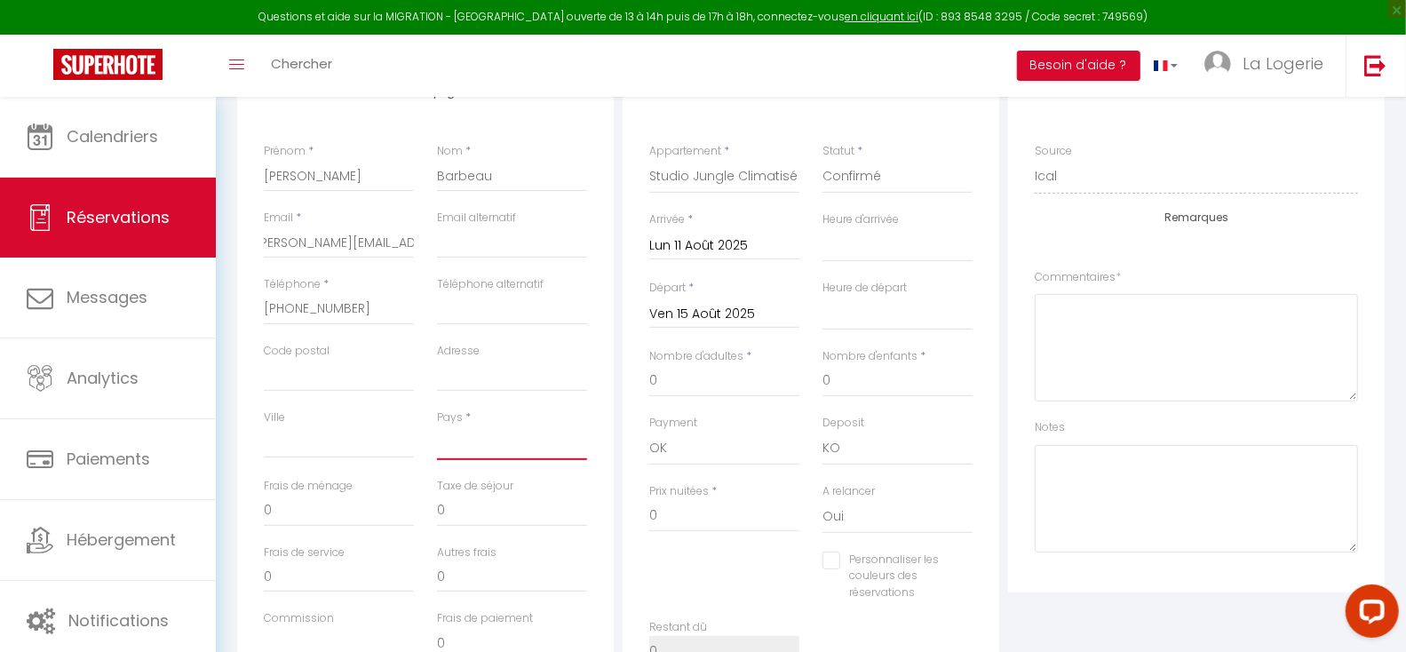
click at [471, 431] on select "[GEOGRAPHIC_DATA] [GEOGRAPHIC_DATA] [GEOGRAPHIC_DATA] [GEOGRAPHIC_DATA] [GEOGRA…" at bounding box center [512, 443] width 150 height 34
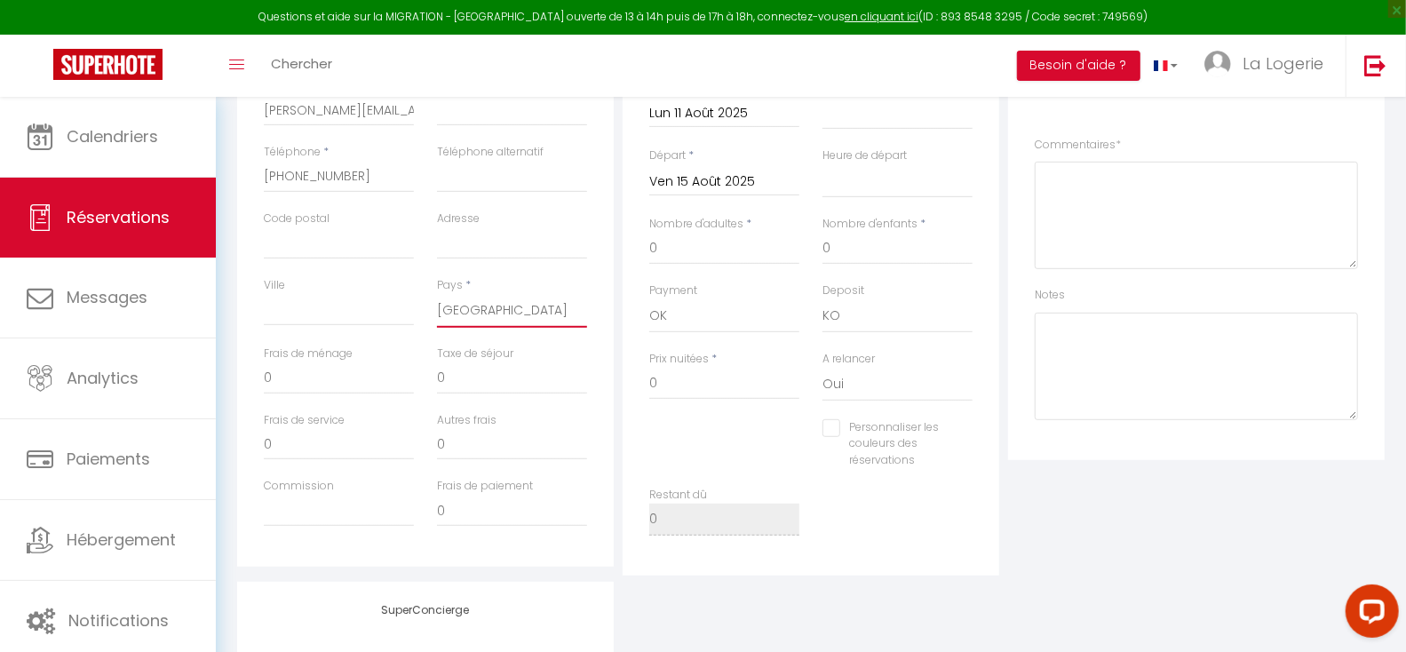
scroll to position [473, 0]
click at [302, 374] on input "0" at bounding box center [339, 378] width 150 height 32
click at [476, 375] on input "0" at bounding box center [512, 378] width 150 height 32
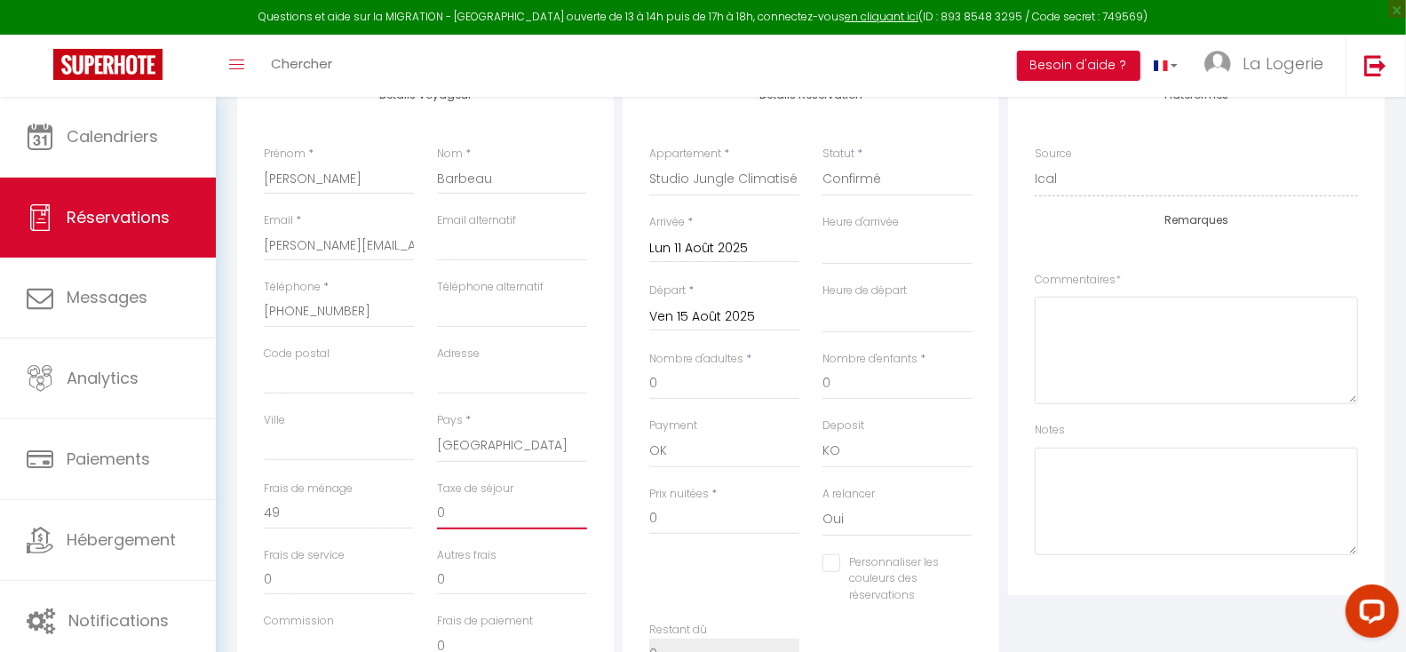
scroll to position [352, 0]
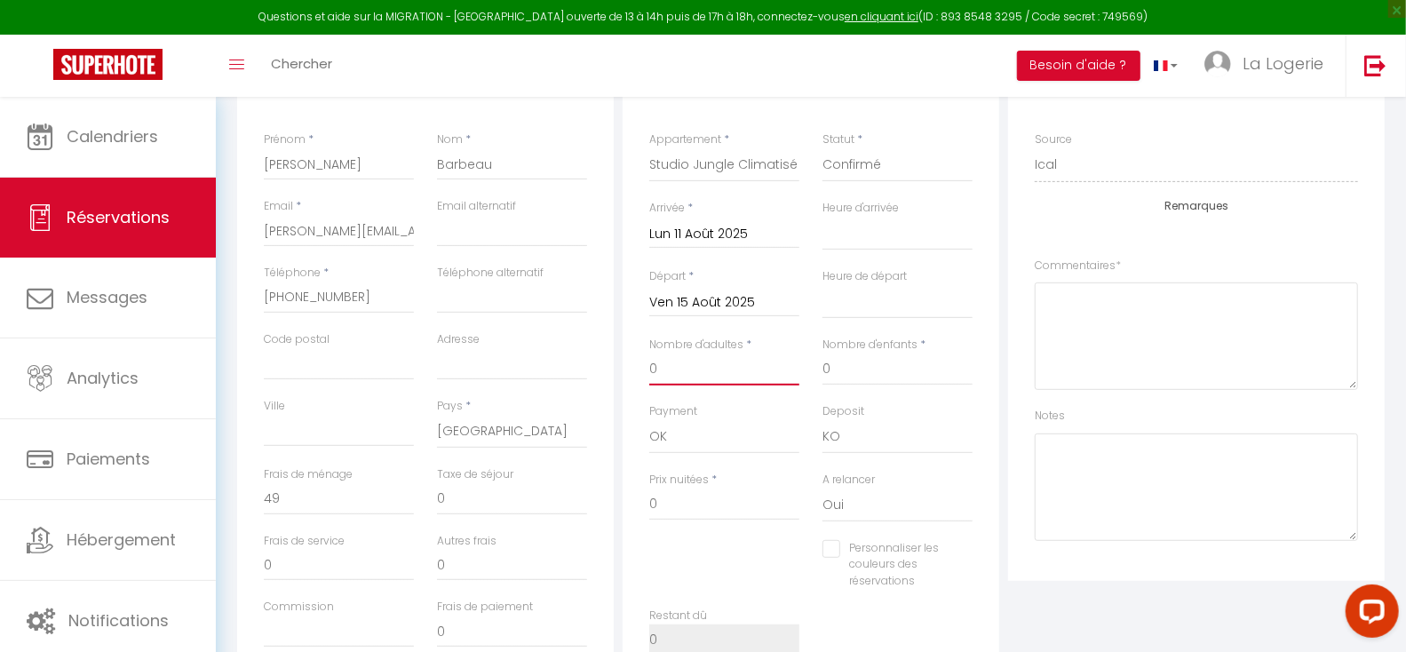
click at [707, 368] on input "0" at bounding box center [724, 370] width 150 height 32
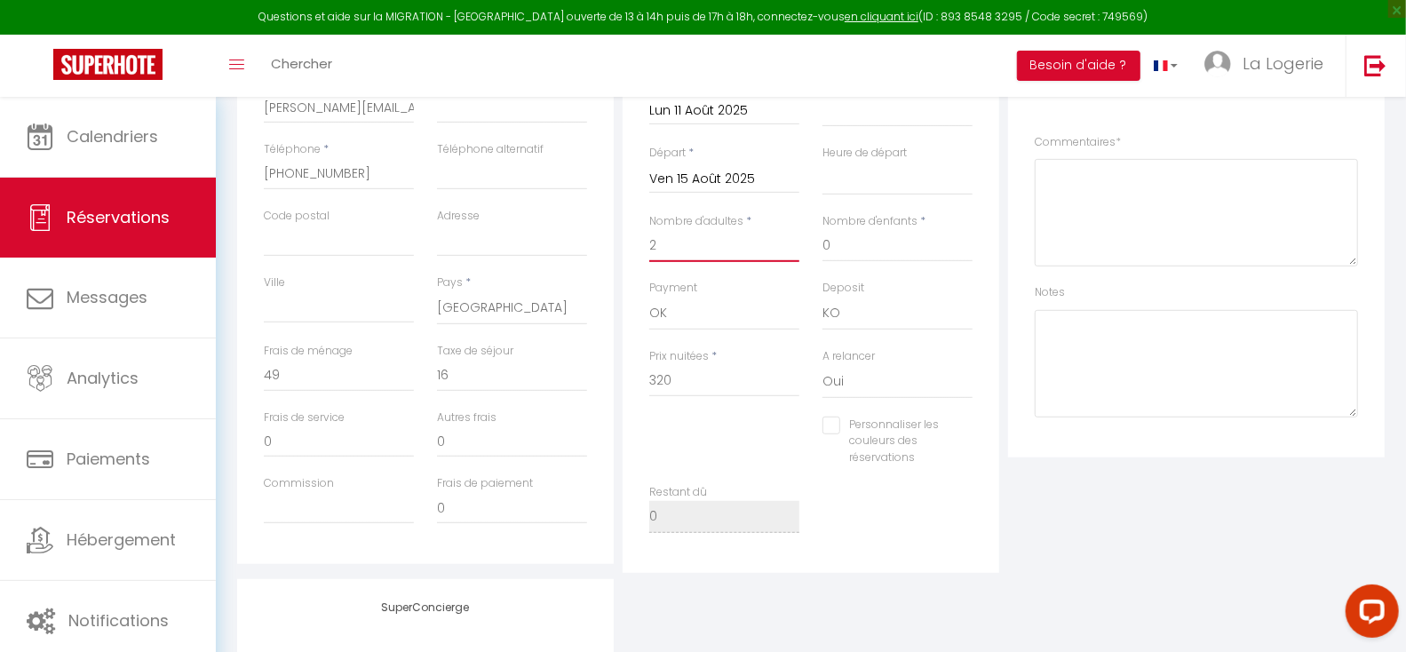
scroll to position [489, 0]
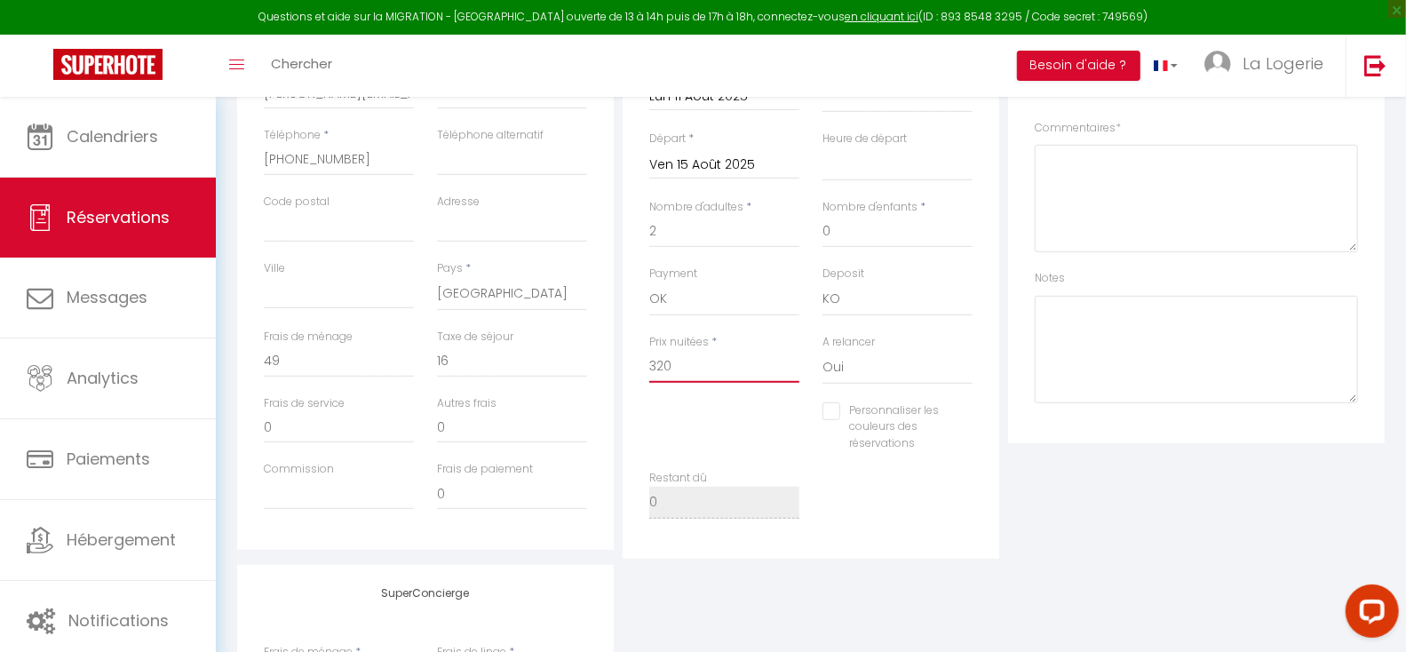
click at [693, 368] on input "320" at bounding box center [724, 367] width 150 height 32
click at [497, 363] on input "0" at bounding box center [512, 362] width 150 height 32
click at [316, 353] on input "0" at bounding box center [339, 362] width 150 height 32
click at [754, 434] on div "Personnaliser les couleurs des réservations #D7092E" at bounding box center [811, 436] width 346 height 68
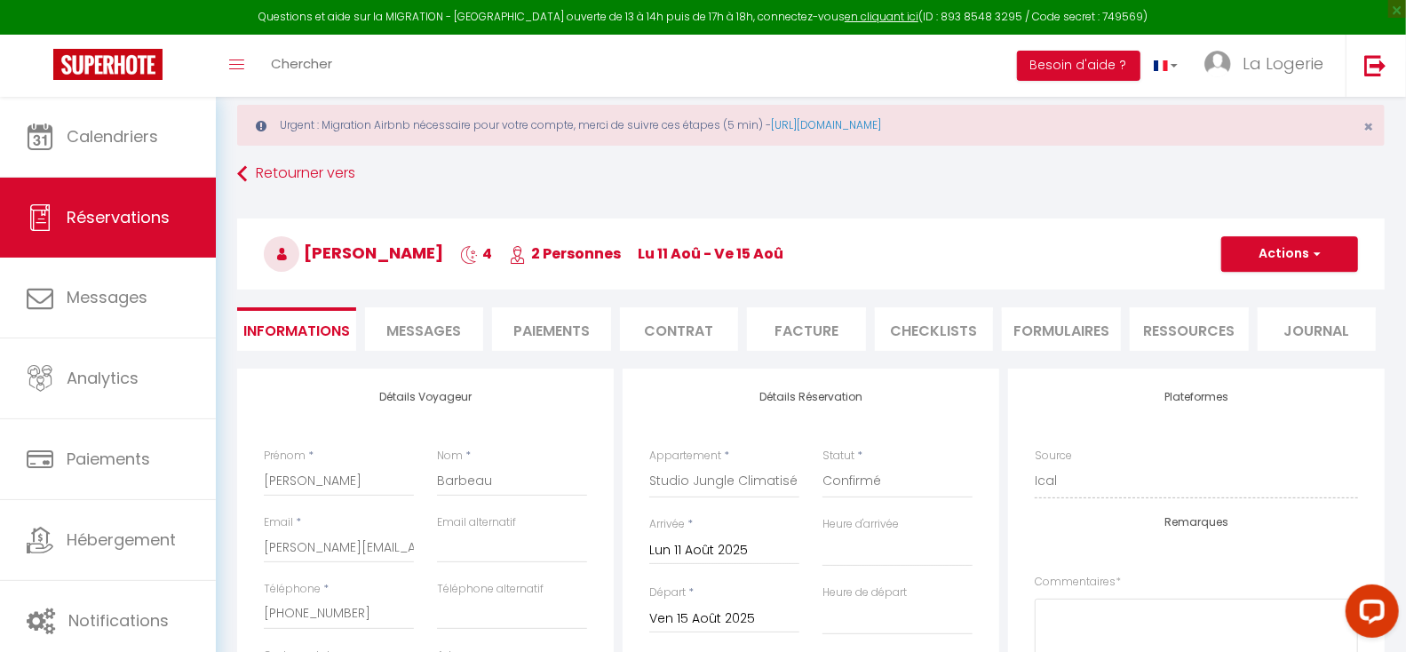
scroll to position [0, 0]
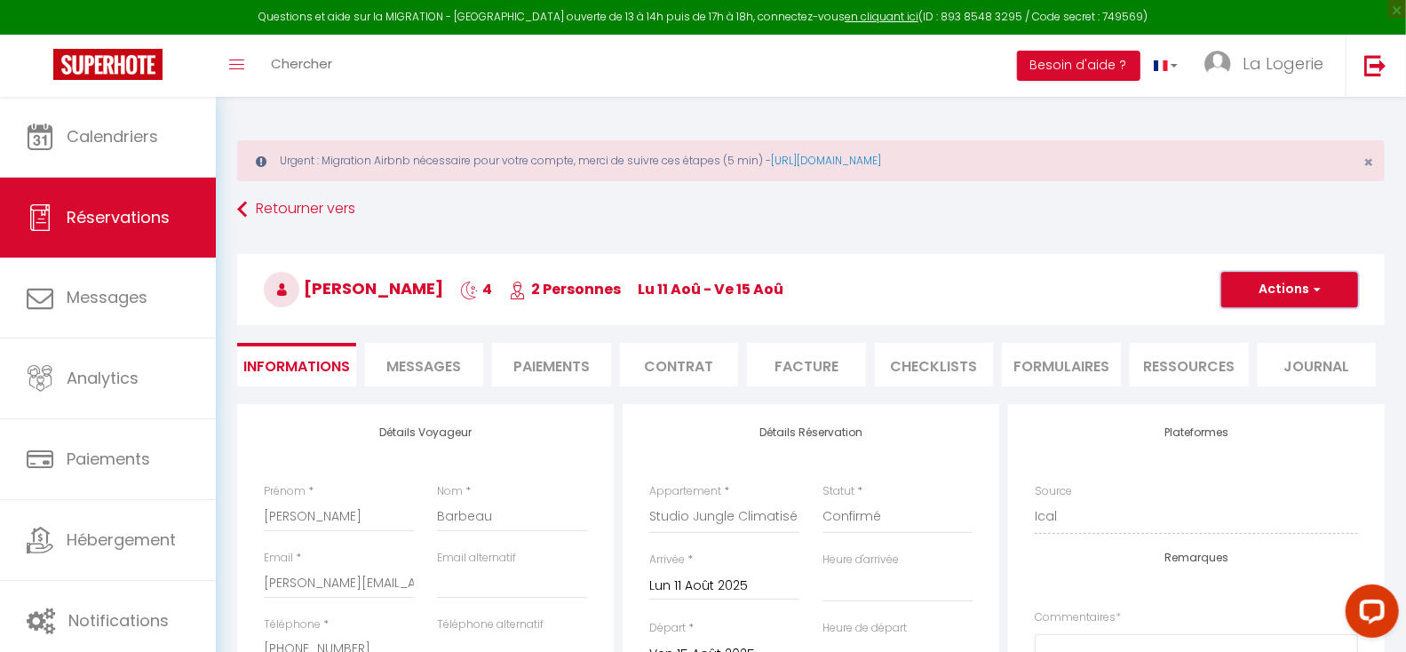
click at [1289, 286] on button "Actions" at bounding box center [1289, 290] width 137 height 36
click at [1242, 329] on link "Enregistrer" at bounding box center [1272, 328] width 140 height 23
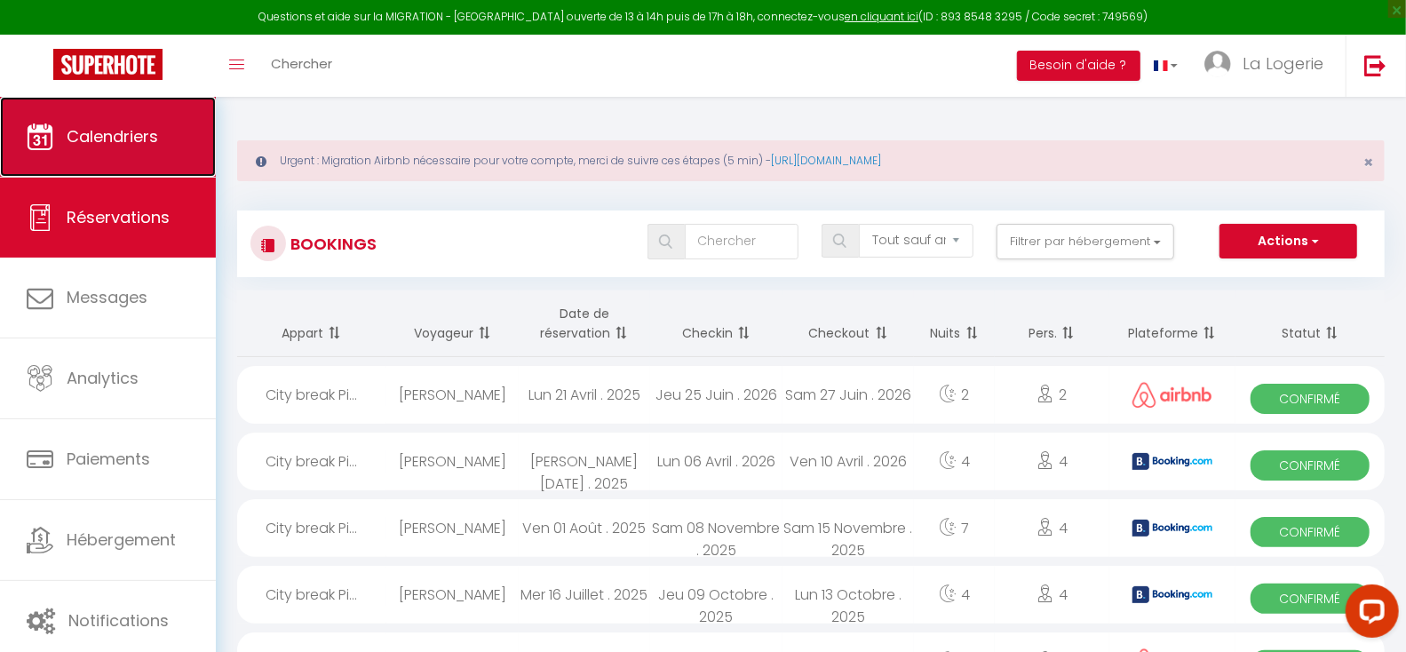
click at [93, 130] on span "Calendriers" at bounding box center [112, 136] width 91 height 22
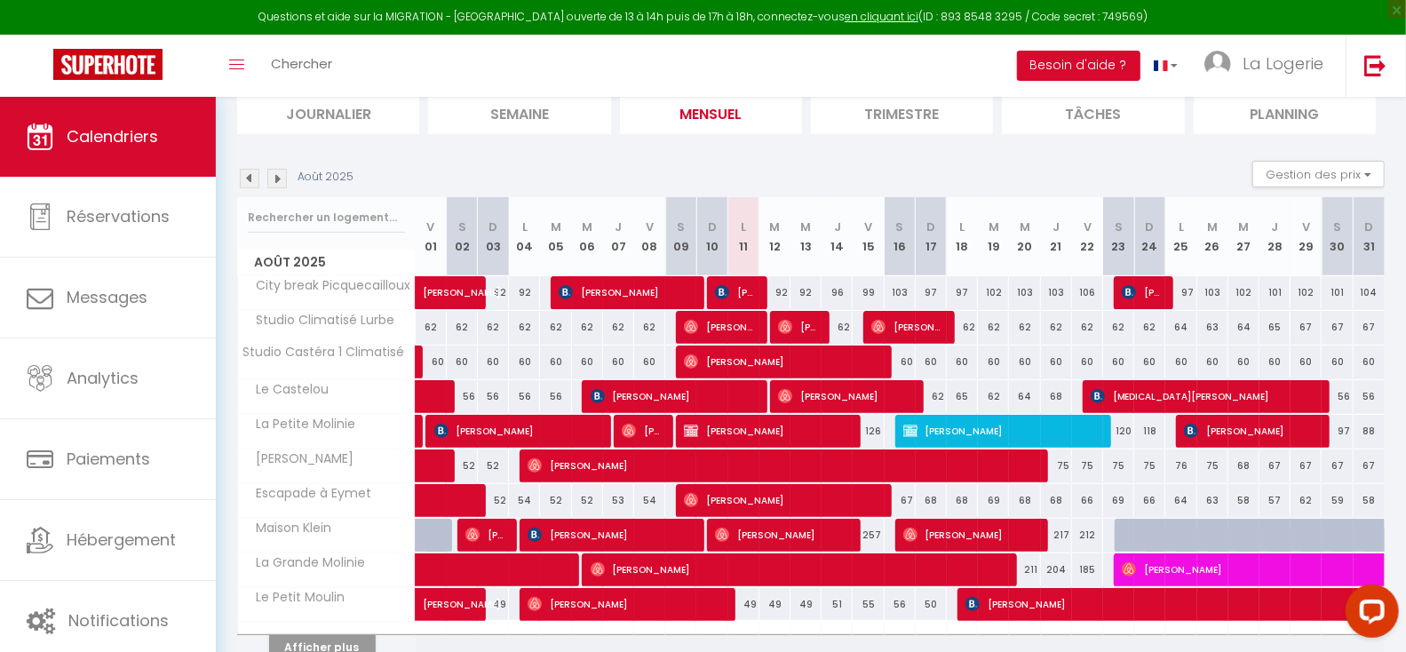
scroll to position [293, 0]
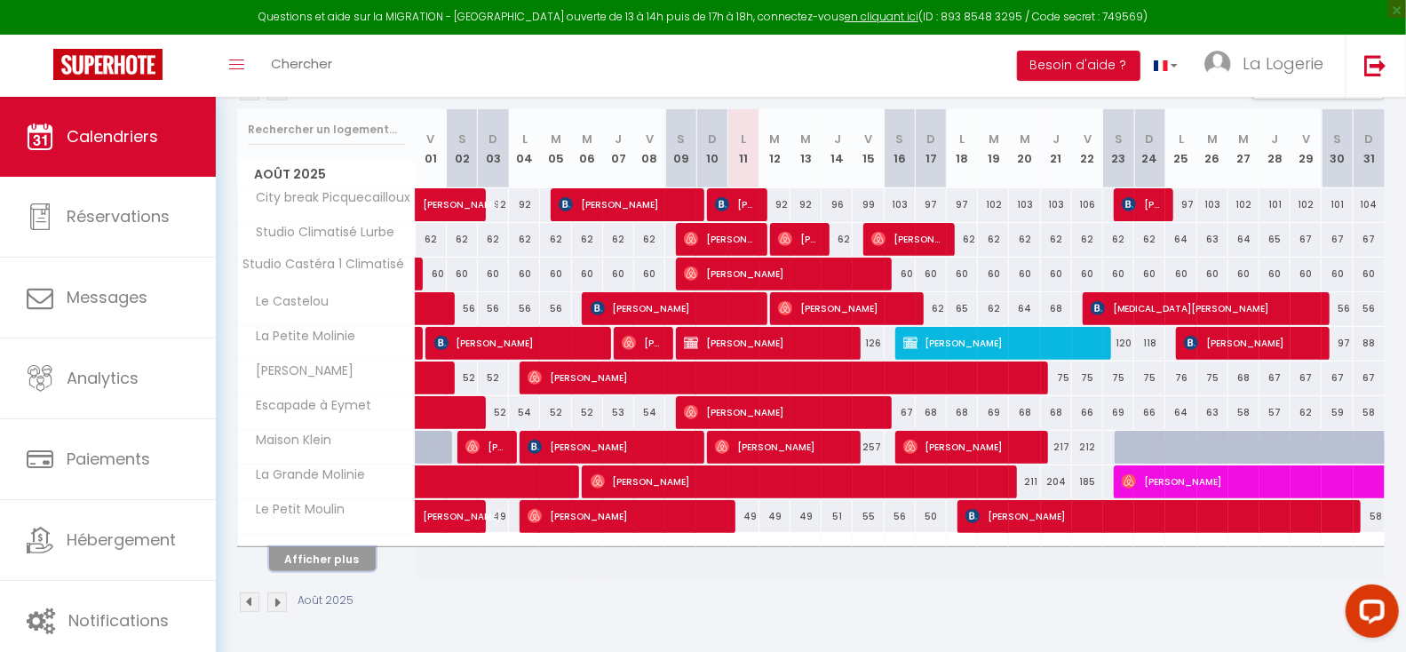
click at [336, 559] on button "Afficher plus" at bounding box center [322, 559] width 107 height 24
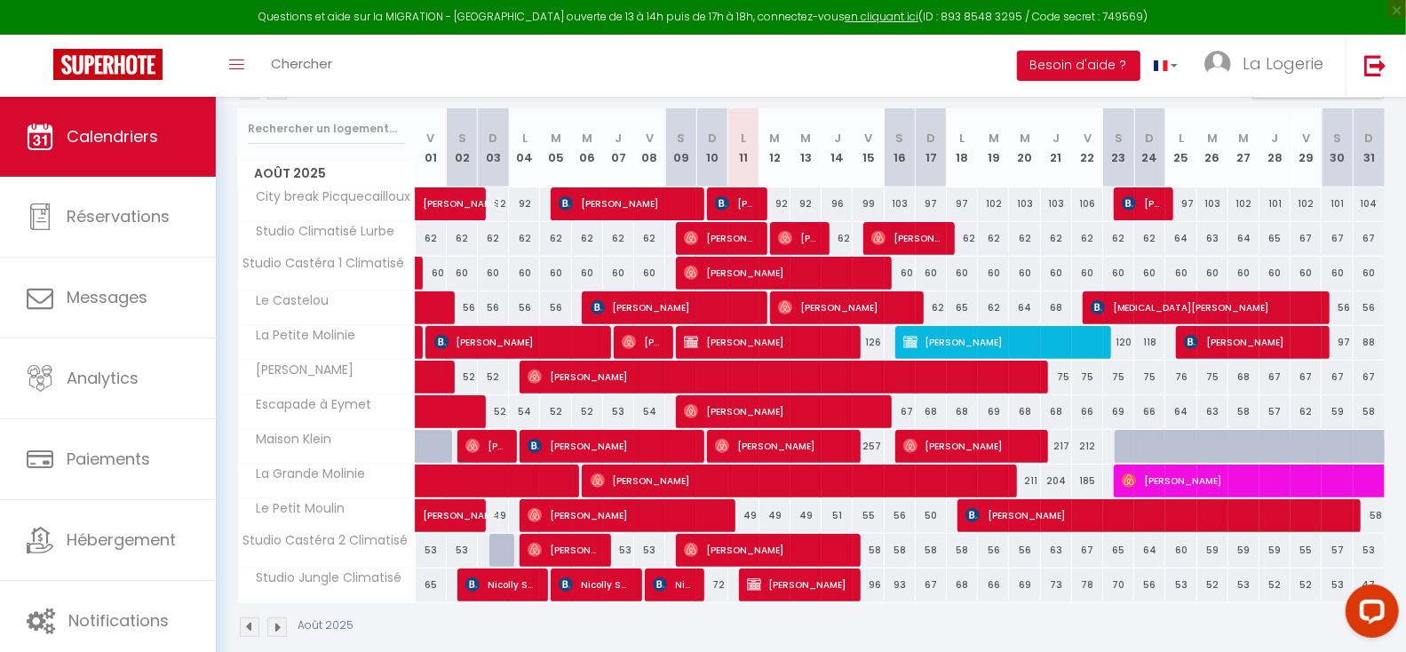
scroll to position [318, 0]
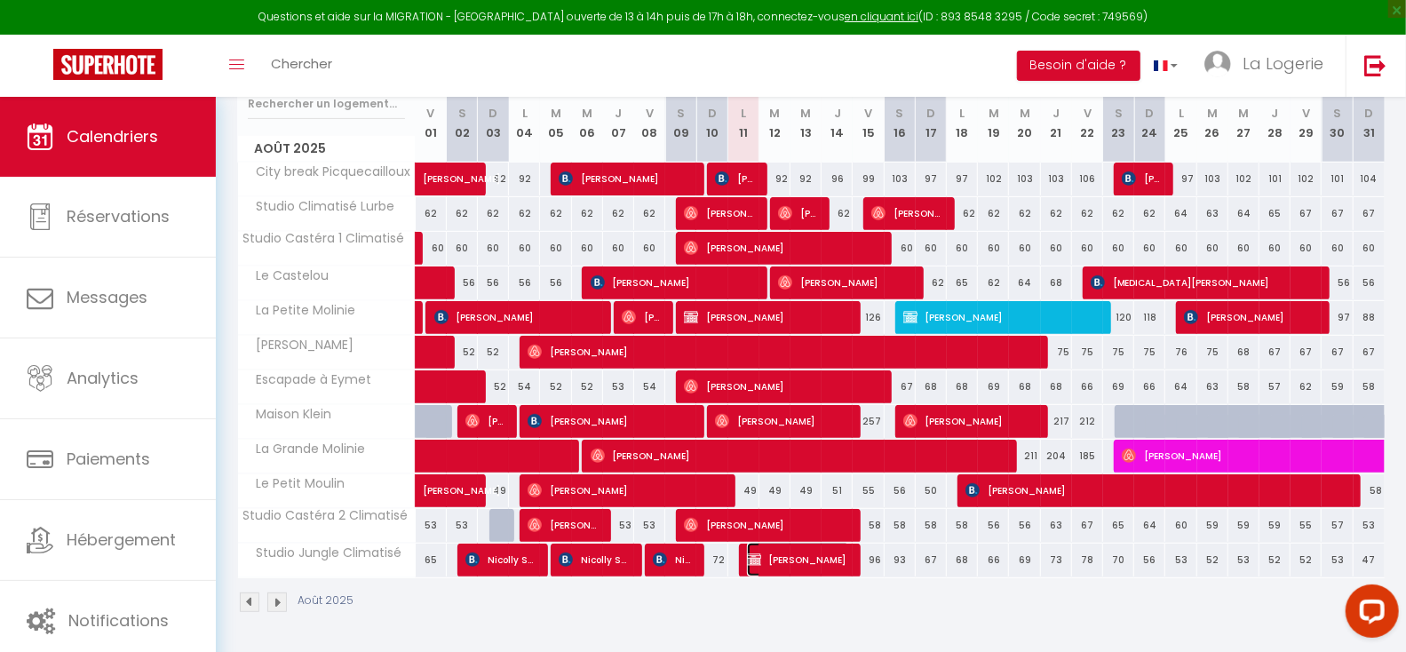
click at [784, 561] on span "[PERSON_NAME]" at bounding box center [799, 560] width 104 height 34
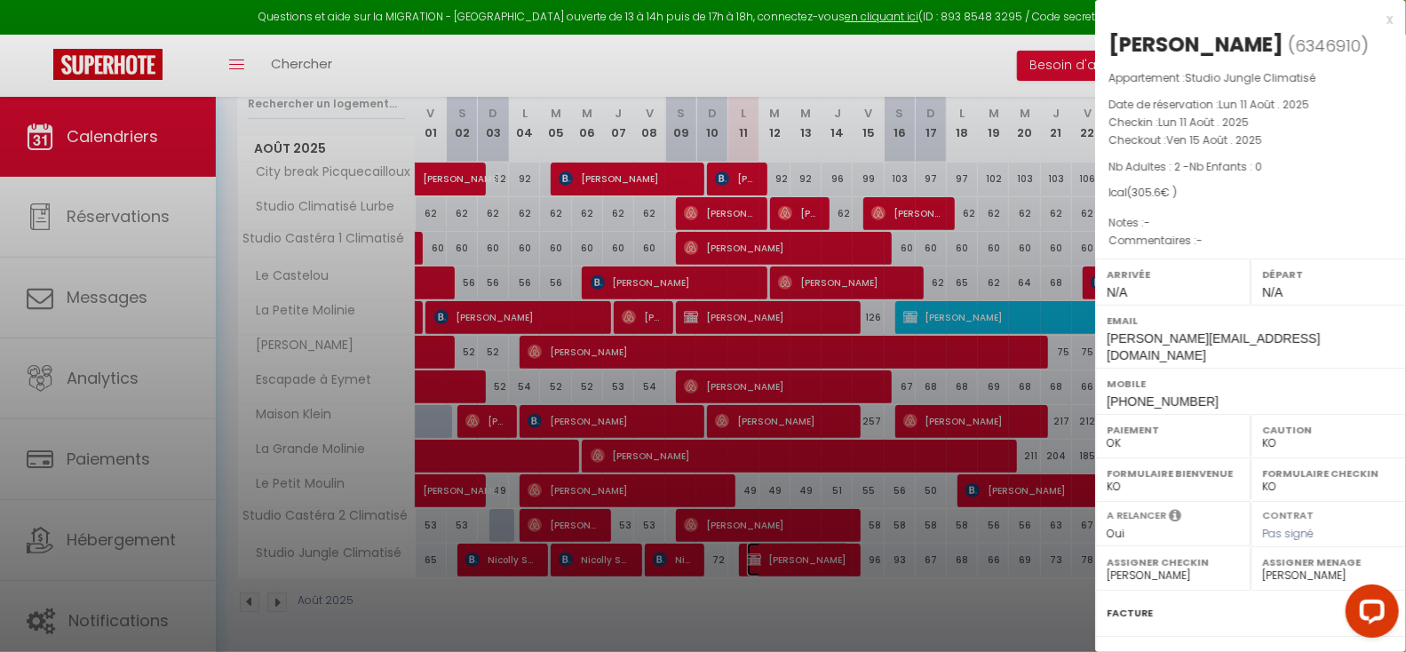
scroll to position [176, 0]
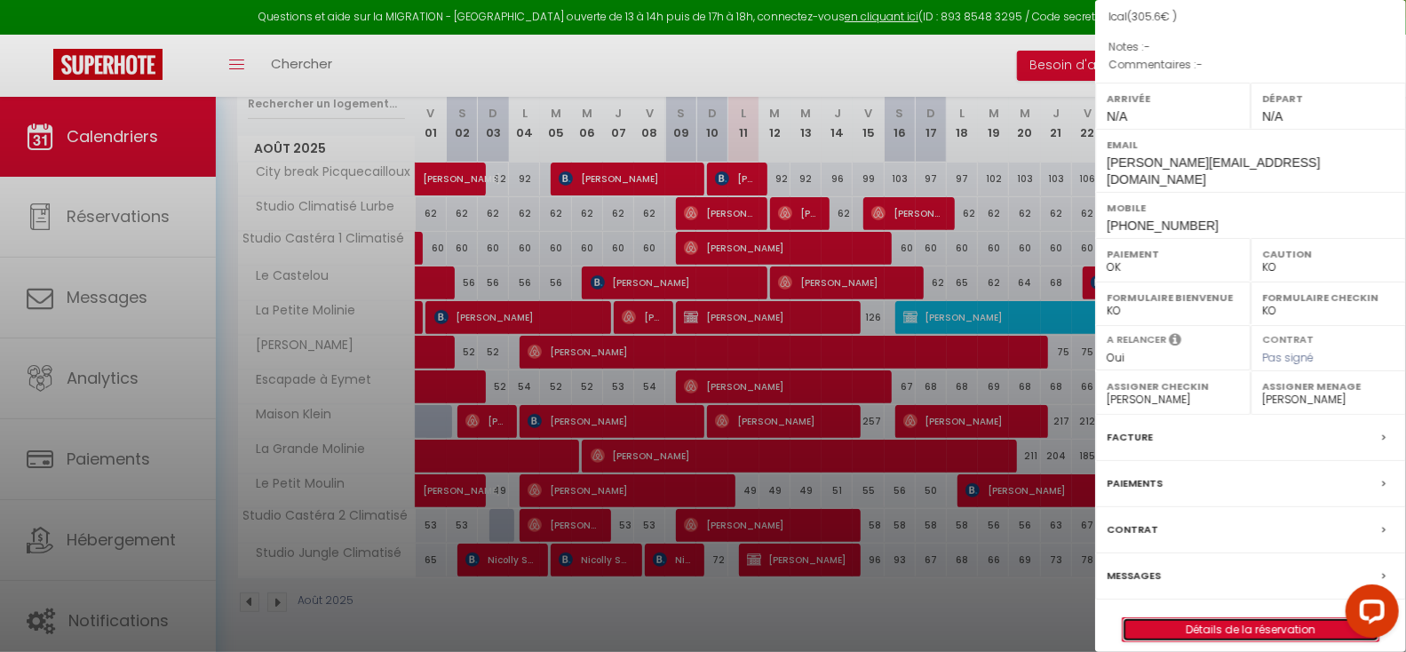
click at [1244, 618] on link "Détails de la réservation" at bounding box center [1251, 629] width 256 height 23
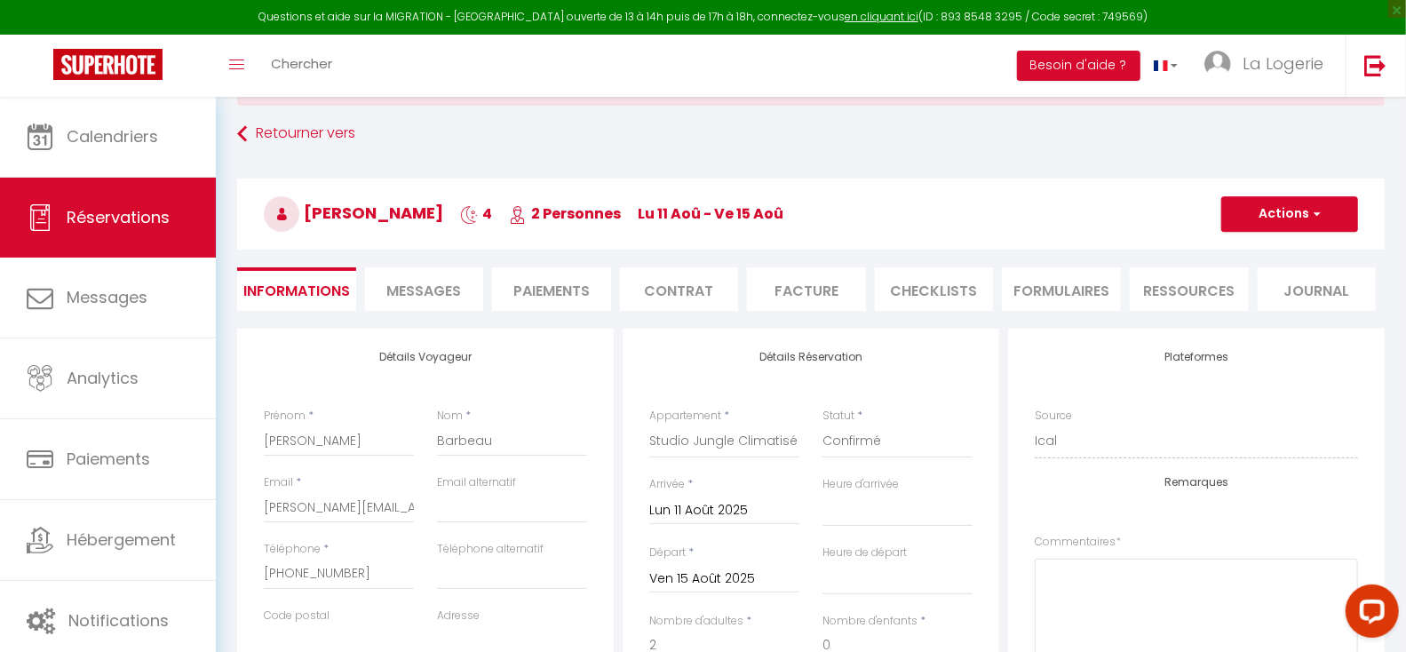
scroll to position [86, 0]
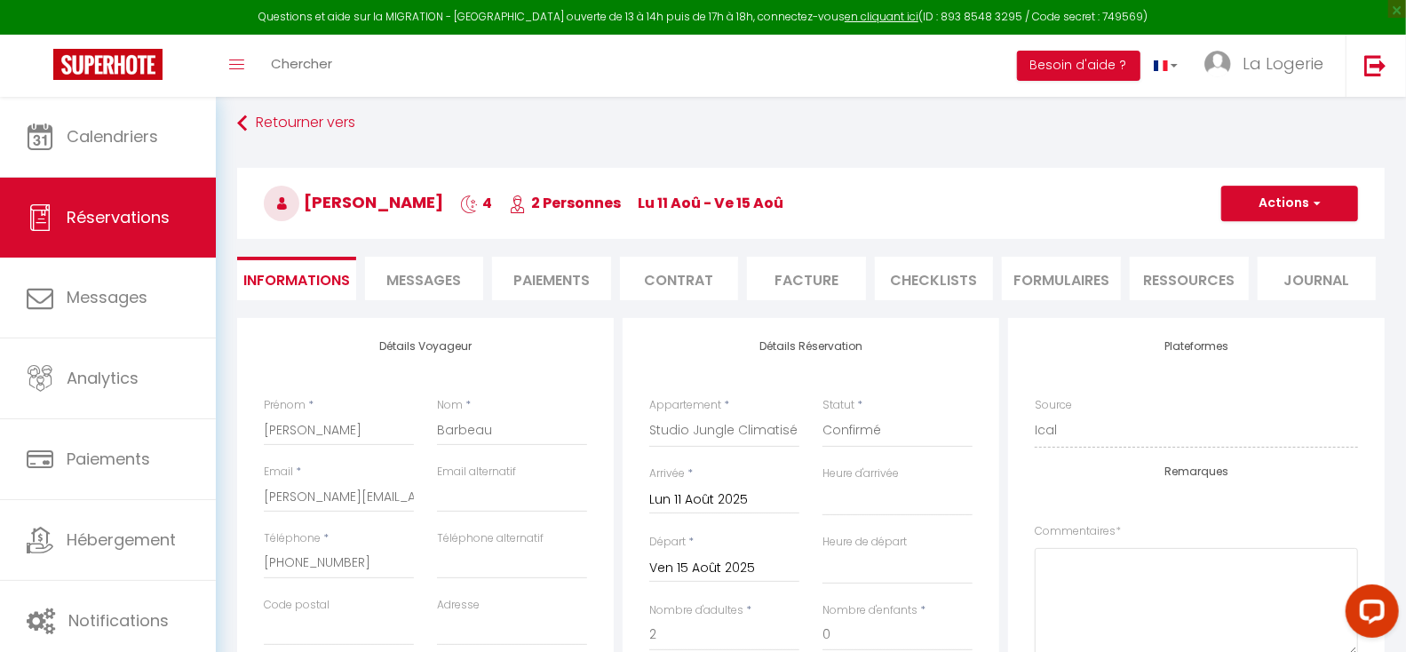
click at [437, 273] on span "Messages" at bounding box center [423, 280] width 75 height 20
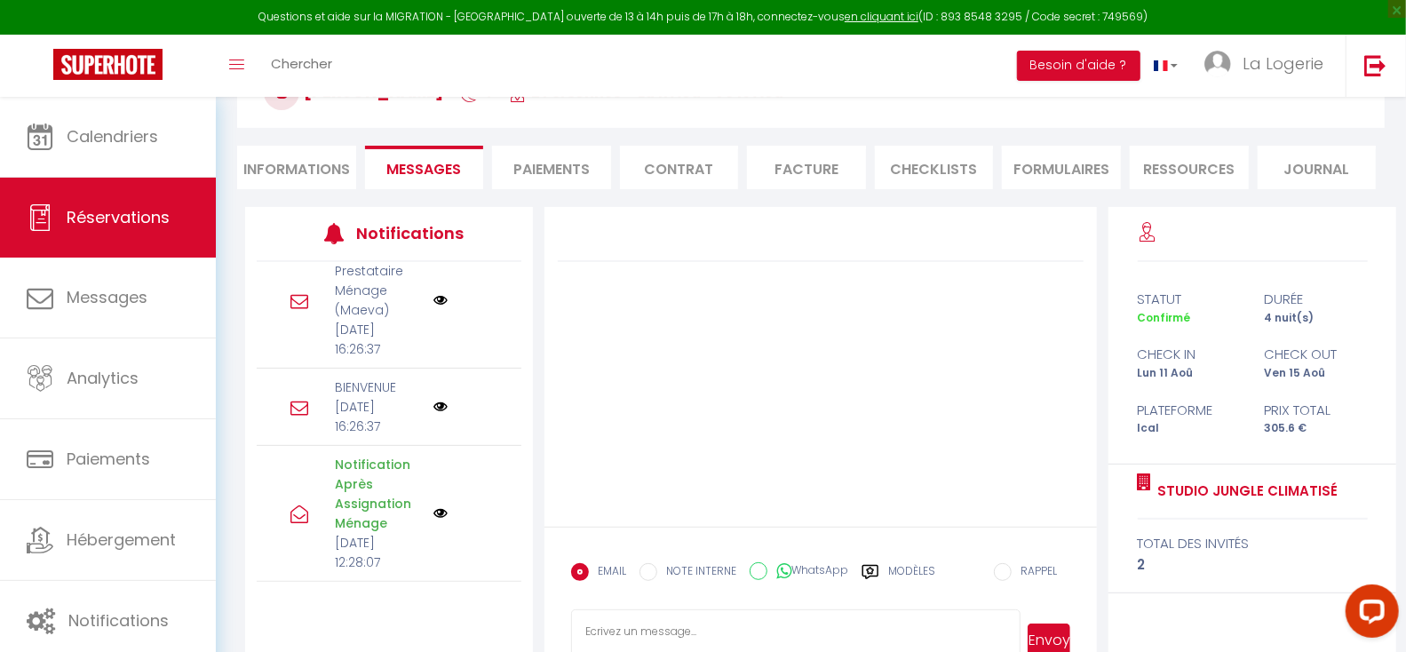
scroll to position [251, 0]
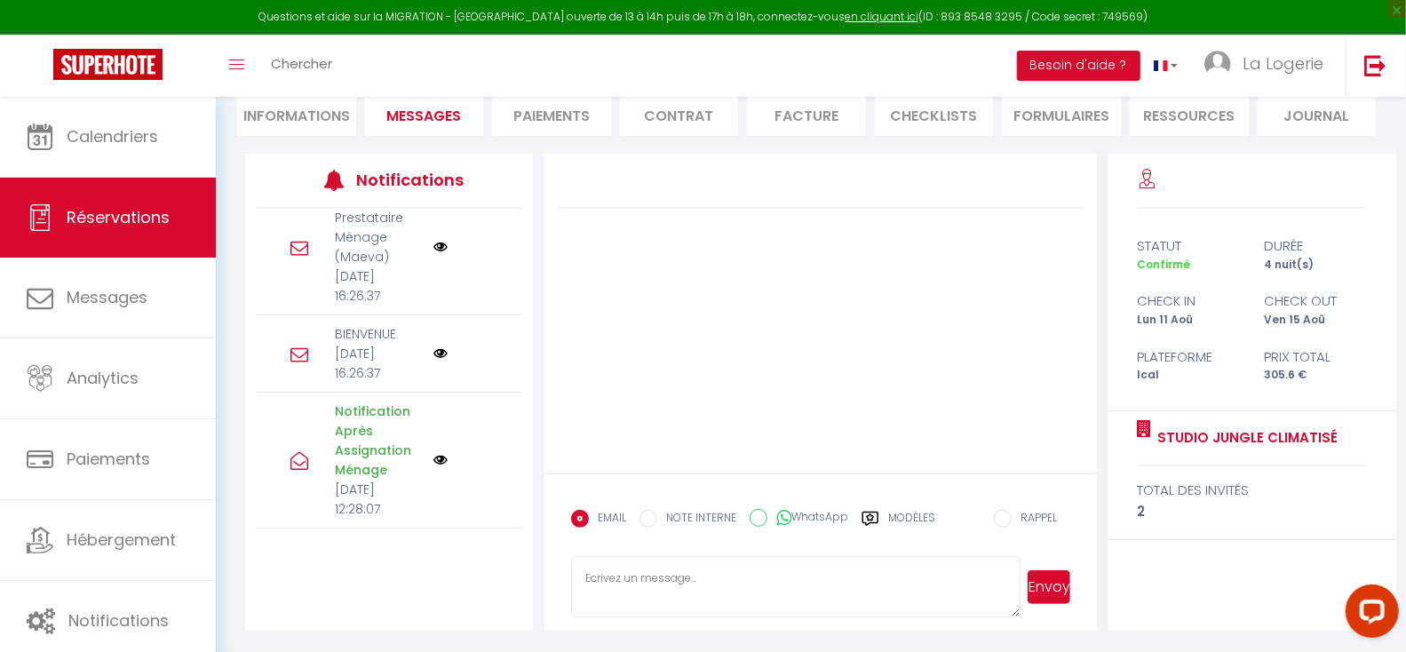
click at [908, 514] on label "Modèles" at bounding box center [911, 525] width 47 height 31
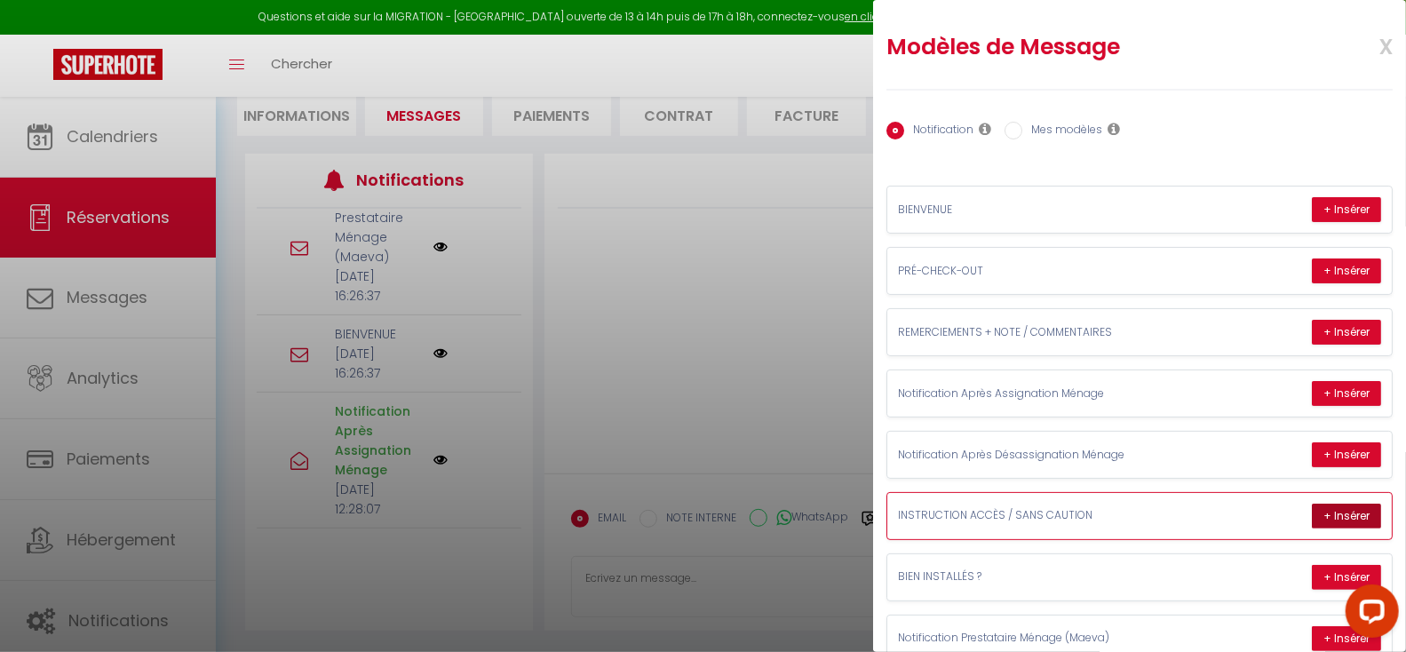
click at [1336, 517] on button "+ Insérer" at bounding box center [1346, 516] width 69 height 25
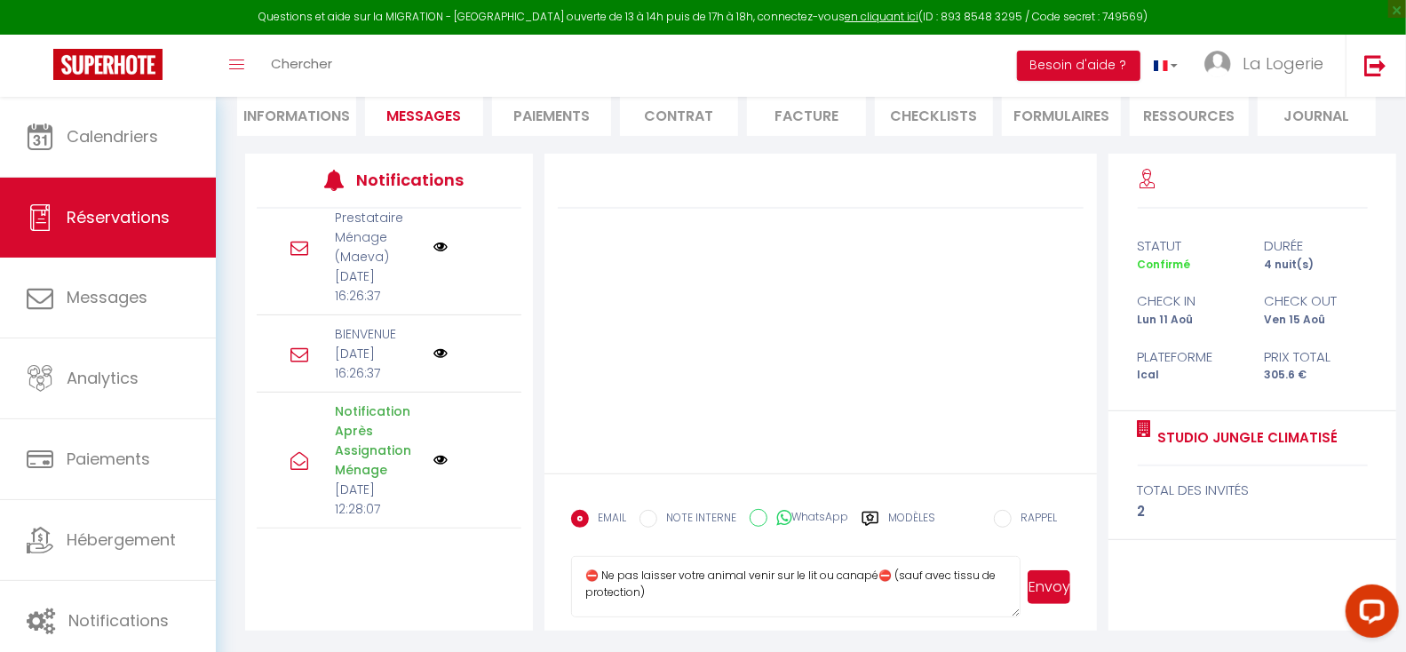
scroll to position [501, 0]
click at [1051, 587] on button "Envoyer" at bounding box center [1049, 587] width 43 height 34
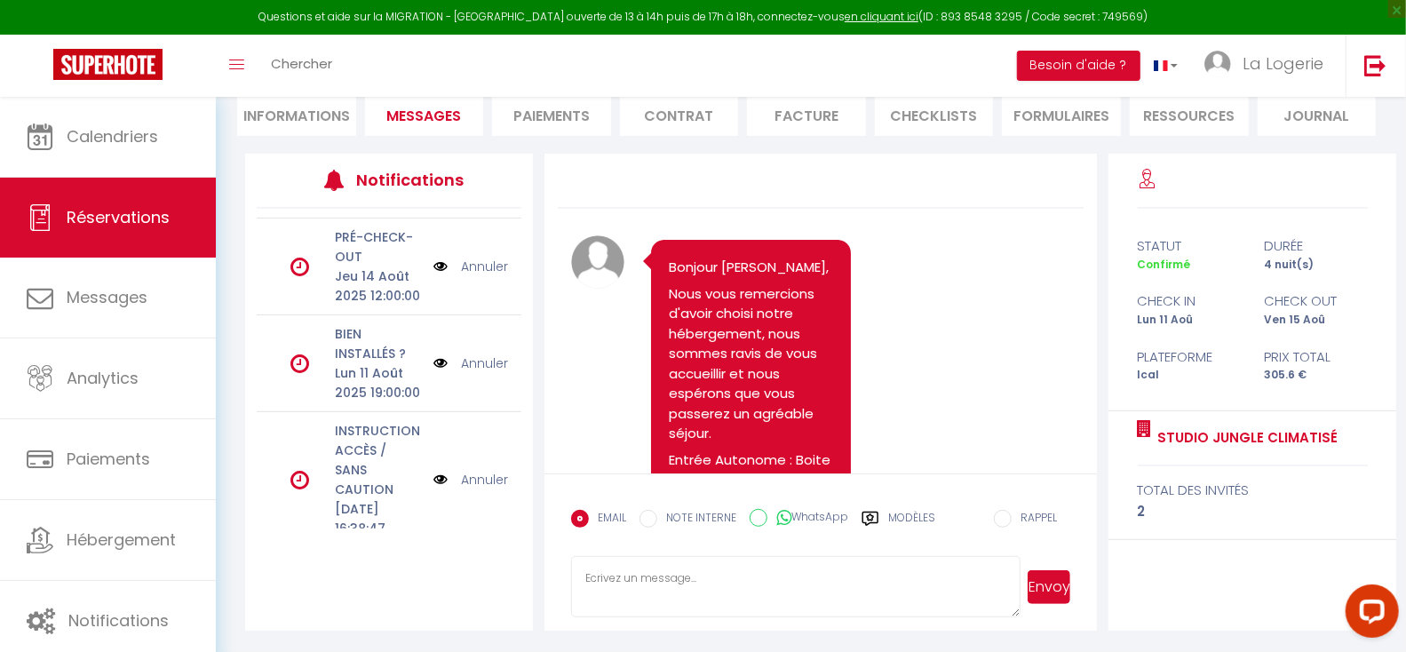
scroll to position [0, 0]
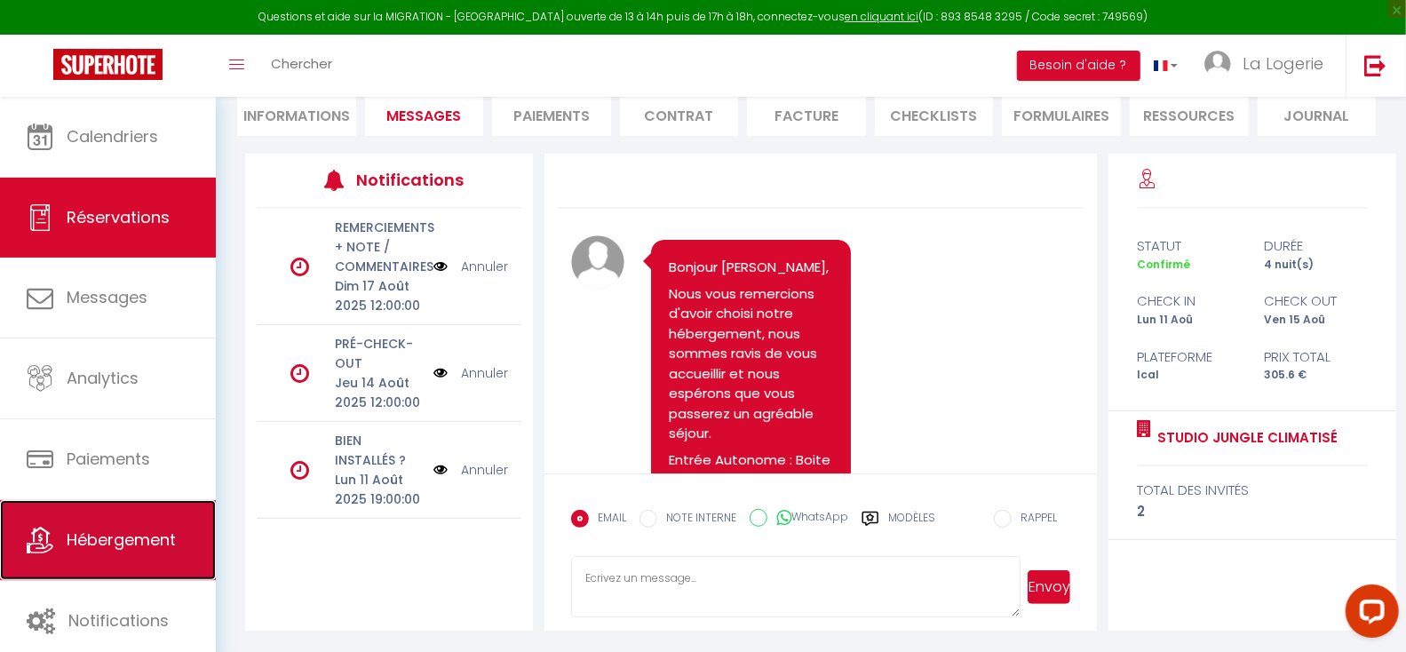
click at [105, 540] on span "Hébergement" at bounding box center [121, 540] width 109 height 22
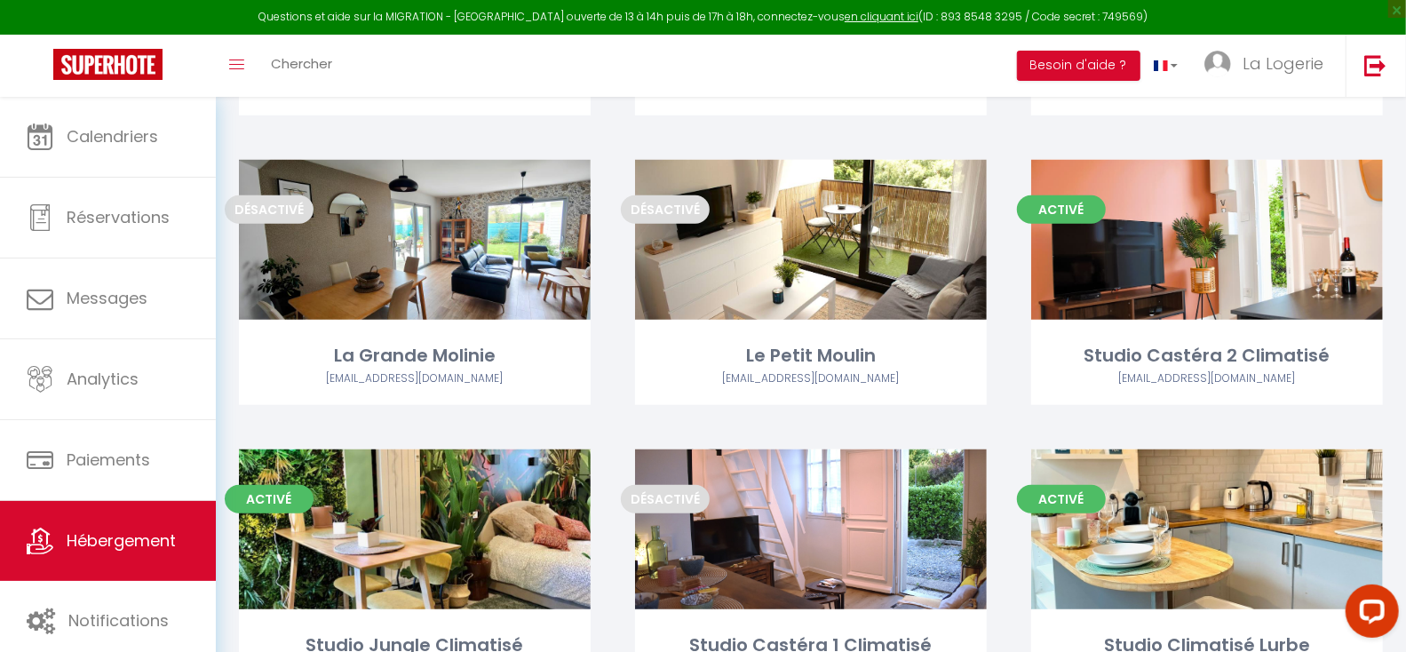
scroll to position [828, 0]
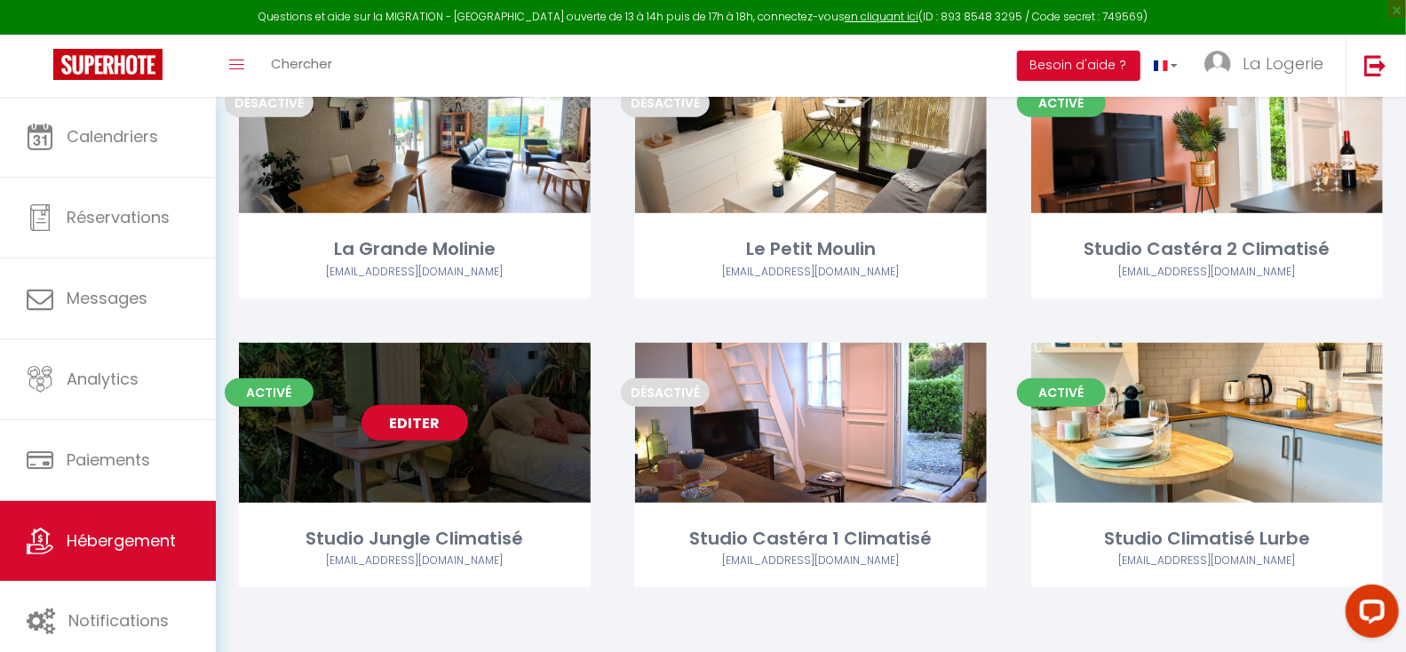
click at [254, 392] on span "Activé" at bounding box center [269, 392] width 89 height 28
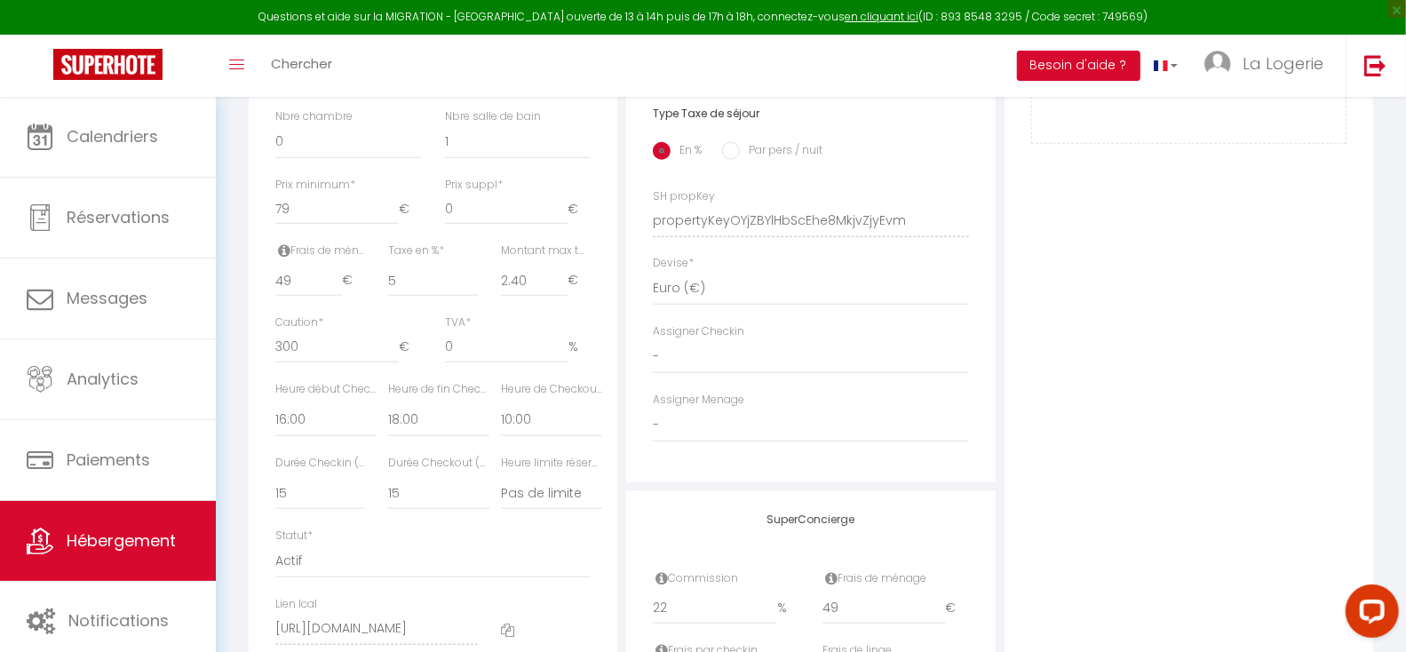
scroll to position [1005, 0]
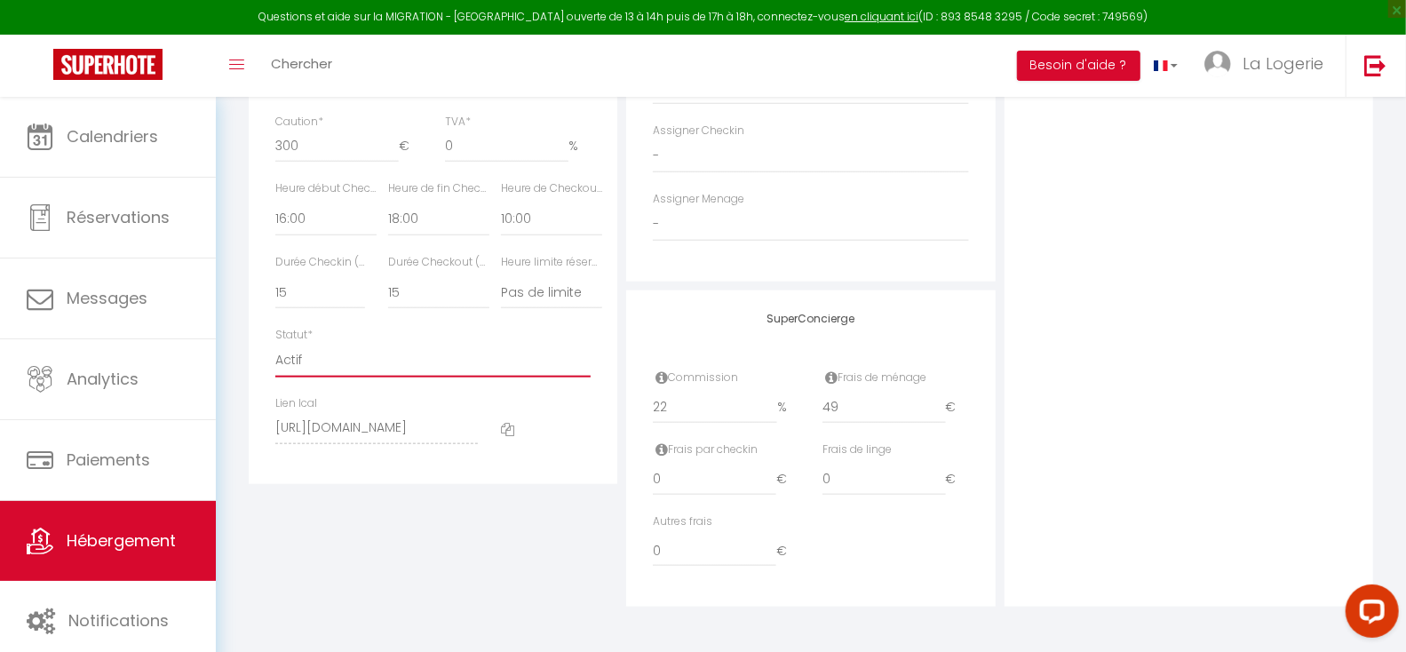
click at [285, 356] on select "Actif Pas actif" at bounding box center [432, 361] width 315 height 34
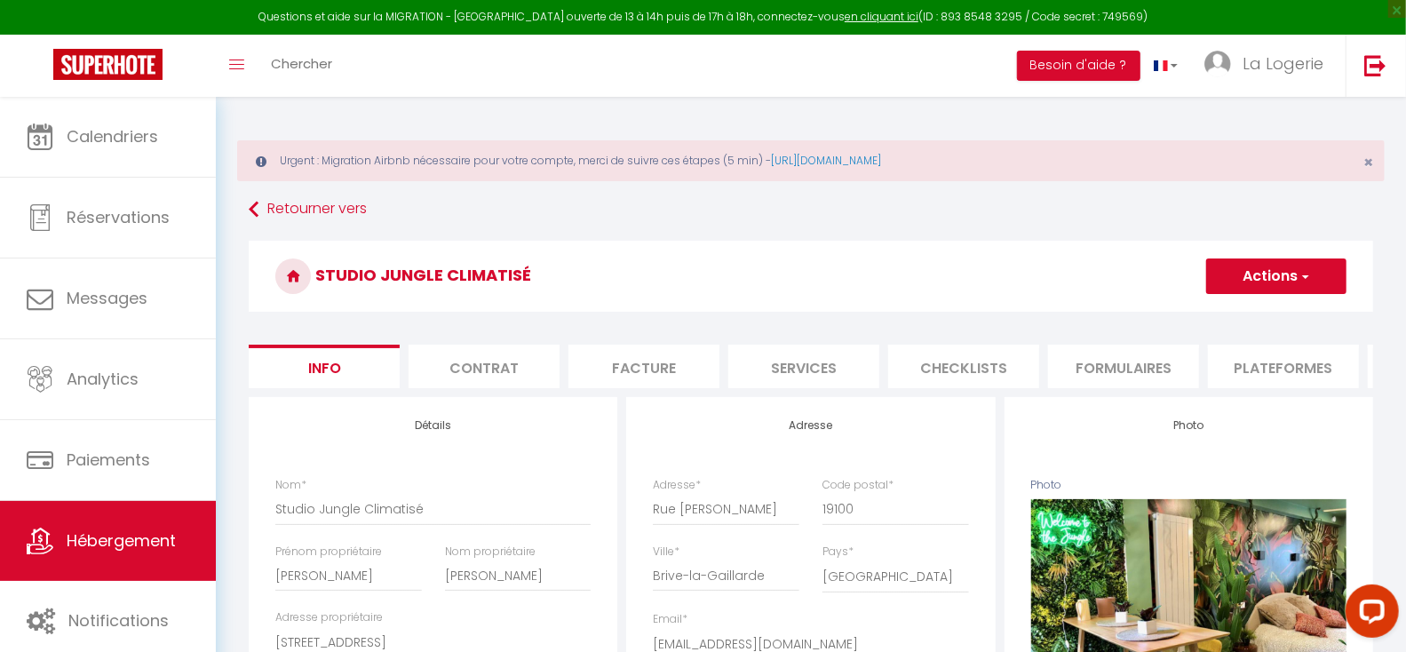
click at [1253, 274] on button "Actions" at bounding box center [1276, 276] width 140 height 36
click at [1195, 315] on input "Enregistrer" at bounding box center [1206, 315] width 66 height 18
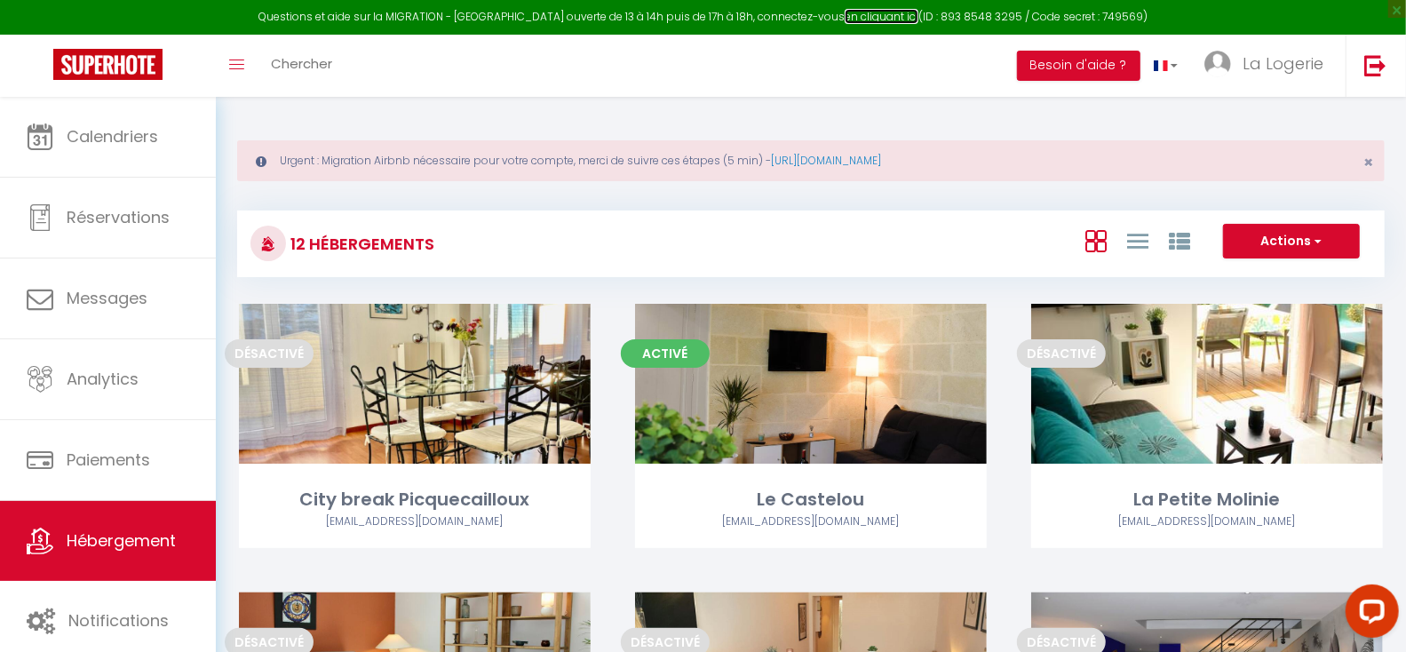
click at [862, 16] on link "en cliquant ici" at bounding box center [882, 16] width 74 height 15
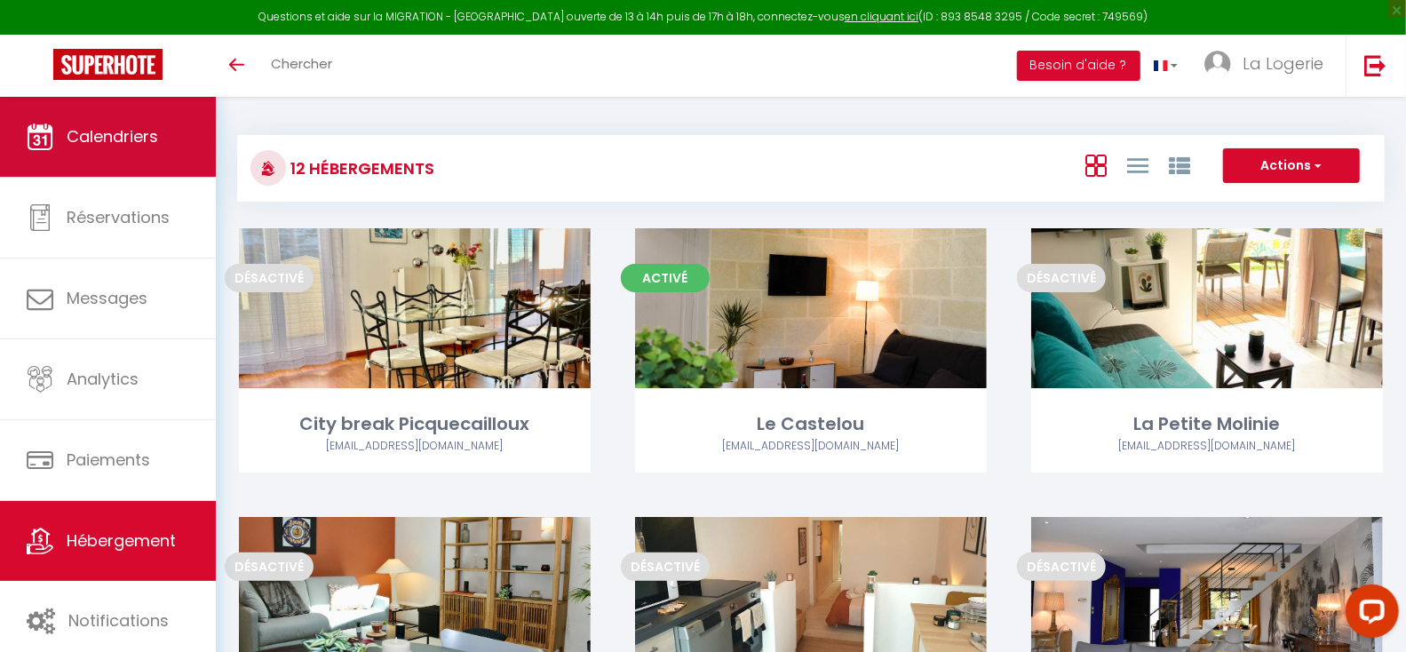
click at [121, 125] on span "Calendriers" at bounding box center [112, 136] width 91 height 22
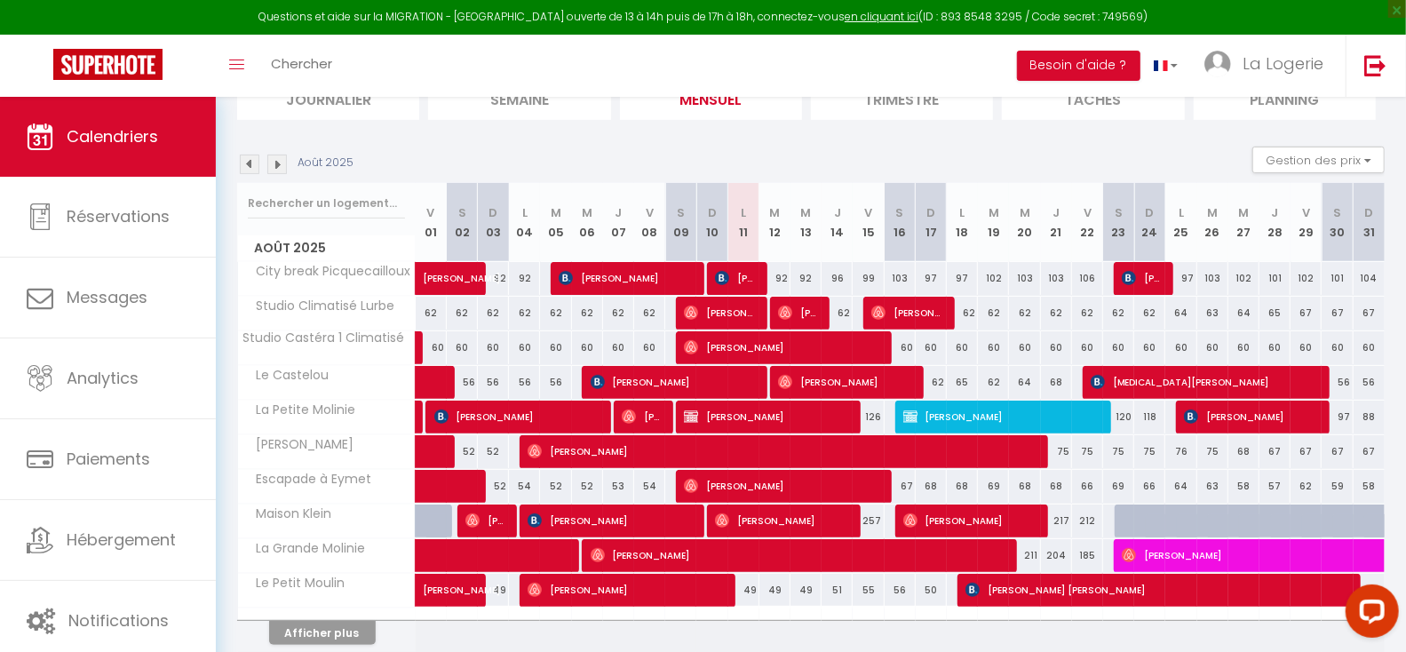
scroll to position [293, 0]
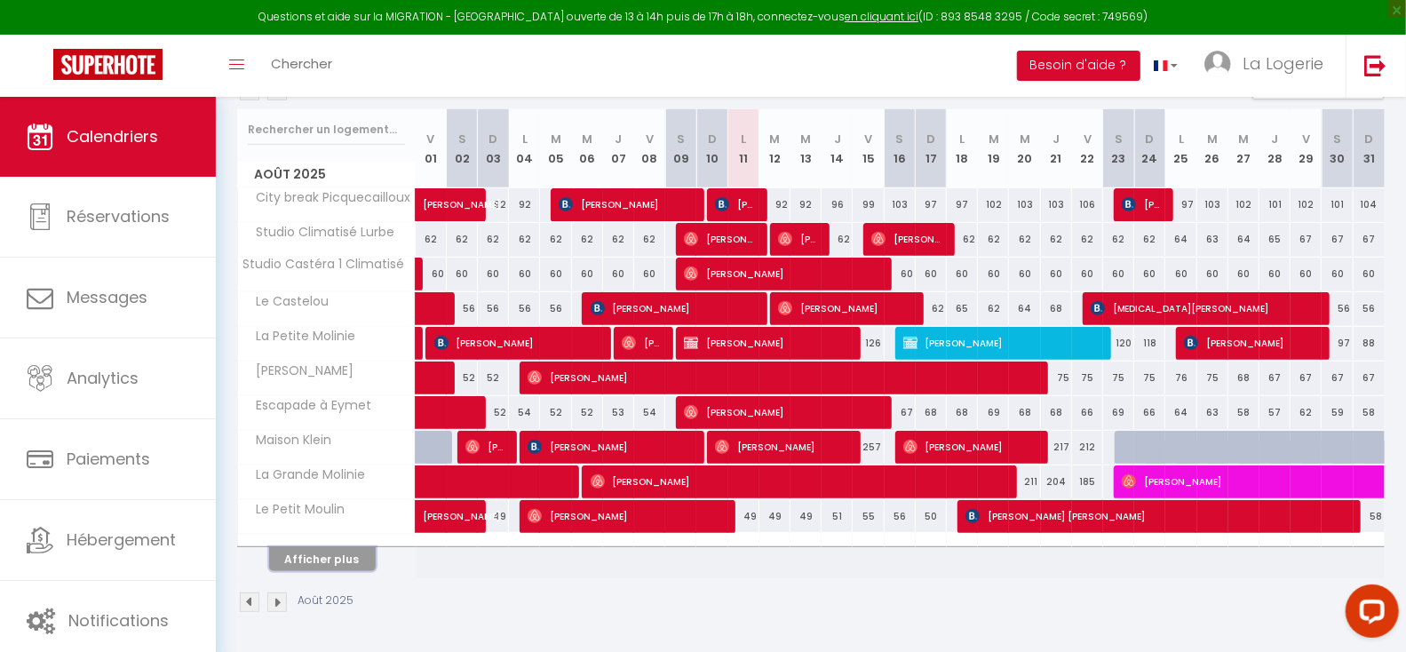
click at [301, 560] on button "Afficher plus" at bounding box center [322, 559] width 107 height 24
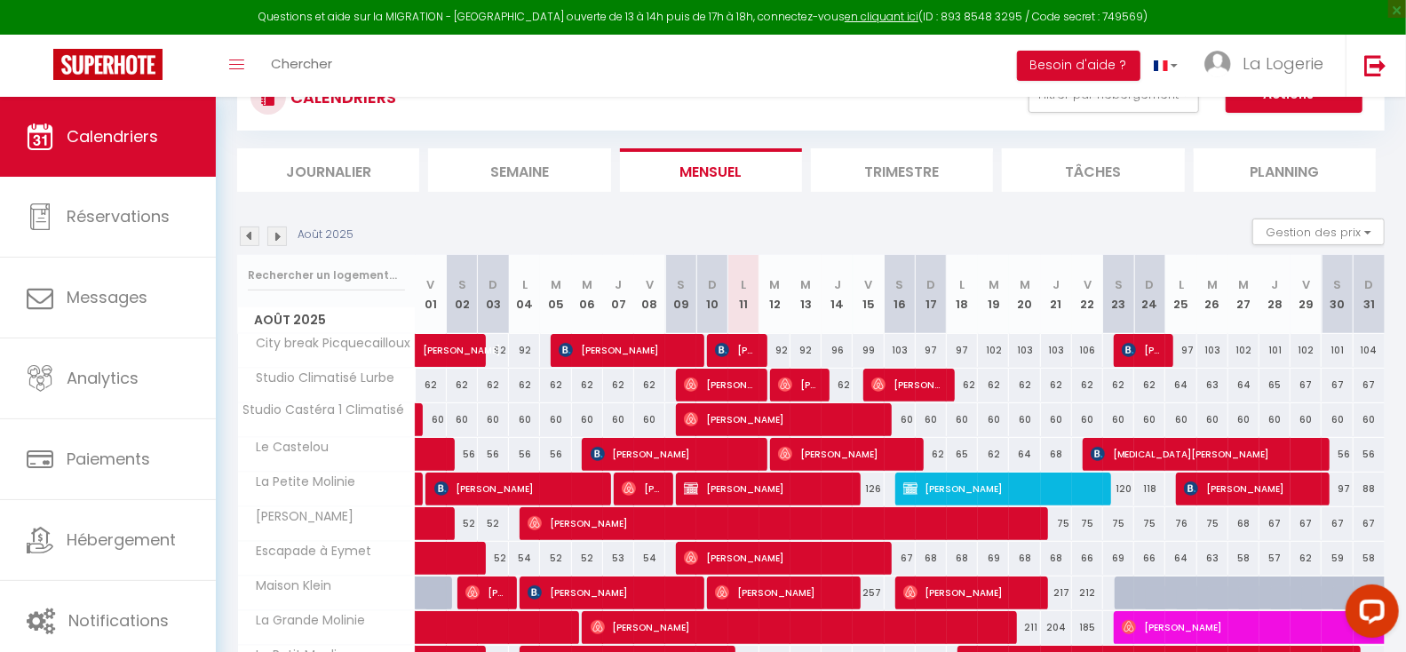
scroll to position [0, 0]
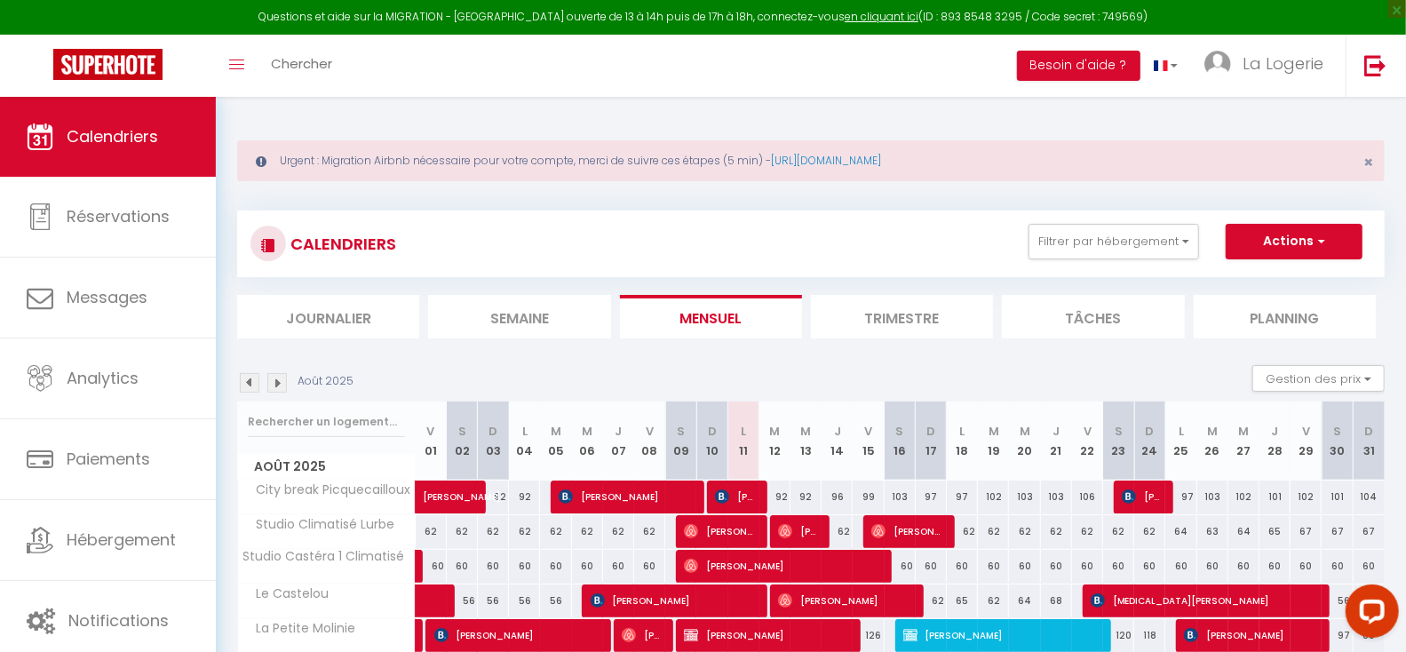
click at [281, 376] on img at bounding box center [277, 383] width 20 height 20
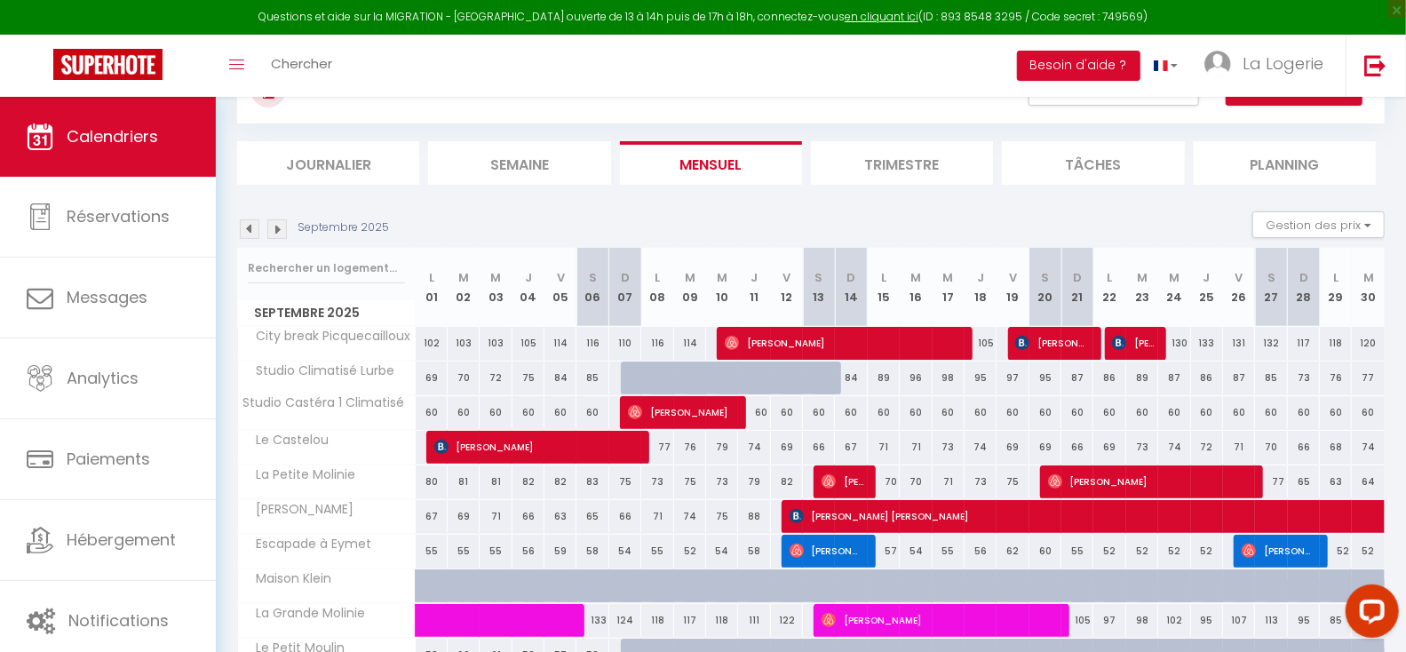
scroll to position [163, 0]
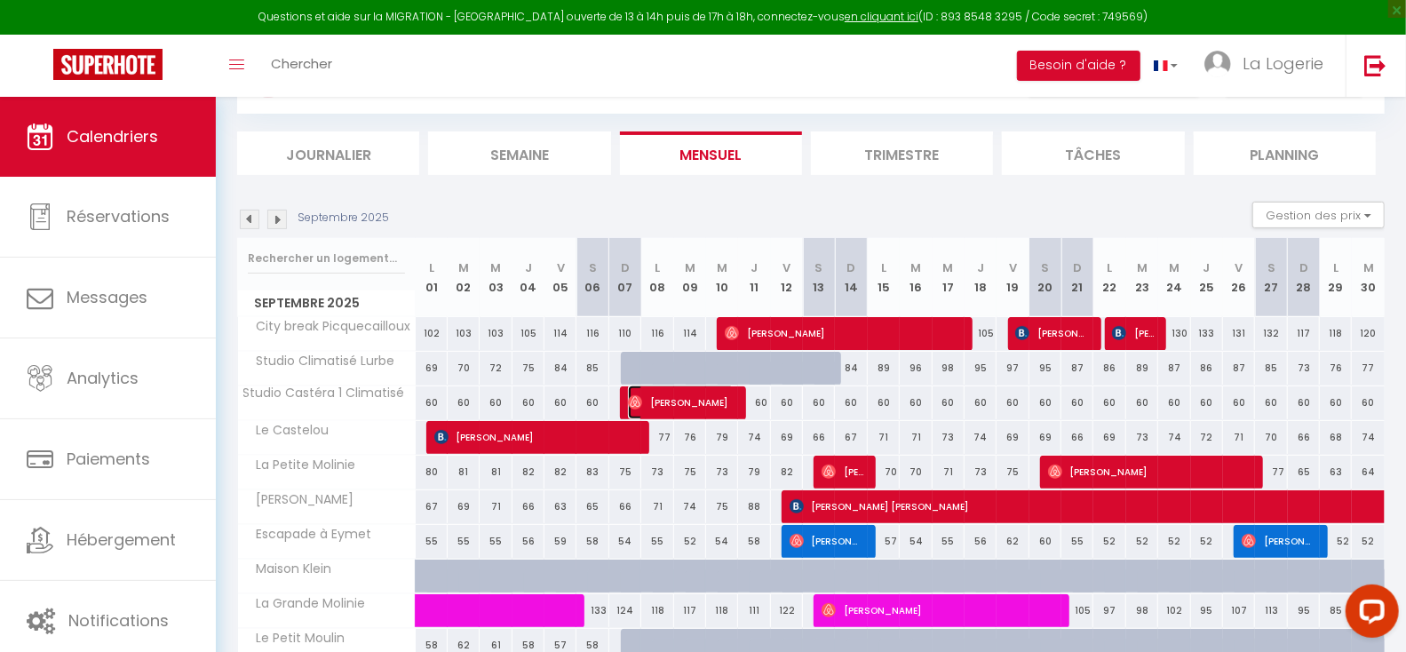
click at [720, 396] on span "[PERSON_NAME]" at bounding box center [681, 403] width 107 height 34
select select "OK"
select select "0"
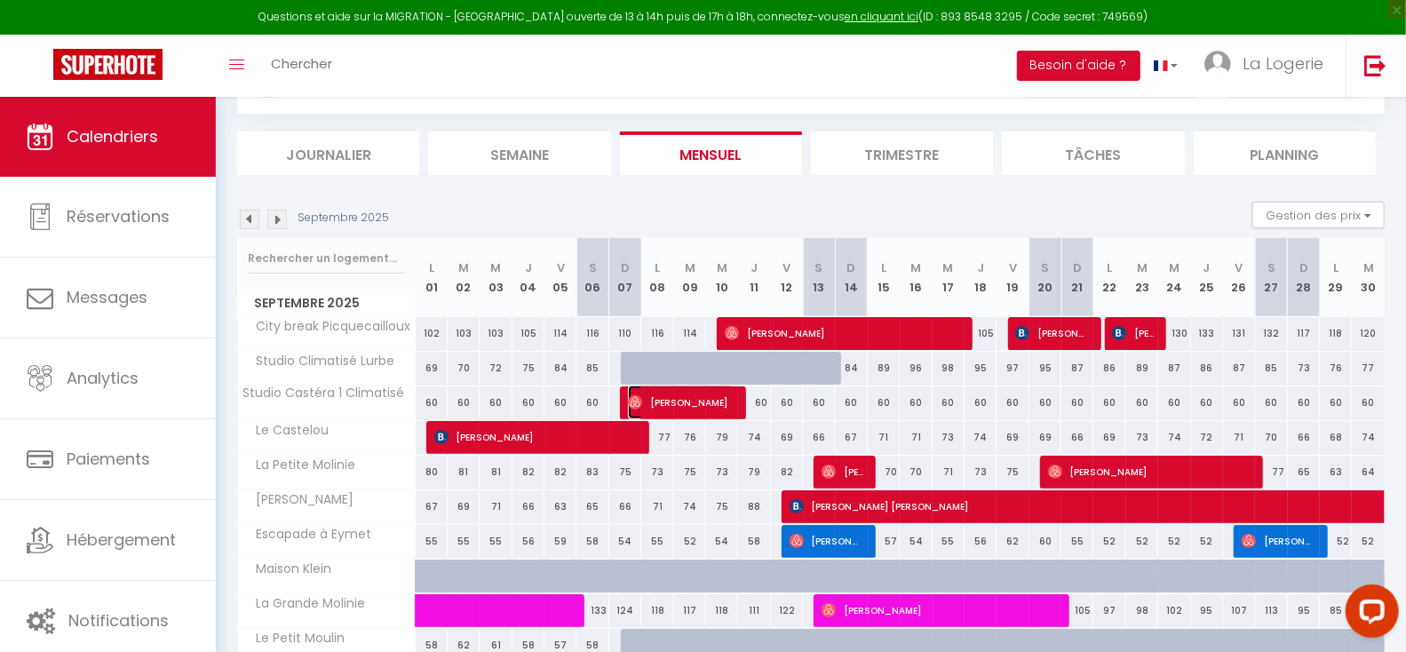
select select "1"
select select
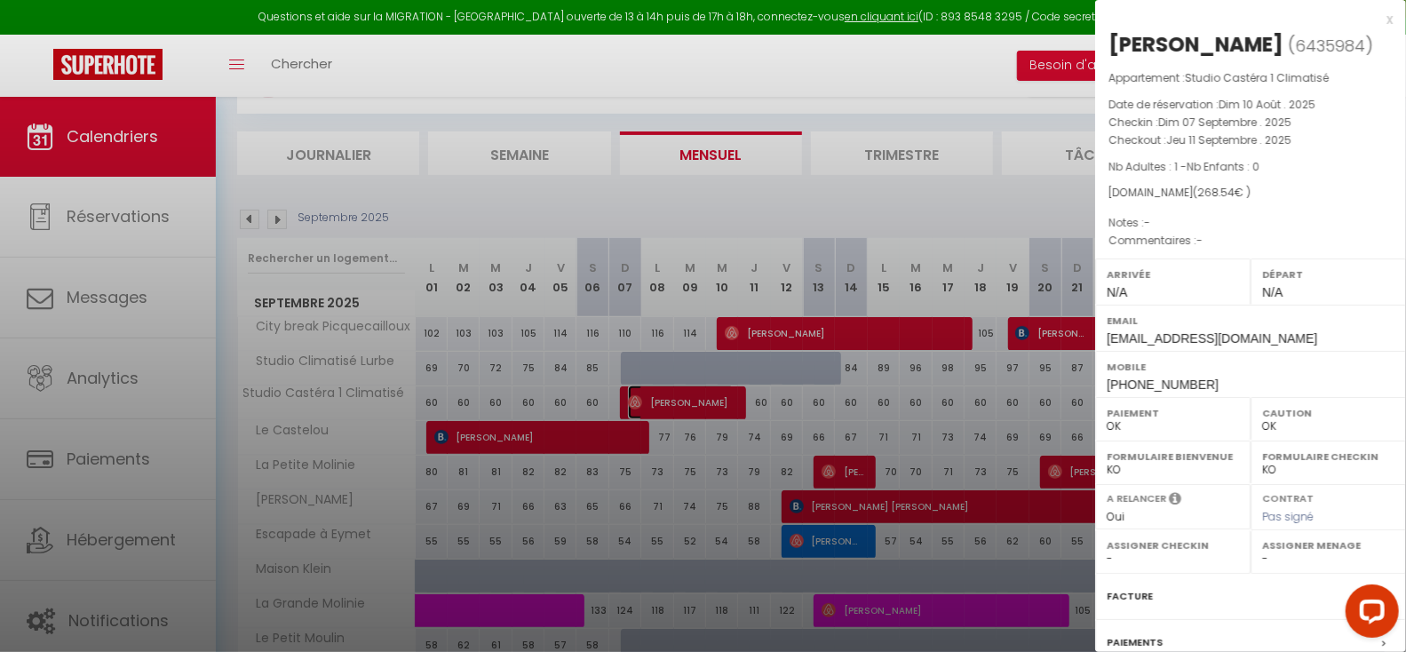
select select "20481"
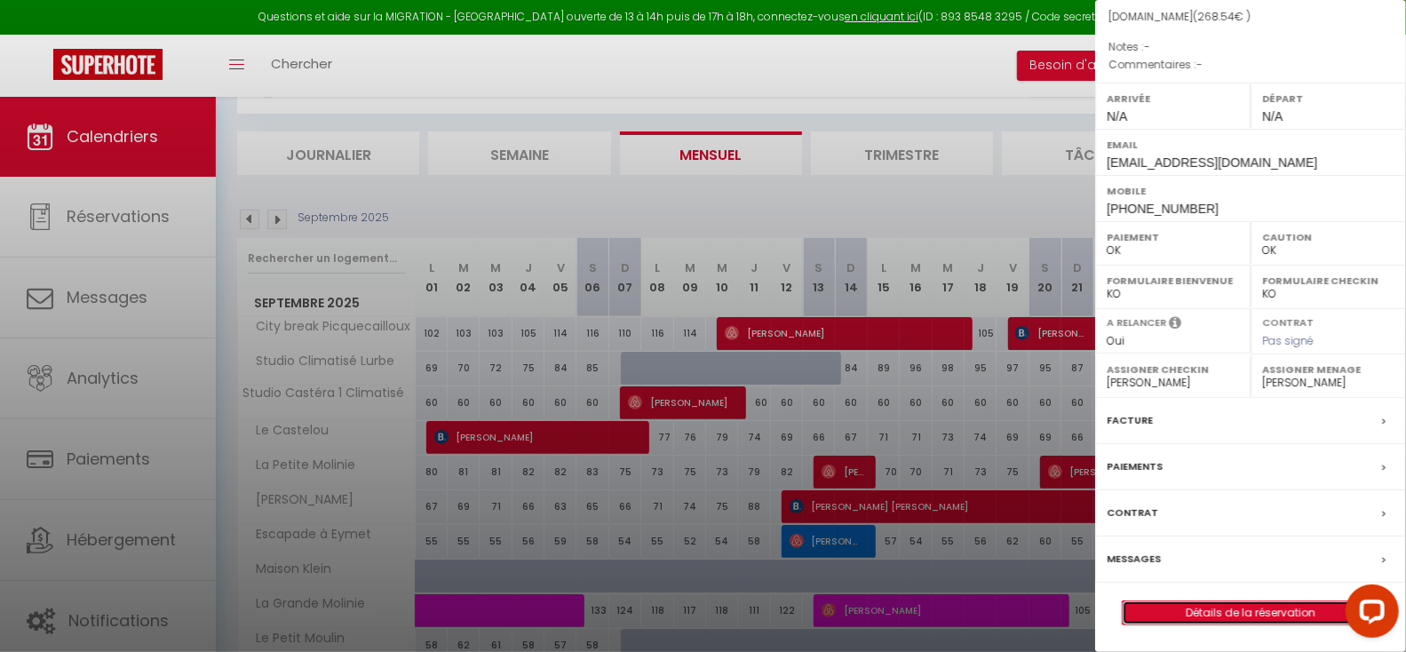
click at [1231, 610] on link "Détails de la réservation" at bounding box center [1251, 612] width 256 height 23
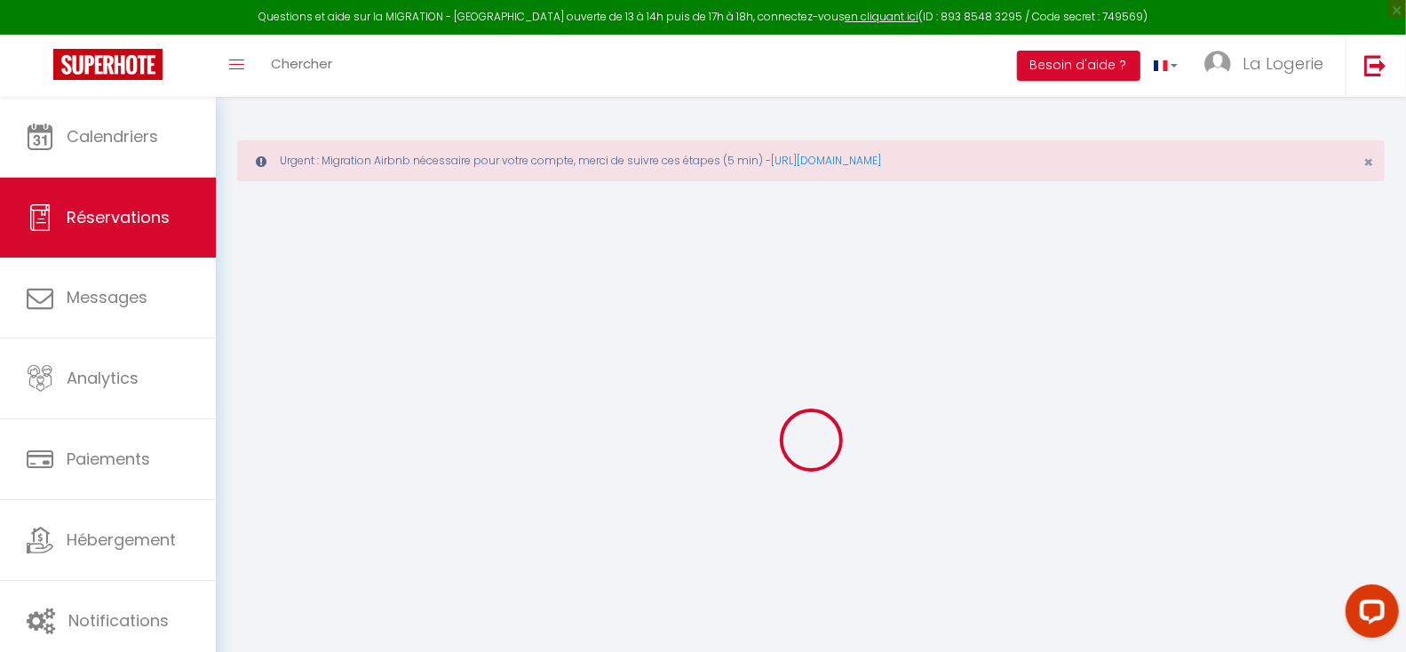
select select
checkbox input "false"
select select
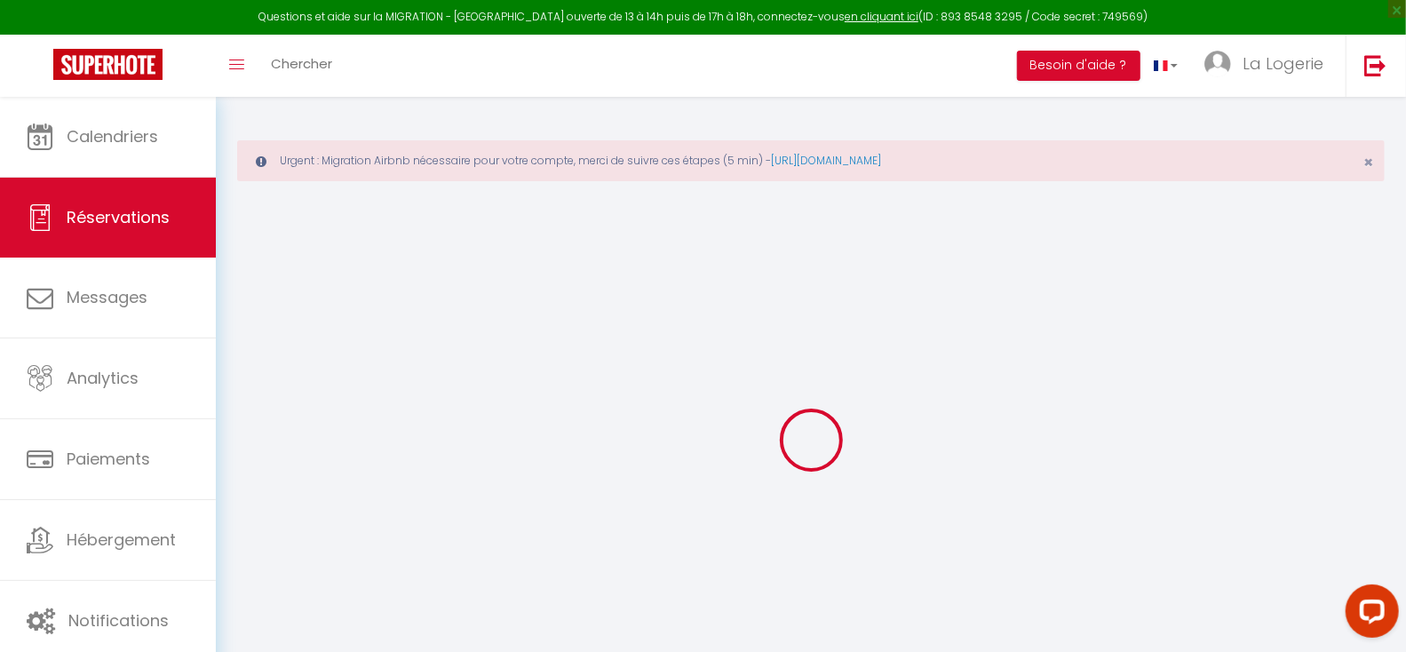
select select
checkbox input "false"
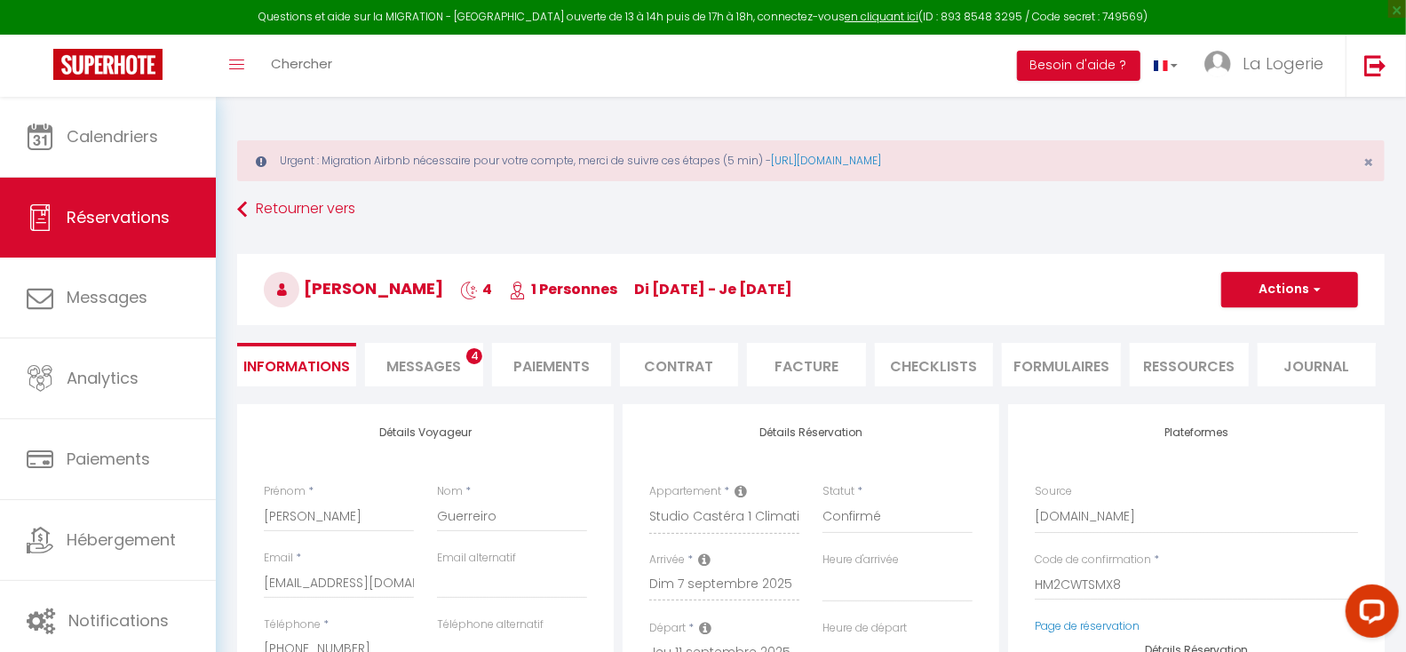
select select
type input "49"
type input "14.74"
select select
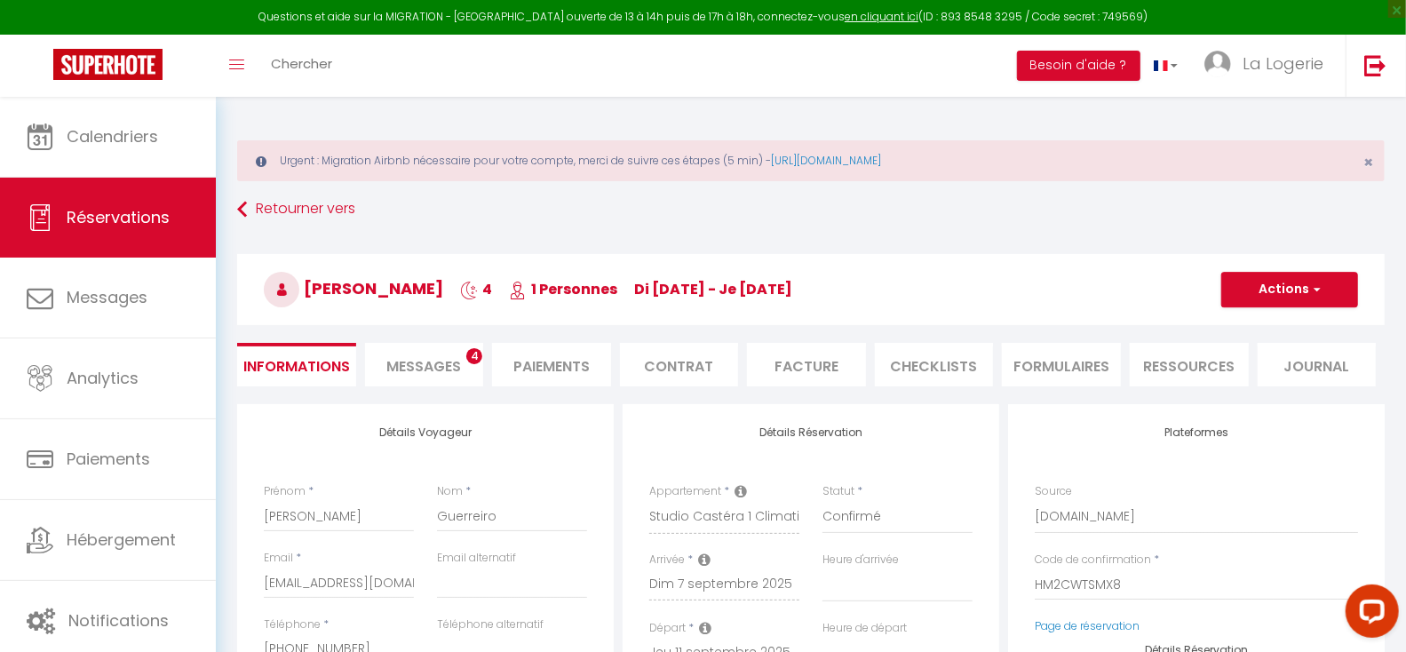
checkbox input "false"
select select
checkbox input "false"
select select
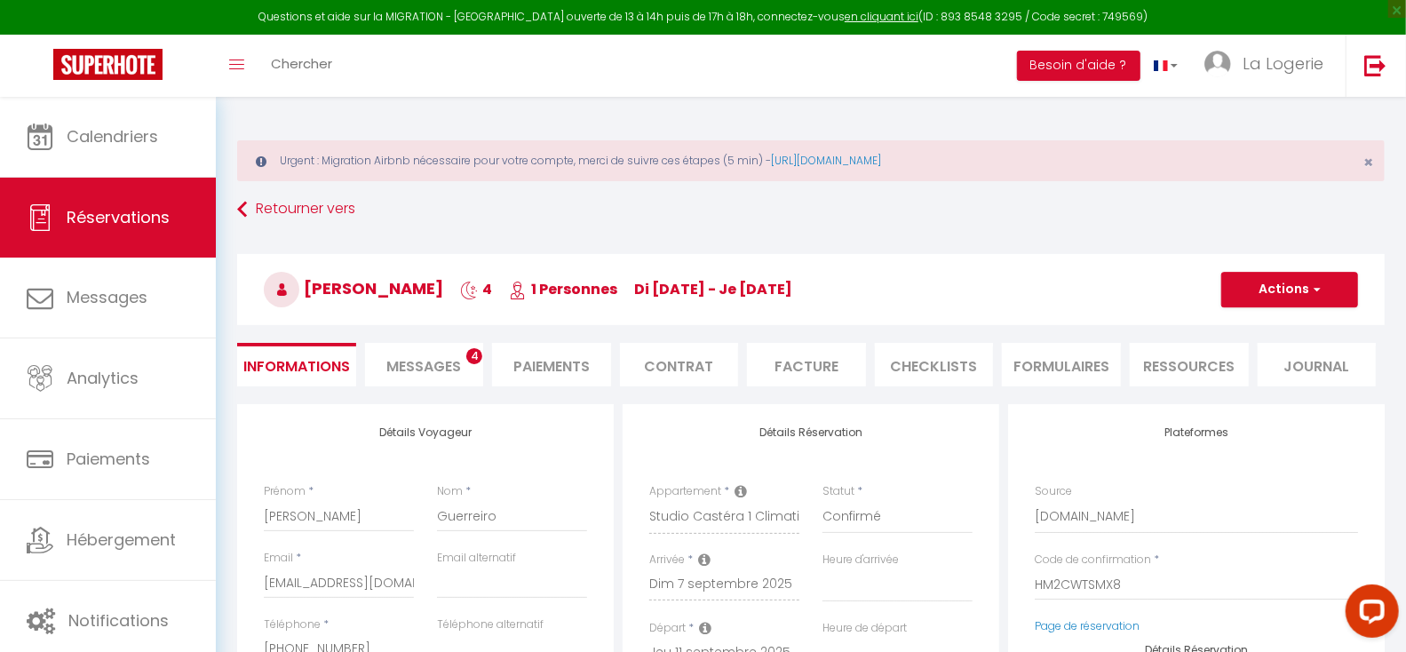
click at [431, 364] on span "Messages" at bounding box center [423, 366] width 75 height 20
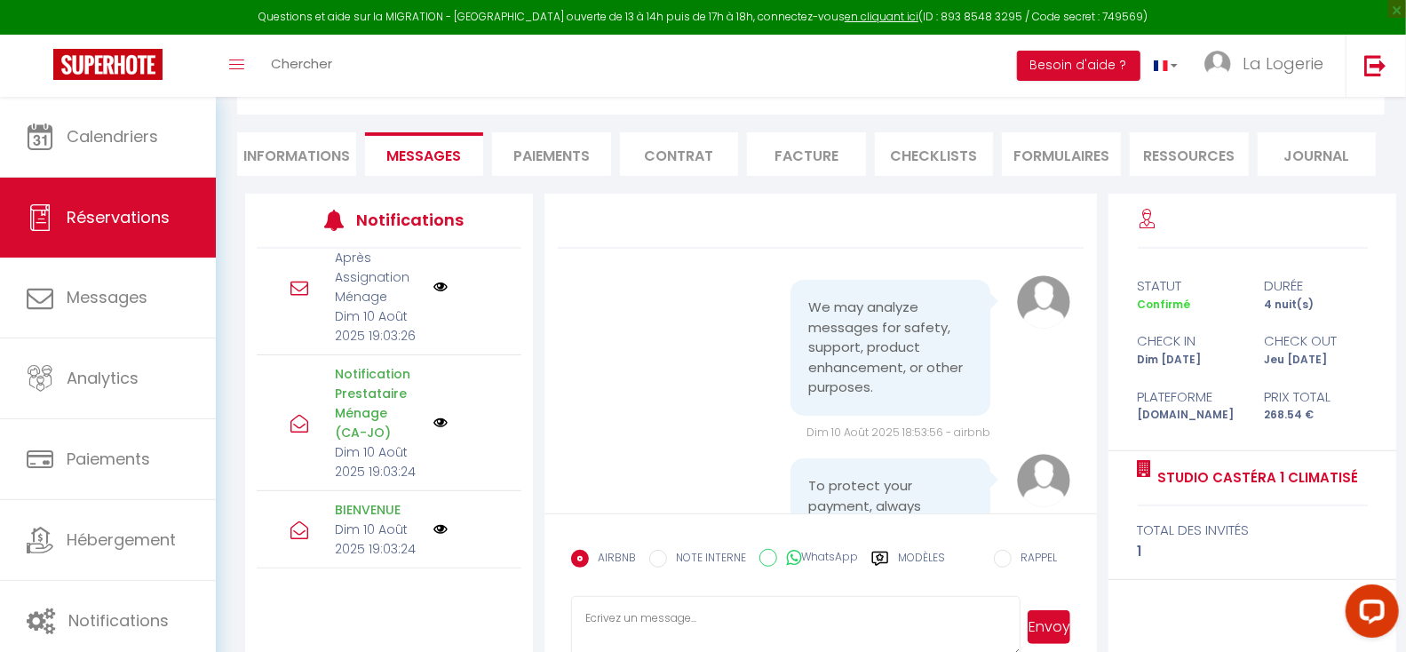
click at [284, 149] on li "Informations" at bounding box center [296, 154] width 119 height 44
select select
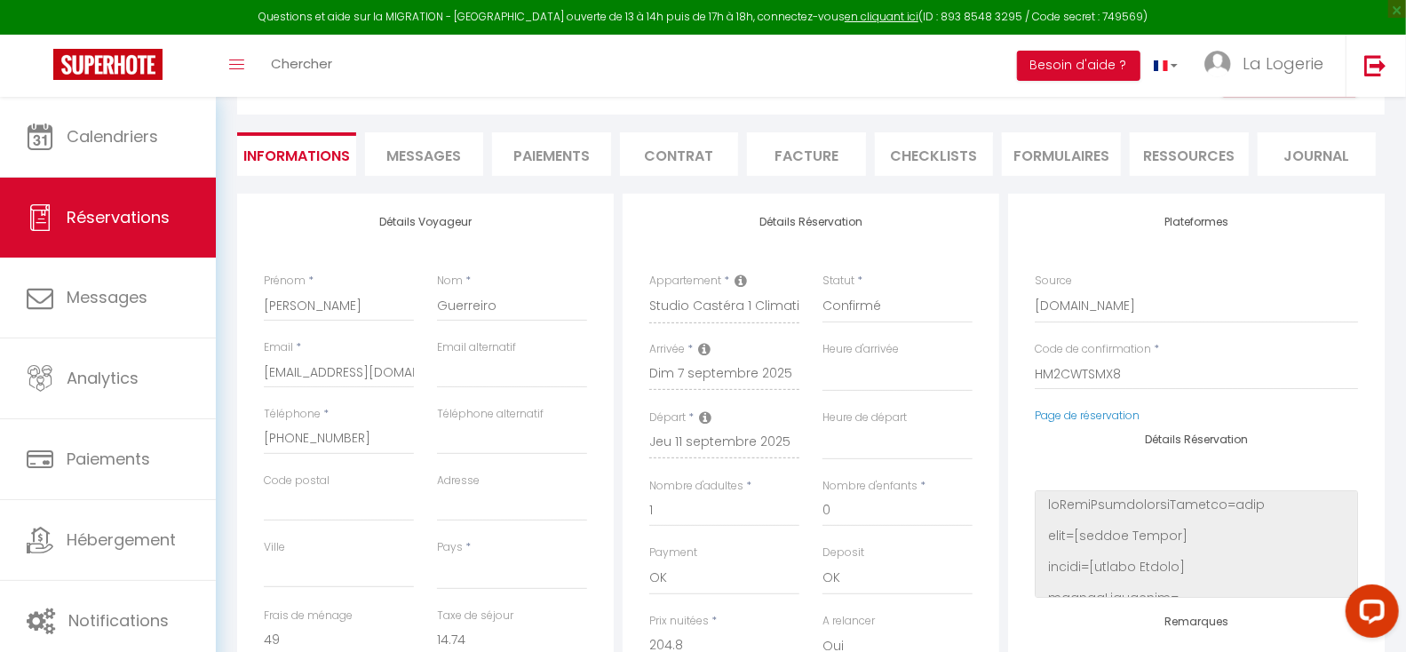
select select
checkbox input "false"
select select
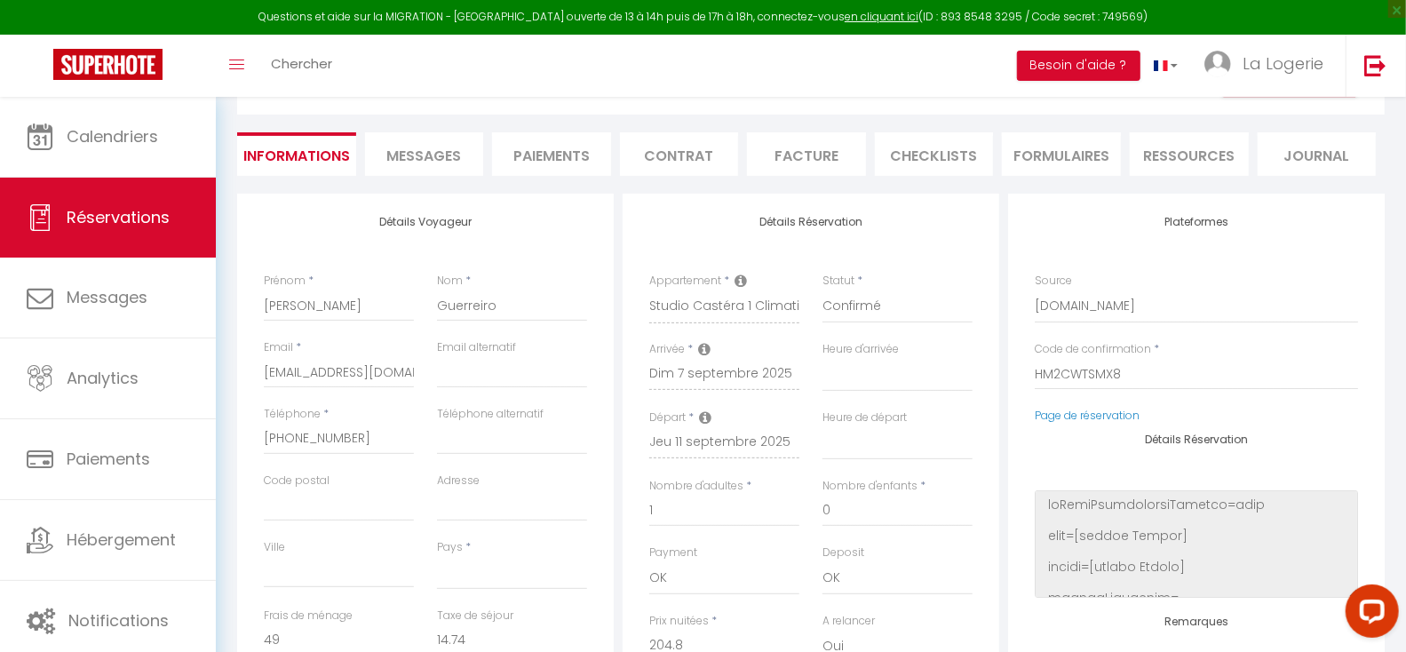
select select
checkbox input "false"
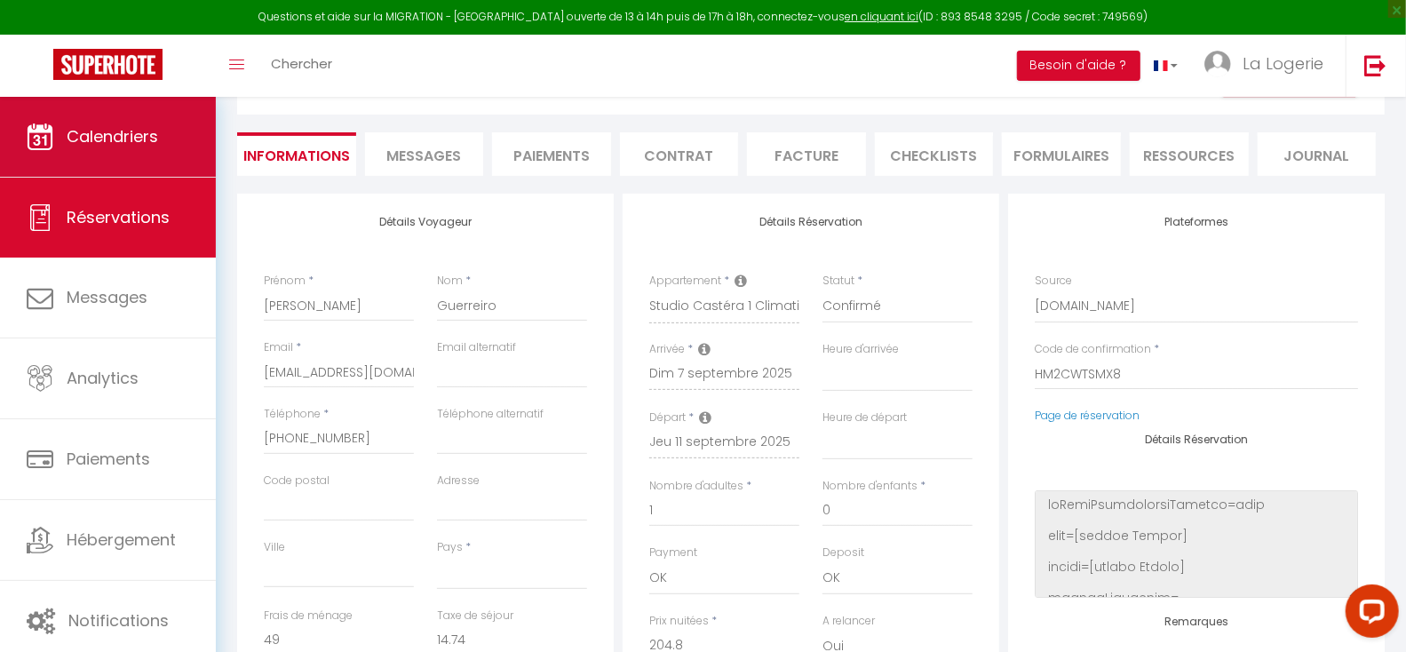
select select
checkbox input "false"
select select
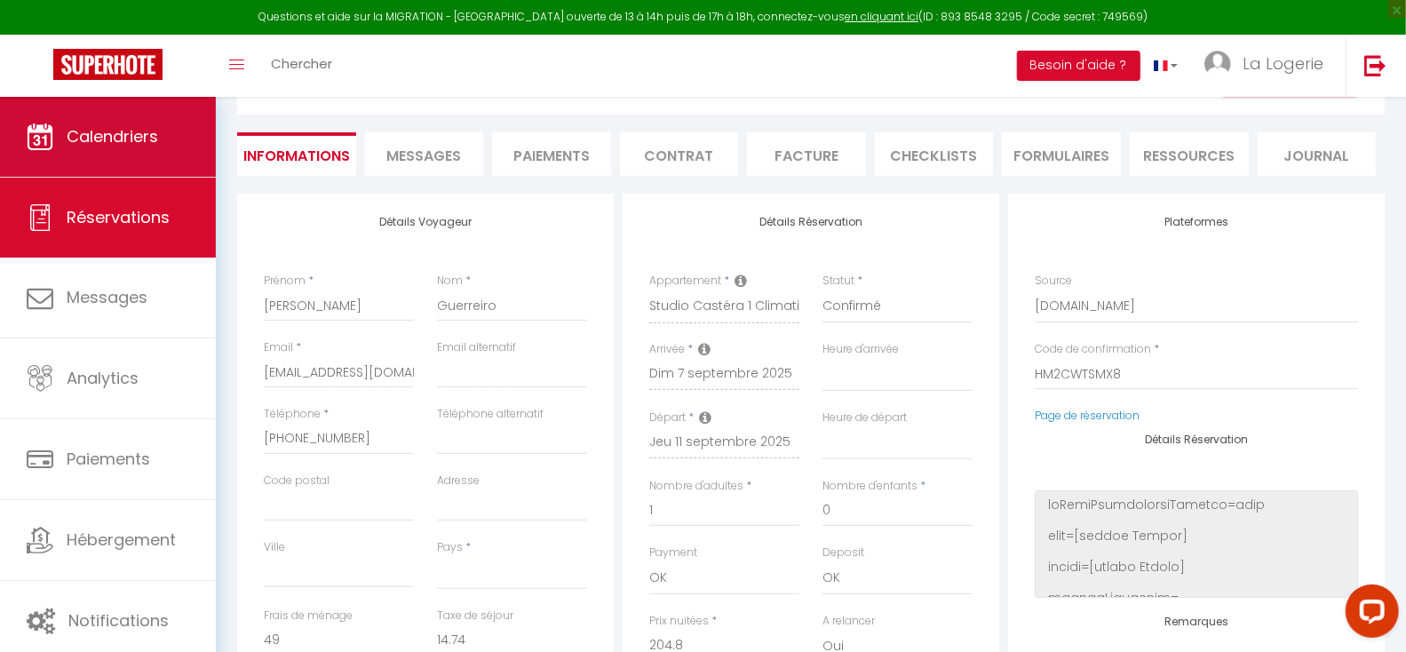
select select
checkbox input "false"
click at [111, 132] on span "Calendriers" at bounding box center [112, 136] width 91 height 22
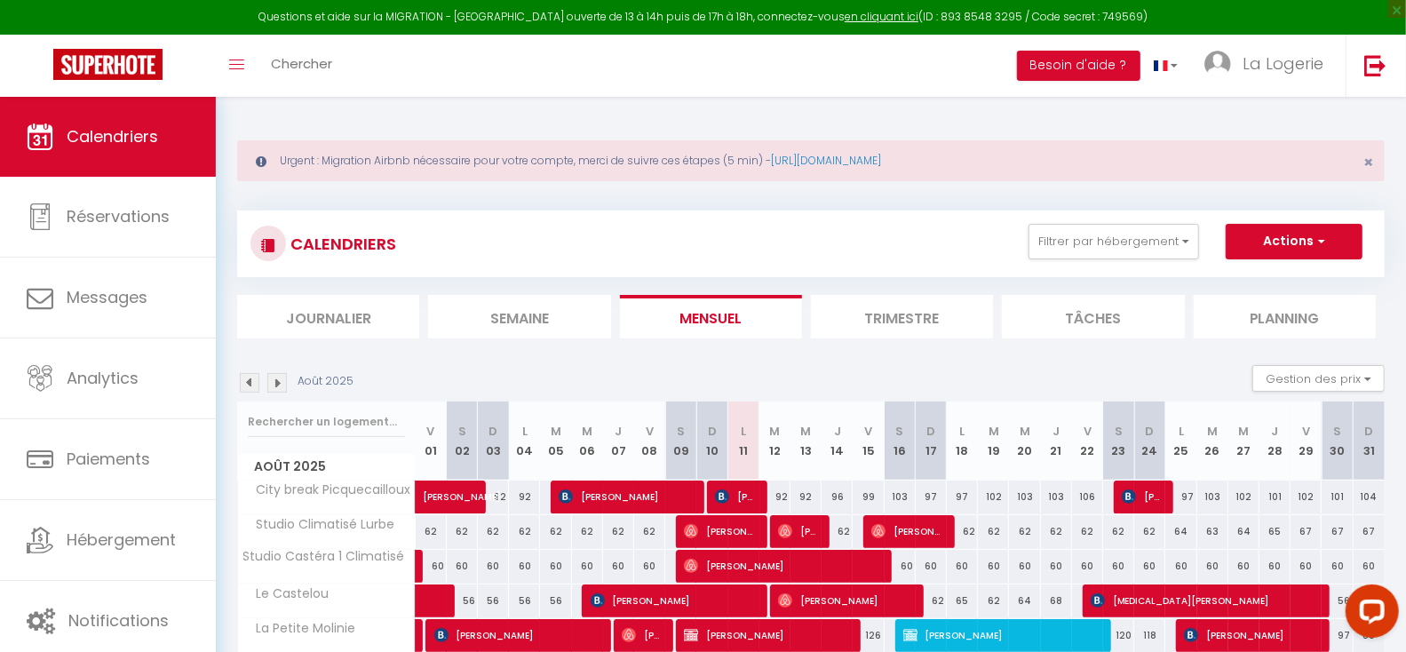
click at [281, 381] on img at bounding box center [277, 383] width 20 height 20
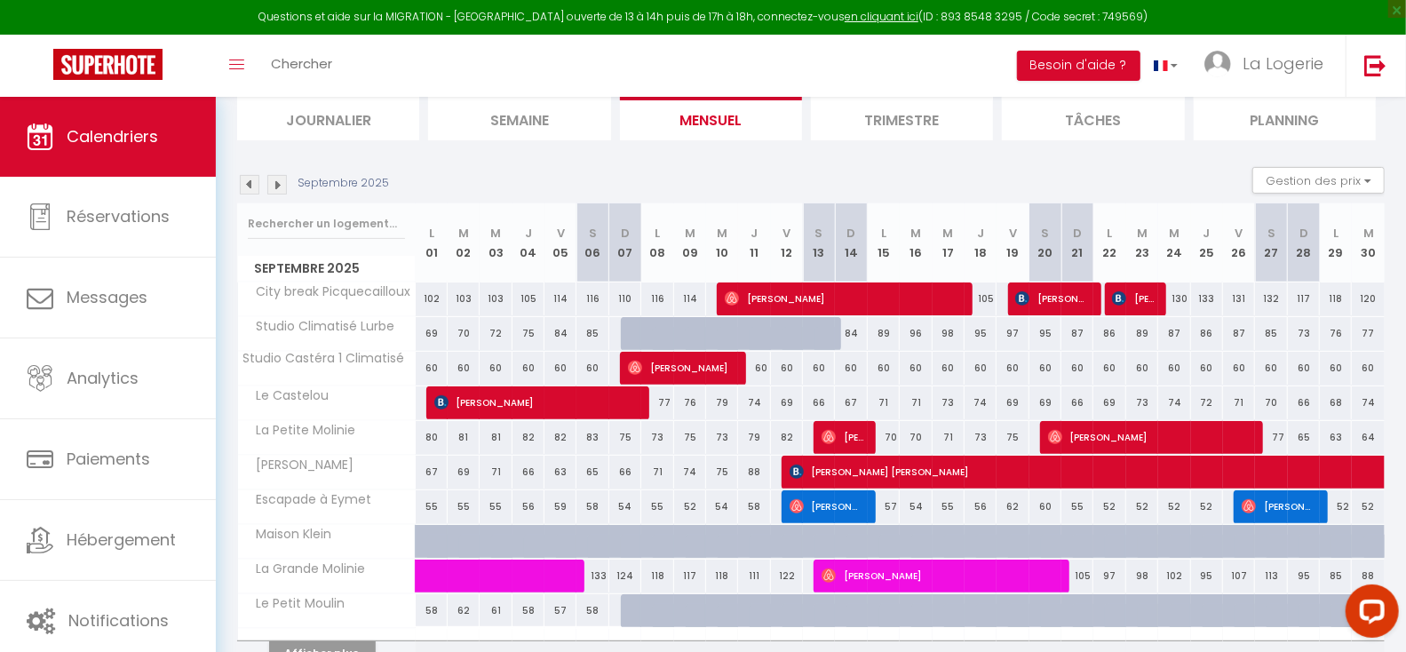
scroll to position [199, 0]
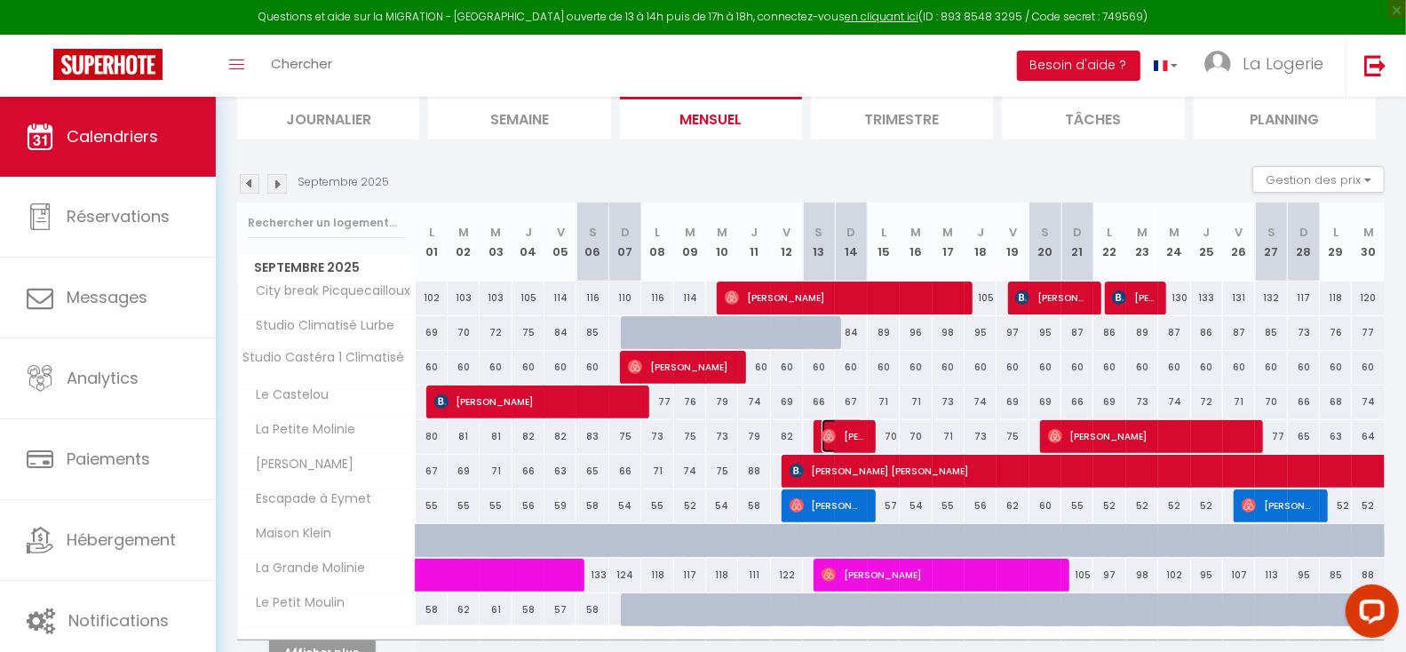
click at [849, 437] on span "[PERSON_NAME]" at bounding box center [843, 436] width 43 height 34
select select "OK"
select select "0"
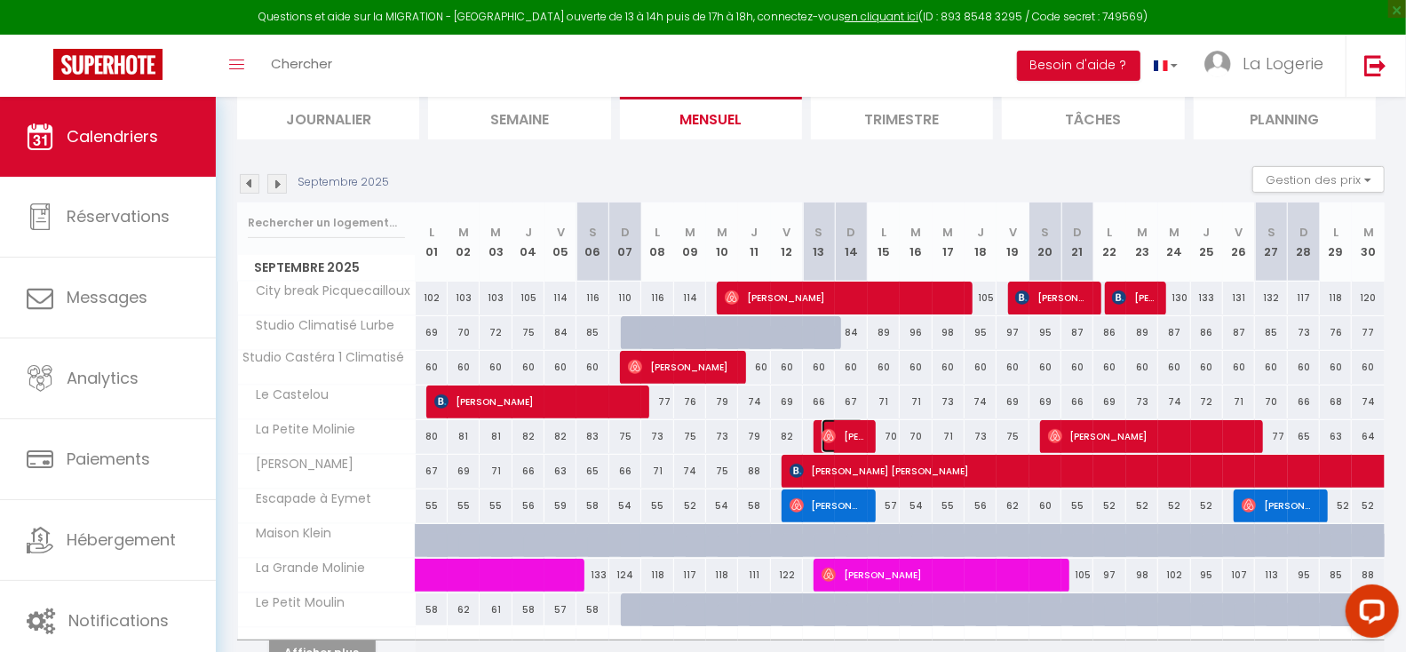
select select "1"
select select
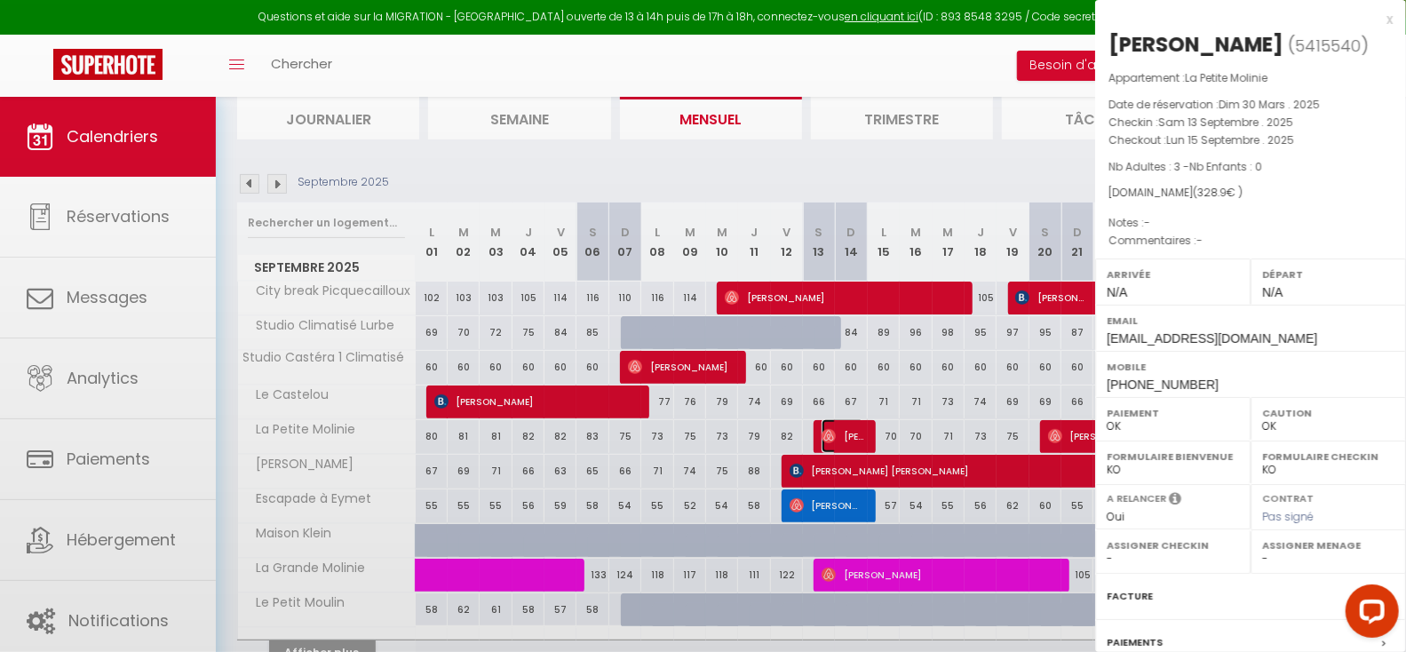
select select "48937"
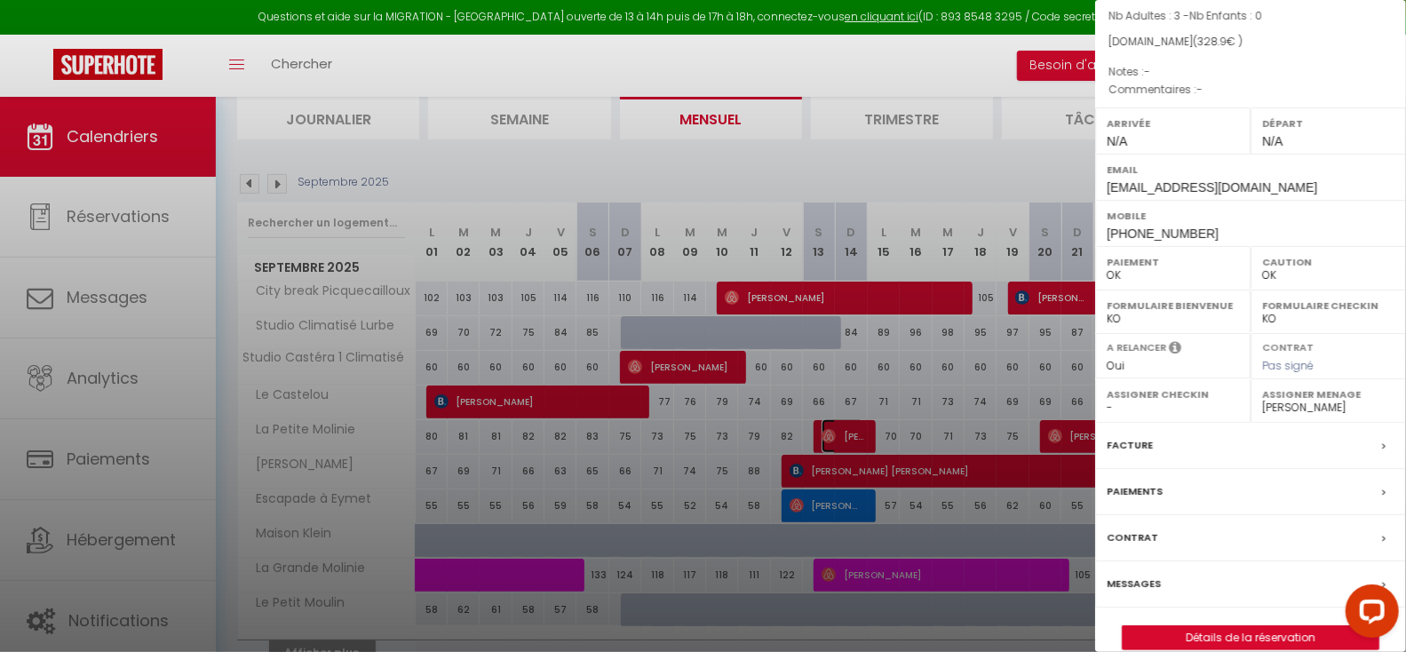
scroll to position [205, 0]
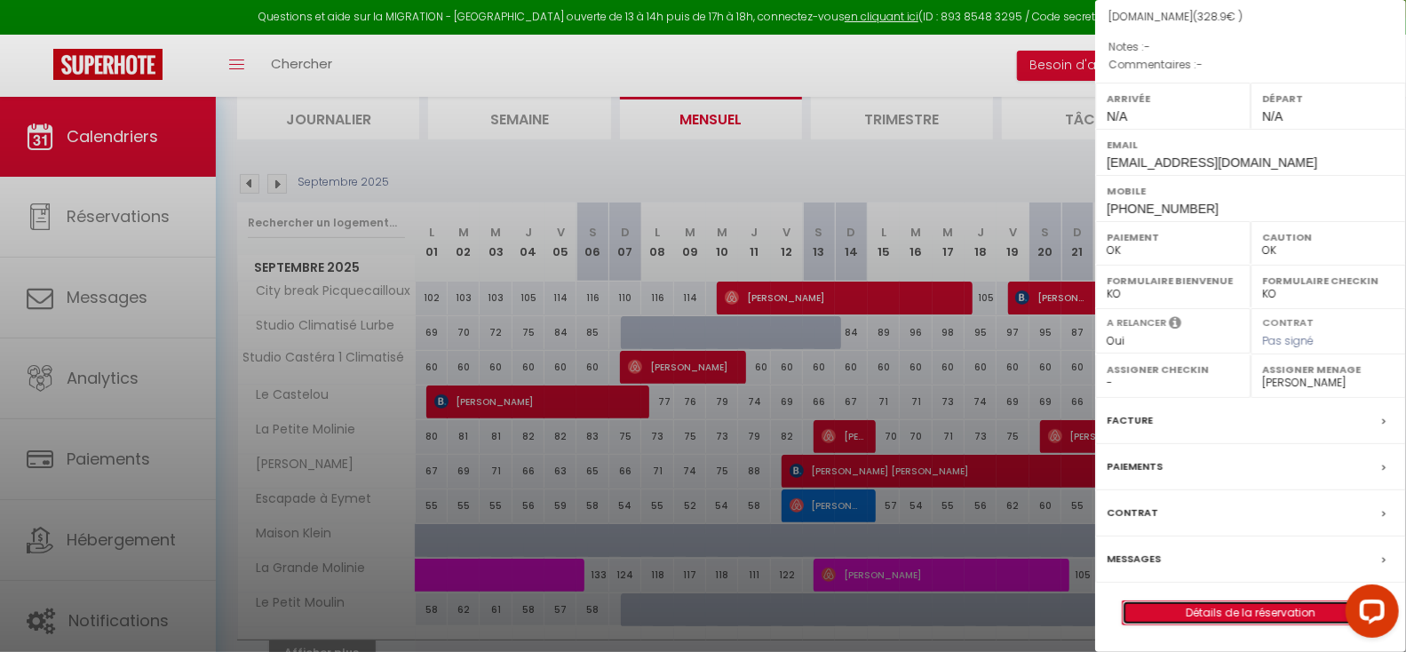
click at [1202, 608] on link "Détails de la réservation" at bounding box center [1251, 612] width 256 height 23
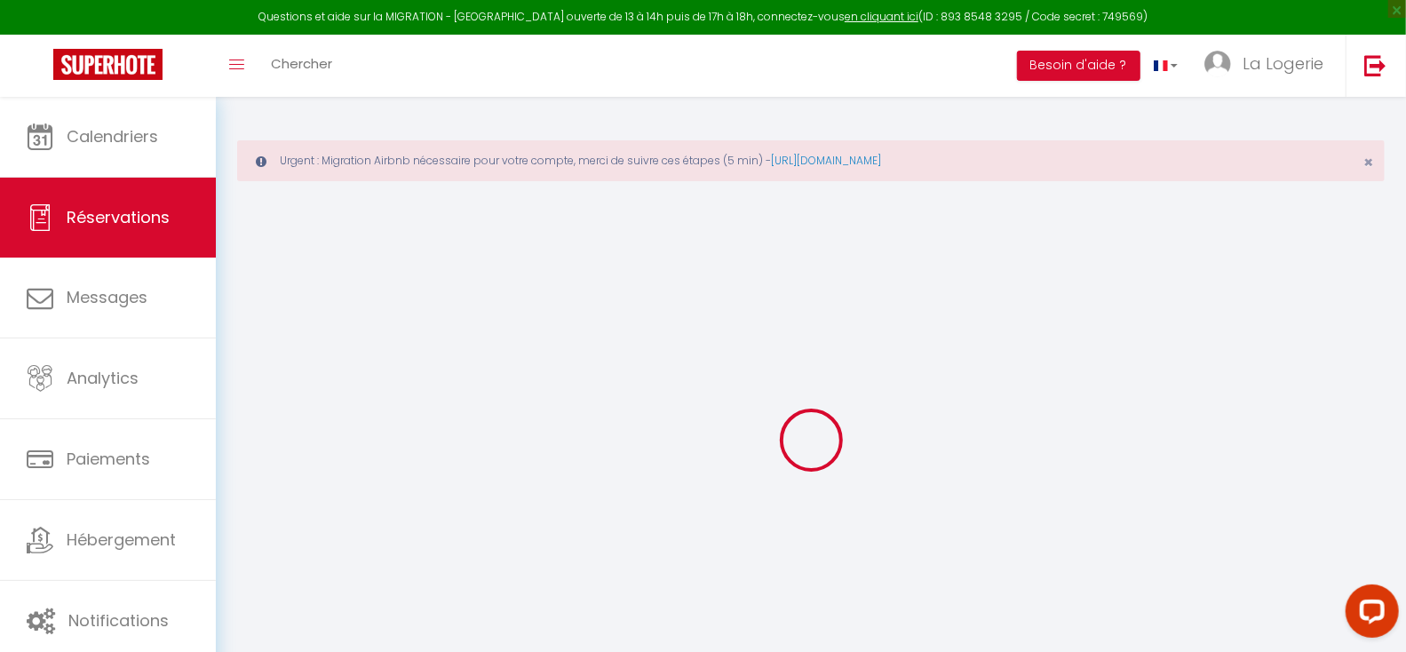
select select
checkbox input "true"
select select
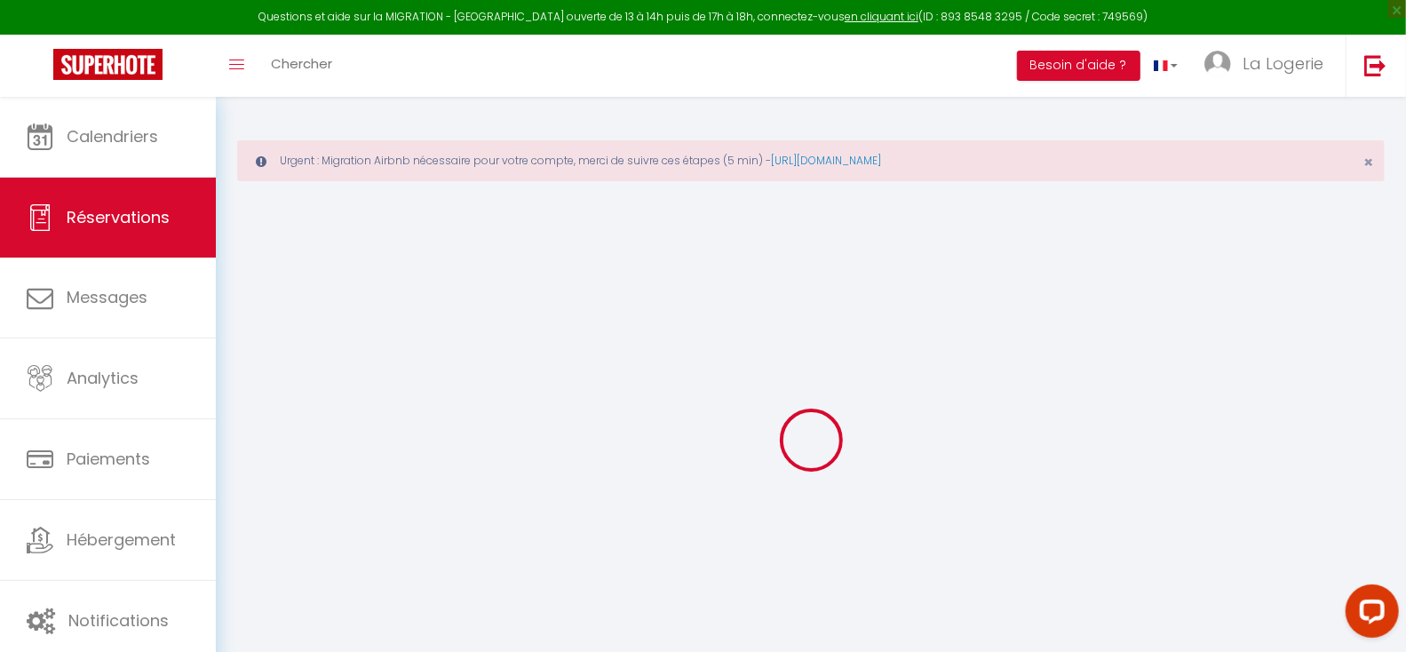
select select
checkbox input "true"
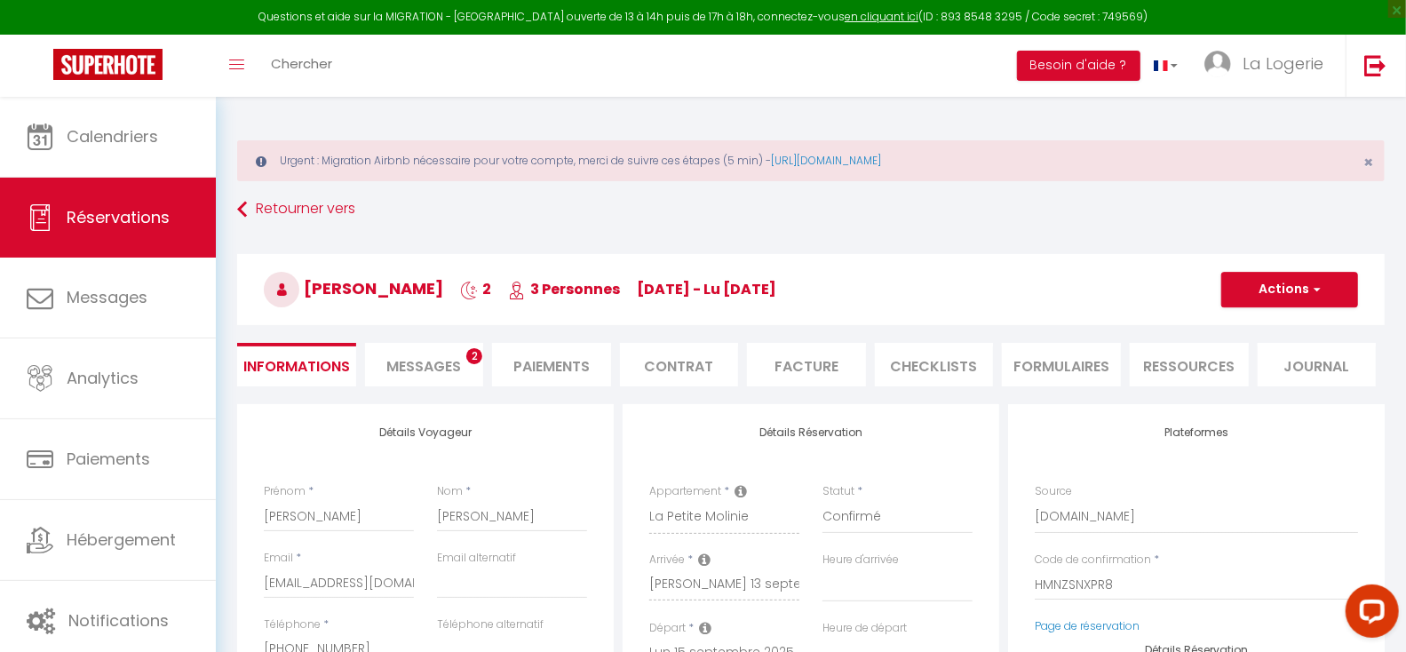
select select
type input "59"
type input "8.9"
select select
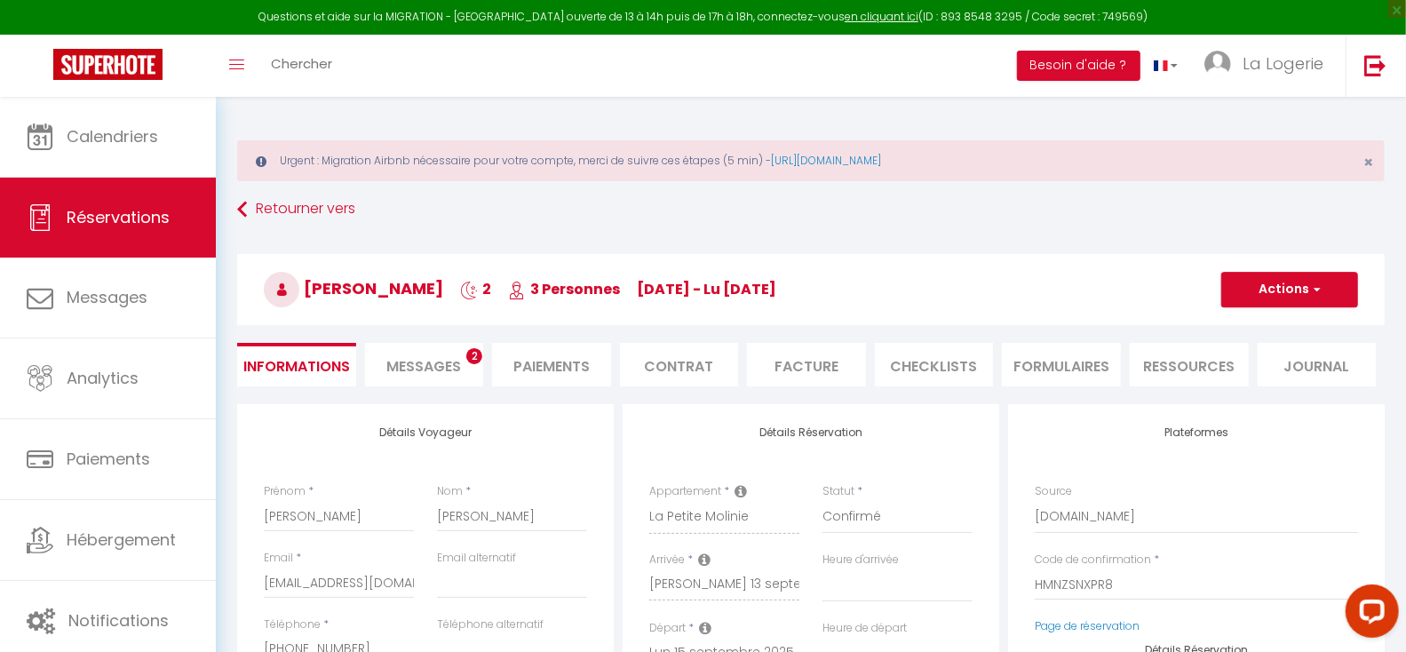
checkbox input "true"
select select
checkbox input "true"
select select
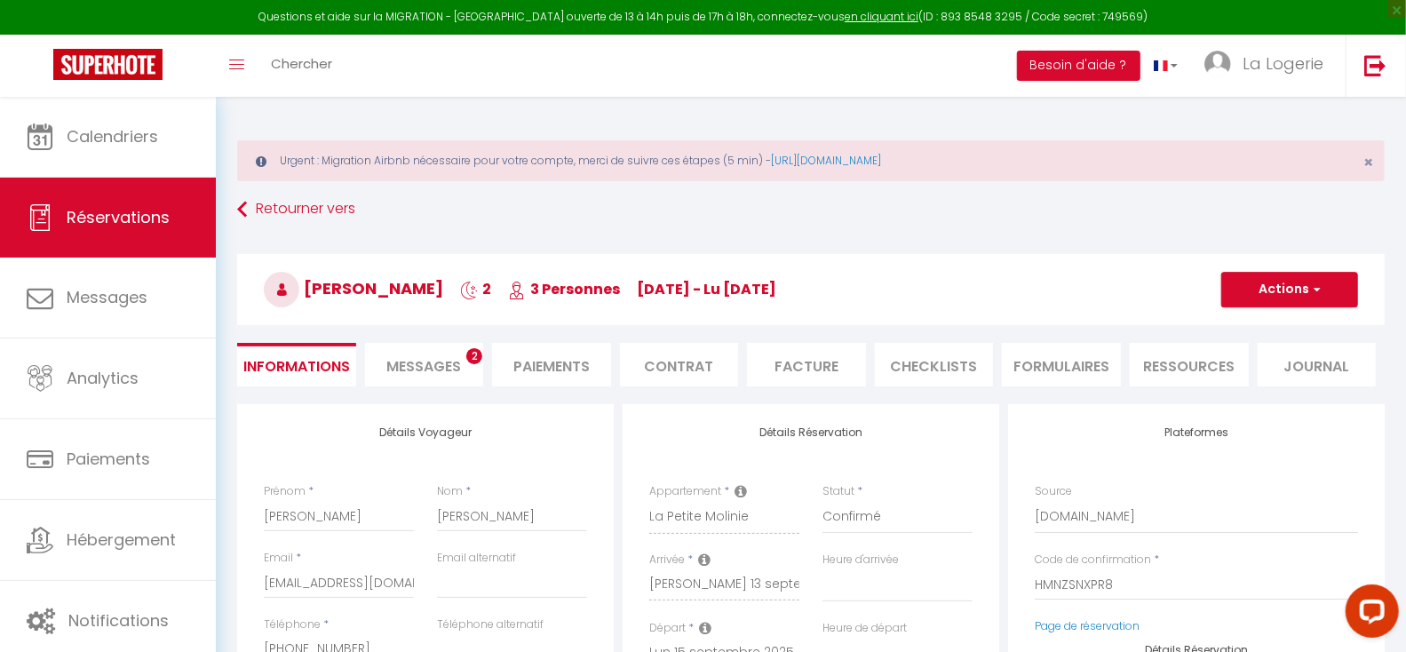
click at [419, 361] on span "Messages" at bounding box center [423, 366] width 75 height 20
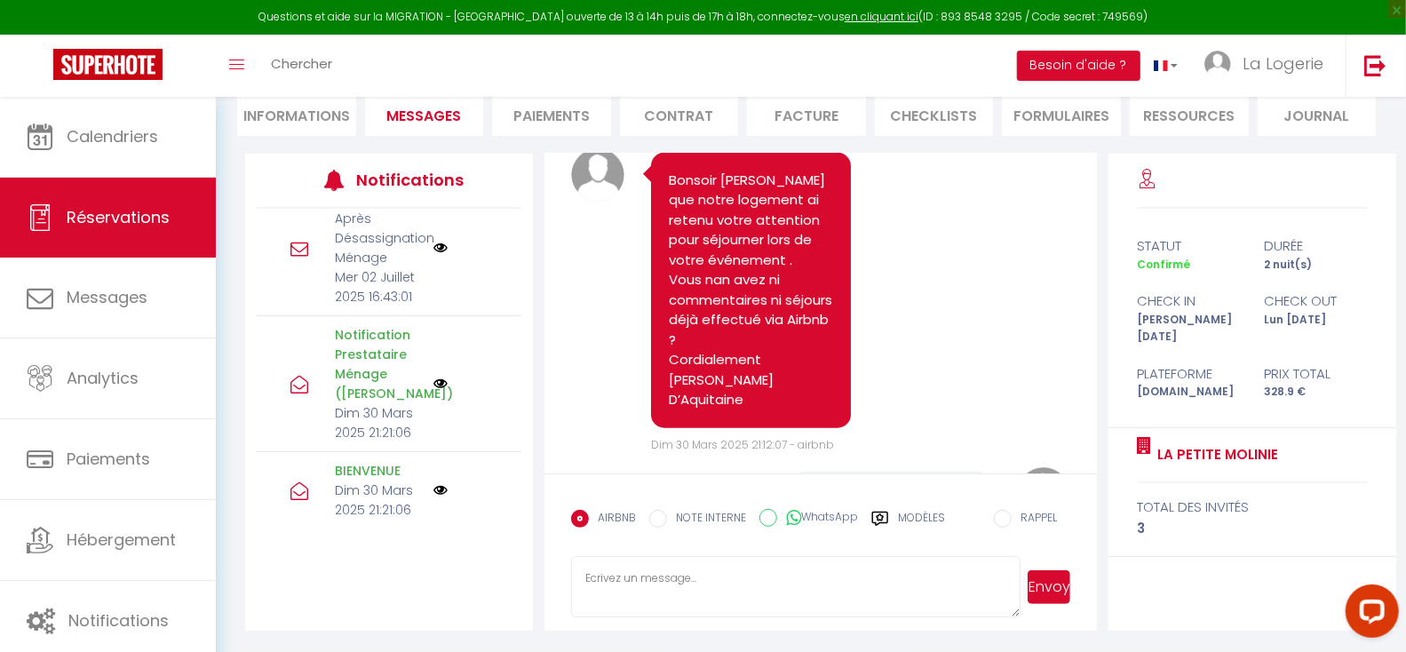
scroll to position [744, 0]
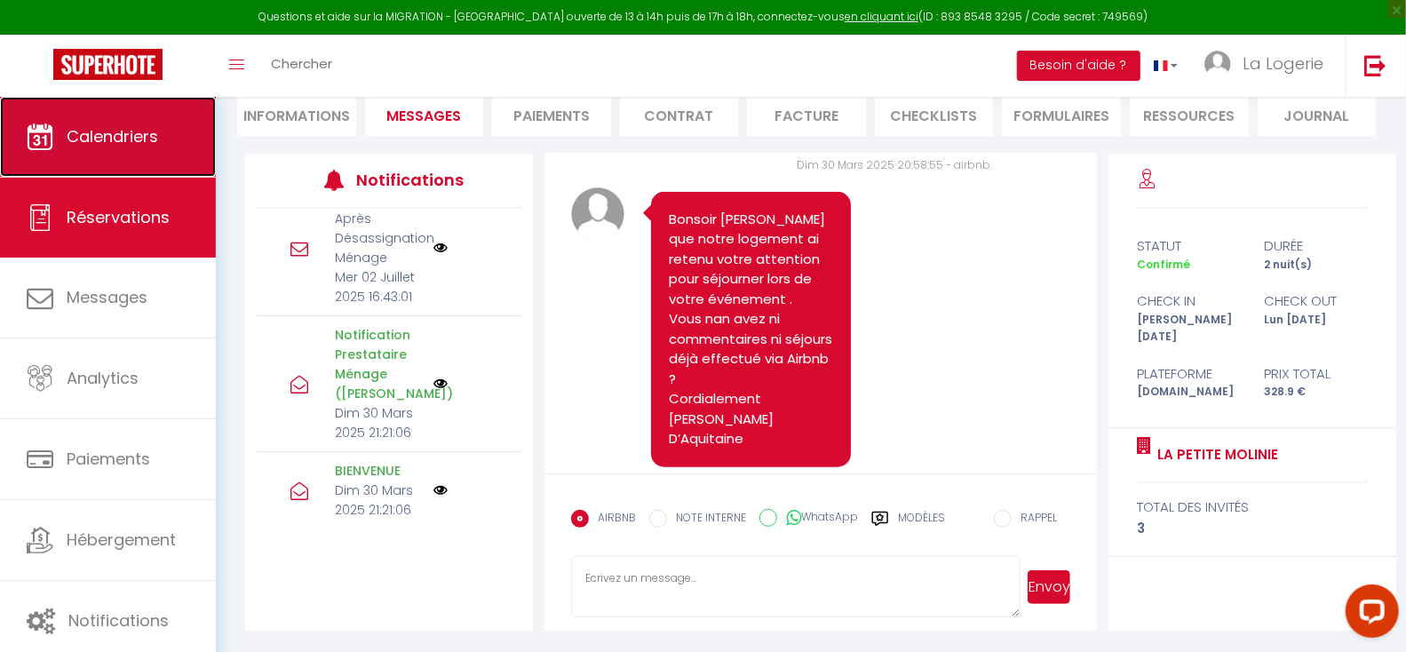
click at [90, 136] on span "Calendriers" at bounding box center [112, 136] width 91 height 22
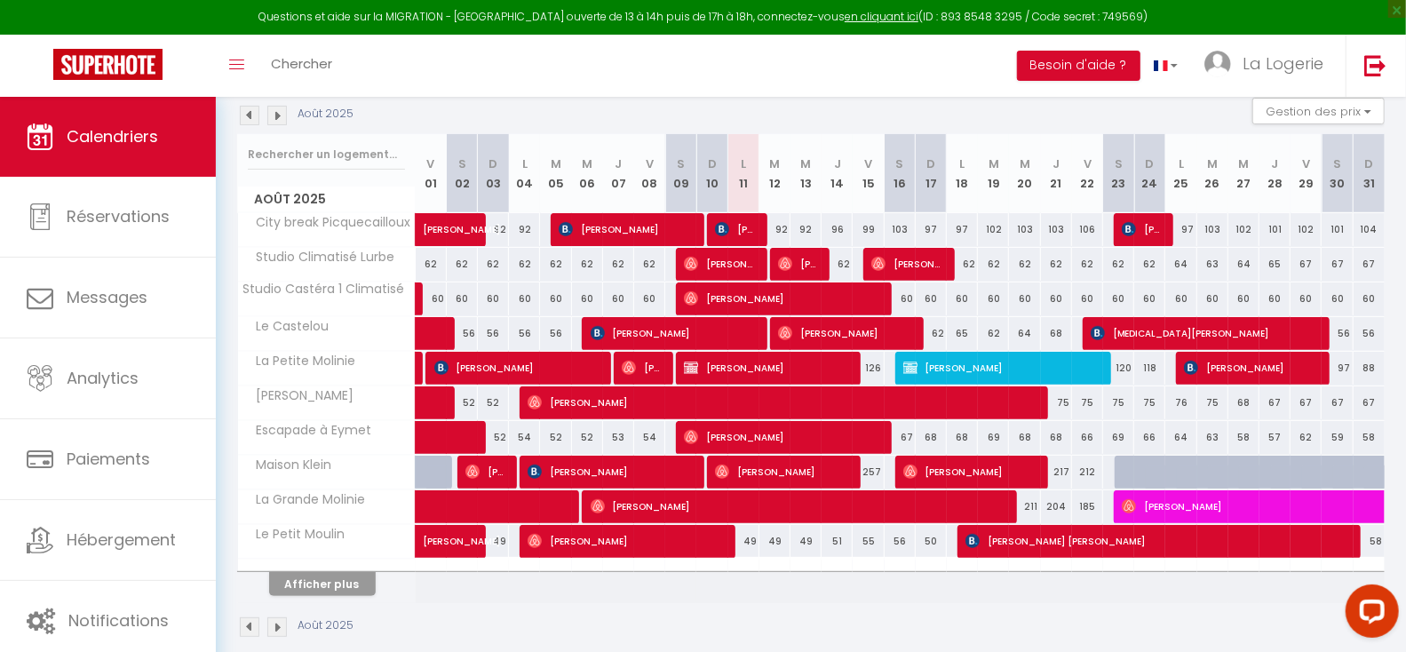
scroll to position [293, 0]
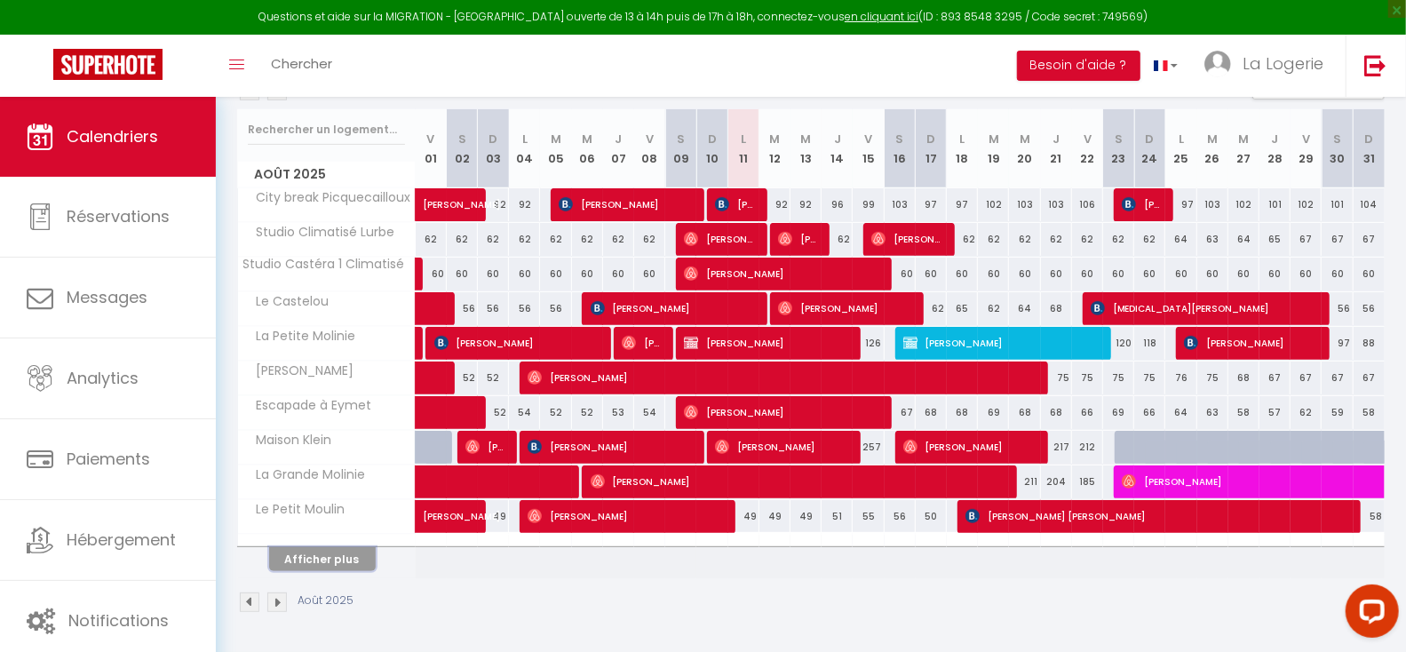
click at [326, 557] on button "Afficher plus" at bounding box center [322, 559] width 107 height 24
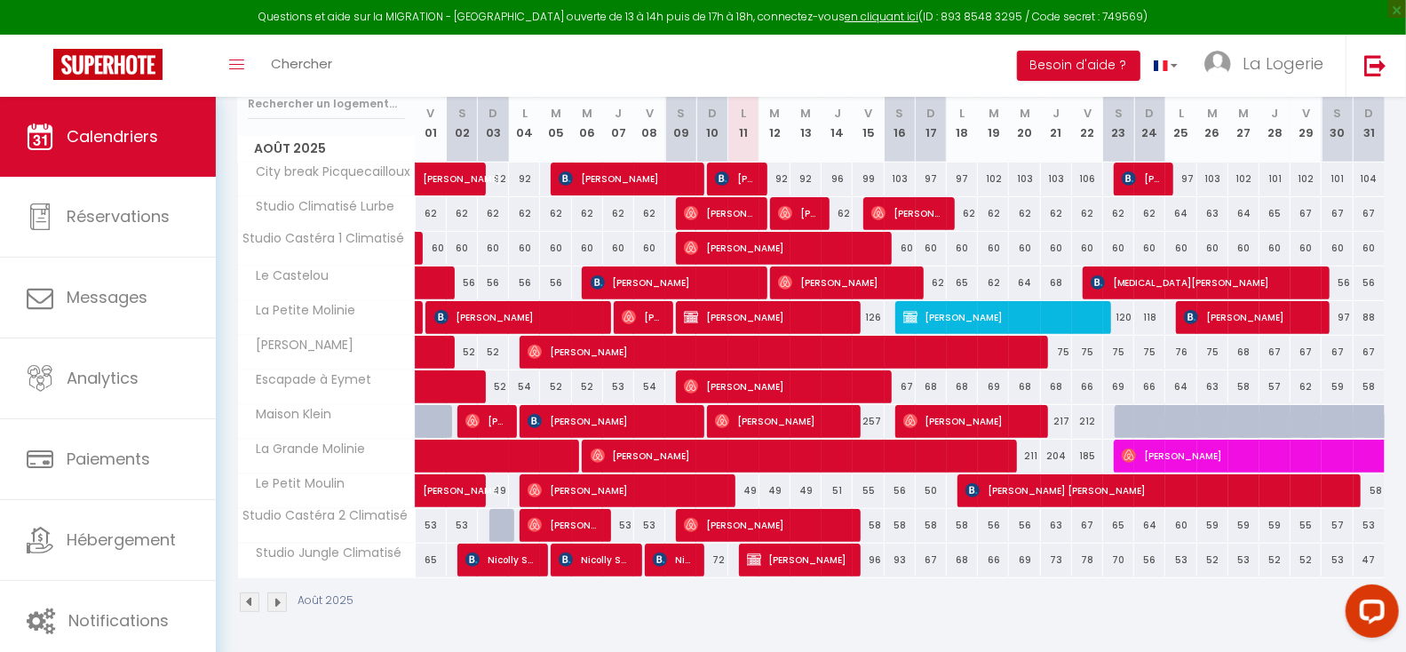
scroll to position [0, 0]
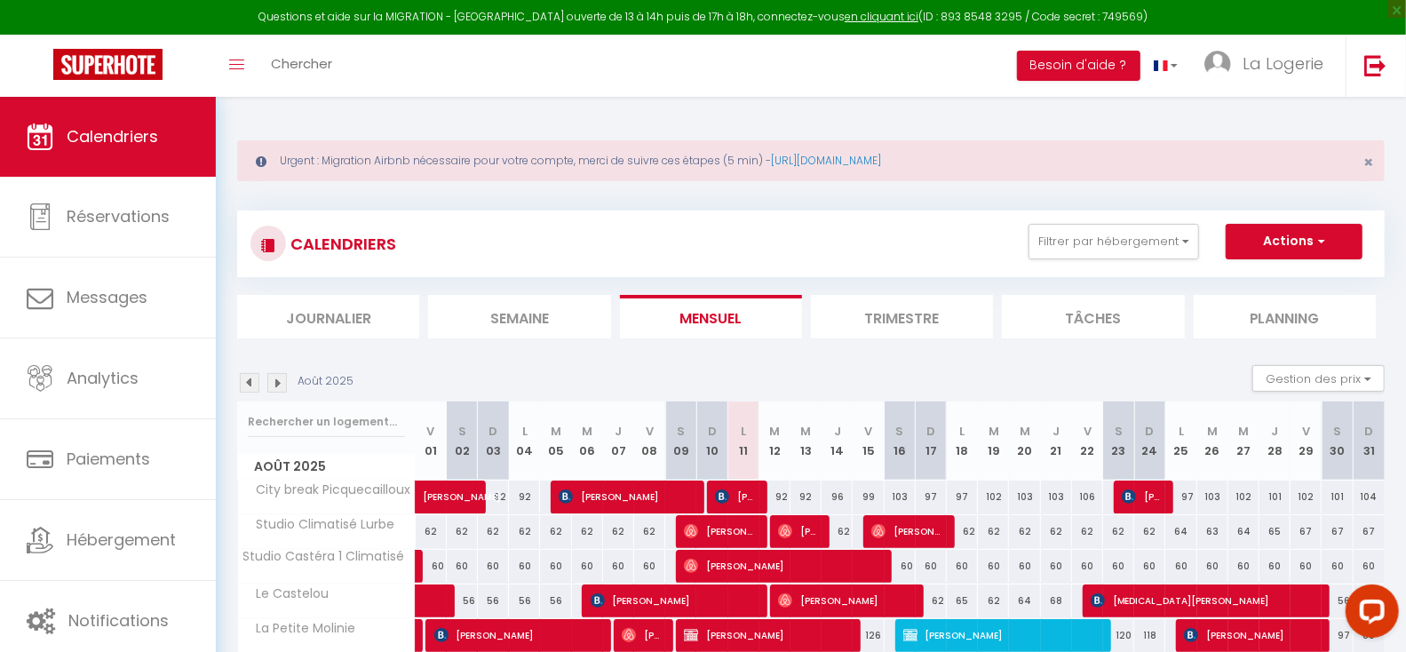
click at [277, 381] on img at bounding box center [277, 383] width 20 height 20
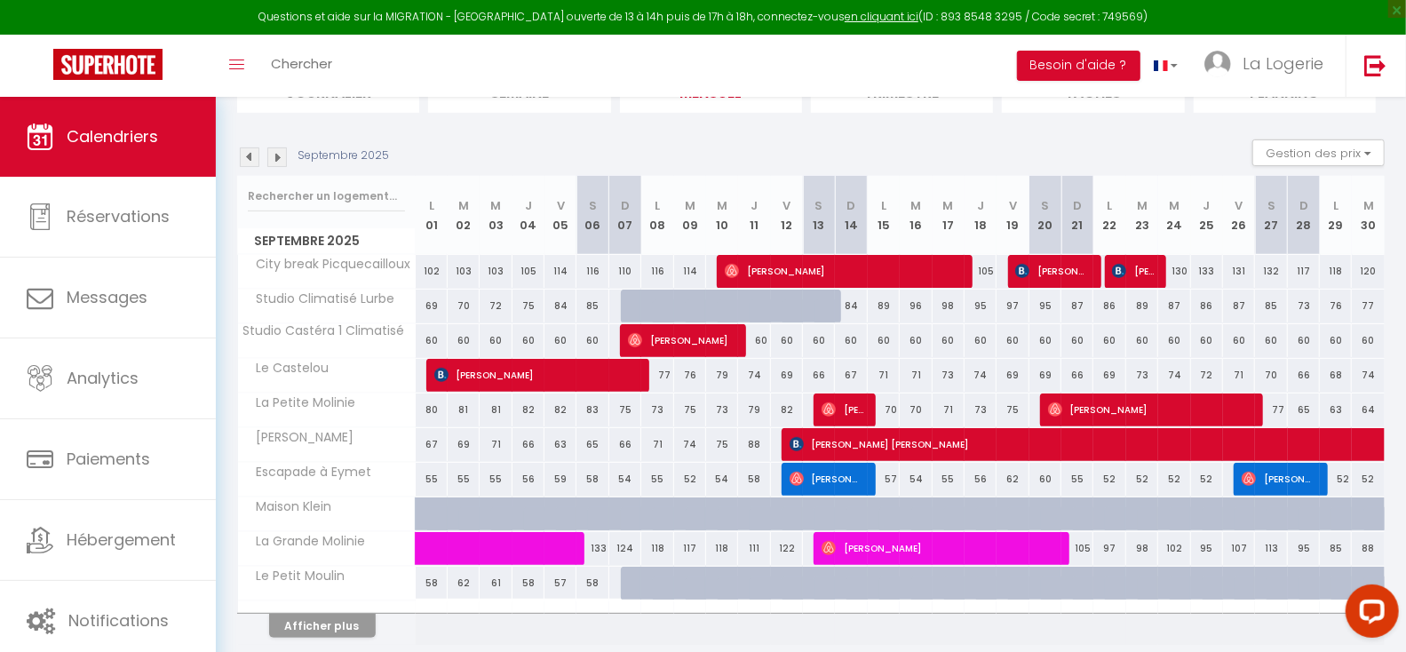
scroll to position [293, 0]
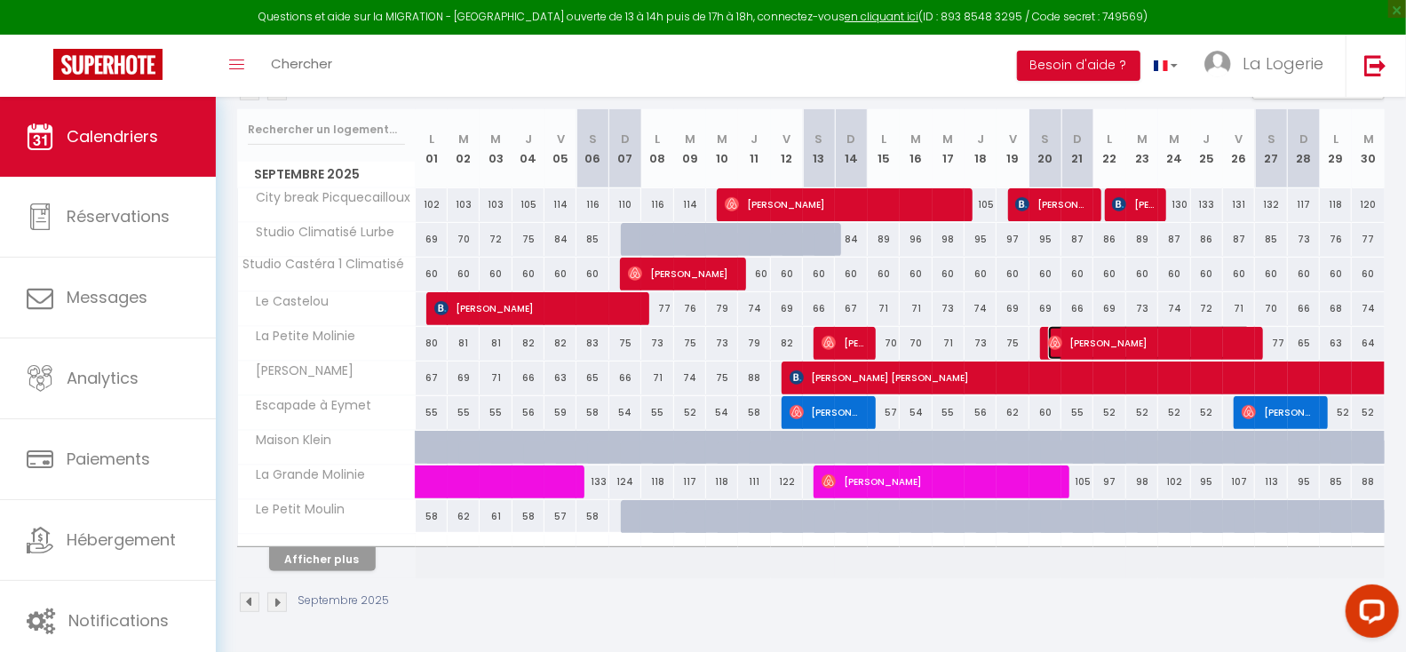
click at [1131, 342] on span "[PERSON_NAME]" at bounding box center [1149, 343] width 203 height 34
select select "OK"
select select "1"
select select "0"
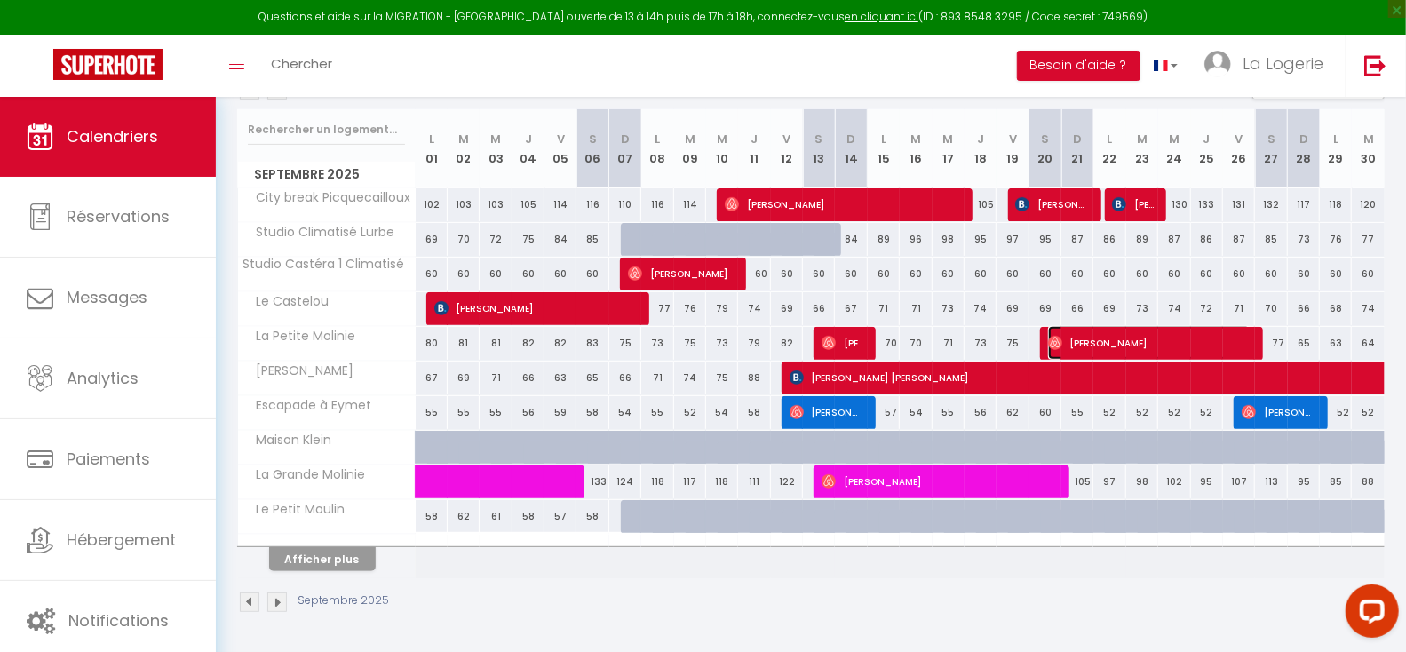
select select "1"
select select
select select "20481"
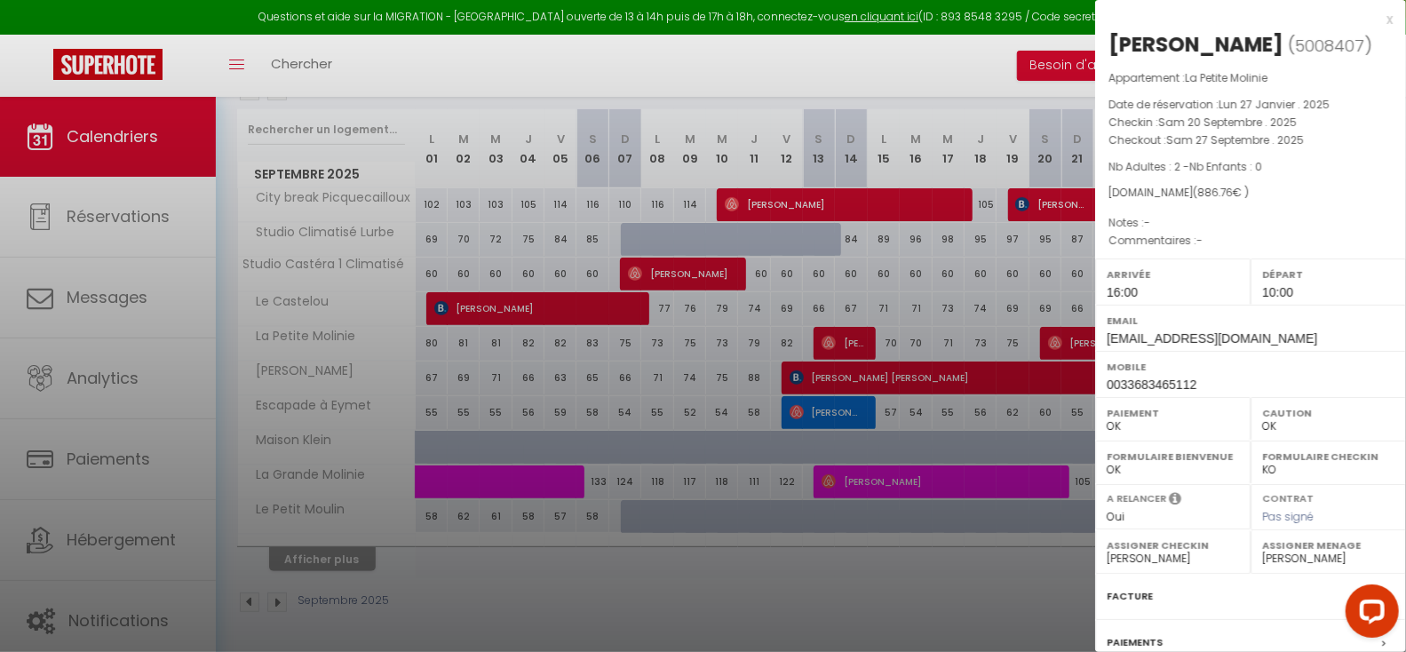
click at [920, 604] on div at bounding box center [703, 326] width 1406 height 652
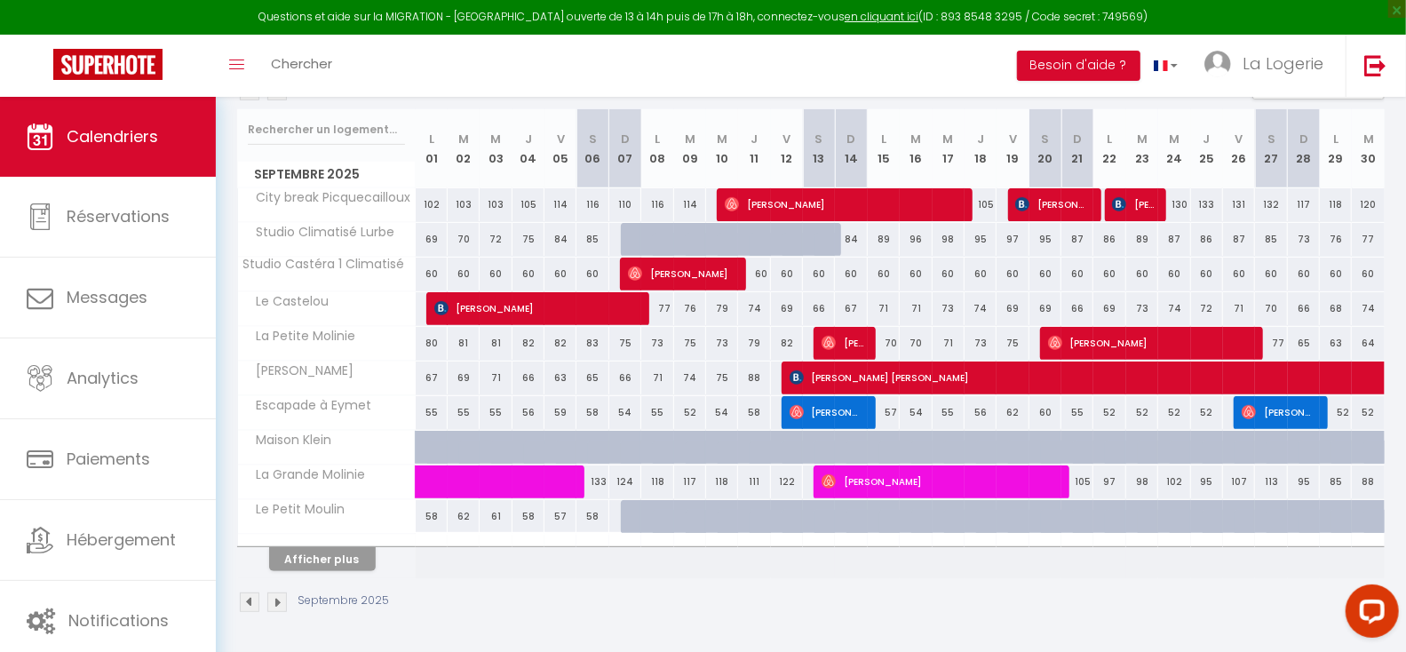
scroll to position [0, 0]
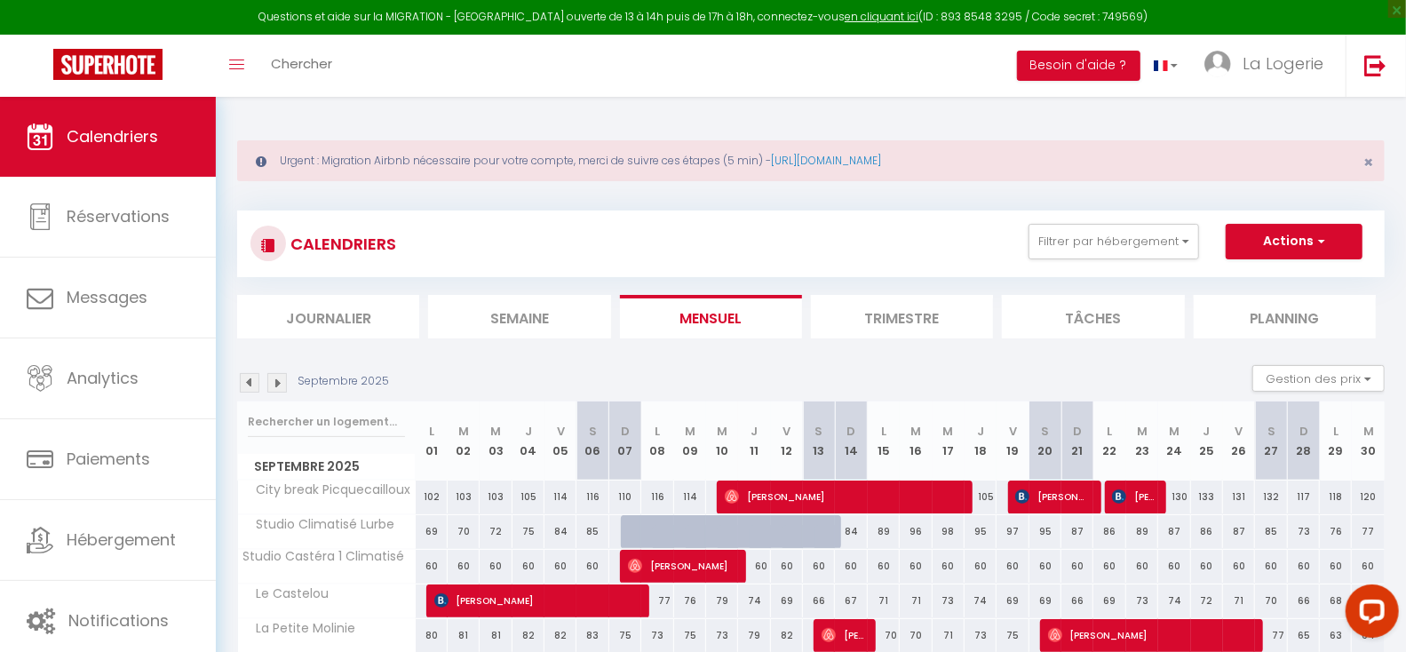
click at [248, 378] on img at bounding box center [250, 383] width 20 height 20
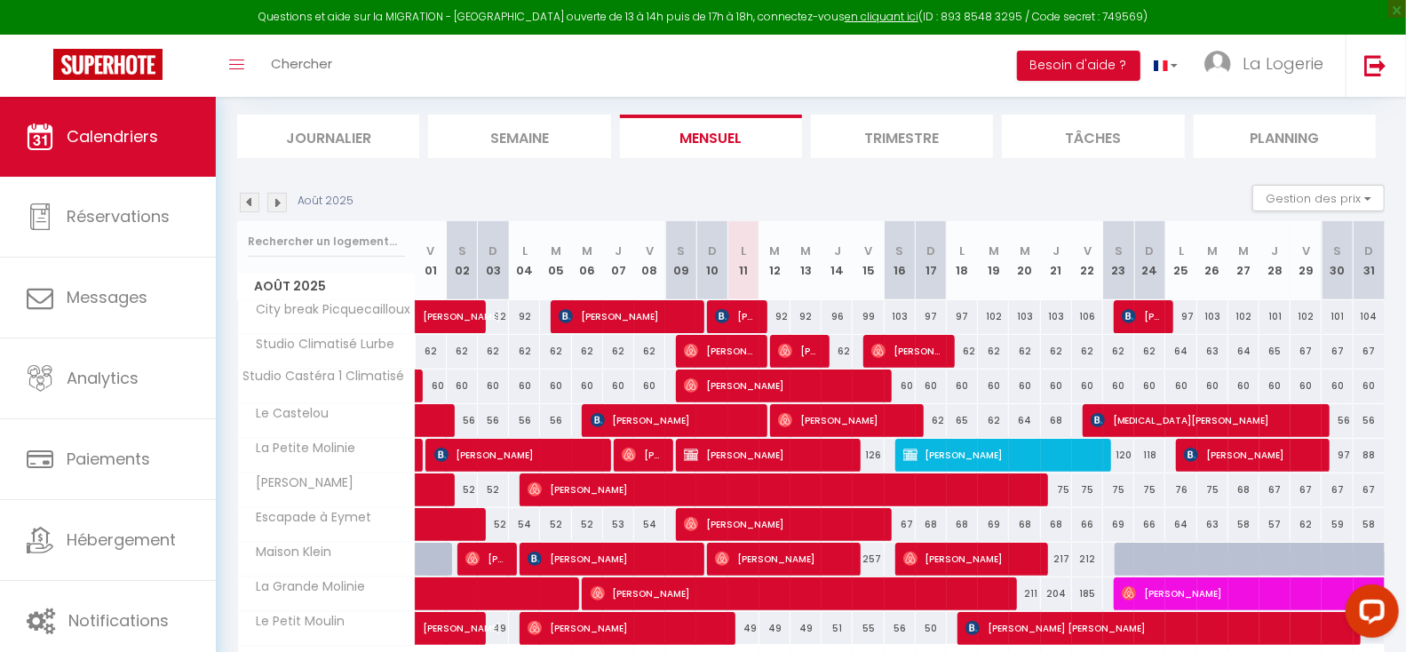
scroll to position [293, 0]
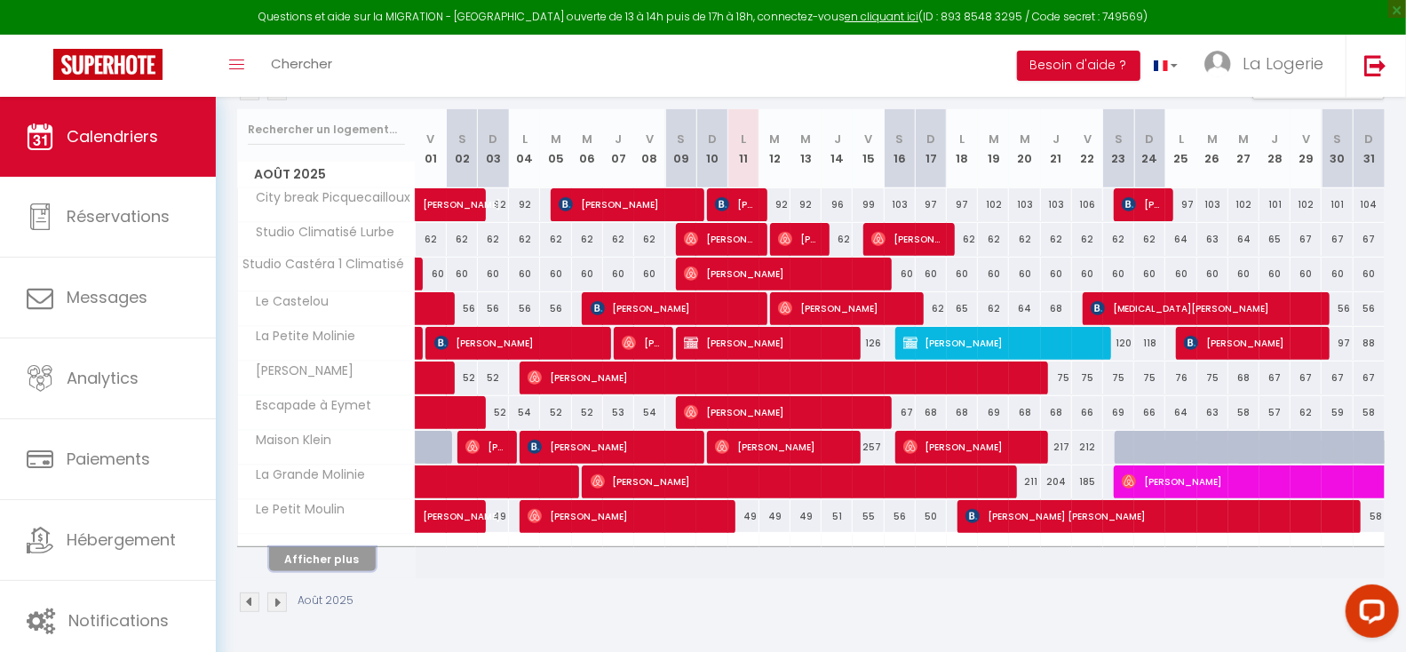
click at [337, 556] on button "Afficher plus" at bounding box center [322, 559] width 107 height 24
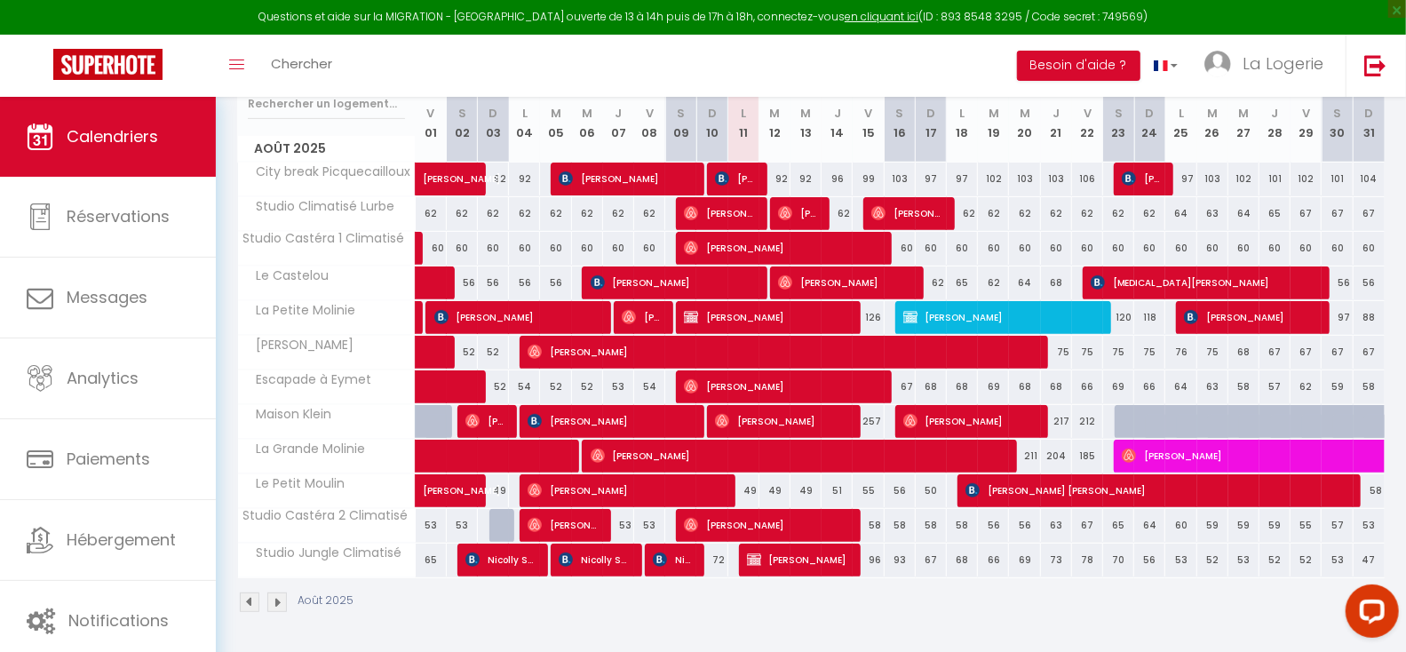
scroll to position [0, 0]
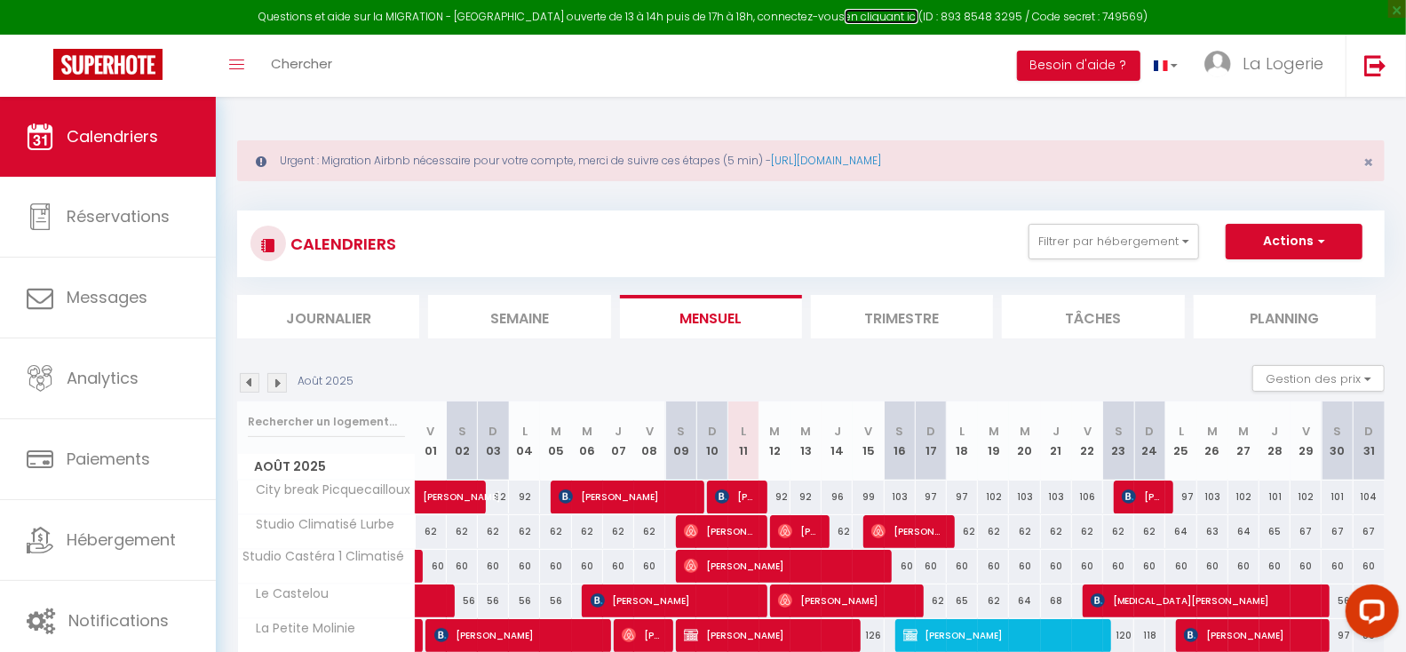
click at [868, 13] on link "en cliquant ici" at bounding box center [882, 16] width 74 height 15
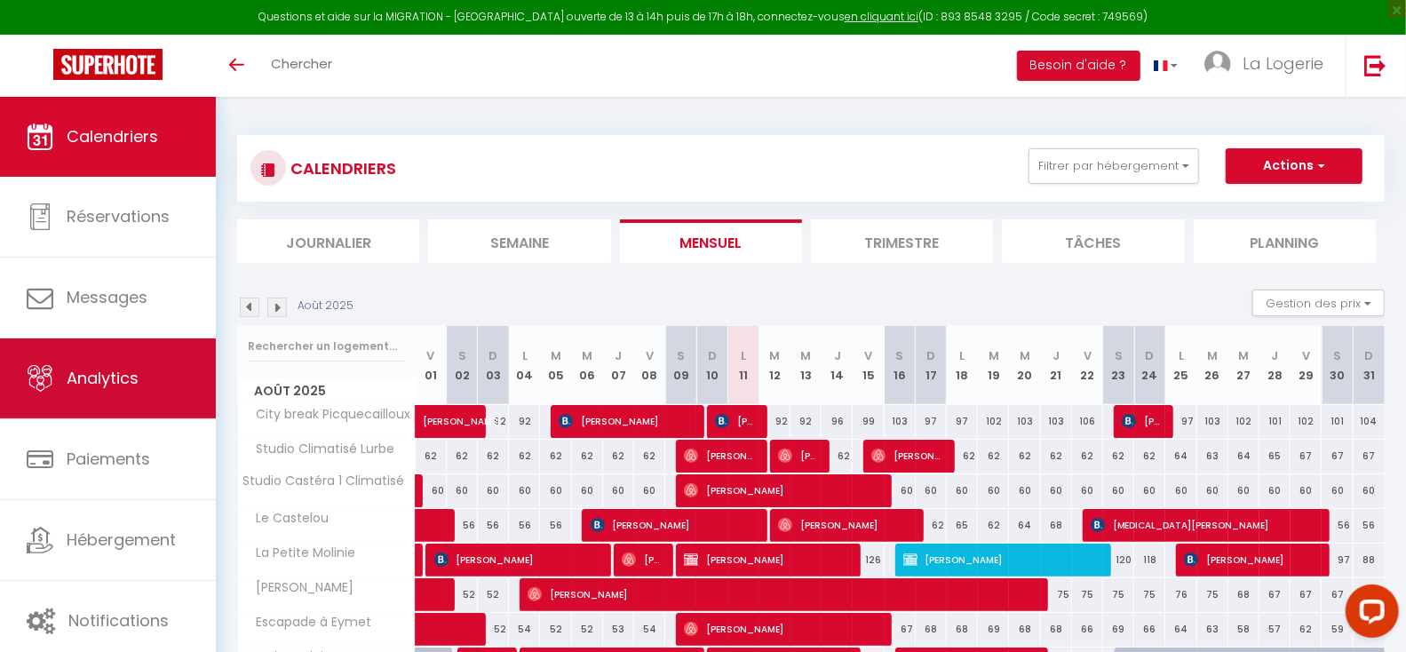
click at [91, 377] on span "Analytics" at bounding box center [103, 378] width 72 height 22
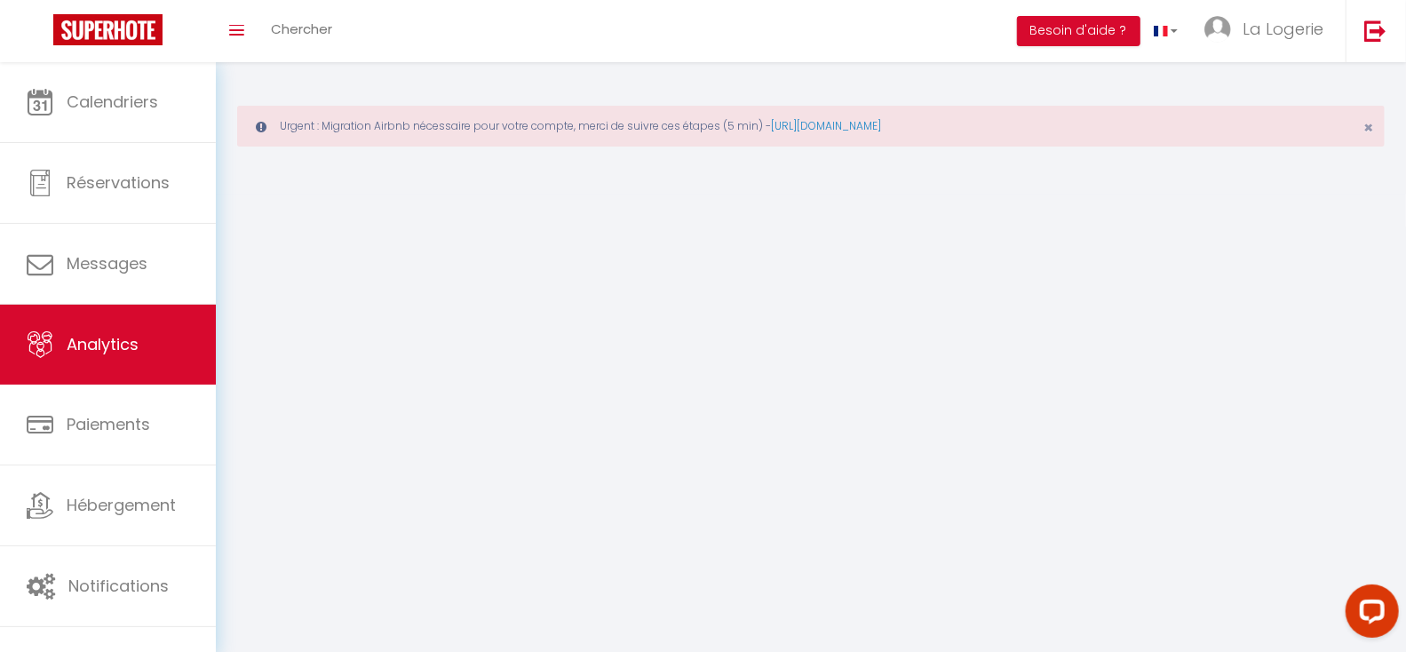
select select "2025"
select select "8"
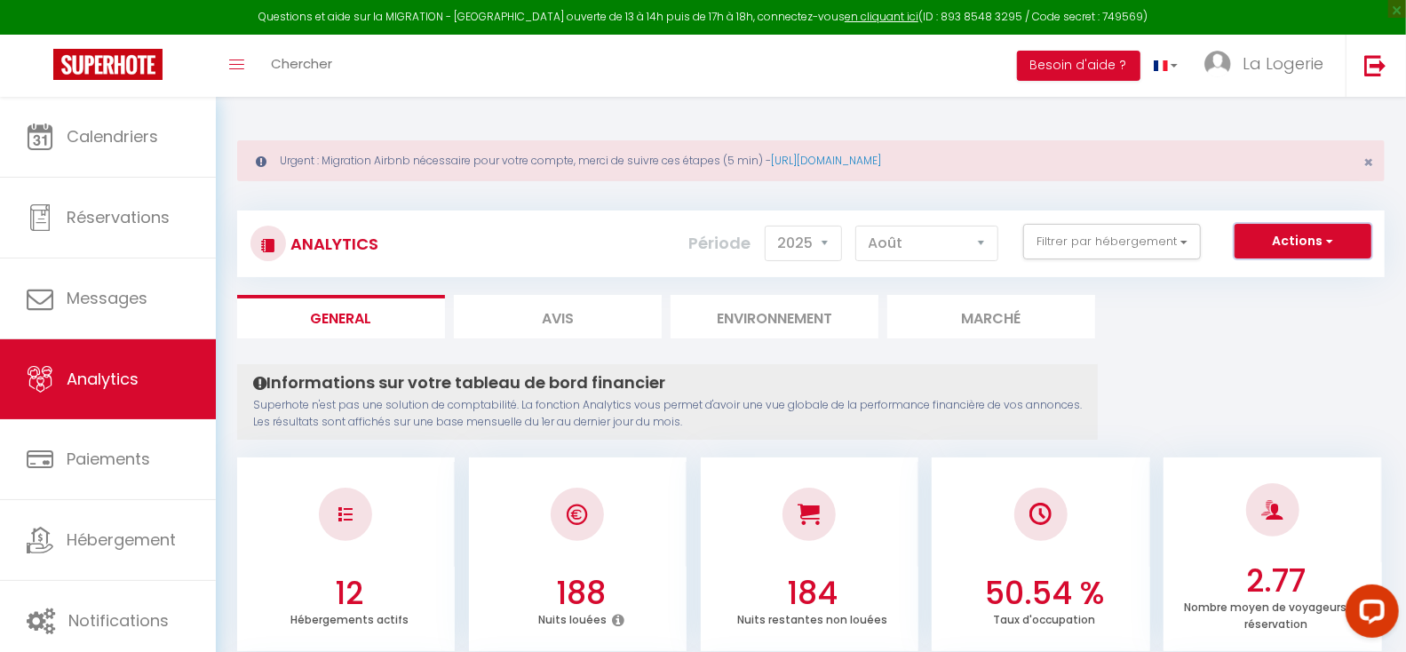
click at [1321, 239] on button "Actions" at bounding box center [1303, 242] width 137 height 36
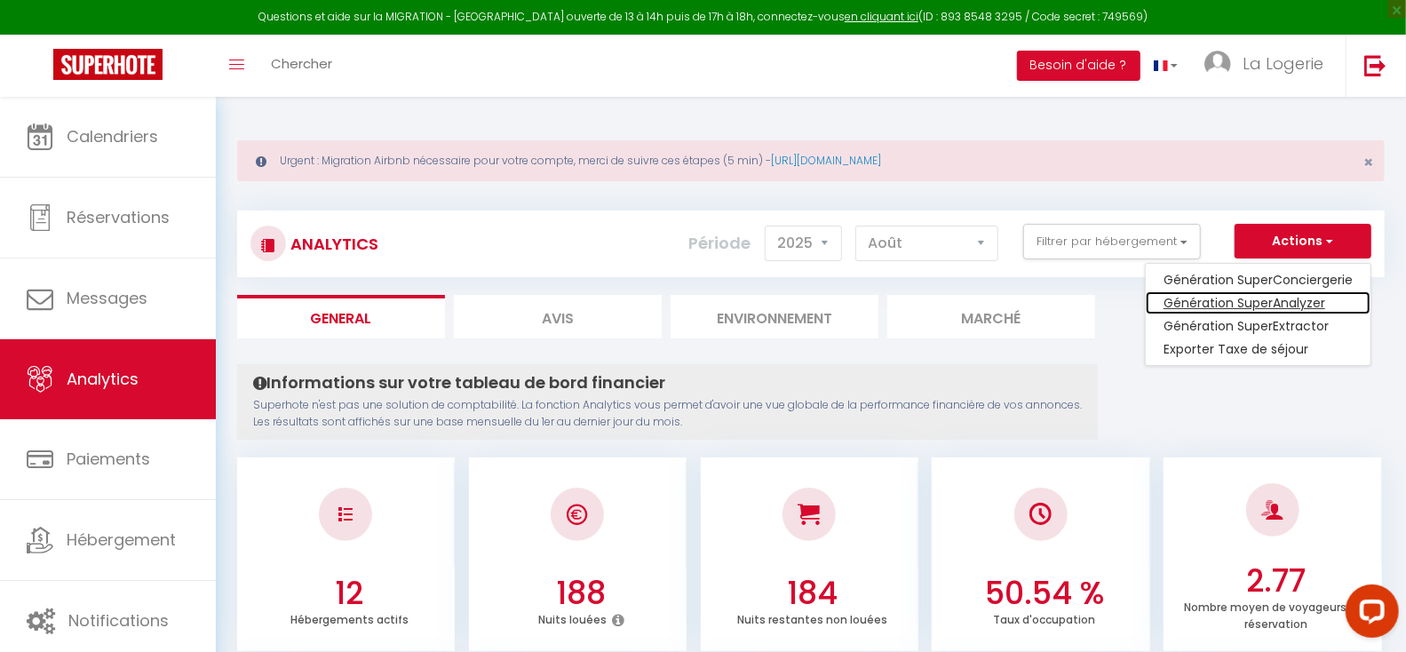
click at [1273, 301] on link "Génération SuperAnalyzer" at bounding box center [1258, 302] width 225 height 23
type input "[EMAIL_ADDRESS][DOMAIN_NAME]"
select select
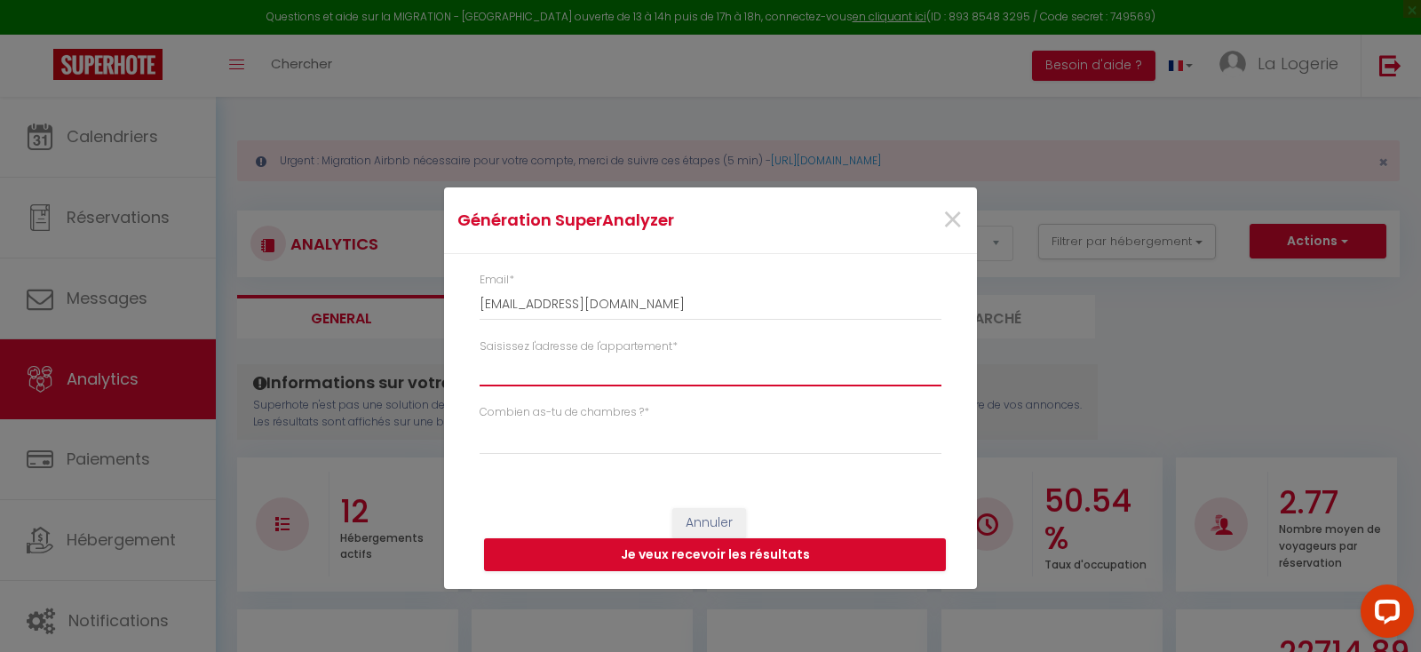
click at [582, 360] on input "Saisissez l'adresse de l'appartement *" at bounding box center [711, 370] width 462 height 32
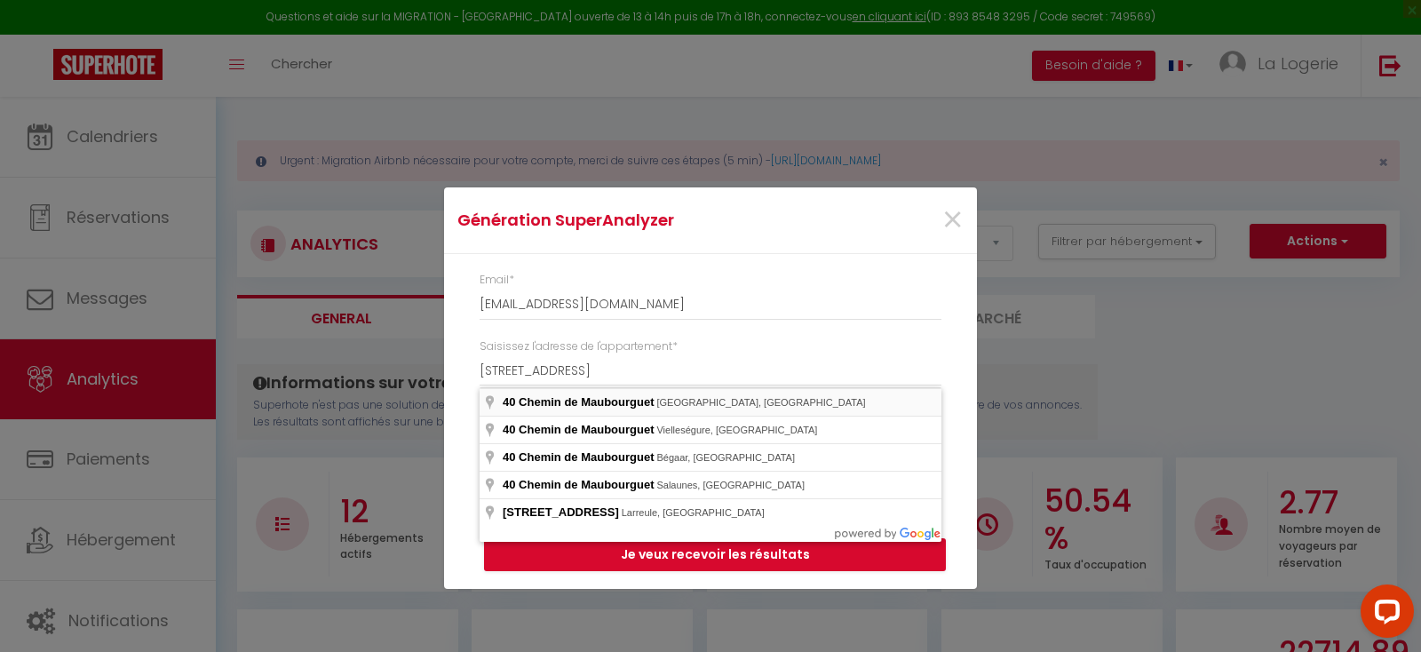
type input "40 Chemin de Maubourguet, Saint-Loubès, France"
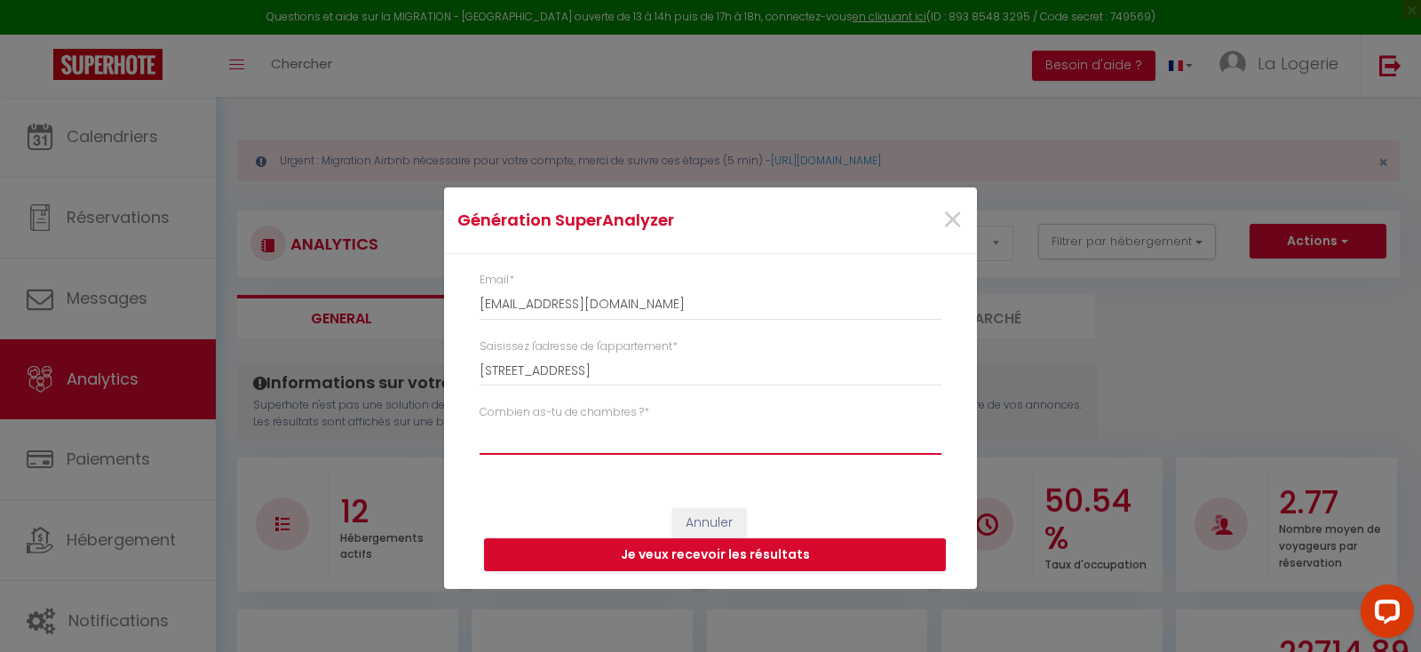
click at [569, 437] on select "Studio 1 chambre 2 chambres 3 chambres 4 chambres +" at bounding box center [711, 438] width 462 height 34
select select "t5+"
click at [689, 553] on button "Je veux recevoir les résultats" at bounding box center [715, 555] width 462 height 34
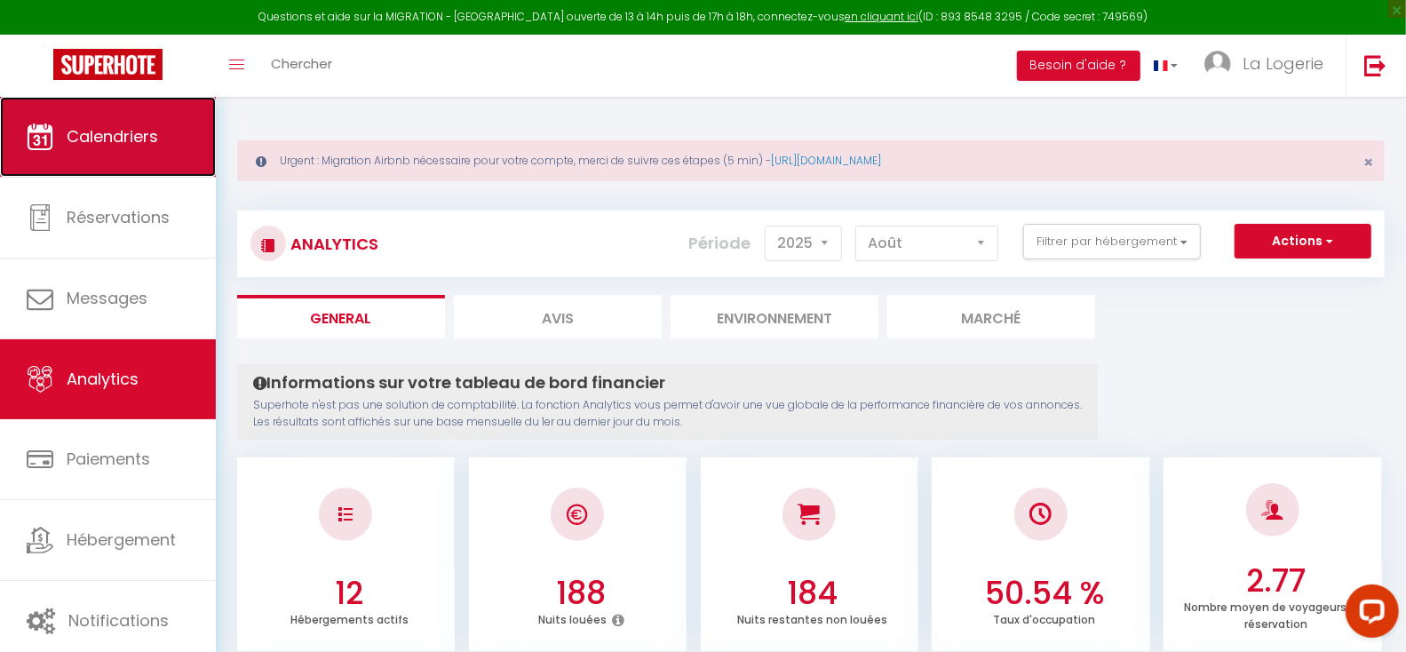
click at [101, 135] on span "Calendriers" at bounding box center [112, 136] width 91 height 22
